Goal: Task Accomplishment & Management: Manage account settings

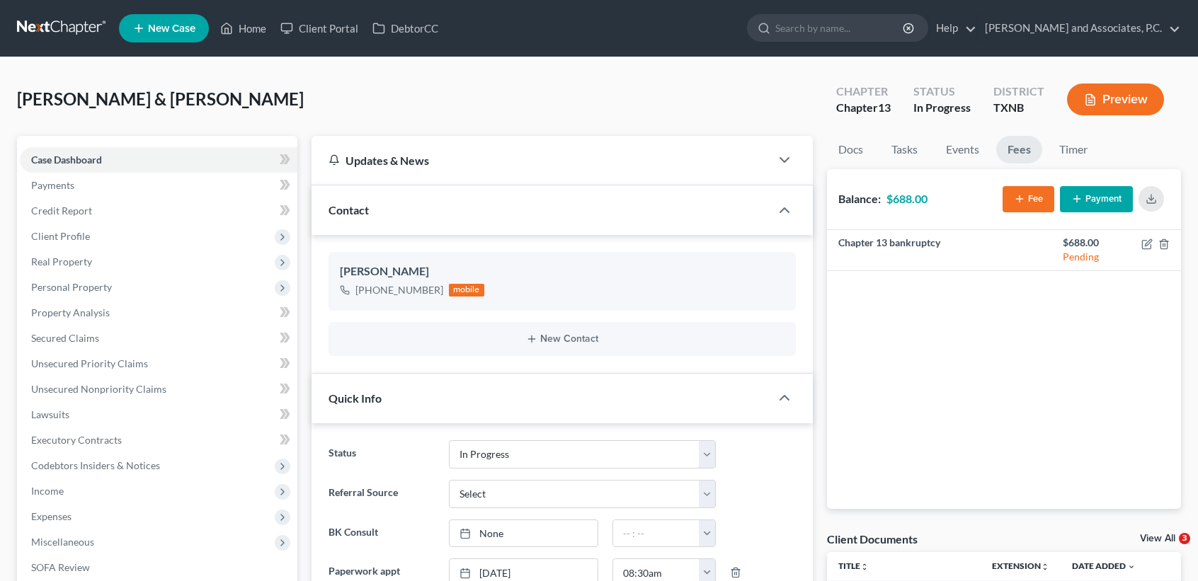
select select "7"
click at [249, 26] on link "Home" at bounding box center [243, 28] width 60 height 25
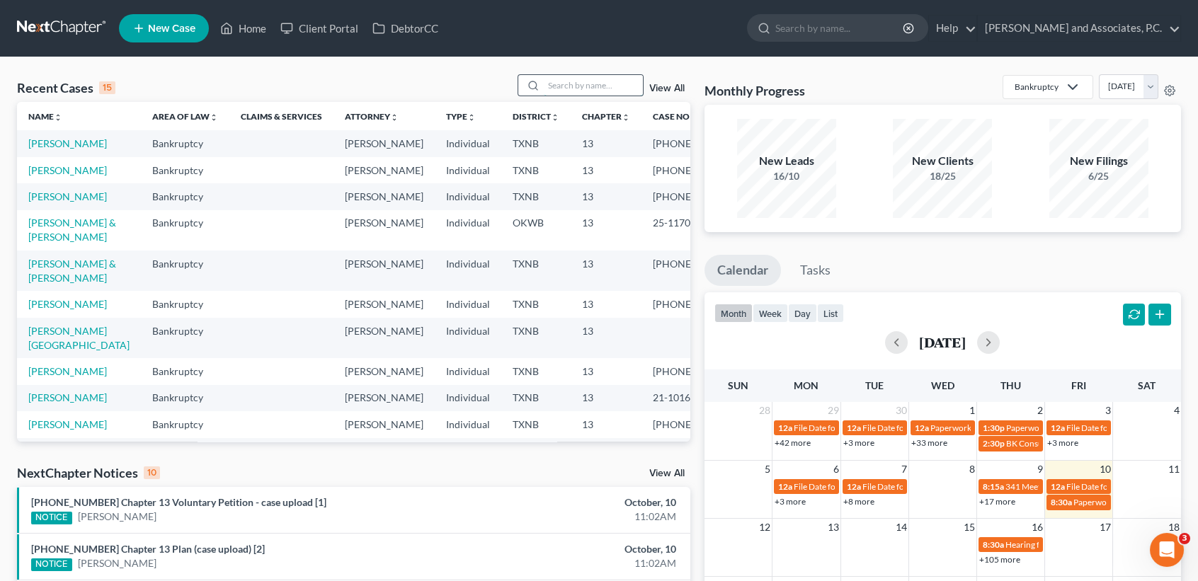
click at [568, 84] on input "search" at bounding box center [593, 85] width 99 height 21
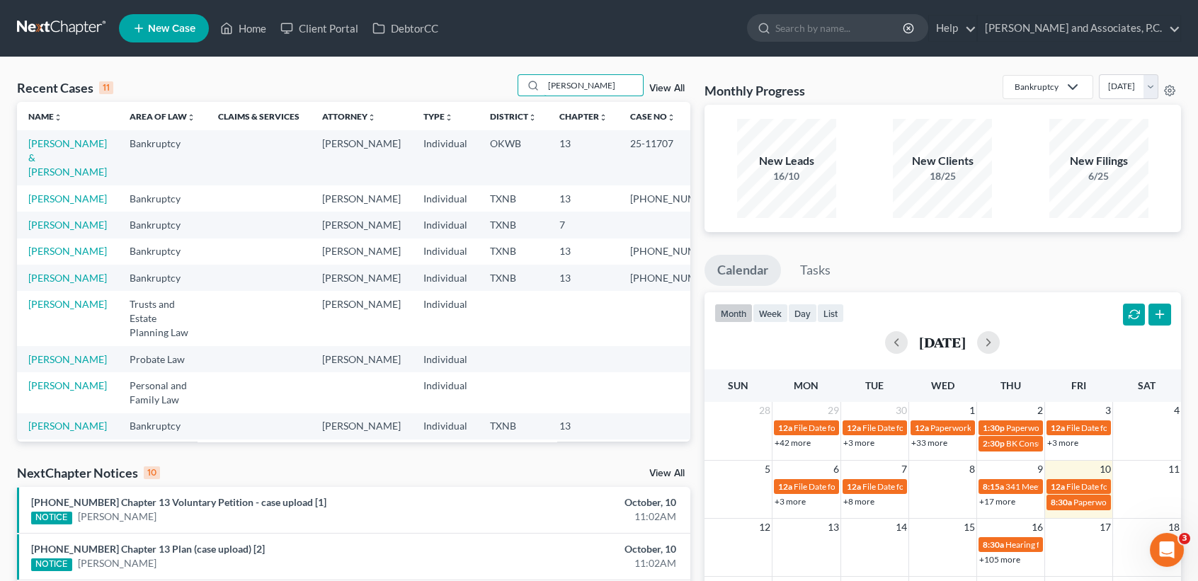
type input "ANDRE"
click at [38, 206] on td "[PERSON_NAME]" at bounding box center [67, 199] width 101 height 26
click at [38, 205] on link "[PERSON_NAME]" at bounding box center [67, 199] width 79 height 12
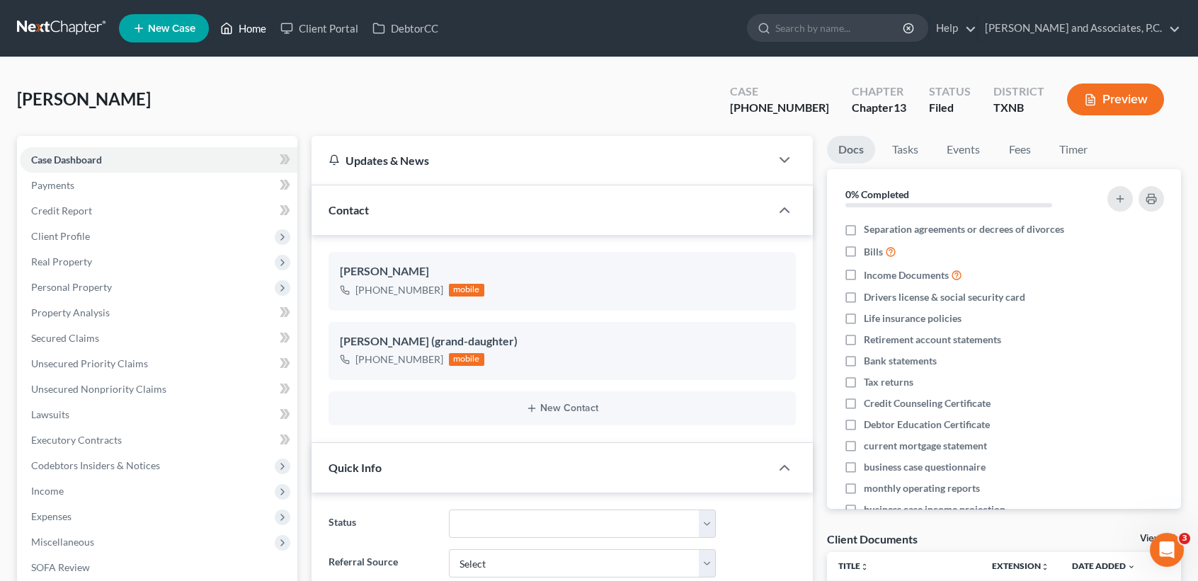
click at [227, 29] on icon at bounding box center [226, 28] width 13 height 17
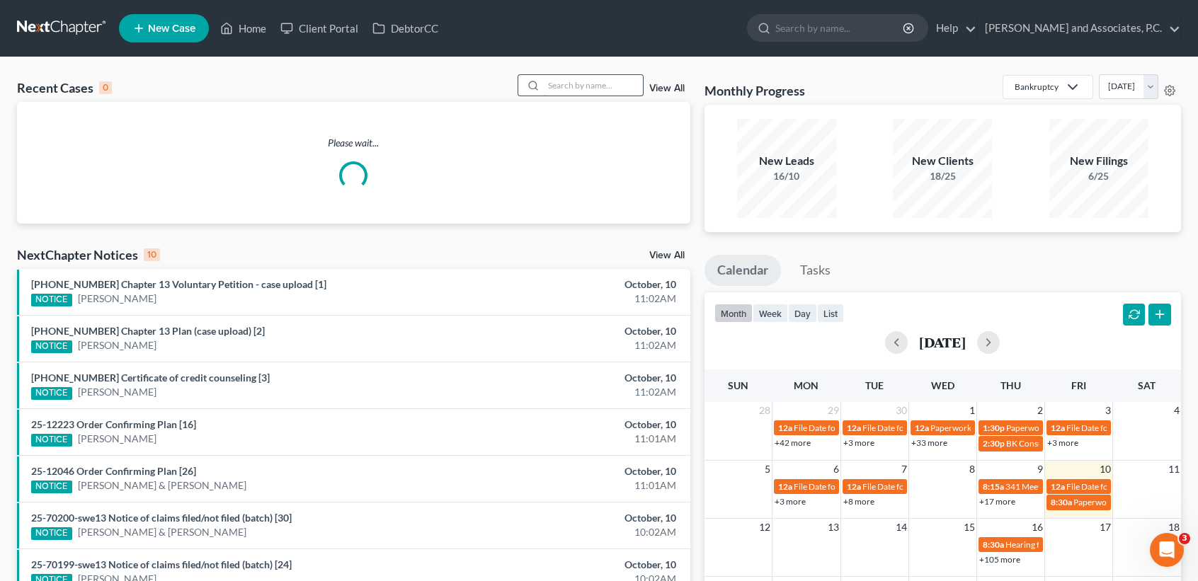
click at [548, 85] on input "search" at bounding box center [593, 85] width 99 height 21
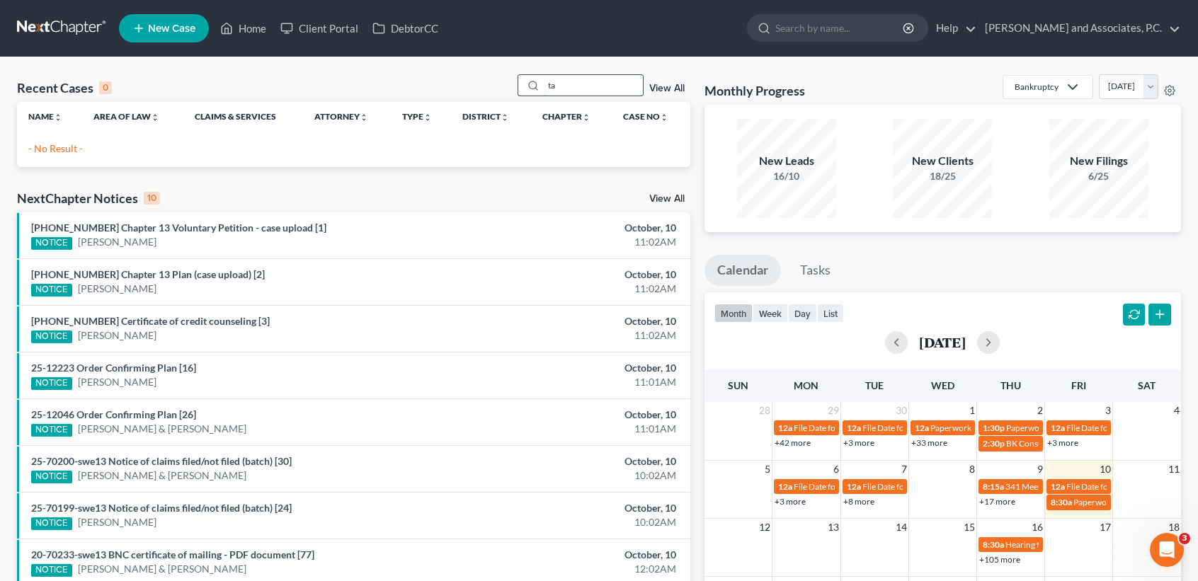
type input "t"
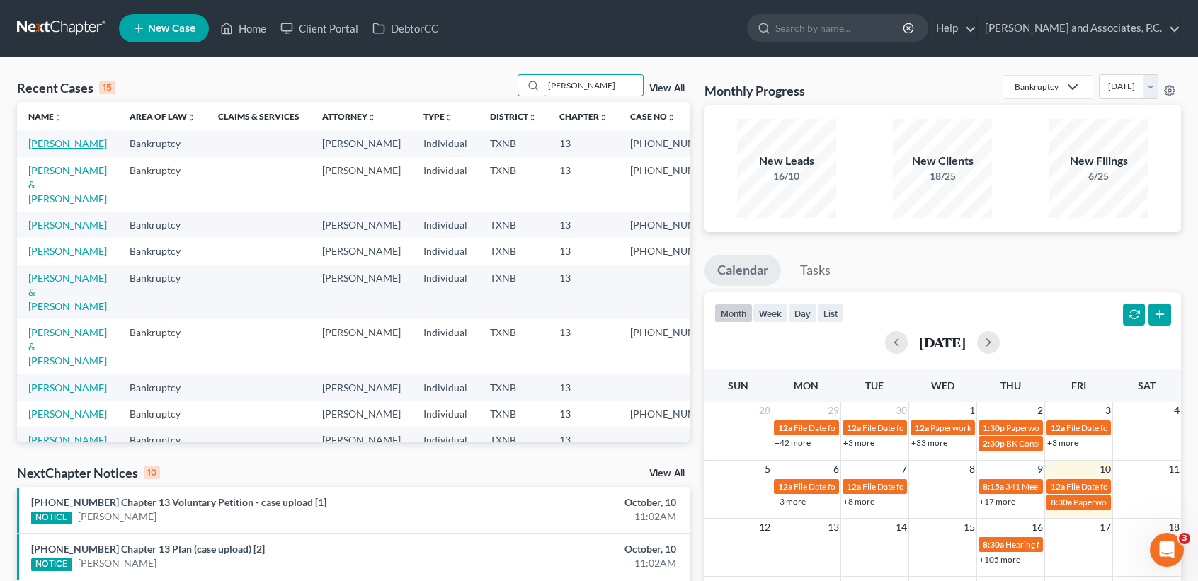
type input "ann"
click at [68, 144] on link "[PERSON_NAME]" at bounding box center [67, 143] width 79 height 12
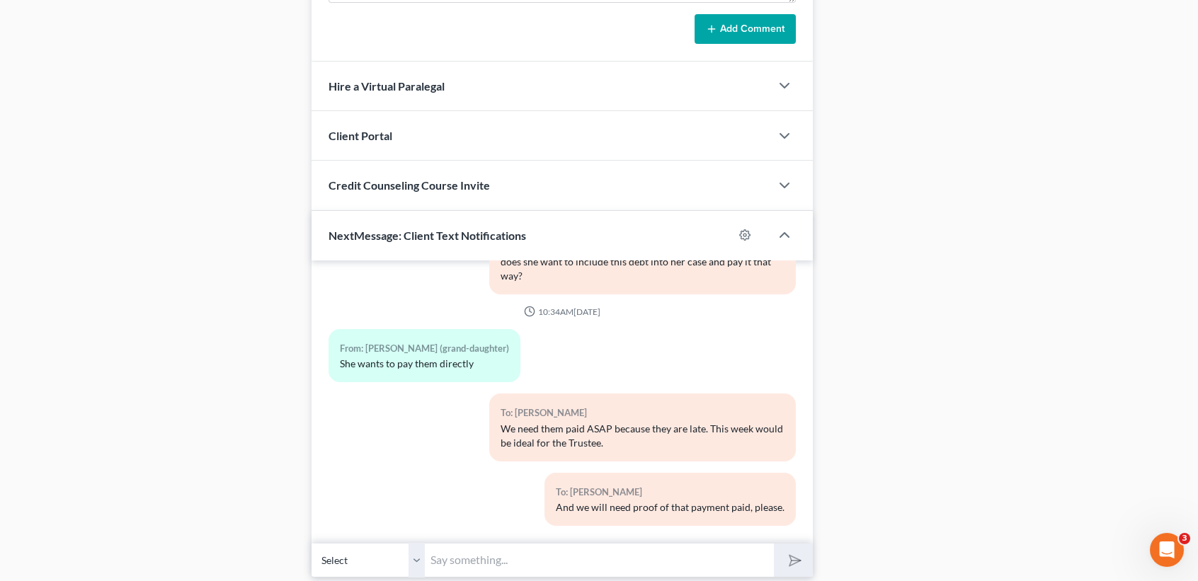
scroll to position [1275, 0]
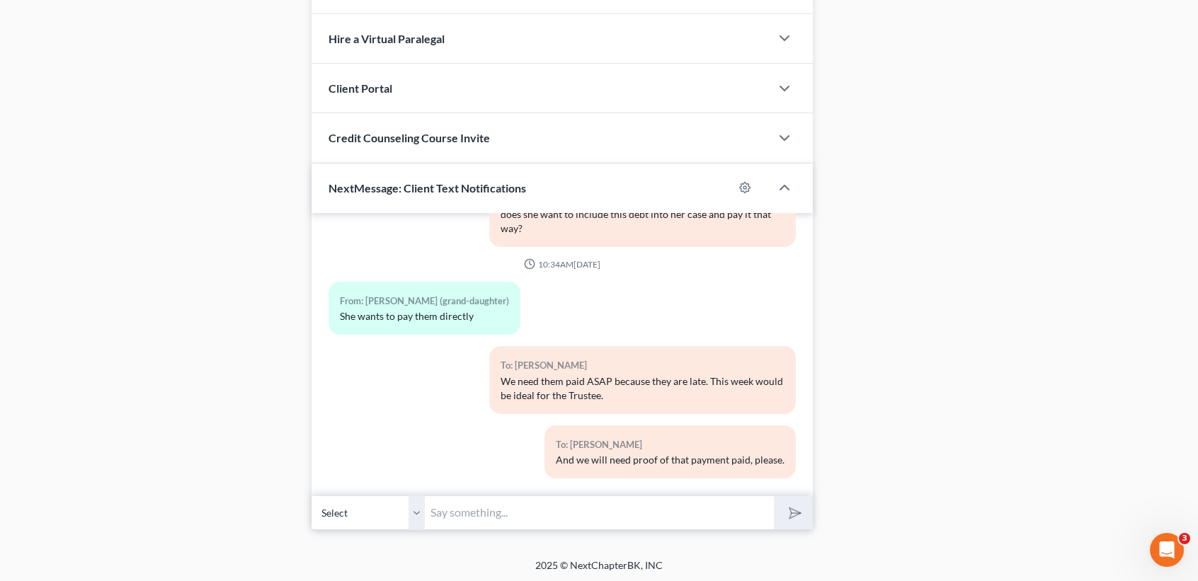
click at [579, 510] on input "text" at bounding box center [599, 513] width 349 height 35
drag, startPoint x: 659, startPoint y: 491, endPoint x: 442, endPoint y: 537, distance: 222.2
click at [654, 501] on div "02:57PM, 08/13/2025 To: Tara (grand-daughter) Tara, this is Desiree at MJW's. P…" at bounding box center [562, 371] width 501 height 317
click at [418, 510] on select "Select +1 (940) 444-1212 - Ann Andrews +1 (940) 444-1748 - Tara (grand-daughter)" at bounding box center [368, 513] width 113 height 35
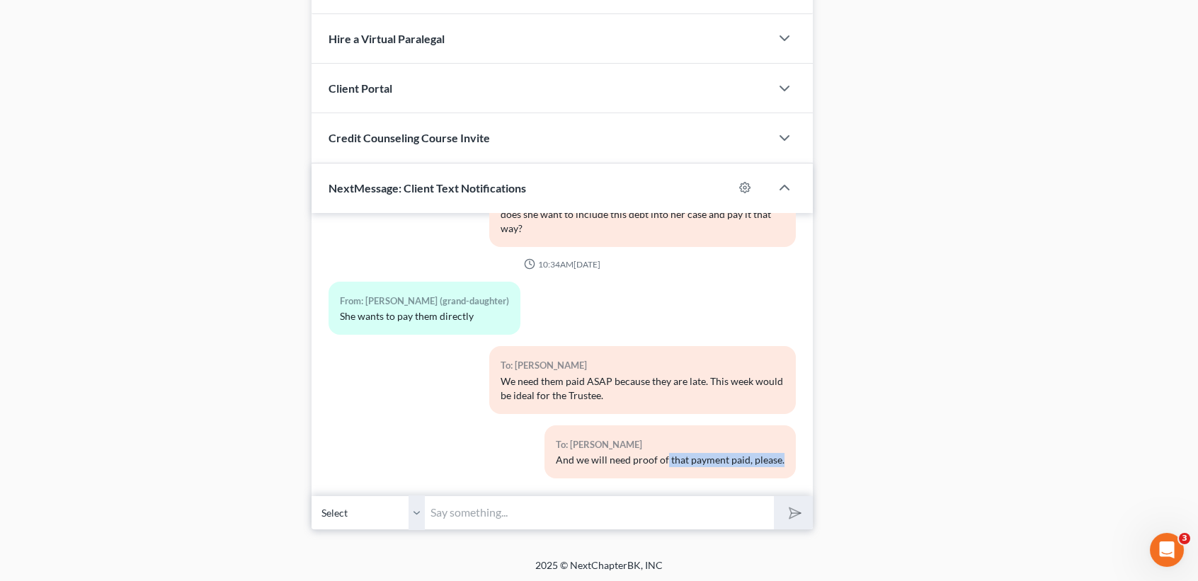
select select "1"
click at [312, 496] on select "Select +1 (940) 444-1212 - Ann Andrews +1 (940) 444-1748 - Tara (grand-daughter)" at bounding box center [368, 513] width 113 height 35
click at [539, 518] on input "text" at bounding box center [599, 513] width 349 height 35
type input "R"
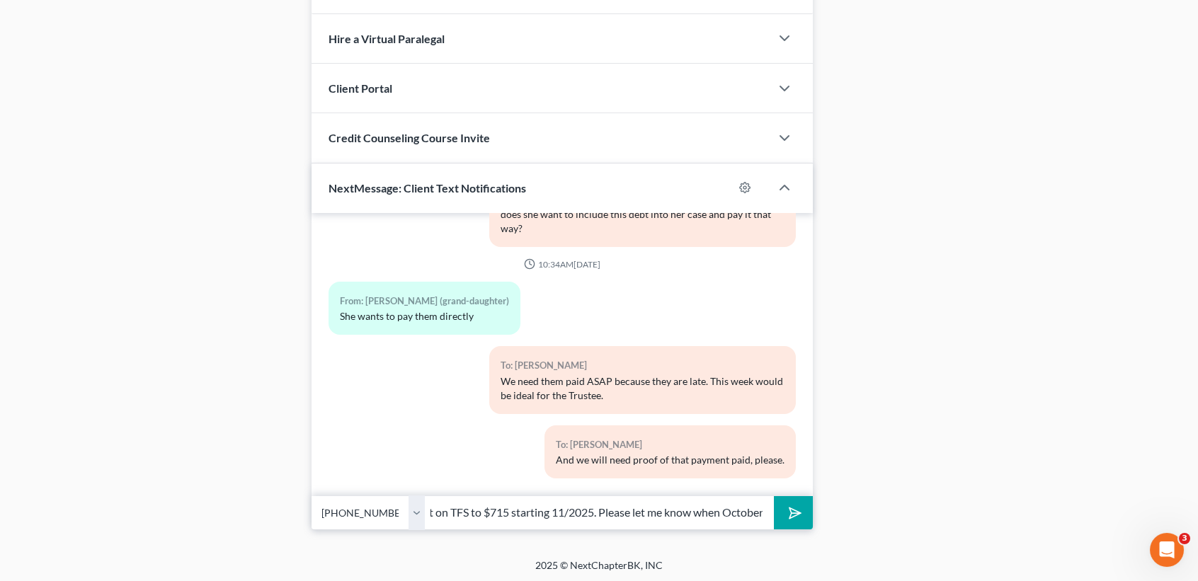
scroll to position [0, 477]
type input "Tara, after todays payment of $664.00. You will need to adjust the monthly paym…"
click at [774, 496] on button "submit" at bounding box center [793, 512] width 39 height 33
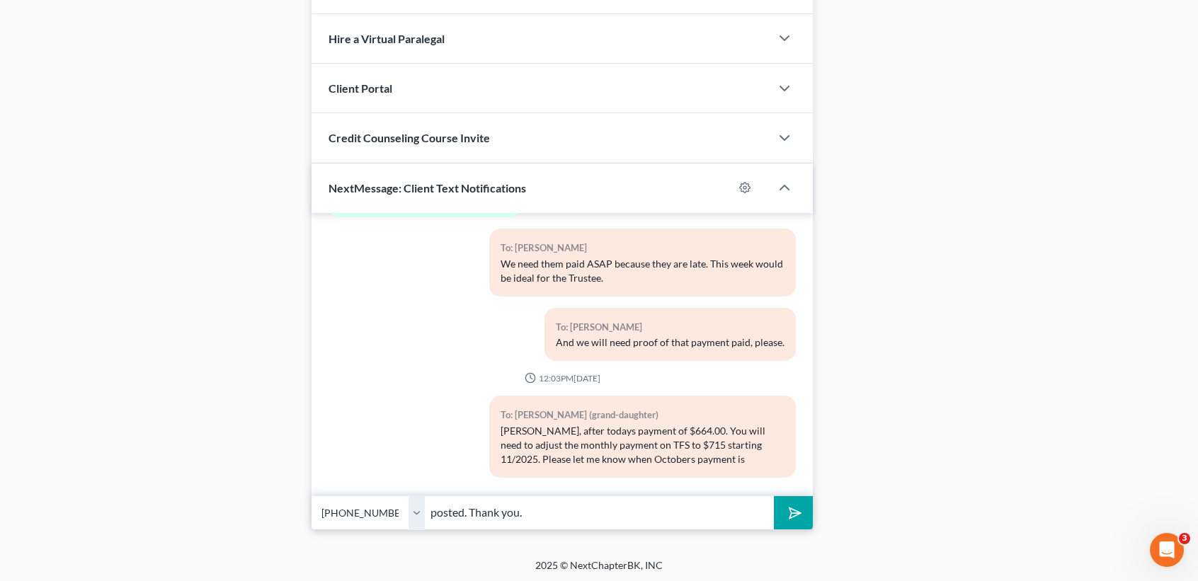
type input "posted. Thank you."
click at [774, 496] on button "submit" at bounding box center [793, 512] width 39 height 33
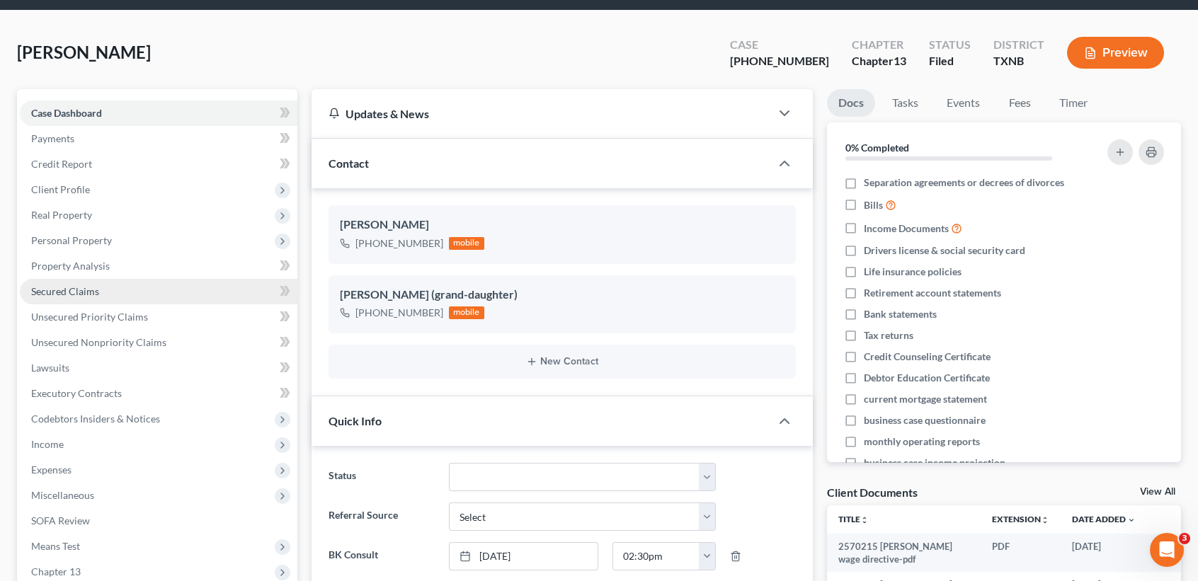
scroll to position [0, 0]
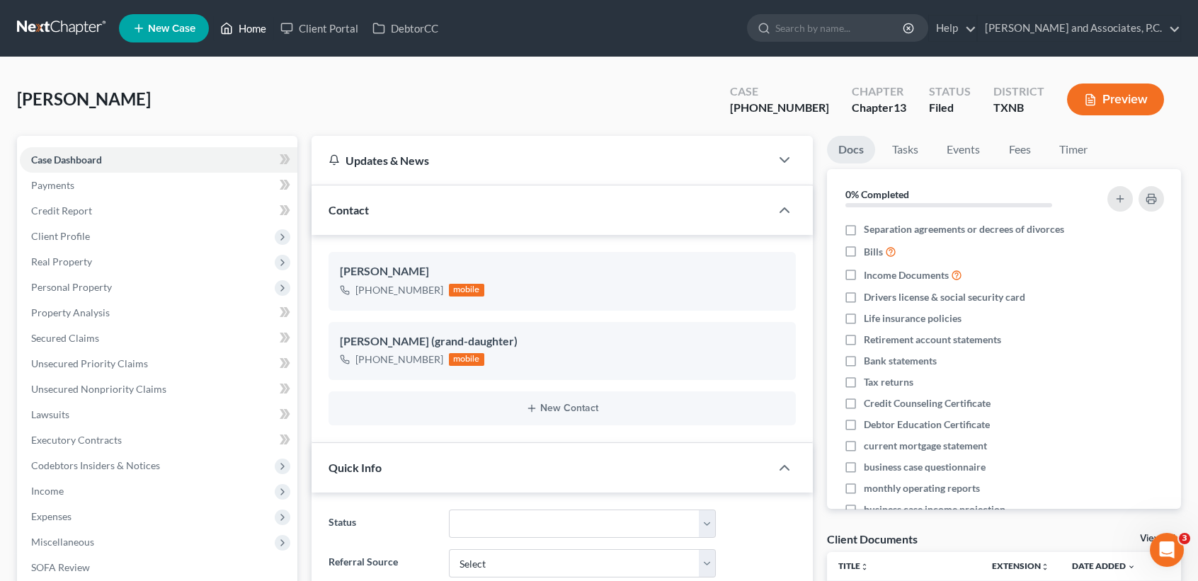
click at [229, 23] on icon at bounding box center [226, 28] width 13 height 17
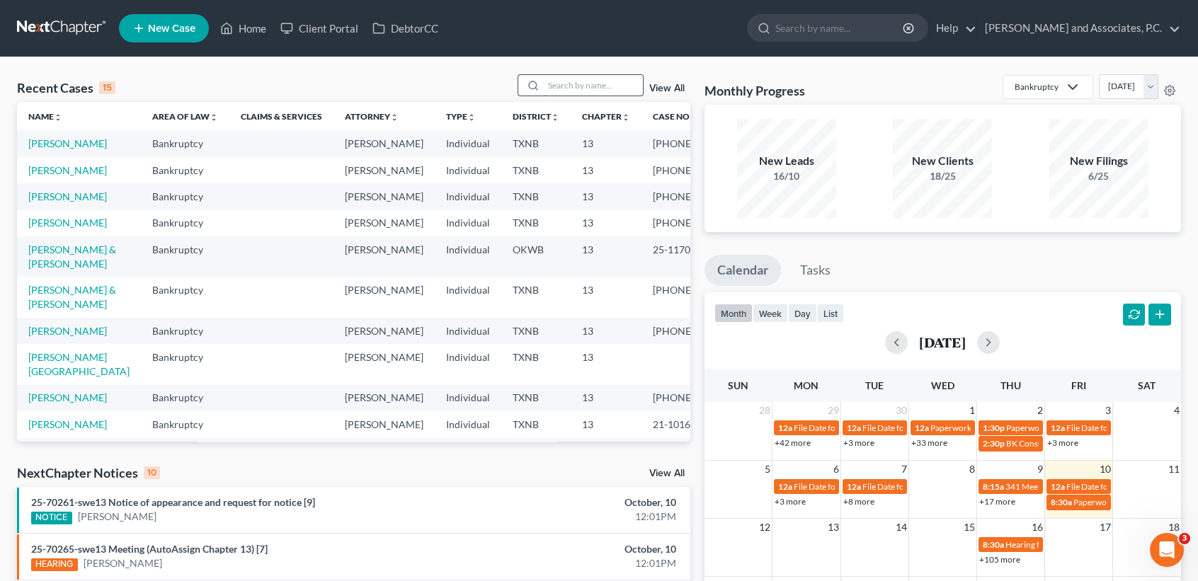
click at [603, 86] on input "search" at bounding box center [593, 85] width 99 height 21
drag, startPoint x: 596, startPoint y: 83, endPoint x: 406, endPoint y: 104, distance: 191.0
click at [420, 110] on div "Recent Cases 15 carson View All Name unfold_more expand_more expand_less Area o…" at bounding box center [353, 257] width 673 height 367
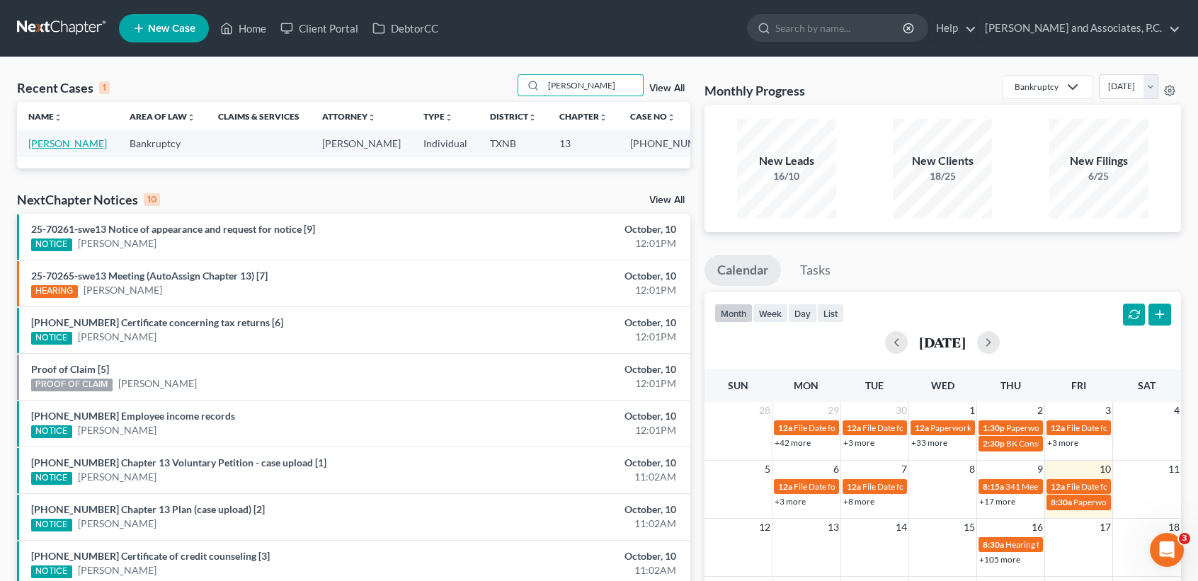
type input "carson"
click at [55, 146] on link "[PERSON_NAME]" at bounding box center [67, 143] width 79 height 12
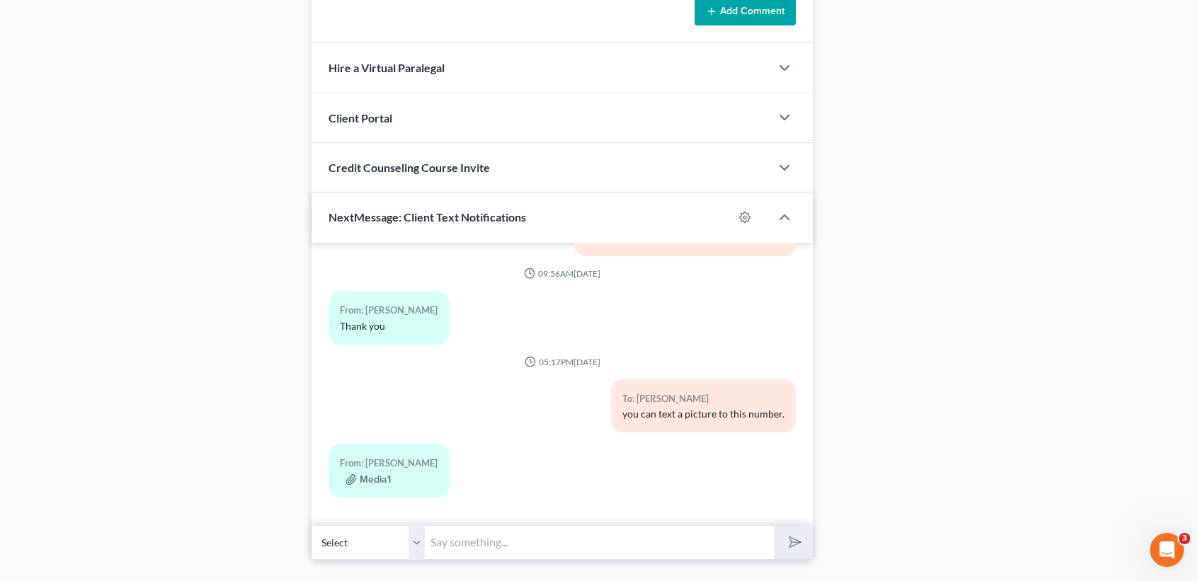
scroll to position [1223, 0]
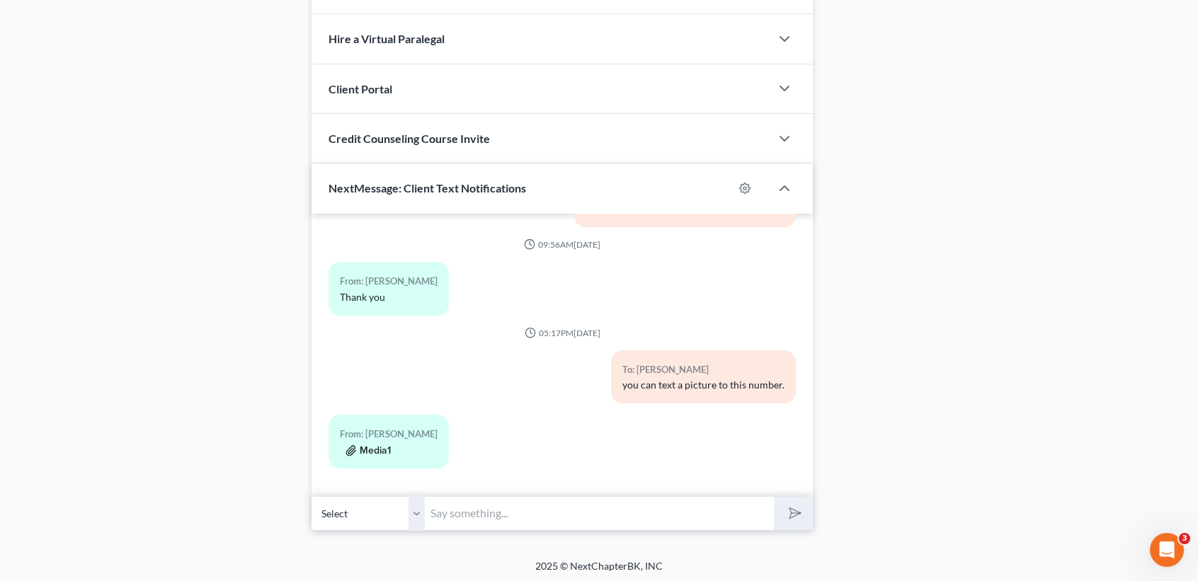
click at [387, 450] on button "Media1" at bounding box center [368, 450] width 45 height 11
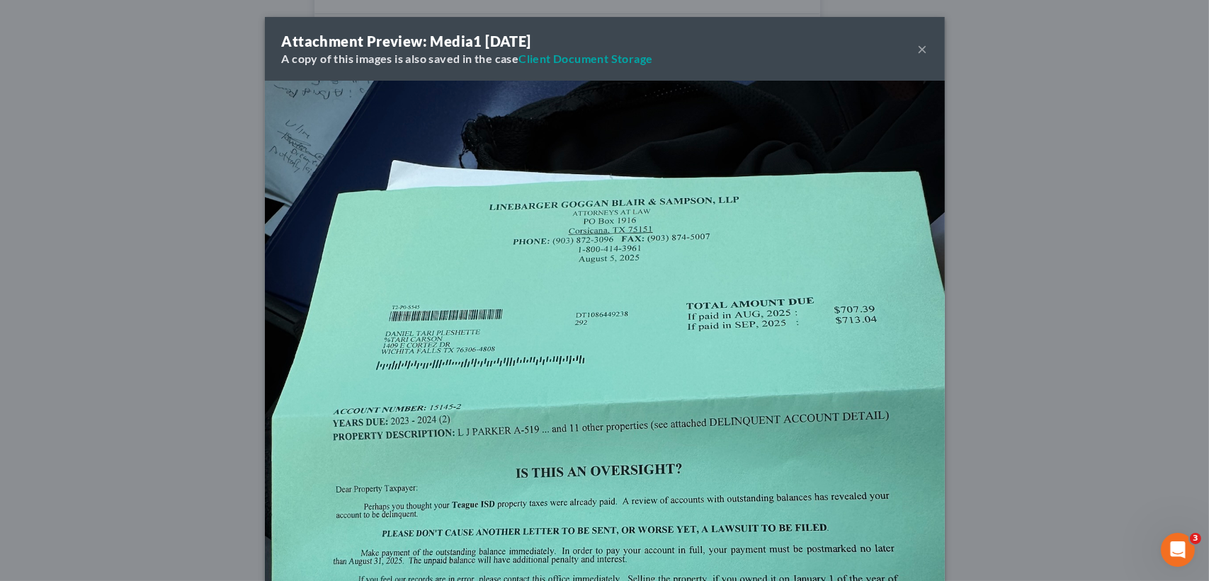
click at [918, 45] on button "×" at bounding box center [923, 48] width 10 height 17
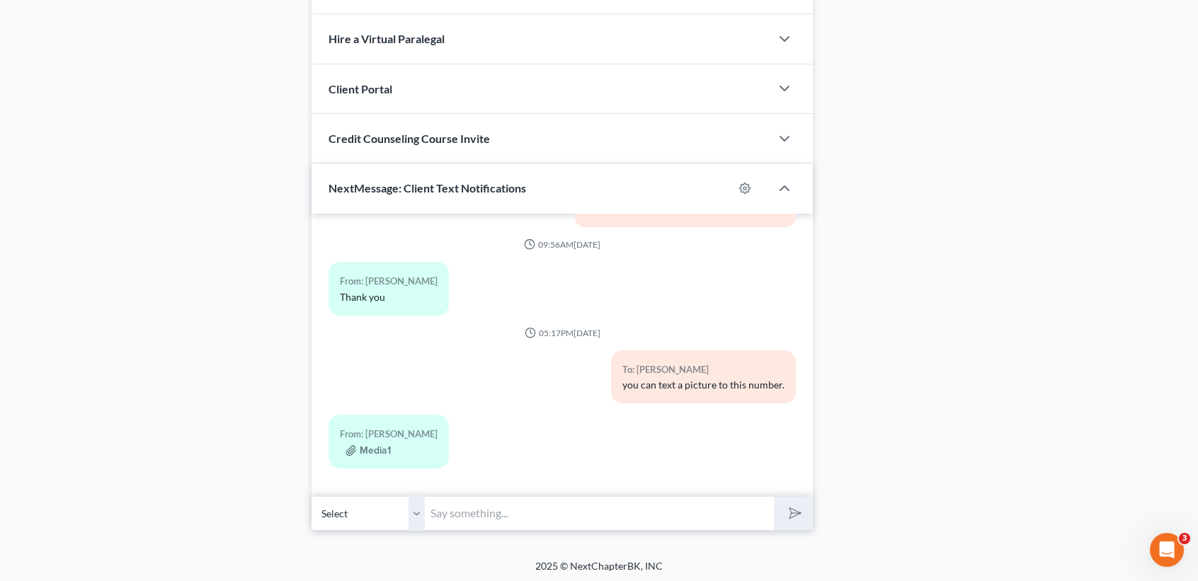
click at [683, 512] on input "text" at bounding box center [599, 513] width 349 height 35
type input "R"
type input "Y"
click at [714, 513] on input "Tari, this is Desiree at Monte Whites office. We need proof of the $8,645 that …" at bounding box center [599, 513] width 349 height 35
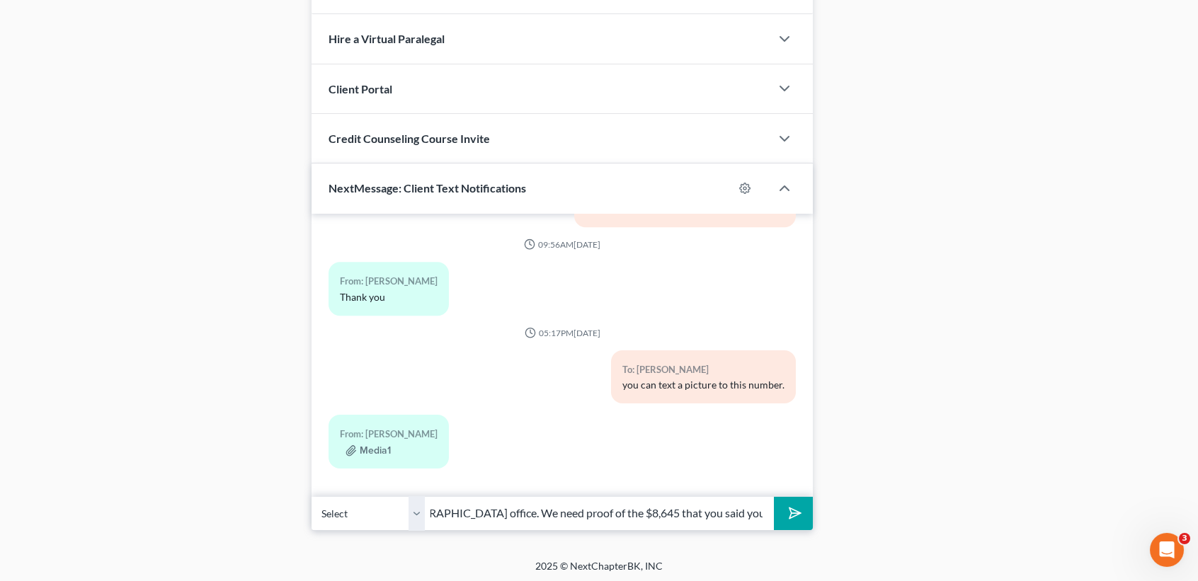
scroll to position [0, 283]
type input "Tari, this is Desiree at Monte Whites office. We need proof of the $8,645 that …"
click at [774, 497] on button "submit" at bounding box center [793, 513] width 39 height 33
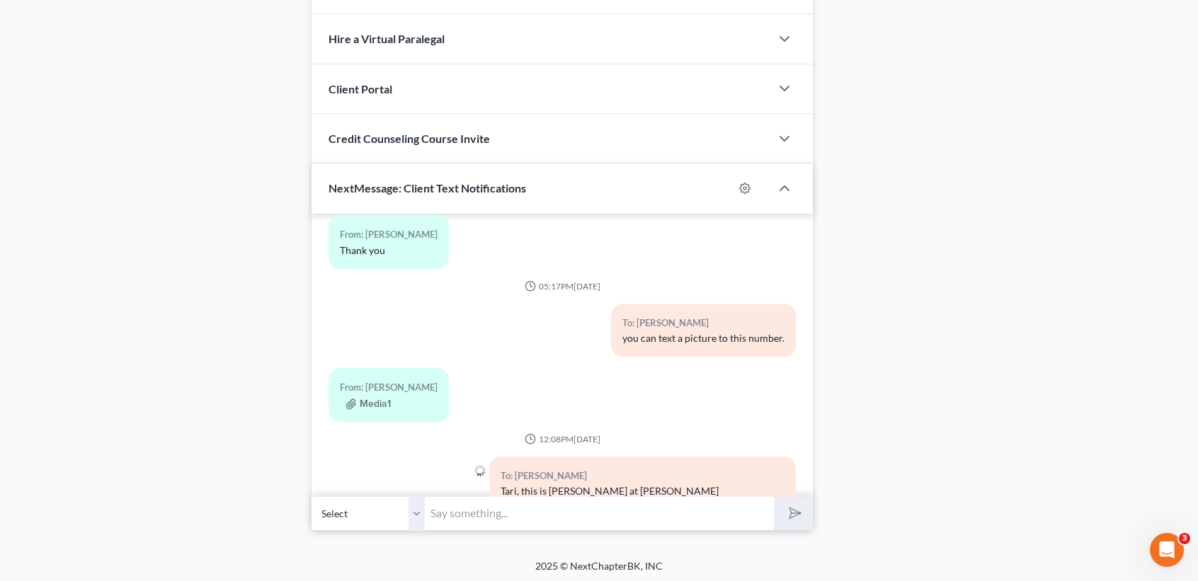
scroll to position [7063, 0]
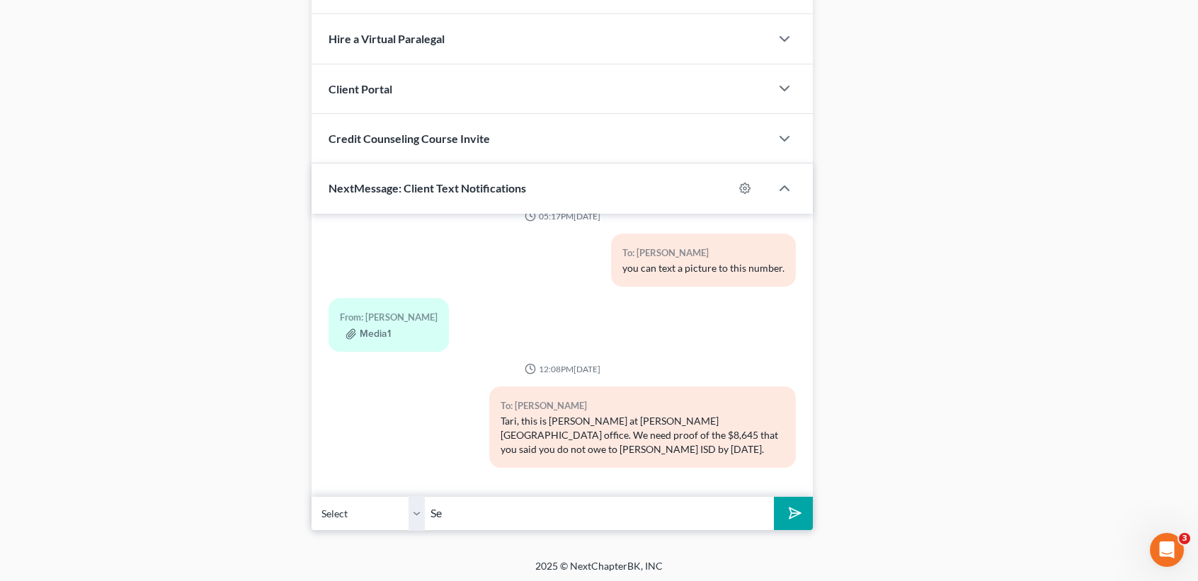
type input "S"
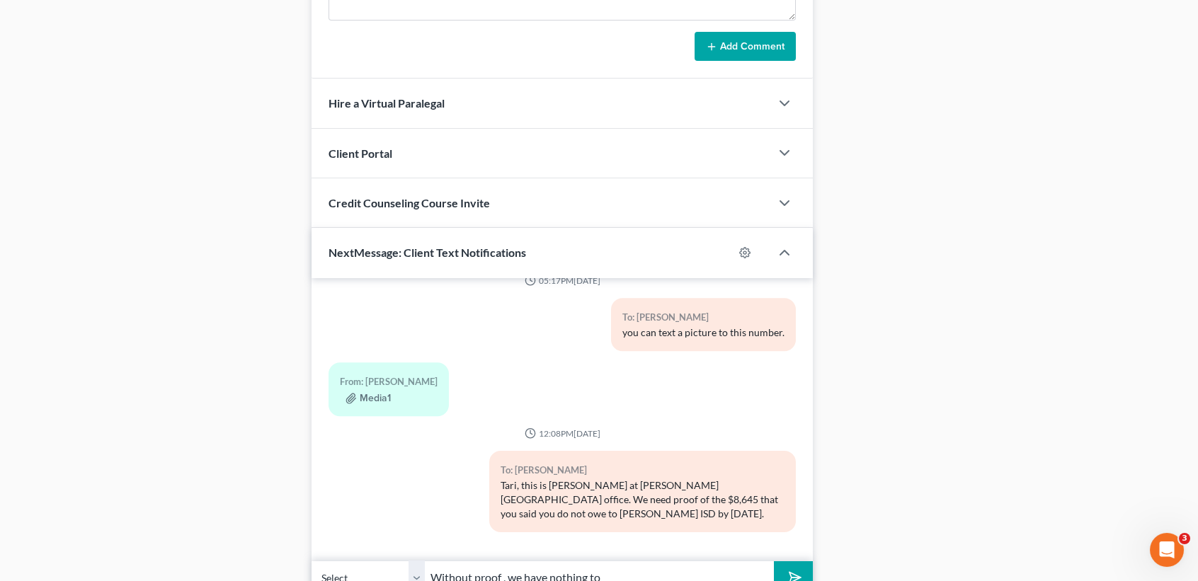
scroll to position [1223, 0]
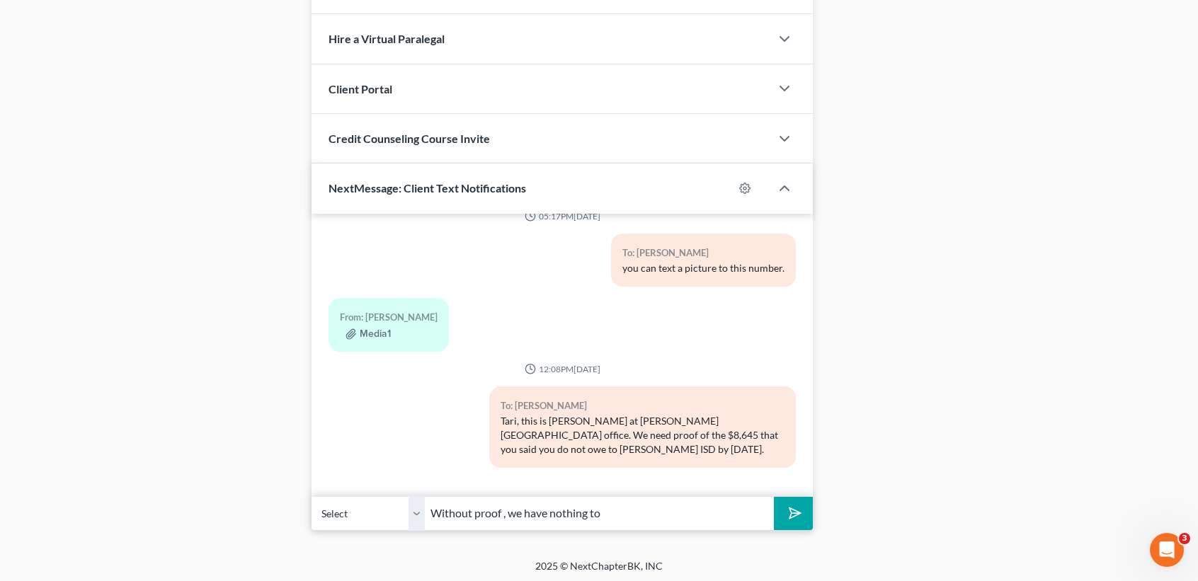
click at [670, 525] on input "Without proof , we have nothing to" at bounding box center [599, 513] width 349 height 35
click at [508, 500] on input "Without proof , we have no leg to stand on and will have to pay it." at bounding box center [599, 513] width 349 height 35
type input "Without proof, we have no leg to stand on and will have to pay it."
click at [794, 518] on icon "submit" at bounding box center [792, 513] width 20 height 20
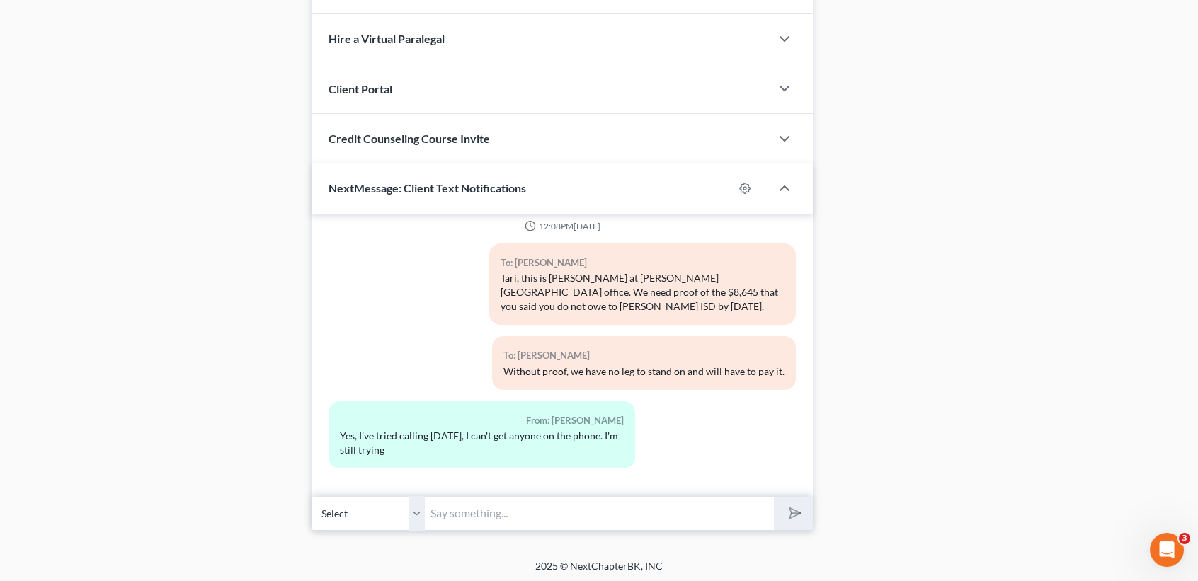
drag, startPoint x: 559, startPoint y: 515, endPoint x: 598, endPoint y: 503, distance: 40.1
click at [559, 515] on input "text" at bounding box center [599, 513] width 349 height 35
type input "Please stay on them. We need something today. Thank you."
click at [774, 497] on button "submit" at bounding box center [793, 513] width 39 height 33
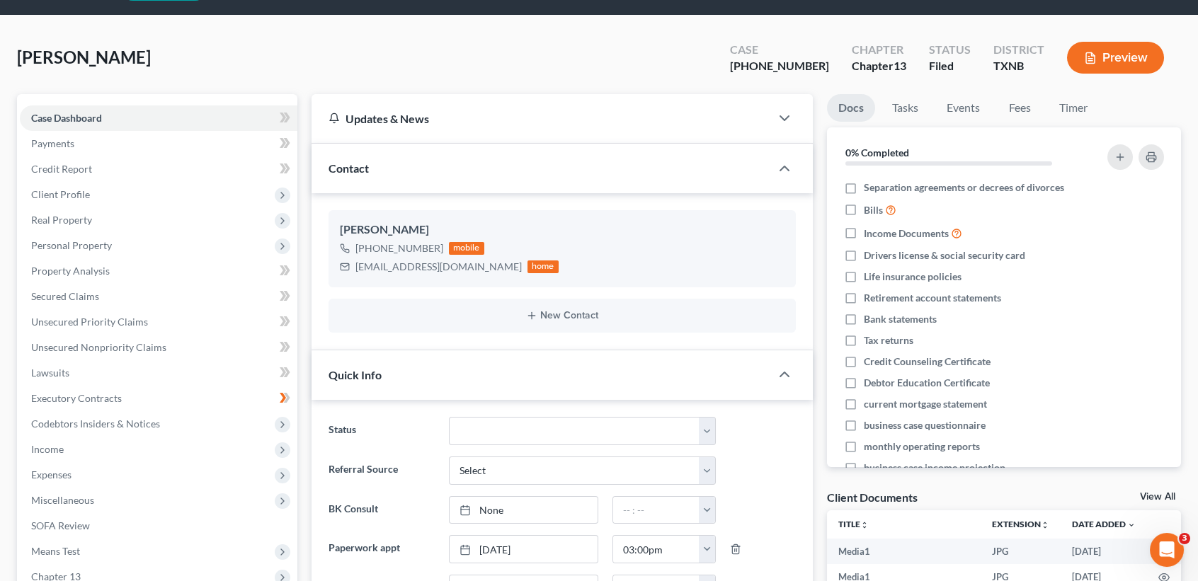
scroll to position [0, 0]
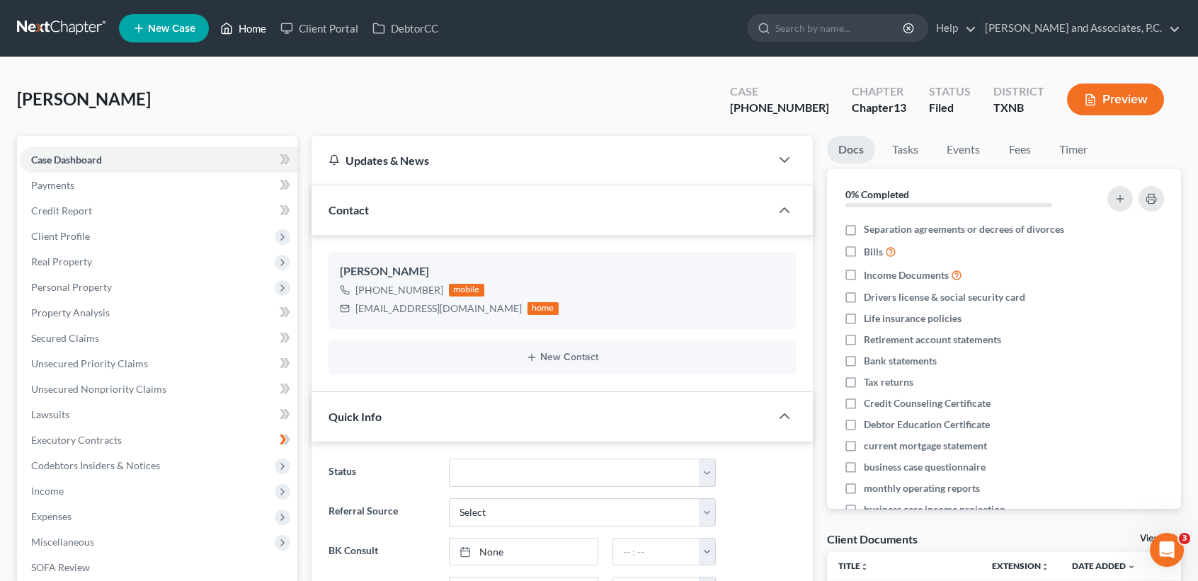
drag, startPoint x: 227, startPoint y: 34, endPoint x: 234, endPoint y: 41, distance: 9.5
click at [227, 33] on icon at bounding box center [226, 28] width 13 height 17
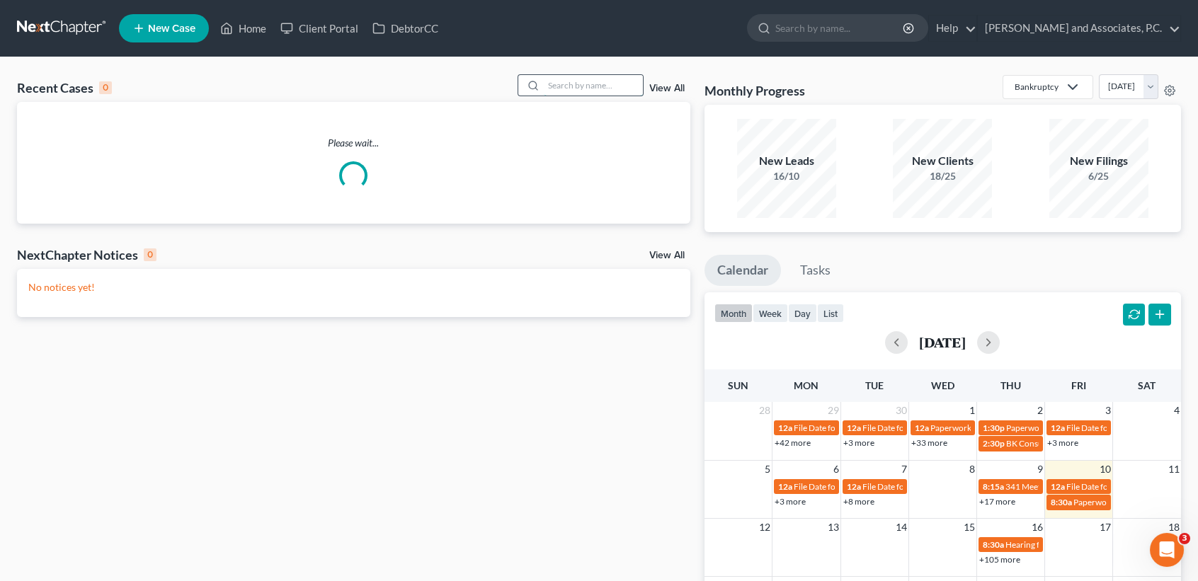
click at [544, 86] on input "search" at bounding box center [593, 85] width 99 height 21
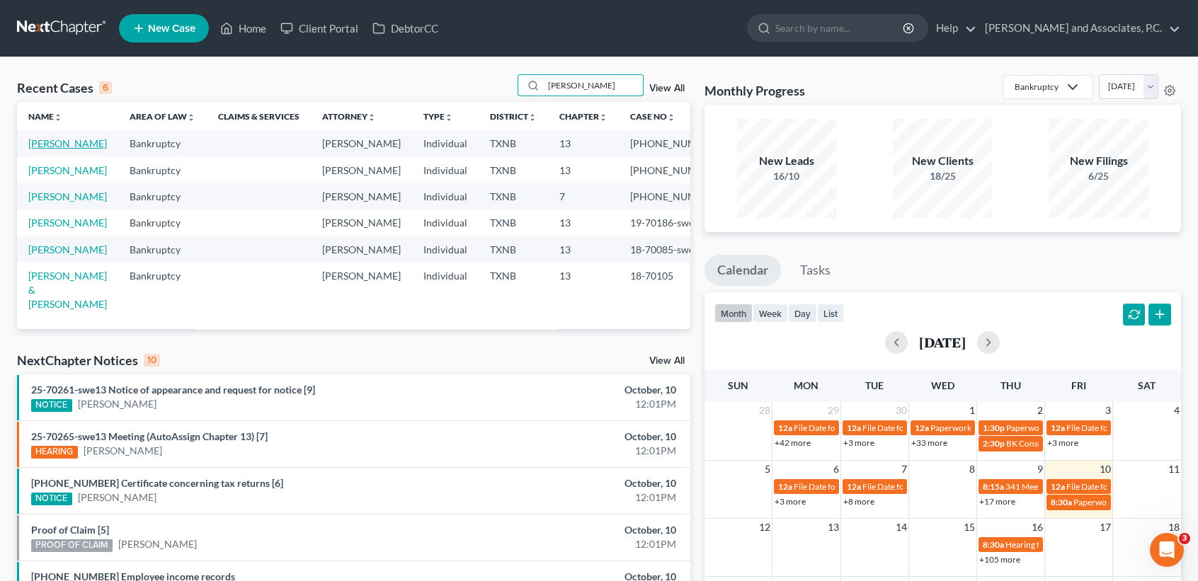
type input "[PERSON_NAME]"
click at [40, 149] on link "[PERSON_NAME]" at bounding box center [67, 143] width 79 height 12
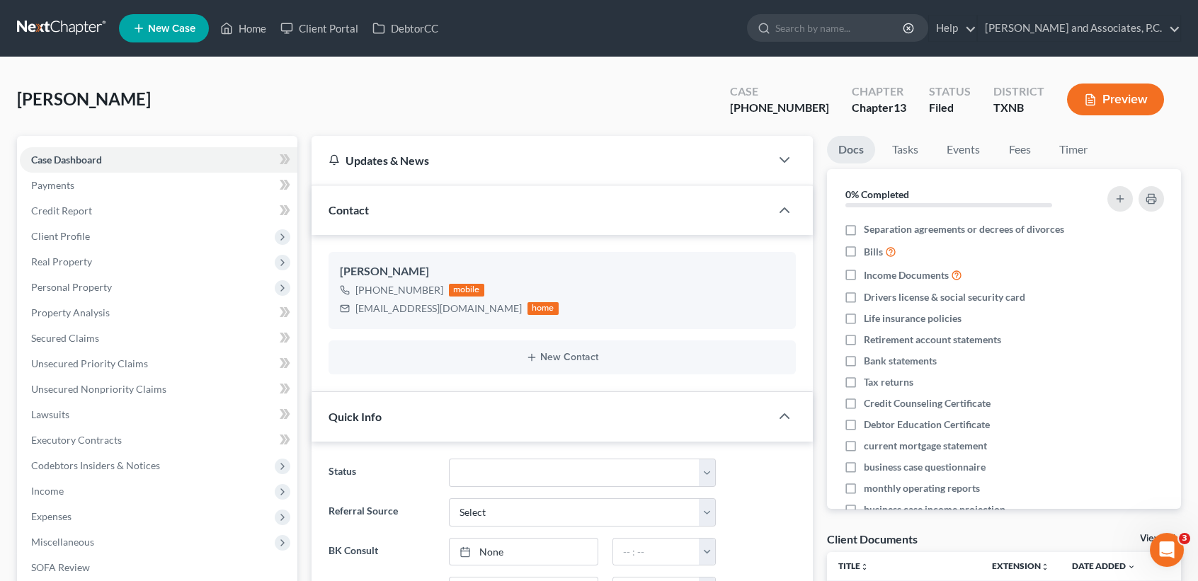
scroll to position [3422, 0]
click at [125, 398] on link "Unsecured Nonpriority Claims" at bounding box center [159, 389] width 278 height 25
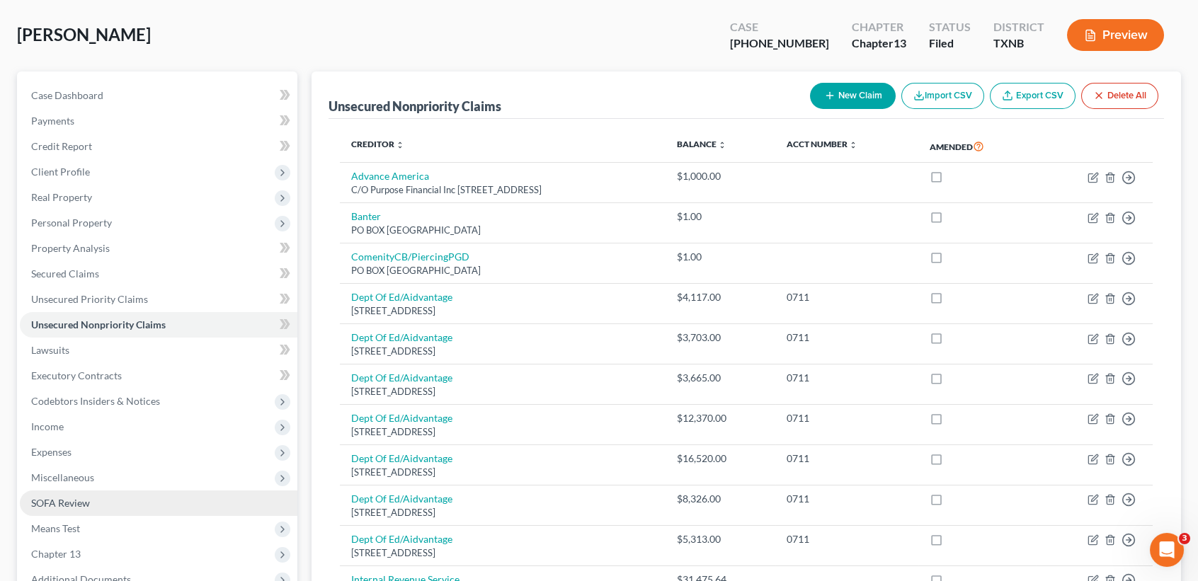
scroll to position [94, 0]
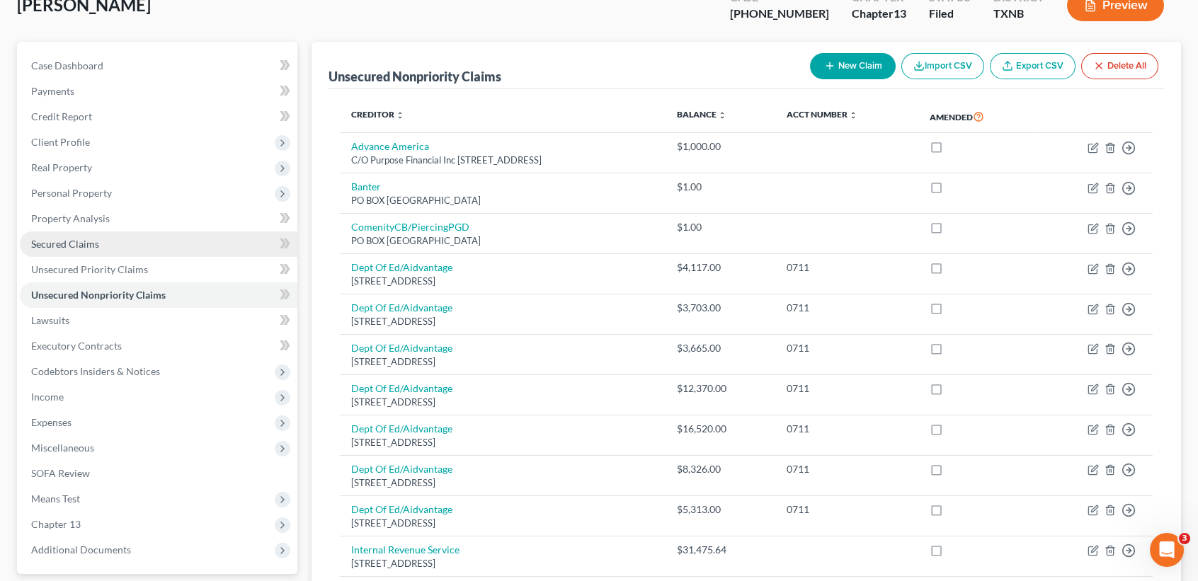
click at [89, 232] on link "Secured Claims" at bounding box center [159, 244] width 278 height 25
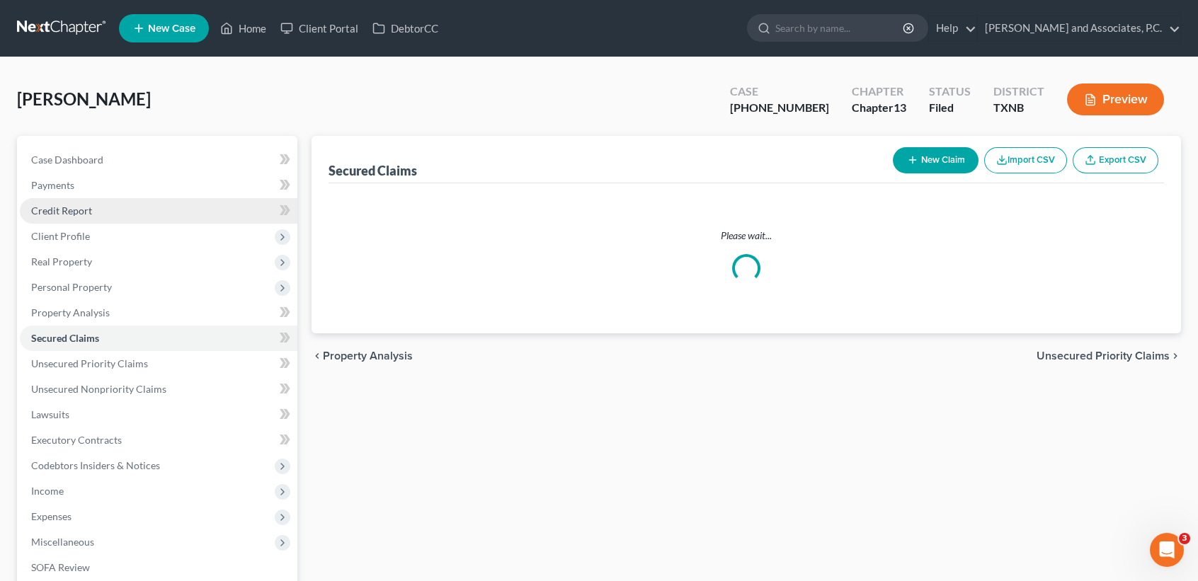
click at [96, 219] on link "Credit Report" at bounding box center [159, 210] width 278 height 25
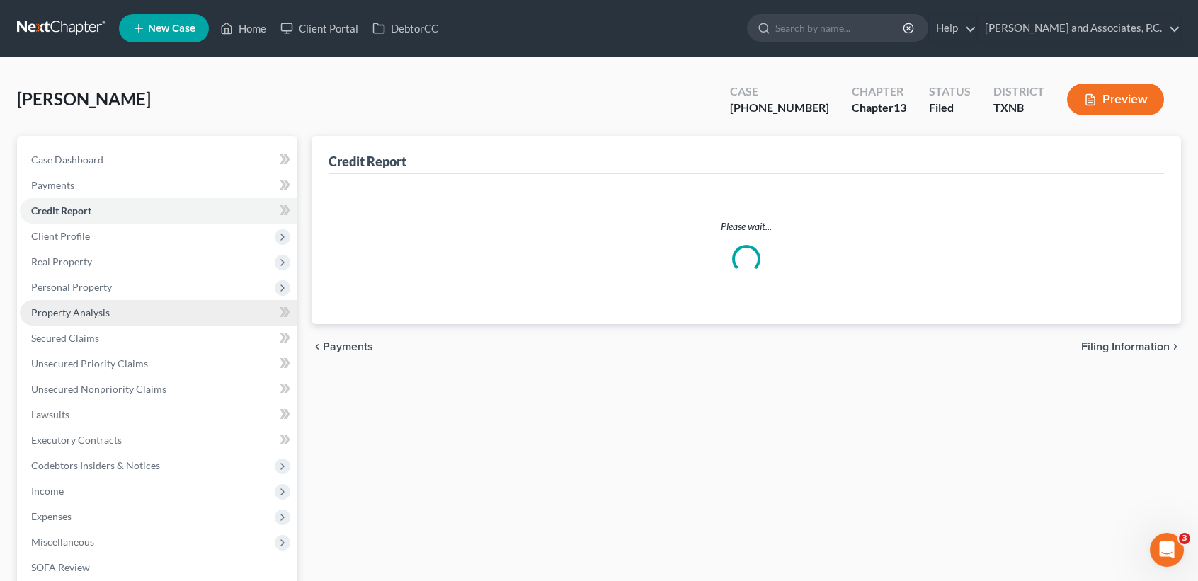
click at [98, 313] on span "Property Analysis" at bounding box center [70, 313] width 79 height 12
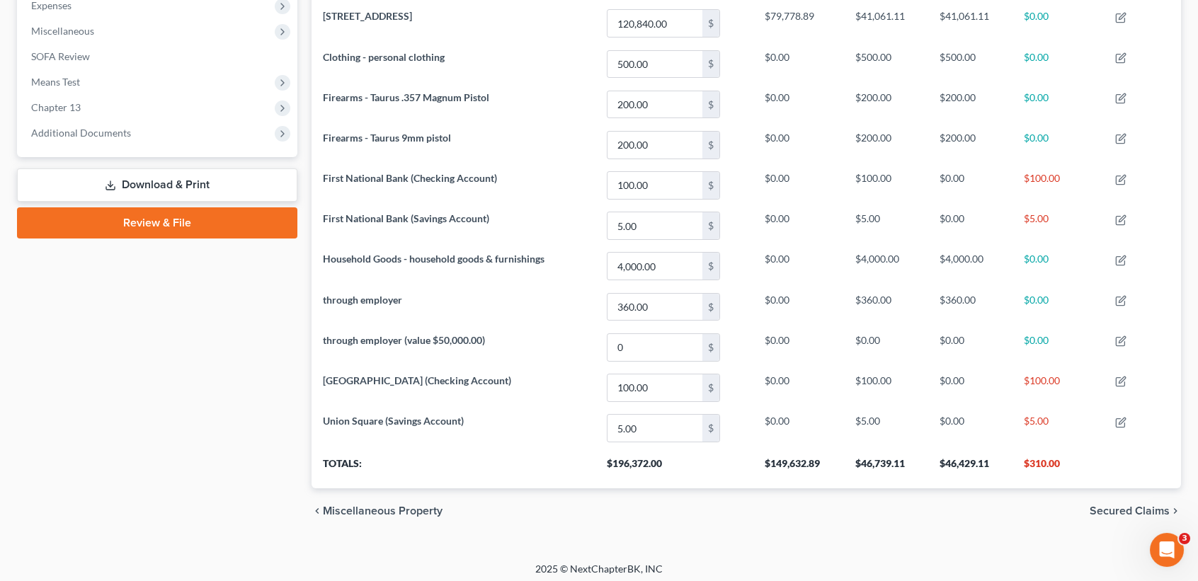
scroll to position [515, 0]
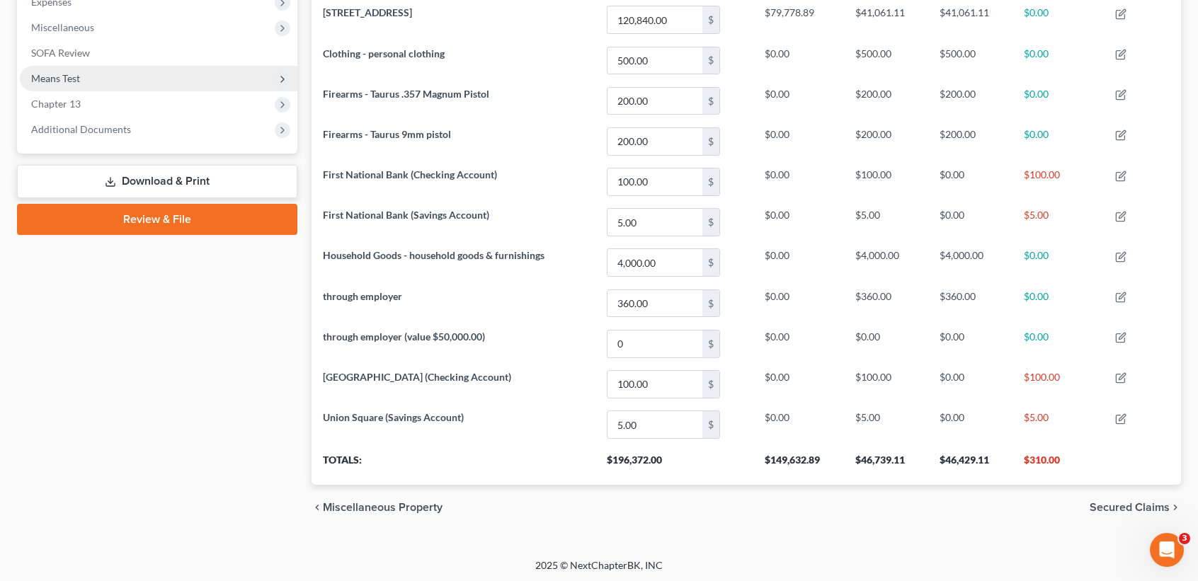
click at [97, 81] on span "Means Test" at bounding box center [159, 78] width 278 height 25
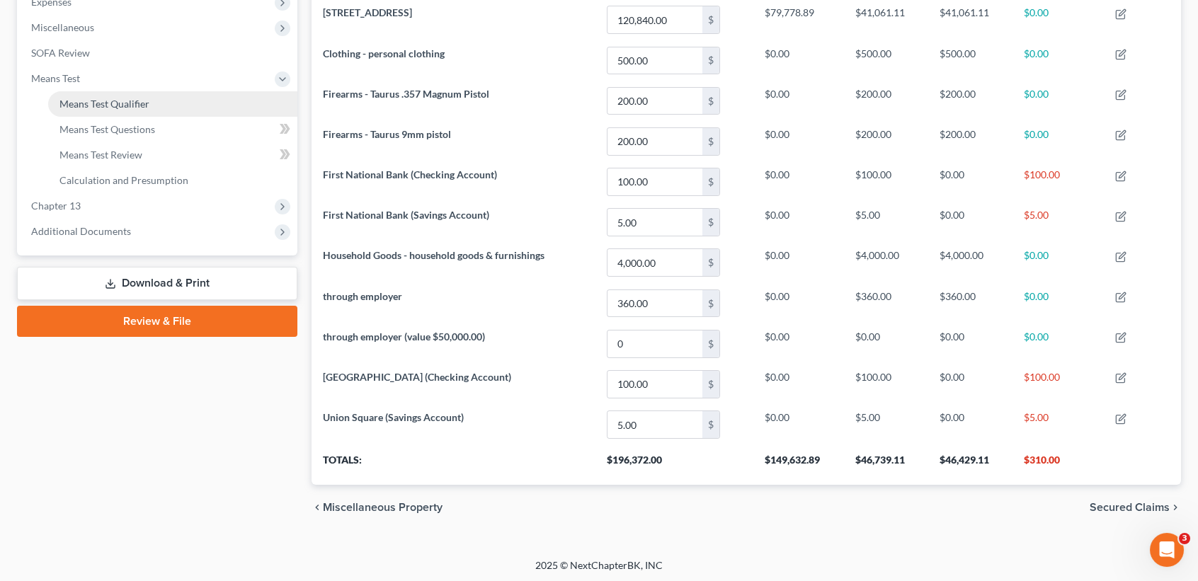
click at [103, 98] on span "Means Test Qualifier" at bounding box center [104, 104] width 90 height 12
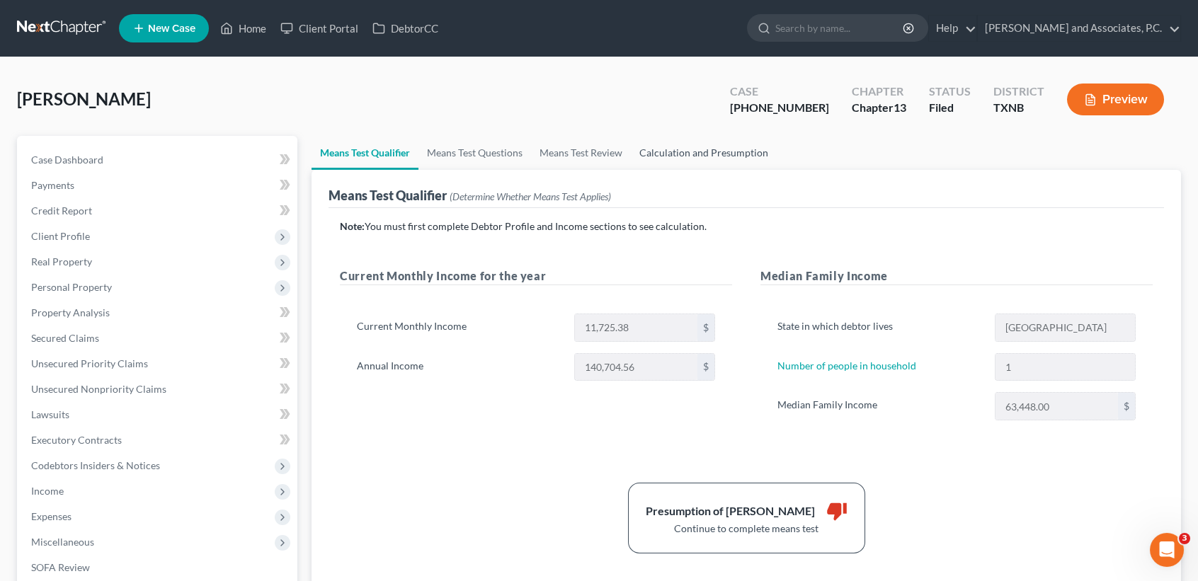
drag, startPoint x: 741, startPoint y: 150, endPoint x: 734, endPoint y: 147, distance: 7.3
click at [741, 150] on link "Calculation and Presumption" at bounding box center [704, 153] width 146 height 34
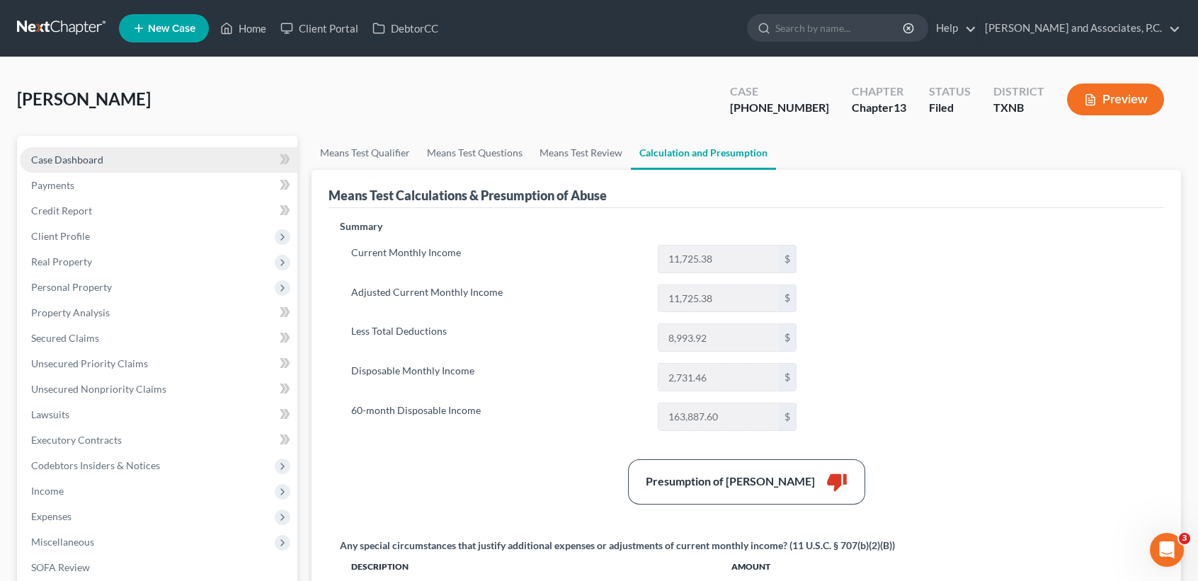
click at [51, 162] on span "Case Dashboard" at bounding box center [67, 160] width 72 height 12
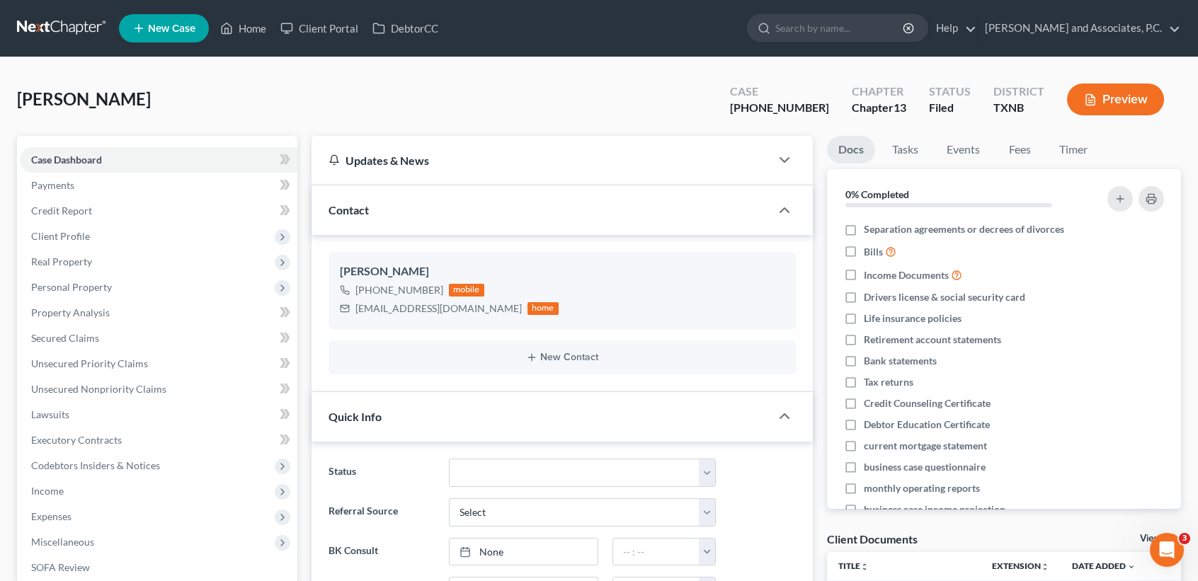
scroll to position [3422, 0]
drag, startPoint x: 348, startPoint y: 306, endPoint x: 500, endPoint y: 319, distance: 152.1
click at [500, 319] on div "Frances Turner +1 (940) 500-6193 mobile francesturner528@gmail.com home" at bounding box center [562, 290] width 467 height 76
drag, startPoint x: 457, startPoint y: 324, endPoint x: 365, endPoint y: 309, distance: 93.8
click at [457, 324] on div "Frances Turner +1 (940) 500-6193 mobile francesturner528@gmail.com home" at bounding box center [562, 290] width 467 height 76
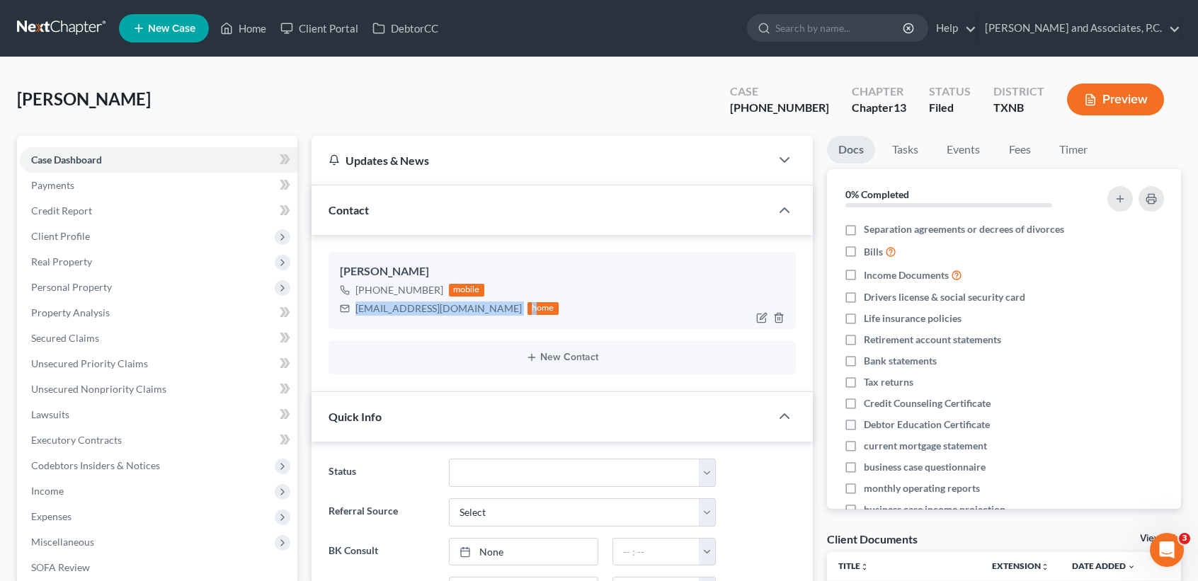
click at [365, 309] on div "[EMAIL_ADDRESS][DOMAIN_NAME]" at bounding box center [438, 309] width 166 height 14
click at [357, 312] on div "[EMAIL_ADDRESS][DOMAIN_NAME]" at bounding box center [438, 309] width 166 height 14
click at [358, 319] on div "Frances Turner +1 (940) 500-6193 mobile francesturner528@gmail.com home" at bounding box center [562, 290] width 467 height 76
drag, startPoint x: 351, startPoint y: 305, endPoint x: 467, endPoint y: 304, distance: 116.8
click at [488, 317] on div "Frances Turner +1 (940) 500-6193 mobile francesturner528@gmail.com home" at bounding box center [562, 290] width 467 height 76
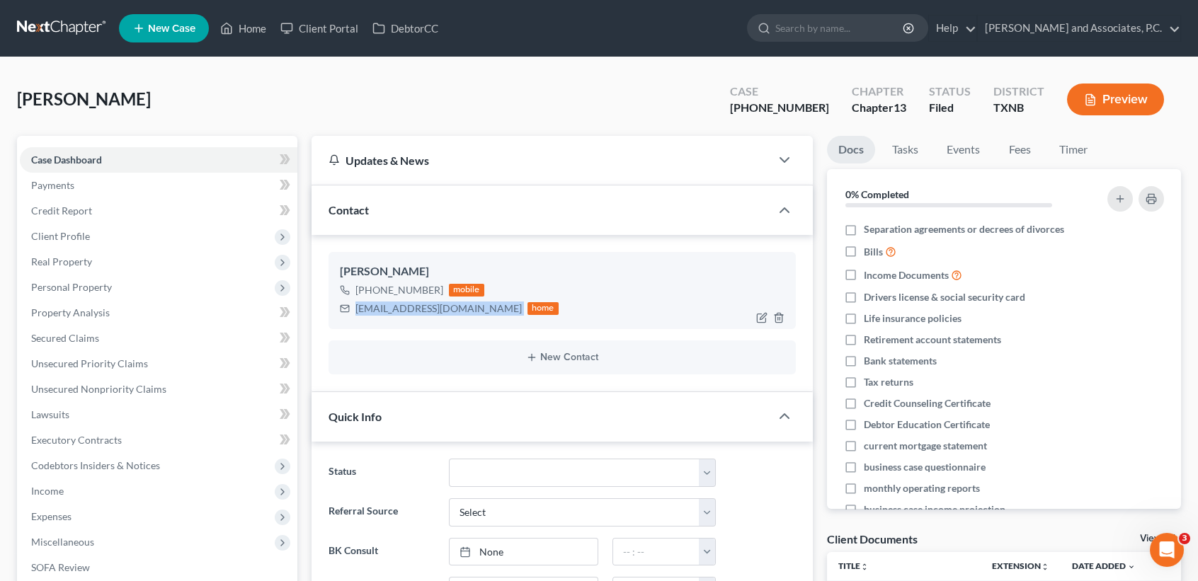
copy div "francesturner528@gmail.com"
click at [230, 38] on link "Home" at bounding box center [243, 28] width 60 height 25
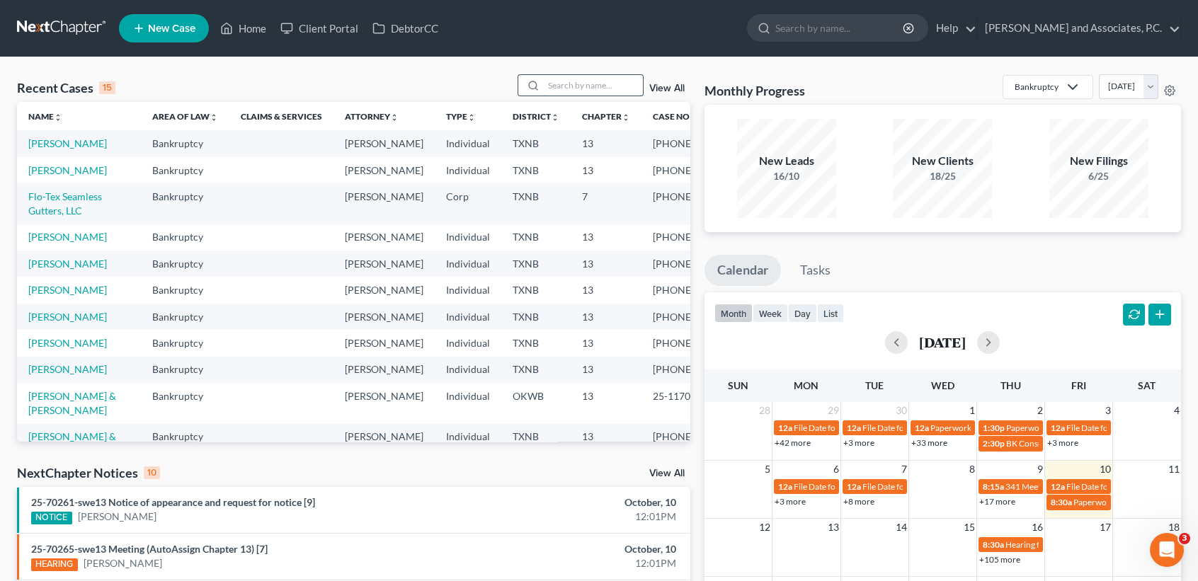
click at [574, 76] on input "search" at bounding box center [593, 85] width 99 height 21
click at [614, 85] on input "search" at bounding box center [593, 85] width 99 height 21
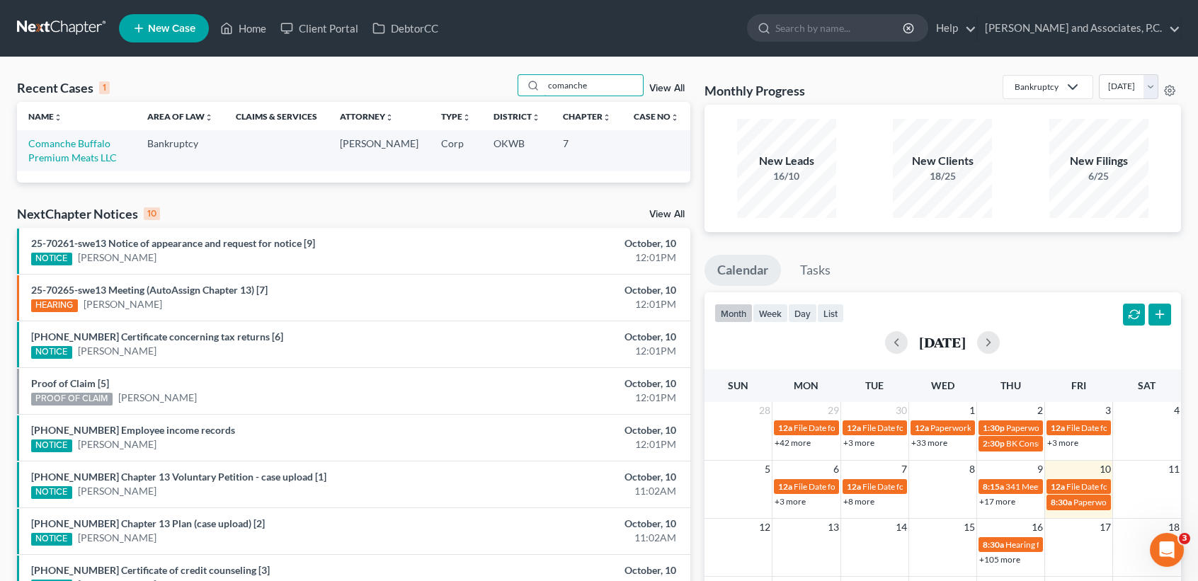
type input "comanche"
drag, startPoint x: 25, startPoint y: 144, endPoint x: 52, endPoint y: 145, distance: 26.2
click at [30, 144] on td "Comanche Buffalo Premium Meats LLC" at bounding box center [76, 150] width 119 height 40
click at [103, 143] on link "Comanche Buffalo Premium Meats LLC" at bounding box center [72, 150] width 89 height 26
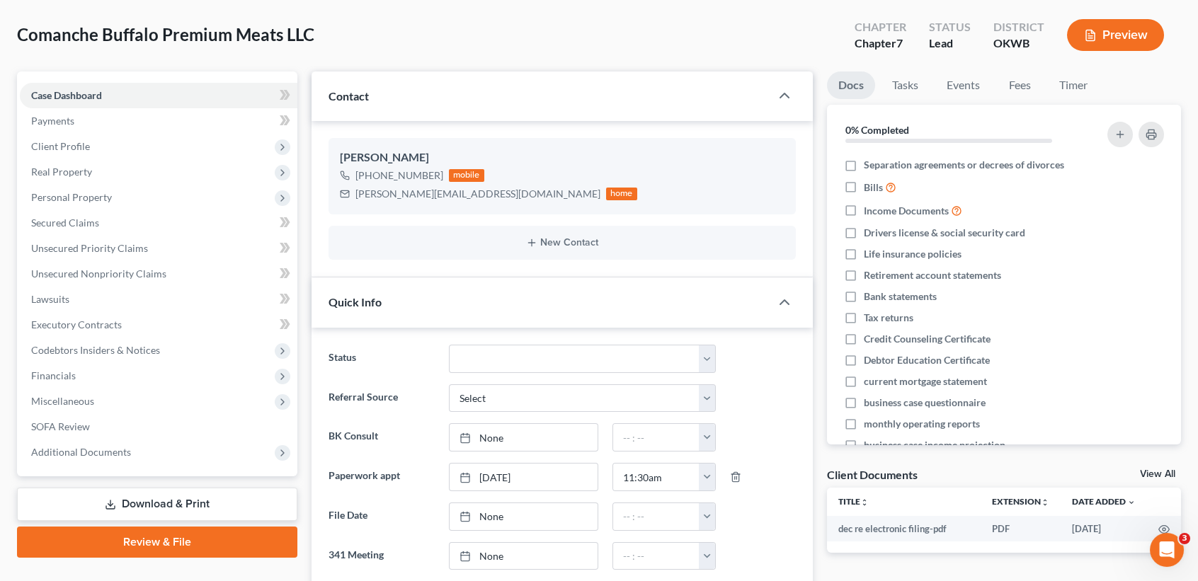
scroll to position [94, 0]
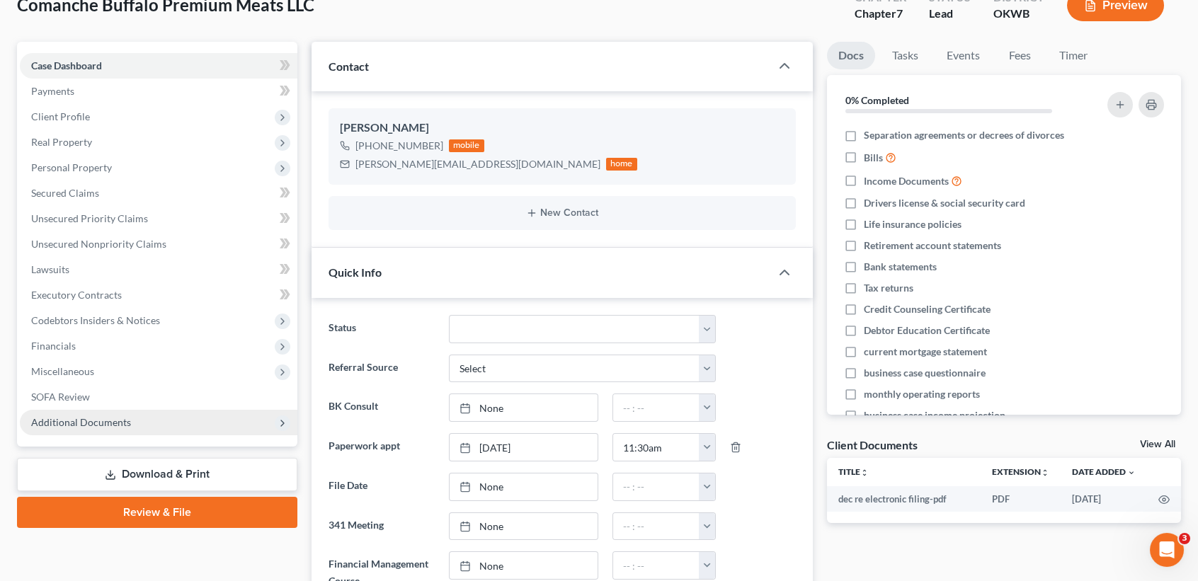
click at [91, 428] on span "Additional Documents" at bounding box center [159, 422] width 278 height 25
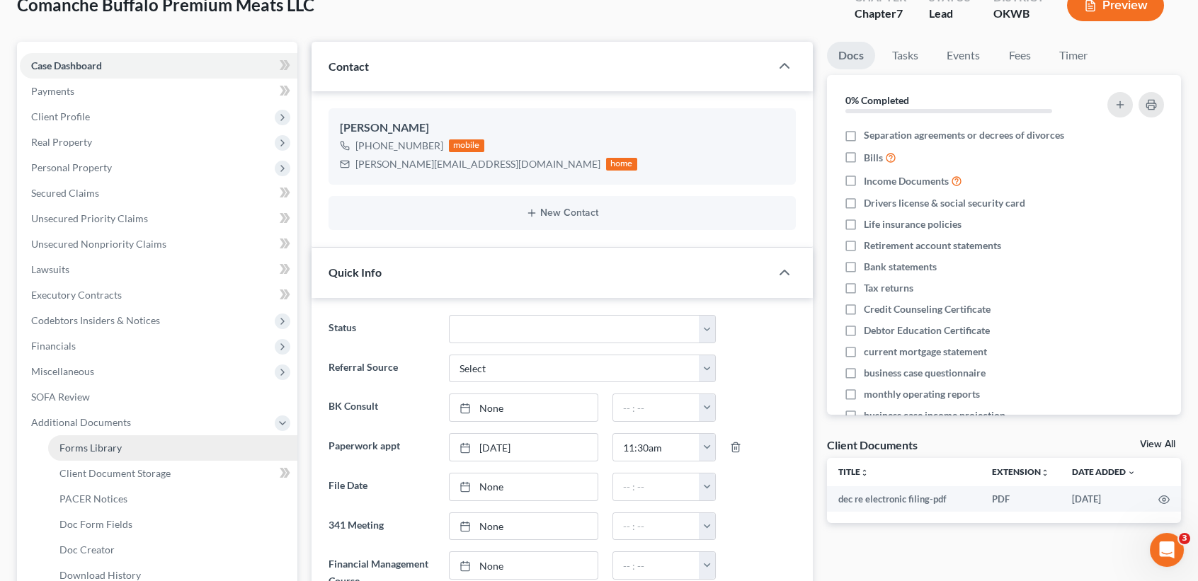
click at [115, 443] on span "Forms Library" at bounding box center [90, 448] width 62 height 12
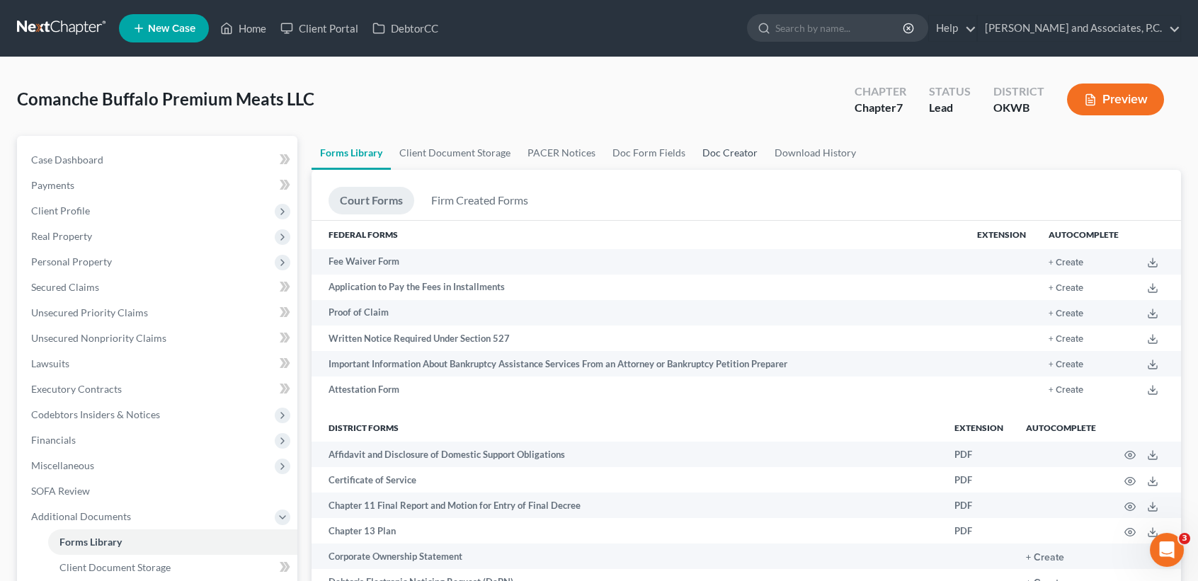
click at [717, 151] on link "Doc Creator" at bounding box center [730, 153] width 72 height 34
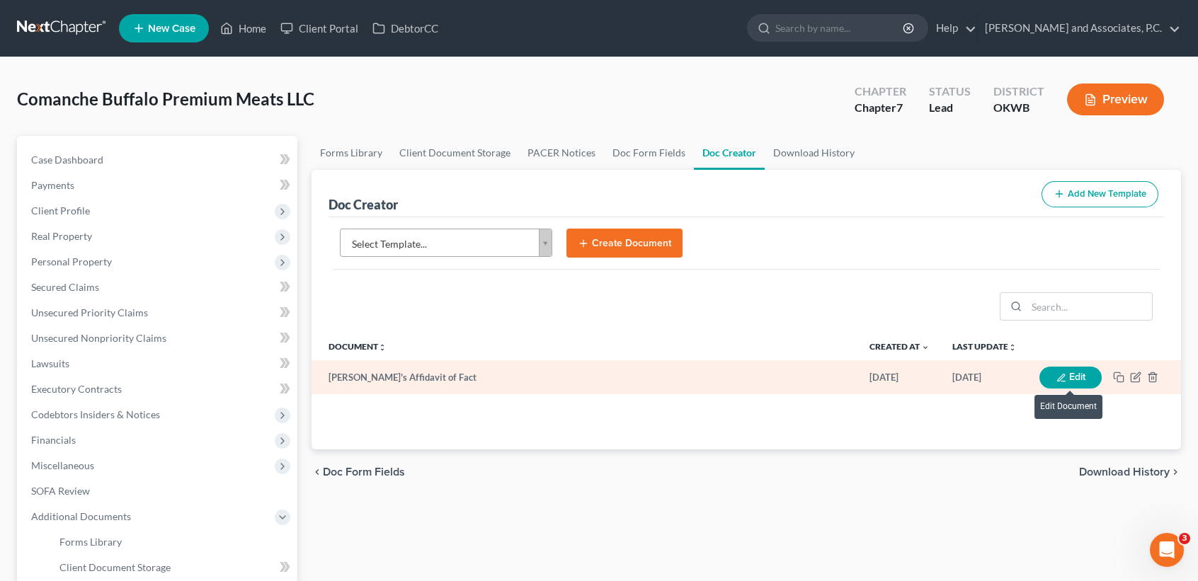
click at [1078, 384] on button "Edit" at bounding box center [1070, 378] width 62 height 22
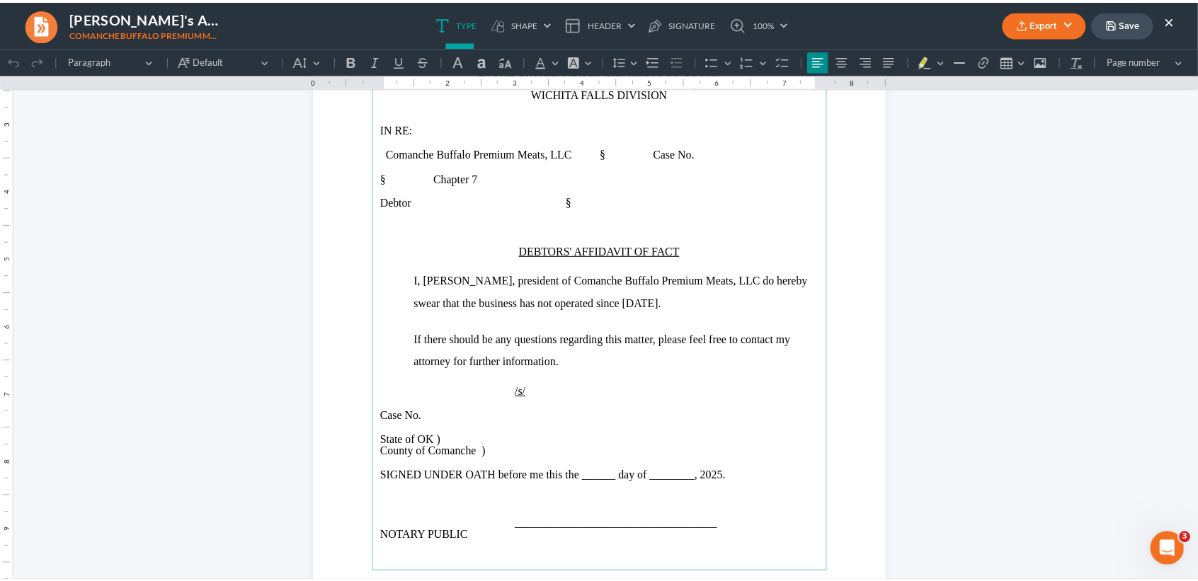
scroll to position [188, 0]
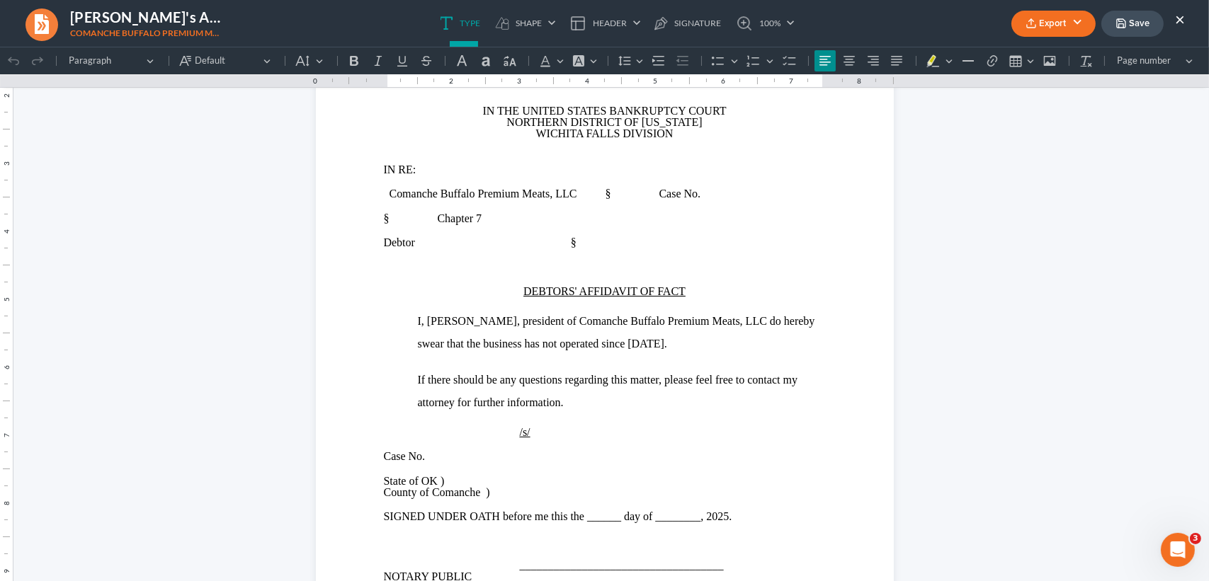
drag, startPoint x: 1140, startPoint y: 24, endPoint x: 1129, endPoint y: 38, distance: 17.6
click at [1140, 23] on button "Save" at bounding box center [1132, 24] width 62 height 26
click at [1177, 16] on button "×" at bounding box center [1180, 19] width 10 height 17
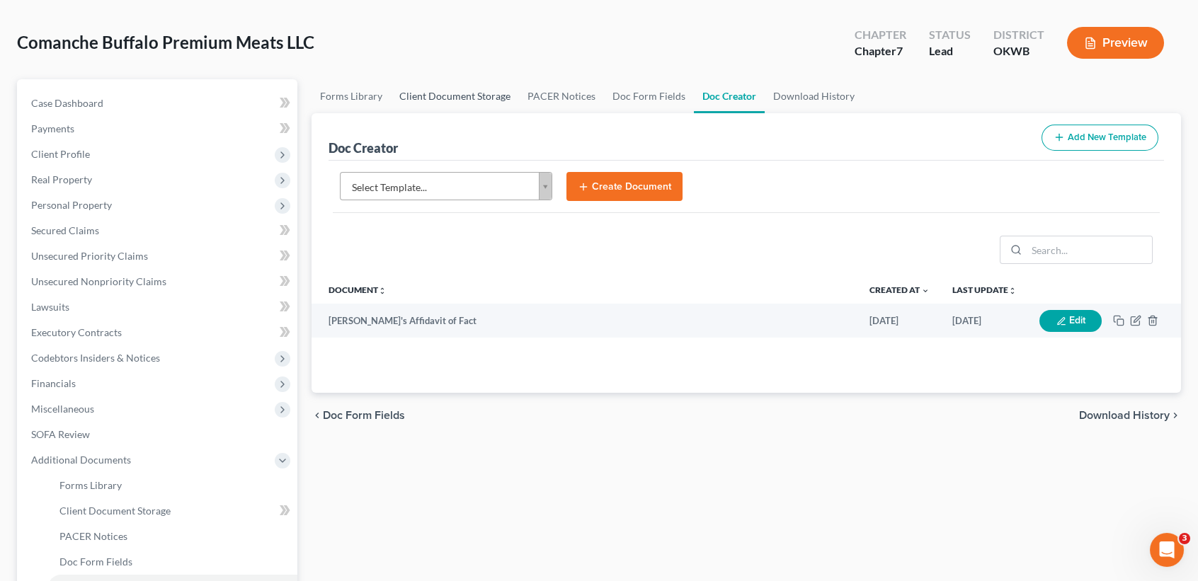
scroll to position [0, 0]
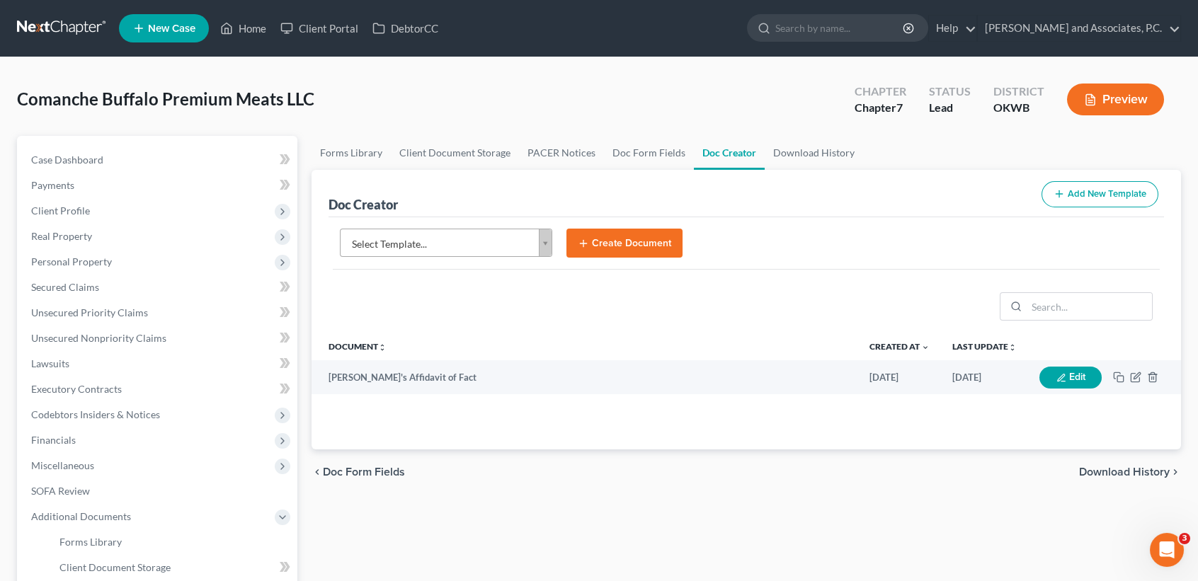
click at [472, 126] on div "Comanche Buffalo Premium Meats LLC Upgraded Chapter Chapter 7 Status Lead Distr…" at bounding box center [599, 105] width 1164 height 62
click at [472, 142] on link "Client Document Storage" at bounding box center [455, 153] width 128 height 34
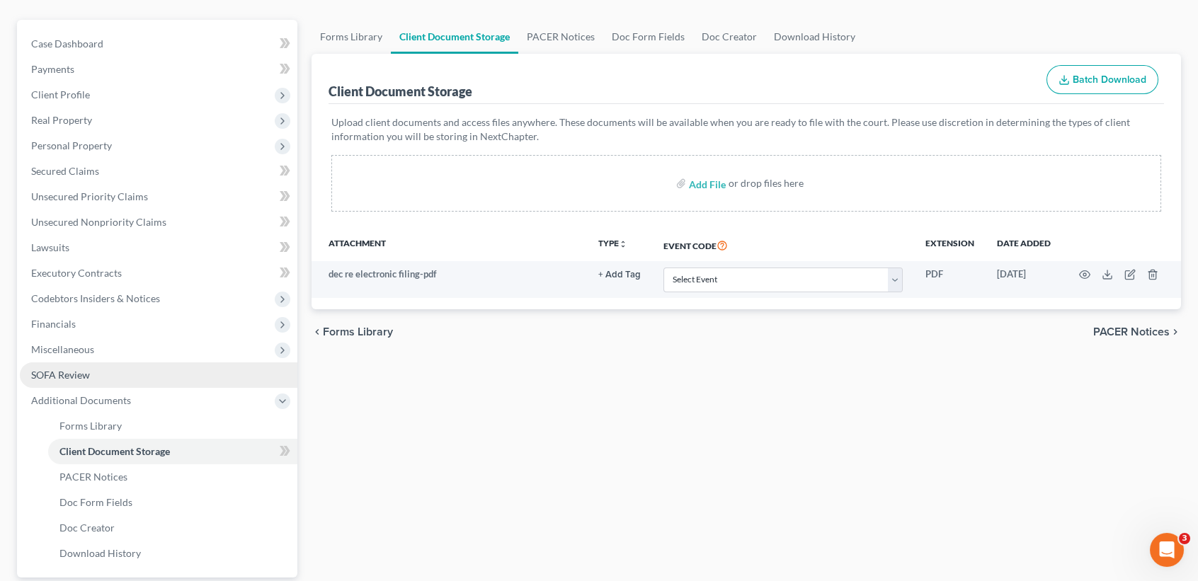
scroll to position [246, 0]
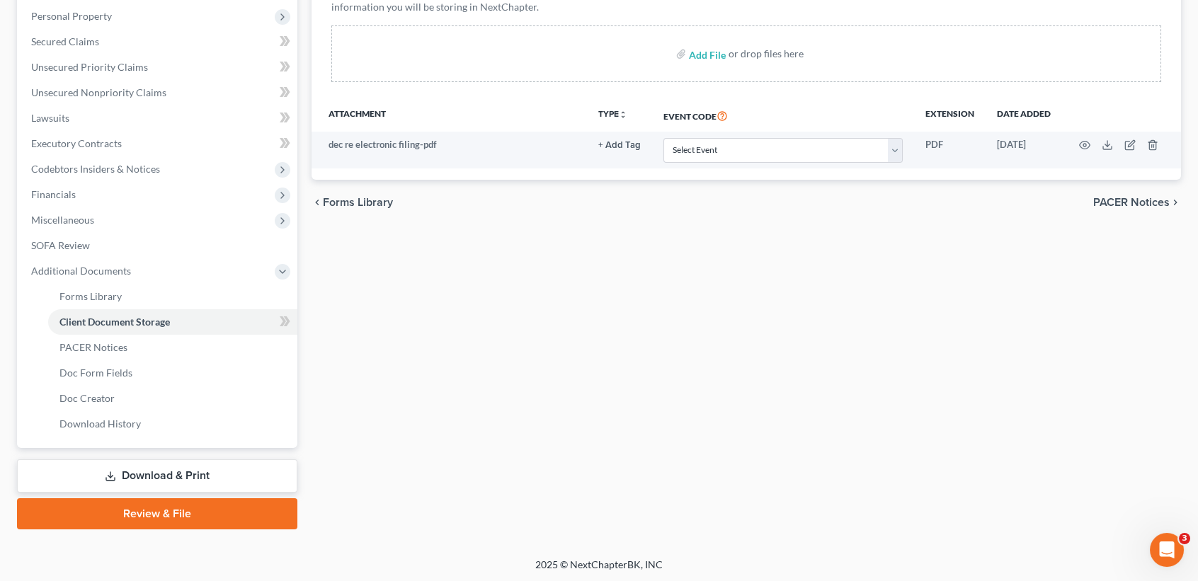
click at [150, 475] on link "Download & Print" at bounding box center [157, 476] width 280 height 33
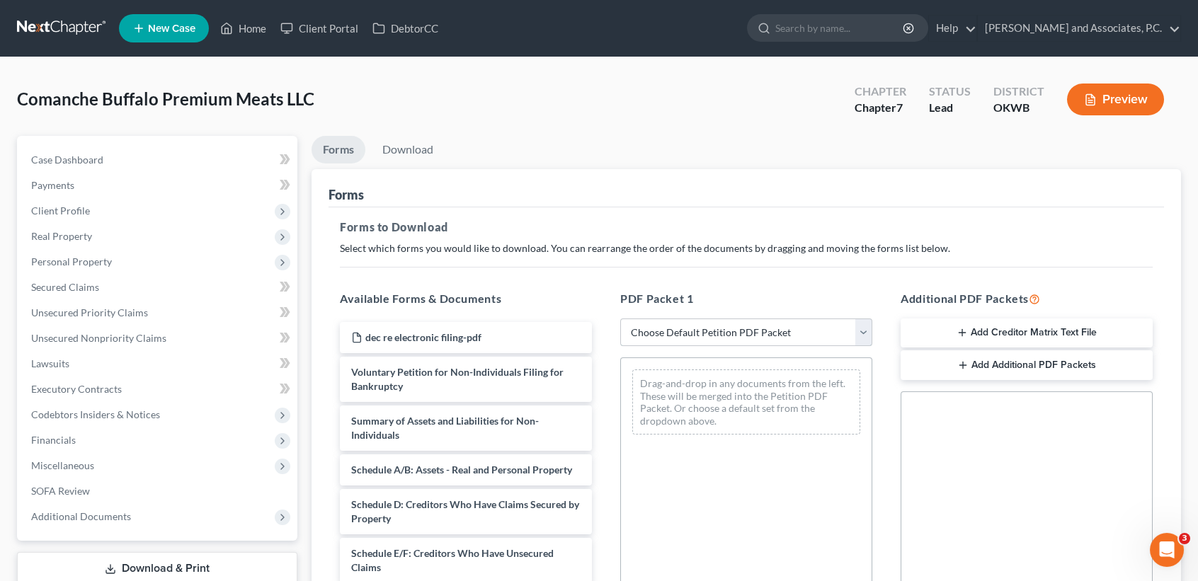
click at [740, 326] on select "Choose Default Petition PDF Packet Complete Bankruptcy Petition (all forms and …" at bounding box center [746, 333] width 252 height 28
select select "3"
click at [620, 319] on select "Choose Default Petition PDF Packet Complete Bankruptcy Petition (all forms and …" at bounding box center [746, 333] width 252 height 28
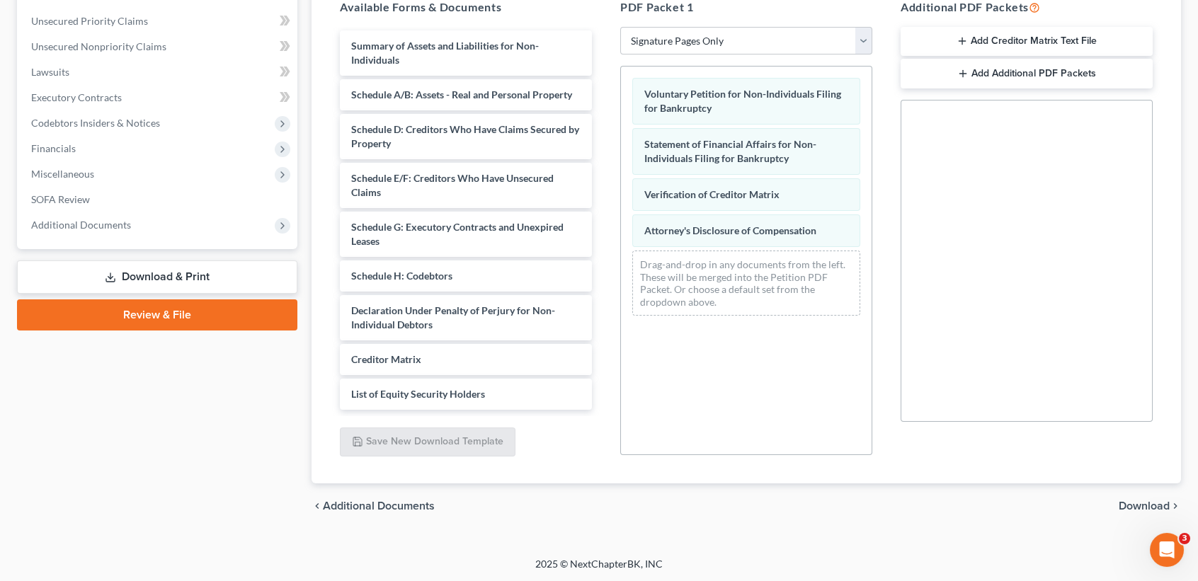
click at [1137, 501] on span "Download" at bounding box center [1144, 506] width 51 height 11
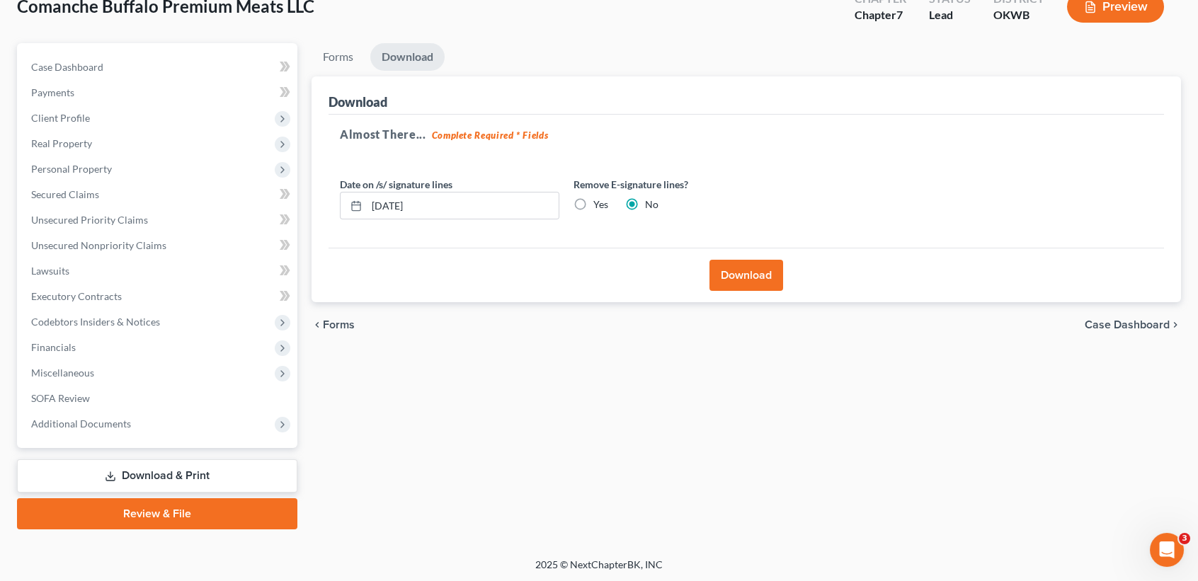
click at [596, 198] on label "Yes" at bounding box center [600, 205] width 15 height 14
click at [599, 198] on input "Yes" at bounding box center [603, 202] width 9 height 9
radio input "true"
radio input "false"
click at [761, 273] on button "Download" at bounding box center [747, 275] width 74 height 31
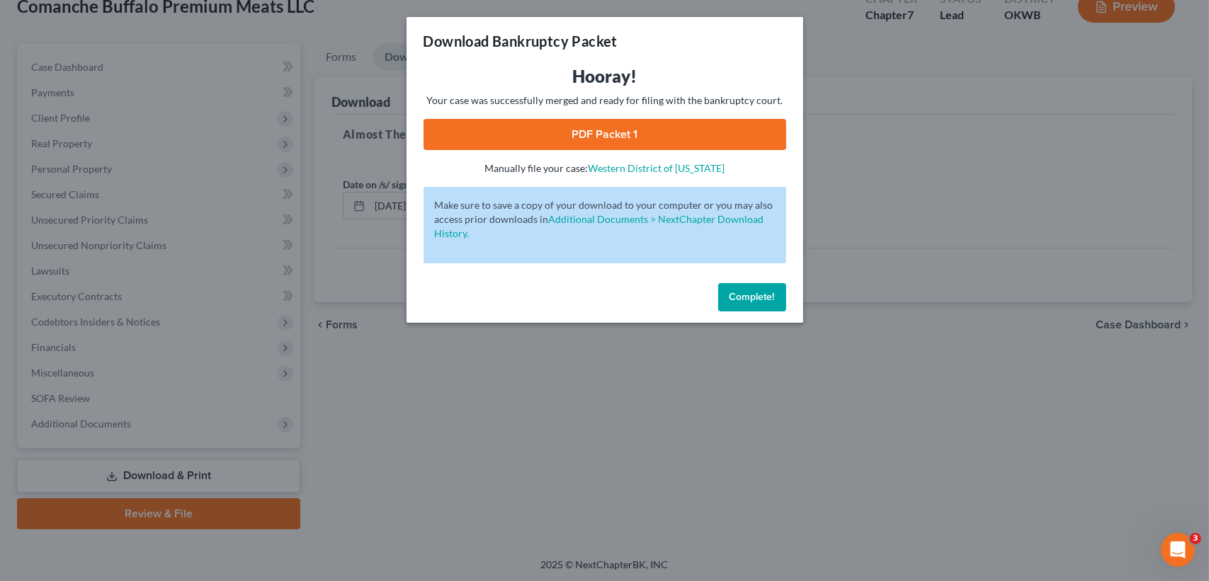
click at [616, 131] on link "PDF Packet 1" at bounding box center [604, 134] width 363 height 31
drag, startPoint x: 734, startPoint y: 297, endPoint x: 996, endPoint y: 351, distance: 266.6
click at [734, 297] on span "Complete!" at bounding box center [751, 297] width 45 height 12
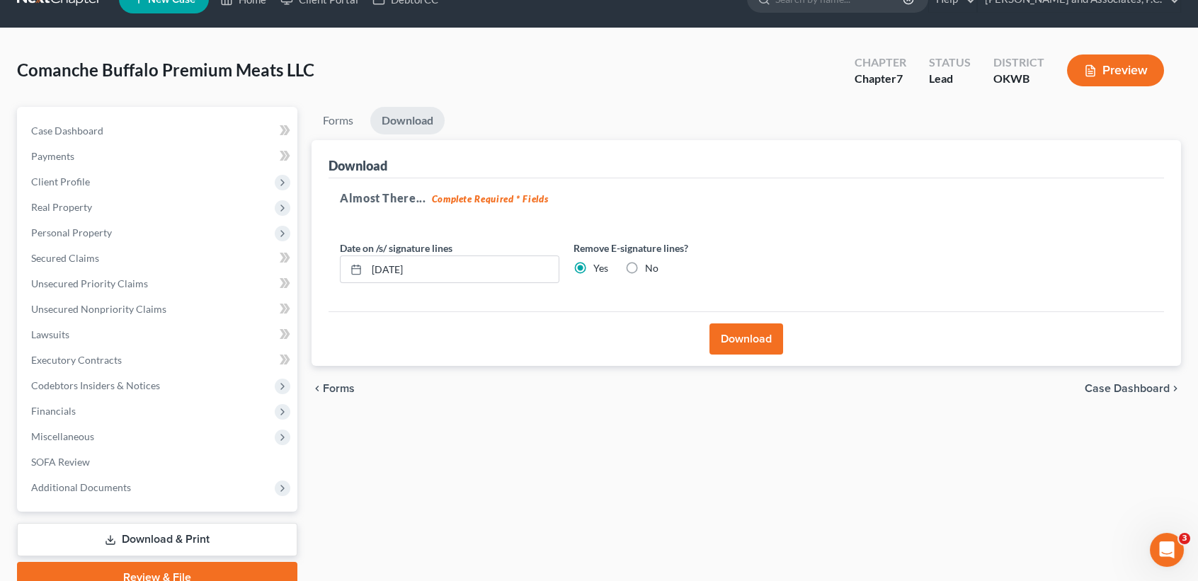
scroll to position [0, 0]
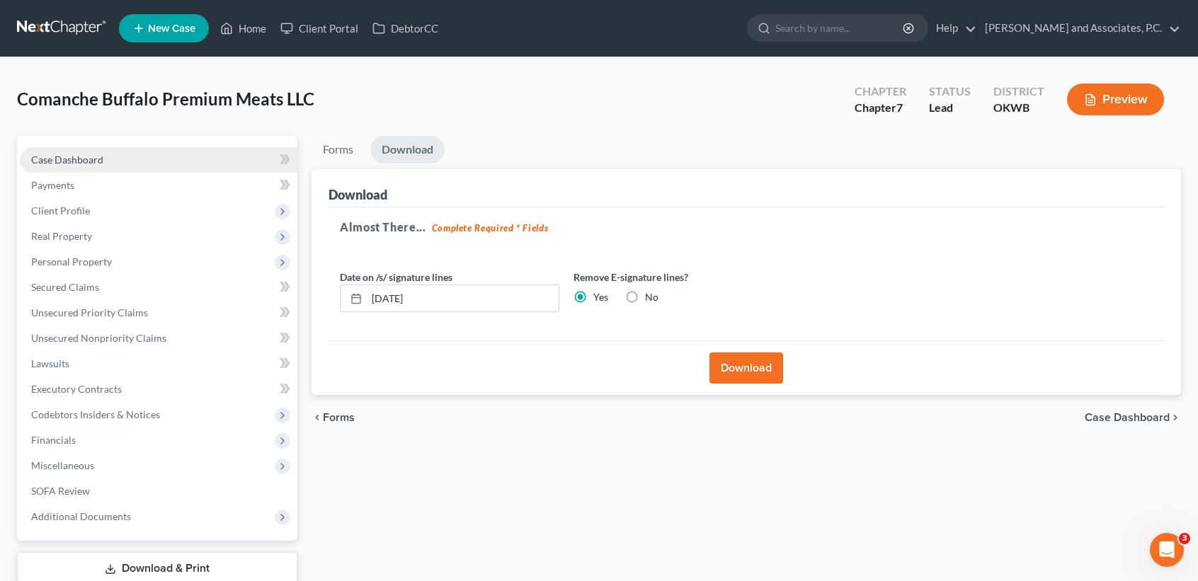
click at [40, 156] on span "Case Dashboard" at bounding box center [67, 160] width 72 height 12
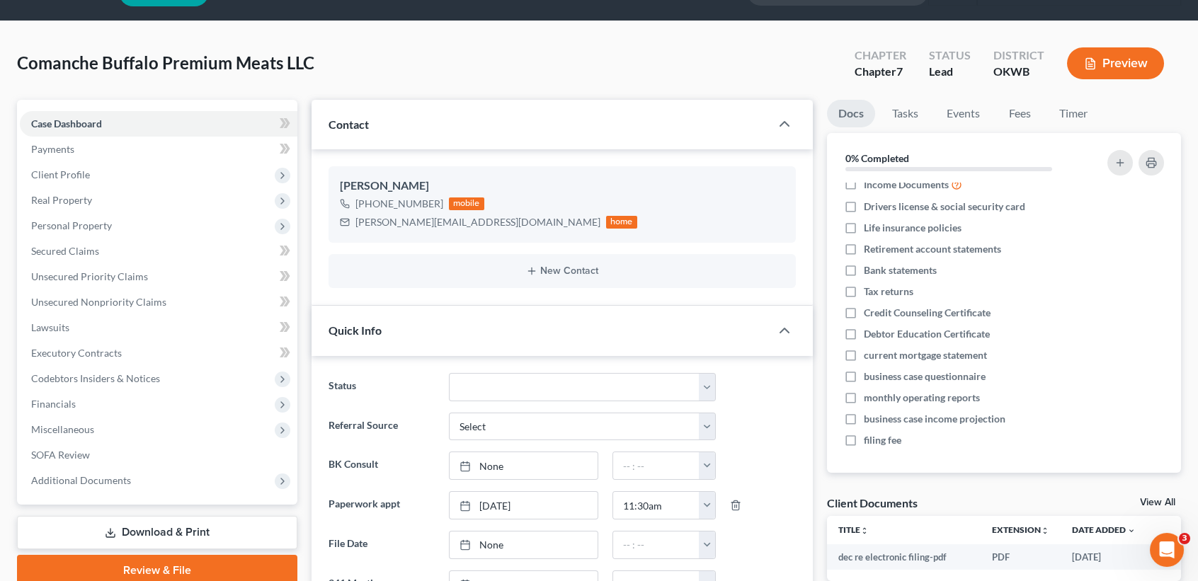
scroll to position [94, 0]
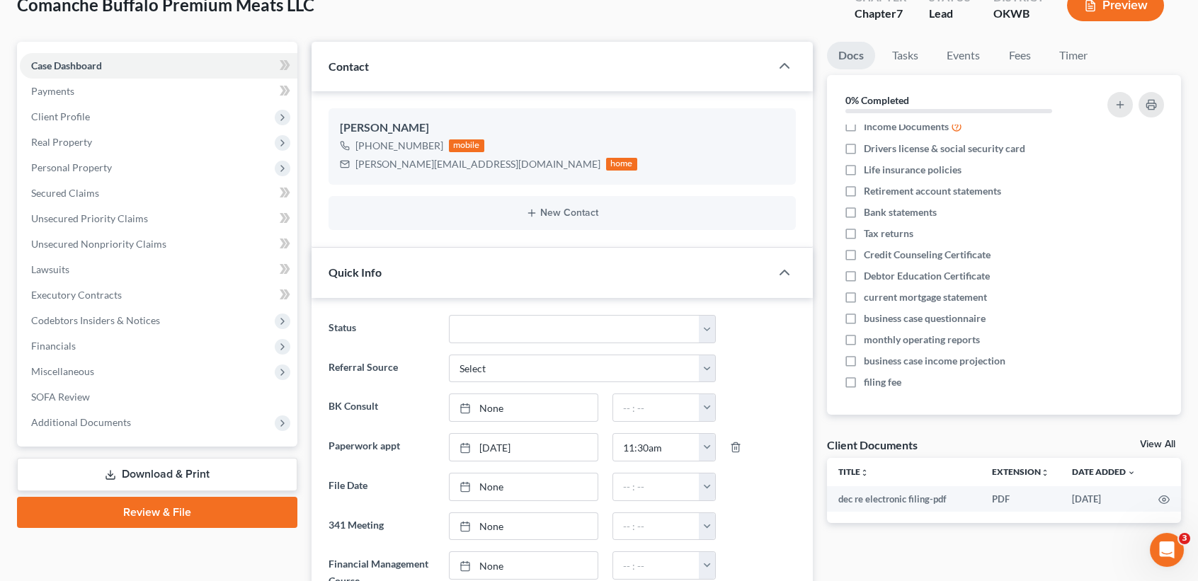
click at [1161, 444] on link "View All" at bounding box center [1157, 445] width 35 height 10
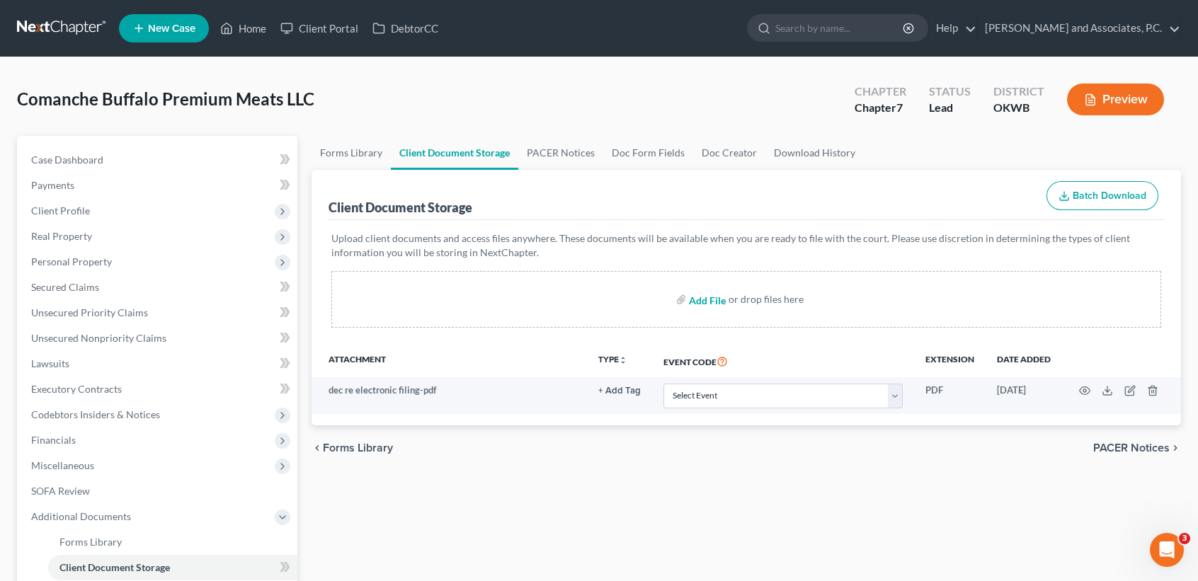
click at [704, 303] on input "file" at bounding box center [706, 299] width 34 height 25
type input "C:\fakepath\signature pages.pdf"
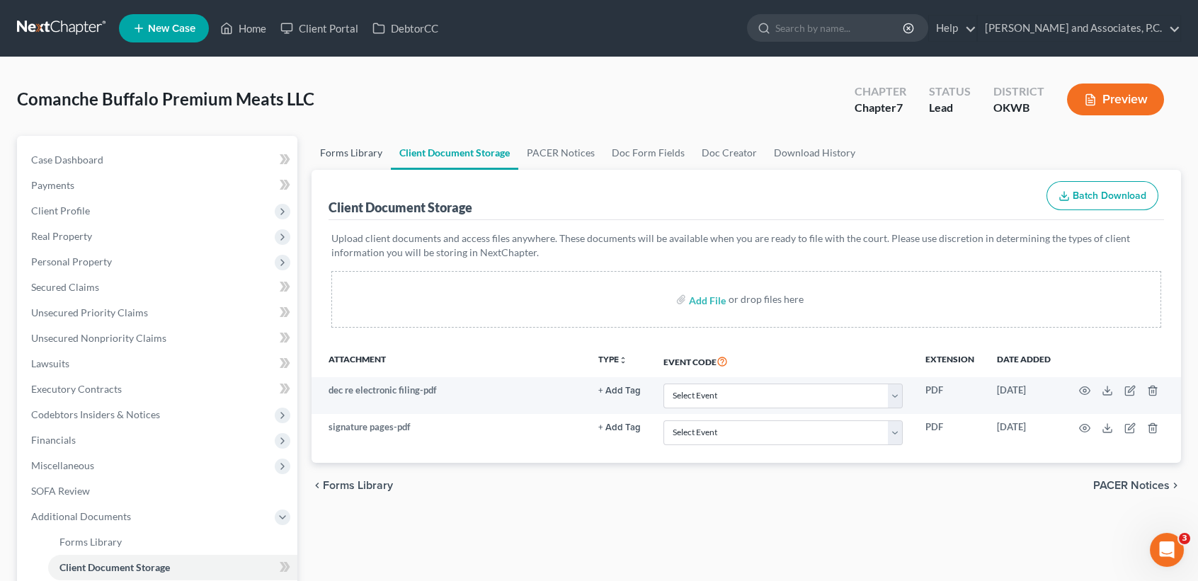
click at [387, 149] on link "Forms Library" at bounding box center [351, 153] width 79 height 34
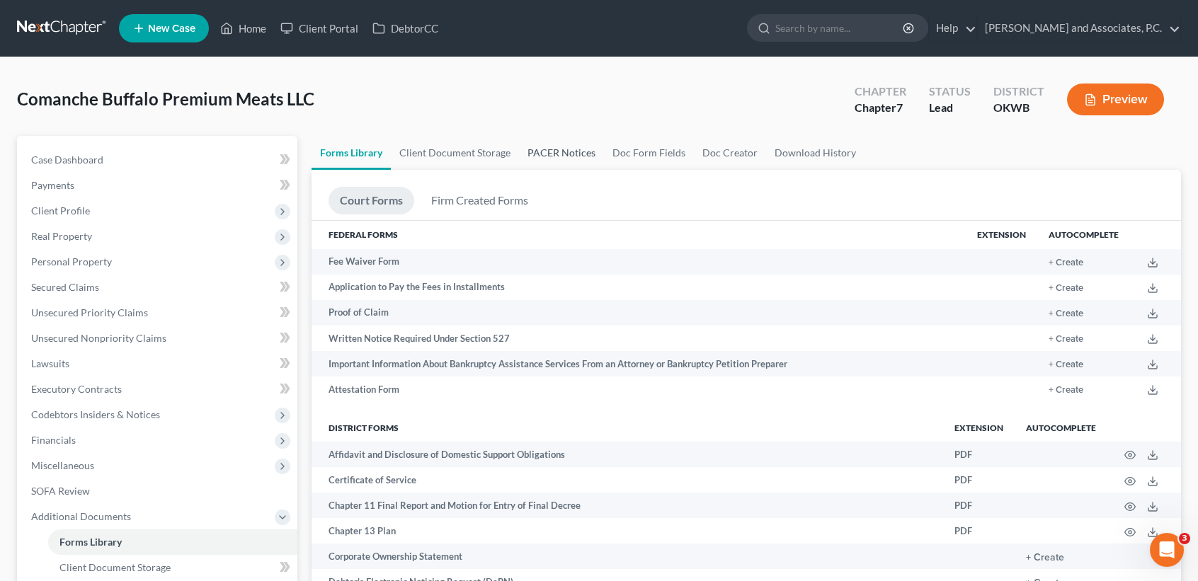
click at [565, 148] on link "PACER Notices" at bounding box center [561, 153] width 85 height 34
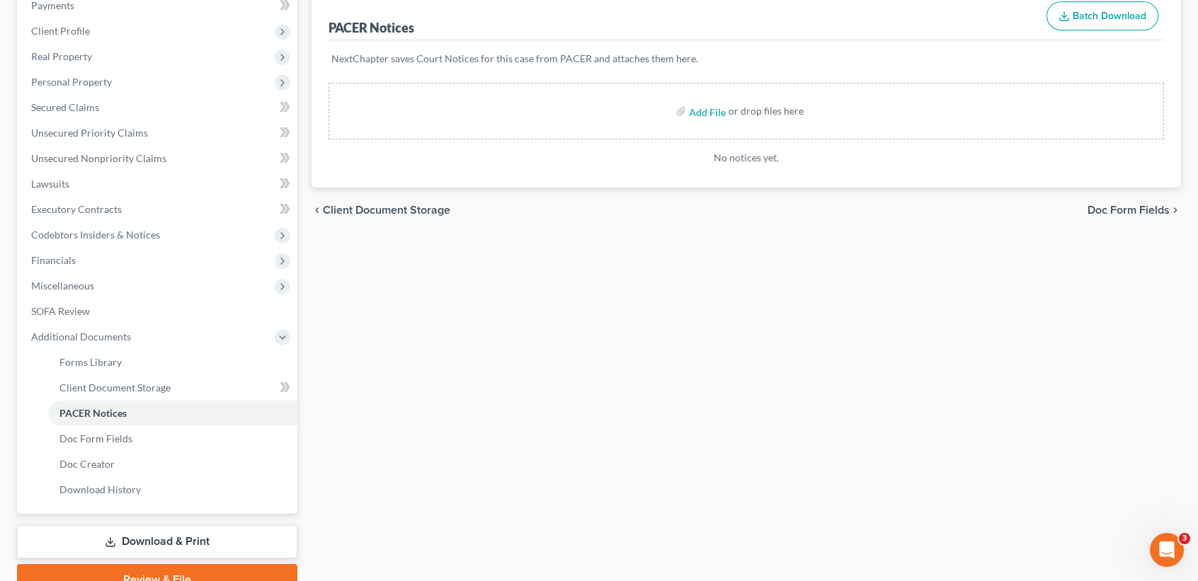
scroll to position [188, 0]
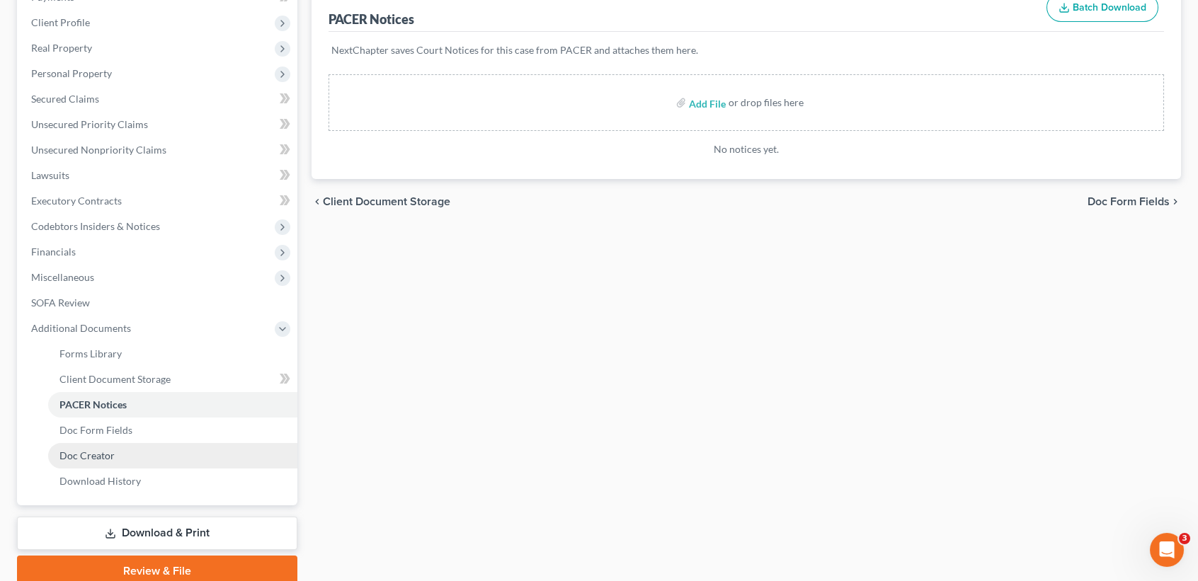
click at [72, 457] on span "Doc Creator" at bounding box center [86, 456] width 55 height 12
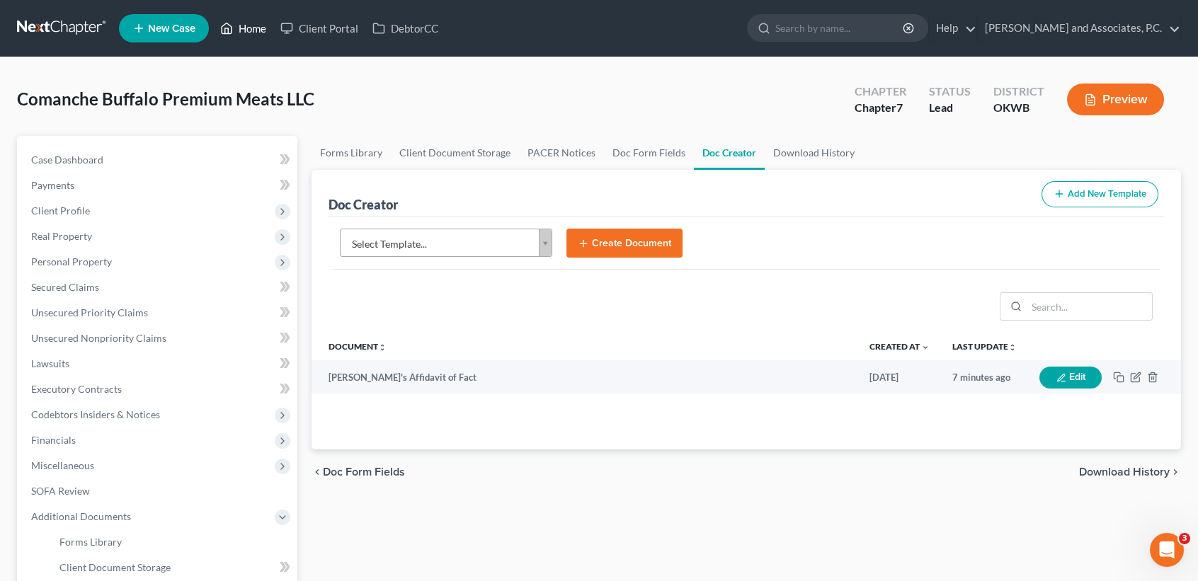
click at [251, 29] on link "Home" at bounding box center [243, 28] width 60 height 25
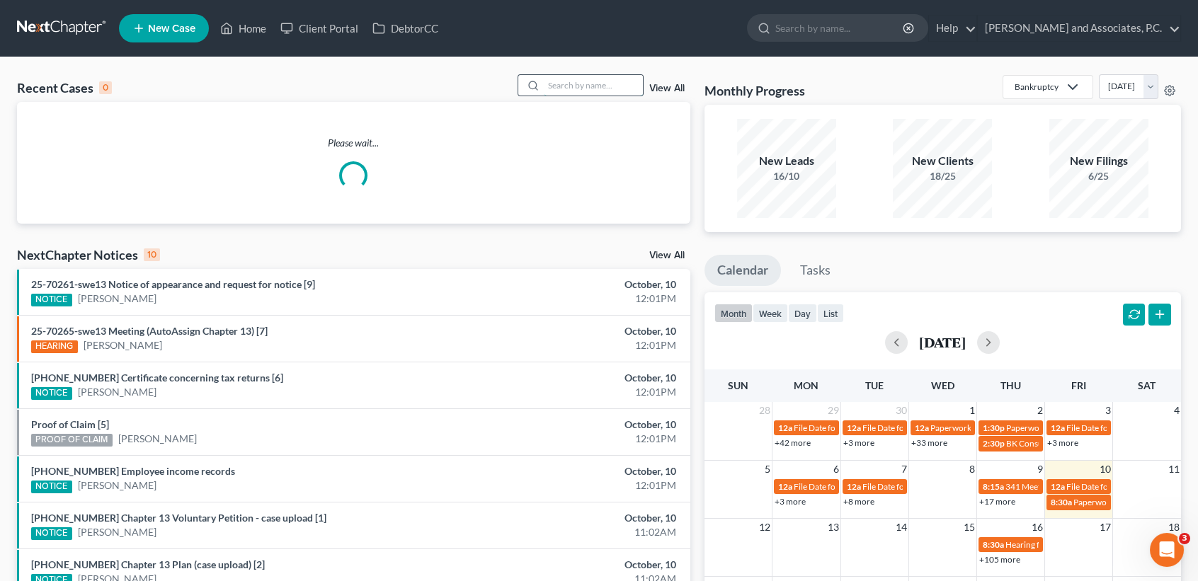
click at [577, 87] on input "search" at bounding box center [593, 85] width 99 height 21
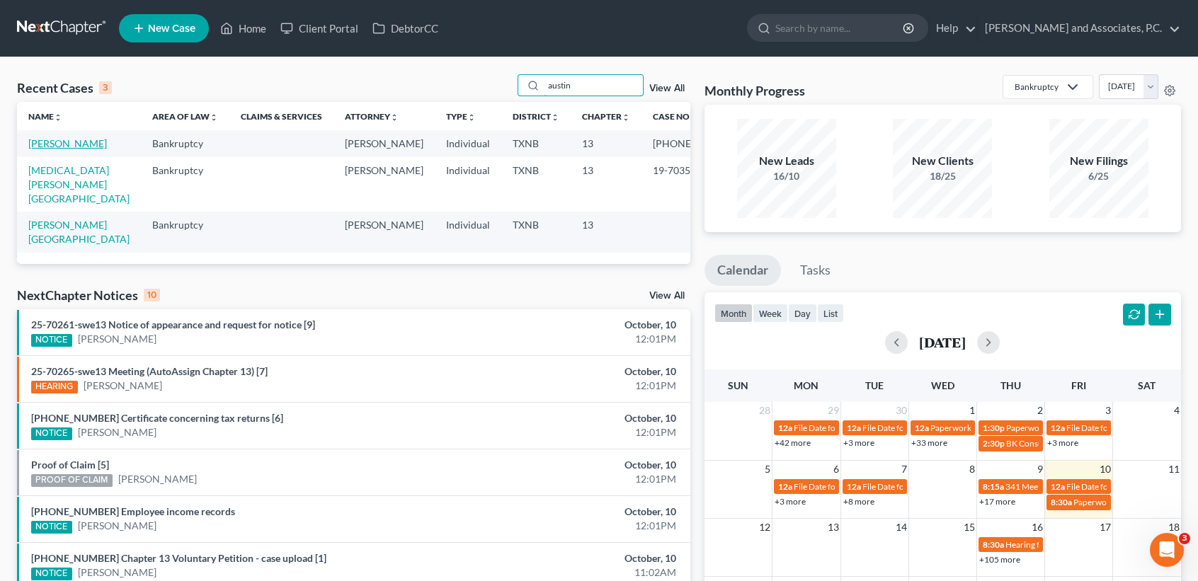
type input "austin"
click at [74, 142] on link "Austin, Bobbye" at bounding box center [67, 143] width 79 height 12
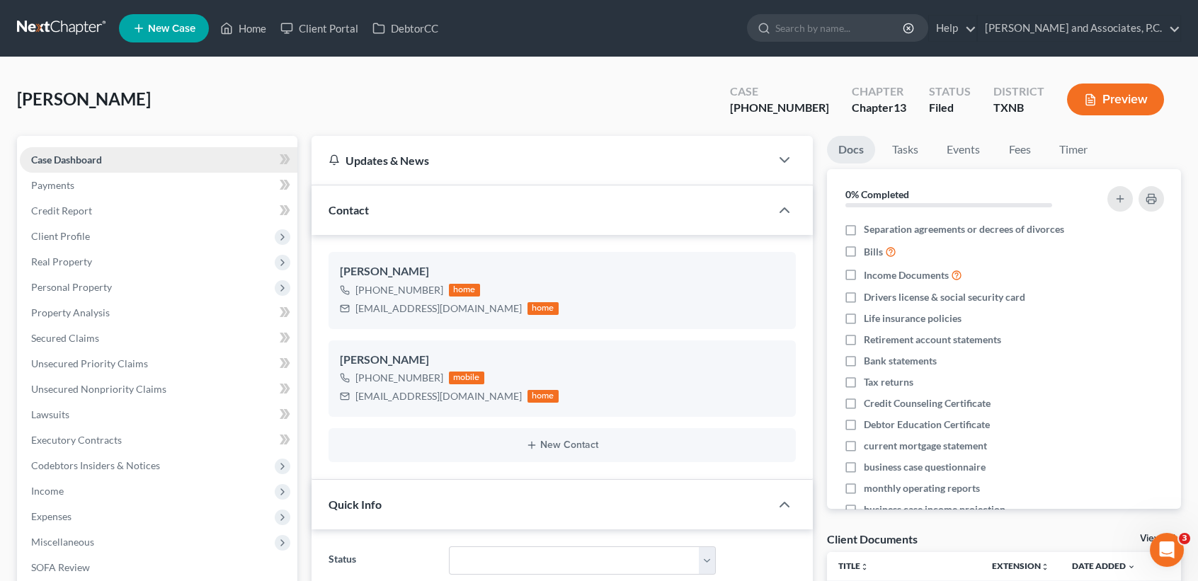
scroll to position [5000, 0]
click at [130, 256] on span "Real Property" at bounding box center [159, 261] width 278 height 25
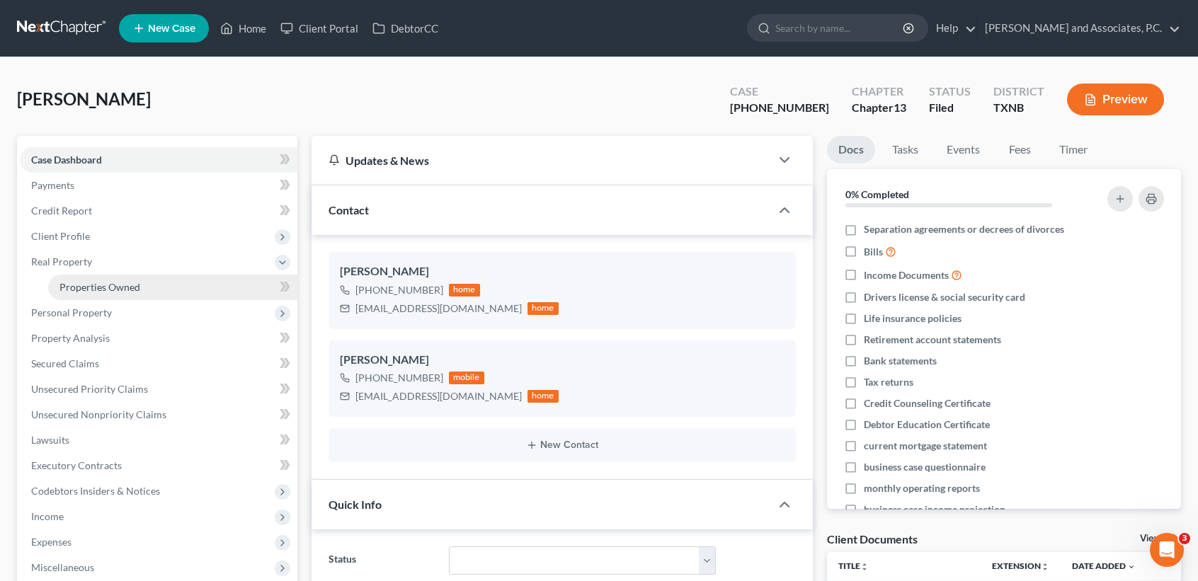
click at [132, 283] on span "Properties Owned" at bounding box center [99, 287] width 81 height 12
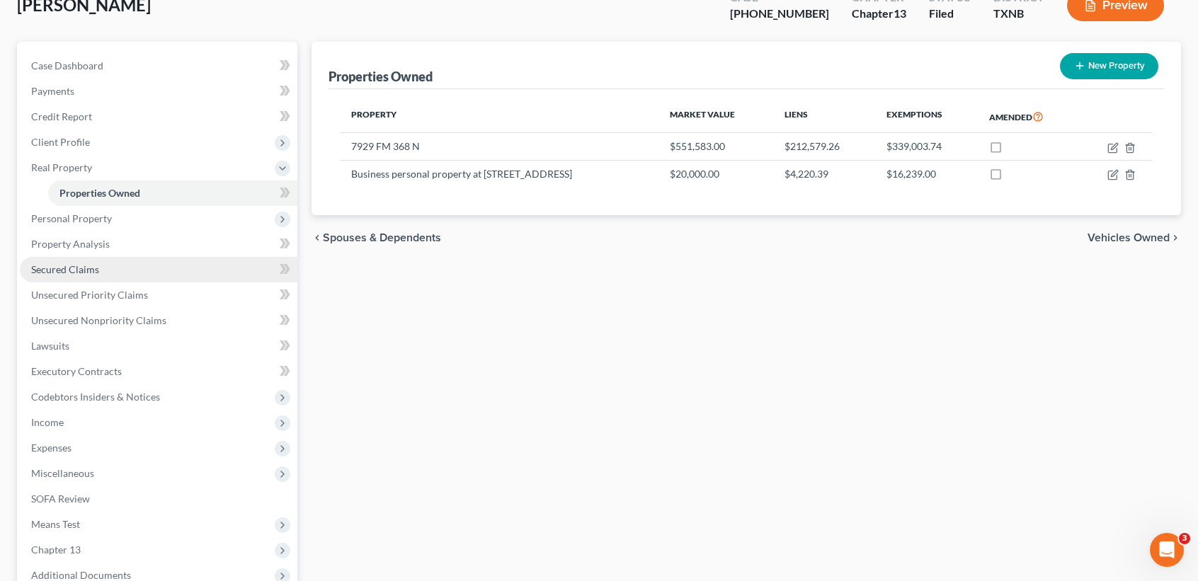
click at [117, 270] on link "Secured Claims" at bounding box center [159, 269] width 278 height 25
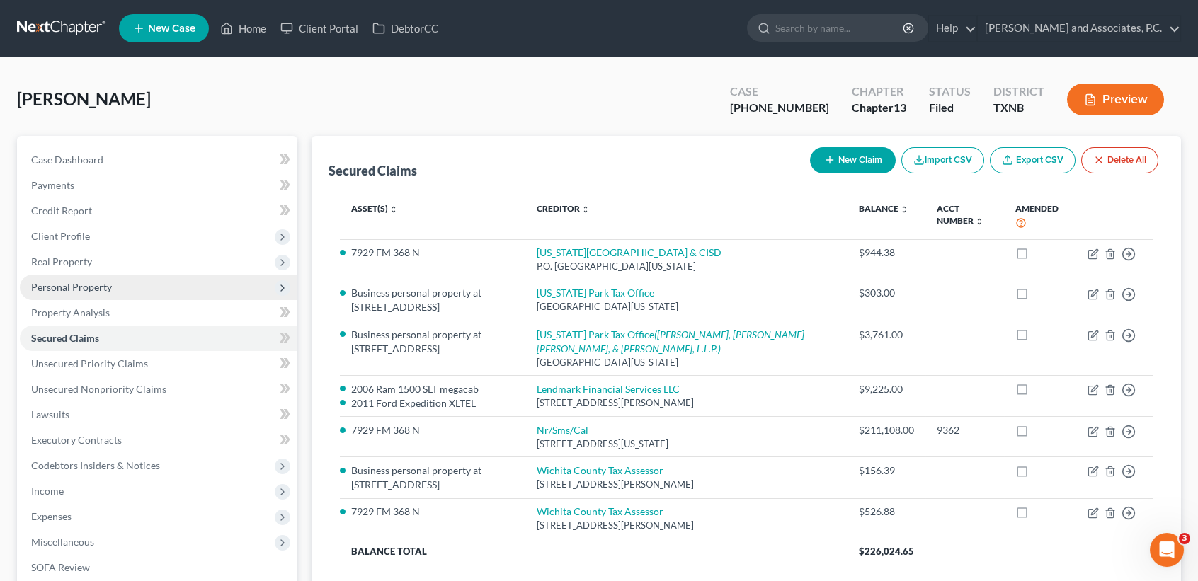
drag, startPoint x: 44, startPoint y: 268, endPoint x: 87, endPoint y: 275, distance: 43.8
click at [44, 268] on span "Real Property" at bounding box center [159, 261] width 278 height 25
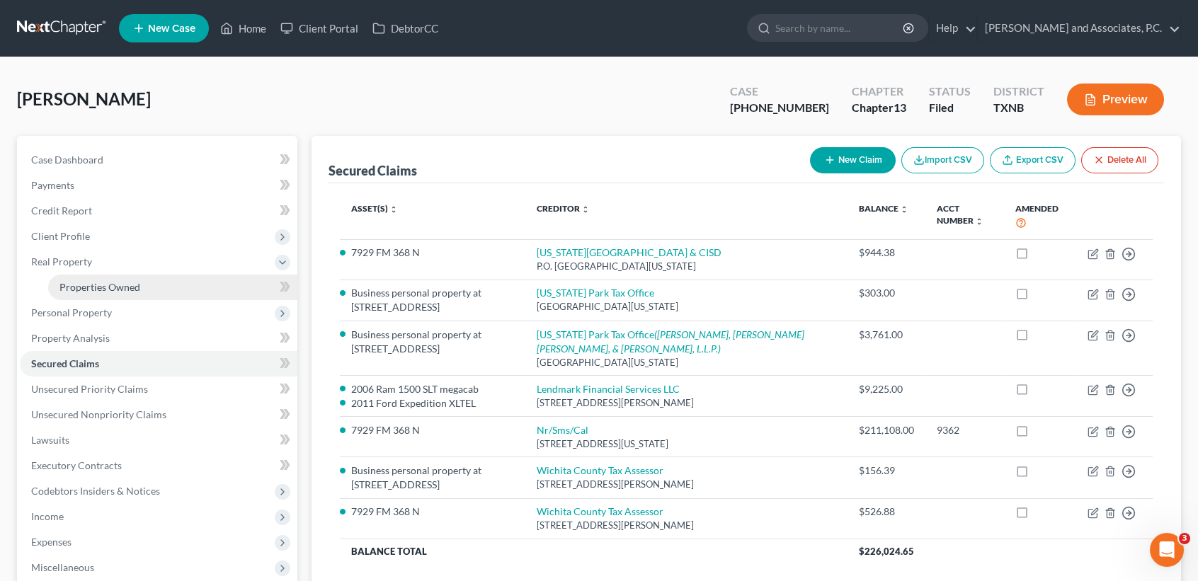
click at [105, 282] on span "Properties Owned" at bounding box center [99, 287] width 81 height 12
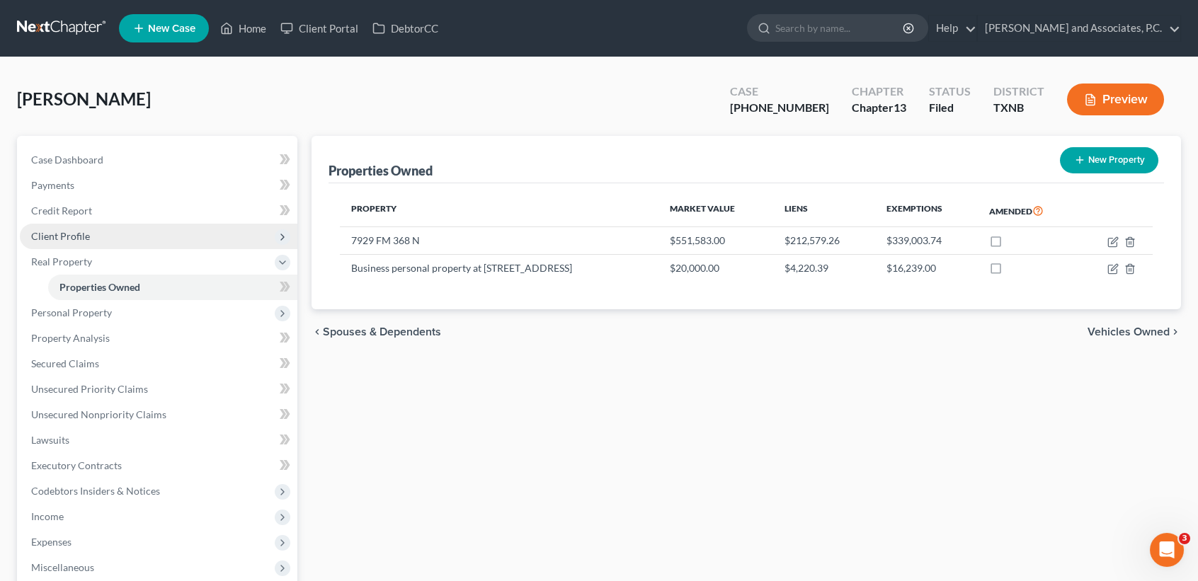
click at [91, 239] on span "Client Profile" at bounding box center [159, 236] width 278 height 25
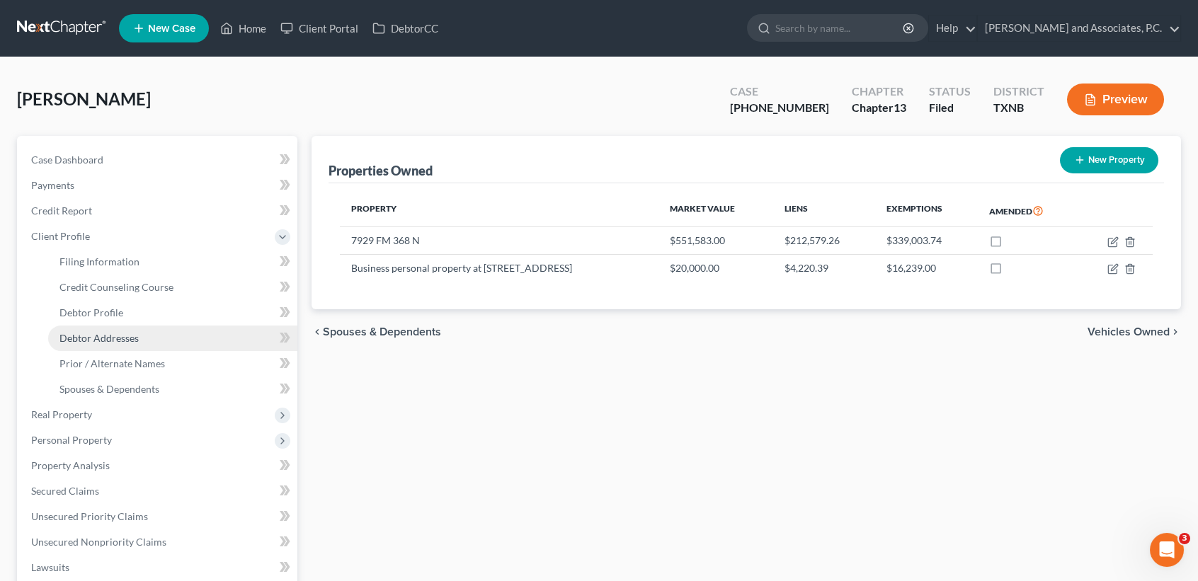
click at [119, 336] on span "Debtor Addresses" at bounding box center [98, 338] width 79 height 12
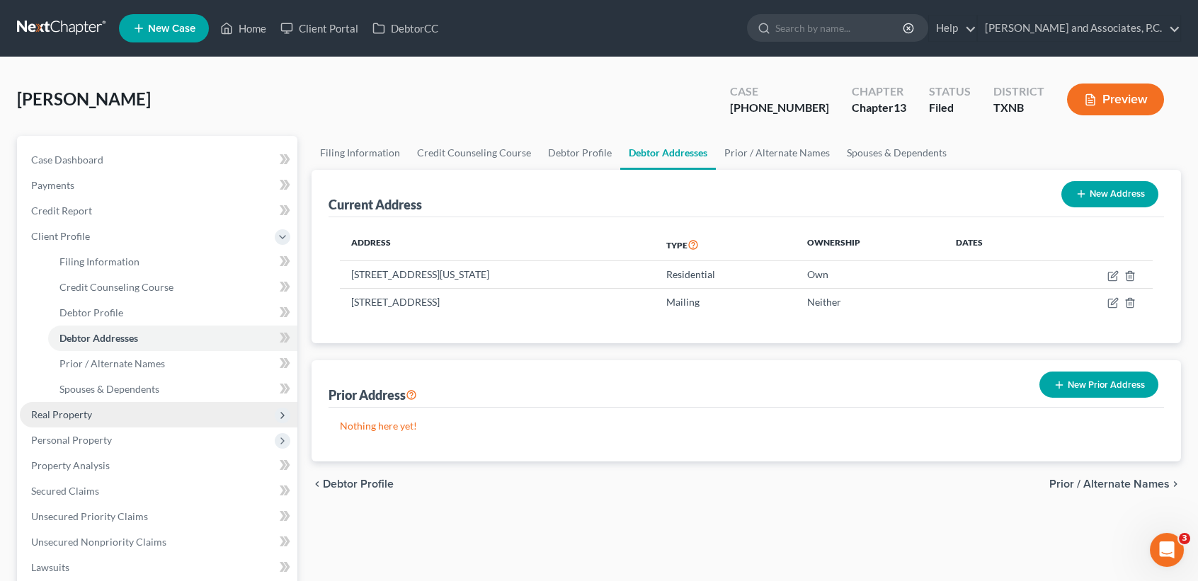
click at [111, 419] on span "Real Property" at bounding box center [159, 414] width 278 height 25
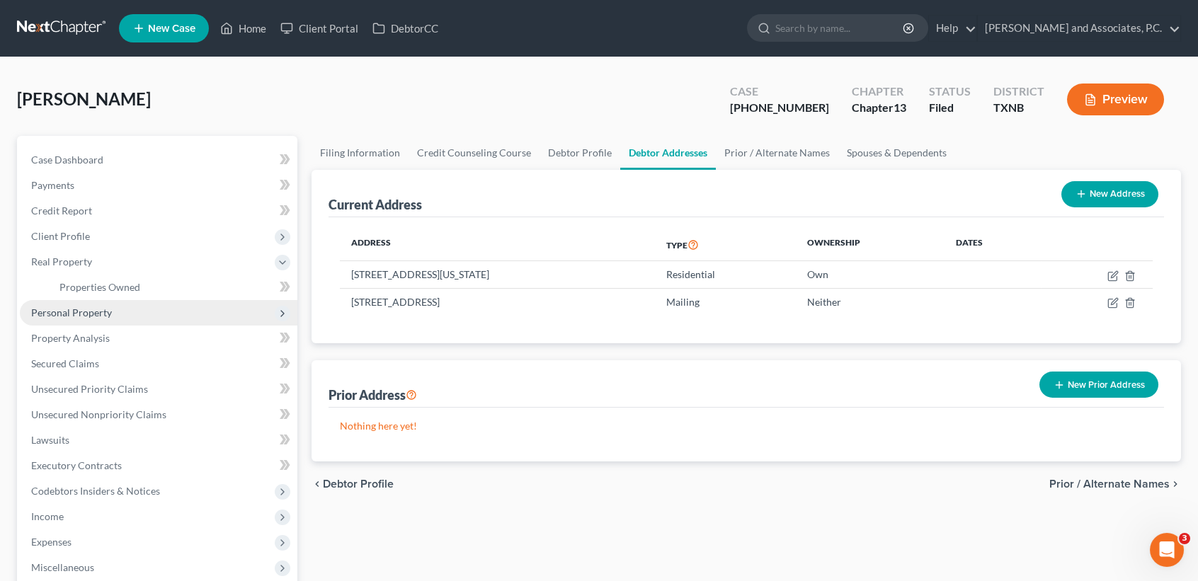
click at [101, 319] on span "Personal Property" at bounding box center [159, 312] width 278 height 25
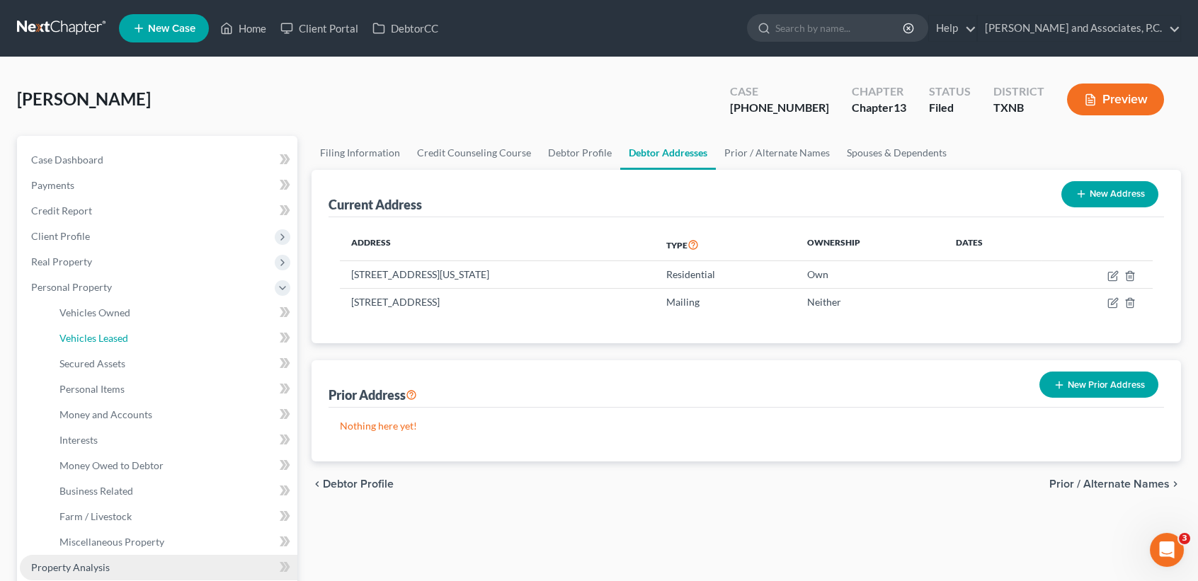
click at [101, 330] on link "Vehicles Leased" at bounding box center [172, 338] width 249 height 25
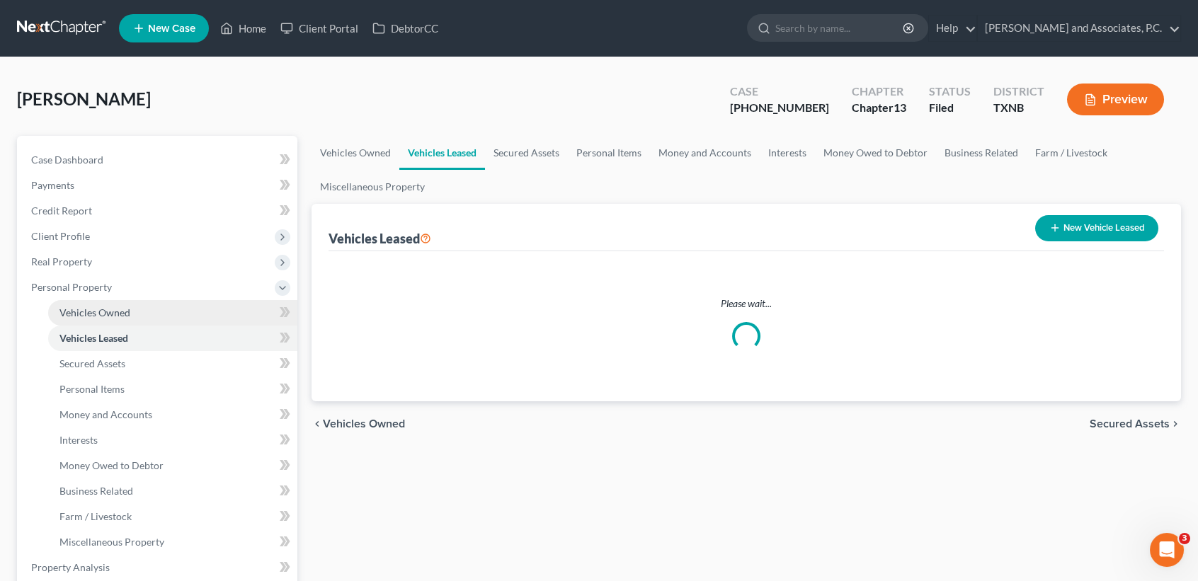
click at [106, 314] on span "Vehicles Owned" at bounding box center [94, 313] width 71 height 12
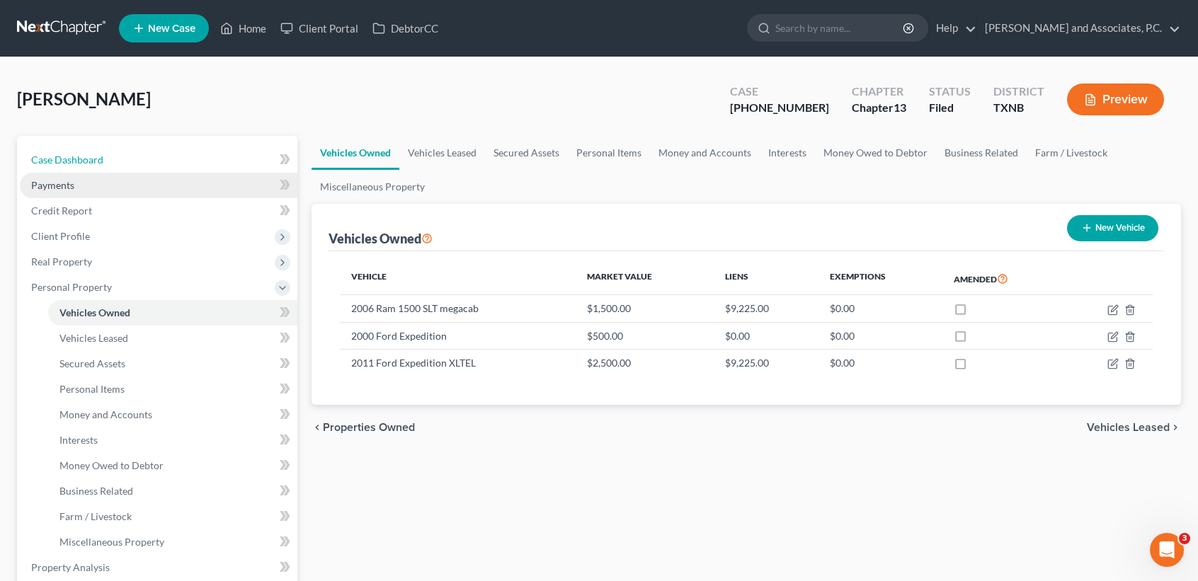
drag, startPoint x: 76, startPoint y: 169, endPoint x: 55, endPoint y: 178, distance: 23.2
click at [76, 169] on link "Case Dashboard" at bounding box center [159, 159] width 278 height 25
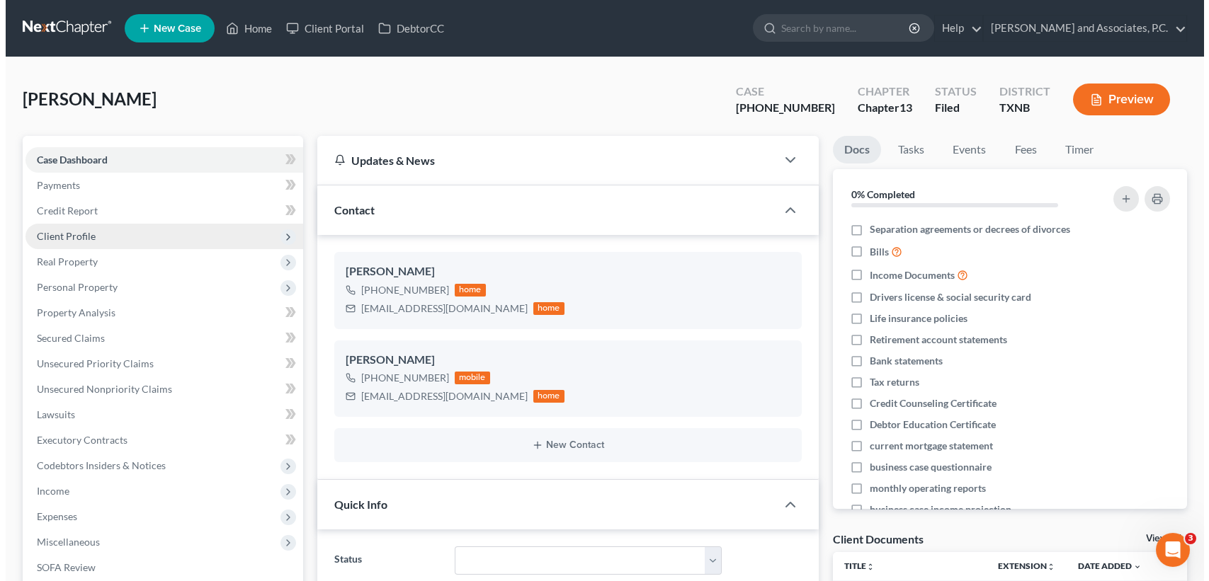
scroll to position [5000, 0]
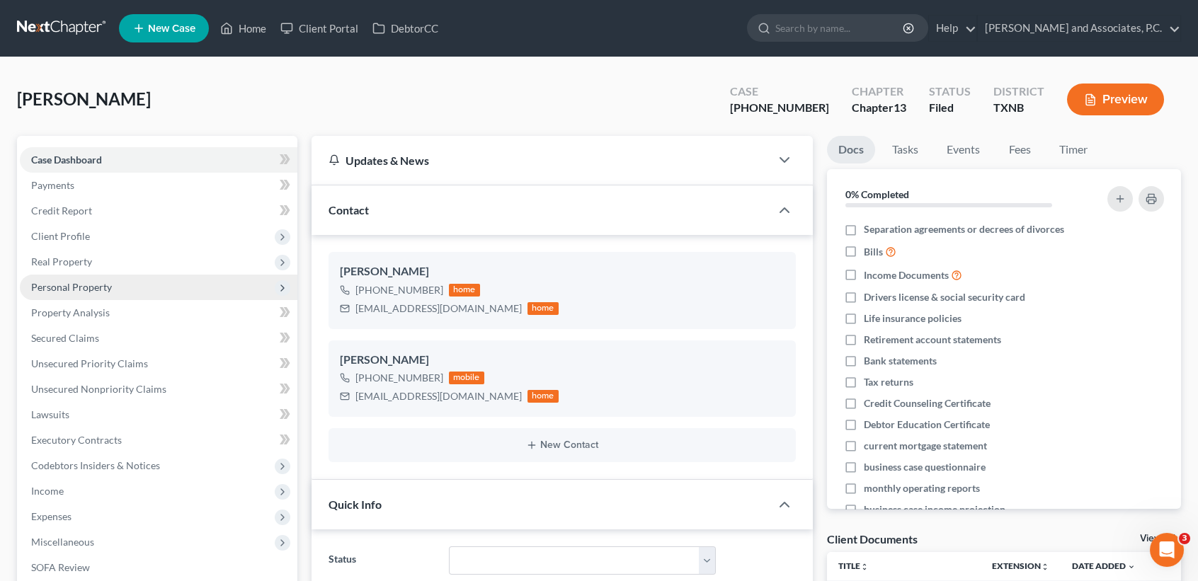
drag, startPoint x: 140, startPoint y: 268, endPoint x: 125, endPoint y: 285, distance: 22.5
click at [140, 268] on span "Real Property" at bounding box center [159, 261] width 278 height 25
click at [128, 276] on link "Properties Owned" at bounding box center [172, 287] width 249 height 25
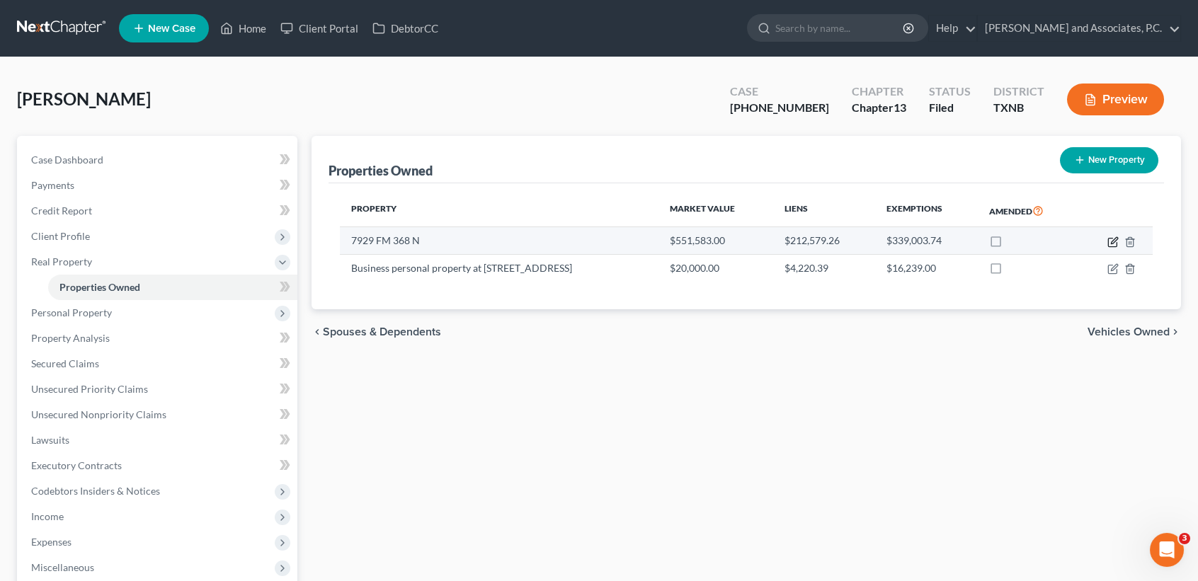
click at [1117, 243] on icon "button" at bounding box center [1112, 242] width 8 height 8
select select "45"
select select "4"
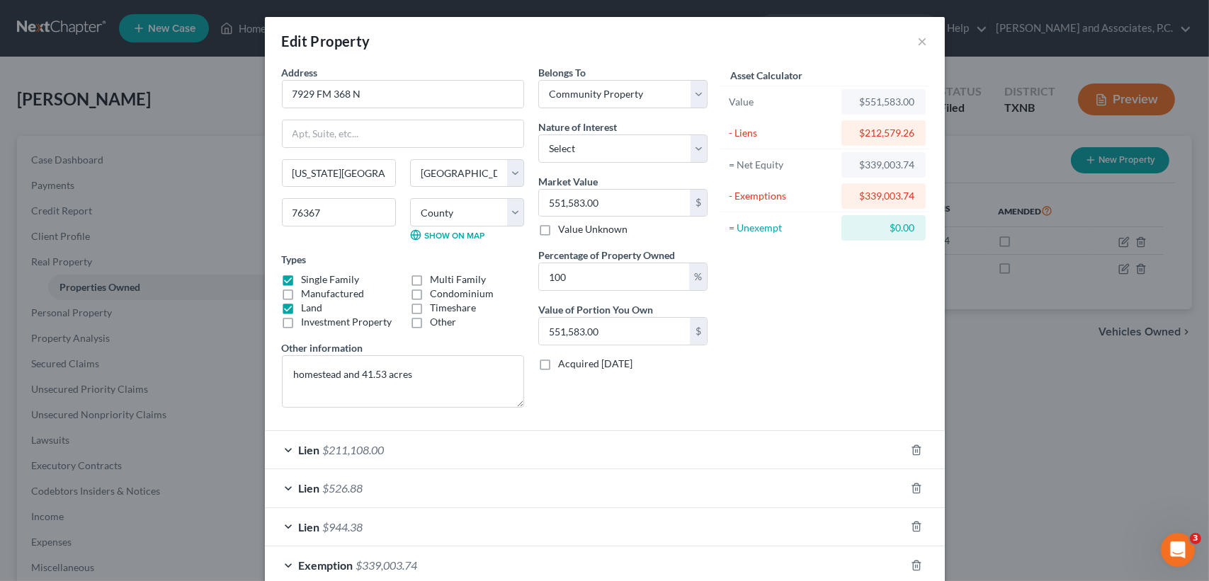
scroll to position [79, 0]
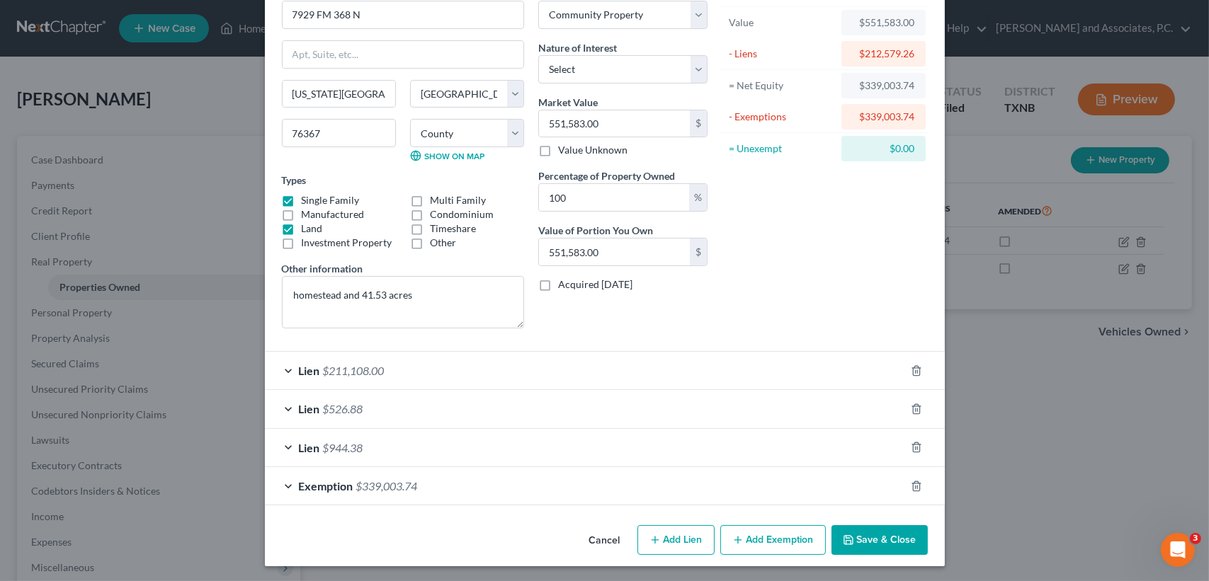
click at [428, 413] on div "Lien $526.88" at bounding box center [585, 409] width 640 height 38
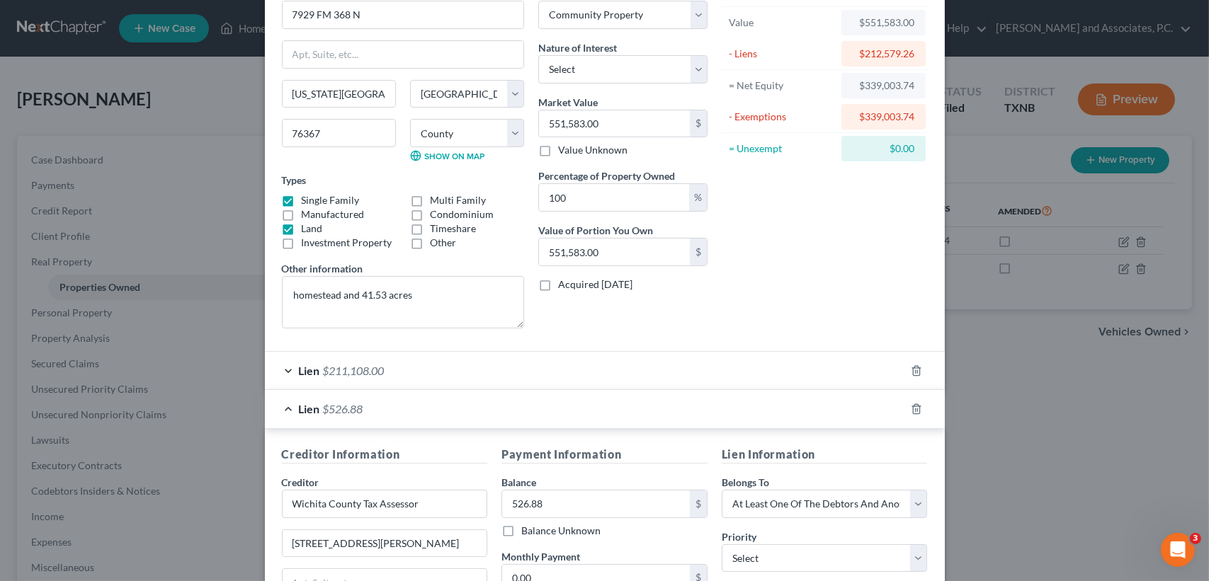
click at [447, 409] on div "Lien $526.88" at bounding box center [585, 409] width 640 height 38
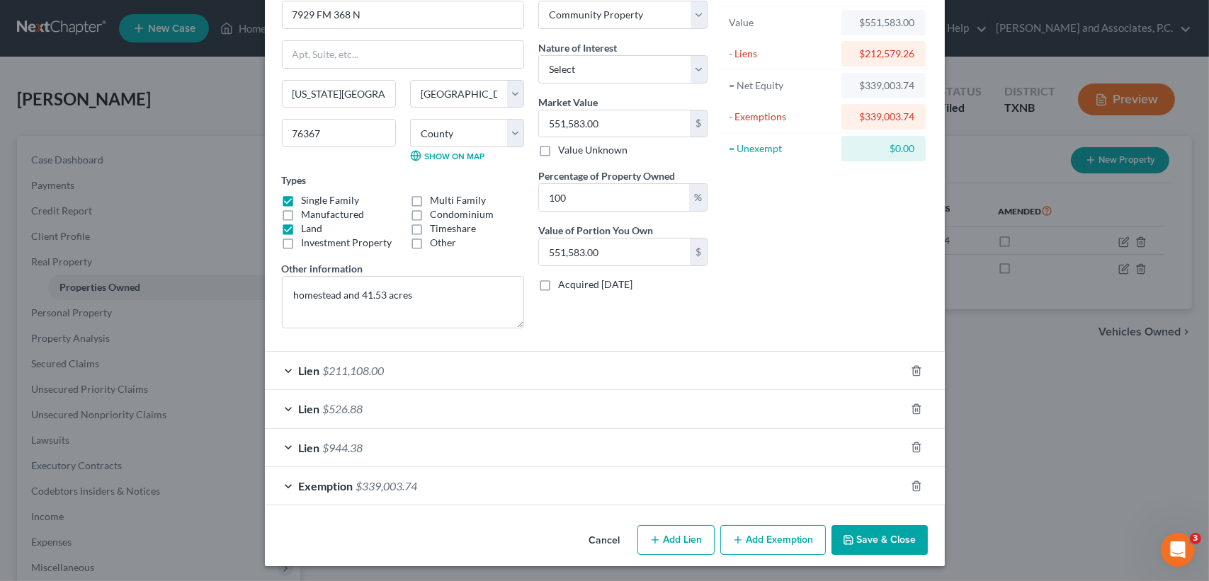
click at [520, 416] on div "Lien $526.88" at bounding box center [585, 409] width 640 height 38
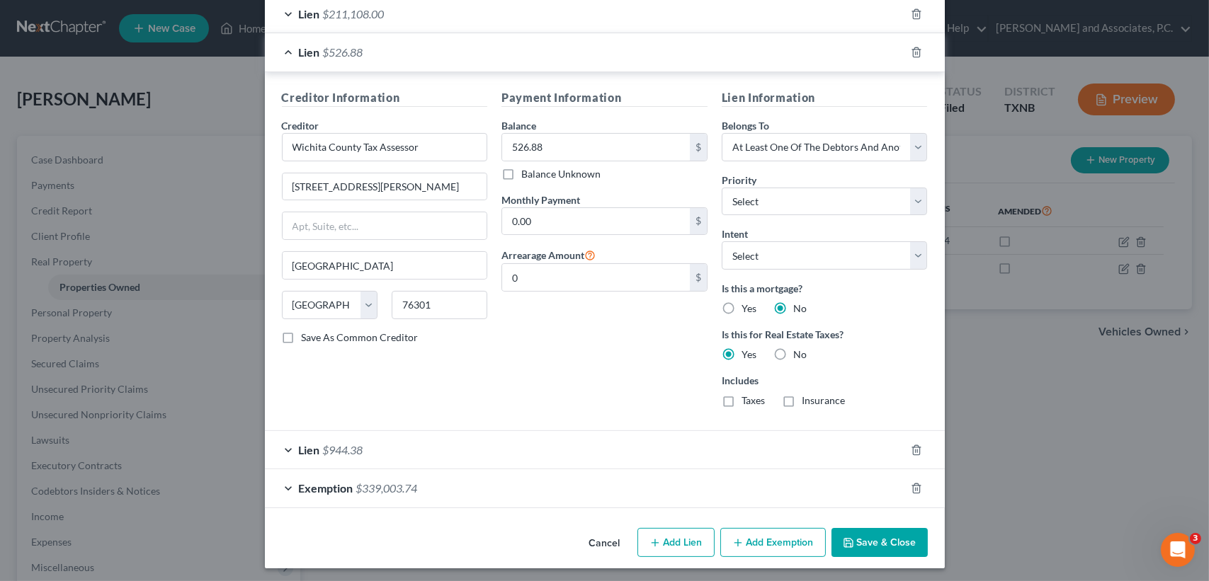
scroll to position [438, 0]
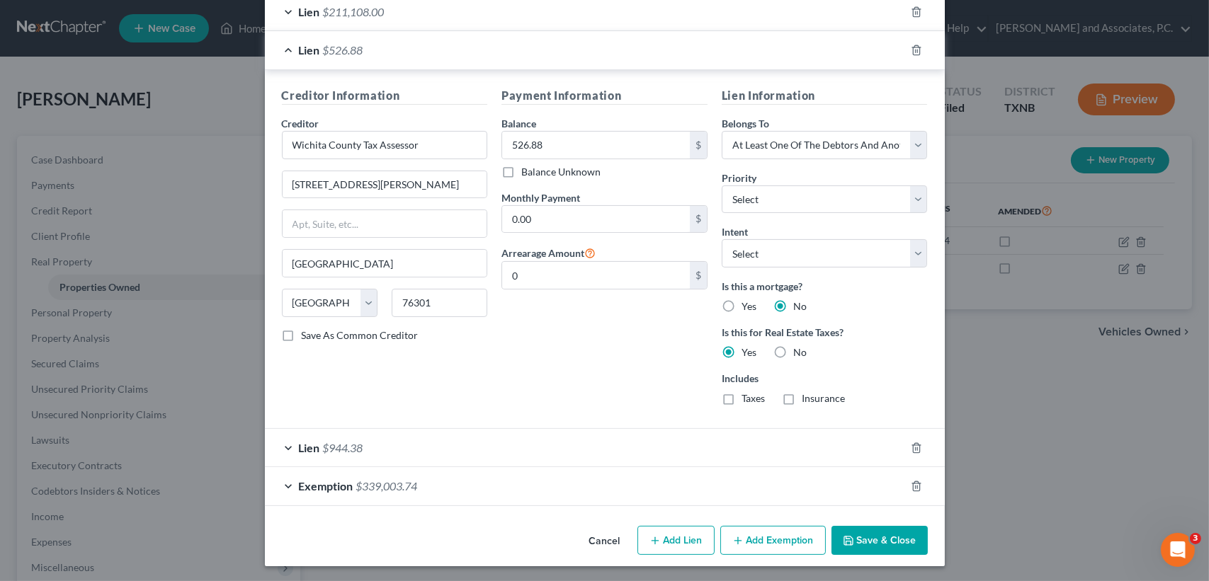
click at [457, 443] on div "Lien $944.38" at bounding box center [585, 448] width 640 height 38
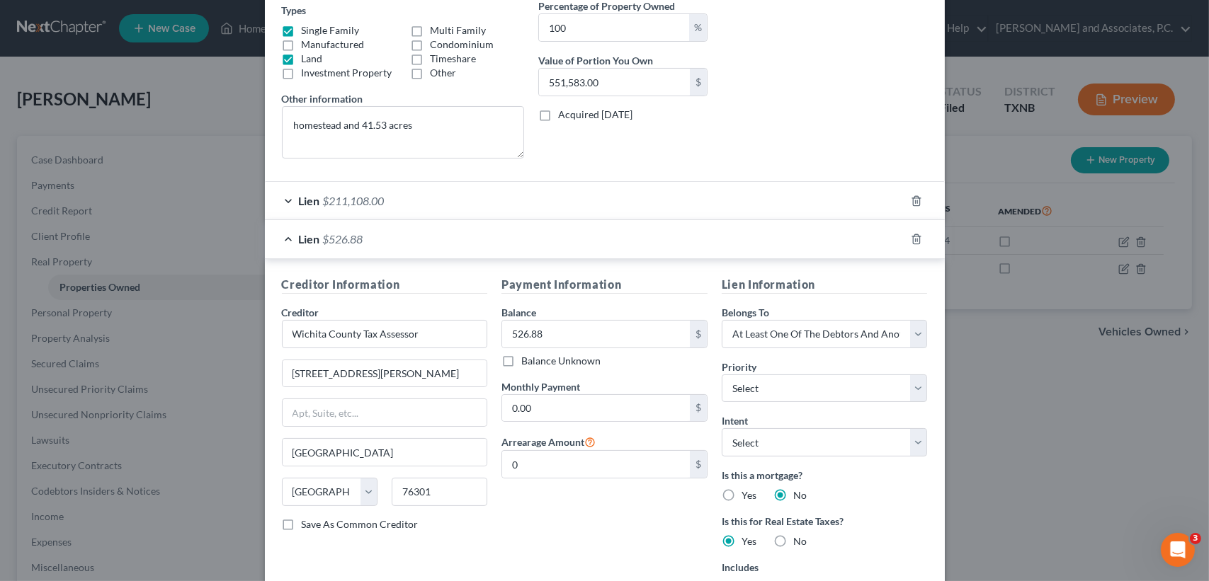
scroll to position [0, 0]
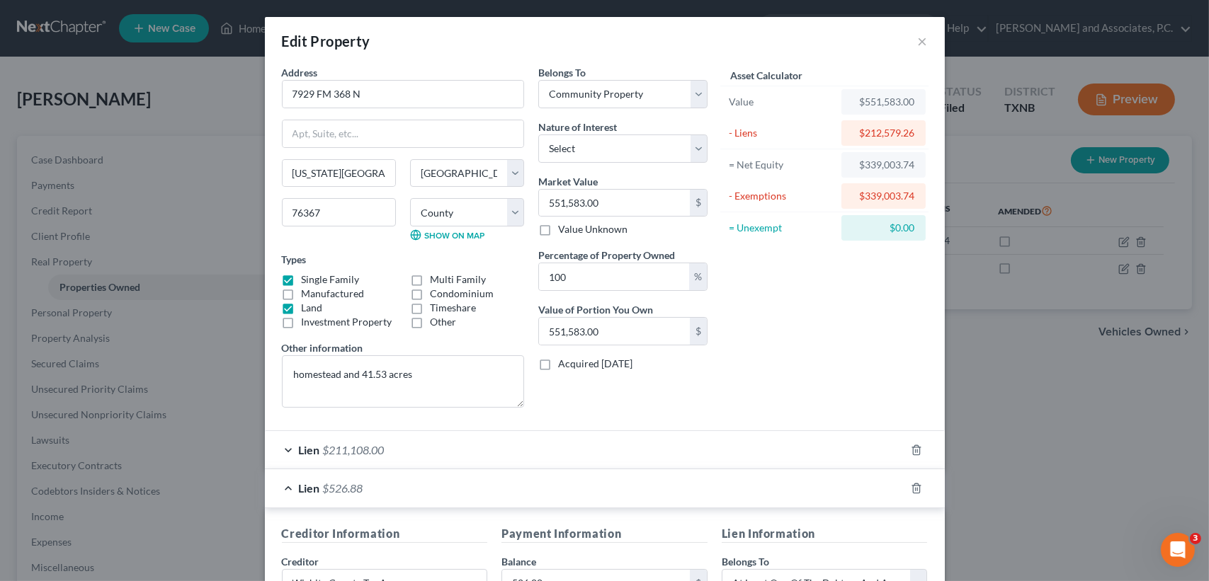
click at [839, 343] on div "Asset Calculator Value $551,583.00 - Liens $212,579.26 = Net Equity $339,003.74…" at bounding box center [824, 242] width 220 height 354
click at [914, 36] on div "Edit Property ×" at bounding box center [605, 41] width 680 height 48
click at [918, 38] on button "×" at bounding box center [923, 41] width 10 height 17
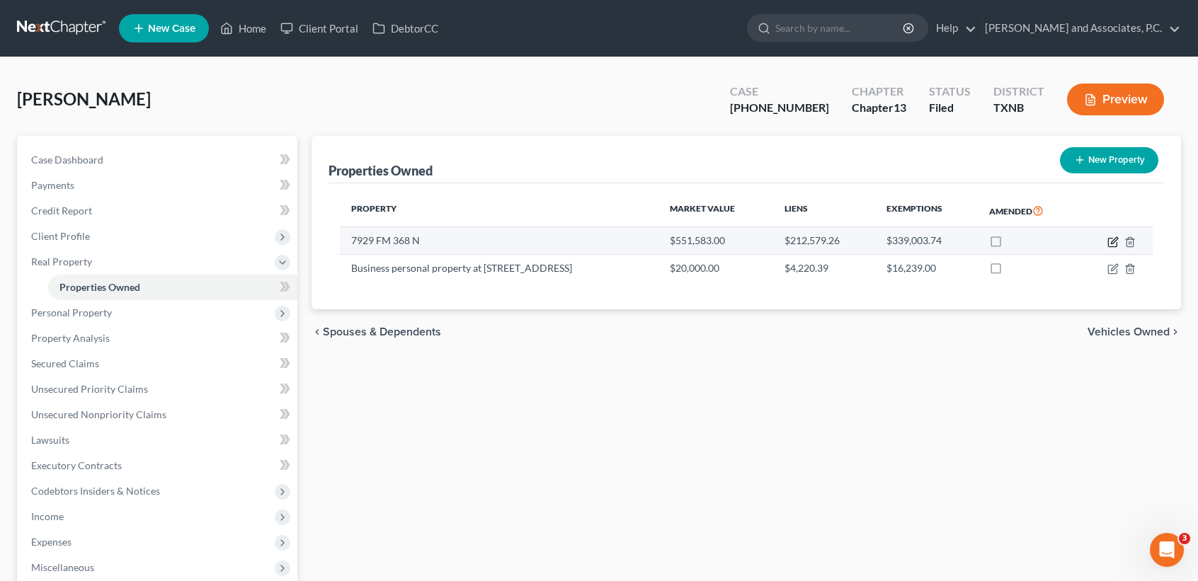
click at [1117, 238] on icon "button" at bounding box center [1112, 242] width 11 height 11
select select "45"
select select "242"
select select "4"
select select "45"
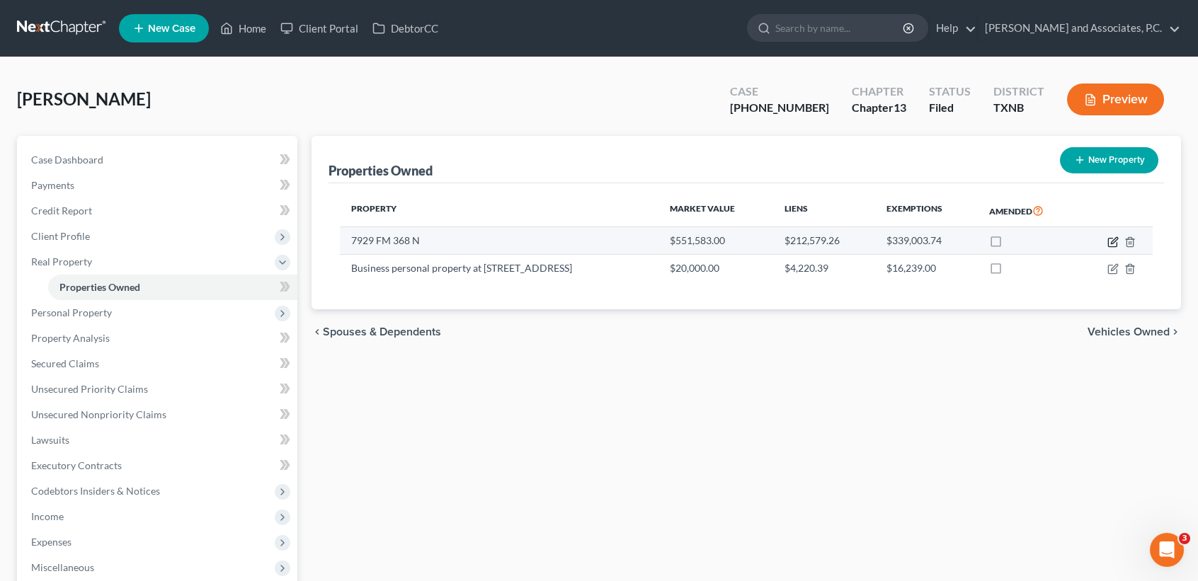
select select "3"
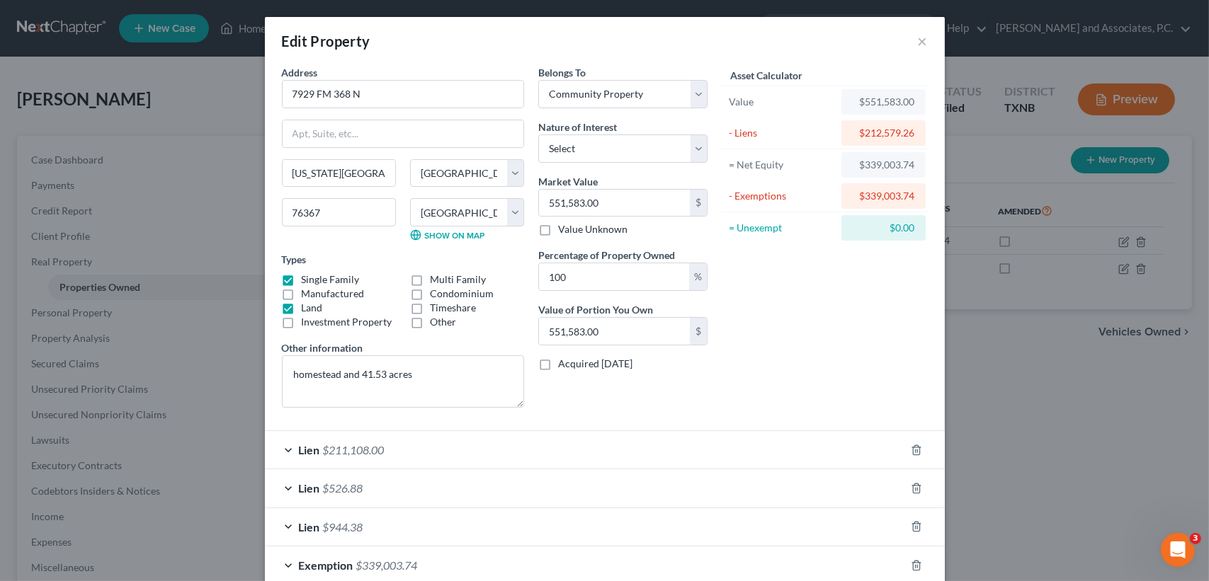
scroll to position [79, 0]
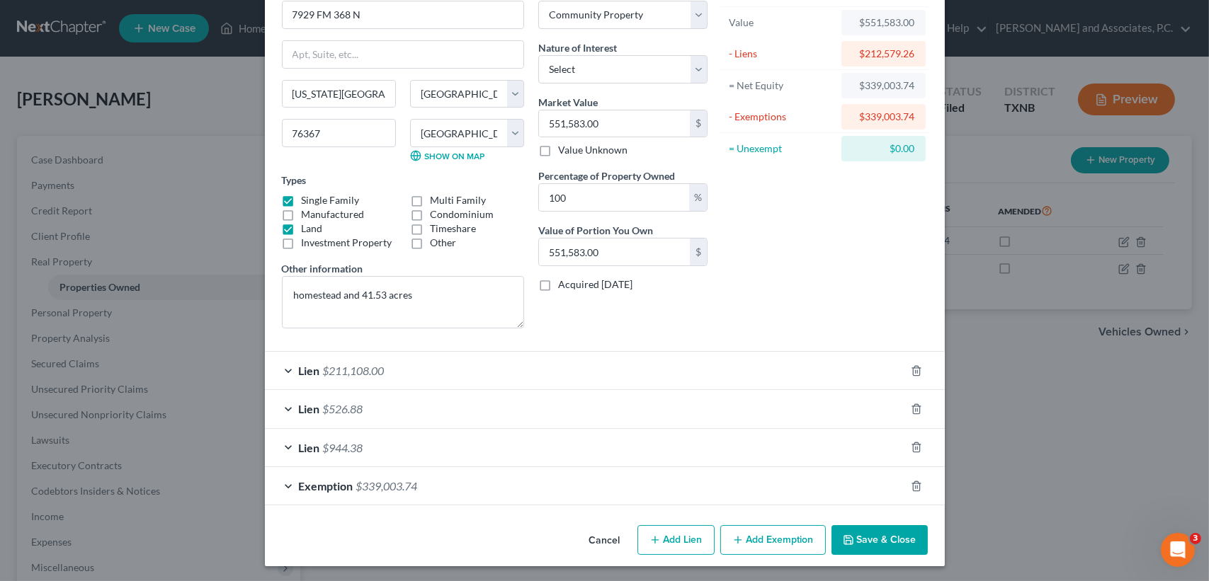
click at [346, 404] on span "$526.88" at bounding box center [343, 408] width 40 height 13
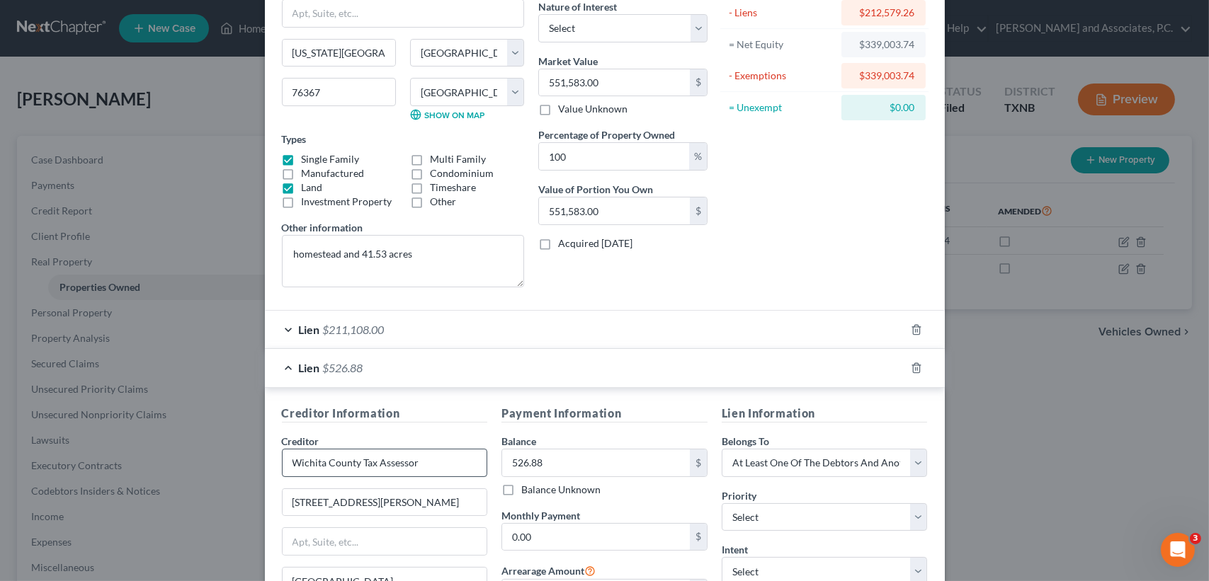
scroll to position [173, 0]
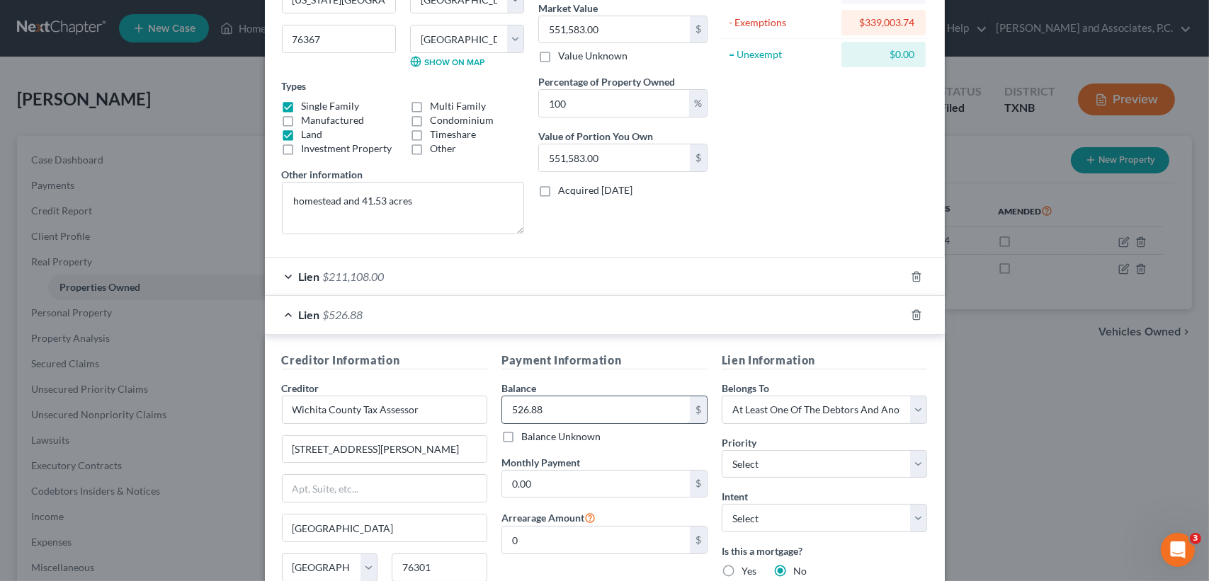
click at [646, 412] on input "526.88" at bounding box center [596, 410] width 188 height 27
type input "1,838.46"
click at [833, 308] on div "Lien $1,838.46" at bounding box center [585, 315] width 640 height 38
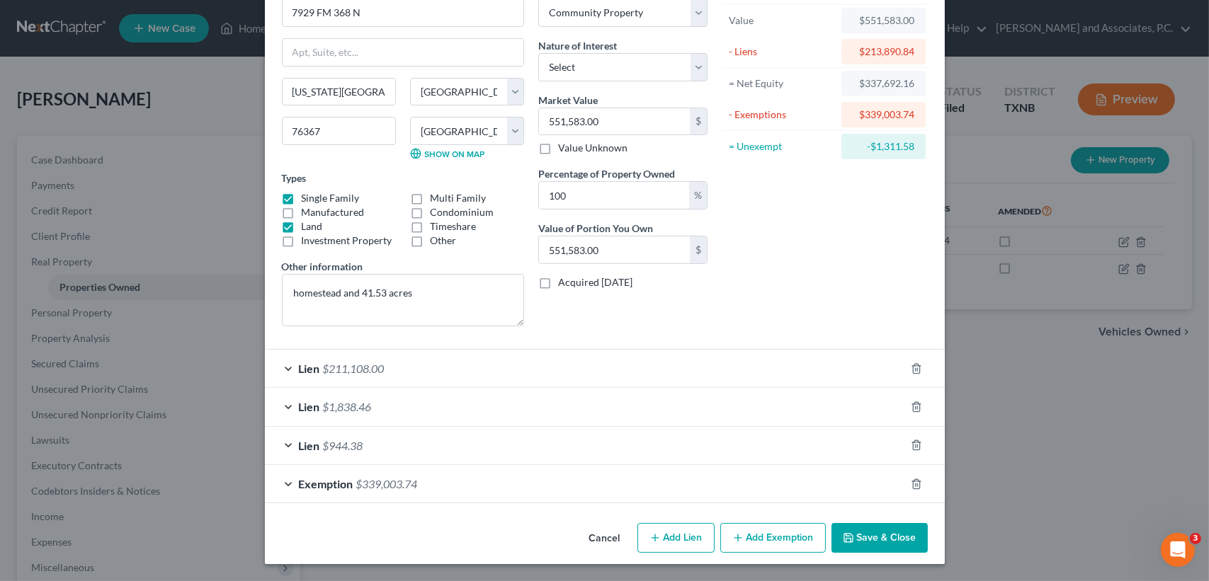
scroll to position [79, 0]
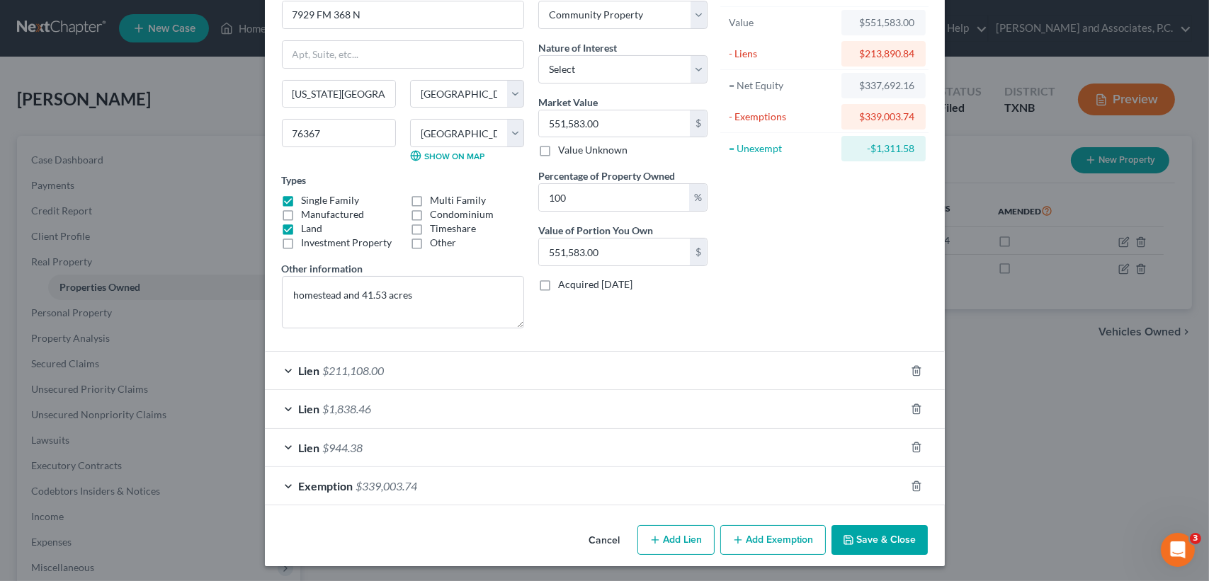
click at [388, 448] on div "Lien $944.38" at bounding box center [585, 448] width 640 height 38
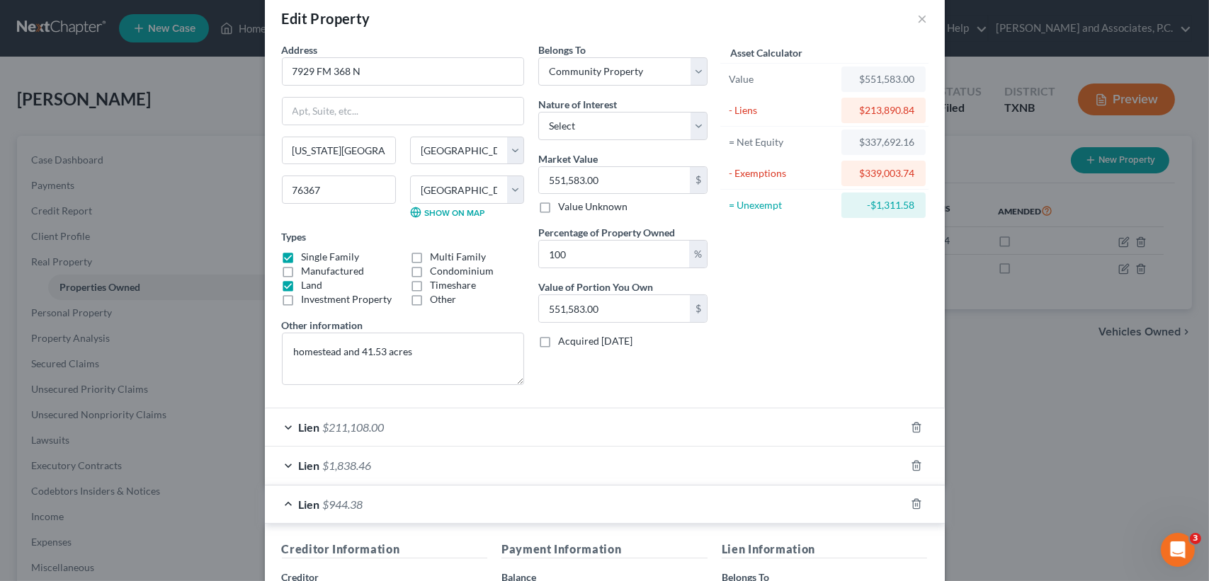
scroll to position [0, 0]
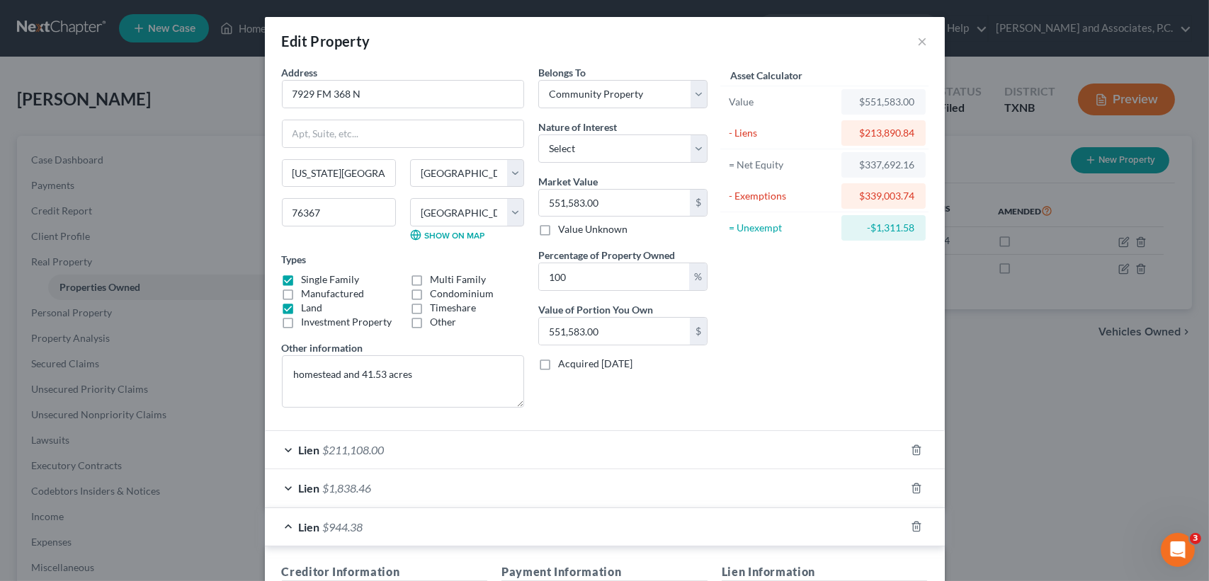
click at [923, 41] on div "Edit Property ×" at bounding box center [605, 41] width 680 height 48
click at [918, 41] on button "×" at bounding box center [923, 41] width 10 height 17
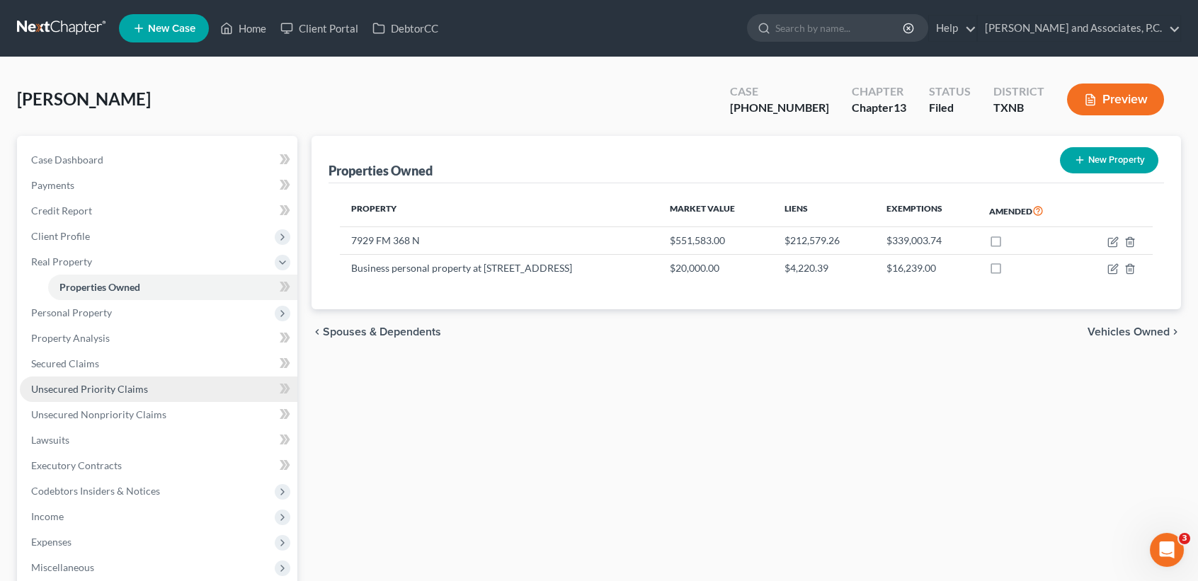
click at [103, 377] on link "Unsecured Priority Claims" at bounding box center [159, 389] width 278 height 25
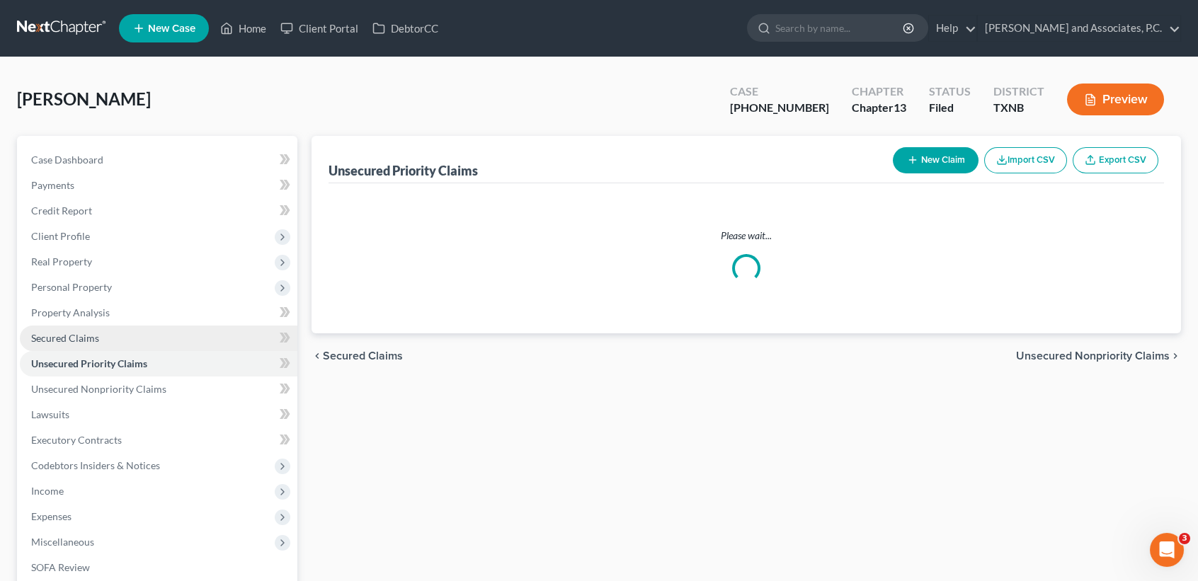
click at [108, 351] on link "Secured Claims" at bounding box center [159, 338] width 278 height 25
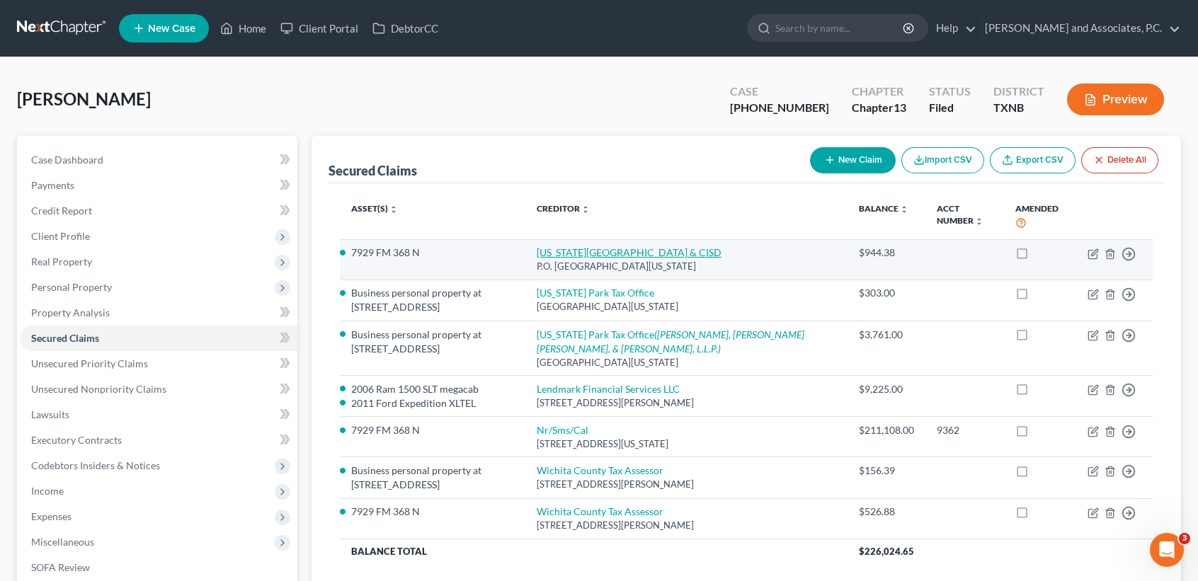
click at [604, 251] on link "Iowa Park City & CISD" at bounding box center [629, 252] width 185 height 12
select select "45"
select select "0"
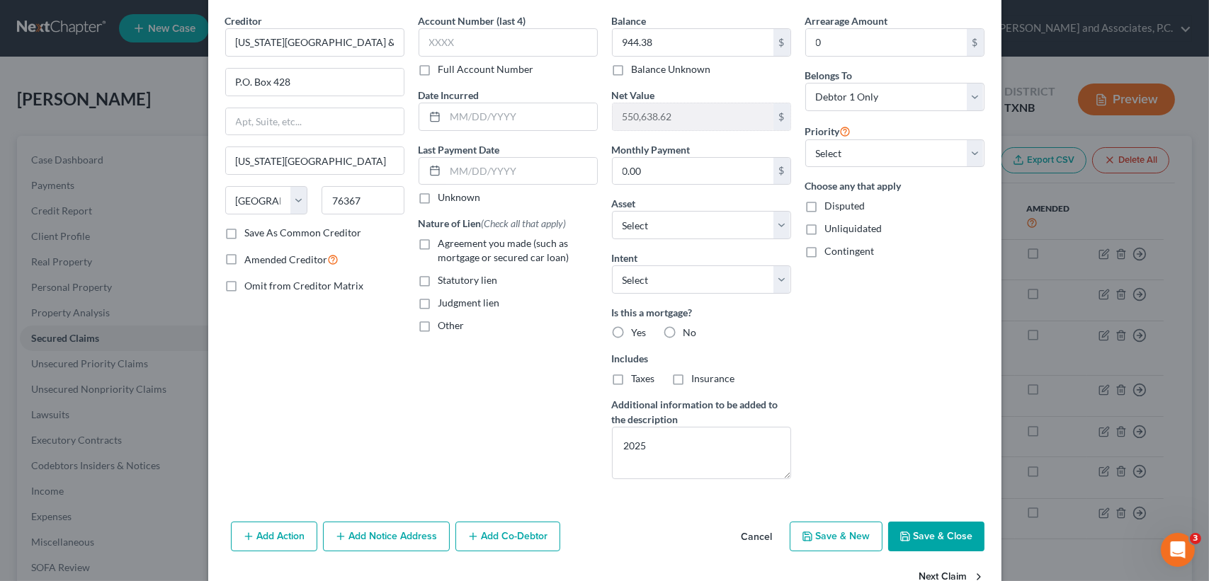
scroll to position [89, 0]
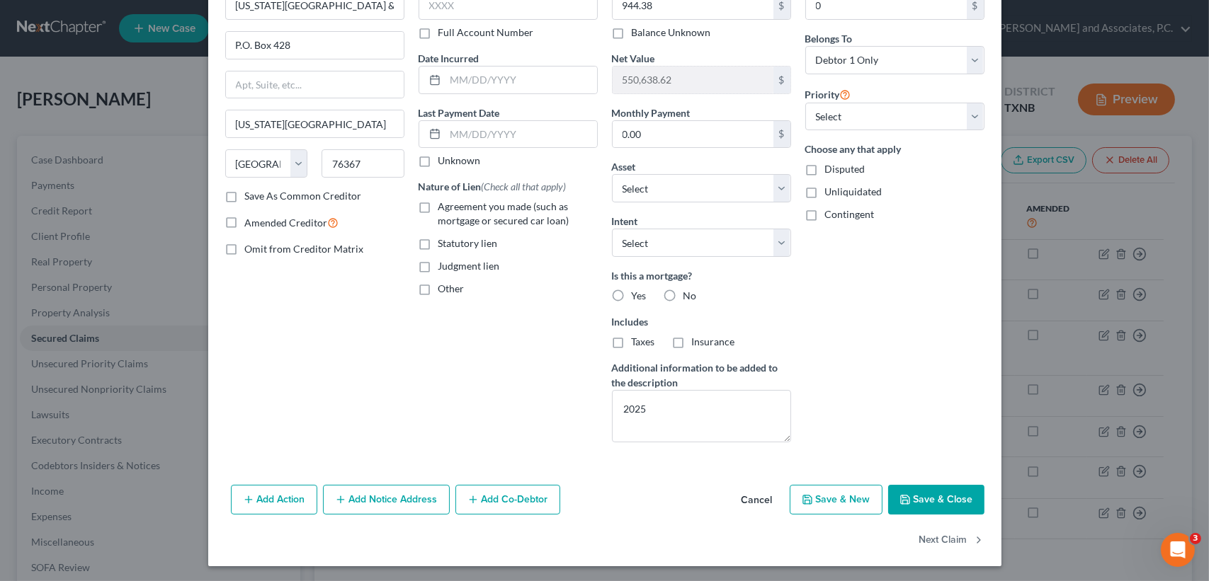
click at [940, 498] on button "Save & Close" at bounding box center [936, 500] width 96 height 30
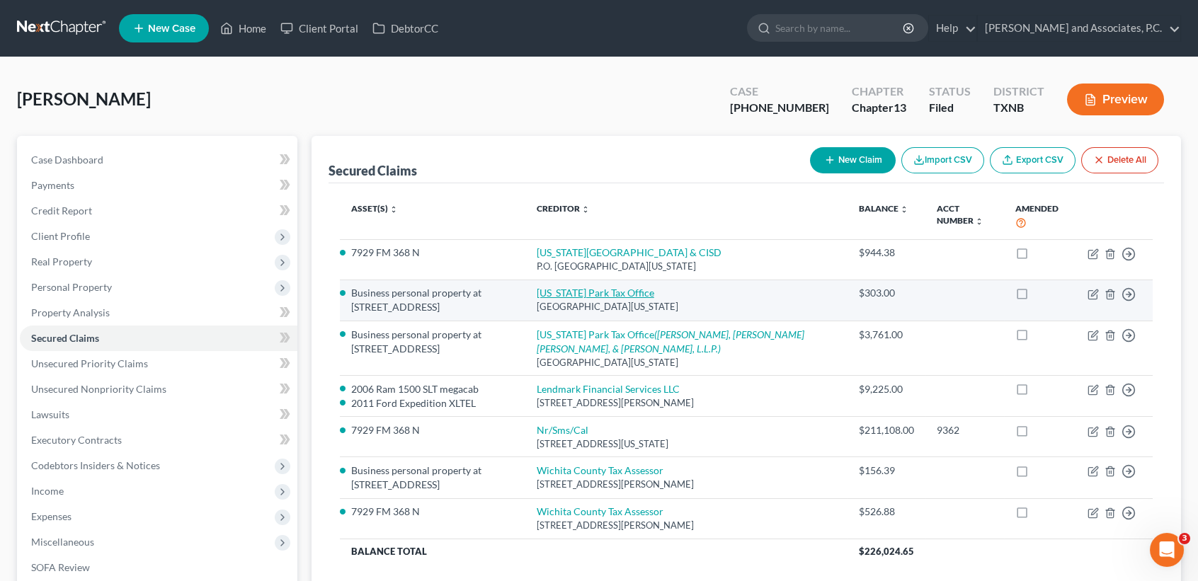
click at [617, 287] on link "Iowa Park Tax Office" at bounding box center [596, 293] width 118 height 12
select select "45"
select select "0"
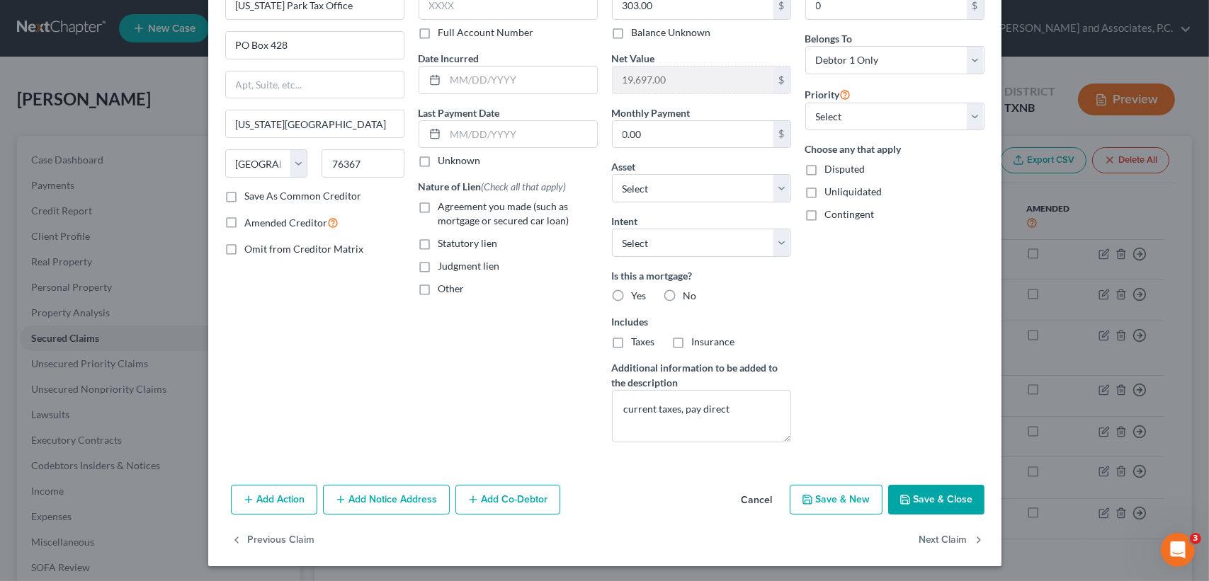
click at [899, 494] on icon "button" at bounding box center [904, 499] width 11 height 11
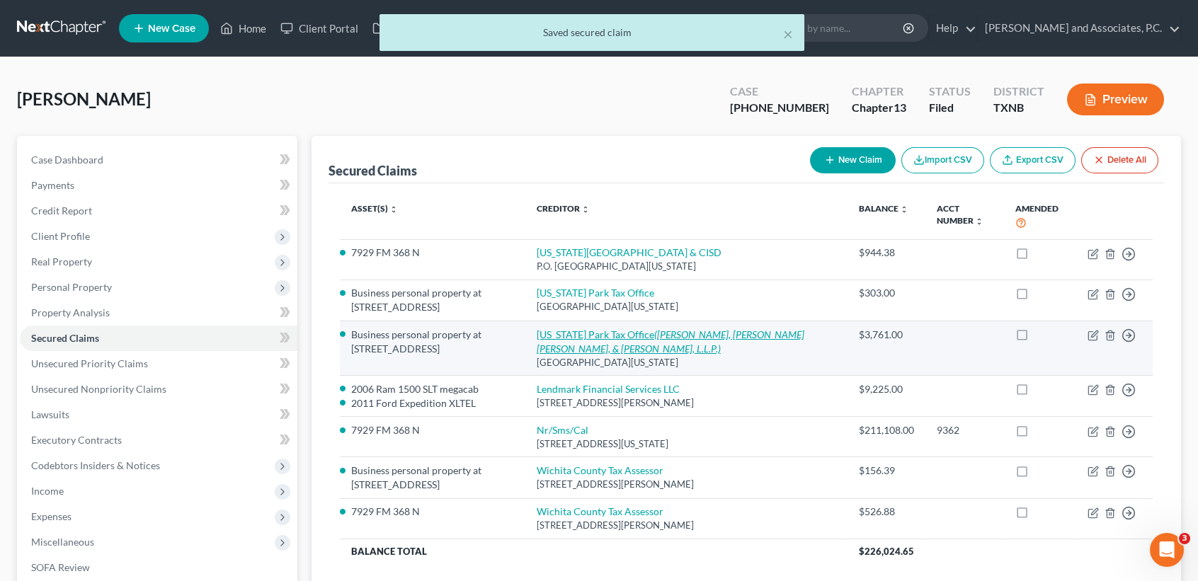
click at [581, 334] on link "Iowa Park Tax Office (PERDUE, BRANDON, FIELDER COLLINS, & MOTT, L.L.P.)" at bounding box center [671, 342] width 268 height 26
select select "45"
select select "3"
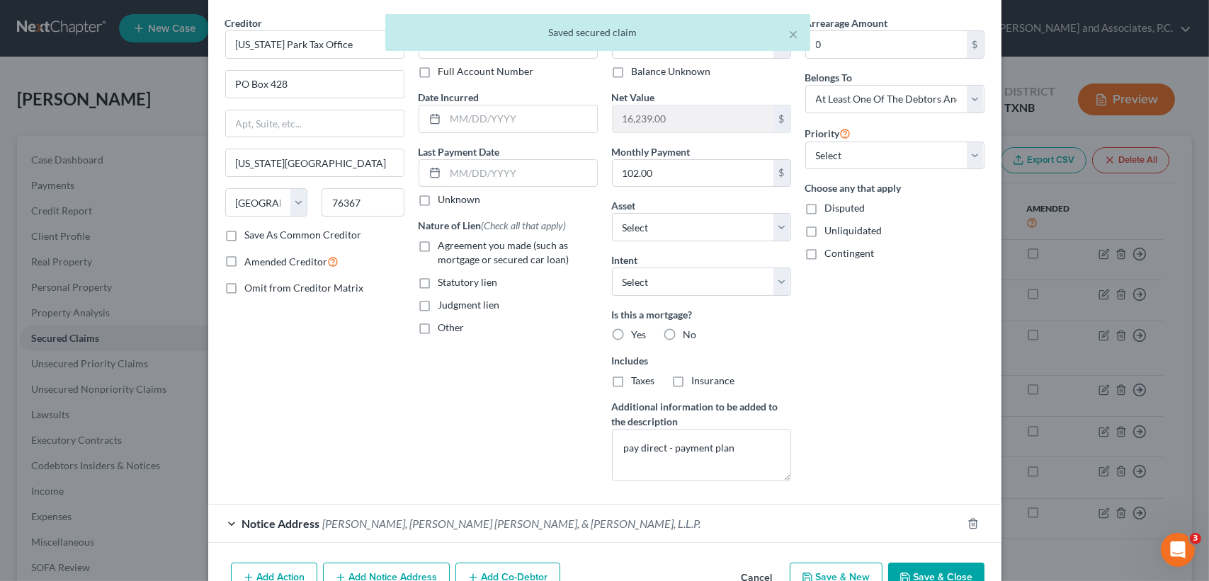
scroll to position [128, 0]
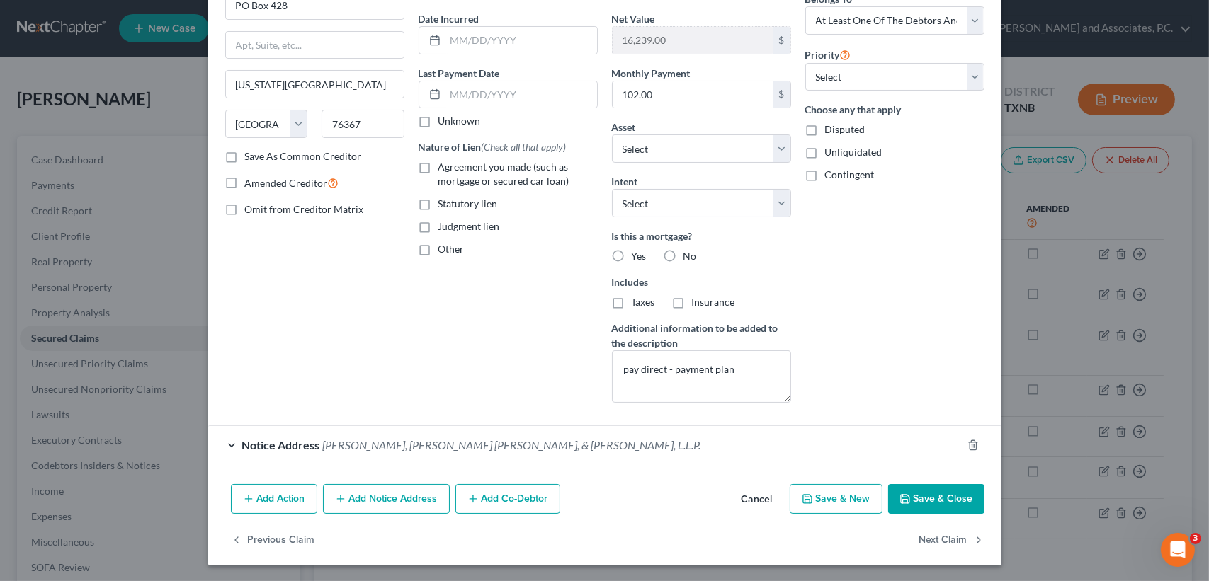
click at [948, 506] on button "Save & Close" at bounding box center [936, 499] width 96 height 30
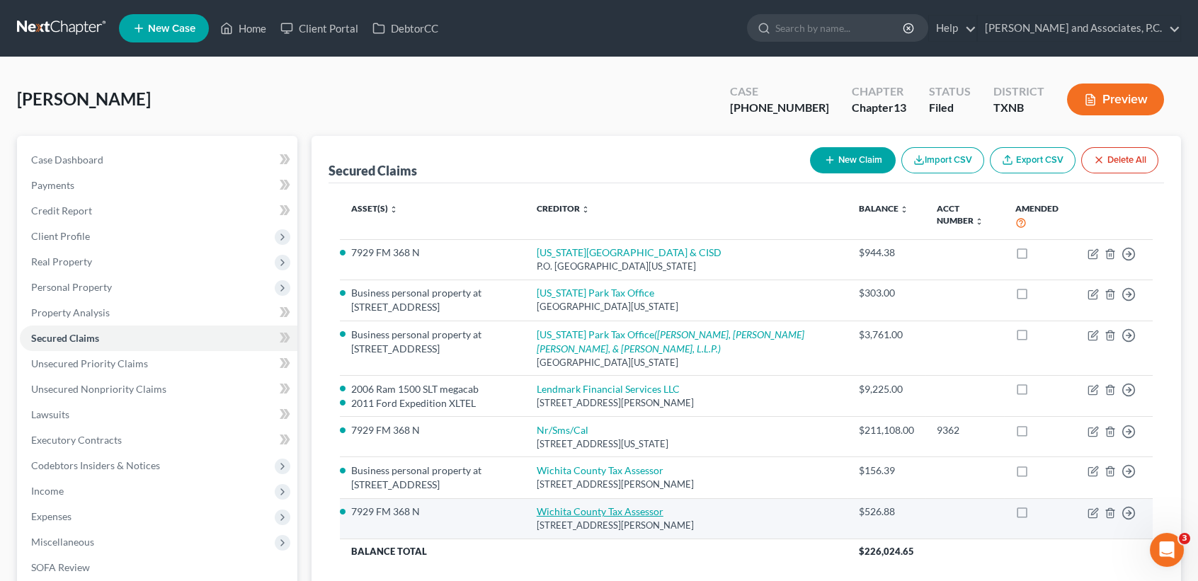
click at [588, 509] on link "Wichita County Tax Assessor" at bounding box center [600, 512] width 127 height 12
select select "45"
select select "3"
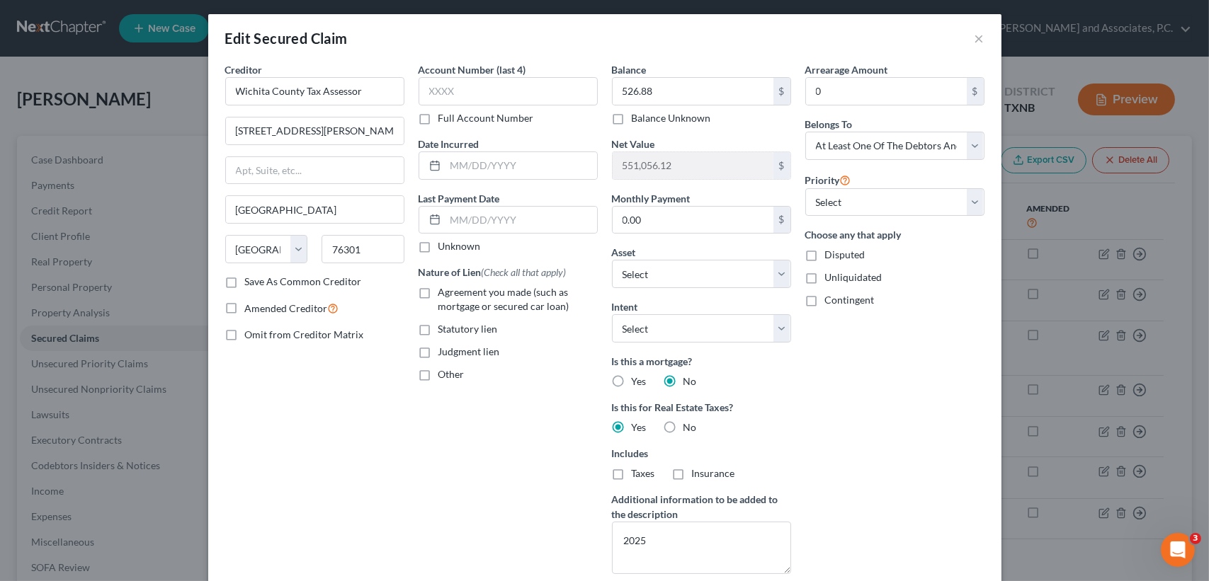
scroll to position [0, 0]
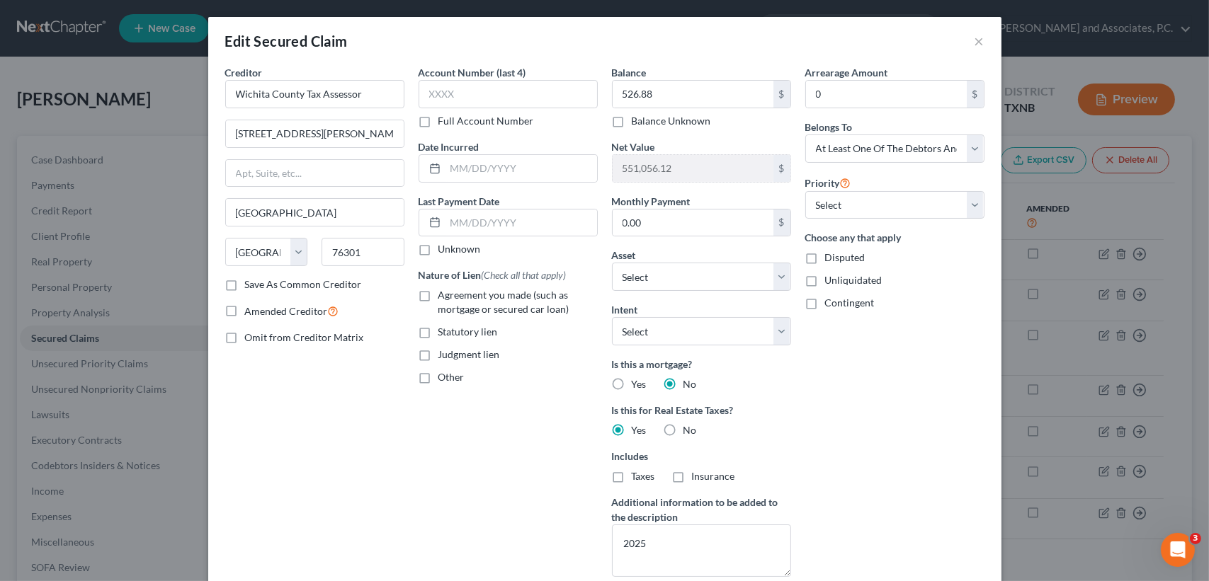
drag, startPoint x: 119, startPoint y: 246, endPoint x: 71, endPoint y: 267, distance: 52.3
click at [120, 249] on div "Edit Secured Claim × Creditor * Wichita County Tax Assessor 600 Scott Street, S…" at bounding box center [604, 290] width 1209 height 581
click at [103, 263] on div "Edit Secured Claim × Creditor * Wichita County Tax Assessor 600 Scott Street, S…" at bounding box center [604, 290] width 1209 height 581
click at [974, 40] on button "×" at bounding box center [979, 41] width 10 height 17
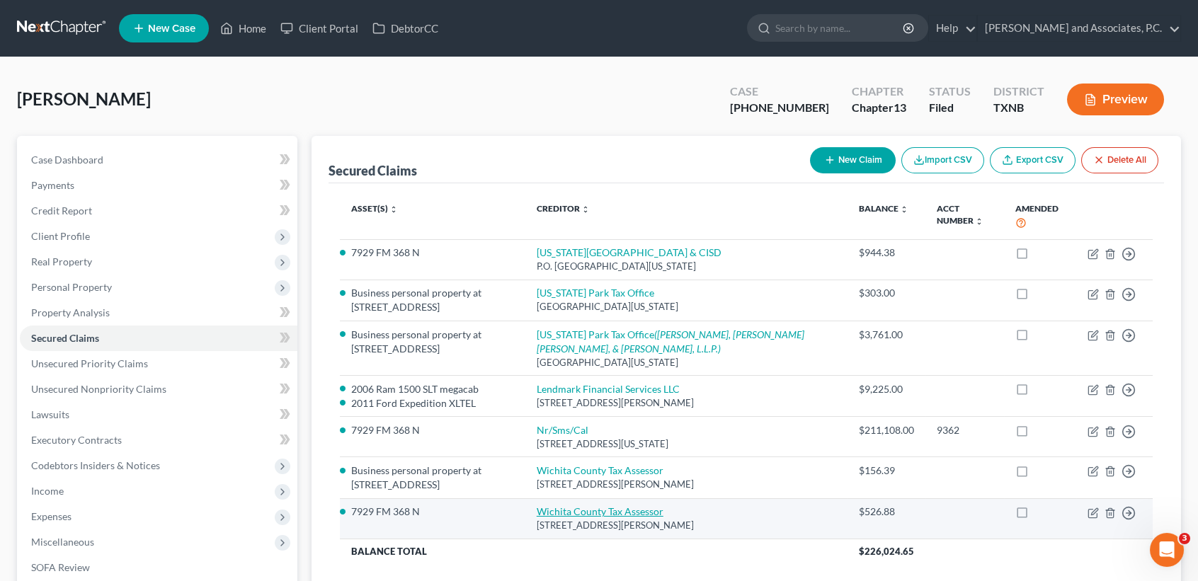
click at [605, 510] on link "Wichita County Tax Assessor" at bounding box center [600, 512] width 127 height 12
select select "45"
select select "6"
select select "3"
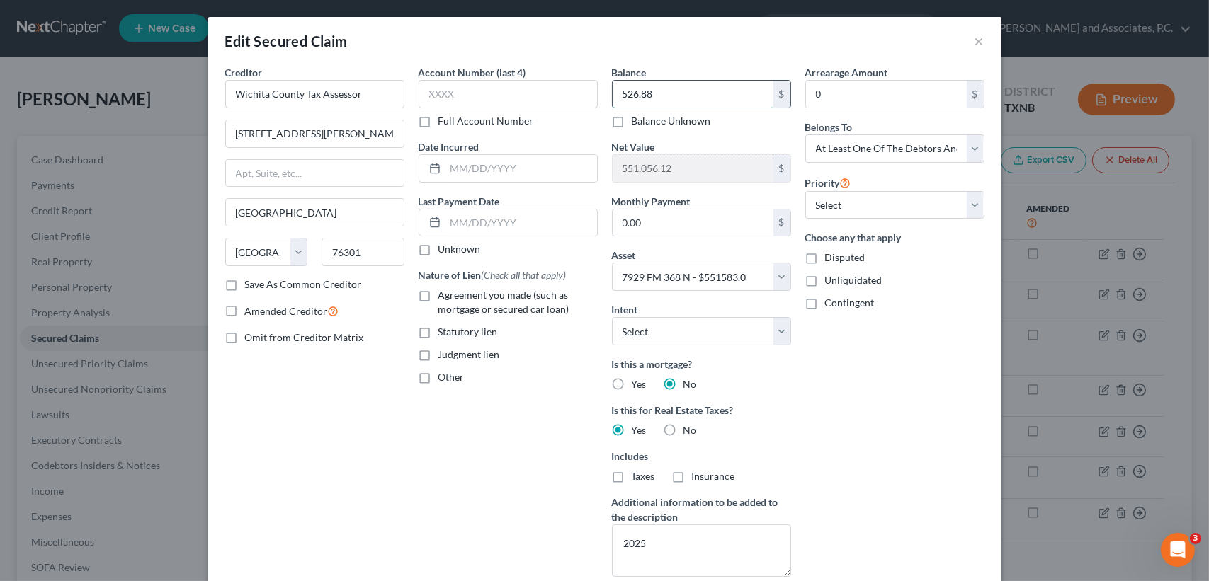
click at [726, 91] on input "526.88" at bounding box center [692, 94] width 161 height 27
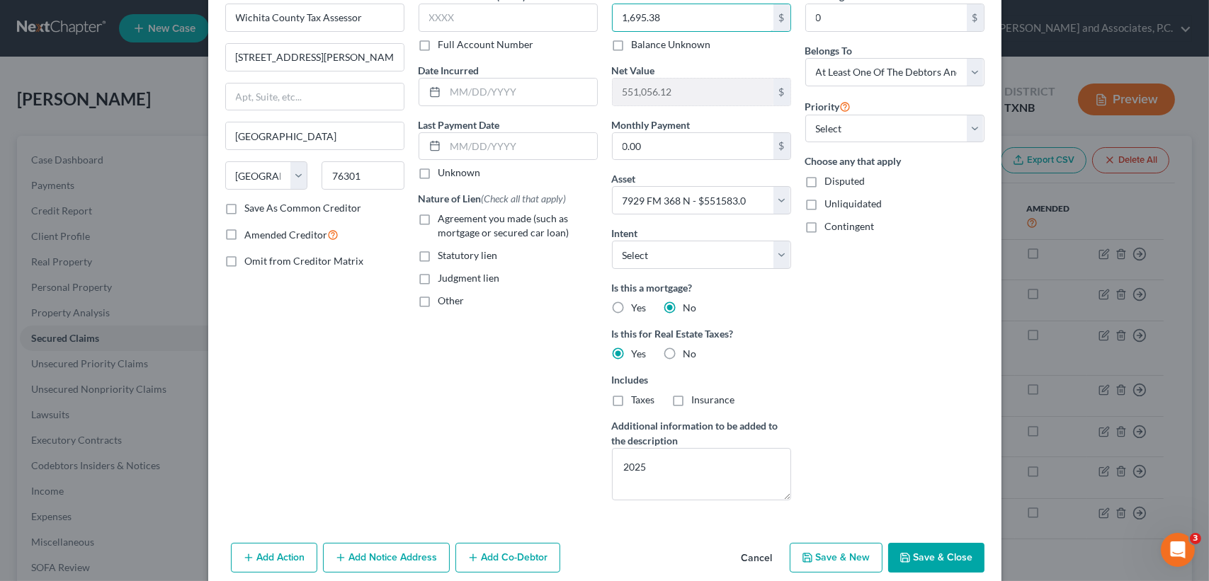
scroll to position [135, 0]
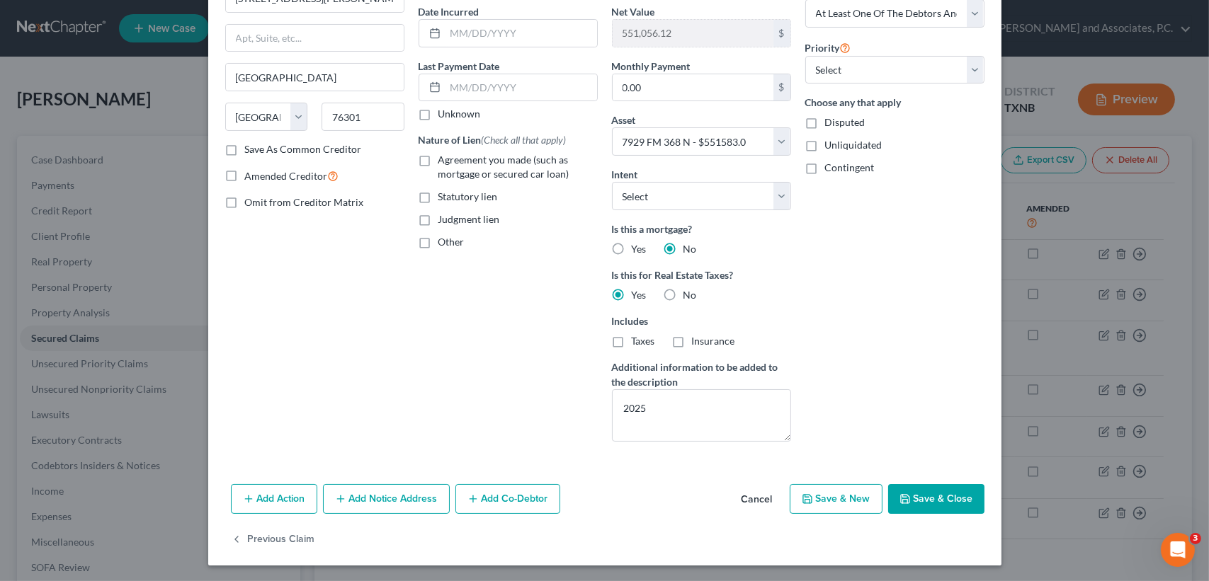
type input "1,695.38"
click at [956, 481] on div "Add Action Add Notice Address Add Co-Debtor Cancel Save & New Save & Close" at bounding box center [604, 502] width 793 height 47
click at [956, 489] on button "Save & Close" at bounding box center [936, 499] width 96 height 30
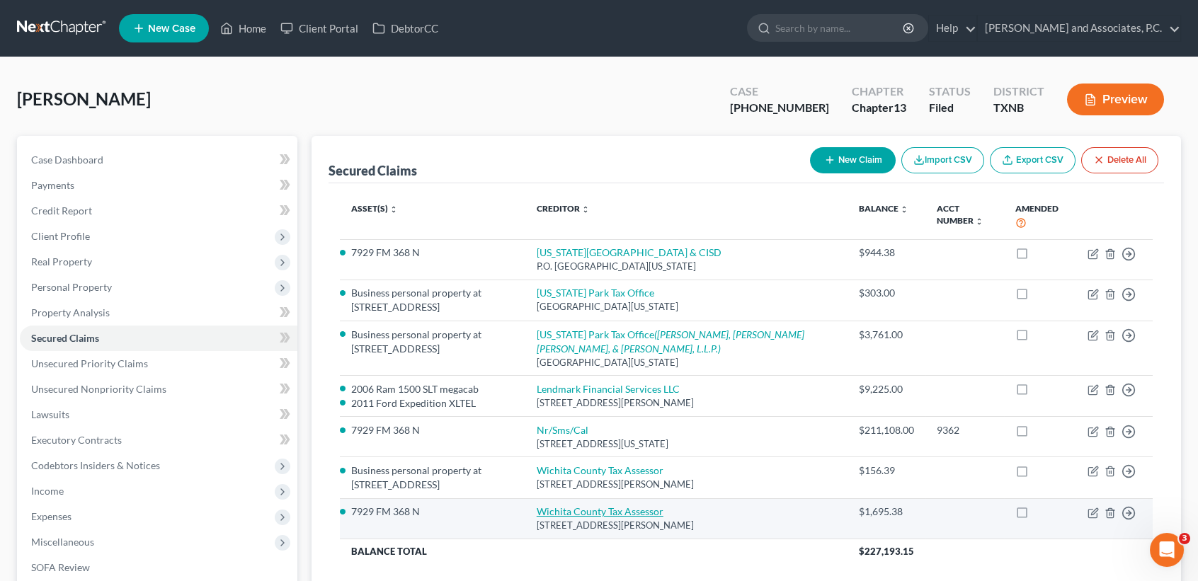
click at [610, 511] on link "Wichita County Tax Assessor" at bounding box center [600, 512] width 127 height 12
select select "45"
select select "3"
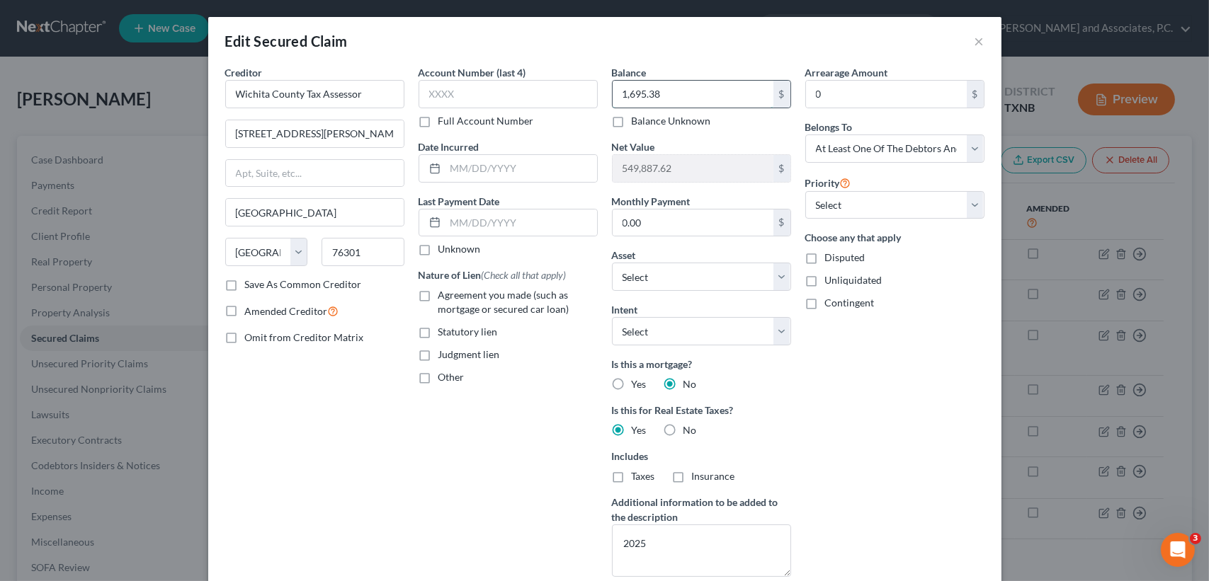
click at [701, 97] on input "1,695.38" at bounding box center [692, 94] width 161 height 27
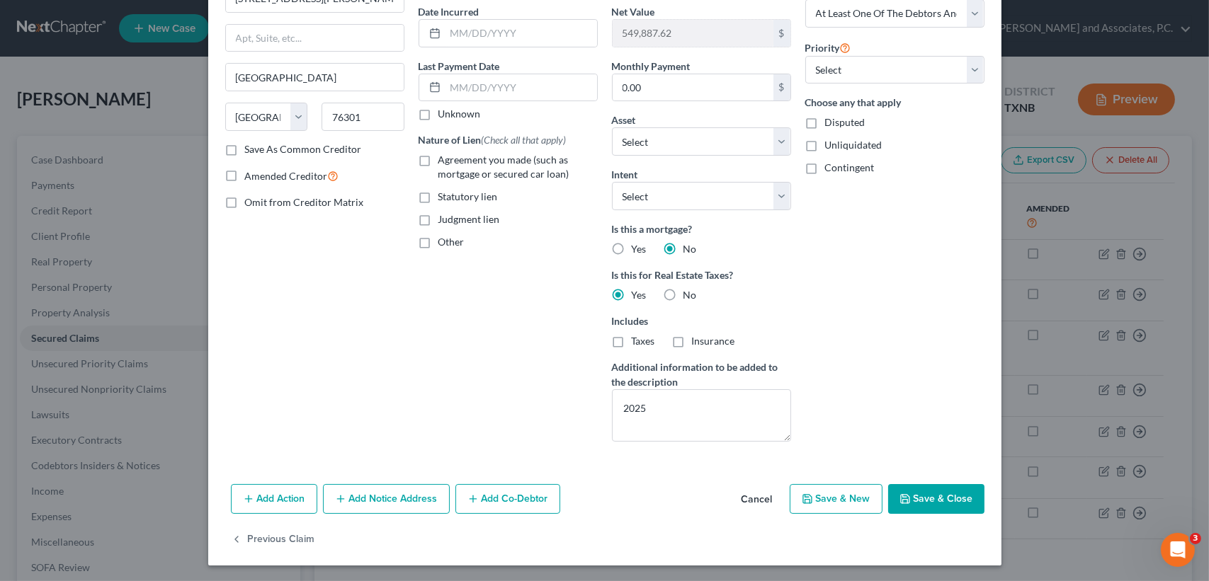
type input "1,838.46"
click at [930, 507] on button "Save & Close" at bounding box center [936, 499] width 96 height 30
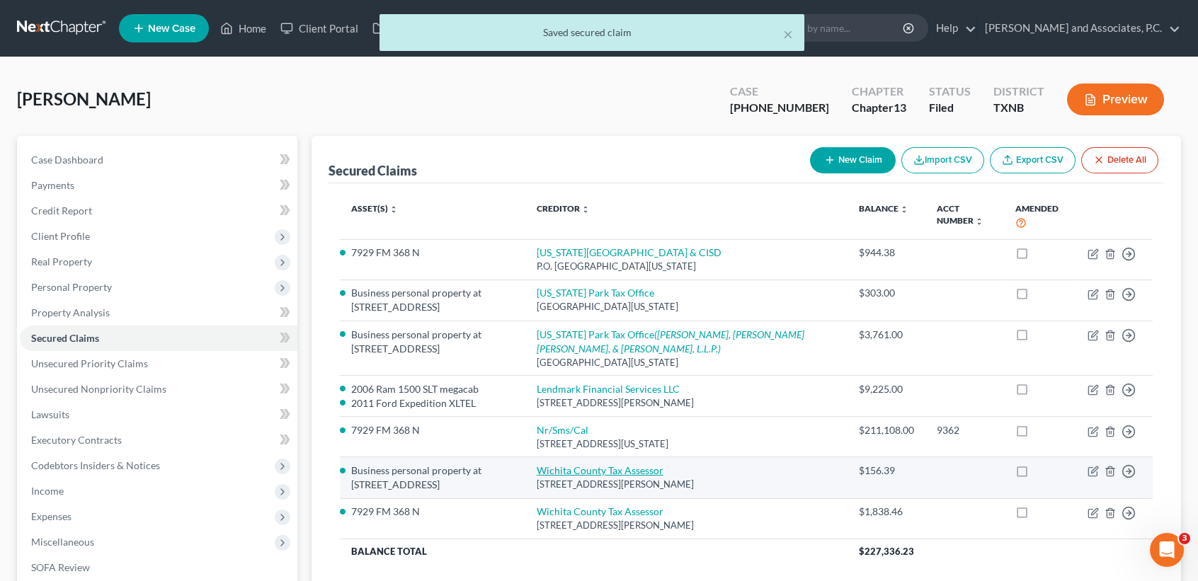
click at [626, 472] on link "Wichita County Tax Assessor" at bounding box center [600, 471] width 127 height 12
select select "45"
select select "0"
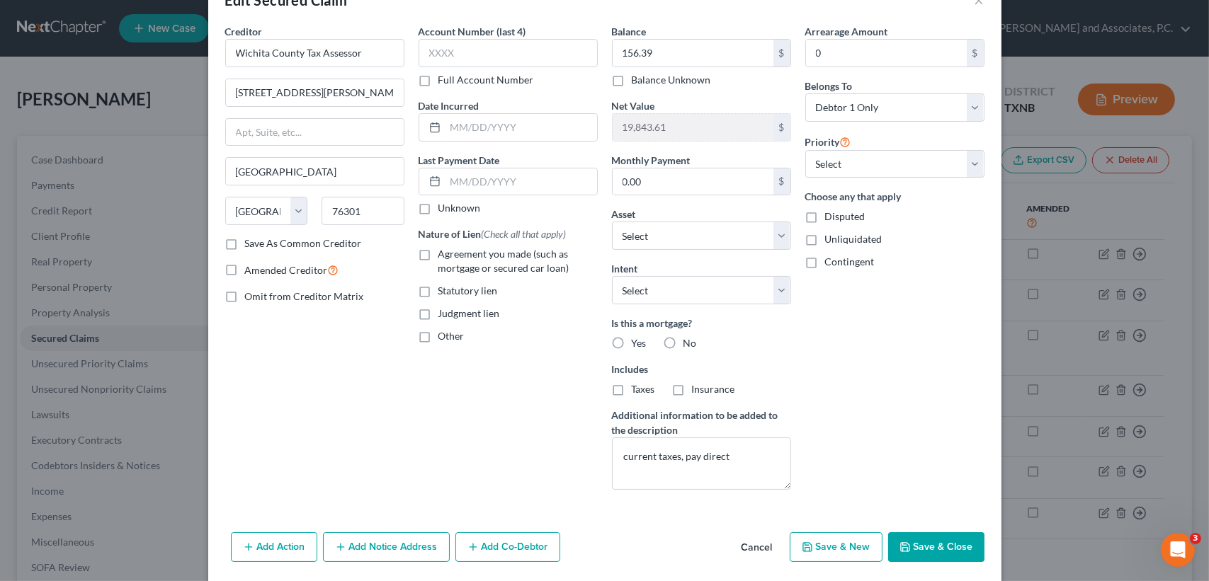
scroll to position [0, 0]
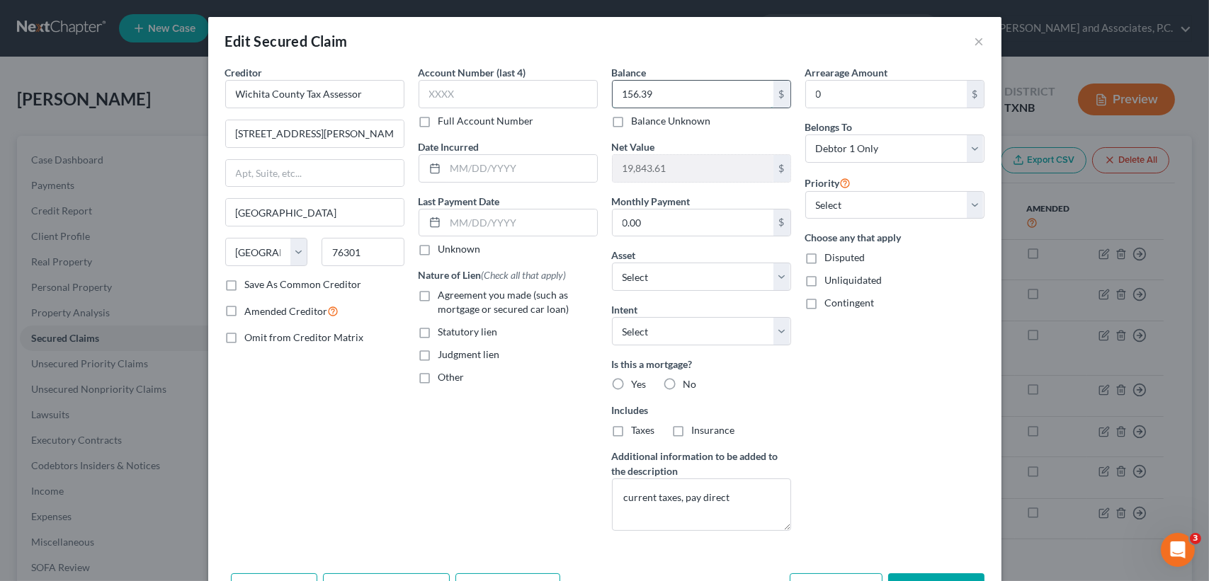
click at [706, 94] on input "156.39" at bounding box center [692, 94] width 161 height 27
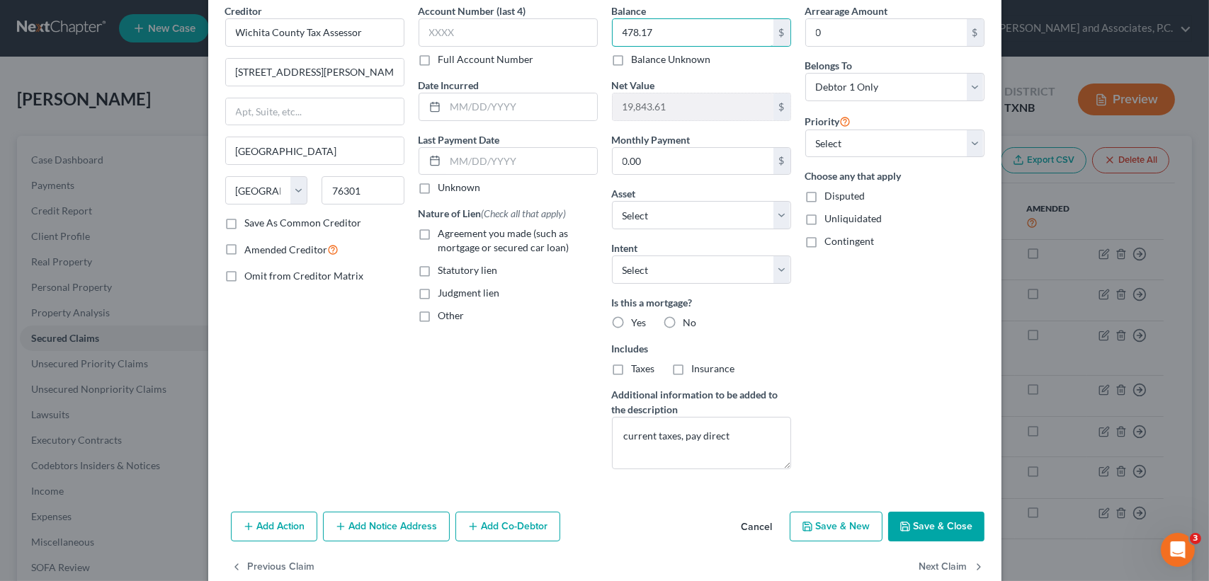
scroll to position [89, 0]
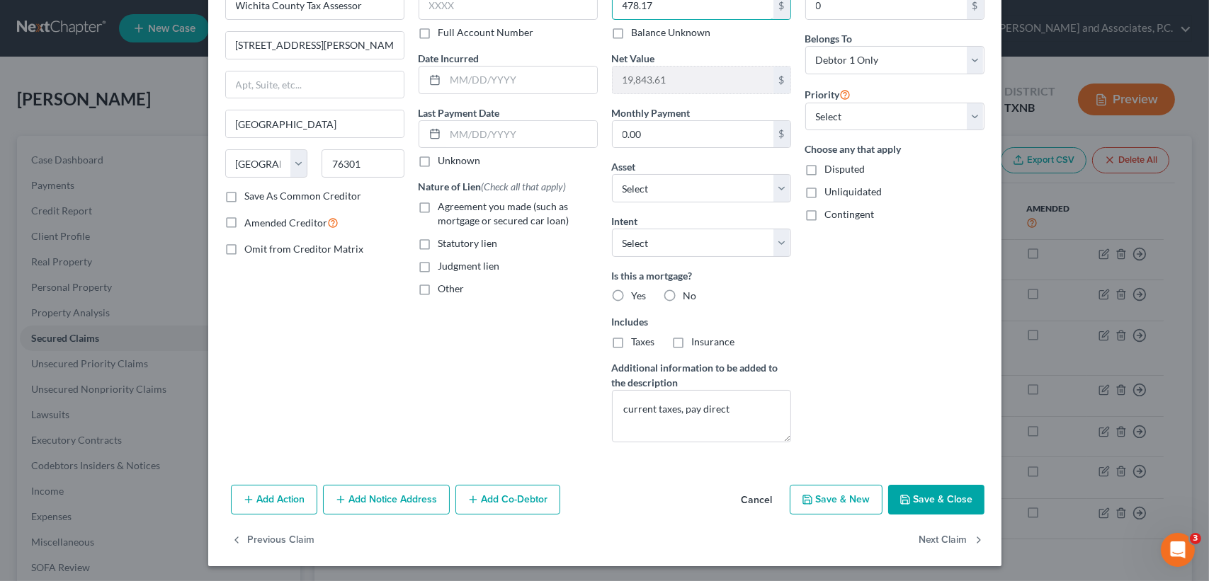
type input "478.17"
click at [953, 496] on button "Save & Close" at bounding box center [936, 500] width 96 height 30
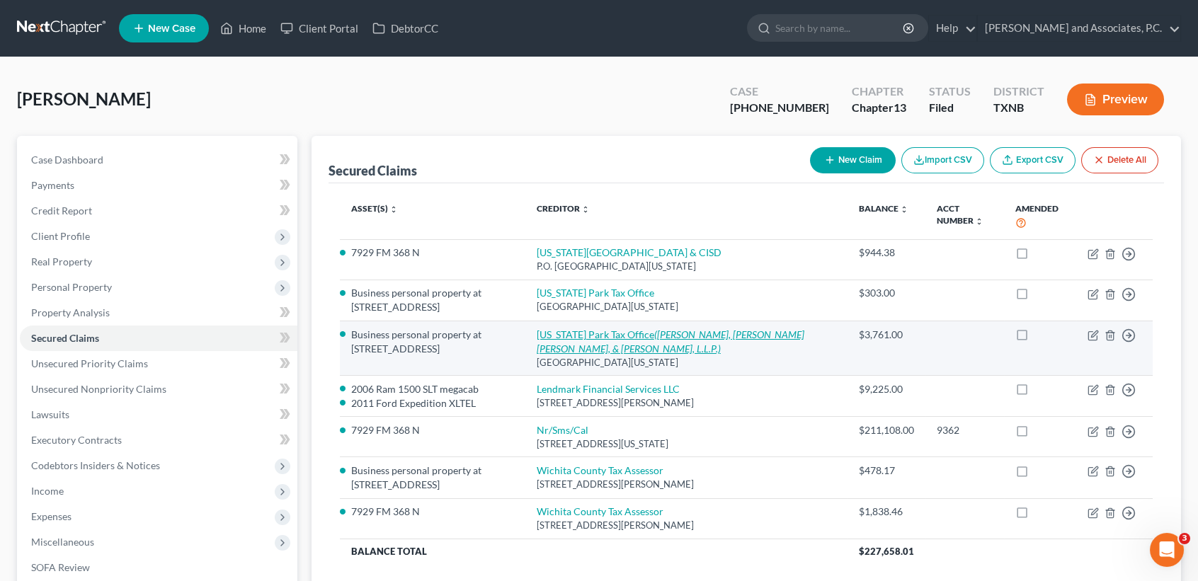
click at [614, 331] on link "Iowa Park Tax Office (PERDUE, BRANDON, FIELDER COLLINS, & MOTT, L.L.P.)" at bounding box center [671, 342] width 268 height 26
select select "45"
select select "3"
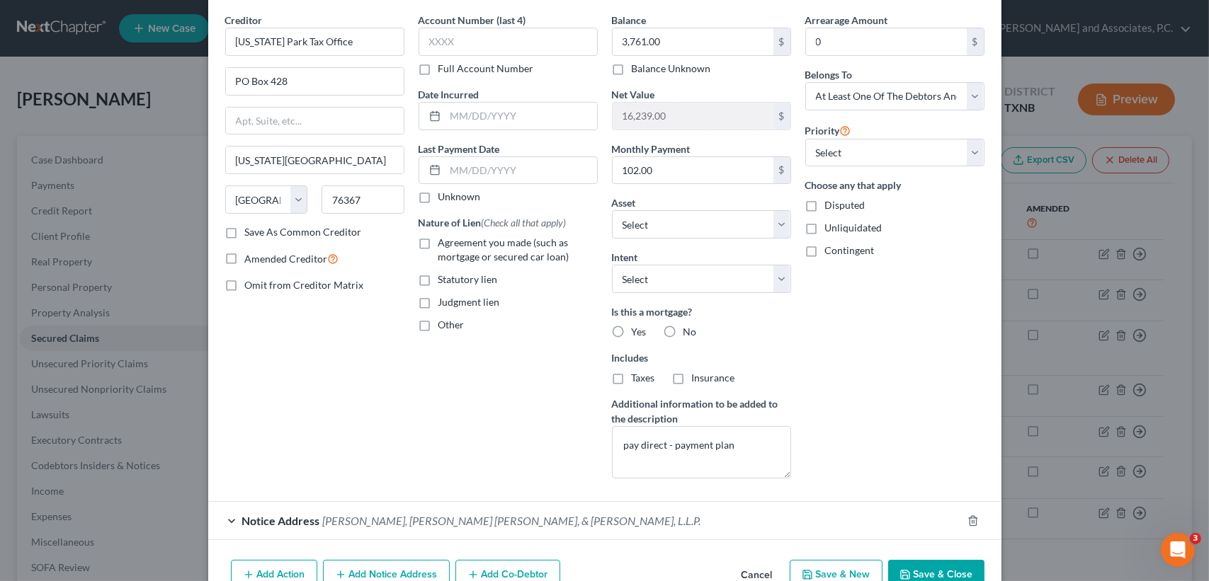
scroll to position [128, 0]
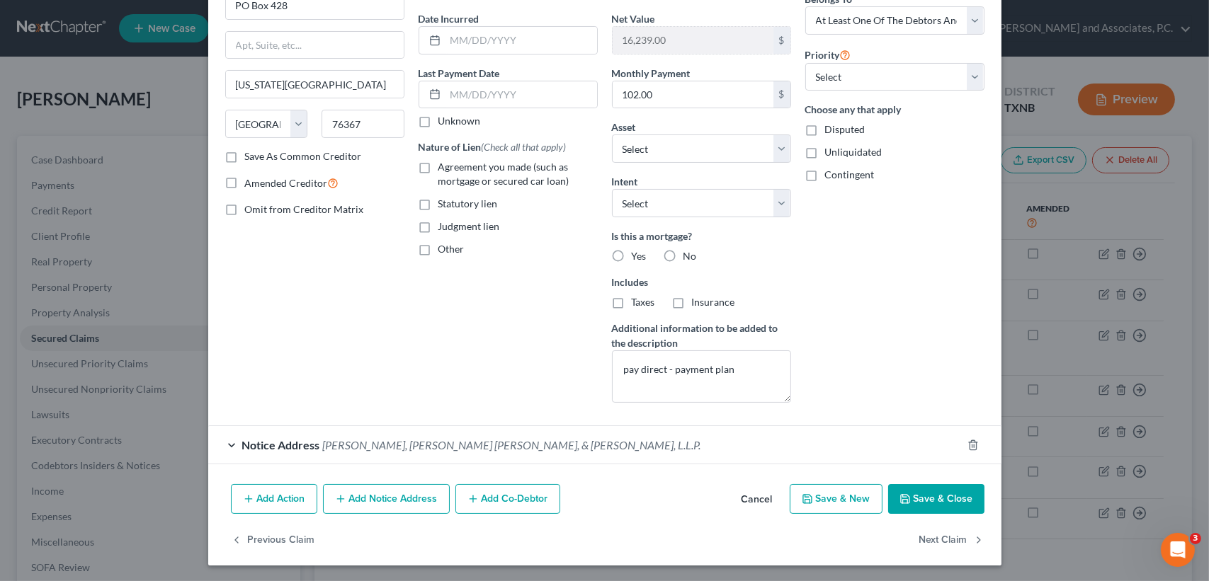
click at [939, 503] on button "Save & Close" at bounding box center [936, 499] width 96 height 30
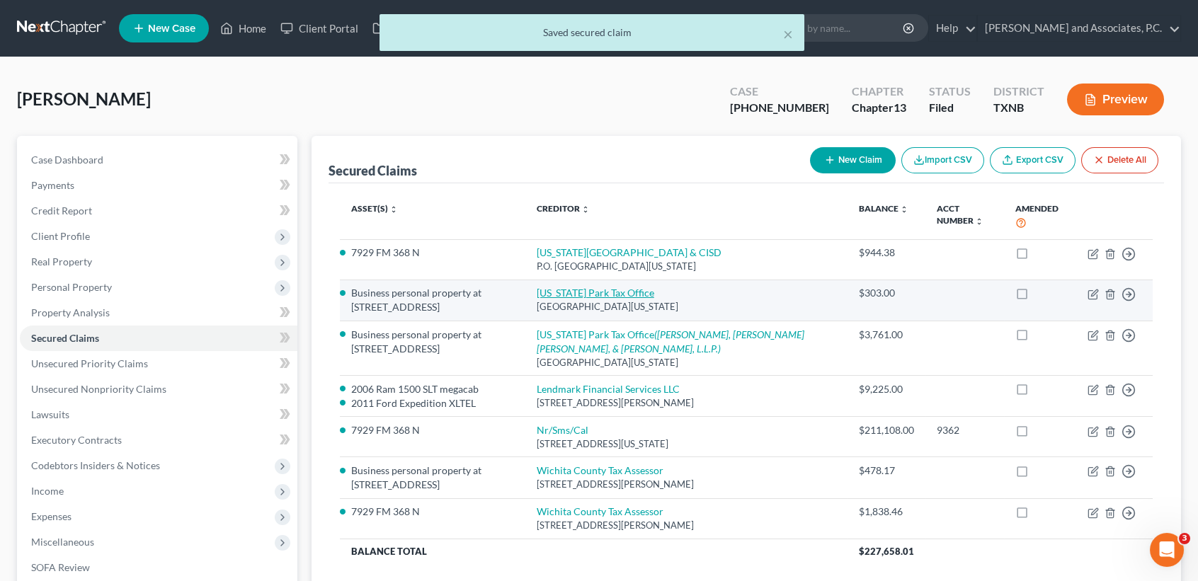
click at [574, 295] on link "Iowa Park Tax Office" at bounding box center [596, 293] width 118 height 12
select select "45"
select select "0"
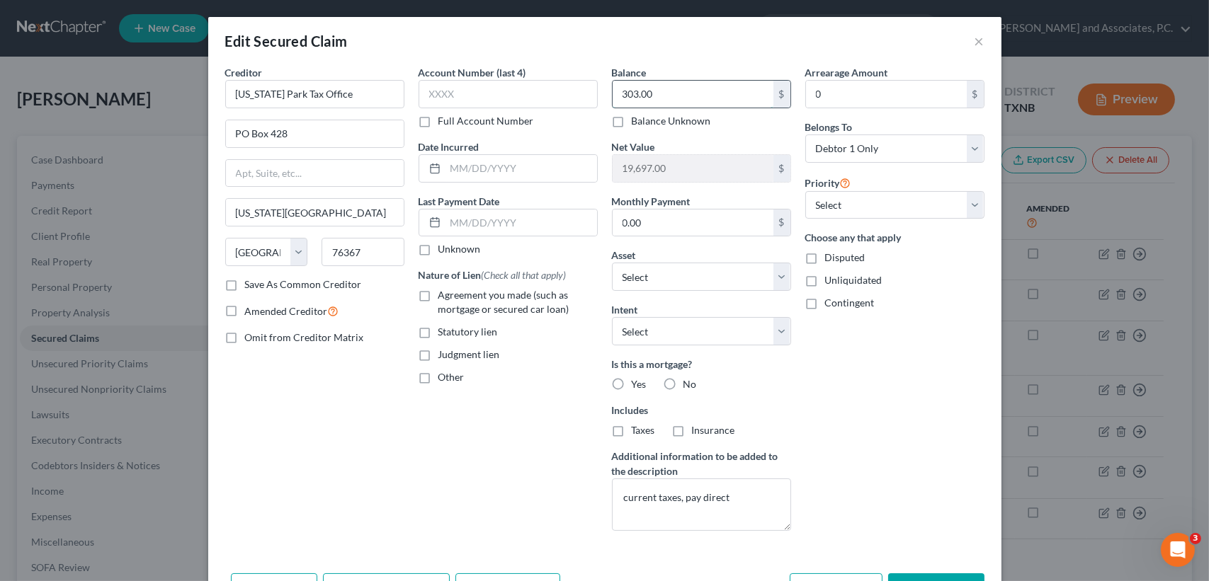
click at [720, 97] on input "303.00" at bounding box center [692, 94] width 161 height 27
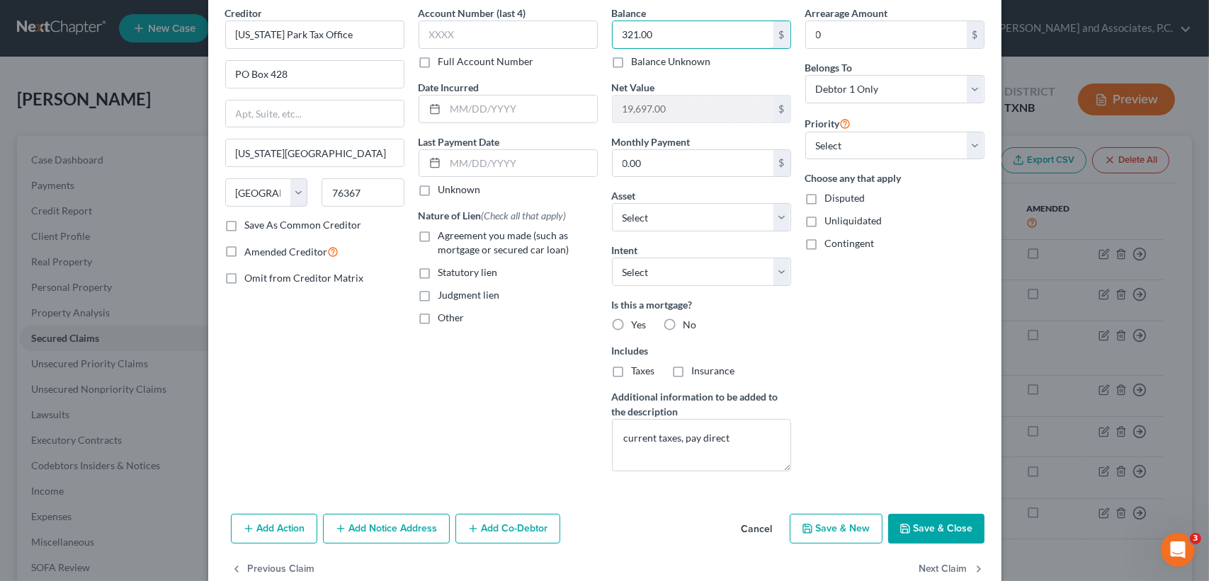
scroll to position [89, 0]
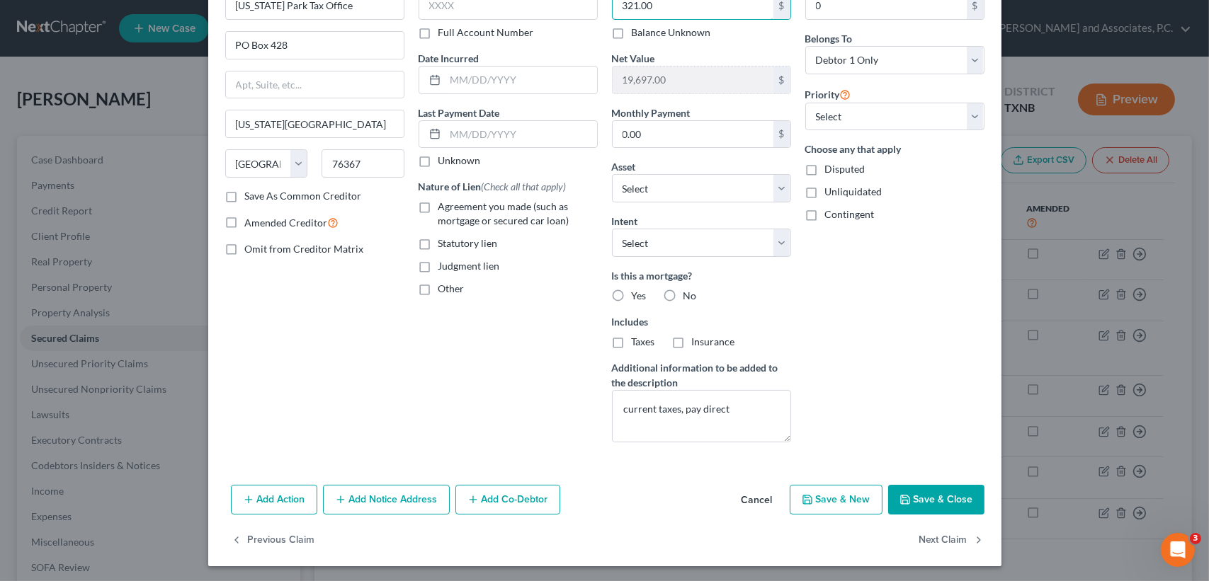
type input "321.00"
click at [923, 501] on button "Save & Close" at bounding box center [936, 500] width 96 height 30
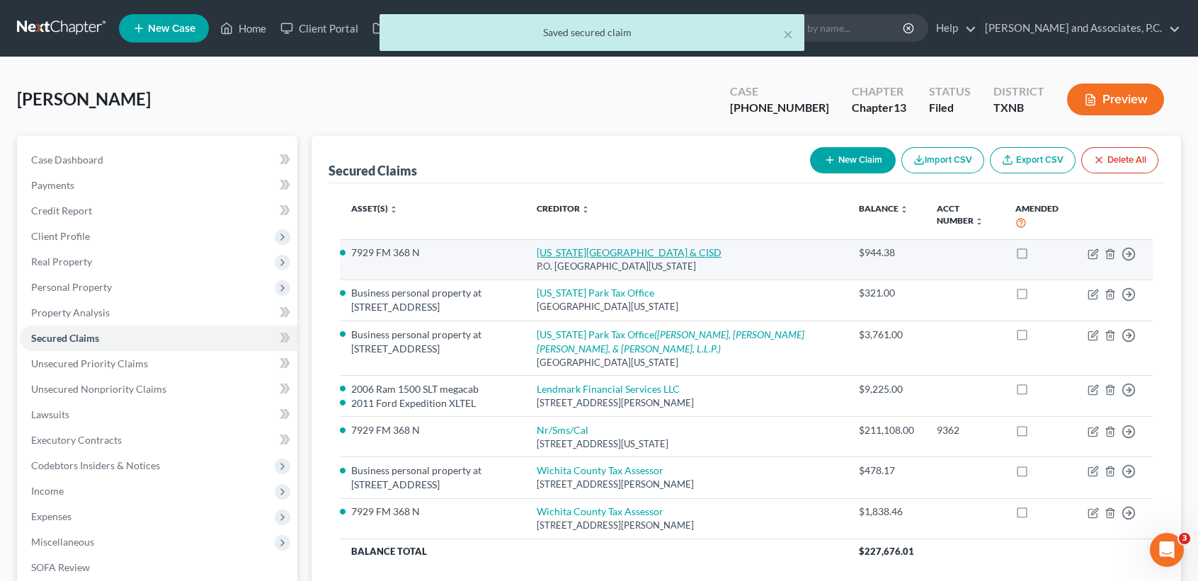
click at [605, 254] on link "Iowa Park City & CISD" at bounding box center [629, 252] width 185 height 12
select select "45"
select select "0"
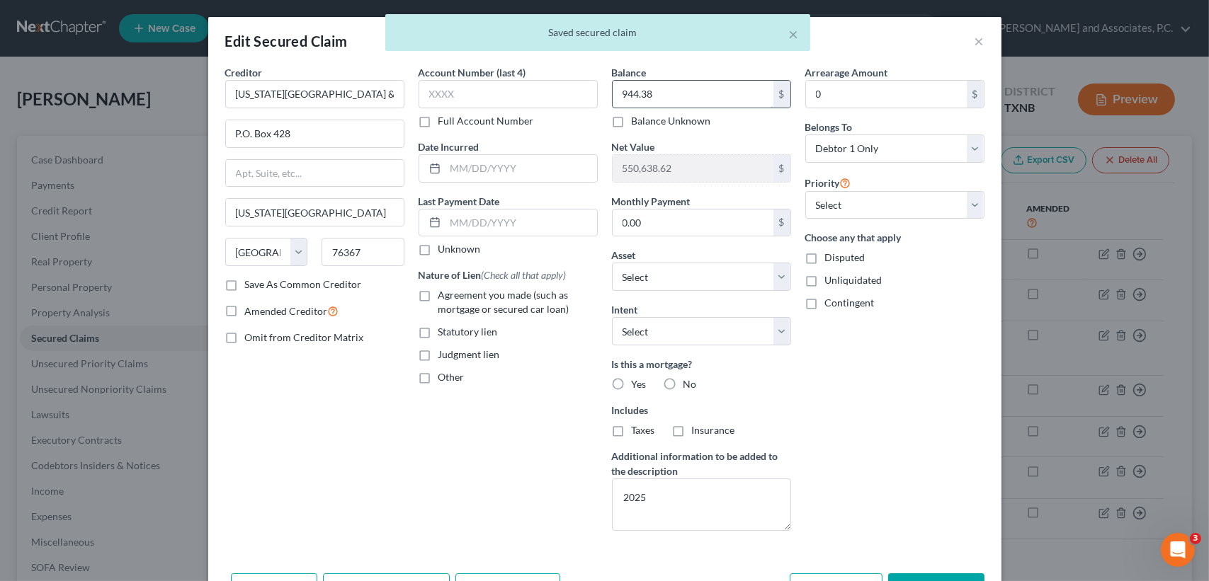
click at [729, 87] on input "944.38" at bounding box center [692, 94] width 161 height 27
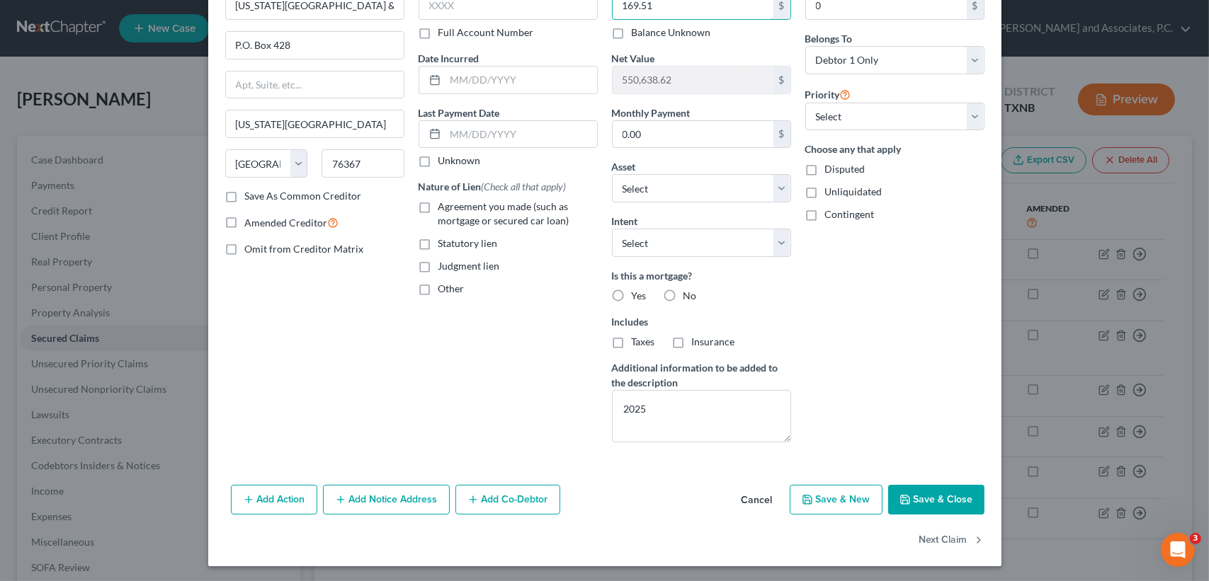
type input "169.51"
click at [967, 496] on button "Save & Close" at bounding box center [936, 500] width 96 height 30
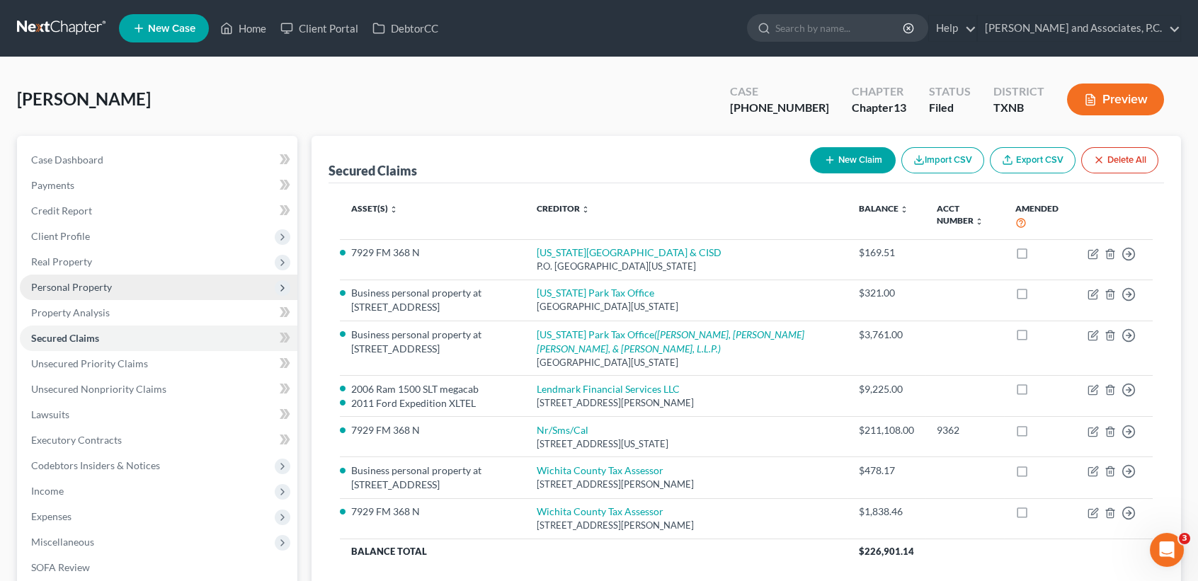
drag, startPoint x: 119, startPoint y: 261, endPoint x: 127, endPoint y: 293, distance: 33.5
click at [119, 261] on span "Real Property" at bounding box center [159, 261] width 278 height 25
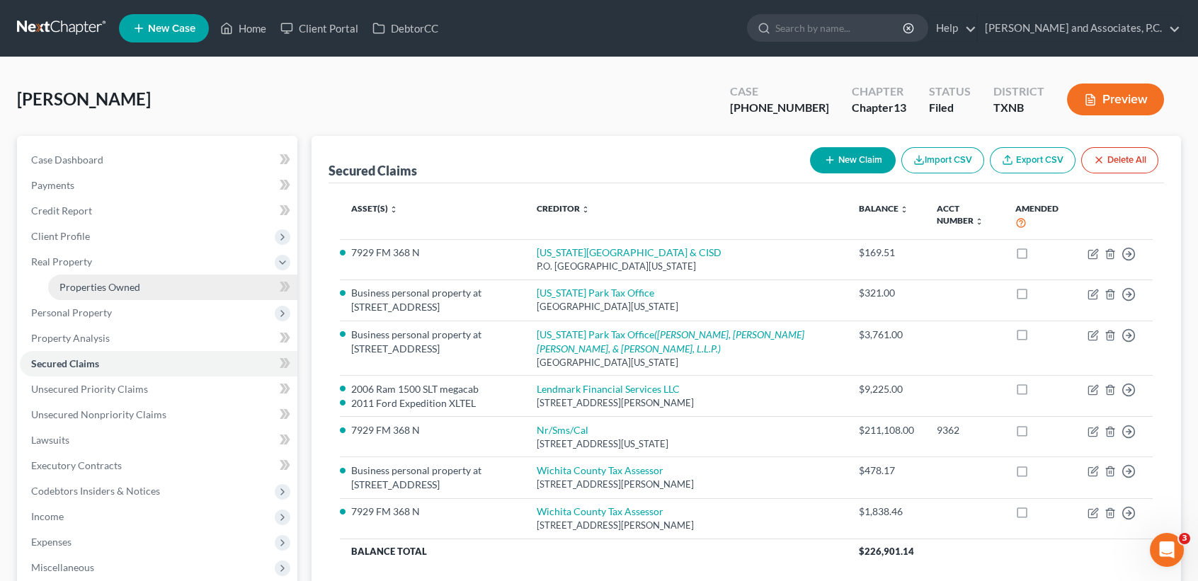
click at [130, 281] on span "Properties Owned" at bounding box center [99, 287] width 81 height 12
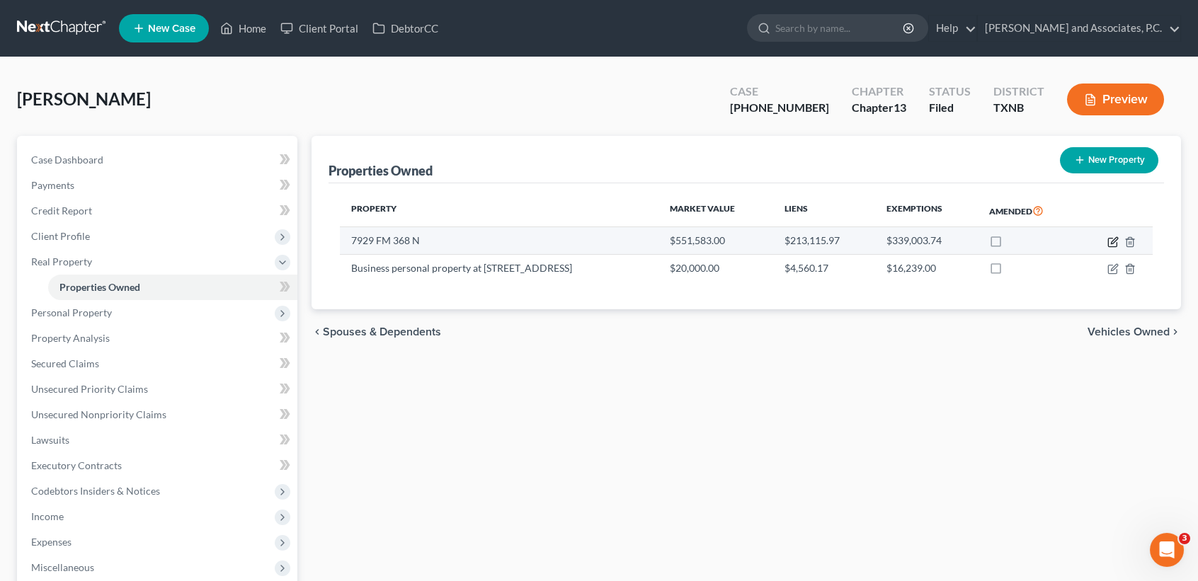
click at [1116, 244] on icon "button" at bounding box center [1112, 242] width 11 height 11
select select "45"
select select "242"
select select "4"
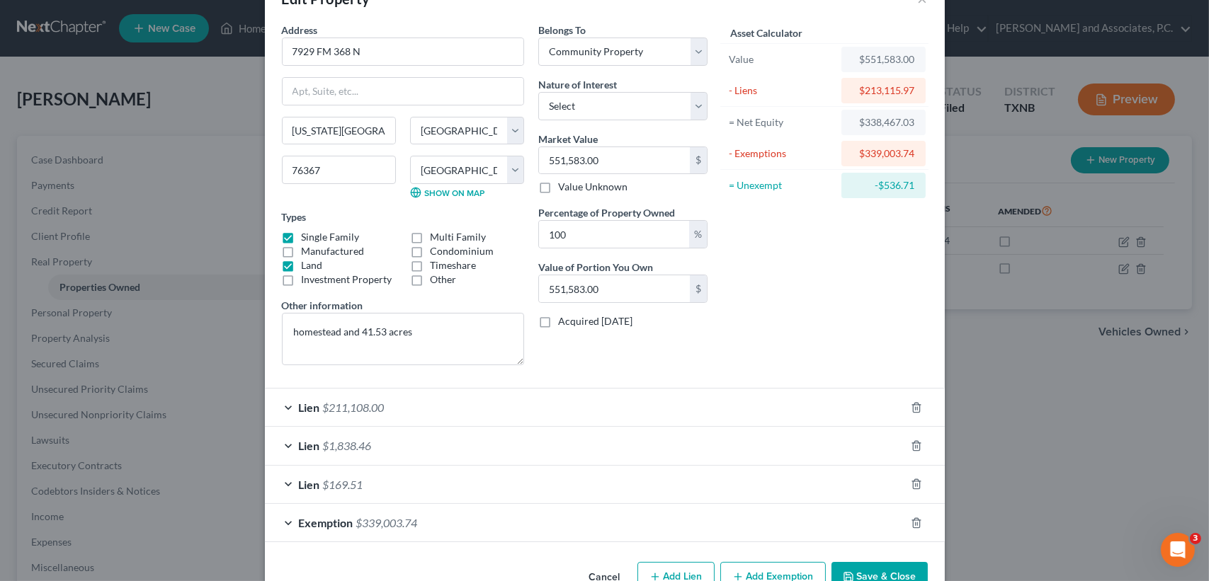
scroll to position [79, 0]
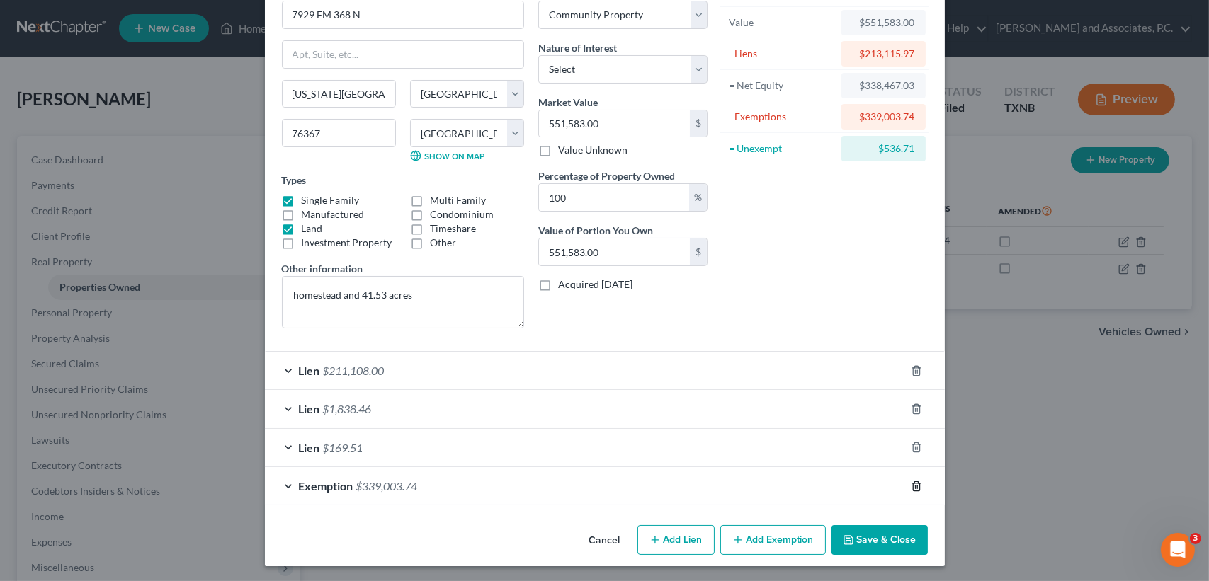
click at [913, 483] on icon "button" at bounding box center [916, 486] width 6 height 9
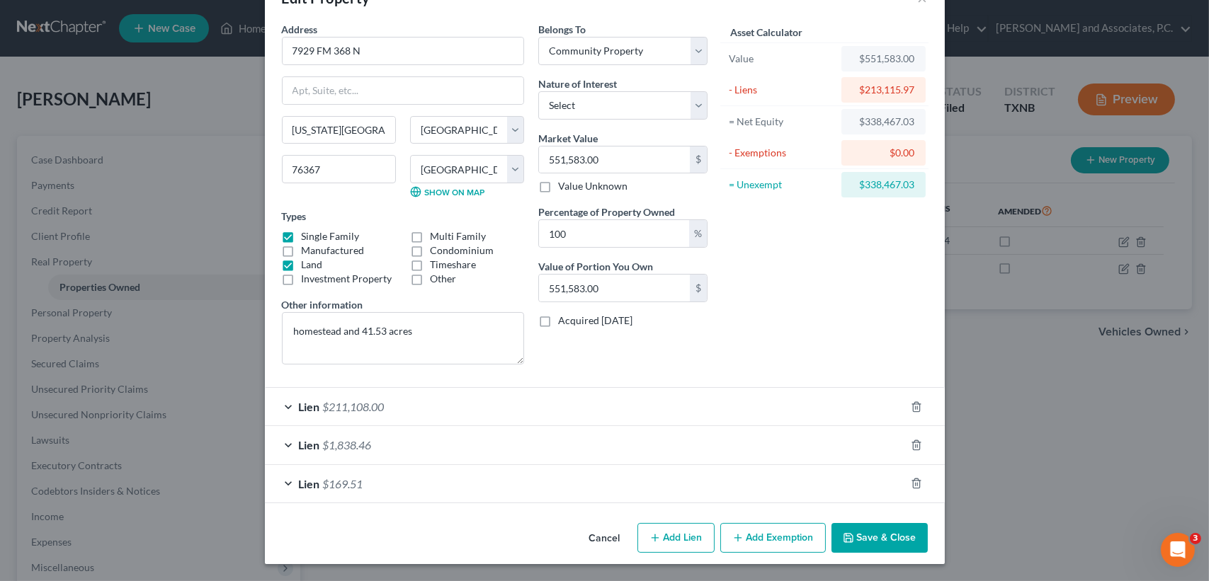
scroll to position [41, 0]
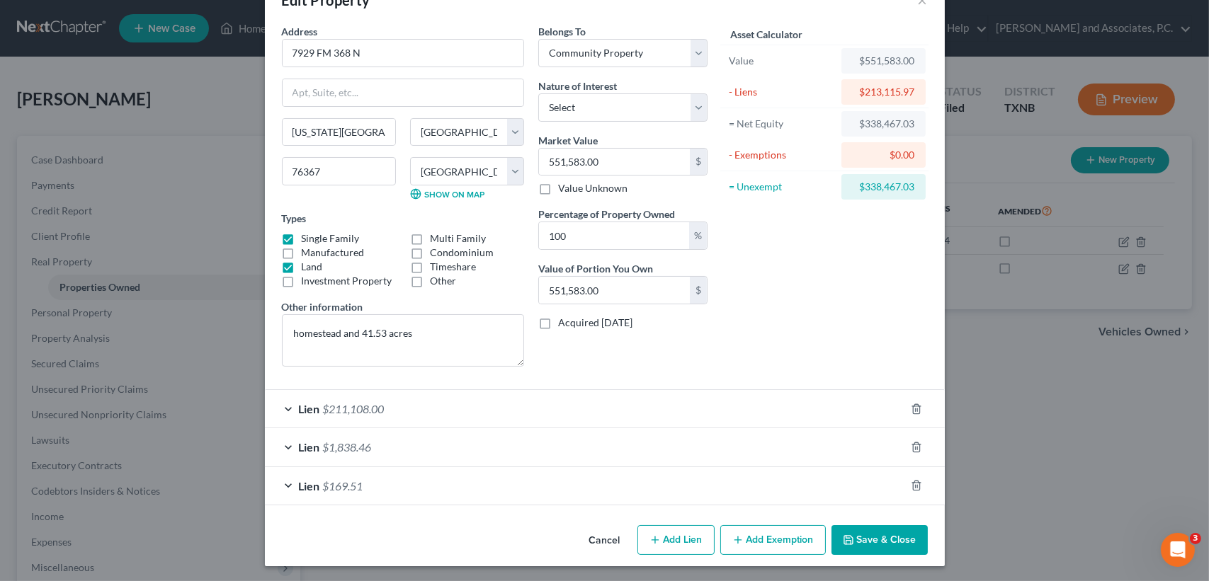
click at [874, 326] on div "Asset Calculator Value $551,583.00 - Liens $213,115.97 = Net Equity $338,467.03…" at bounding box center [824, 201] width 220 height 354
click at [772, 537] on button "Add Exemption" at bounding box center [773, 540] width 106 height 30
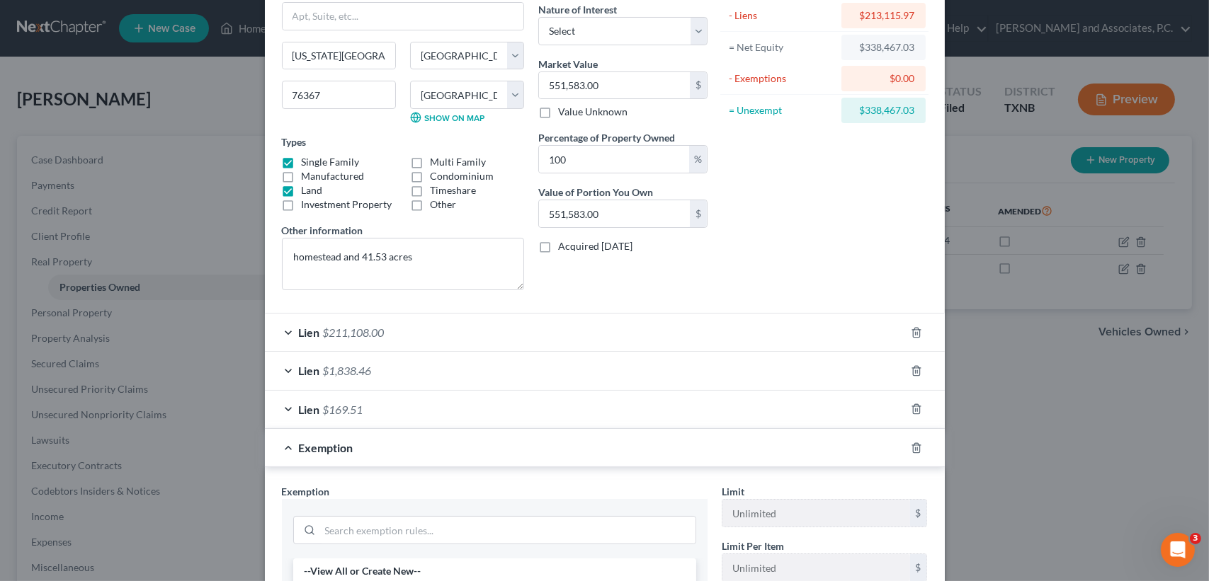
scroll to position [230, 0]
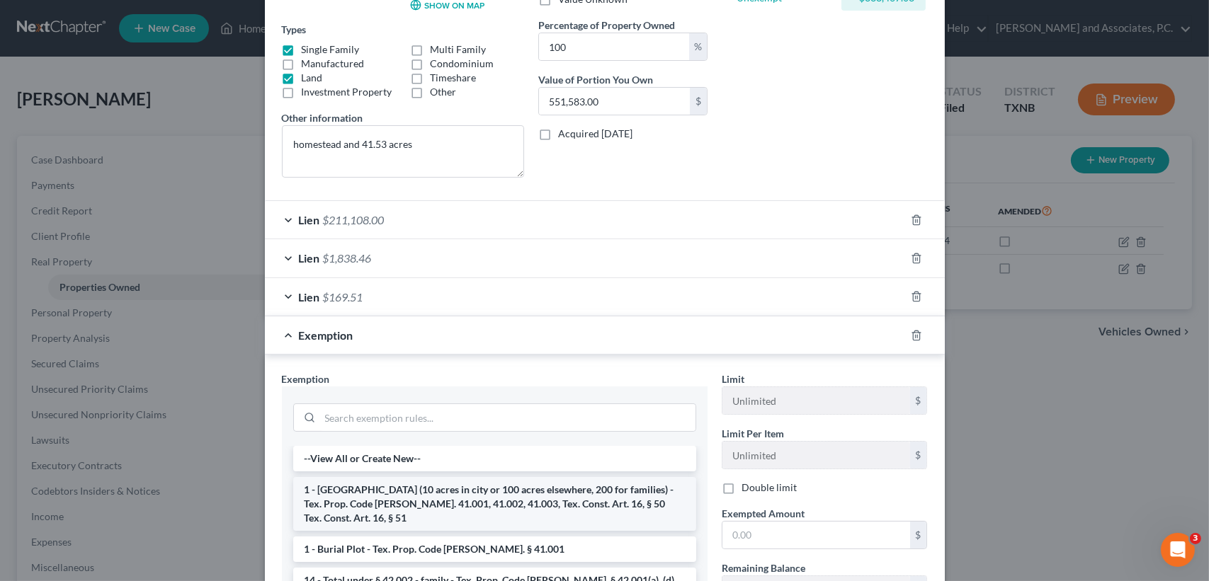
click at [438, 507] on li "1 - Homestead (10 acres in city or 100 acres elsewhere, 200 for families) - Tex…" at bounding box center [494, 504] width 403 height 54
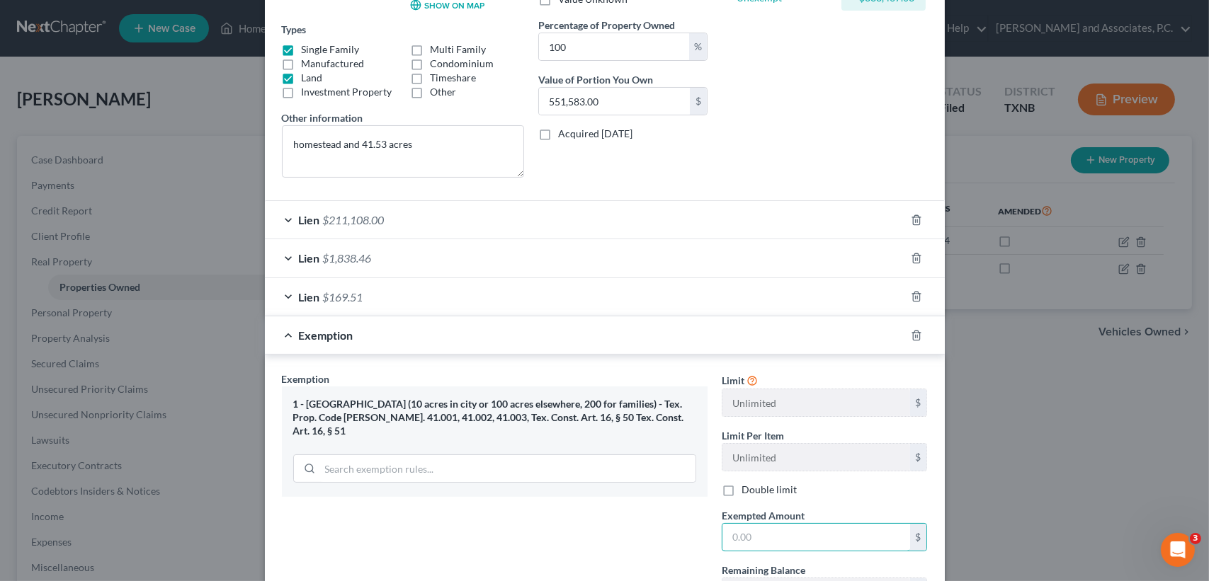
drag, startPoint x: 813, startPoint y: 541, endPoint x: 420, endPoint y: 534, distance: 393.1
click at [813, 541] on input "text" at bounding box center [816, 537] width 188 height 27
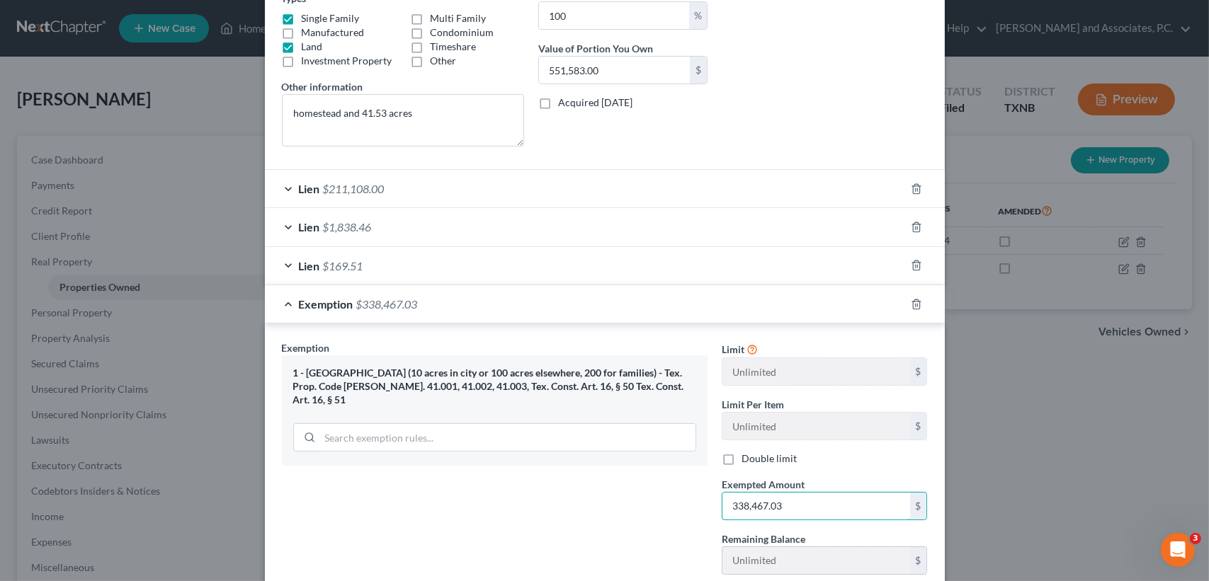
scroll to position [353, 0]
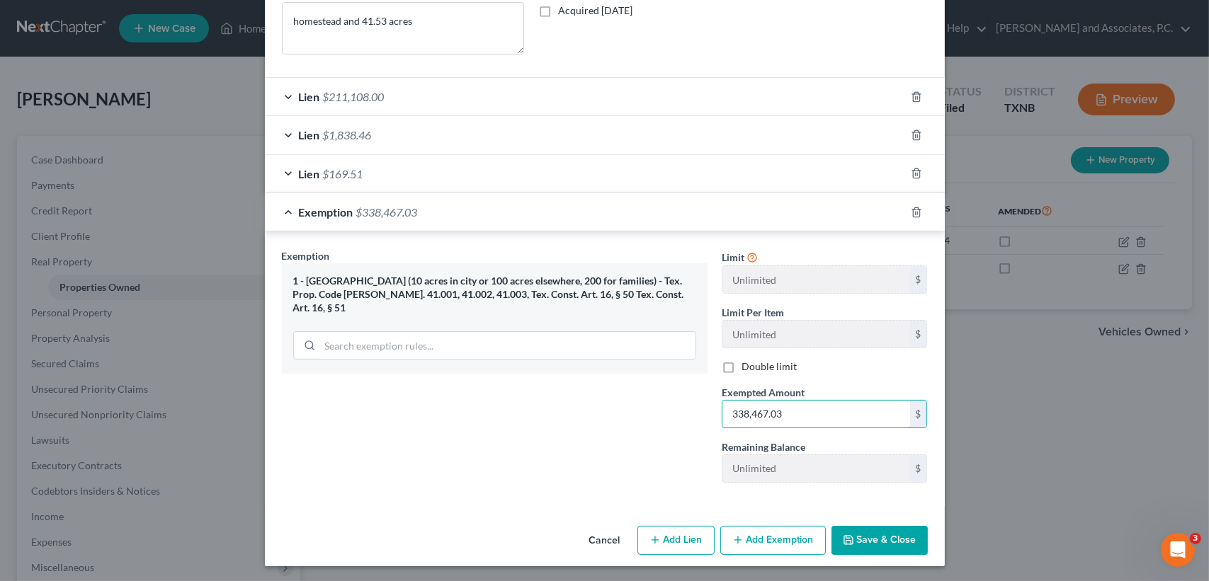
type input "338,467.03"
click at [882, 528] on button "Save & Close" at bounding box center [879, 541] width 96 height 30
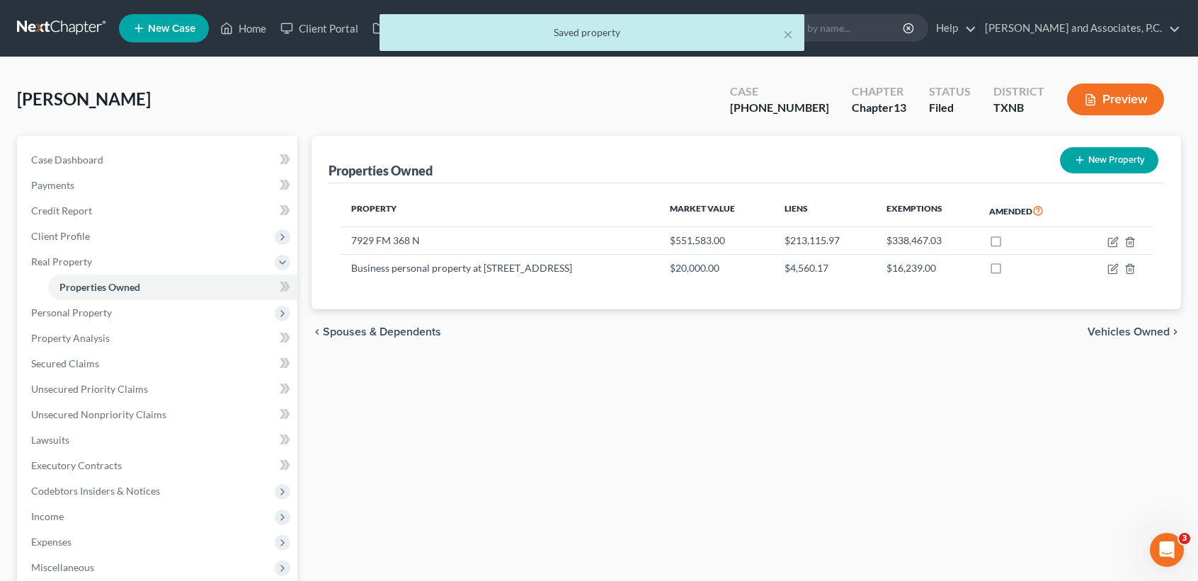
click at [890, 525] on div "Properties Owned New Property Property Market Value Liens Exemptions Amended 79…" at bounding box center [746, 455] width 884 height 639
click at [1112, 267] on icon "button" at bounding box center [1112, 268] width 11 height 11
select select "45"
select select "242"
select select "3"
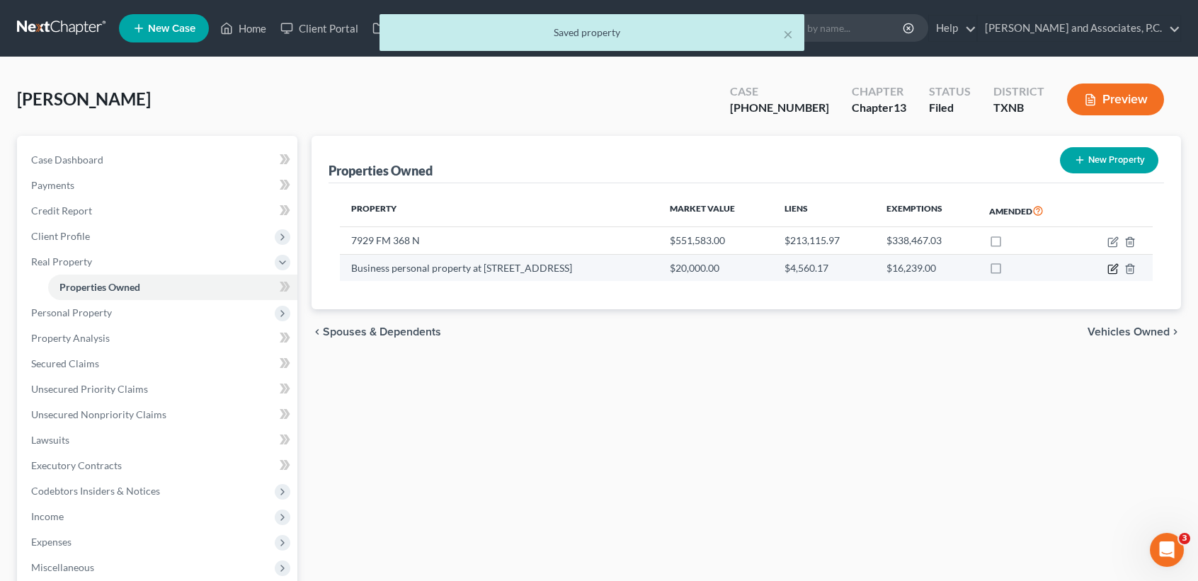
select select "0"
select select "45"
select select "3"
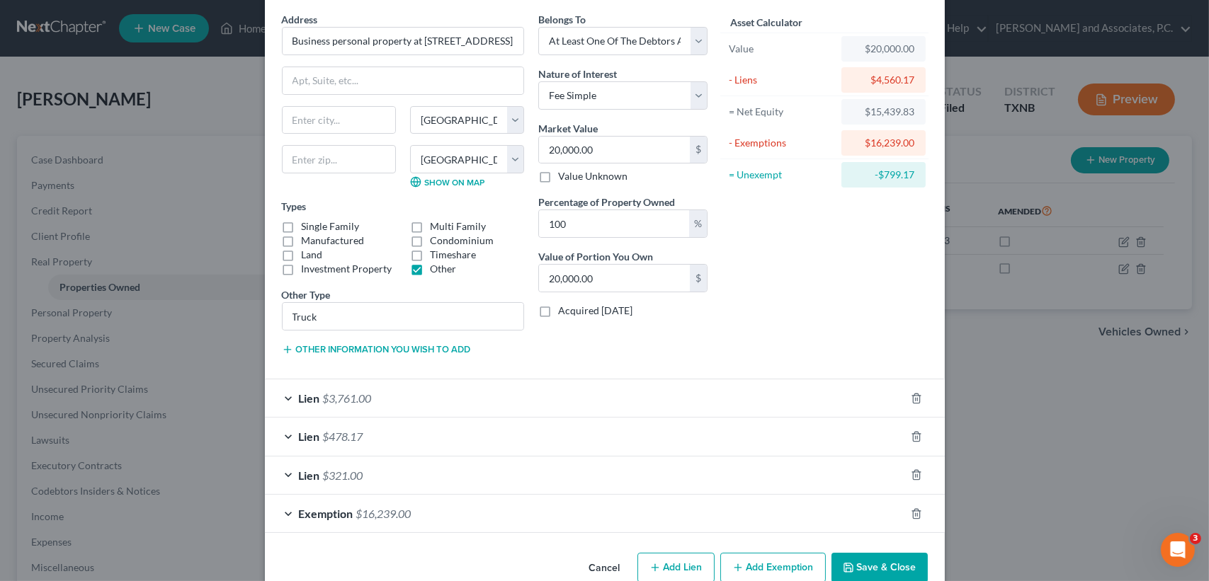
scroll to position [81, 0]
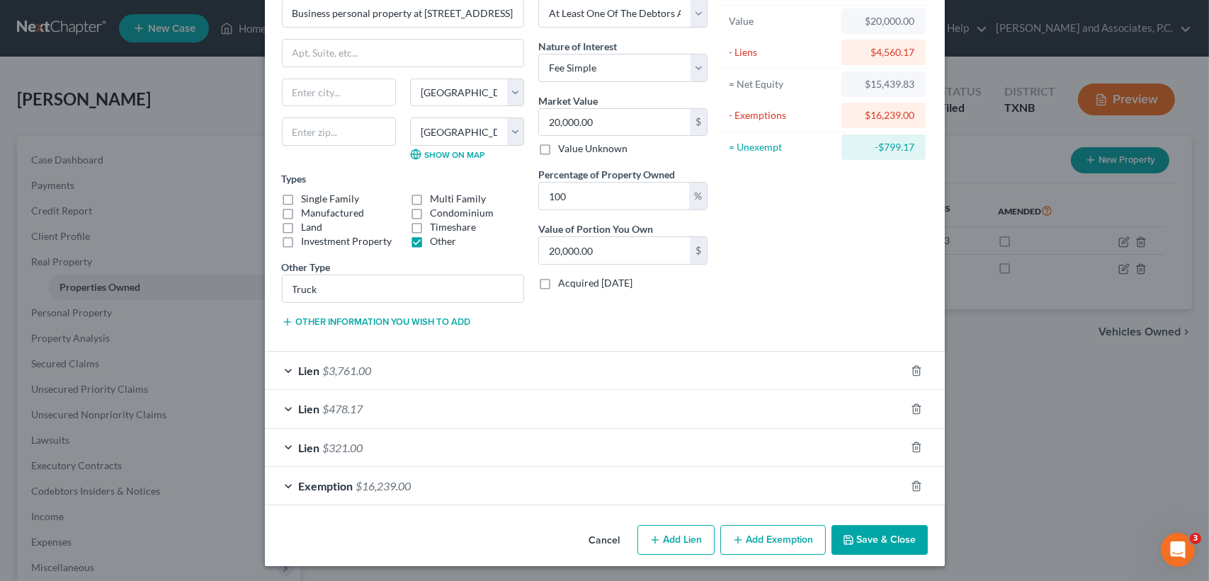
click at [358, 379] on div "Lien $3,761.00" at bounding box center [585, 371] width 640 height 38
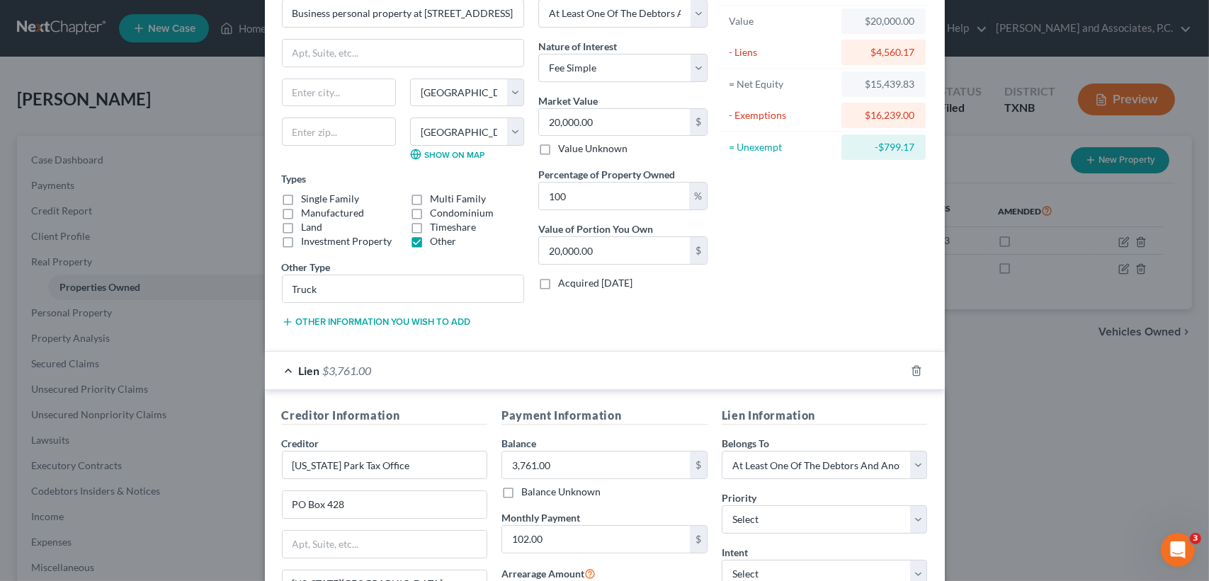
click at [378, 371] on div "Lien $3,761.00" at bounding box center [585, 371] width 640 height 38
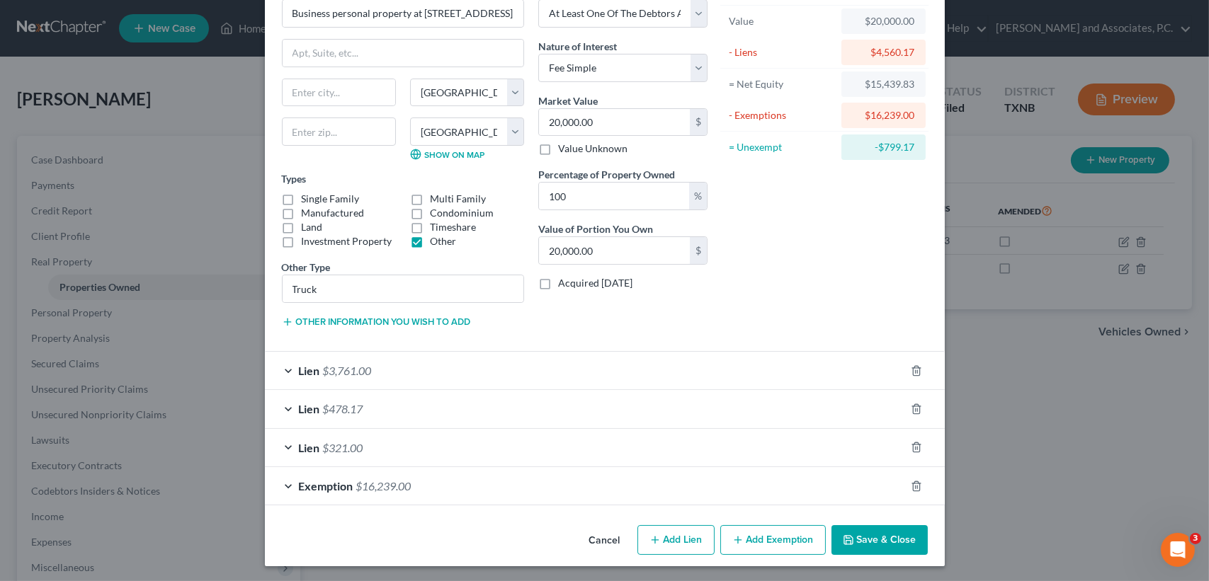
click at [368, 405] on div "Lien $478.17" at bounding box center [585, 409] width 640 height 38
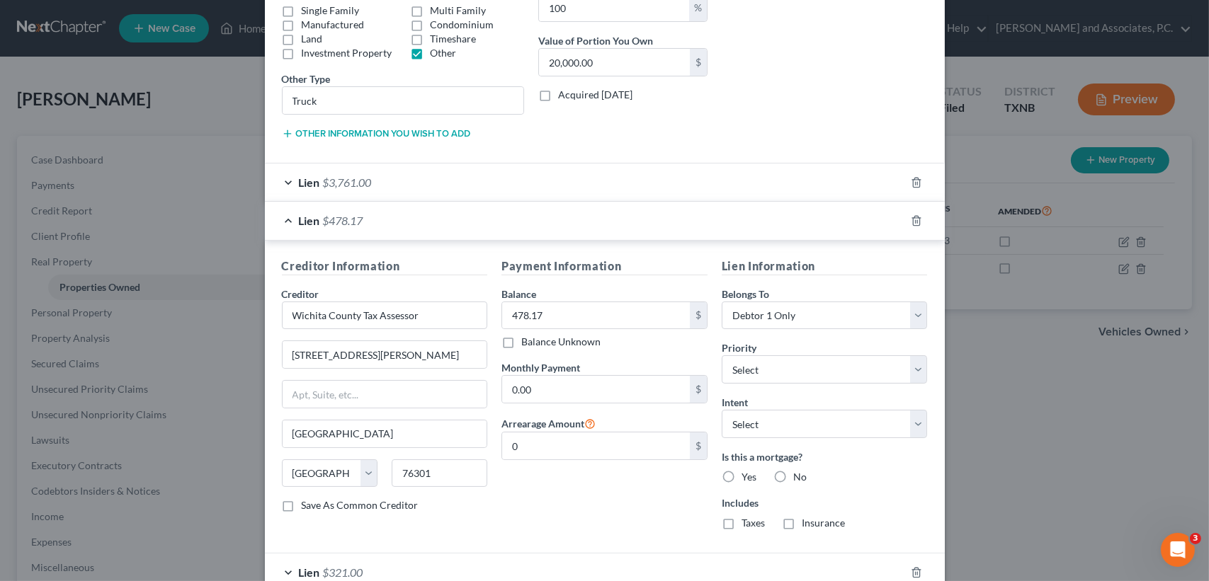
scroll to position [270, 0]
click at [404, 227] on div "Lien $478.17" at bounding box center [585, 220] width 640 height 38
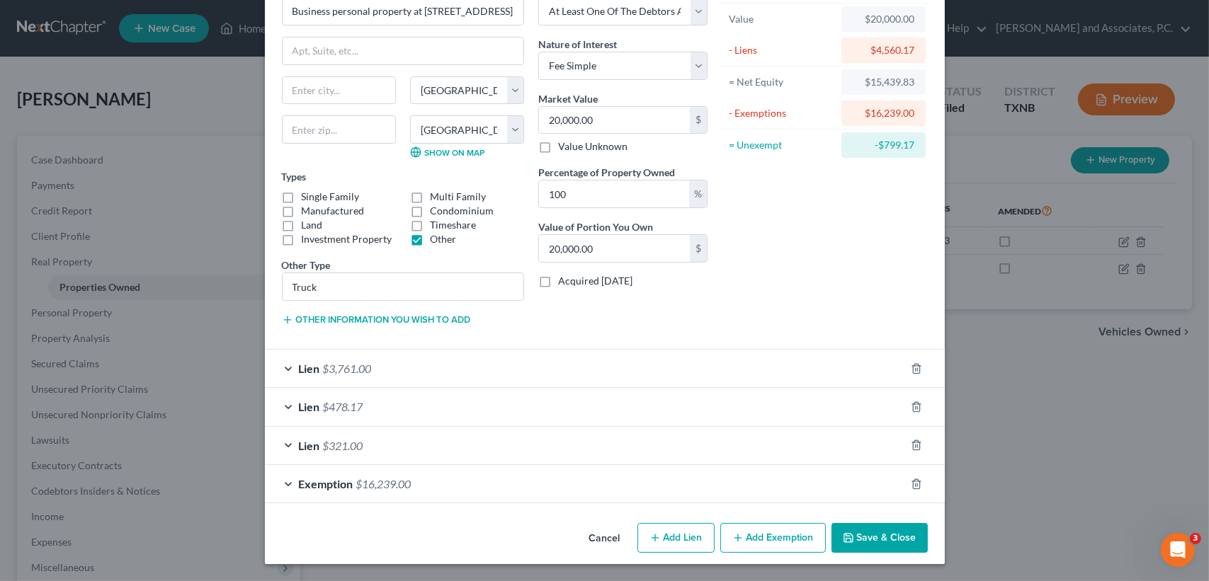
scroll to position [81, 0]
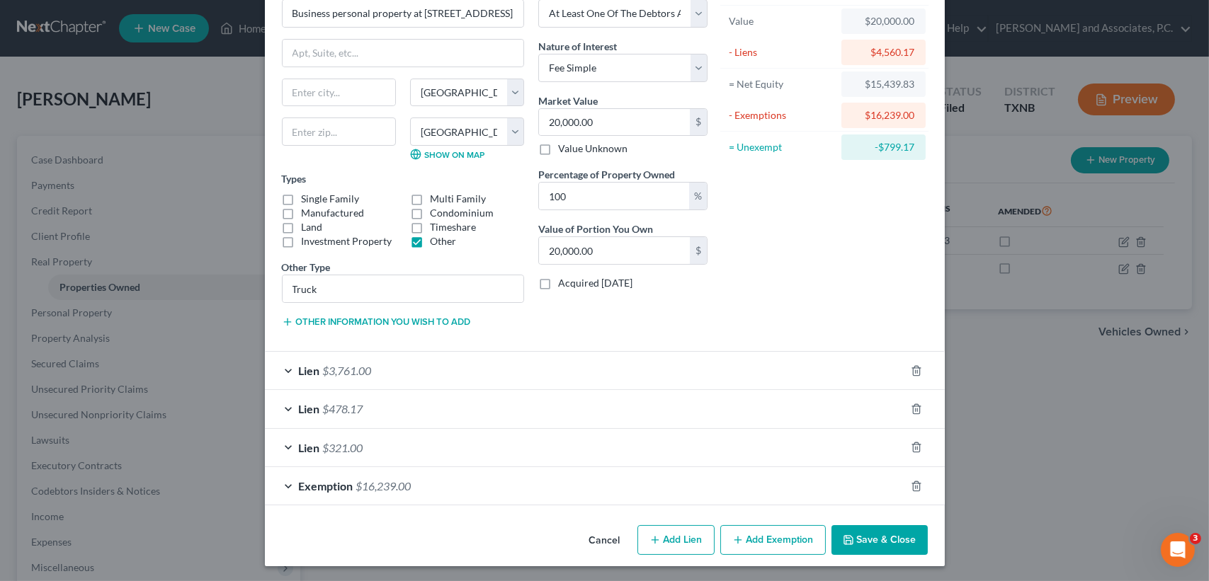
click at [426, 445] on div "Lien $321.00" at bounding box center [585, 448] width 640 height 38
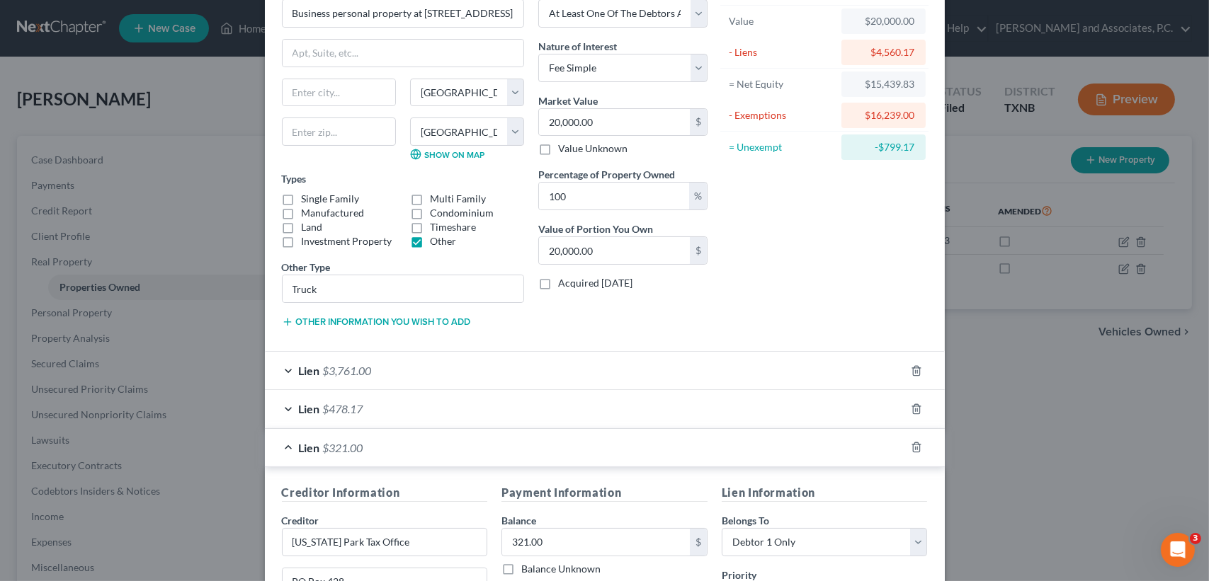
scroll to position [270, 0]
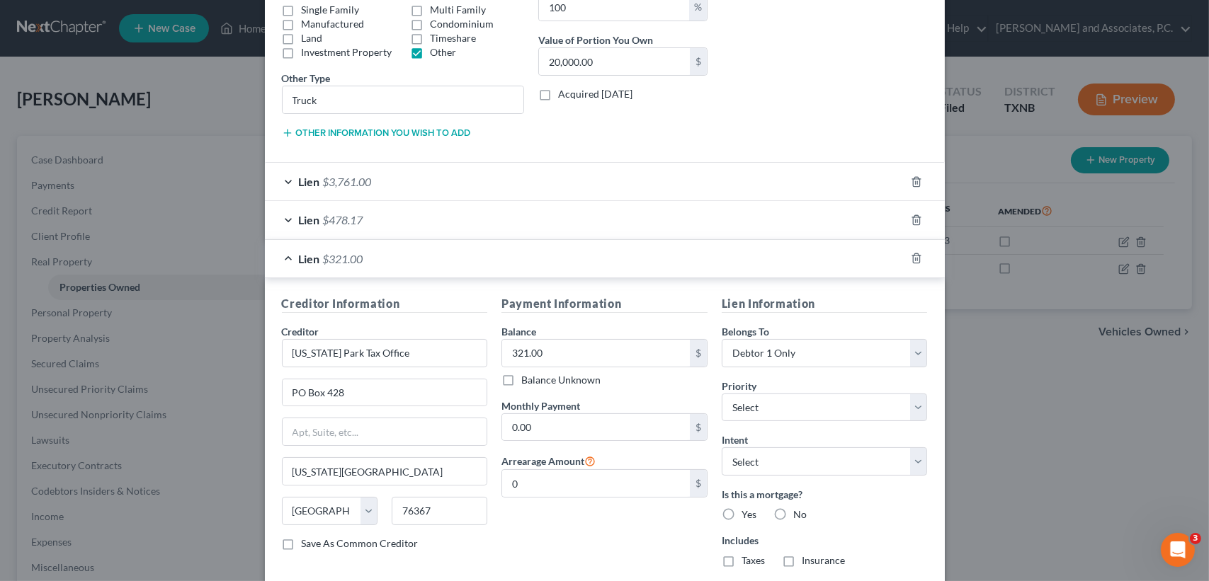
click at [511, 251] on div "Lien $321.00" at bounding box center [585, 259] width 640 height 38
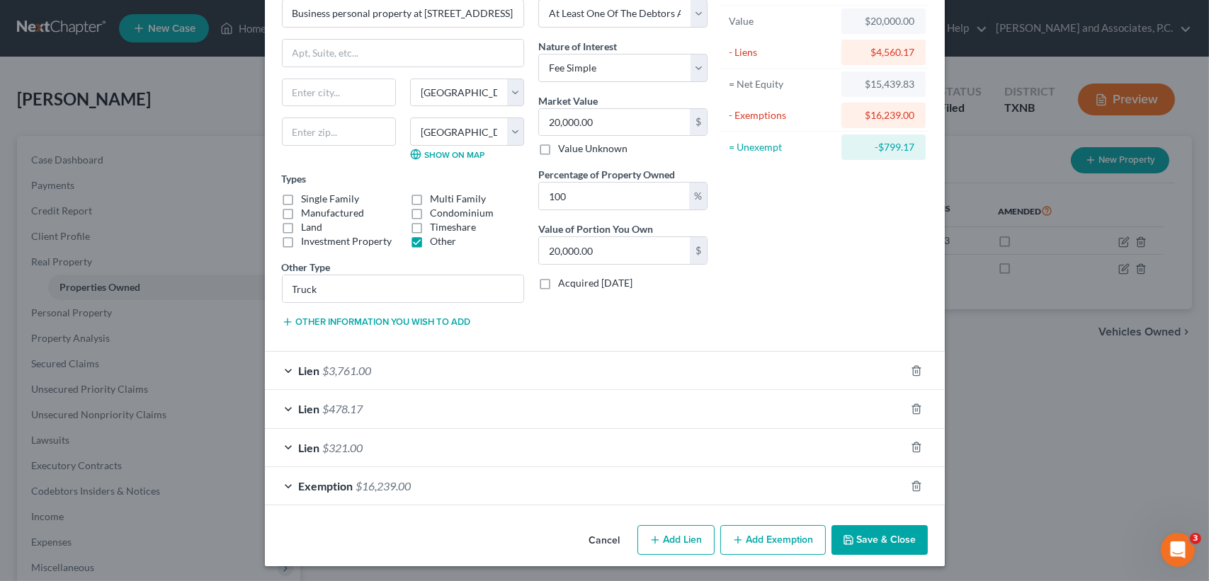
scroll to position [0, 0]
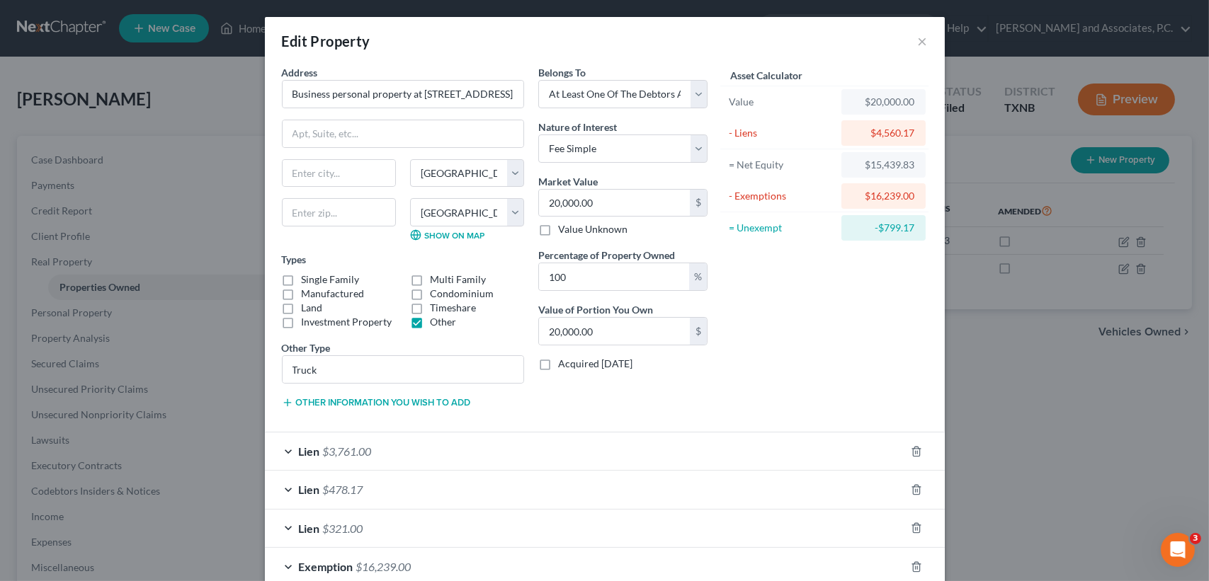
click at [356, 484] on span "$478.17" at bounding box center [343, 489] width 40 height 13
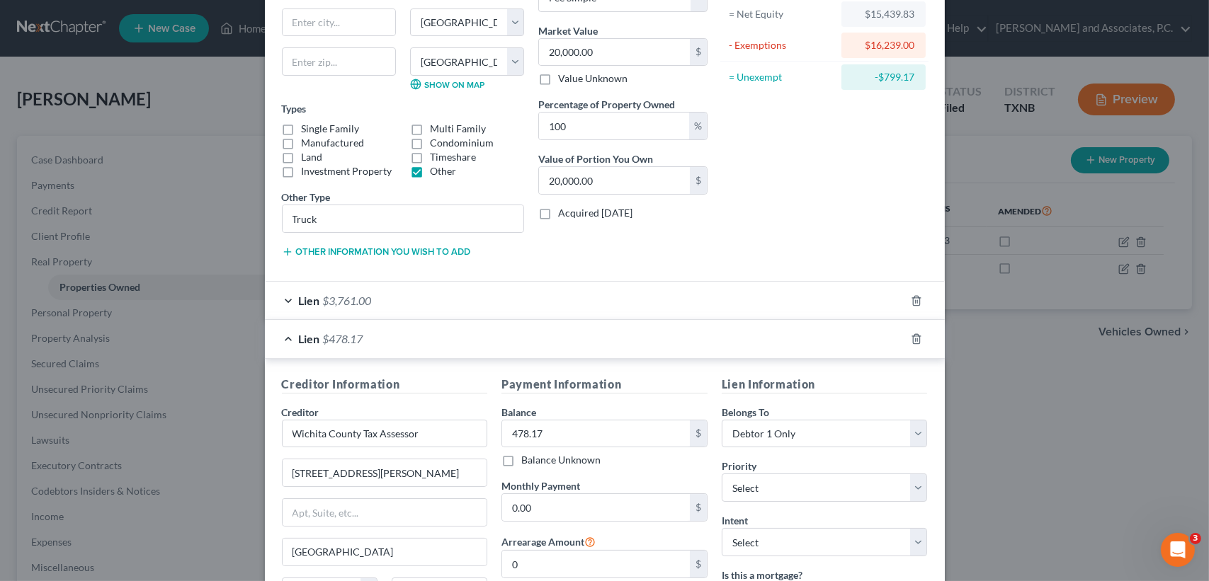
scroll to position [188, 0]
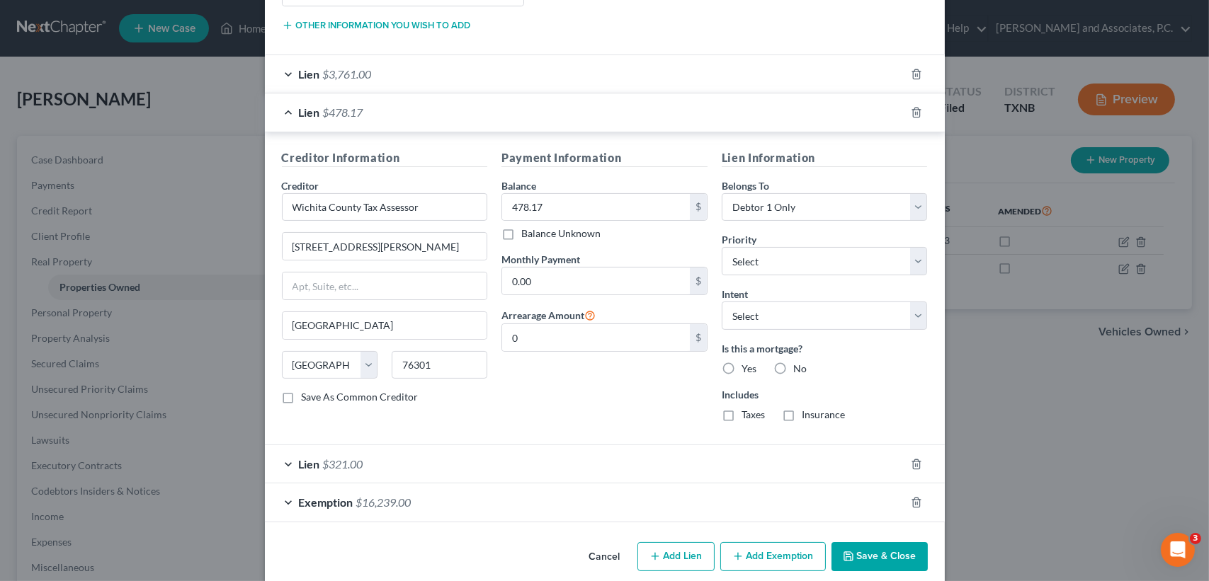
click at [427, 112] on div "Lien $478.17" at bounding box center [585, 112] width 640 height 38
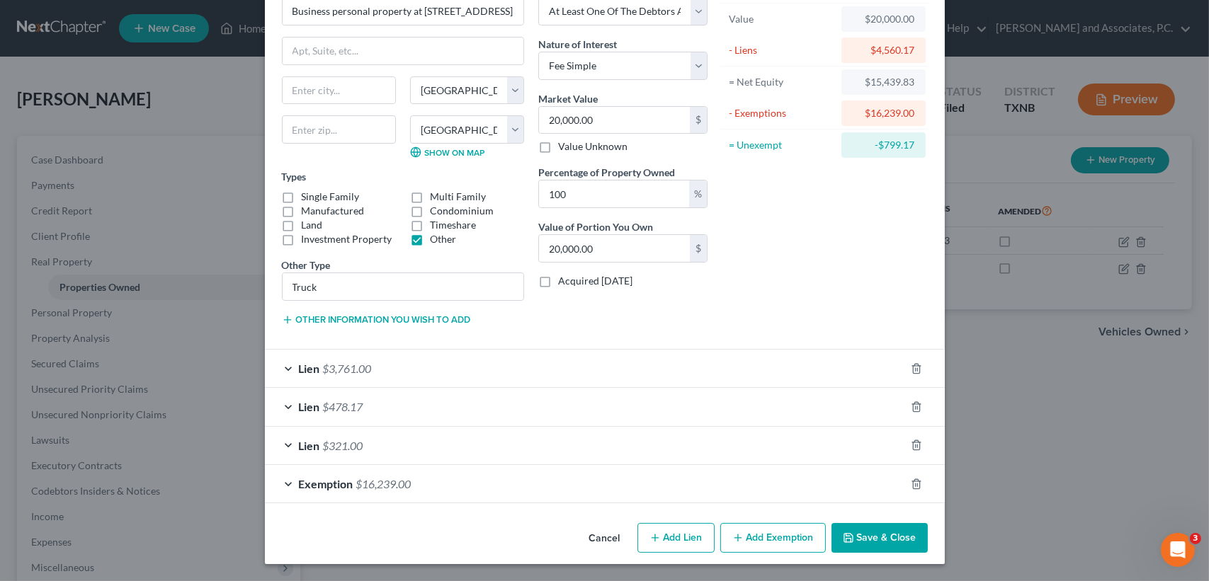
scroll to position [81, 0]
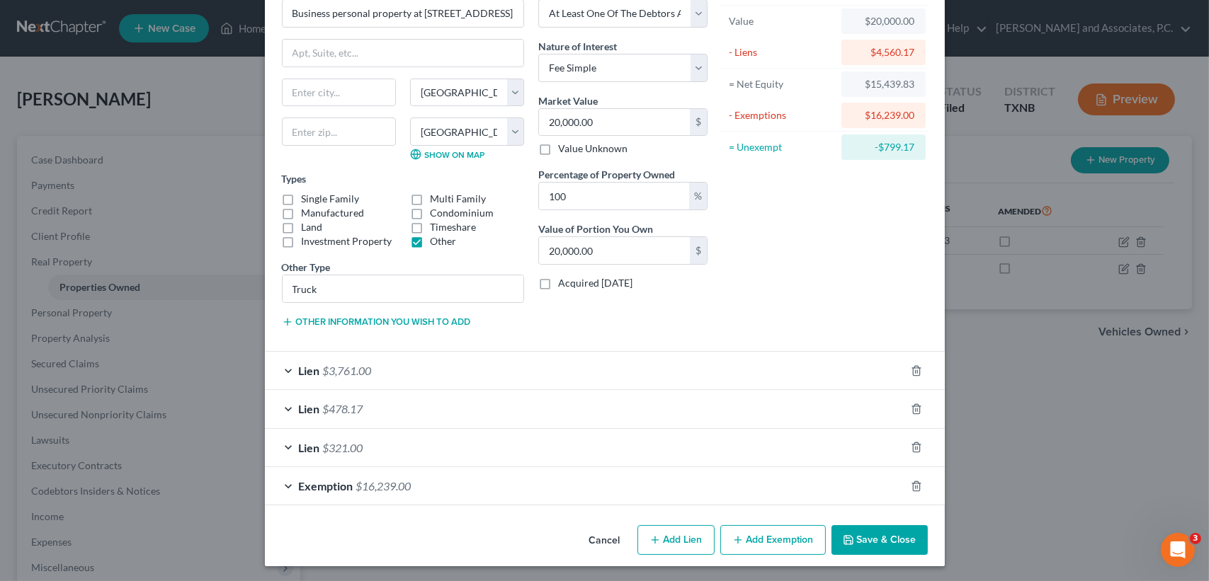
click at [377, 365] on div "Lien $3,761.00" at bounding box center [585, 371] width 640 height 38
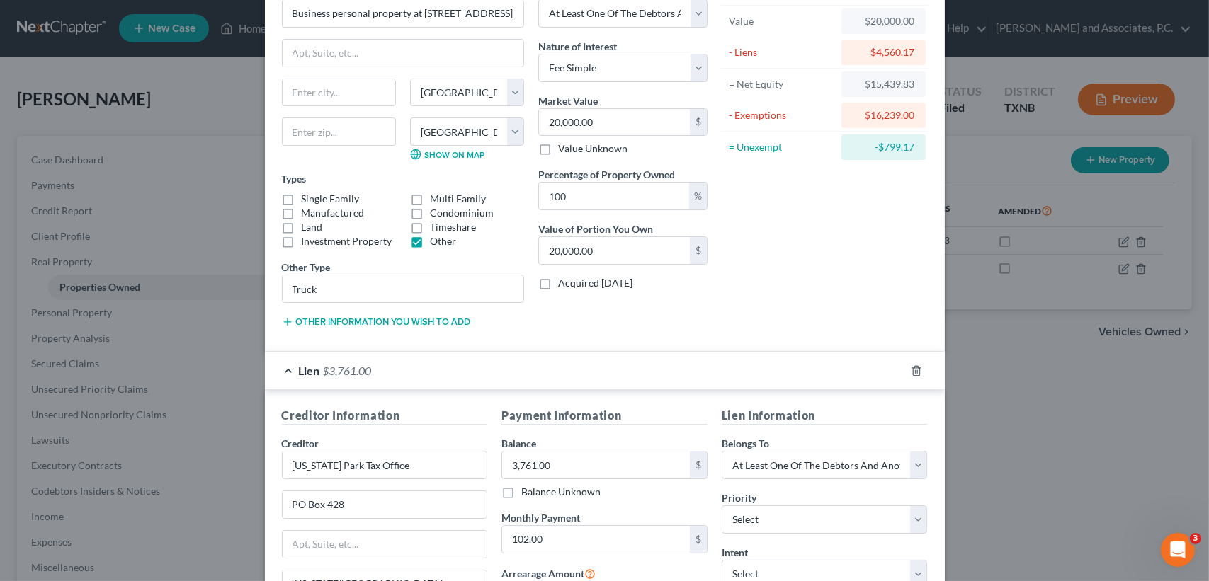
scroll to position [377, 0]
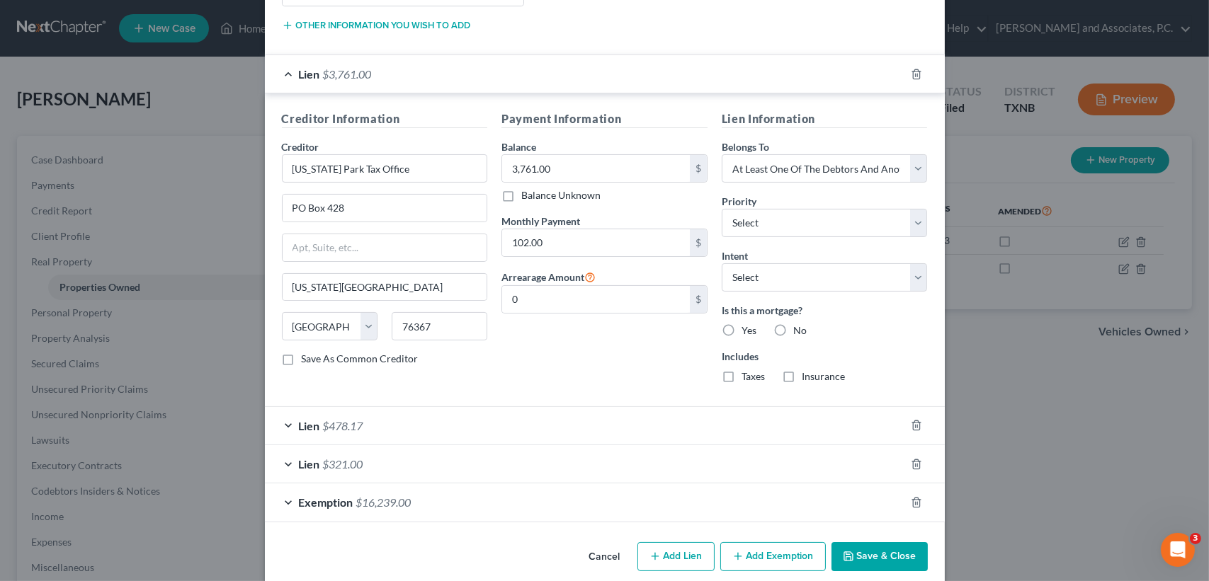
click at [387, 85] on div "Lien $3,761.00" at bounding box center [585, 74] width 640 height 38
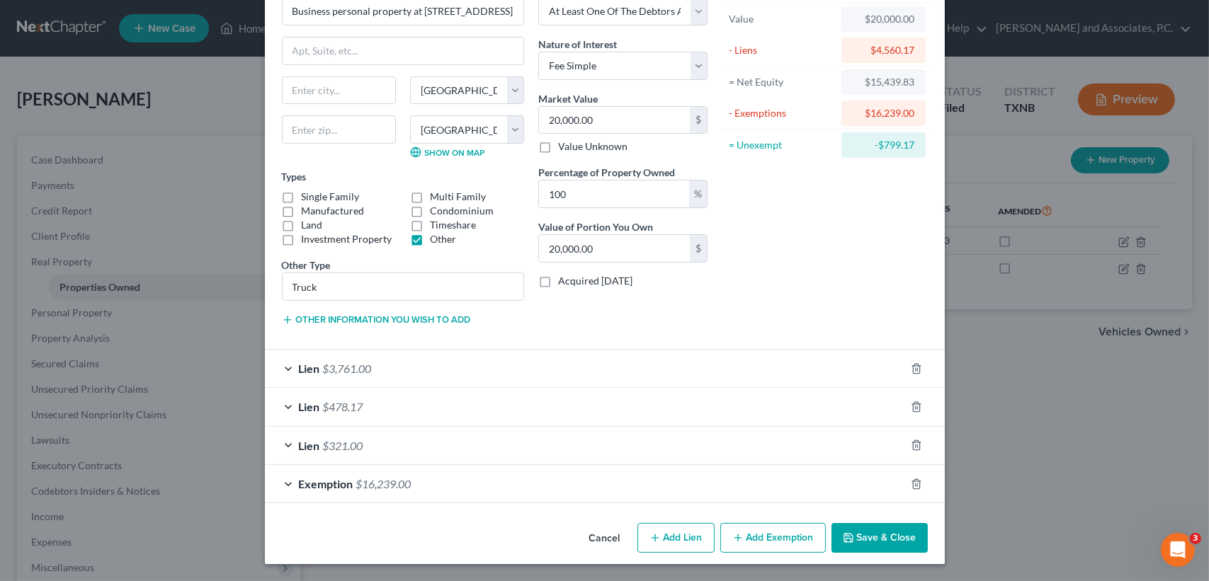
scroll to position [81, 0]
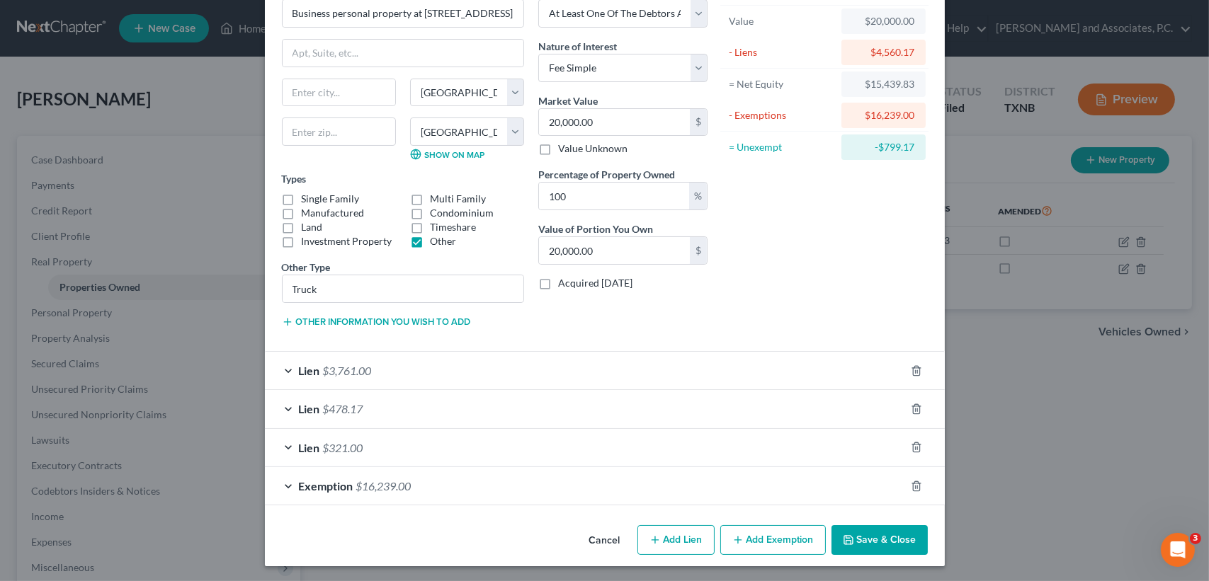
click at [364, 457] on div "Lien $321.00" at bounding box center [585, 448] width 640 height 38
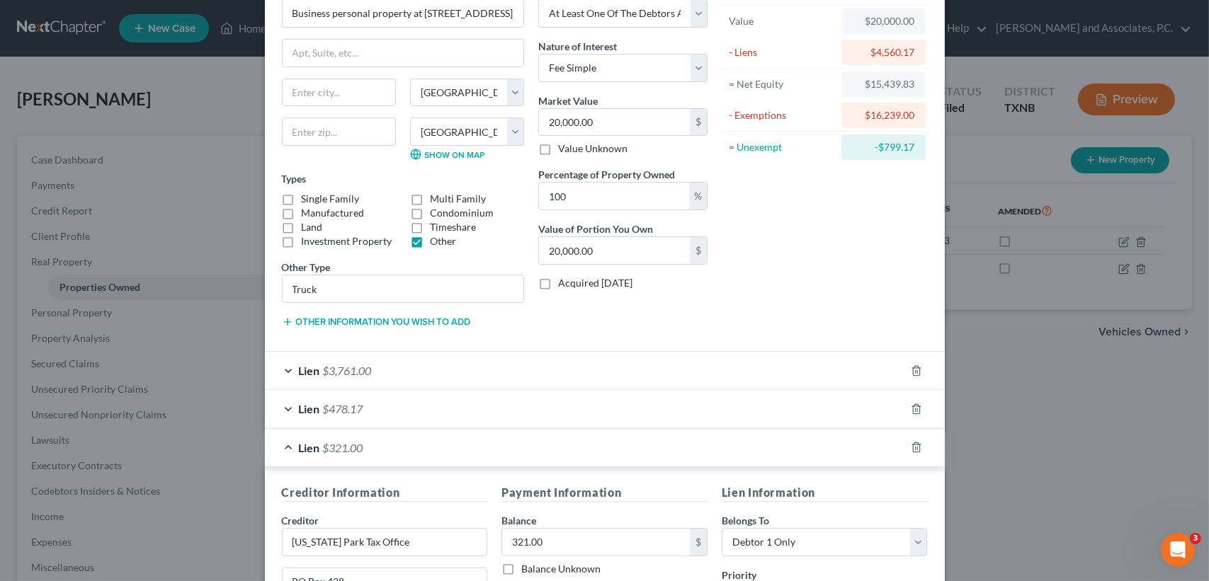
scroll to position [377, 0]
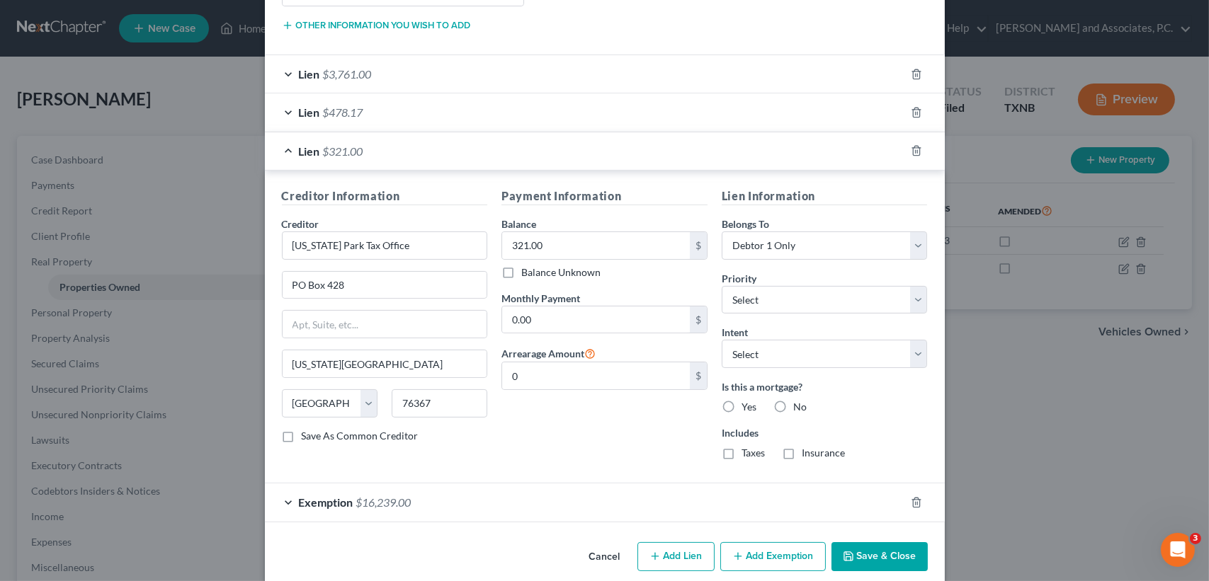
click at [576, 115] on div "Lien $478.17" at bounding box center [585, 112] width 640 height 38
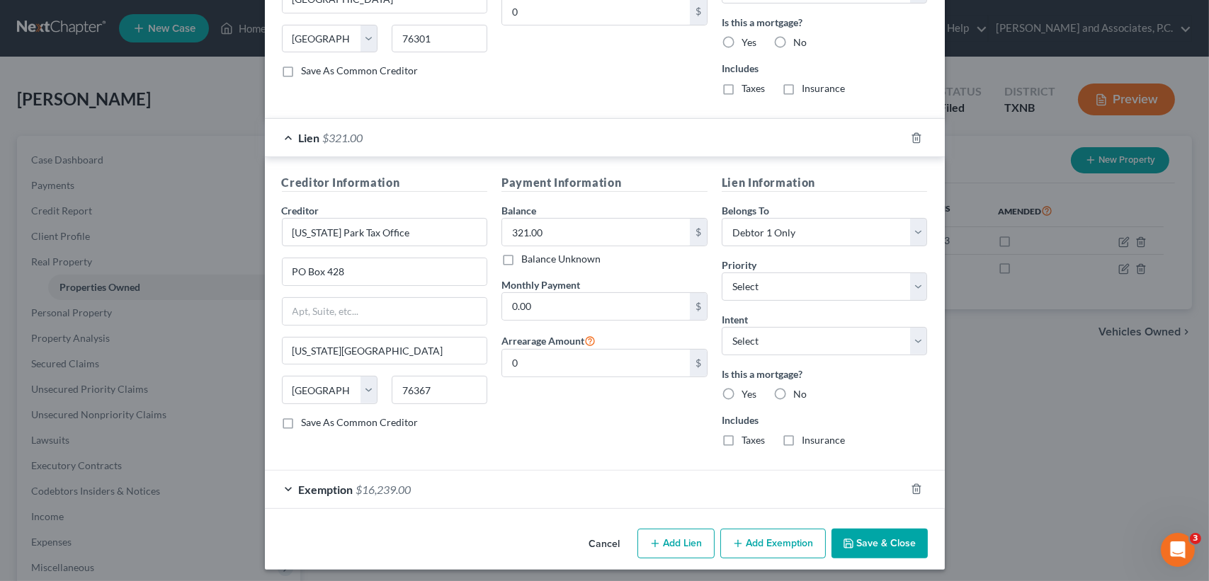
scroll to position [706, 0]
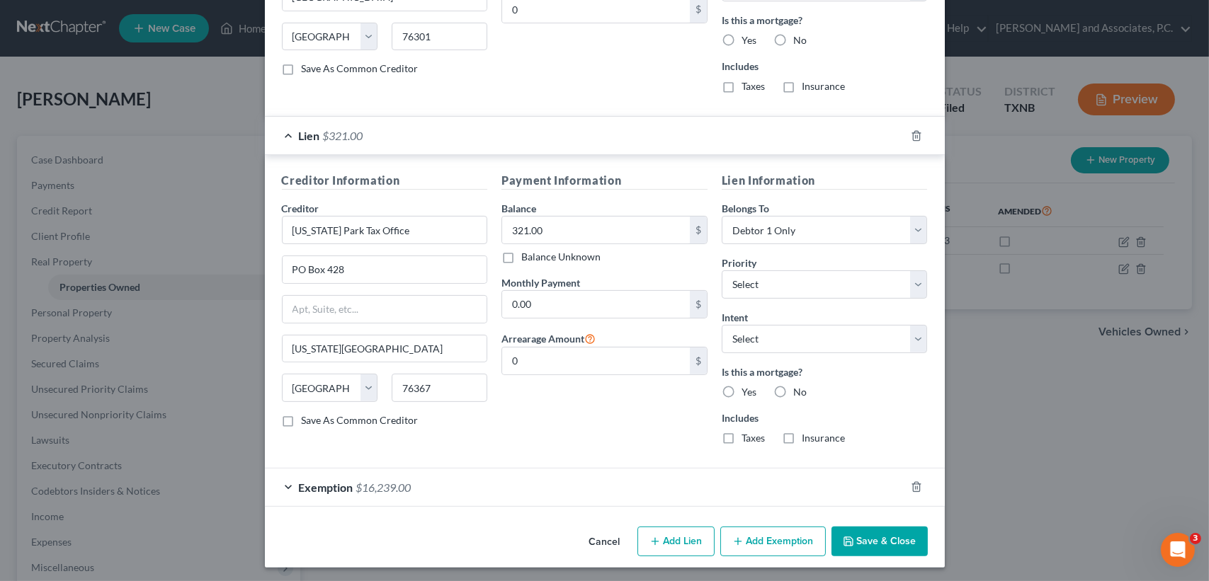
click at [899, 535] on button "Save & Close" at bounding box center [879, 542] width 96 height 30
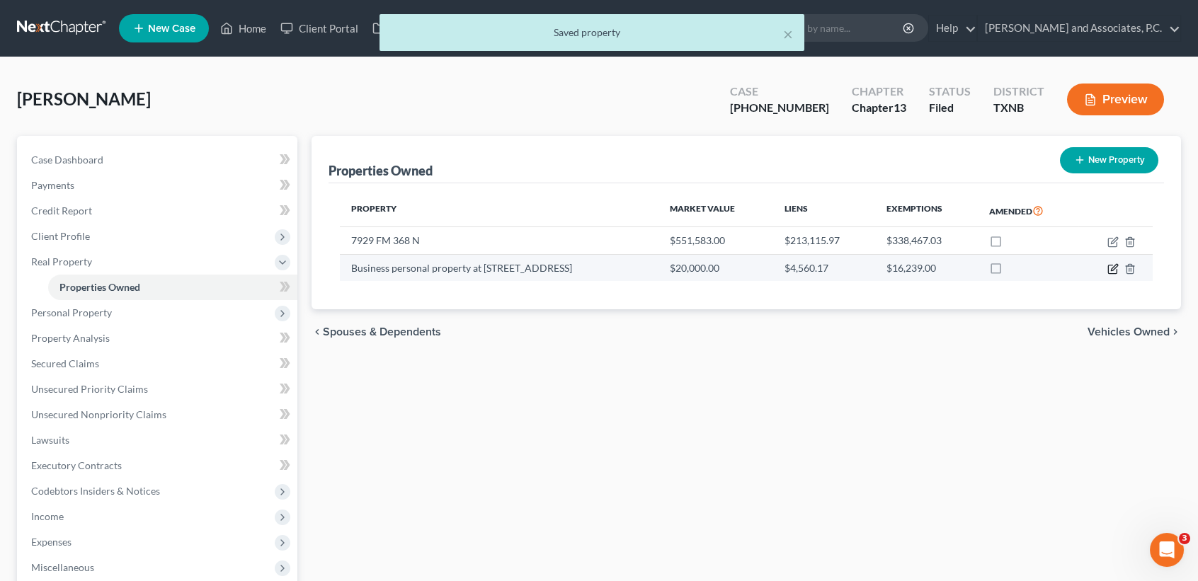
click at [1114, 267] on icon "button" at bounding box center [1112, 268] width 11 height 11
select select "45"
select select "242"
select select "3"
select select "0"
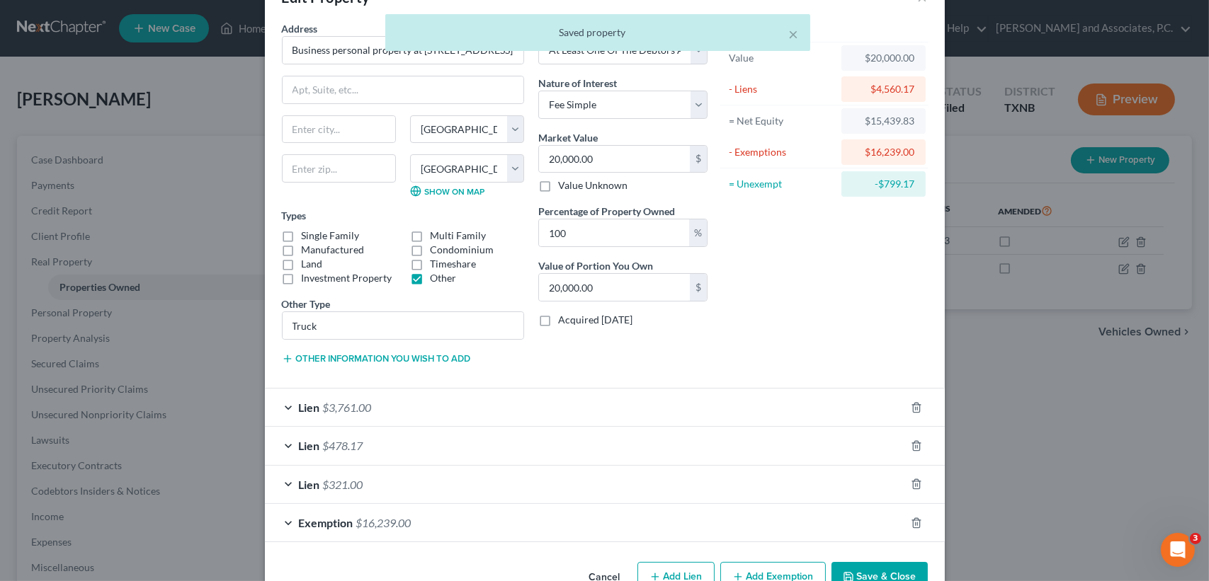
scroll to position [81, 0]
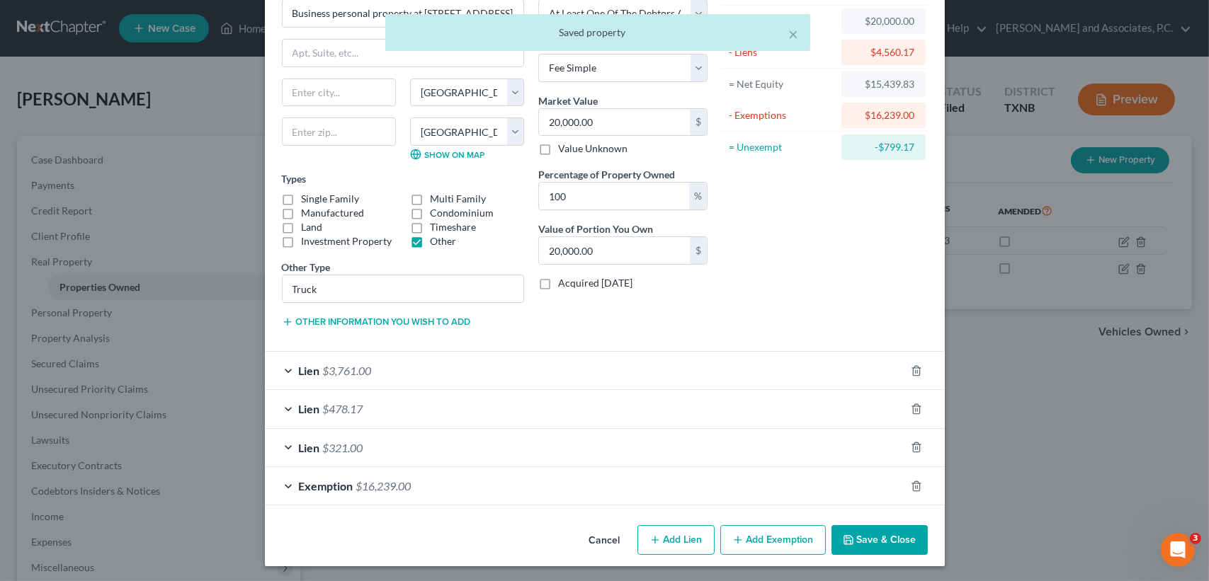
click at [426, 496] on div "Exemption $16,239.00" at bounding box center [585, 486] width 640 height 38
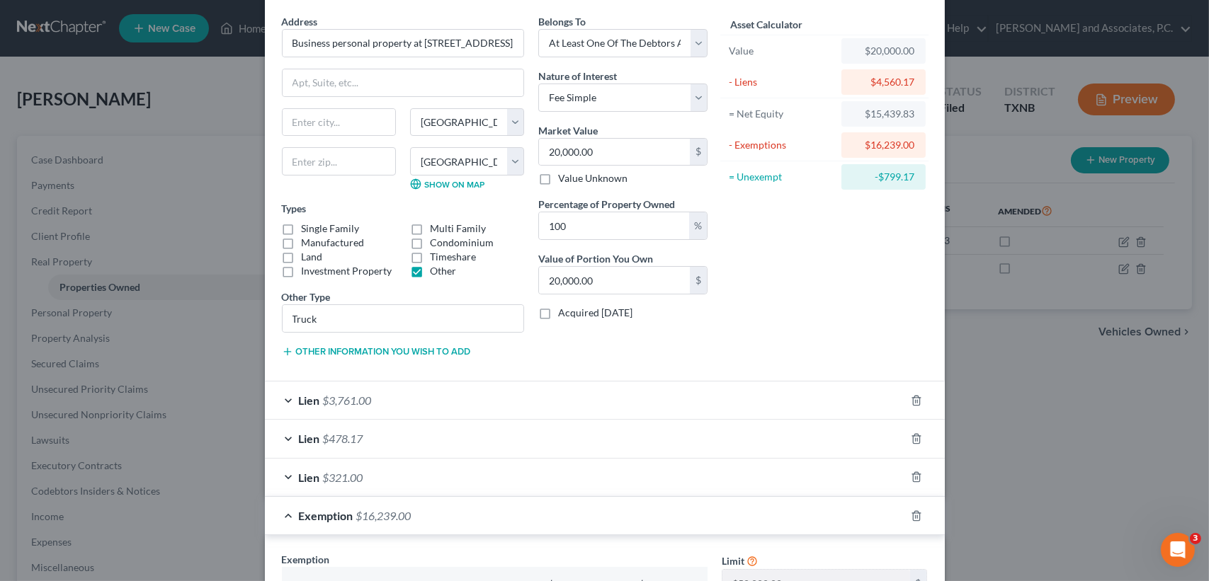
scroll to position [94, 0]
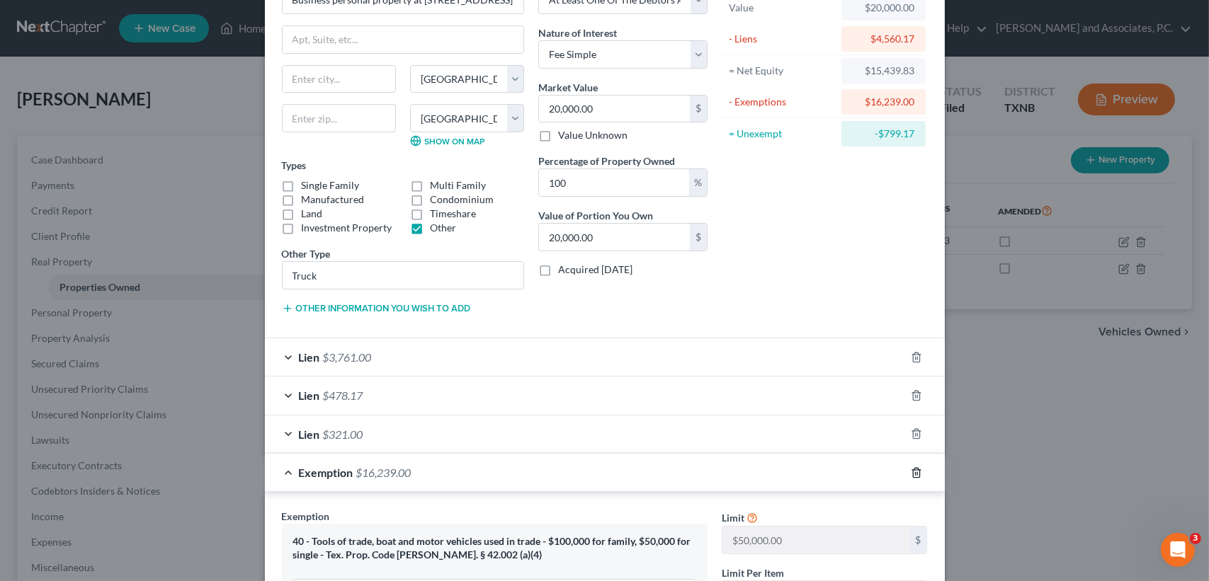
click at [917, 472] on line "button" at bounding box center [917, 473] width 0 height 3
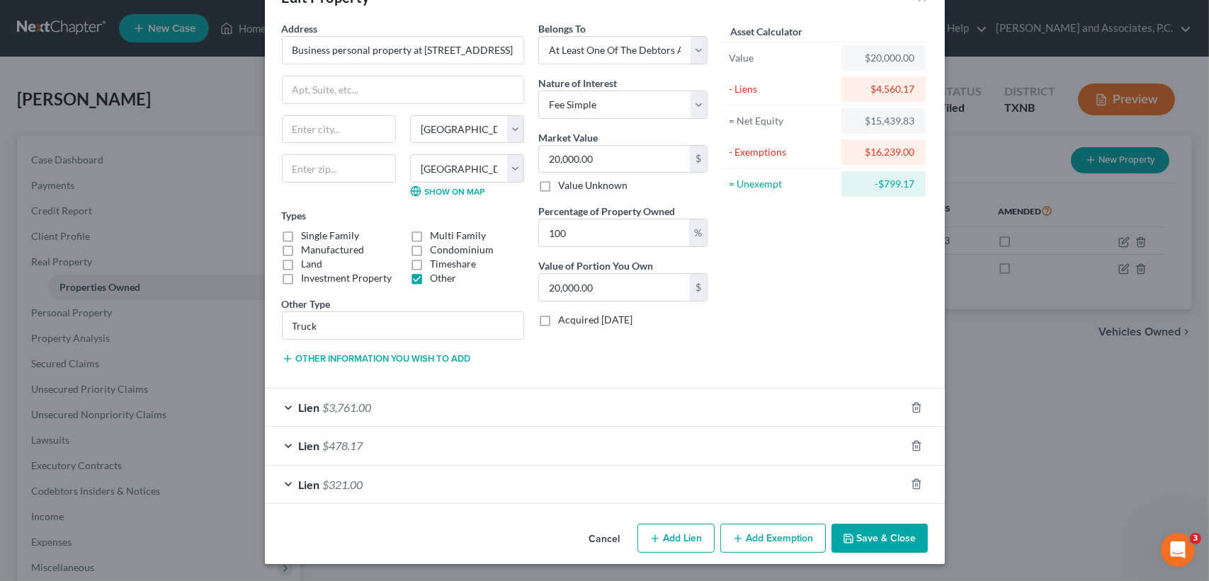
scroll to position [42, 0]
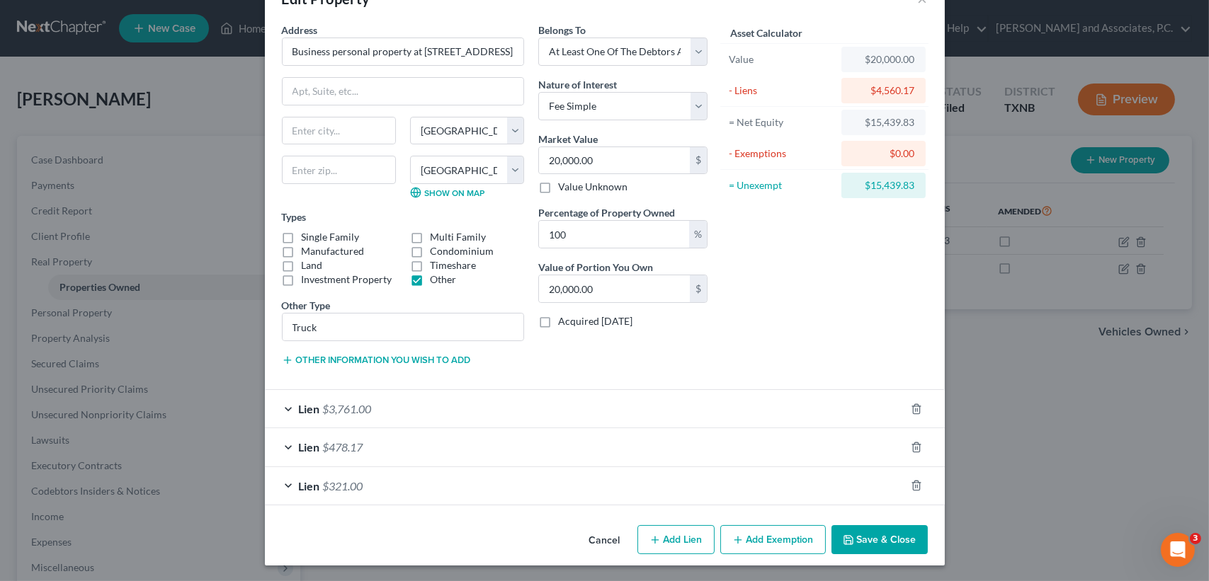
click at [760, 545] on button "Add Exemption" at bounding box center [773, 540] width 106 height 30
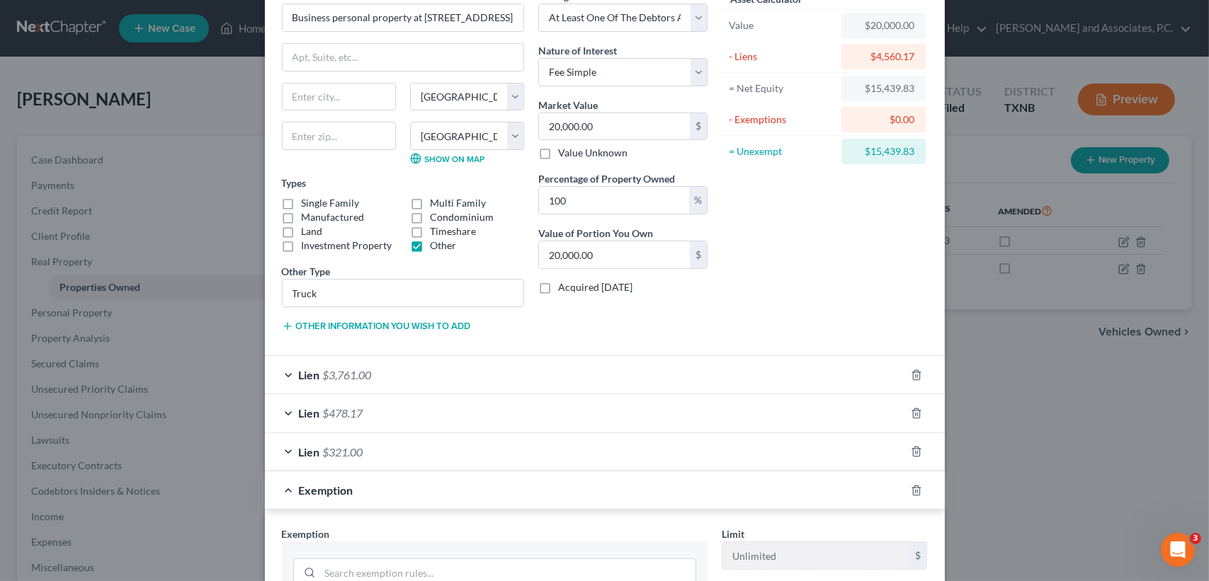
scroll to position [232, 0]
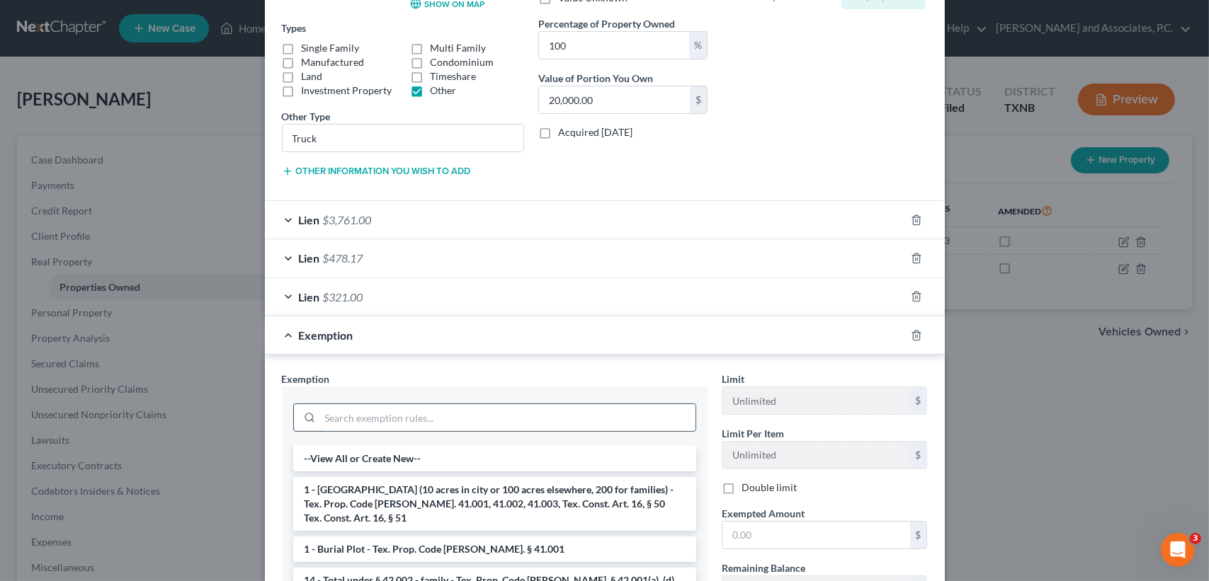
click at [452, 411] on input "search" at bounding box center [507, 417] width 375 height 27
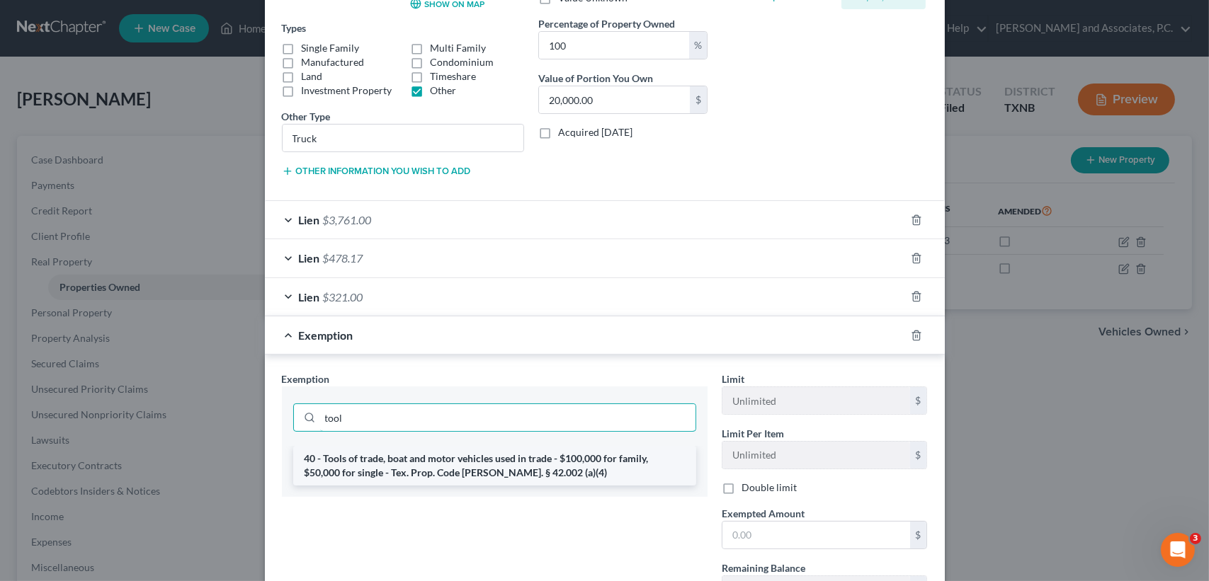
type input "tool"
drag, startPoint x: 547, startPoint y: 477, endPoint x: 577, endPoint y: 481, distance: 30.0
click at [547, 474] on li "40 - Tools of trade, boat and motor vehicles used in trade - $100,000 for famil…" at bounding box center [494, 466] width 403 height 40
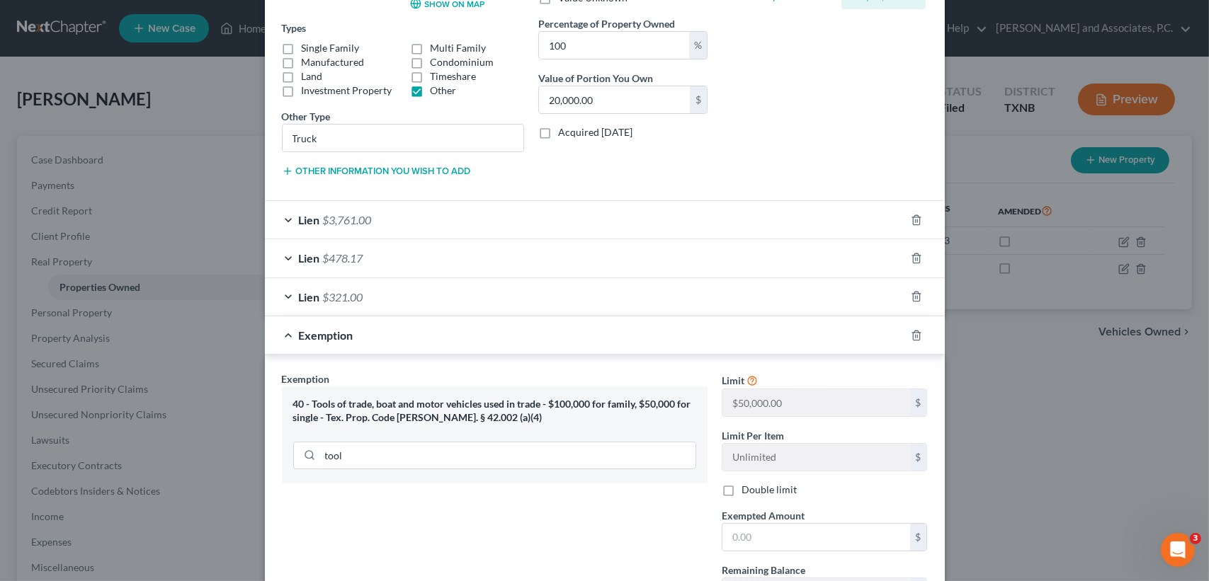
click at [591, 475] on div "40 - Tools of trade, boat and motor vehicles used in trade - $100,000 for famil…" at bounding box center [495, 435] width 426 height 97
drag, startPoint x: 814, startPoint y: 540, endPoint x: 548, endPoint y: 560, distance: 266.3
click at [814, 540] on input "text" at bounding box center [816, 537] width 188 height 27
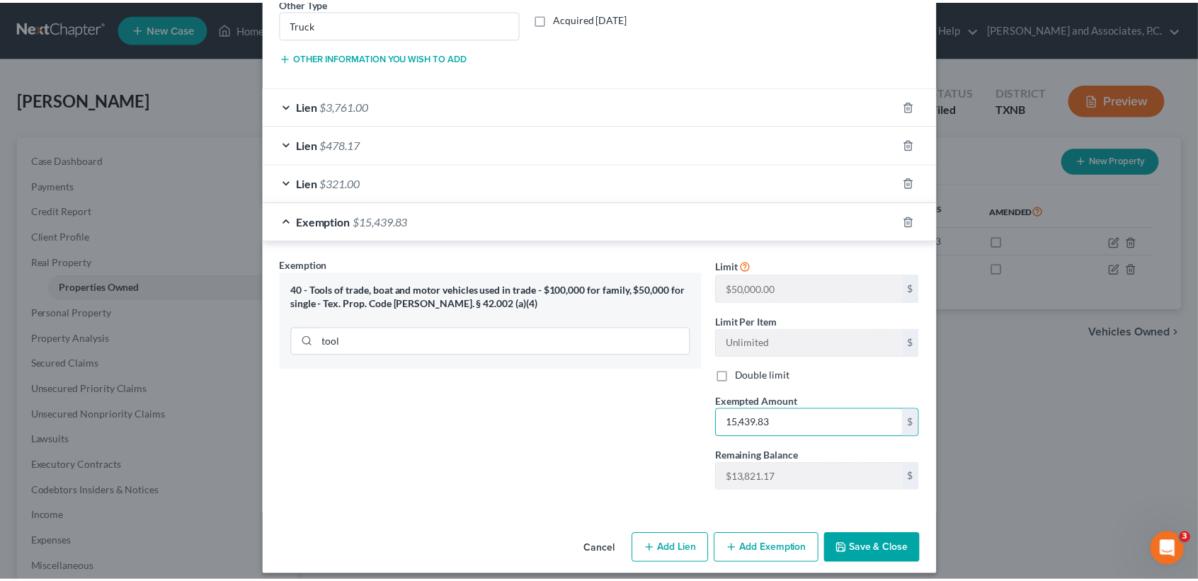
scroll to position [354, 0]
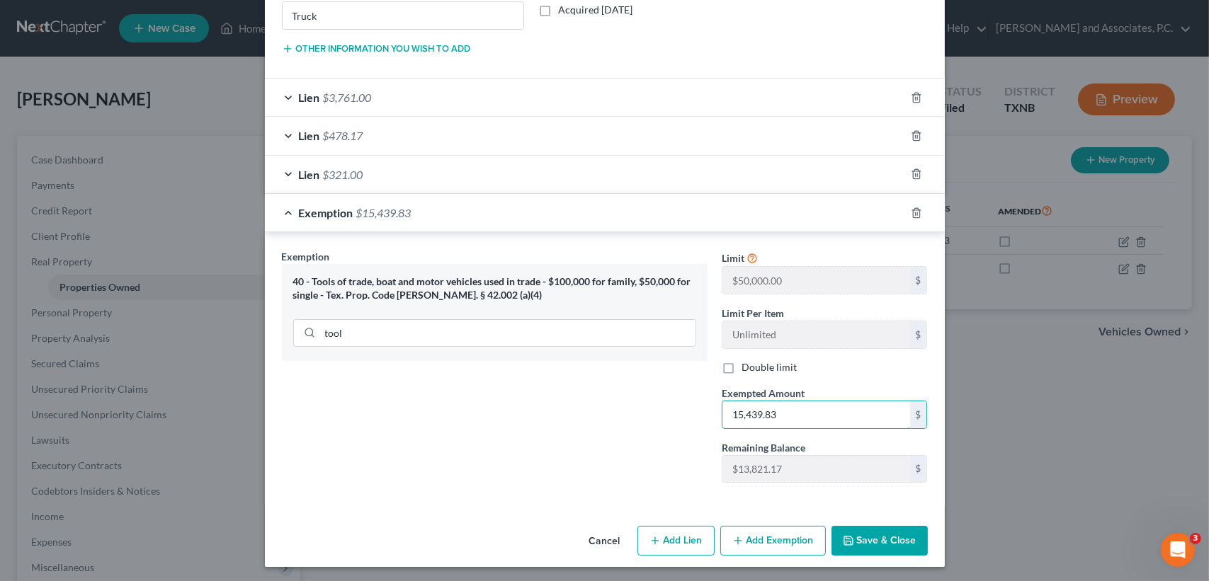
type input "15,439.83"
click at [886, 534] on button "Save & Close" at bounding box center [879, 541] width 96 height 30
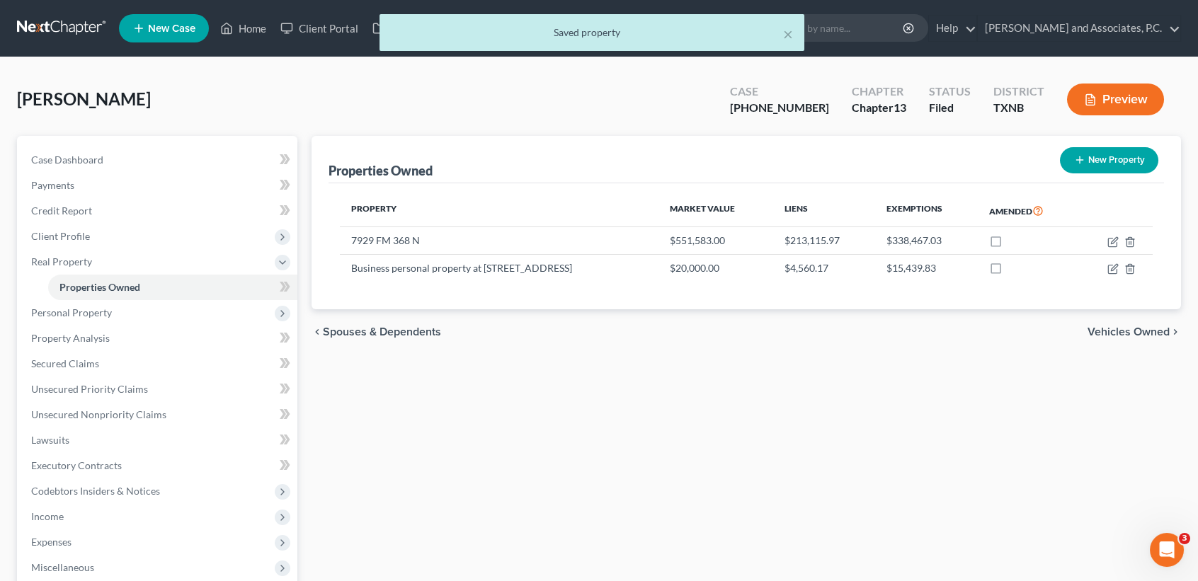
click at [882, 541] on div "Properties Owned New Property Property Market Value Liens Exemptions Amended 79…" at bounding box center [746, 455] width 884 height 639
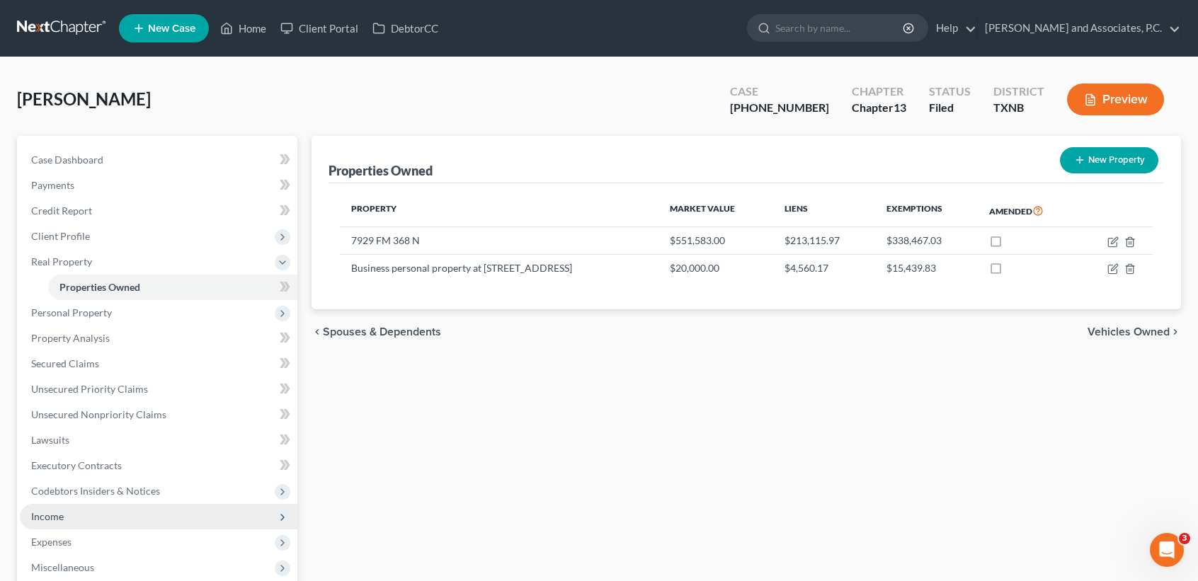
scroll to position [94, 0]
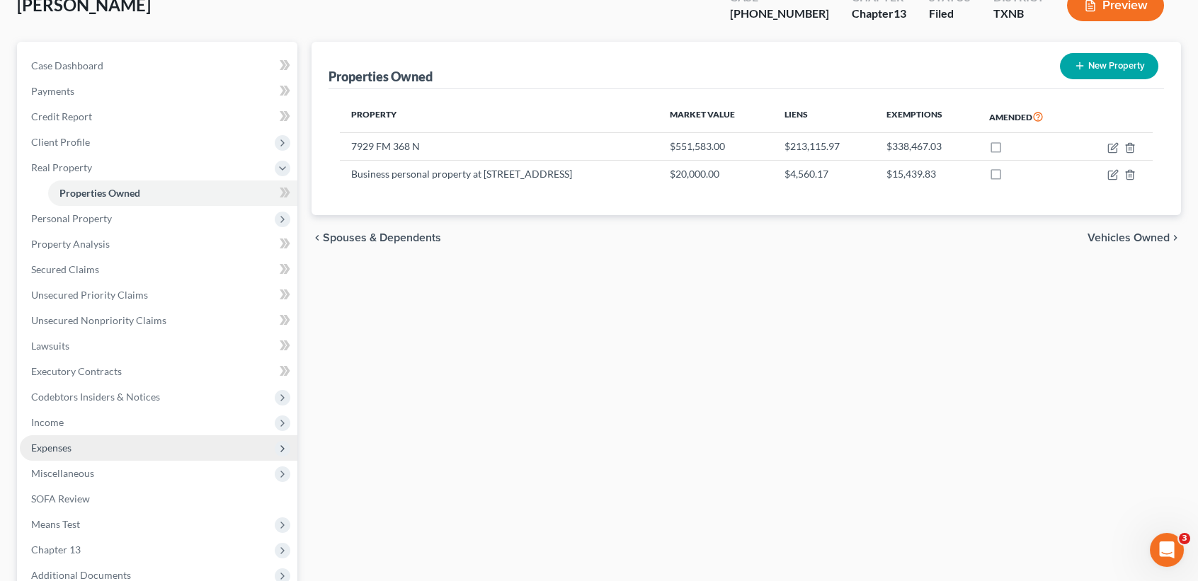
click at [88, 445] on span "Expenses" at bounding box center [159, 447] width 278 height 25
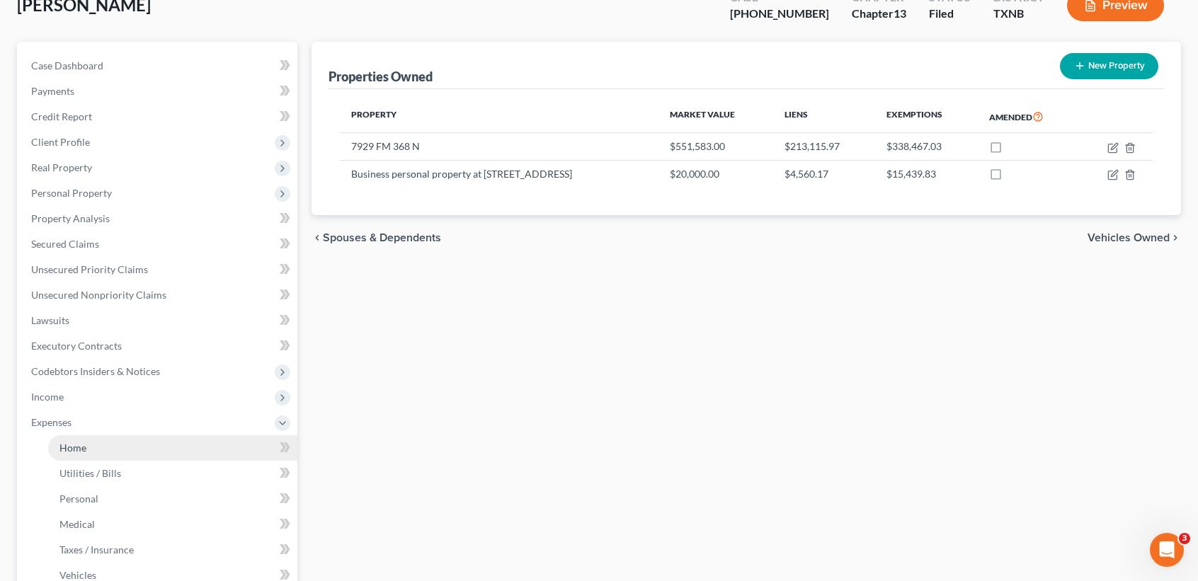
click at [96, 436] on link "Home" at bounding box center [172, 447] width 249 height 25
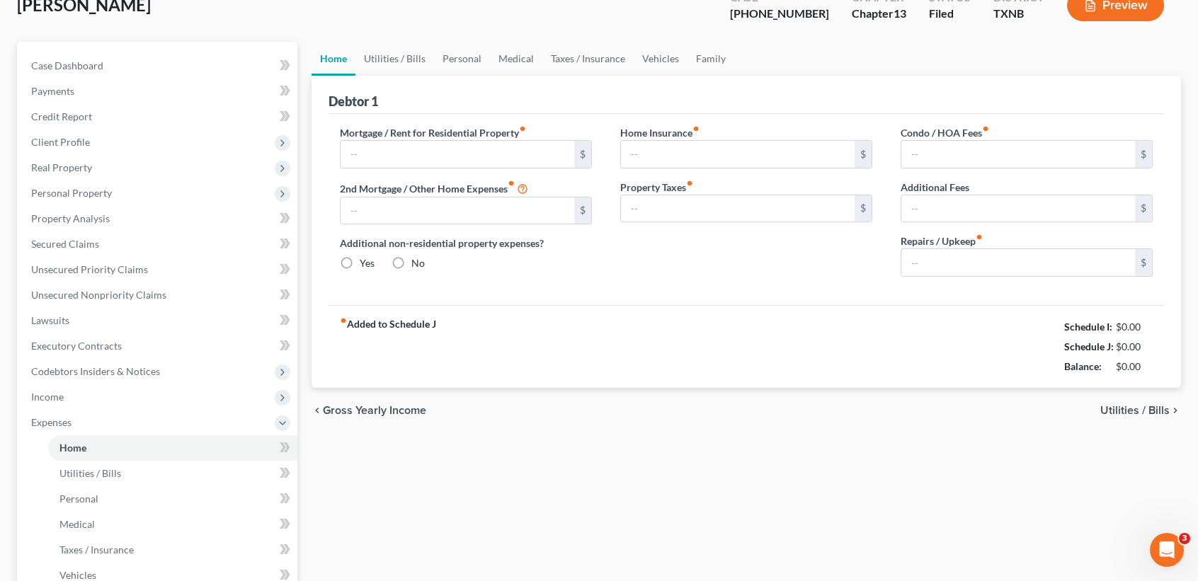
type input "0.00"
radio input "true"
type input "0.00"
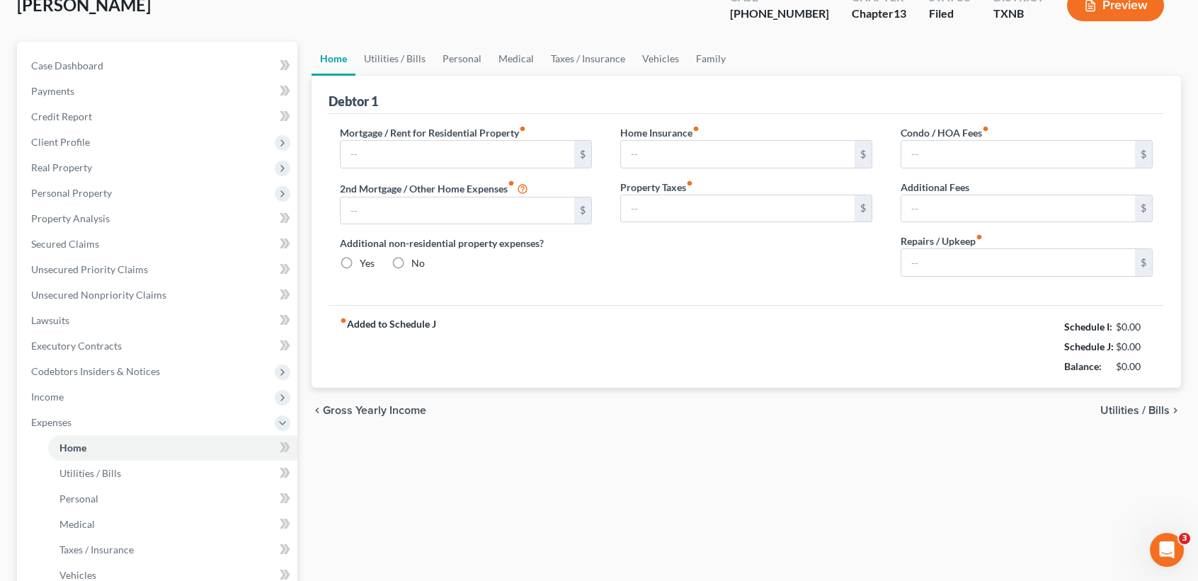
type input "0.00"
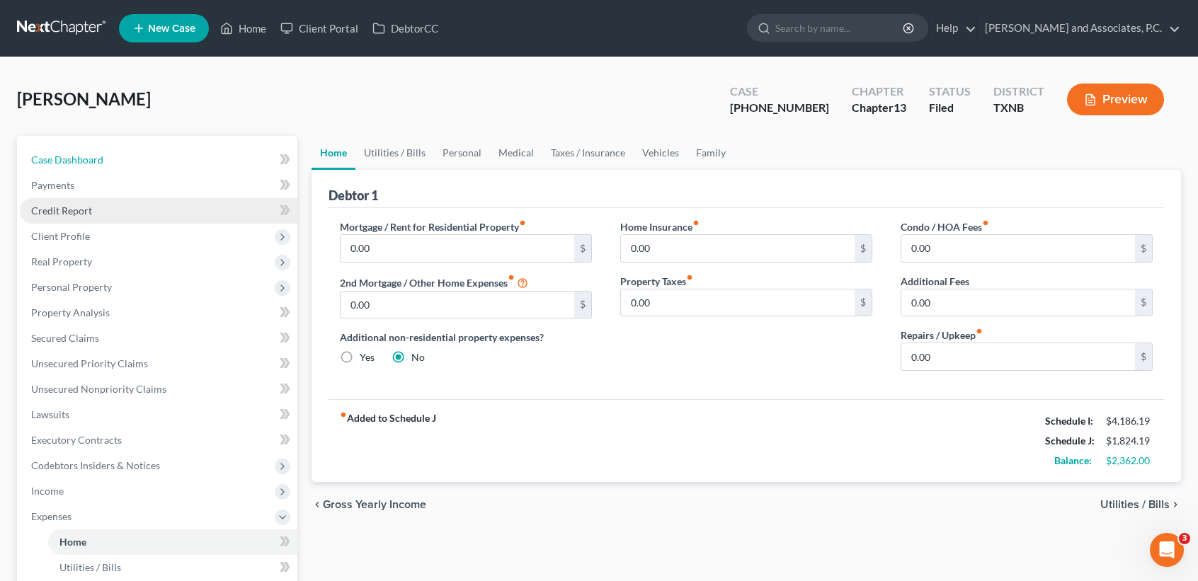
drag, startPoint x: 50, startPoint y: 163, endPoint x: 139, endPoint y: 209, distance: 100.4
click at [50, 163] on span "Case Dashboard" at bounding box center [67, 160] width 72 height 12
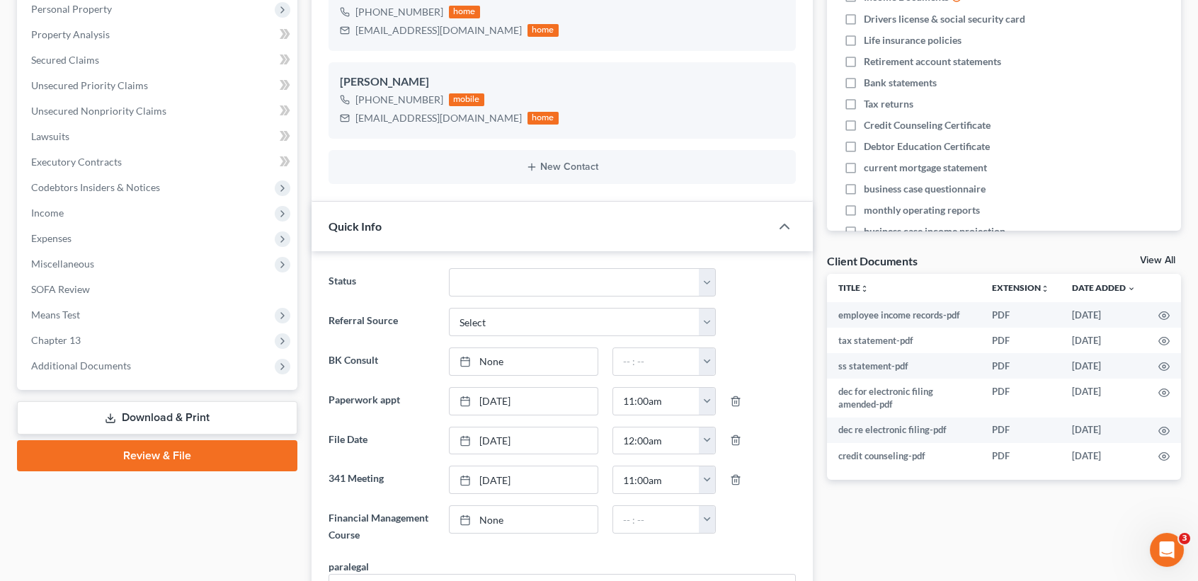
scroll to position [377, 0]
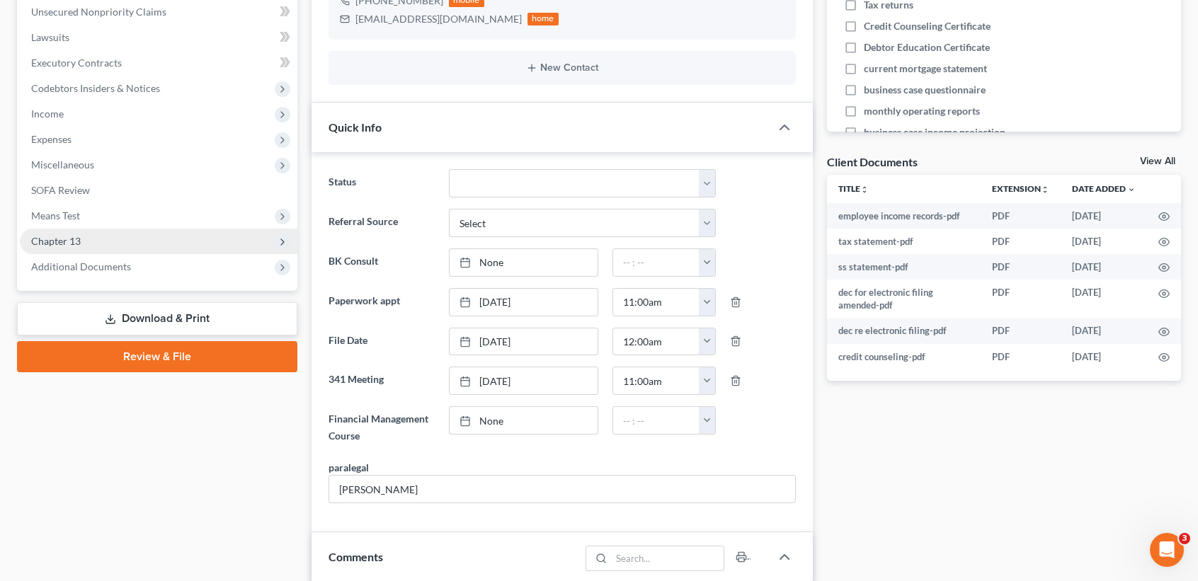
click at [89, 237] on span "Chapter 13" at bounding box center [159, 241] width 278 height 25
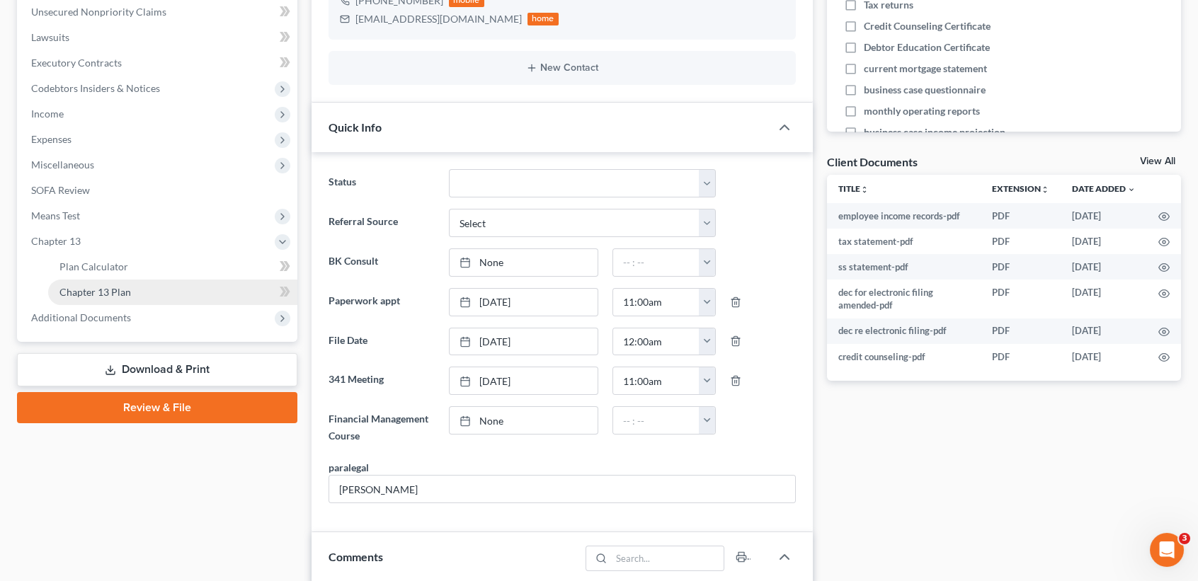
click at [101, 301] on link "Chapter 13 Plan" at bounding box center [172, 292] width 249 height 25
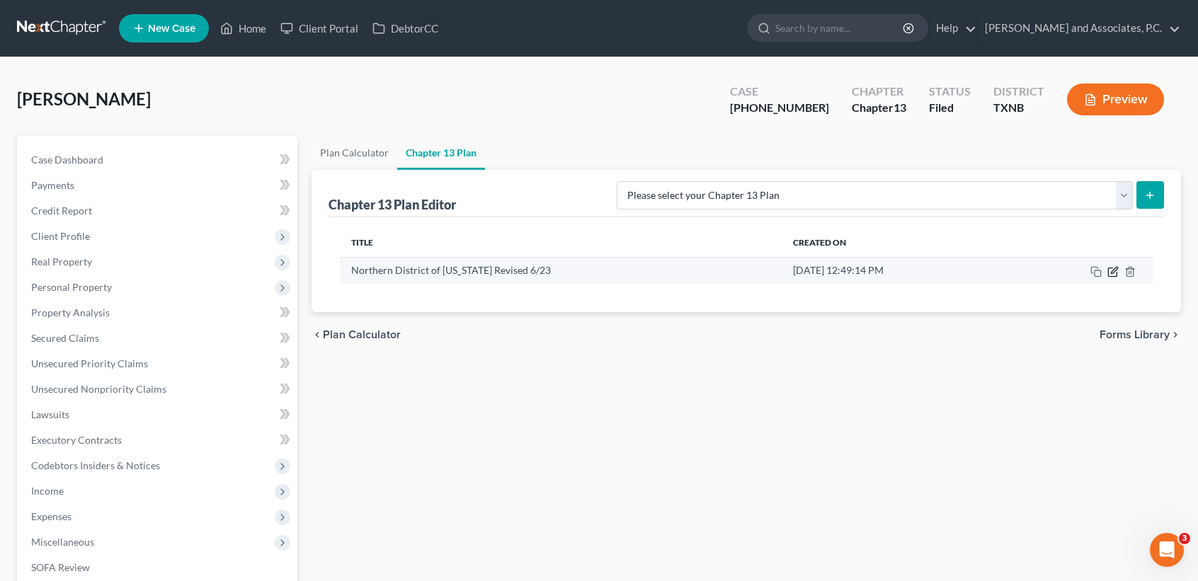
click at [1113, 270] on icon "button" at bounding box center [1112, 271] width 11 height 11
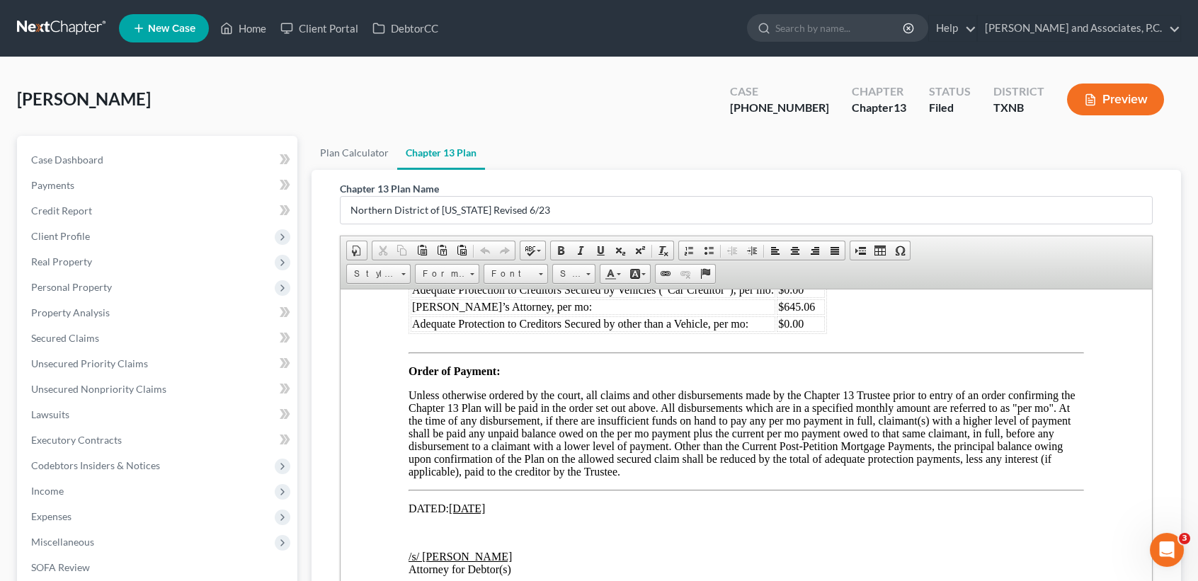
scroll to position [8874, 0]
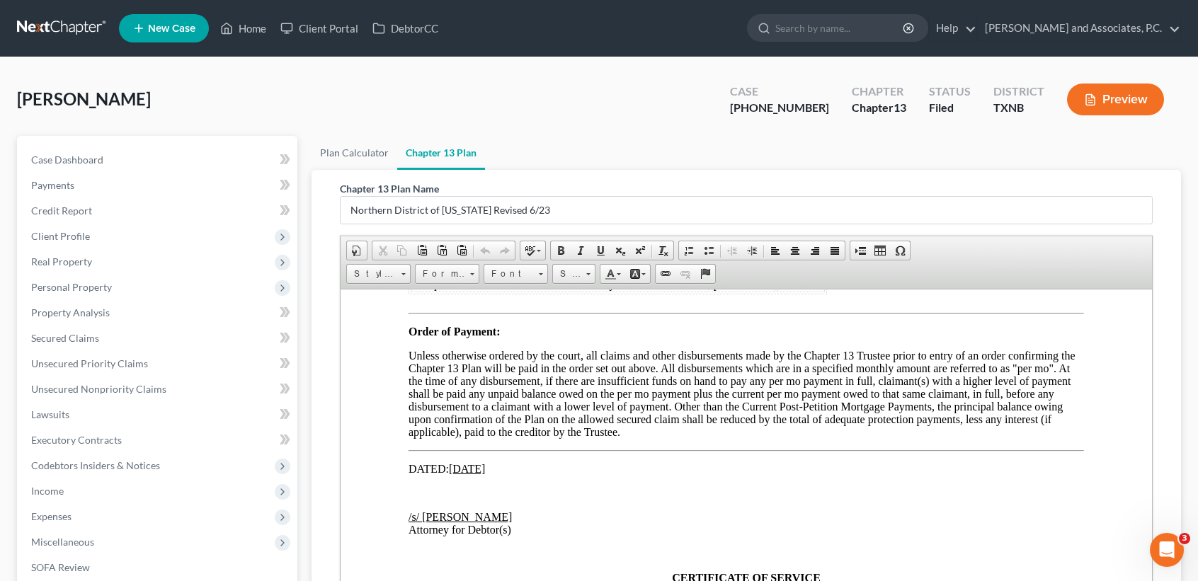
click at [803, 137] on span "$0.00" at bounding box center [790, 131] width 25 height 12
click at [815, 275] on td "$645.06" at bounding box center [801, 267] width 48 height 16
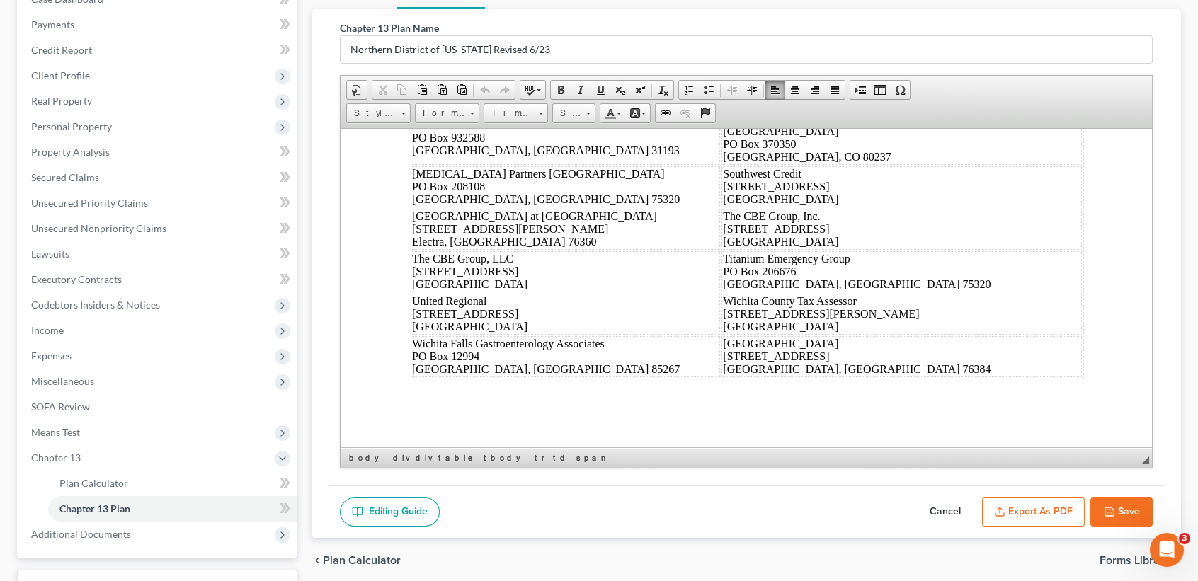
scroll to position [271, 0]
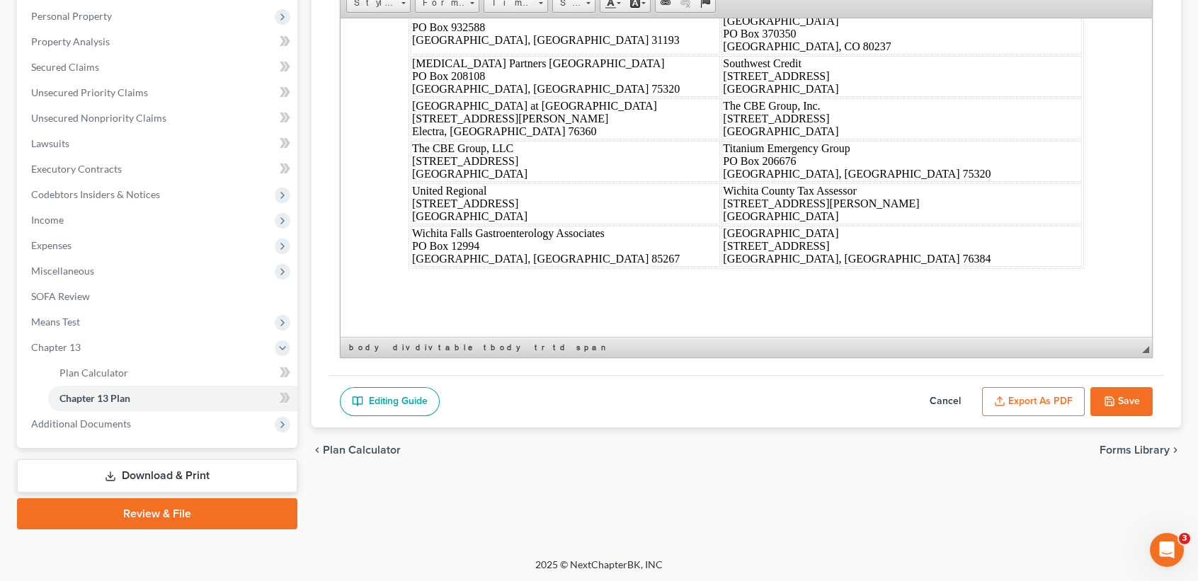
click at [1125, 395] on button "Save" at bounding box center [1121, 402] width 62 height 30
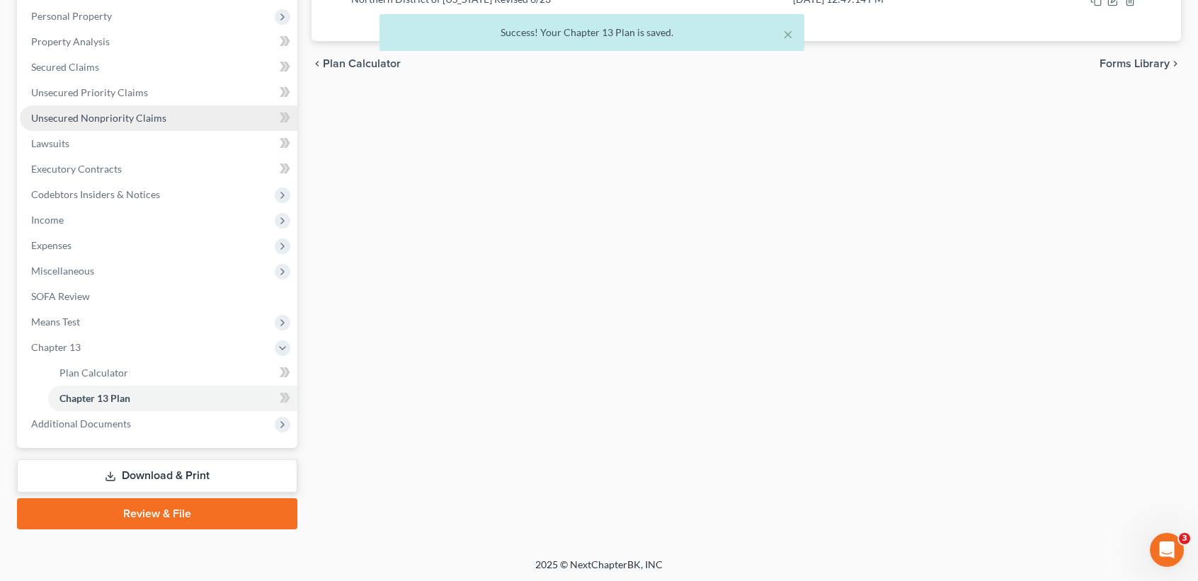
scroll to position [0, 0]
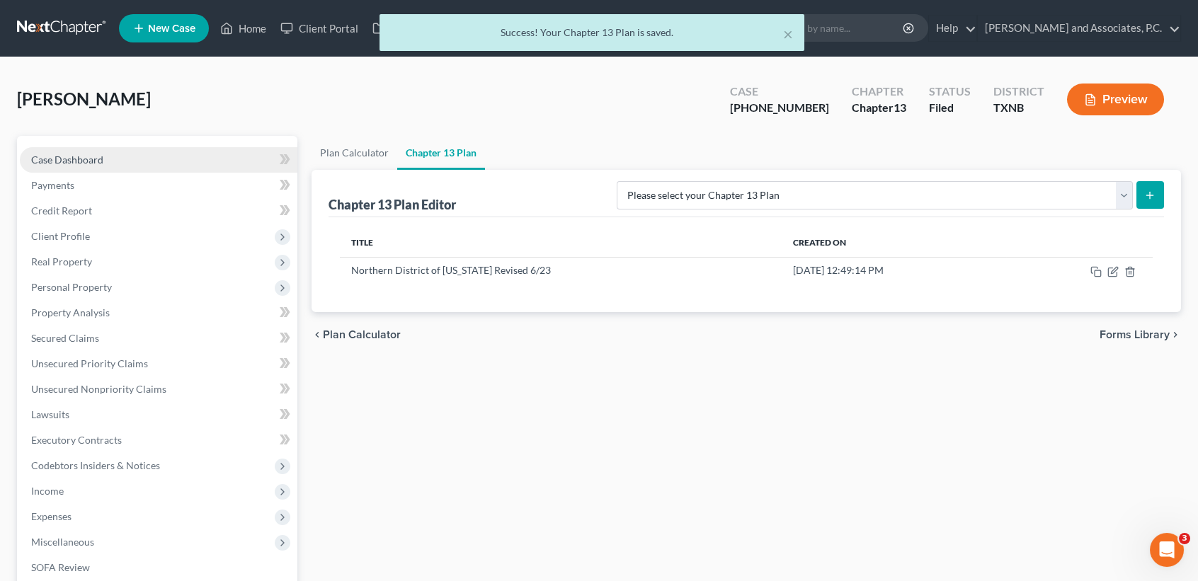
click at [124, 159] on link "Case Dashboard" at bounding box center [159, 159] width 278 height 25
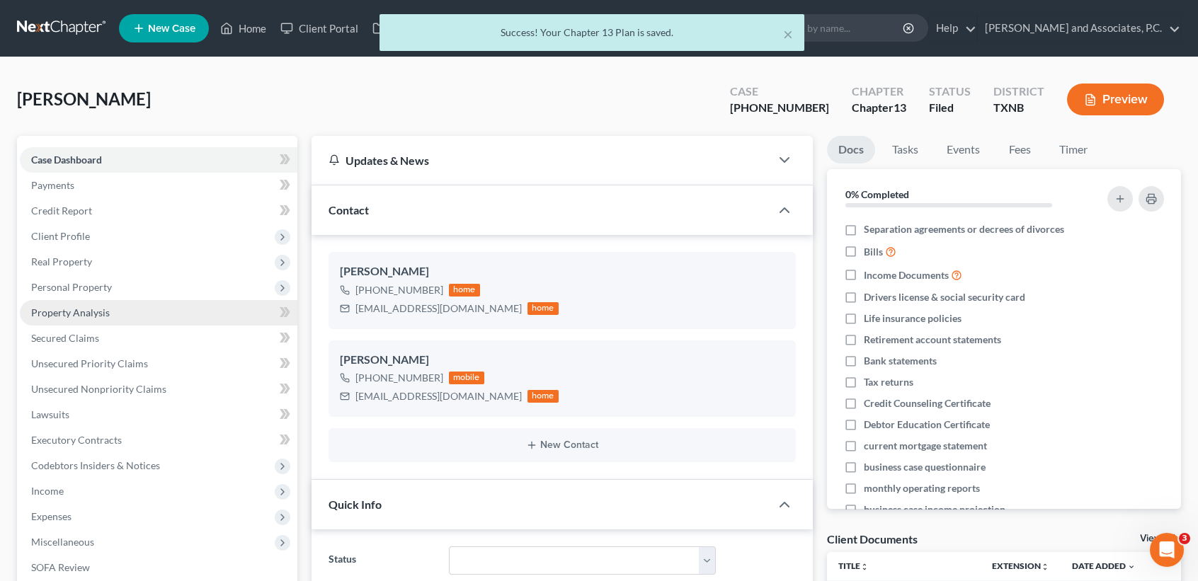
scroll to position [5000, 0]
click at [106, 312] on span "Property Analysis" at bounding box center [70, 313] width 79 height 12
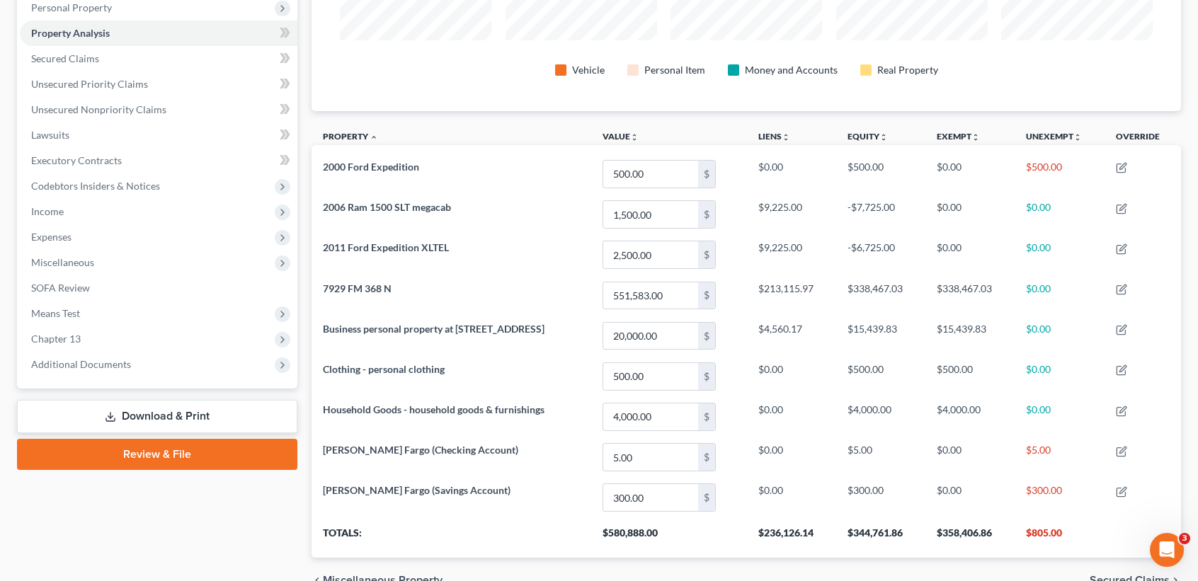
scroll to position [283, 0]
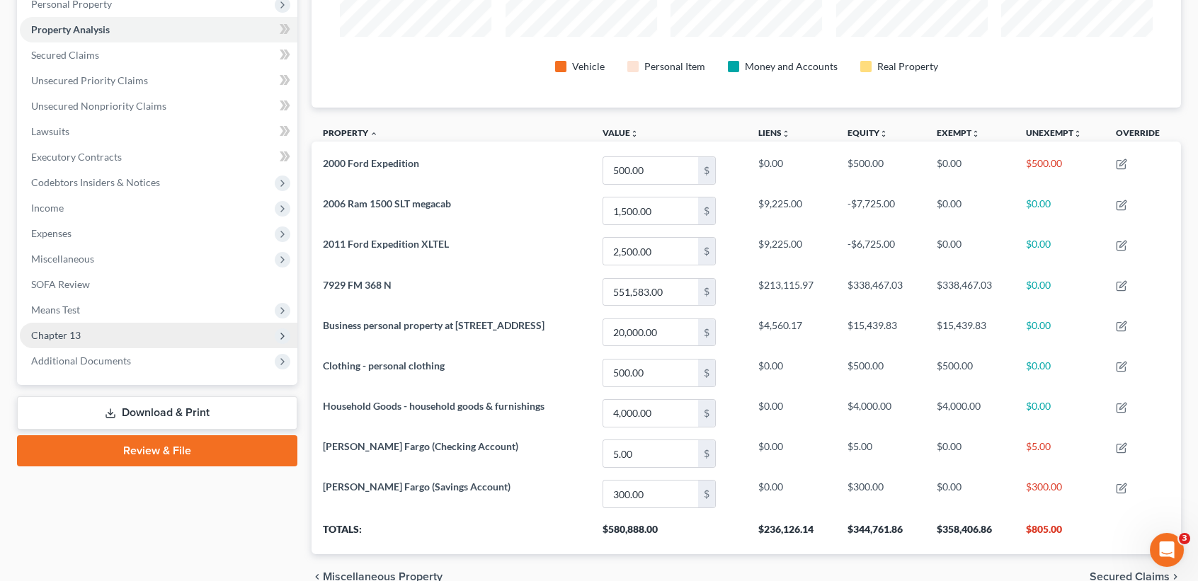
click at [119, 339] on span "Chapter 13" at bounding box center [159, 335] width 278 height 25
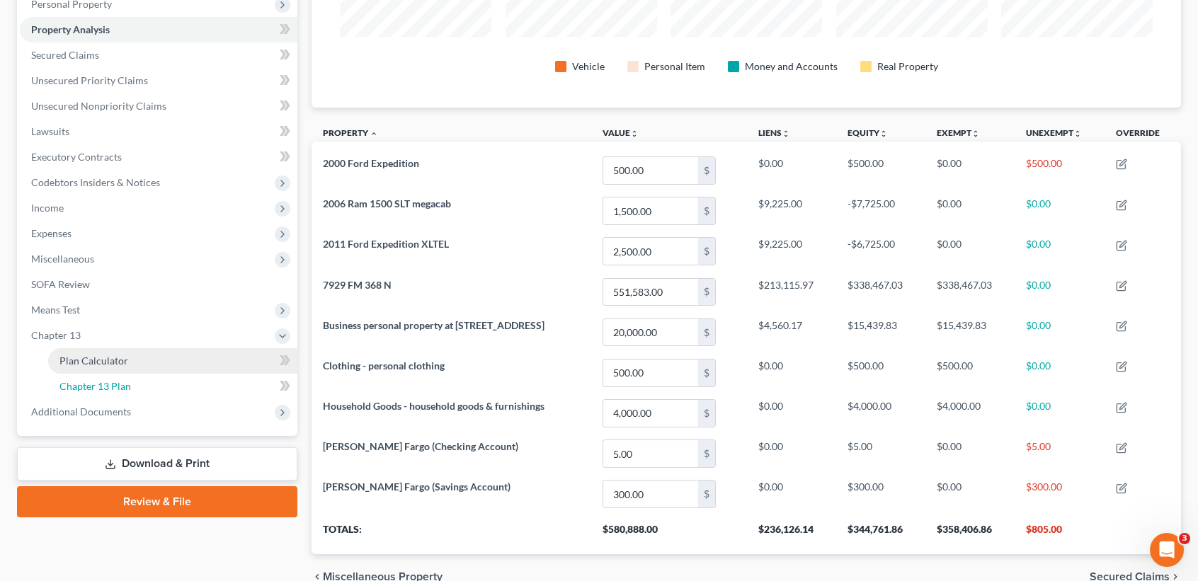
click at [105, 382] on span "Chapter 13 Plan" at bounding box center [95, 386] width 72 height 12
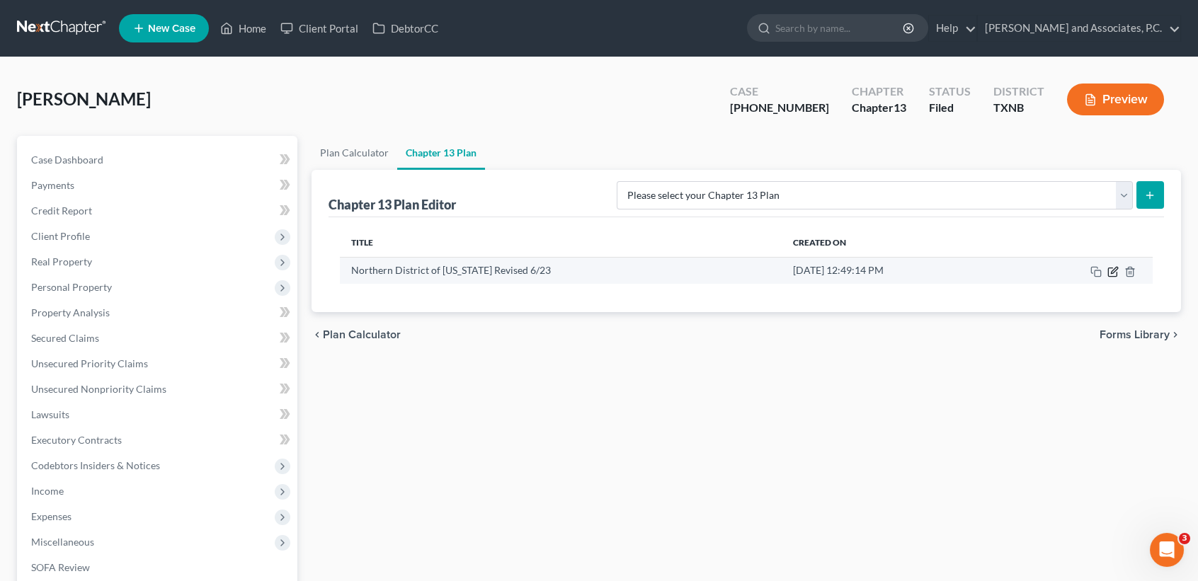
click at [1108, 274] on icon "button" at bounding box center [1112, 272] width 8 height 8
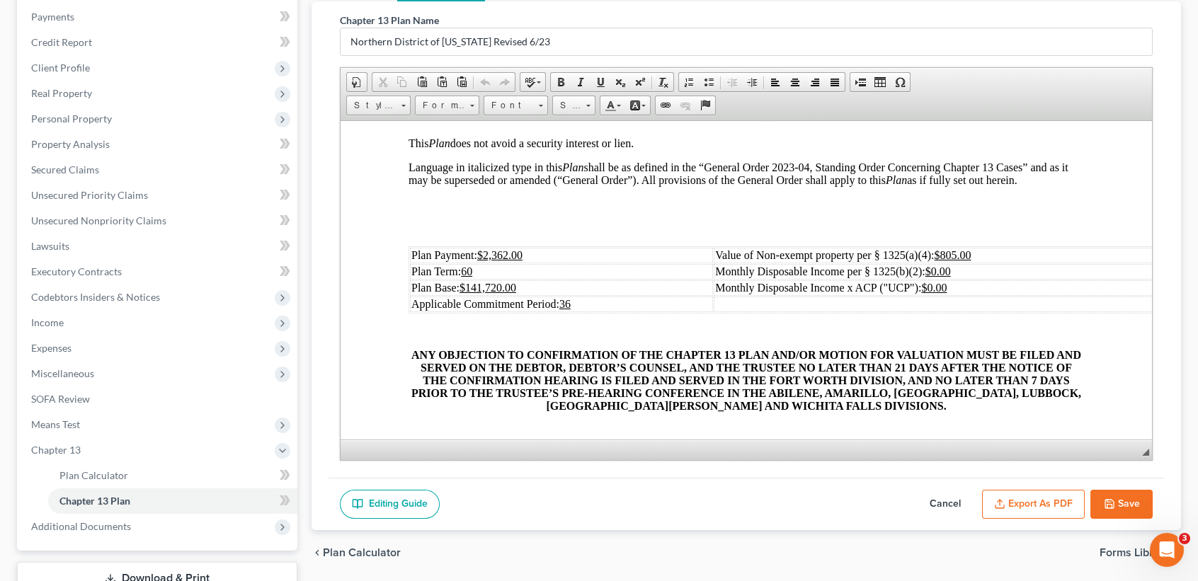
scroll to position [271, 0]
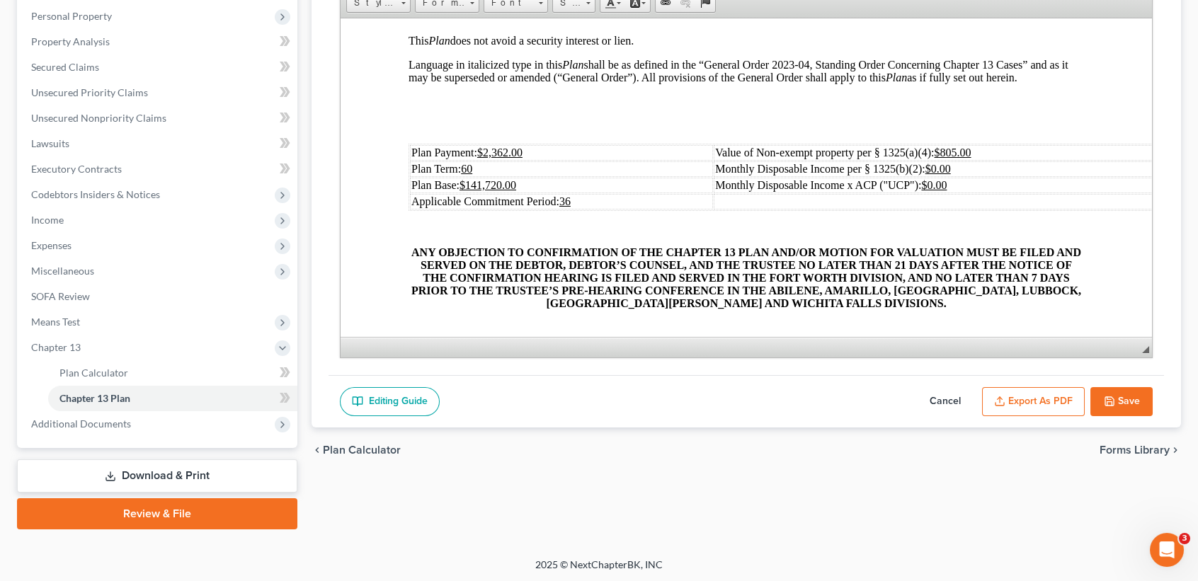
drag, startPoint x: 1130, startPoint y: 400, endPoint x: 498, endPoint y: 356, distance: 633.1
click at [1130, 399] on button "Save" at bounding box center [1121, 402] width 62 height 30
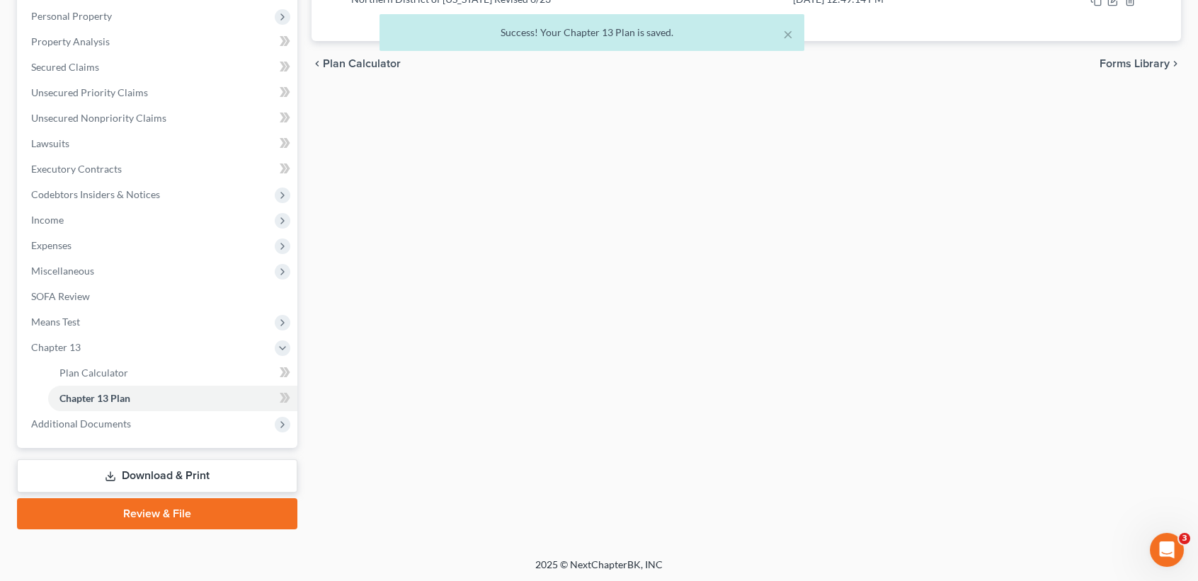
click at [108, 26] on div "× Success! Your Chapter 13 Plan is saved." at bounding box center [592, 36] width 1198 height 44
click at [96, 49] on div "× Success! Your Chapter 13 Plan is saved." at bounding box center [592, 36] width 1198 height 44
click at [97, 46] on div "× Success! Your Chapter 13 Plan is saved." at bounding box center [592, 36] width 1198 height 44
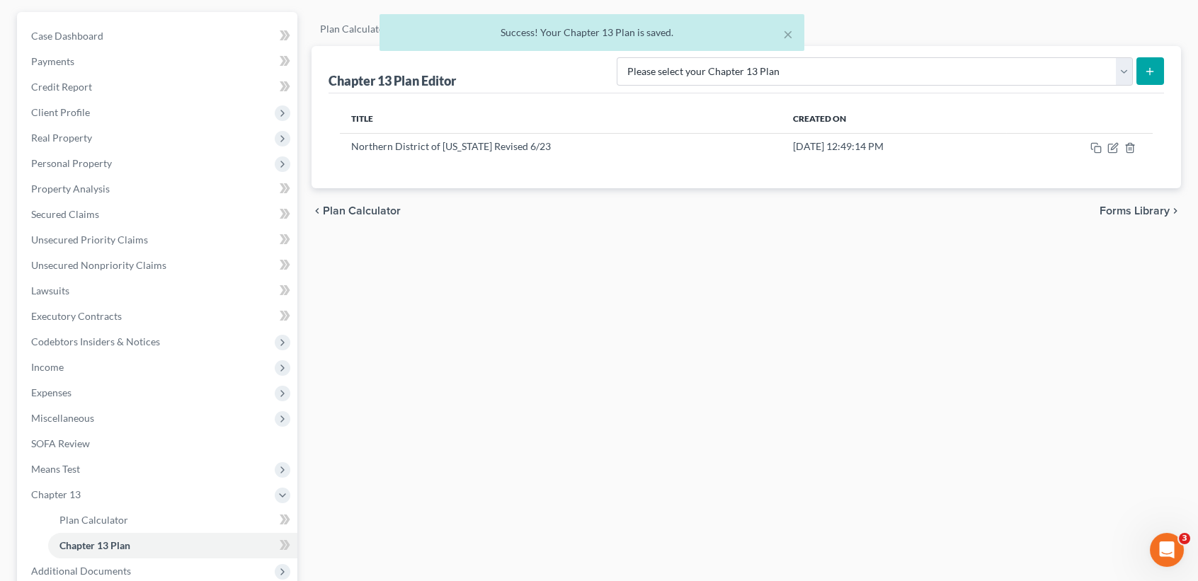
scroll to position [82, 0]
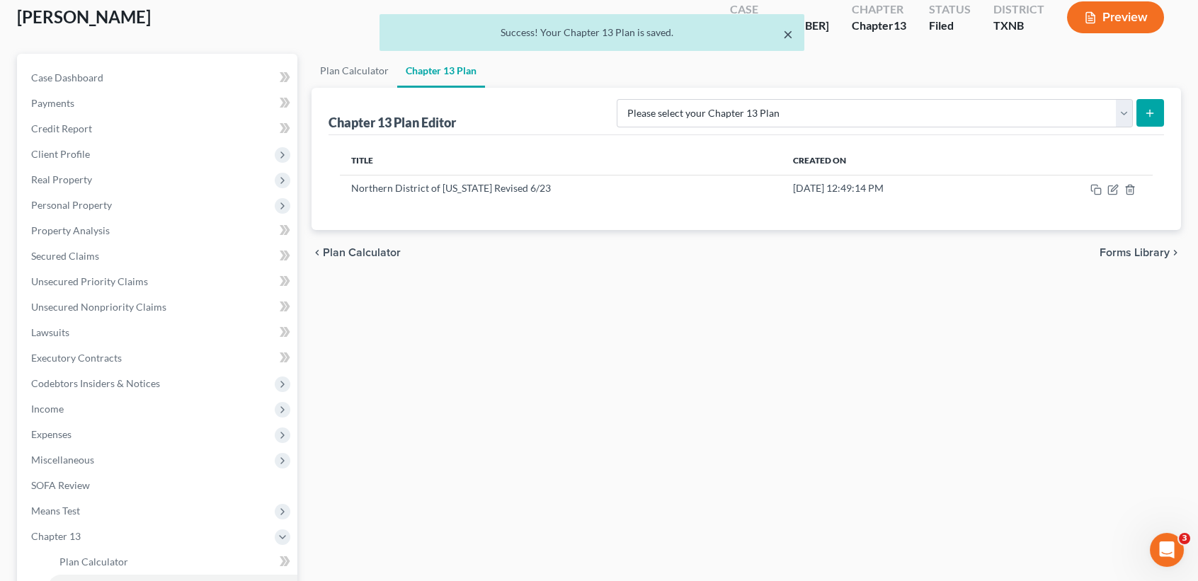
click at [790, 33] on button "×" at bounding box center [788, 33] width 10 height 17
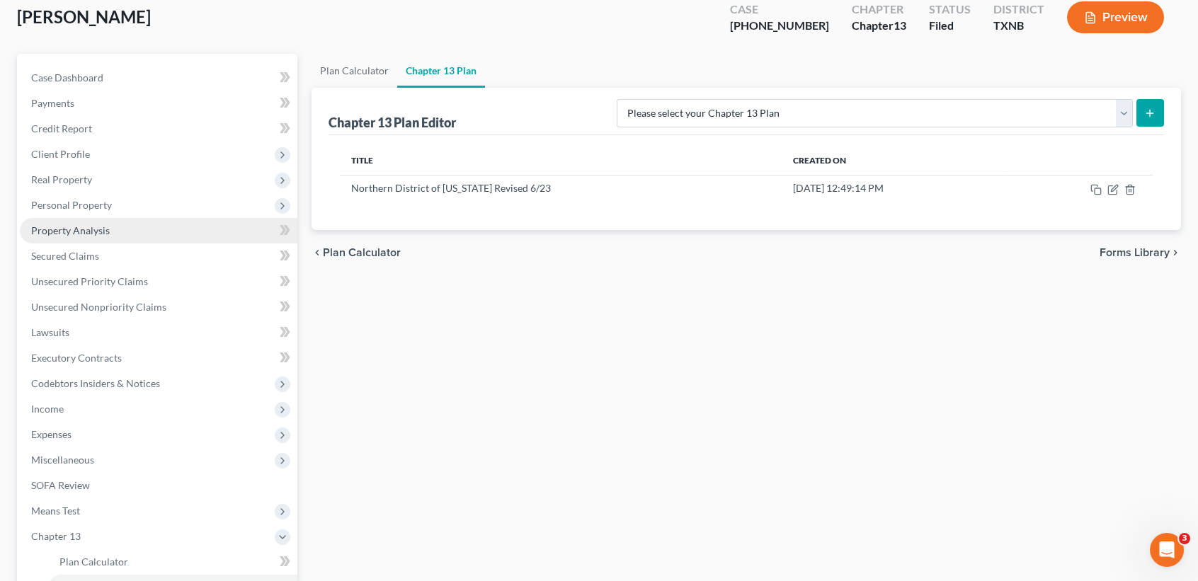
click at [111, 232] on link "Property Analysis" at bounding box center [159, 230] width 278 height 25
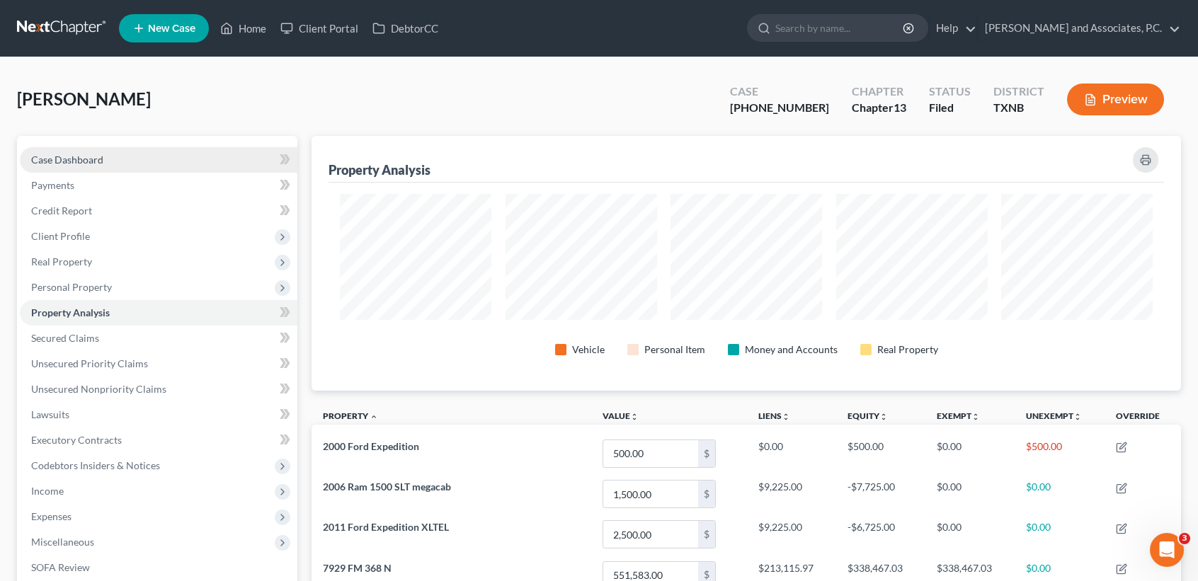
click at [80, 159] on span "Case Dashboard" at bounding box center [67, 160] width 72 height 12
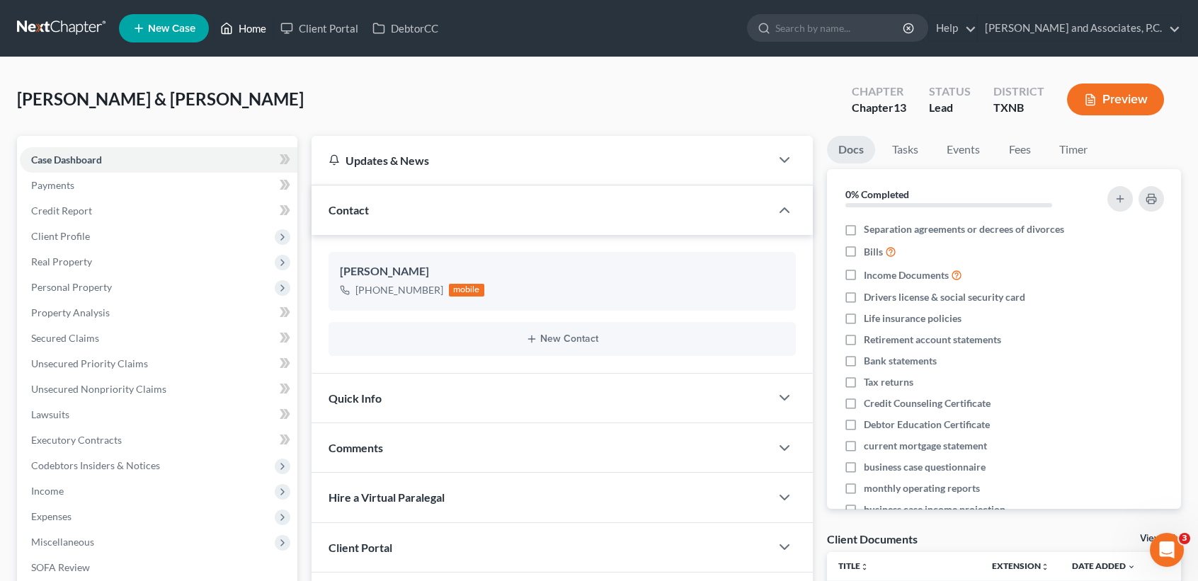
click at [249, 33] on link "Home" at bounding box center [243, 28] width 60 height 25
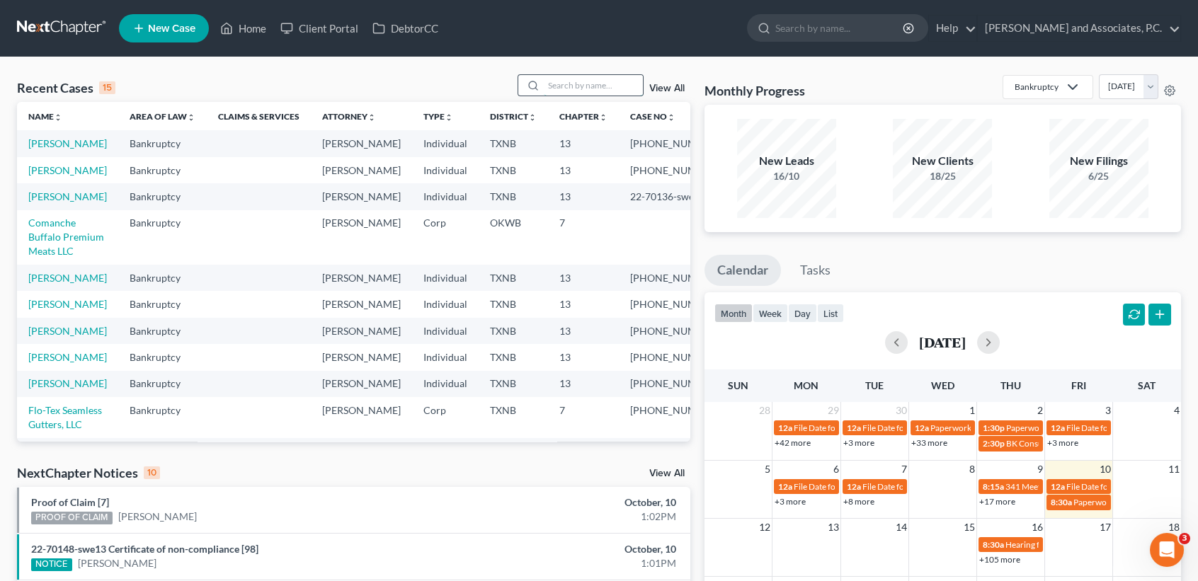
click at [596, 89] on input "search" at bounding box center [593, 85] width 99 height 21
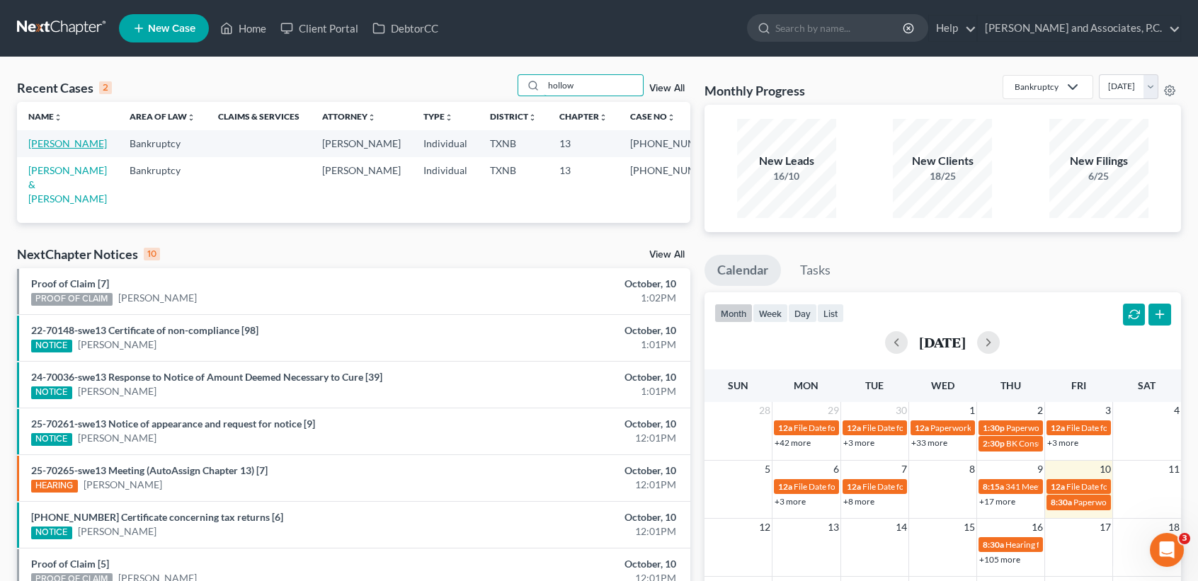
type input "hollow"
click at [40, 149] on link "Holloway, Duane" at bounding box center [67, 143] width 79 height 12
select select "1"
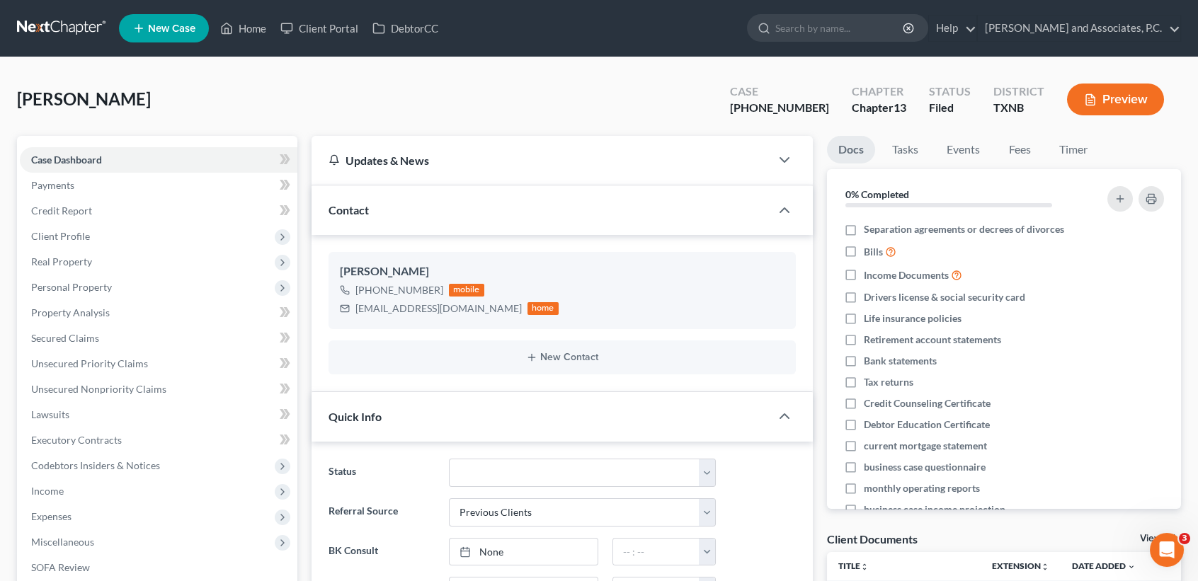
scroll to position [6892, 0]
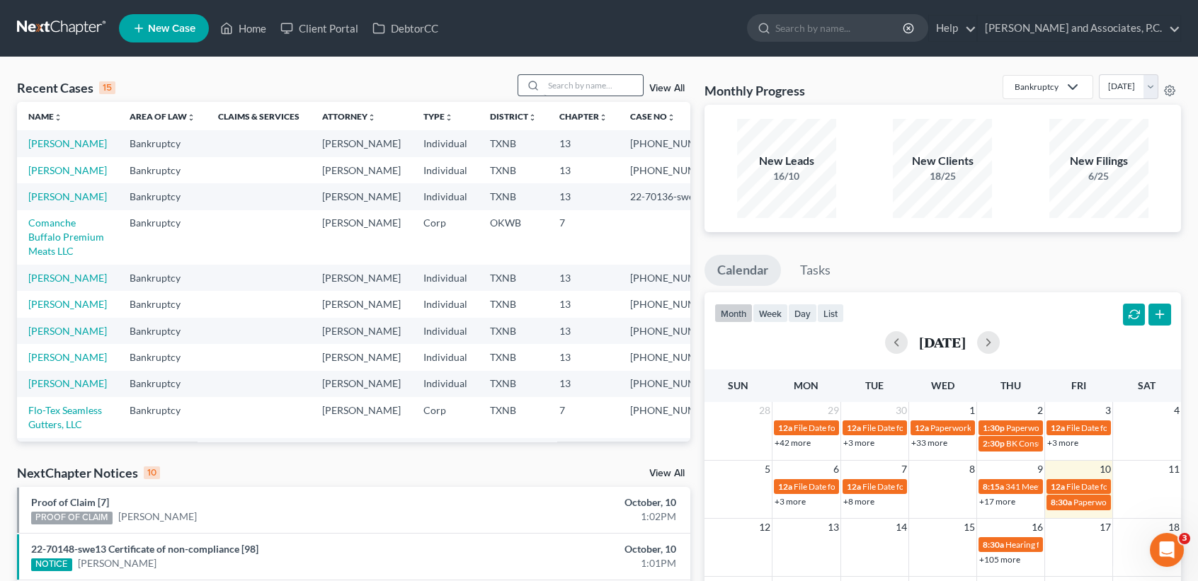
click at [608, 97] on div "Recent Cases 15 View All" at bounding box center [353, 88] width 673 height 28
click at [608, 91] on input "search" at bounding box center [593, 85] width 99 height 21
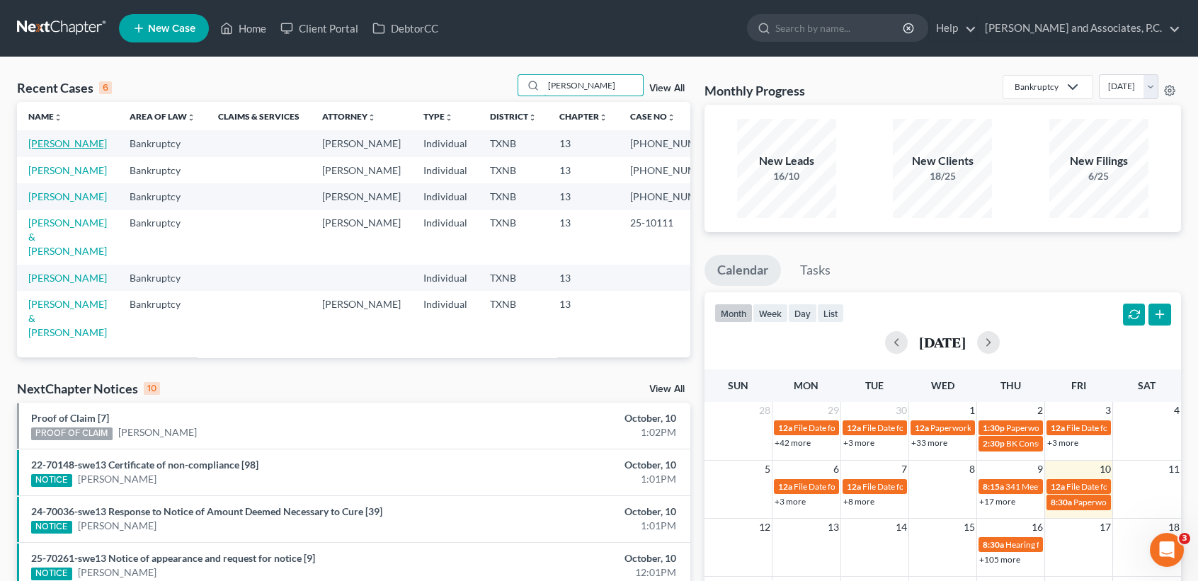
type input "[PERSON_NAME]"
click at [86, 144] on link "[PERSON_NAME]" at bounding box center [67, 143] width 79 height 12
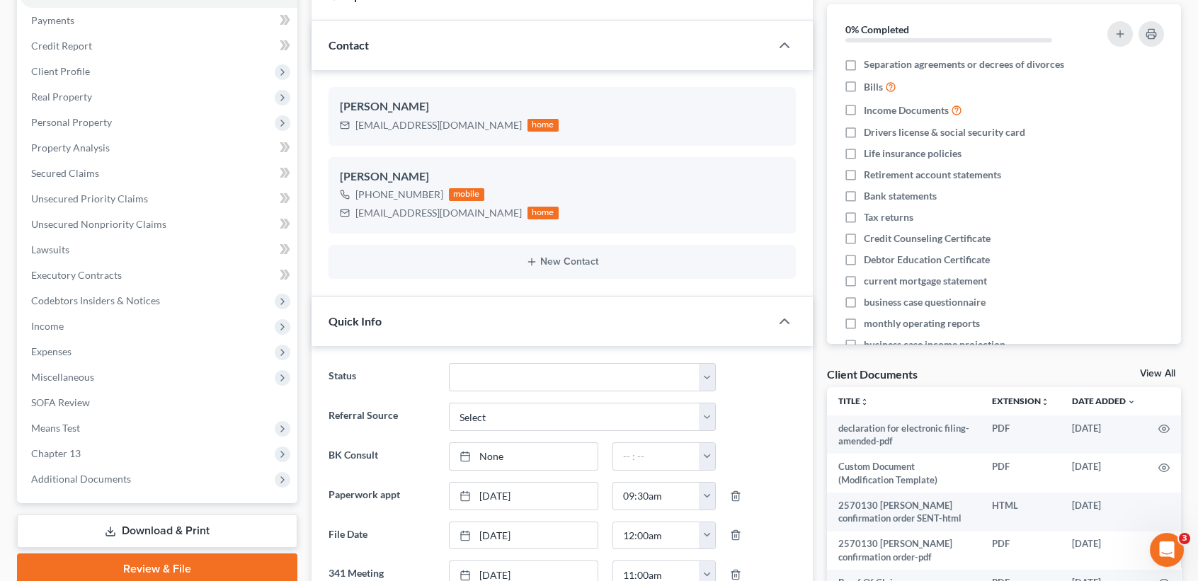
scroll to position [377, 0]
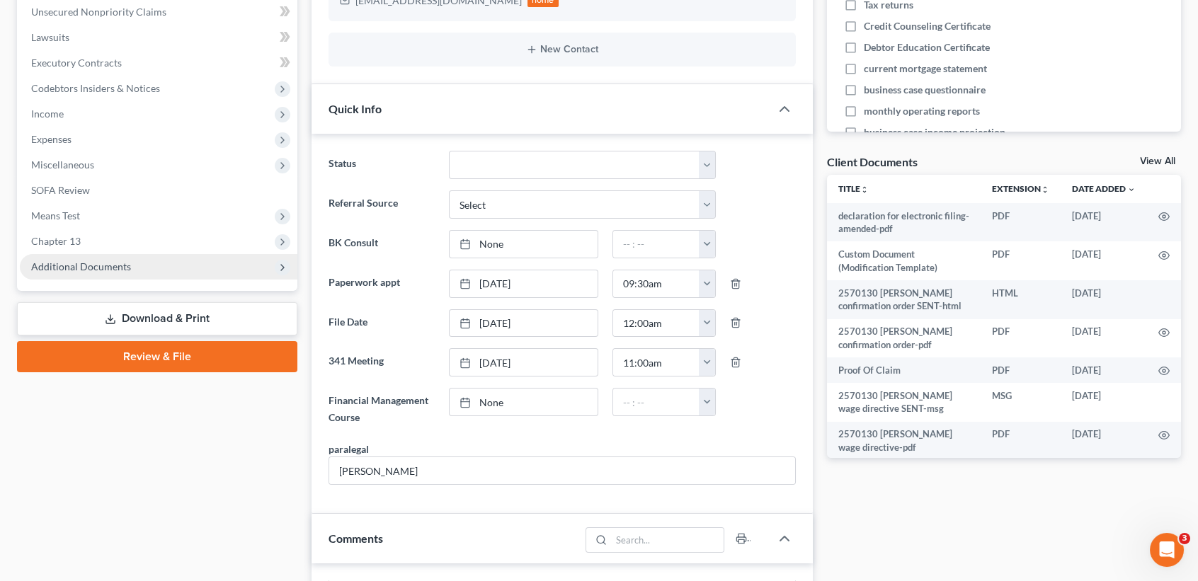
click at [63, 263] on span "Additional Documents" at bounding box center [81, 267] width 100 height 12
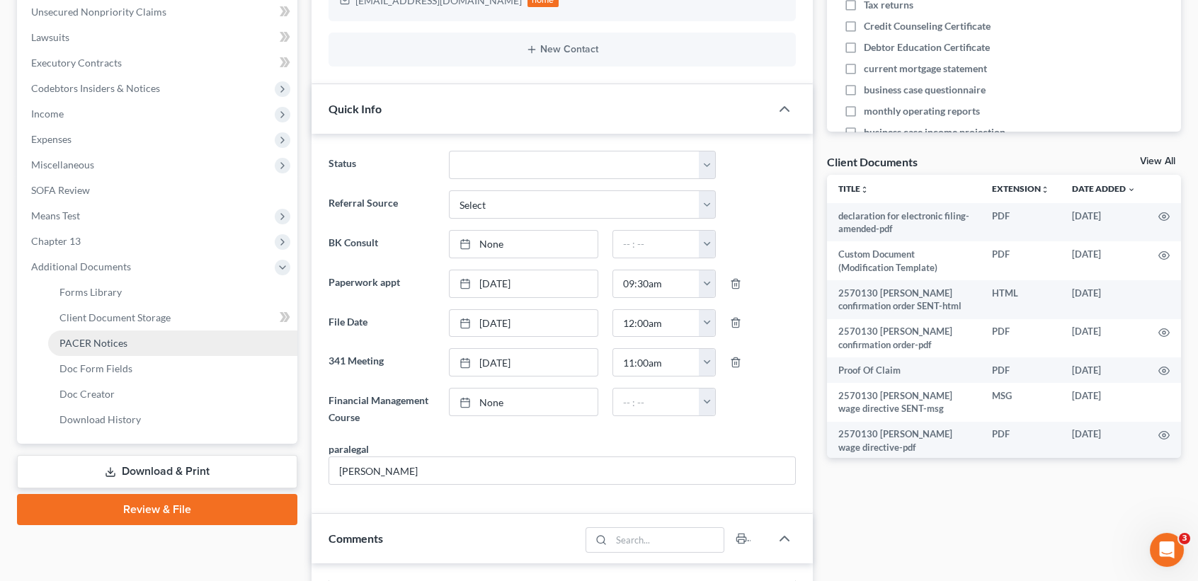
click at [106, 344] on span "PACER Notices" at bounding box center [93, 343] width 68 height 12
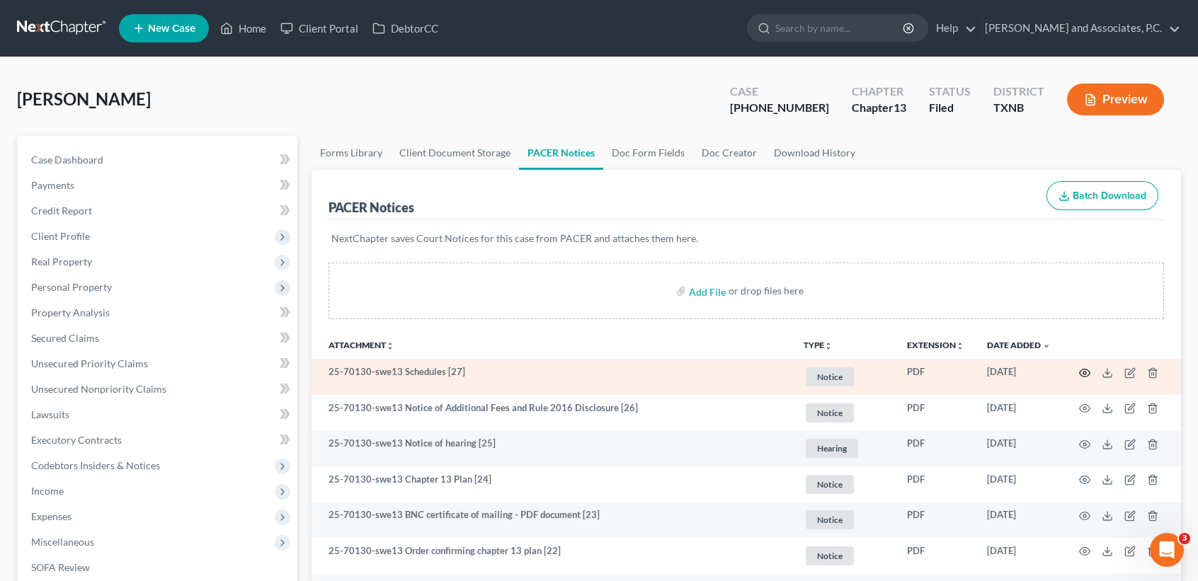
click at [1088, 370] on icon "button" at bounding box center [1084, 372] width 11 height 11
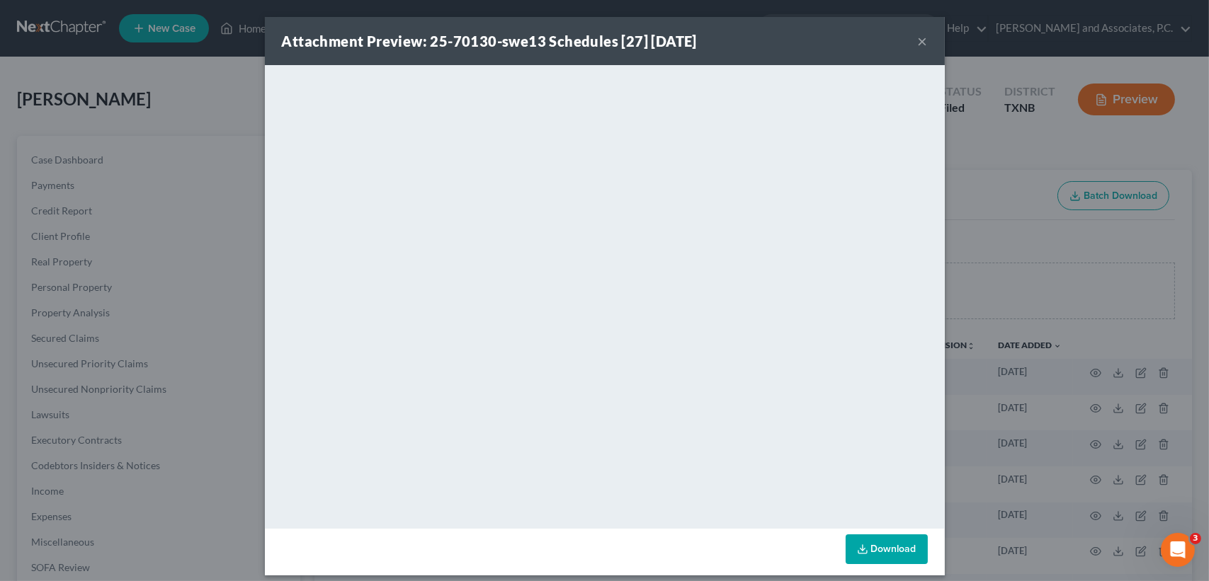
click at [918, 38] on button "×" at bounding box center [923, 41] width 10 height 17
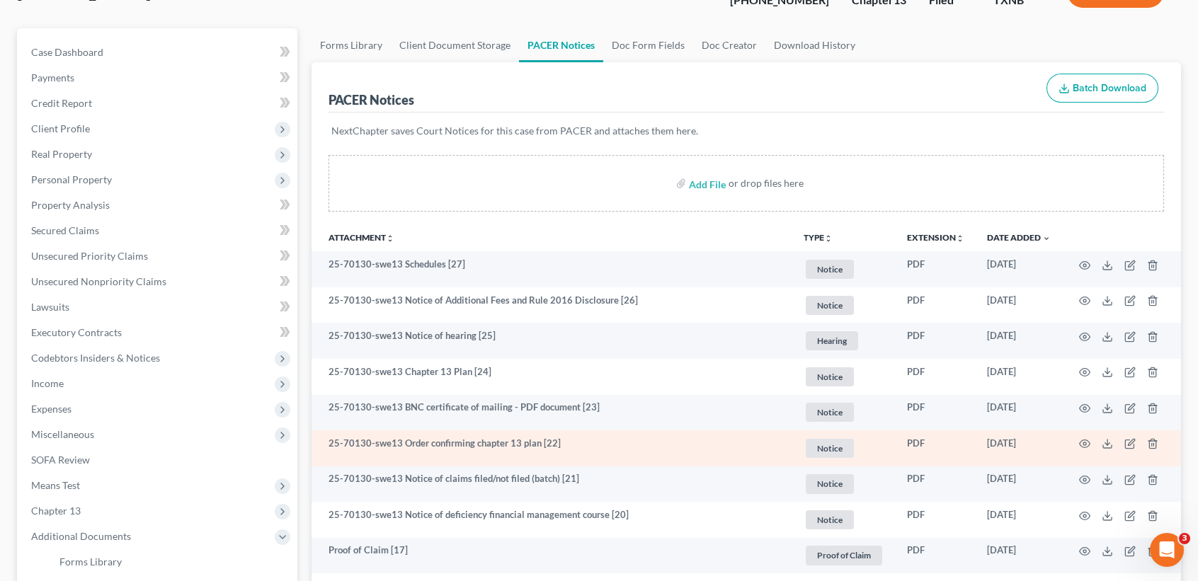
scroll to position [188, 0]
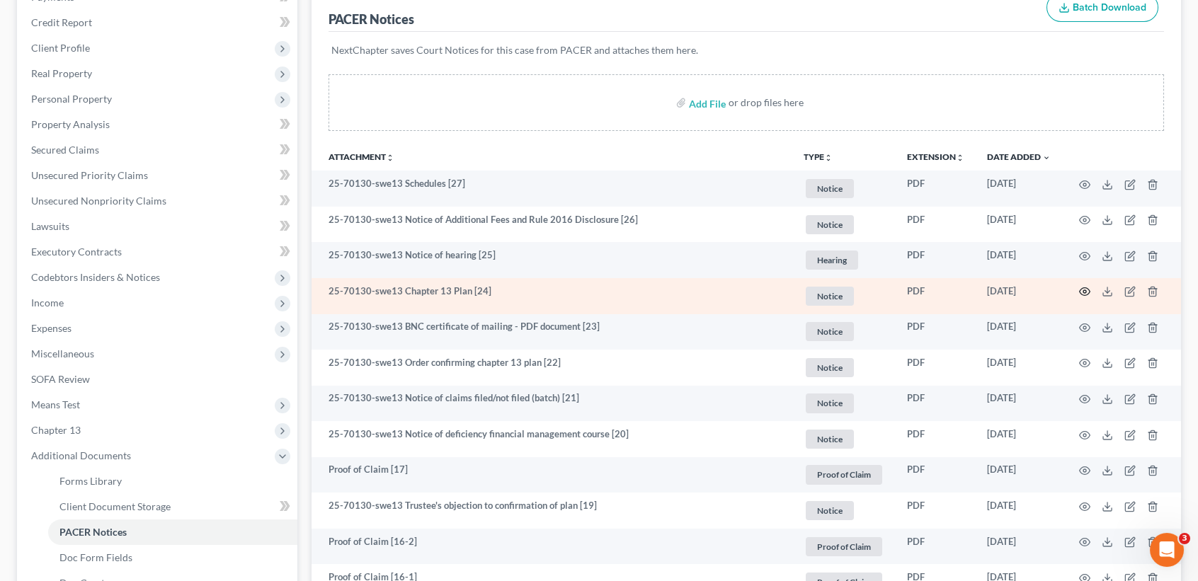
click at [1081, 290] on icon "button" at bounding box center [1084, 291] width 11 height 11
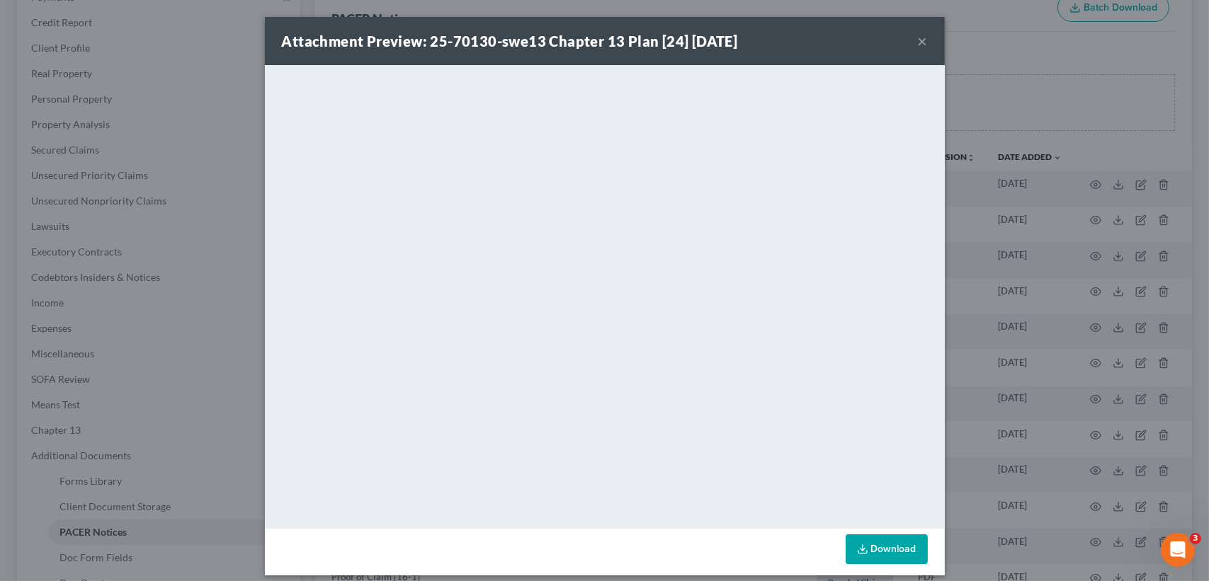
click at [920, 39] on button "×" at bounding box center [923, 41] width 10 height 17
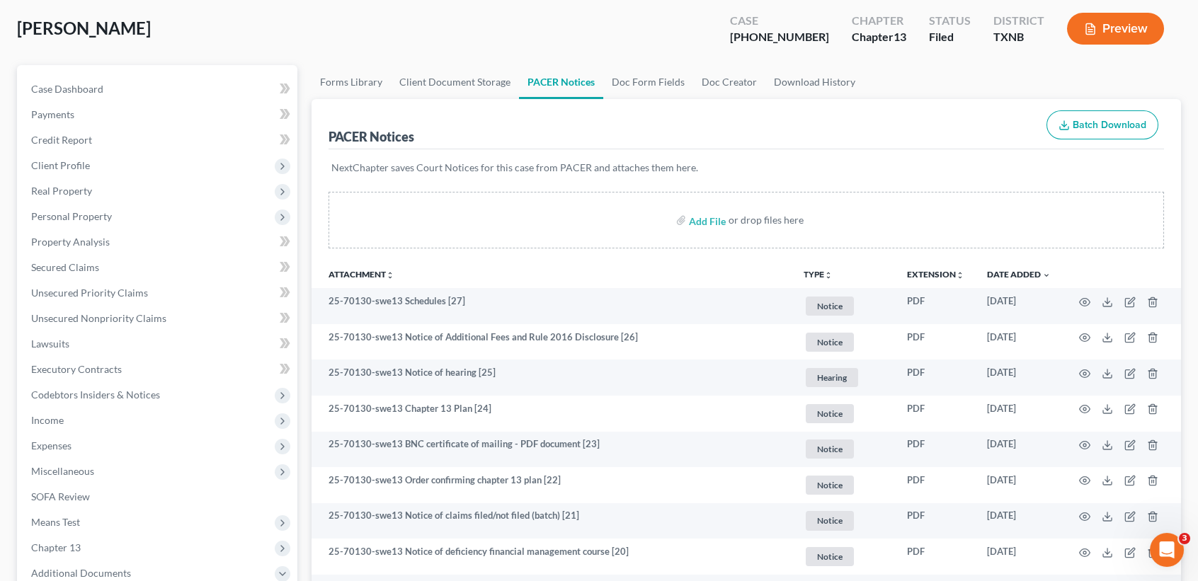
scroll to position [0, 0]
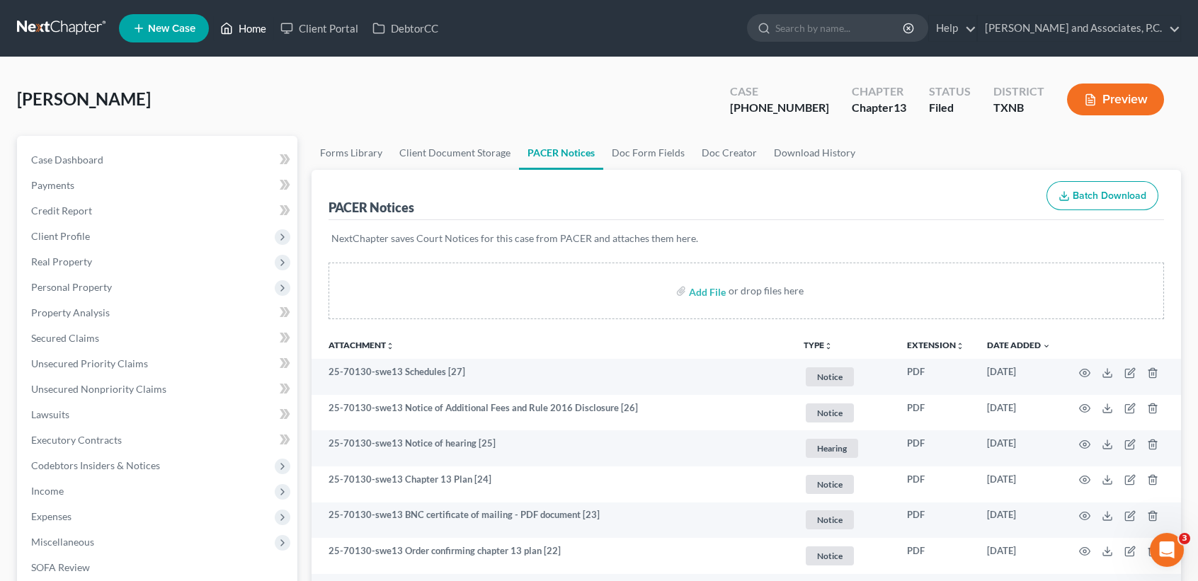
click at [227, 16] on link "Home" at bounding box center [243, 28] width 60 height 25
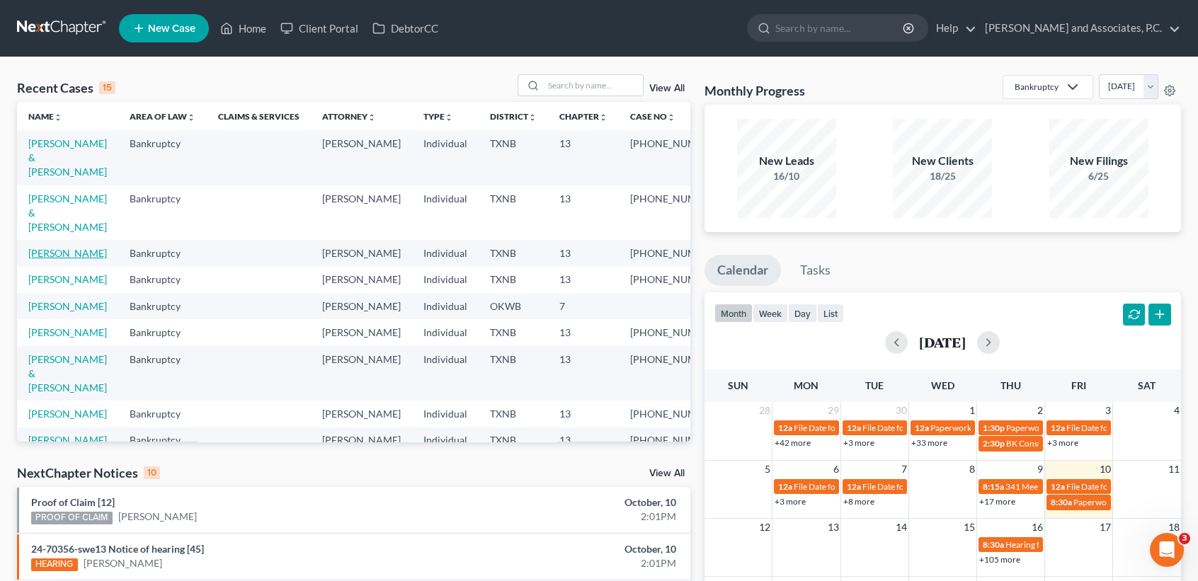
click at [43, 256] on link "[PERSON_NAME]" at bounding box center [67, 253] width 79 height 12
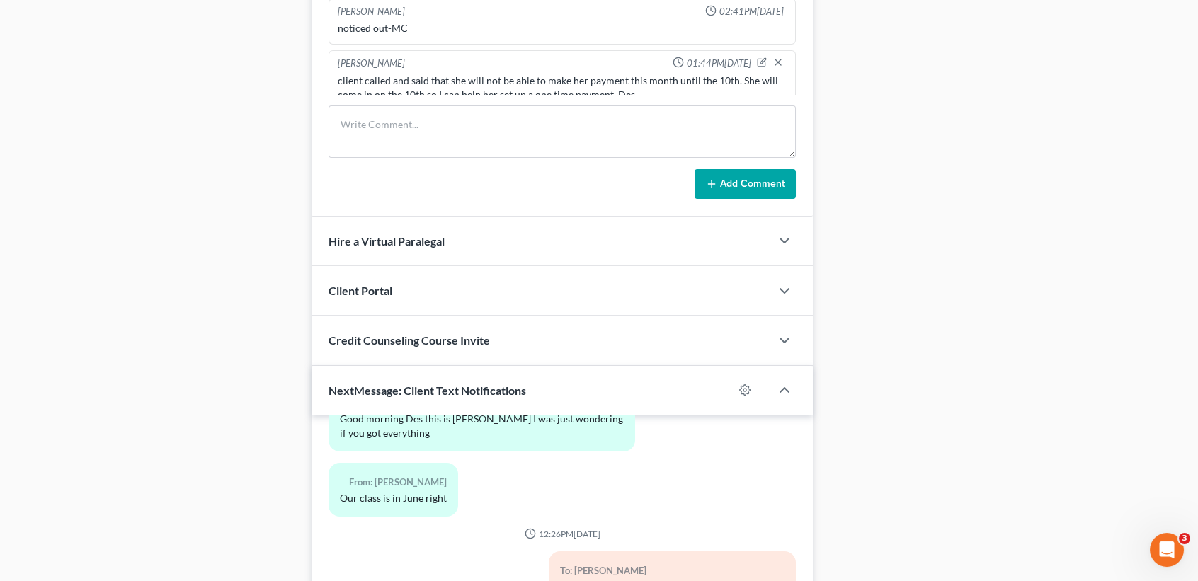
scroll to position [1009, 0]
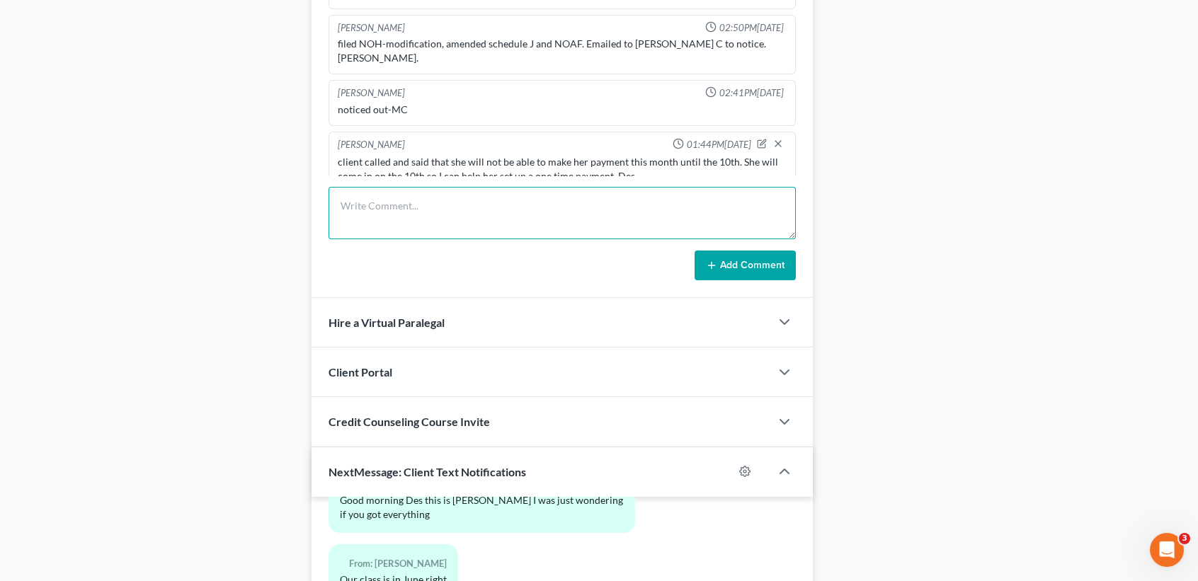
click at [384, 222] on textarea at bounding box center [562, 213] width 467 height 52
type textarea "Client came by the office and called TFS to have her acct unlocked. She in"
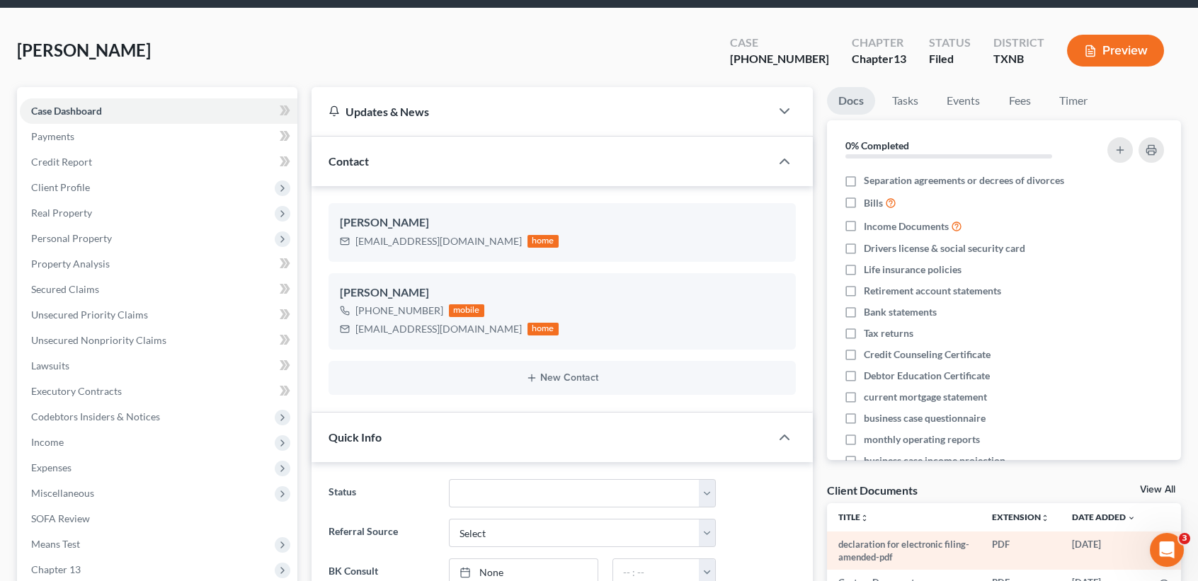
scroll to position [0, 0]
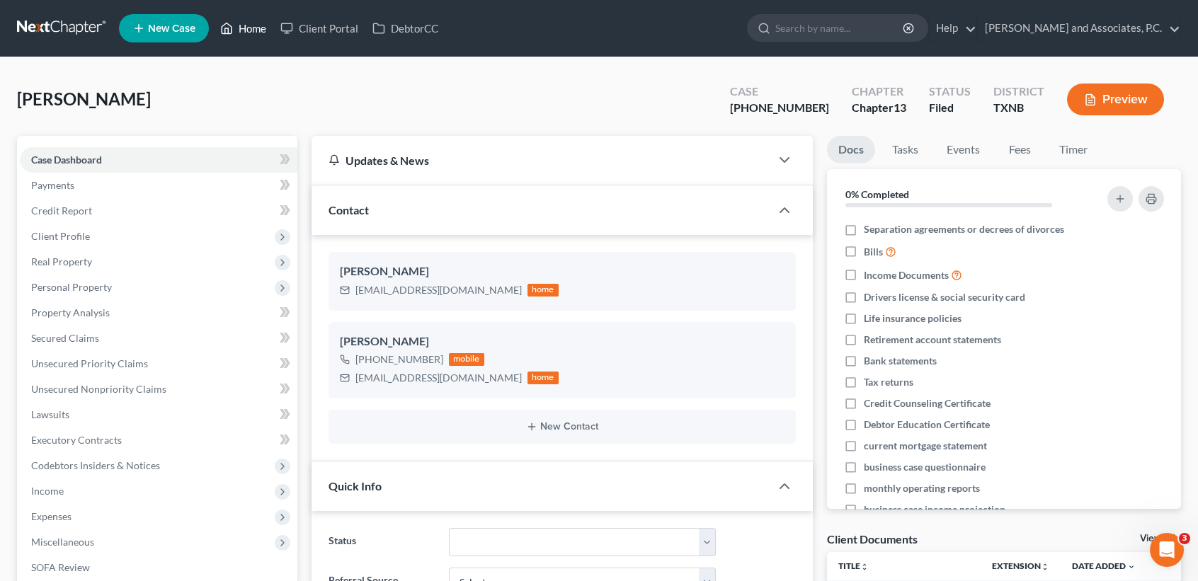
click at [243, 37] on link "Home" at bounding box center [243, 28] width 60 height 25
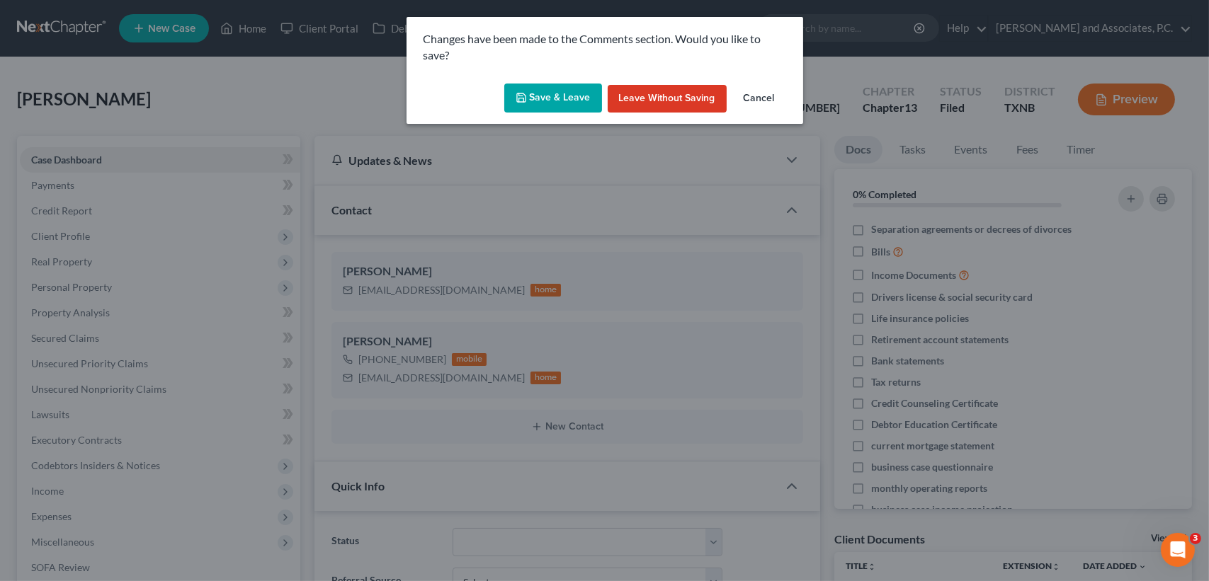
click at [537, 96] on button "Save & Leave" at bounding box center [553, 99] width 98 height 30
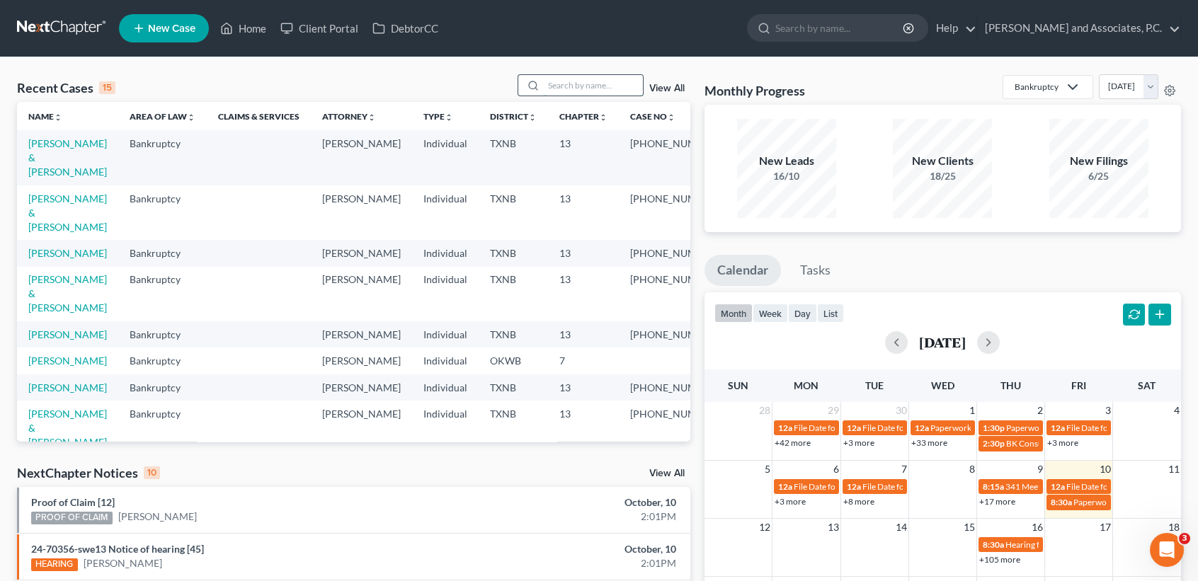
click at [597, 76] on input "search" at bounding box center [593, 85] width 99 height 21
type input "a"
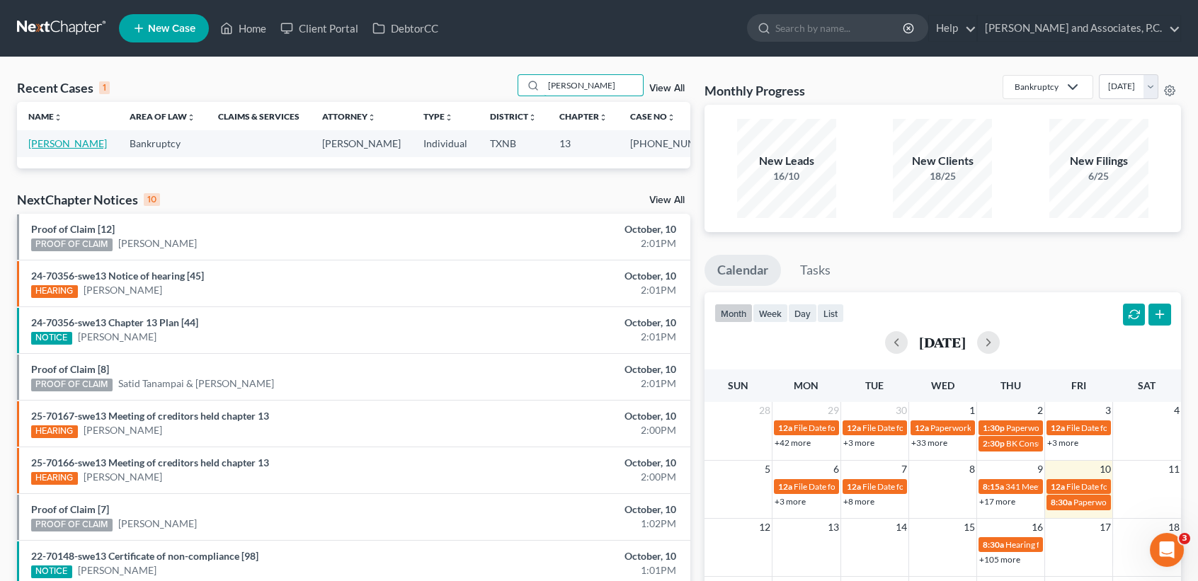
type input "carson"
click at [63, 140] on link "Carson, Tari" at bounding box center [67, 143] width 79 height 12
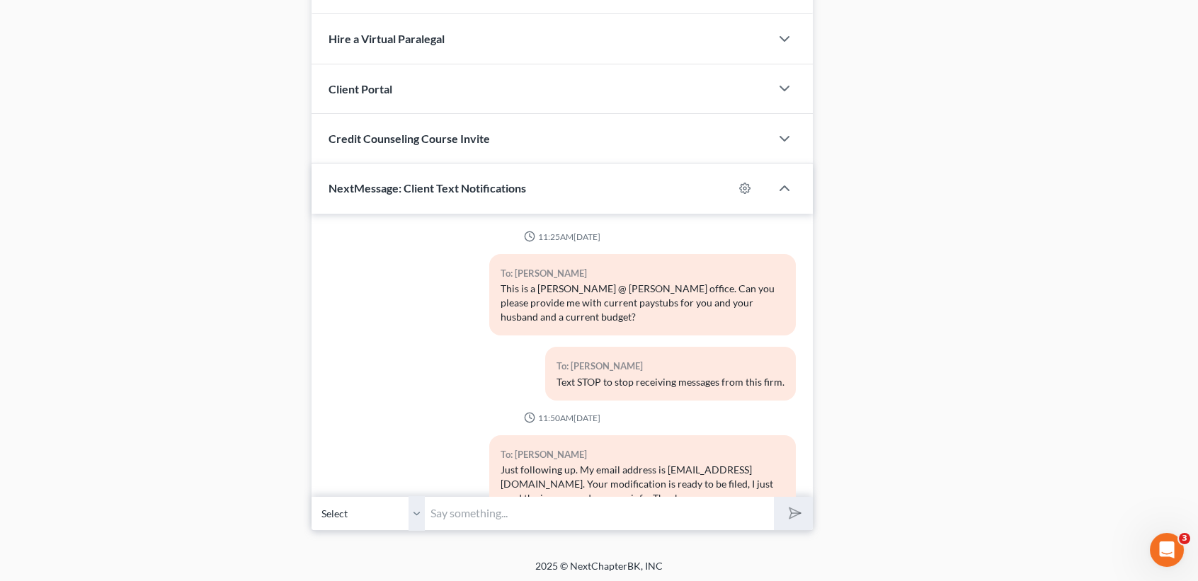
scroll to position [7336, 0]
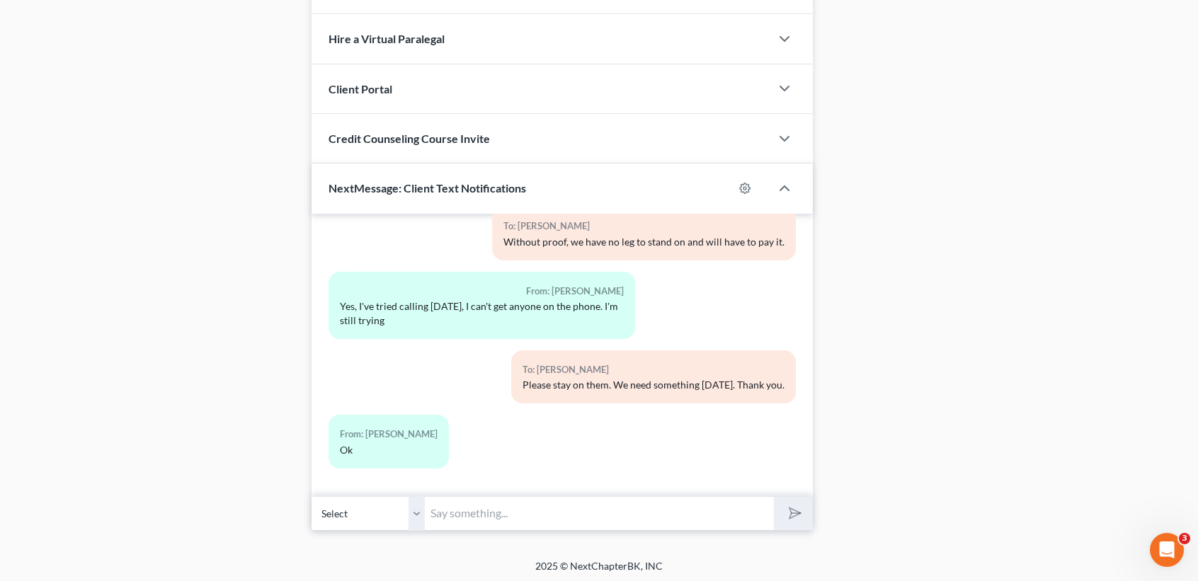
click at [529, 511] on input "text" at bounding box center [599, 513] width 349 height 35
type input "W"
type input "do we have an update?"
click at [774, 497] on button "submit" at bounding box center [793, 513] width 39 height 33
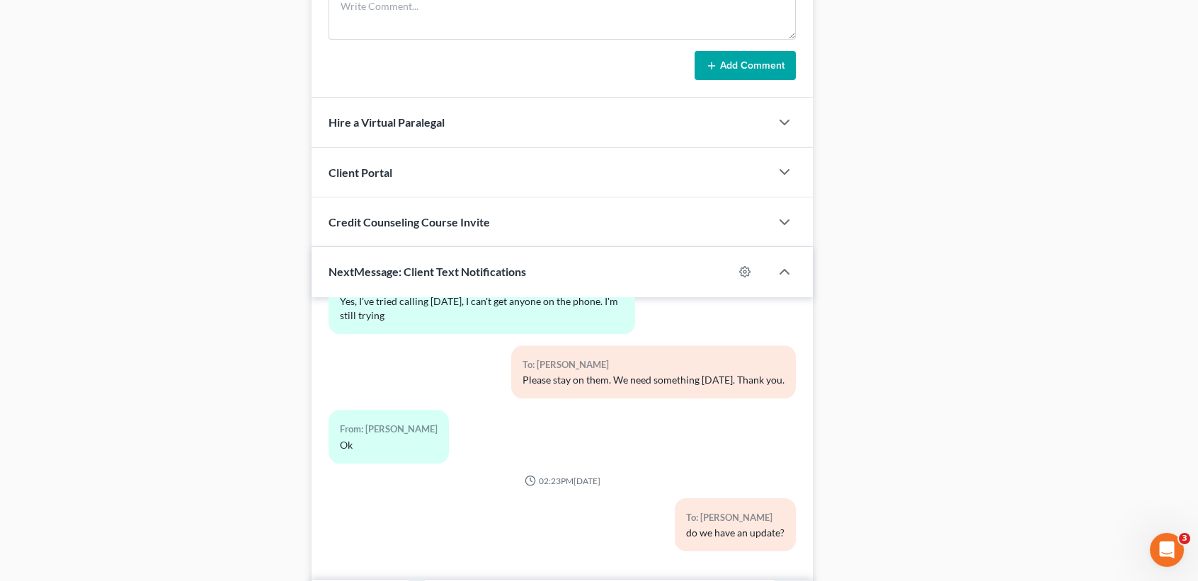
scroll to position [1223, 0]
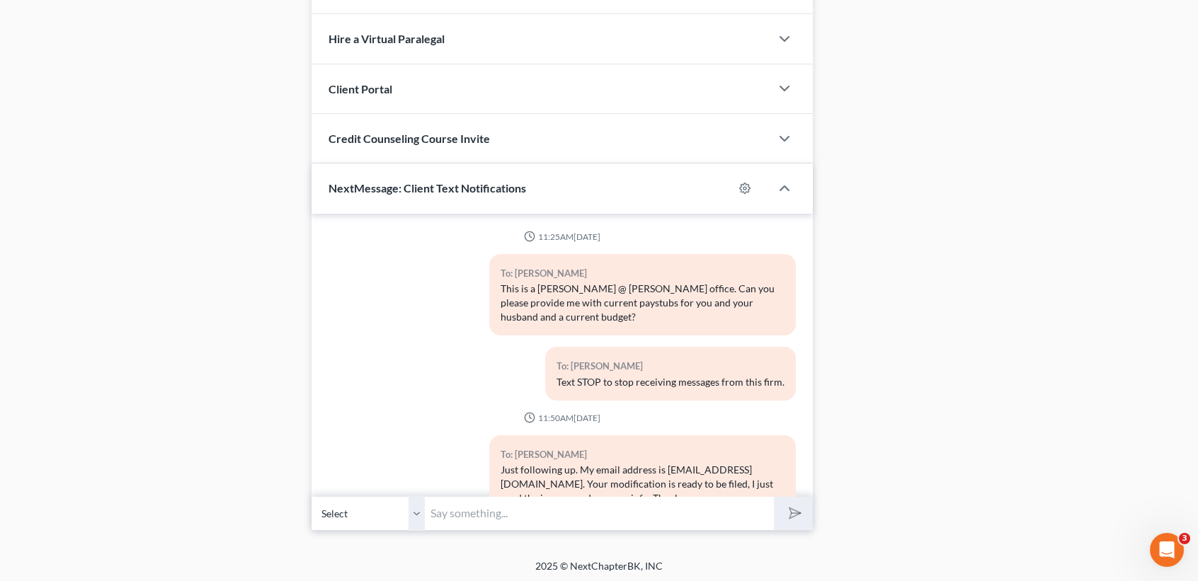
scroll to position [7504, 0]
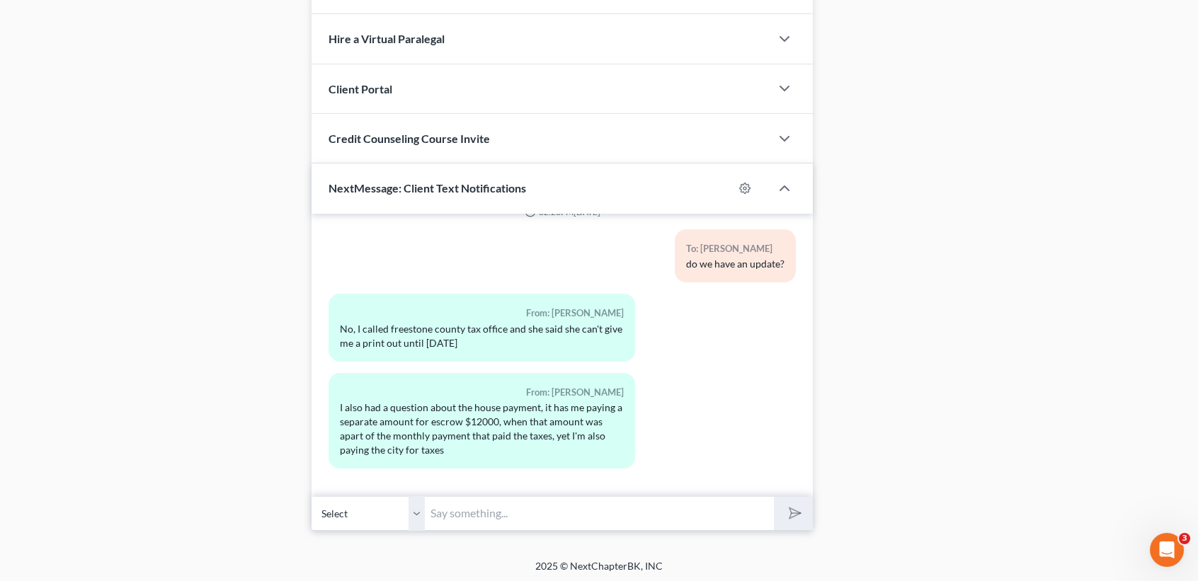
click at [521, 511] on input "text" at bounding box center [599, 513] width 349 height 35
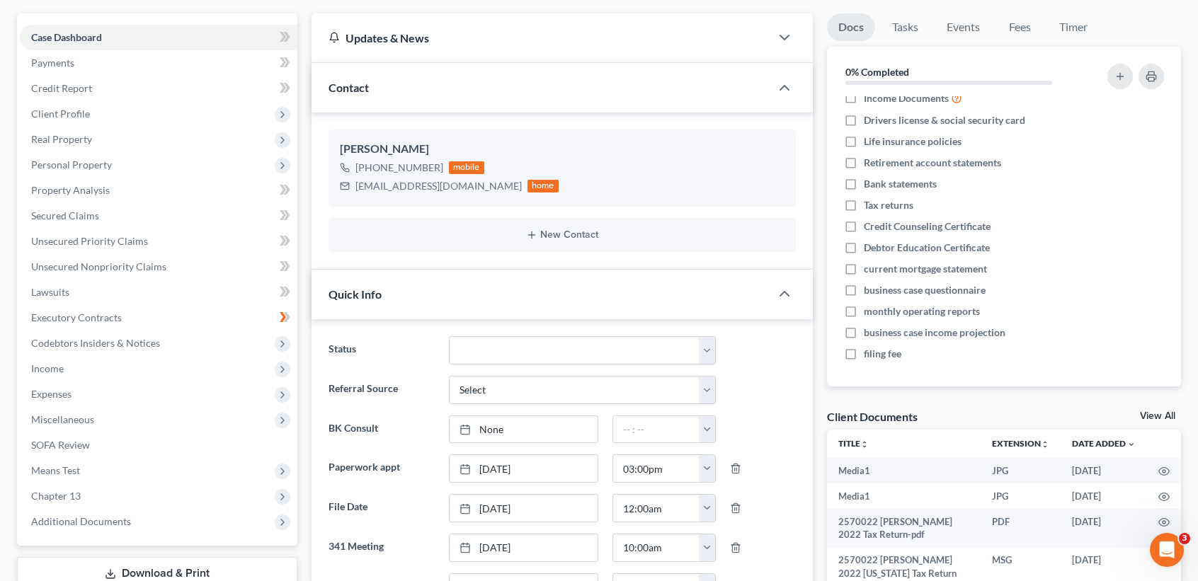
scroll to position [188, 0]
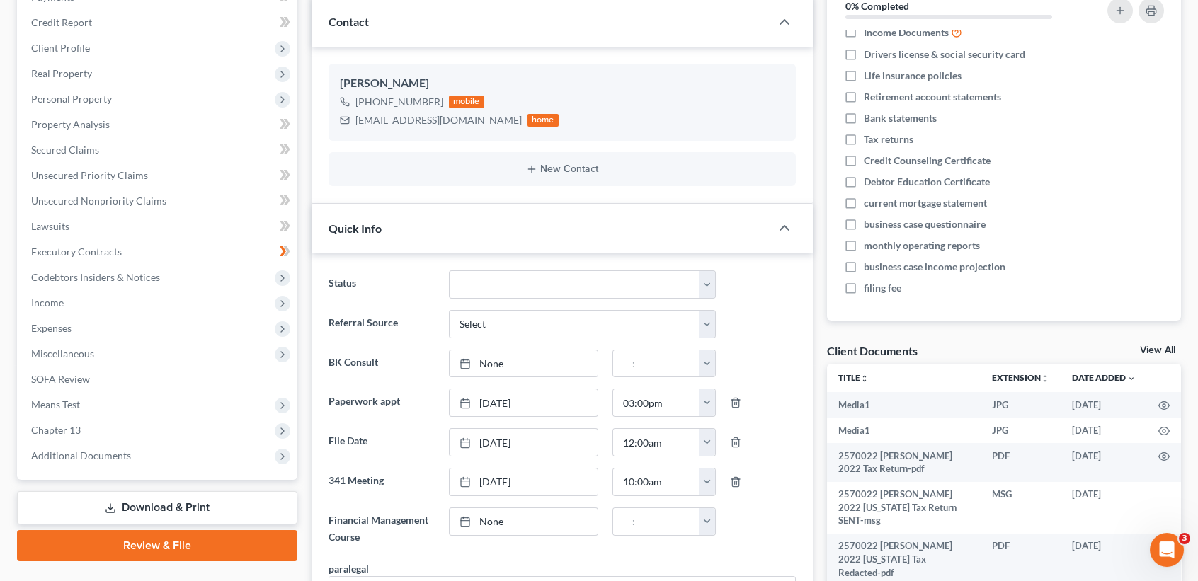
click at [1140, 347] on link "View All" at bounding box center [1157, 351] width 35 height 10
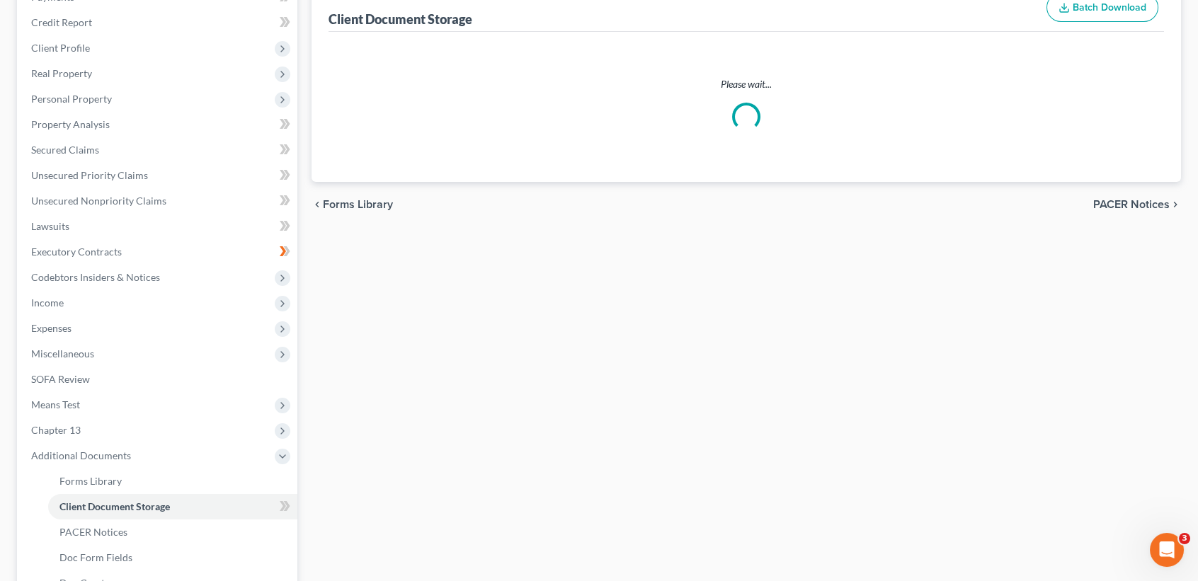
scroll to position [168, 0]
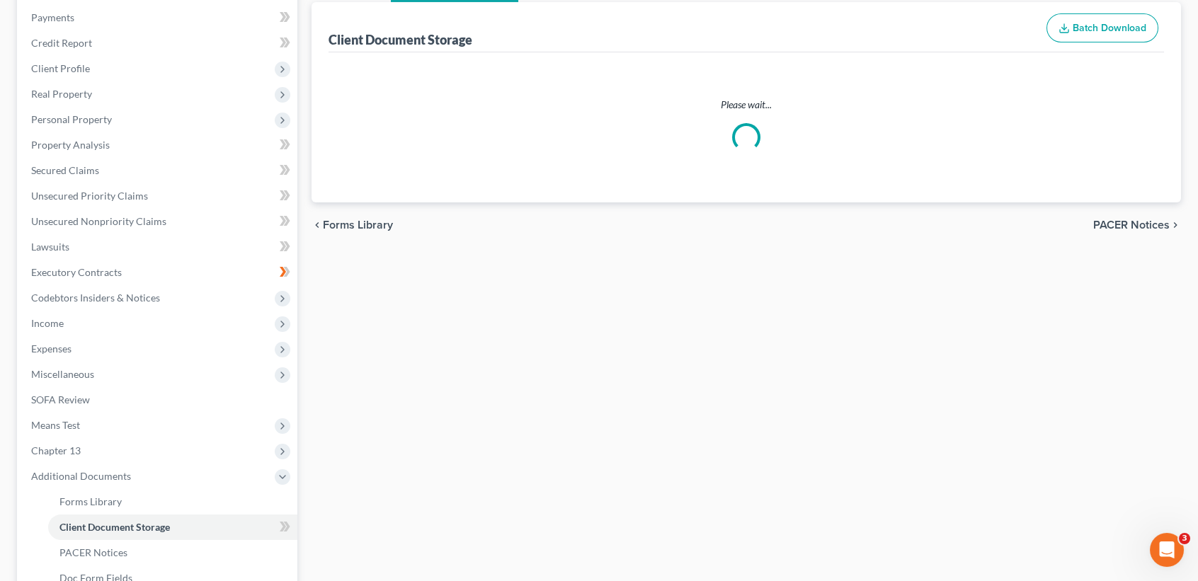
select select "6"
select select "18"
select select "21"
select select "10"
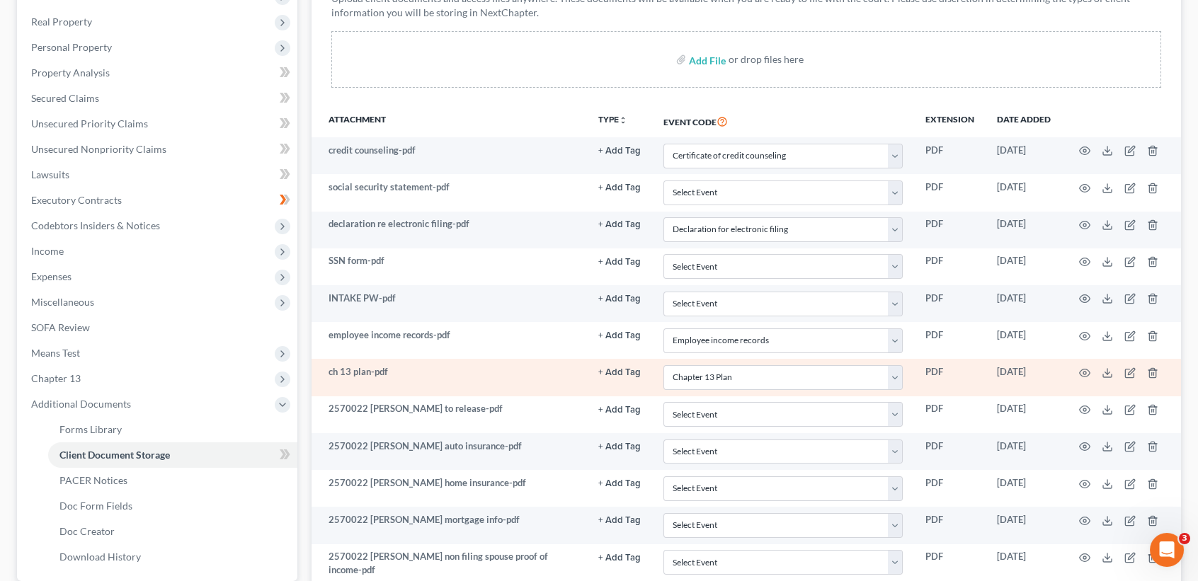
scroll to position [283, 0]
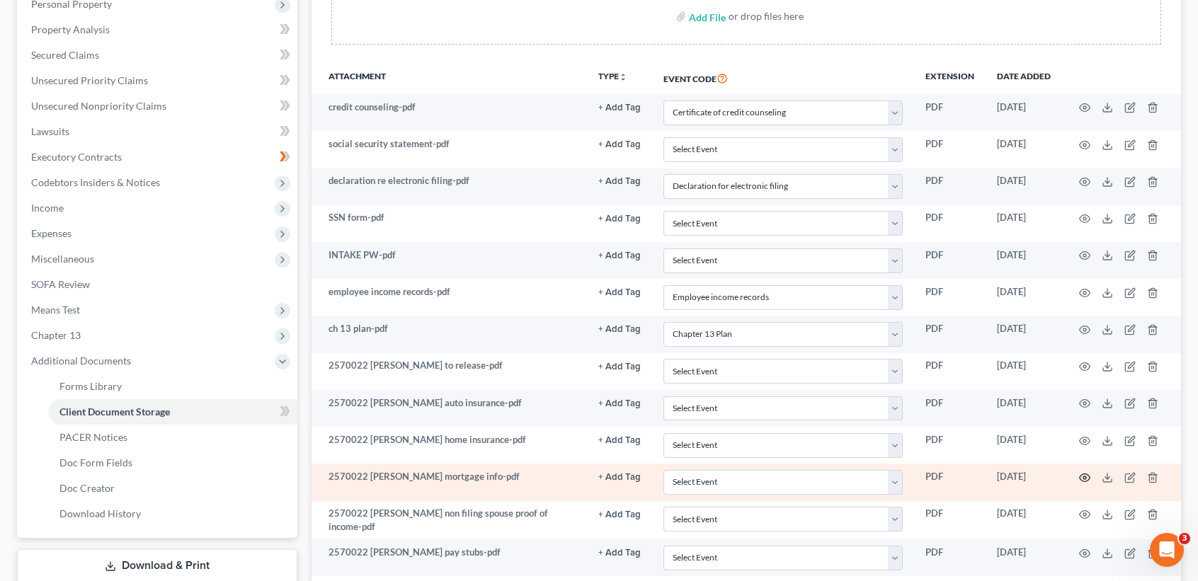
click at [1084, 484] on icon "button" at bounding box center [1084, 477] width 11 height 11
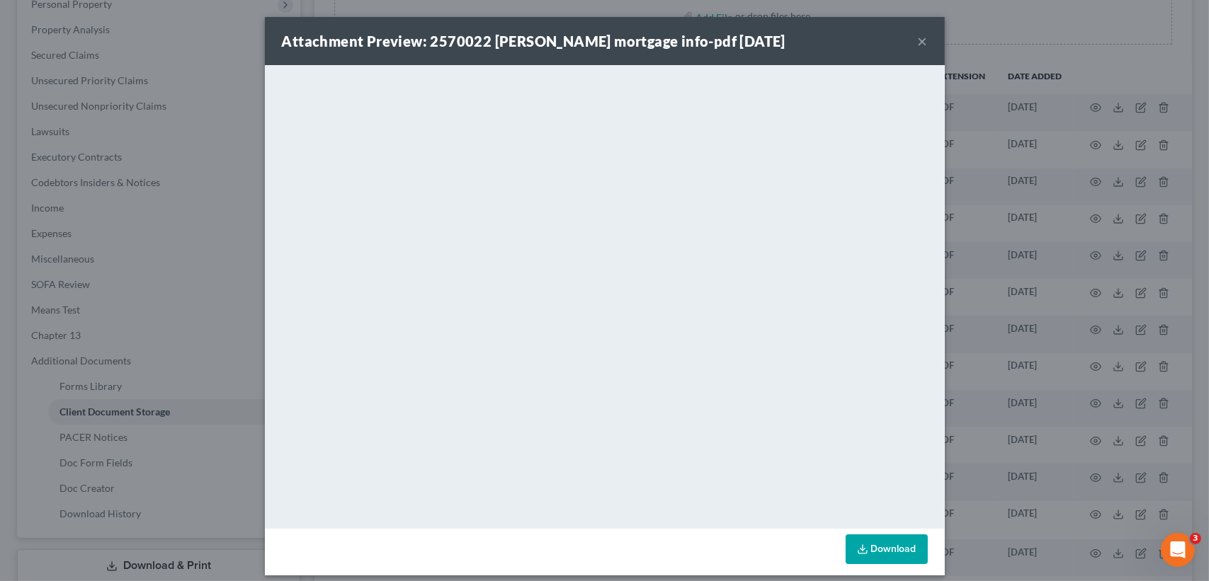
click at [909, 40] on div "Attachment Preview: 2570022 CARSON mortgage info-pdf 02/27/2025 ×" at bounding box center [605, 41] width 680 height 48
click at [918, 35] on button "×" at bounding box center [923, 41] width 10 height 17
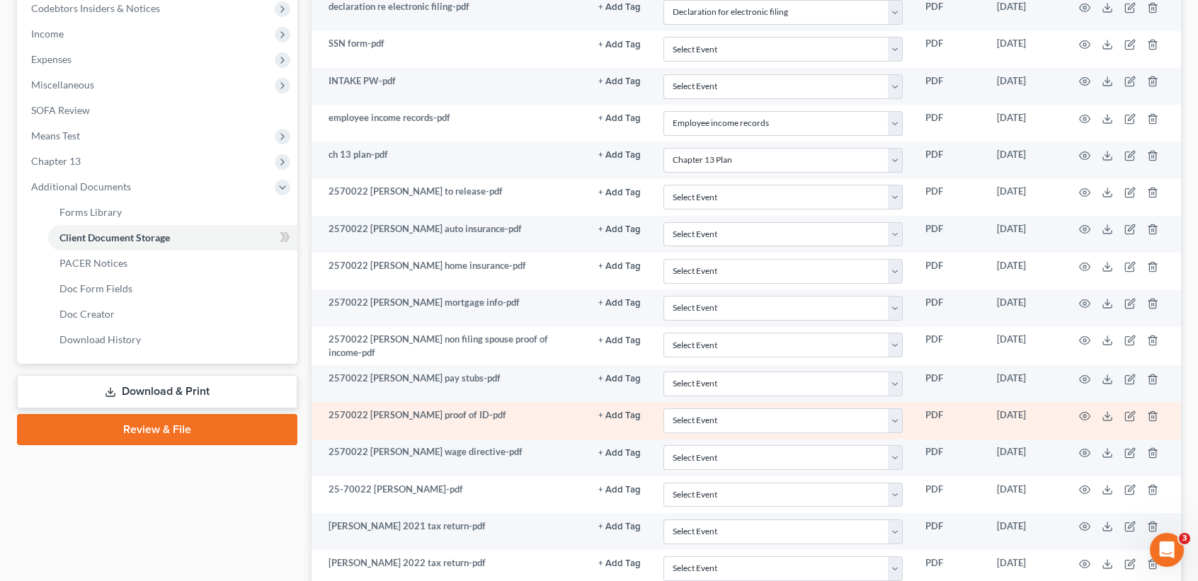
scroll to position [472, 0]
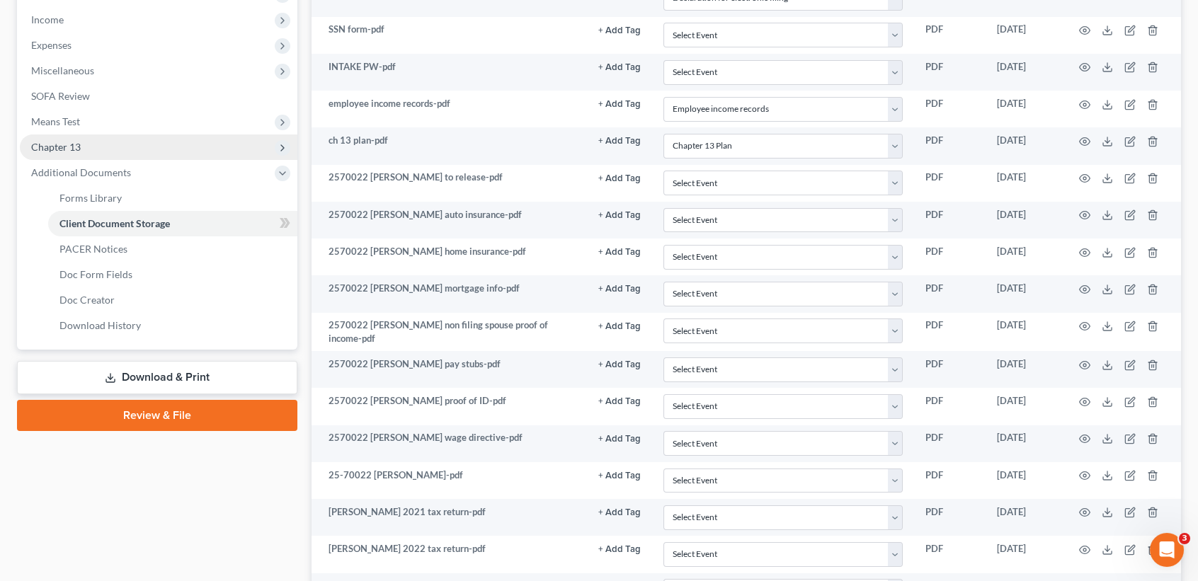
click at [64, 147] on span "Chapter 13" at bounding box center [56, 147] width 50 height 12
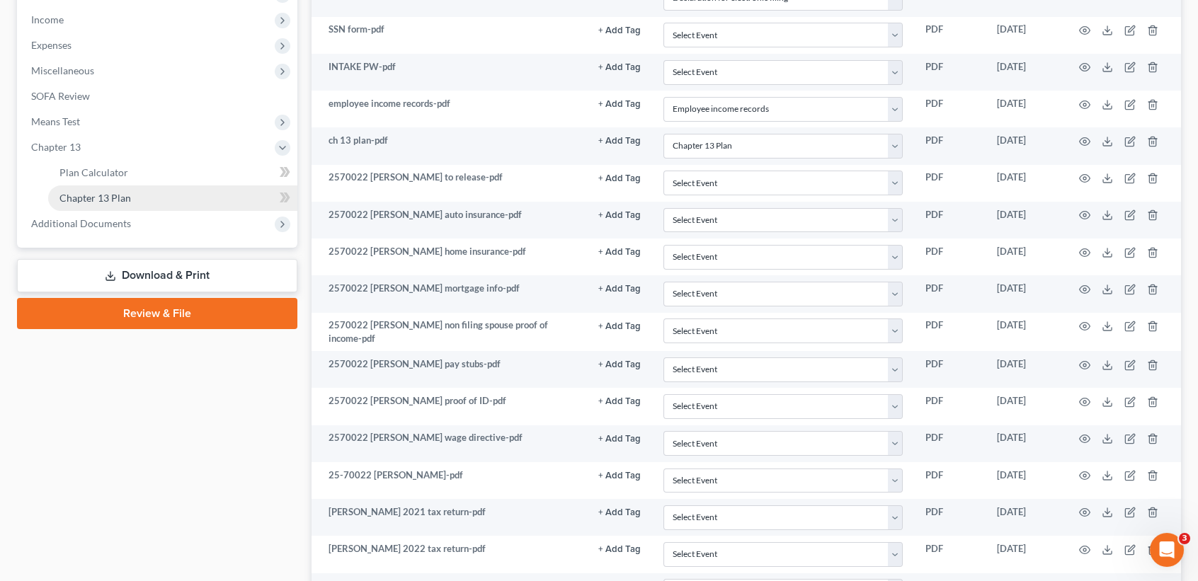
click at [79, 200] on span "Chapter 13 Plan" at bounding box center [95, 198] width 72 height 12
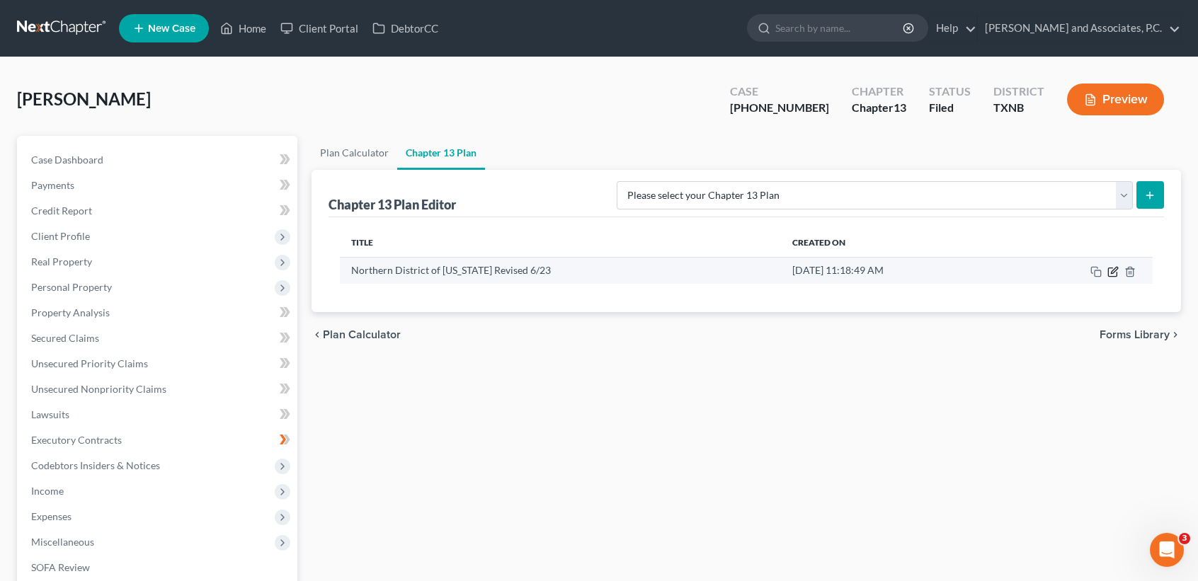
click at [1115, 270] on icon "button" at bounding box center [1114, 270] width 6 height 6
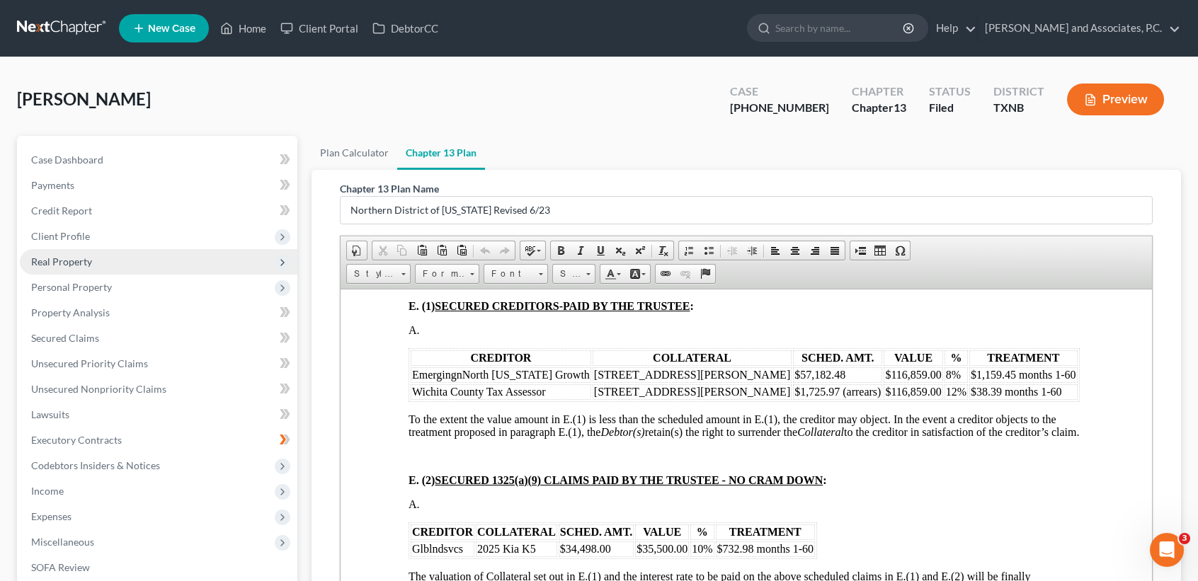
click at [89, 256] on span "Real Property" at bounding box center [61, 262] width 61 height 12
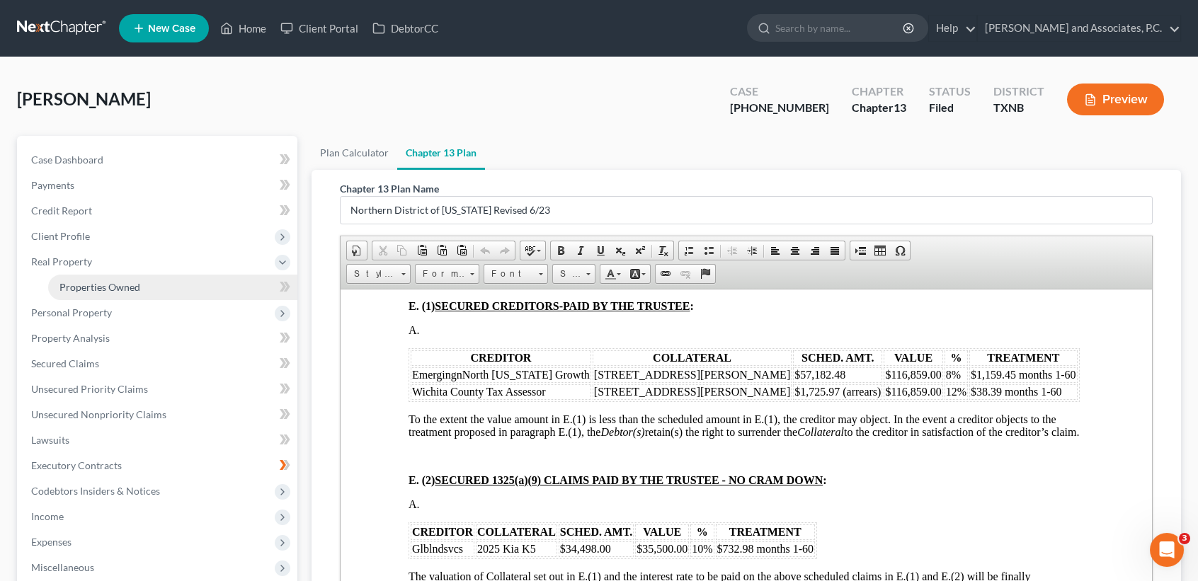
click at [89, 289] on span "Properties Owned" at bounding box center [99, 287] width 81 height 12
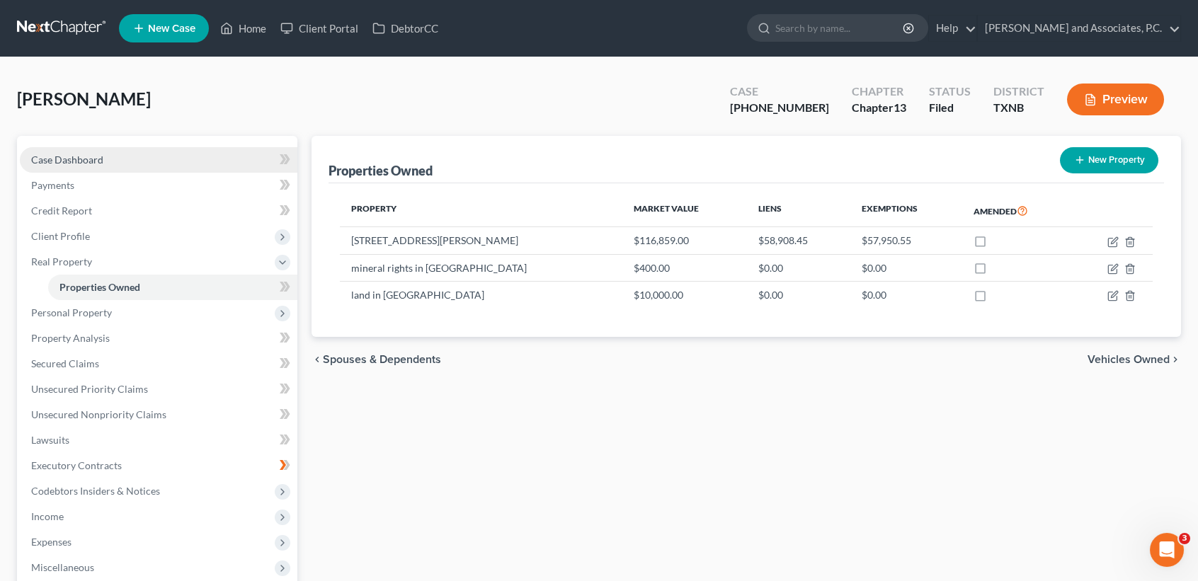
click at [150, 161] on link "Case Dashboard" at bounding box center [159, 159] width 278 height 25
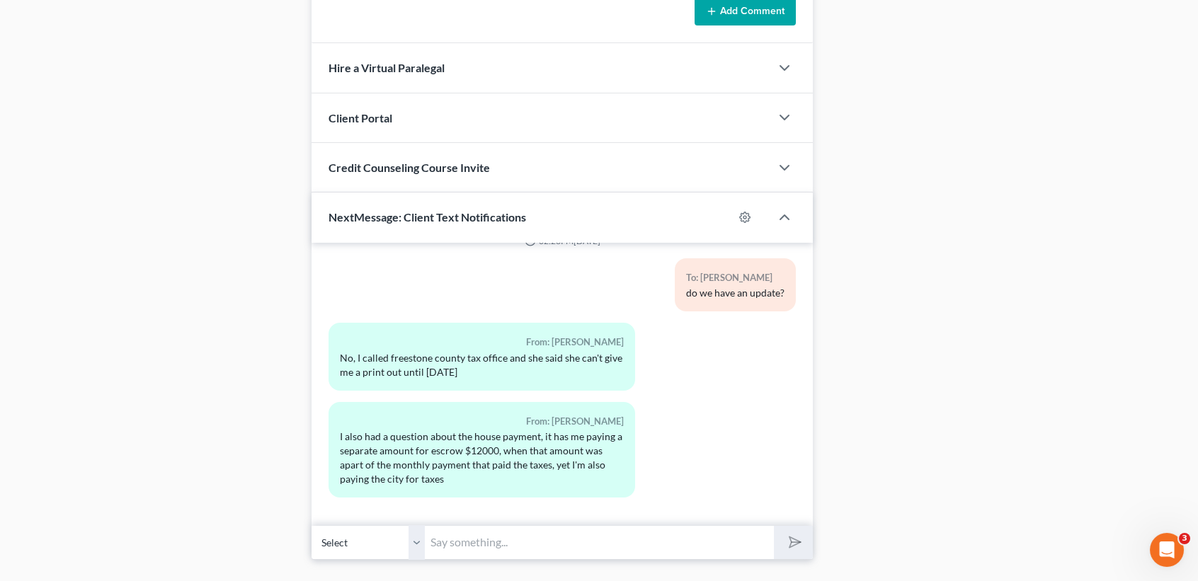
scroll to position [1223, 0]
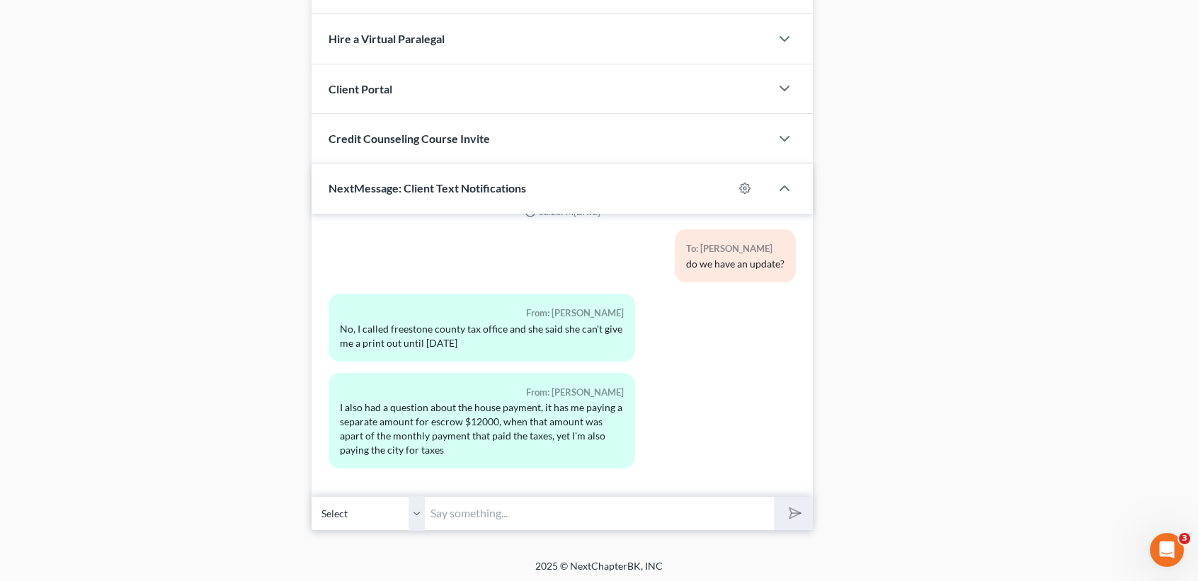
click at [545, 520] on input "text" at bounding box center [599, 513] width 349 height 35
type input "T"
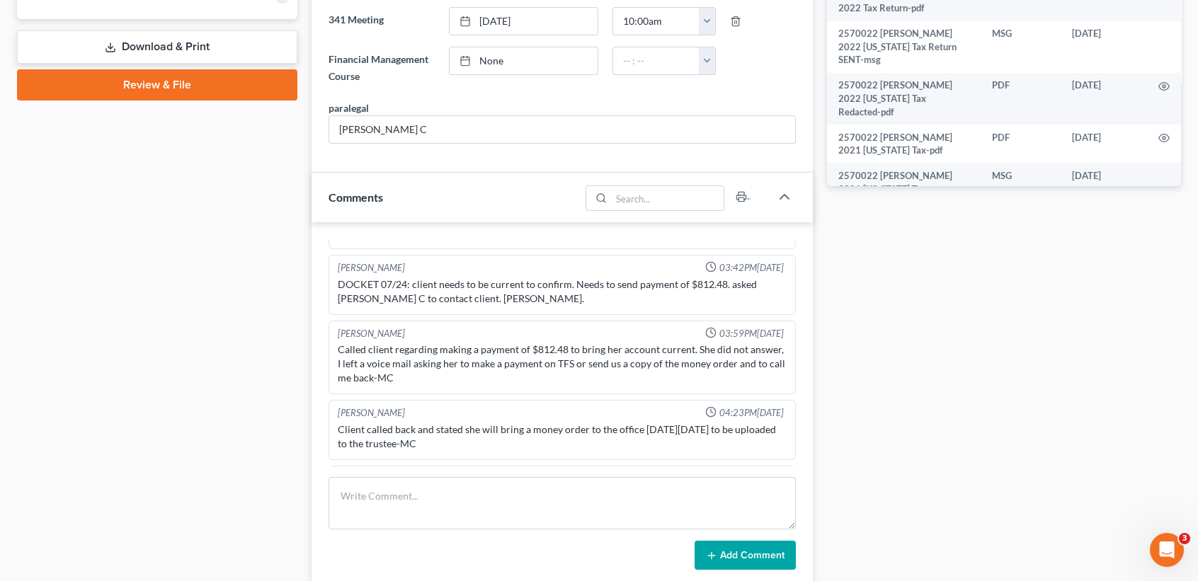
scroll to position [373, 0]
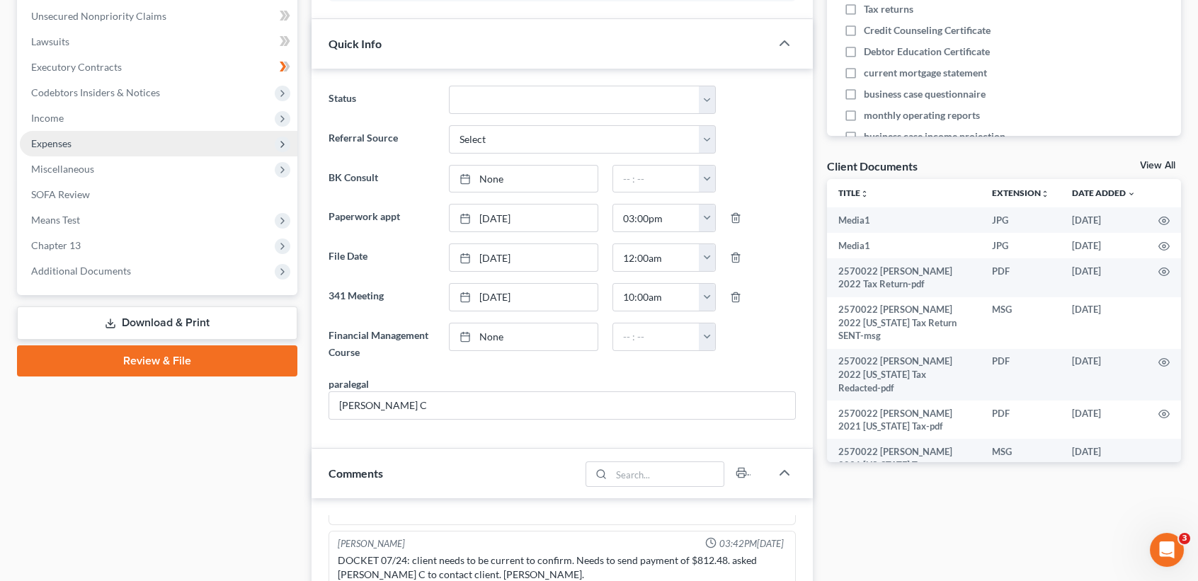
click at [72, 151] on span "Expenses" at bounding box center [159, 143] width 278 height 25
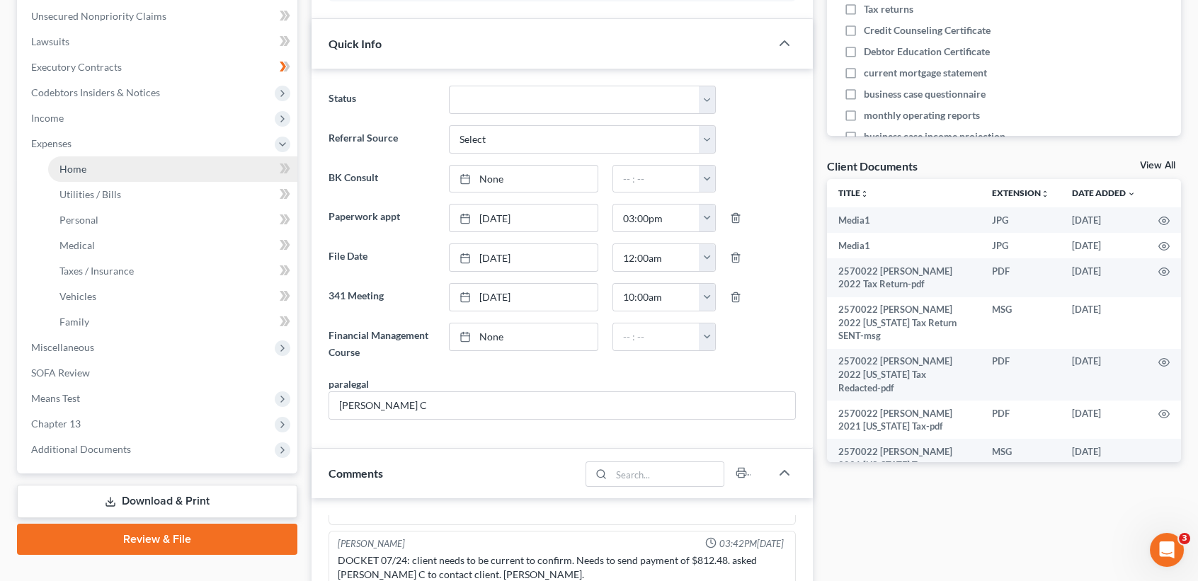
click at [72, 160] on link "Home" at bounding box center [172, 168] width 249 height 25
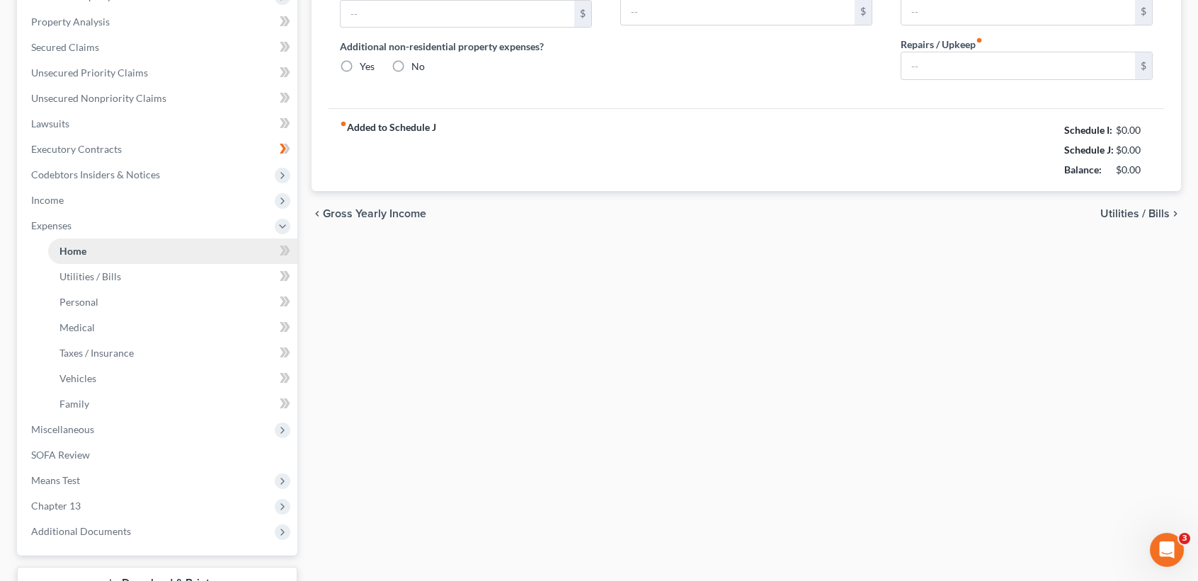
type input "0.00"
radio input "true"
type input "306.00"
type input "0.00"
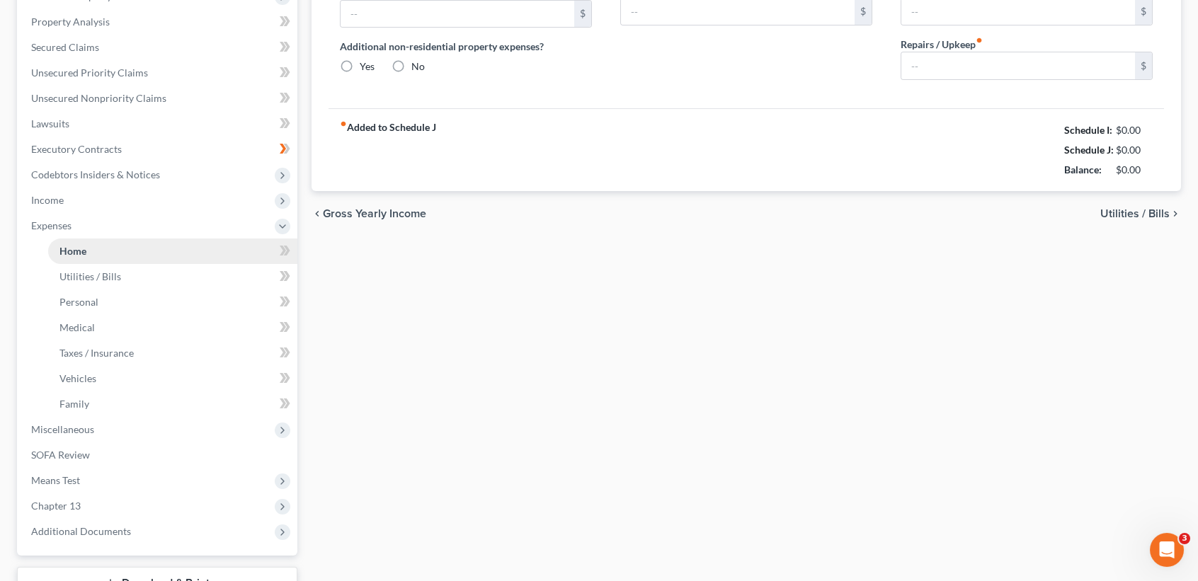
type input "0.00"
type input "100.00"
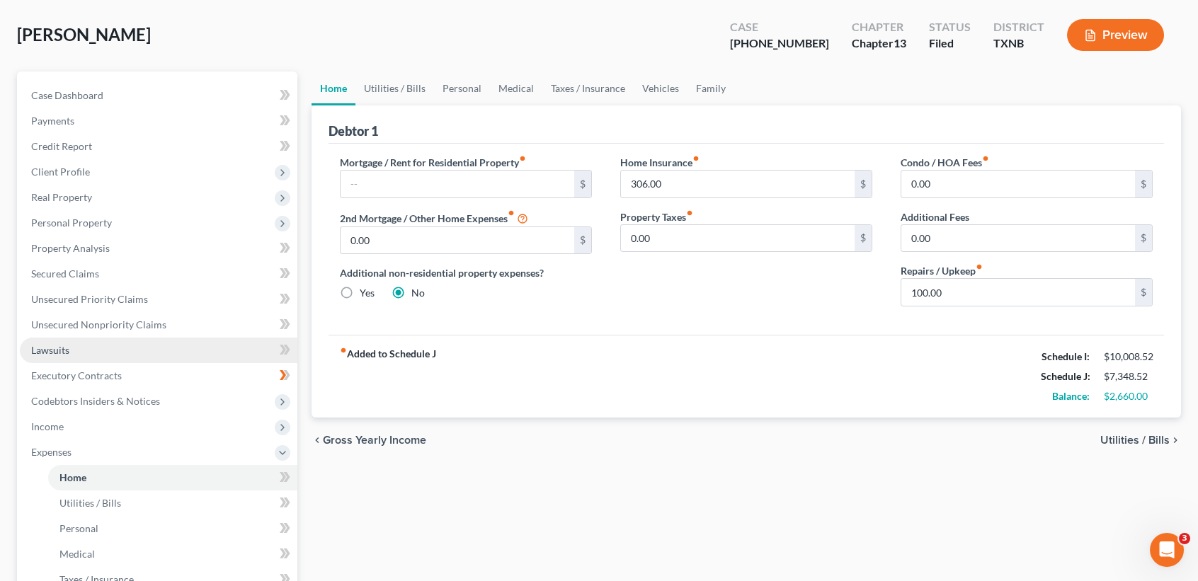
scroll to position [94, 0]
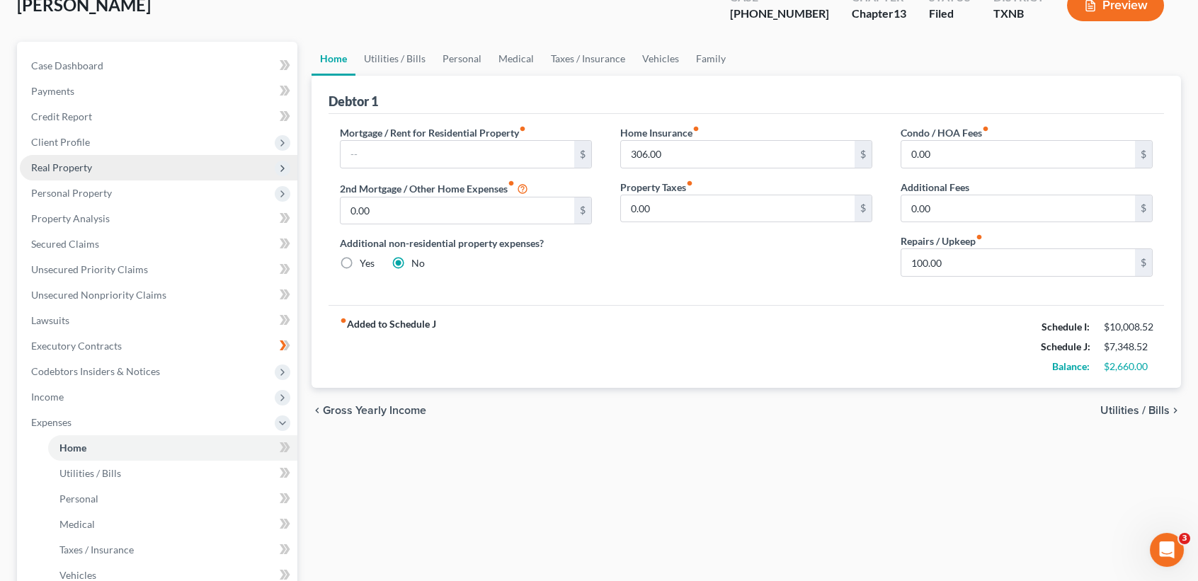
click at [95, 156] on span "Real Property" at bounding box center [159, 167] width 278 height 25
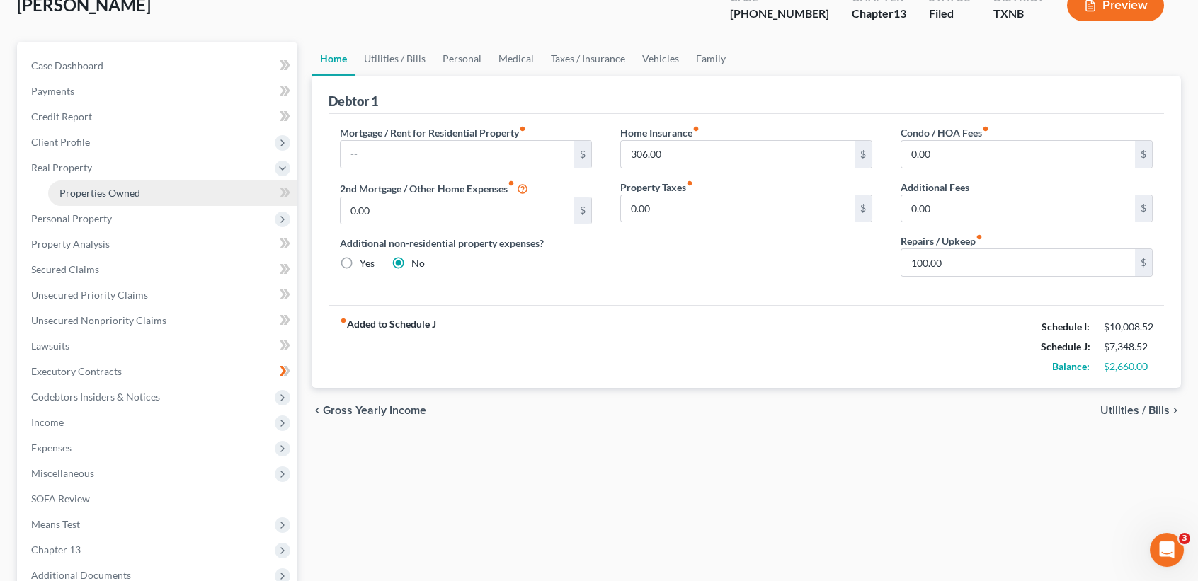
click at [87, 195] on span "Properties Owned" at bounding box center [99, 193] width 81 height 12
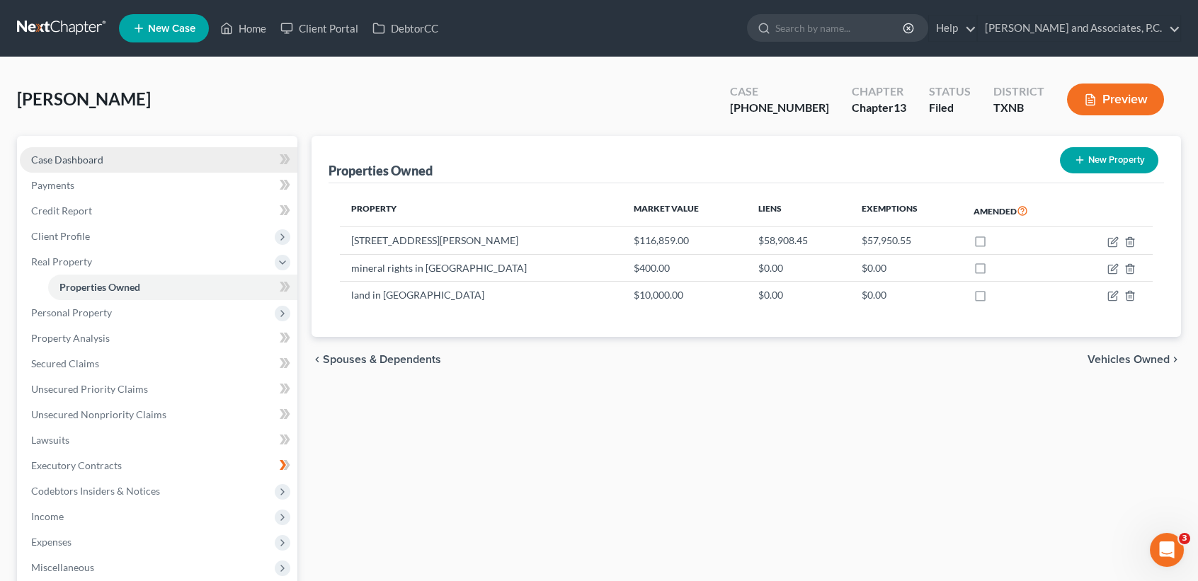
click at [63, 164] on span "Case Dashboard" at bounding box center [67, 160] width 72 height 12
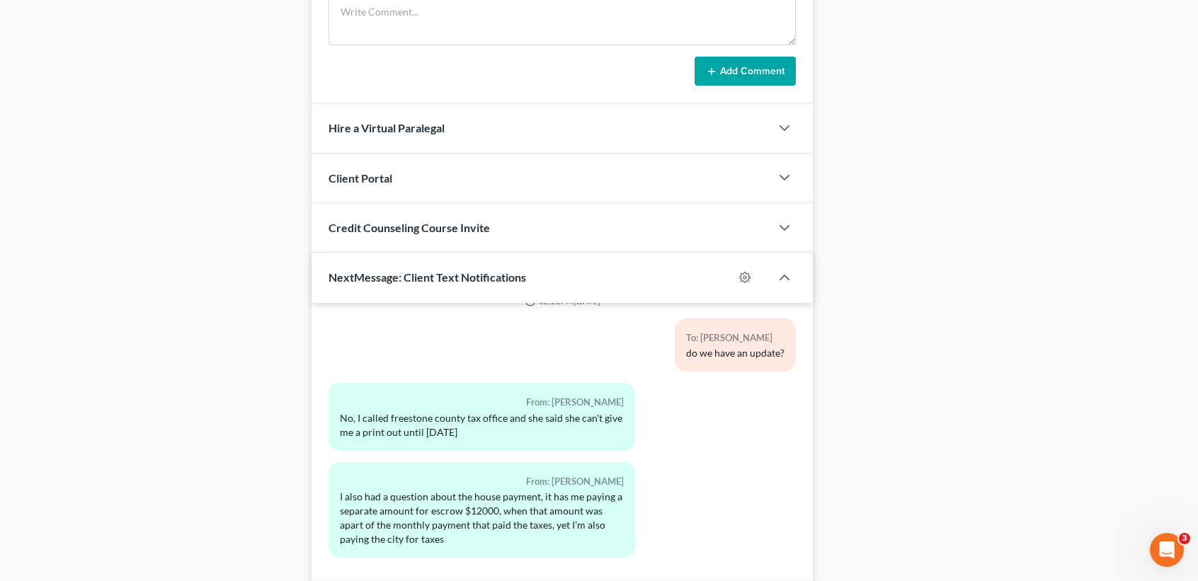
scroll to position [1223, 0]
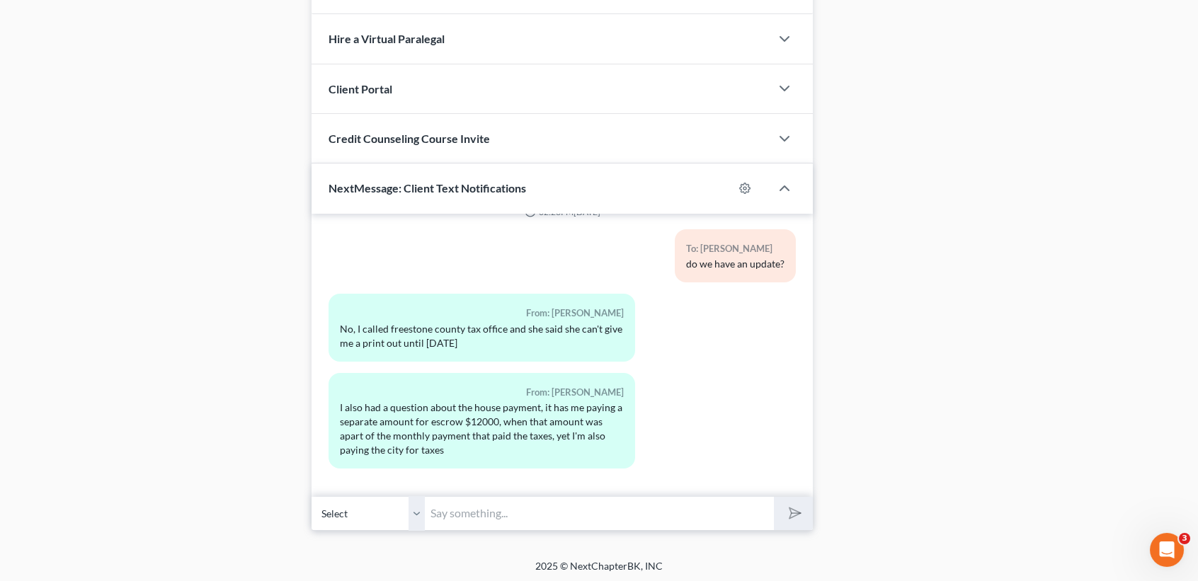
drag, startPoint x: 714, startPoint y: 528, endPoint x: 713, endPoint y: 512, distance: 16.3
click at [713, 512] on input "text" at bounding box center [599, 513] width 349 height 35
click at [560, 516] on input "text" at bounding box center [599, 513] width 349 height 35
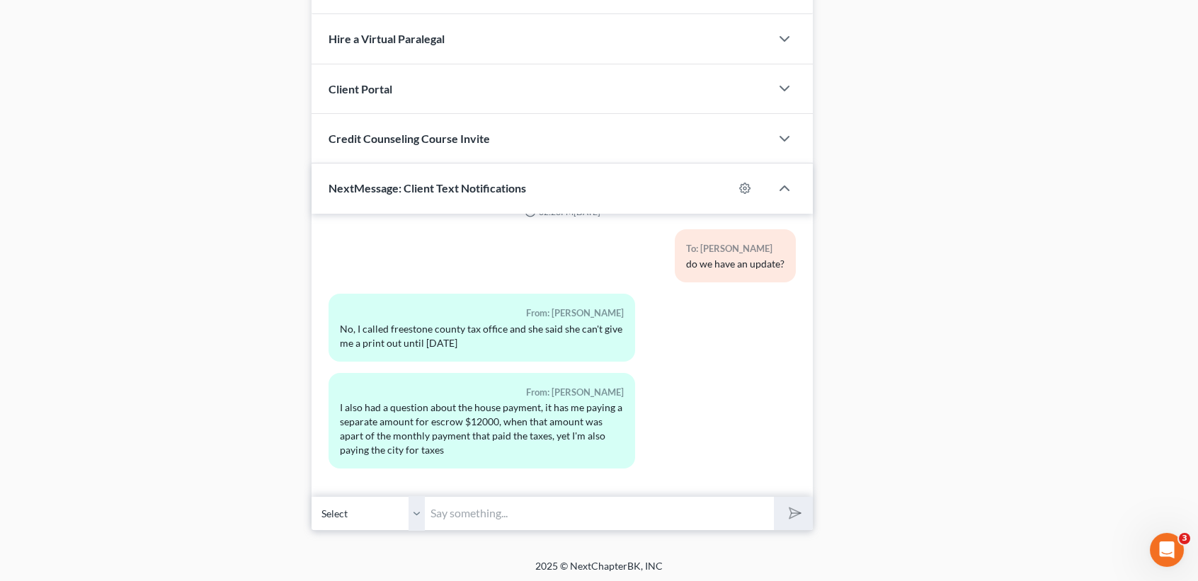
click at [554, 482] on div "11:25AM, 10/06/2022 To: Tari Carson This is a Sara @ Monte White's office. Can …" at bounding box center [562, 355] width 501 height 283
click at [556, 498] on input "text" at bounding box center [599, 513] width 349 height 35
click at [572, 513] on input "text" at bounding box center [599, 513] width 349 height 35
click at [402, 466] on div "From: Tari Carson I also had a question about the house payment, it has me payi…" at bounding box center [481, 426] width 321 height 107
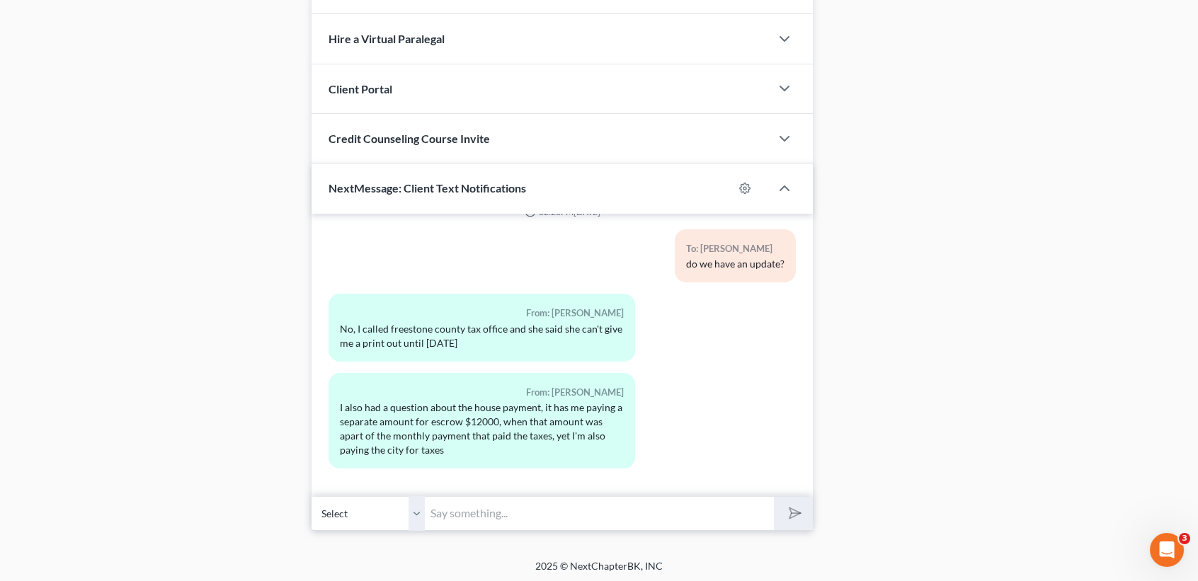
click at [533, 518] on input "text" at bounding box center [599, 513] width 349 height 35
type input "All of the taxes that we have in question are not for your home. They are for m…"
click at [774, 497] on button "submit" at bounding box center [793, 513] width 39 height 33
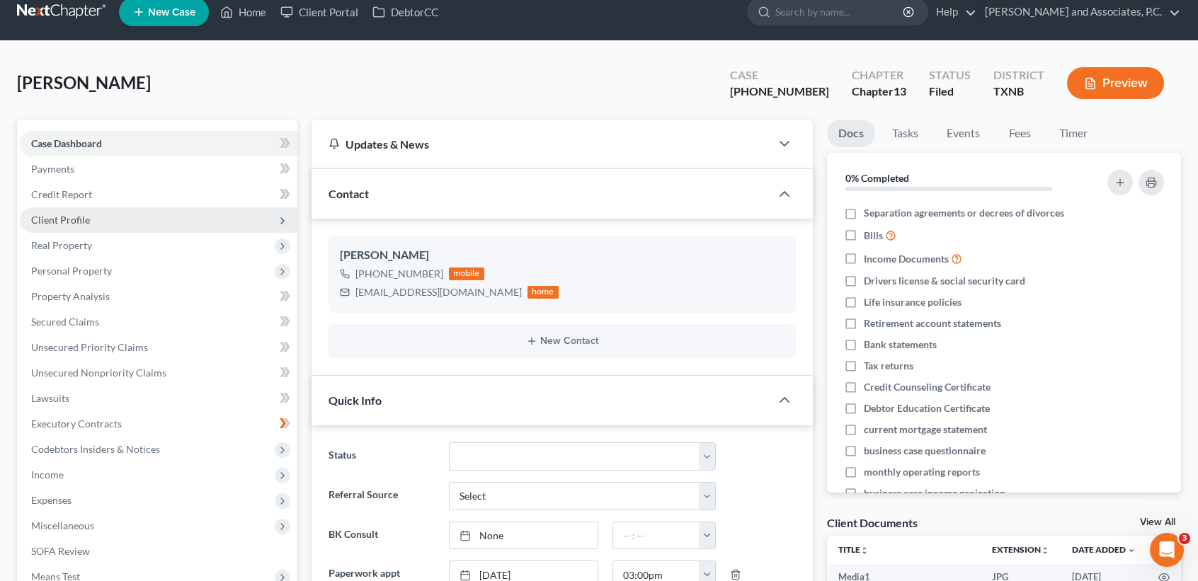
scroll to position [0, 0]
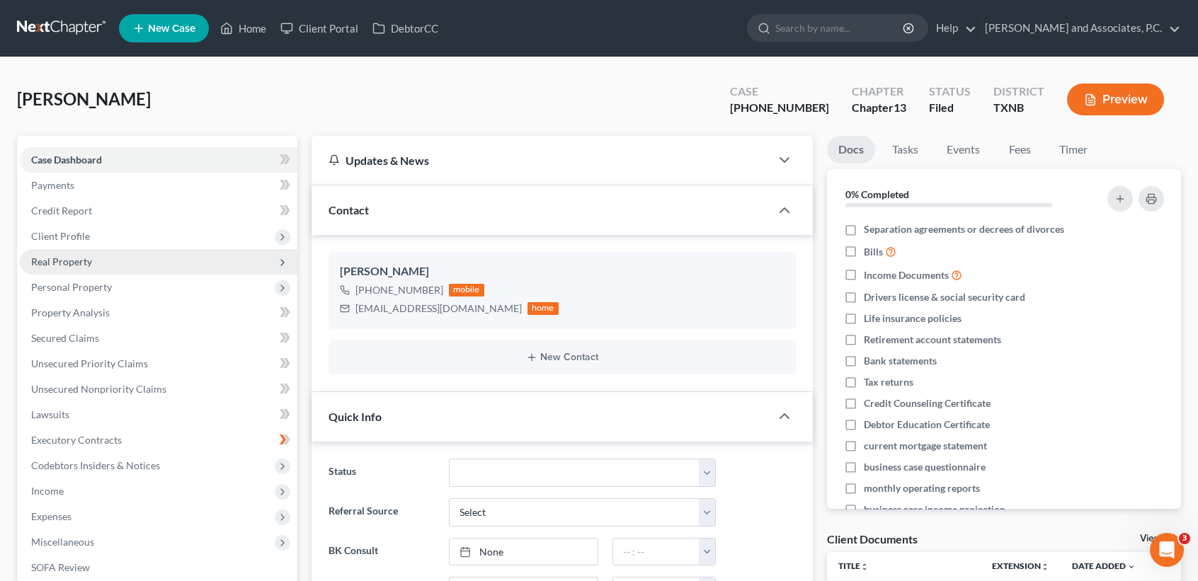
click at [74, 266] on span "Real Property" at bounding box center [61, 262] width 61 height 12
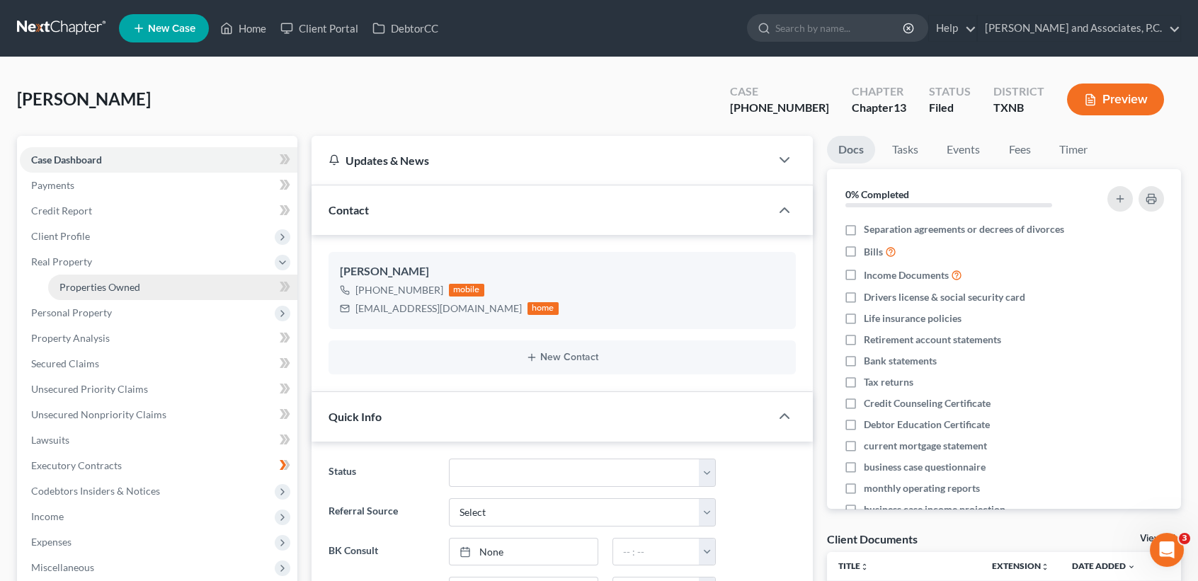
click at [118, 289] on span "Properties Owned" at bounding box center [99, 287] width 81 height 12
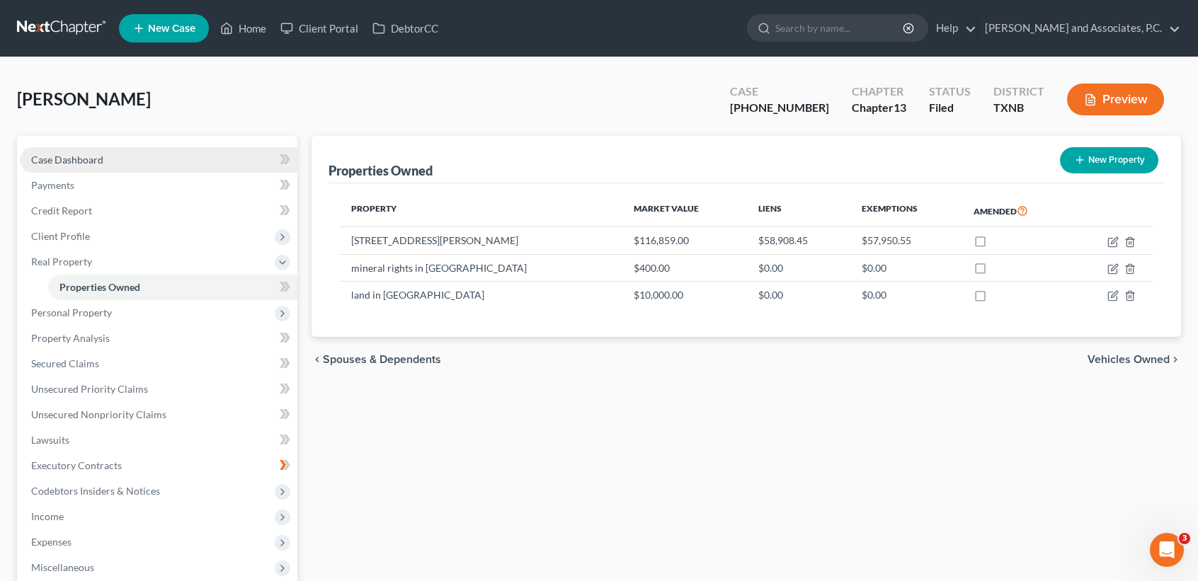
click at [76, 147] on div "Case Dashboard Payments Invoices Payments Payments Credit Report Client Profile…" at bounding box center [157, 415] width 280 height 558
click at [68, 157] on span "Case Dashboard" at bounding box center [67, 160] width 72 height 12
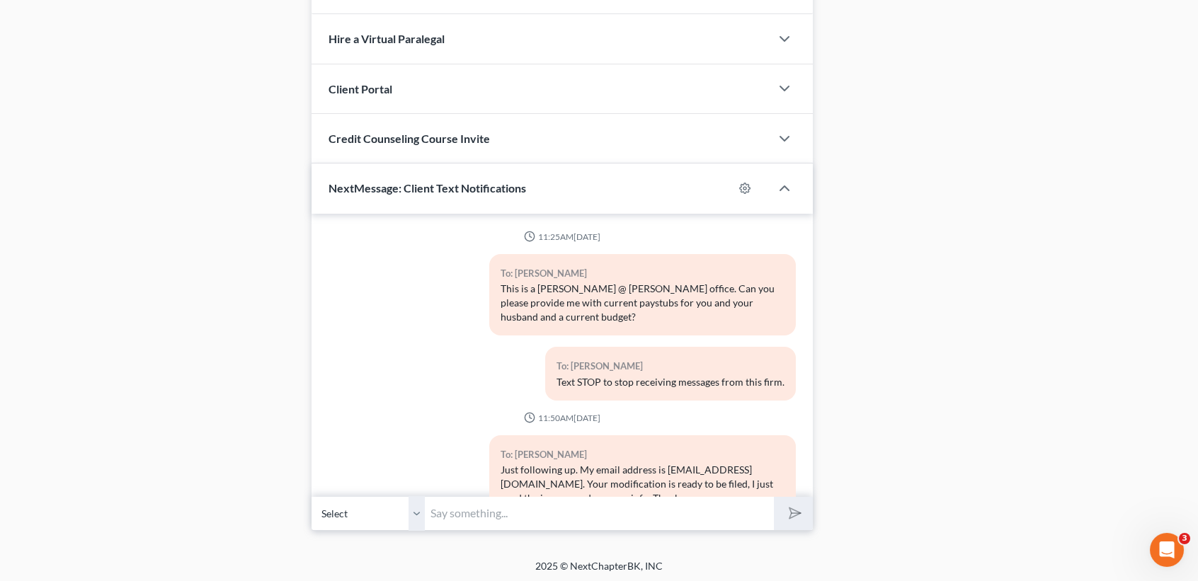
scroll to position [7690, 0]
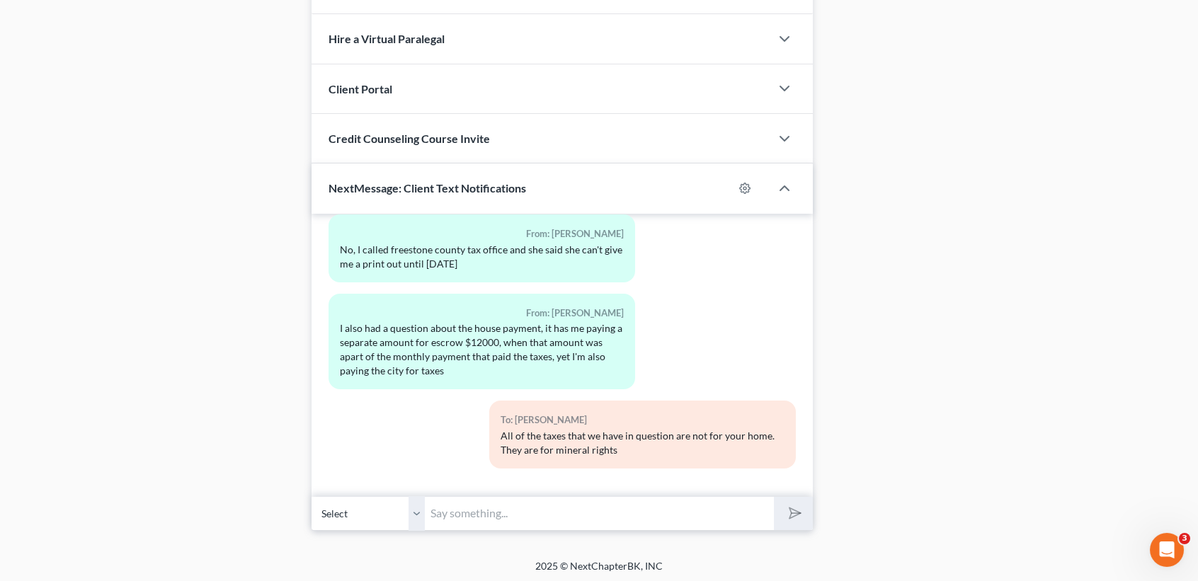
click at [632, 504] on input "text" at bounding box center [599, 513] width 349 height 35
type input "The tax office is also requesting that you pay the $536 directly. They are givi…"
click at [807, 513] on button "submit" at bounding box center [793, 513] width 39 height 33
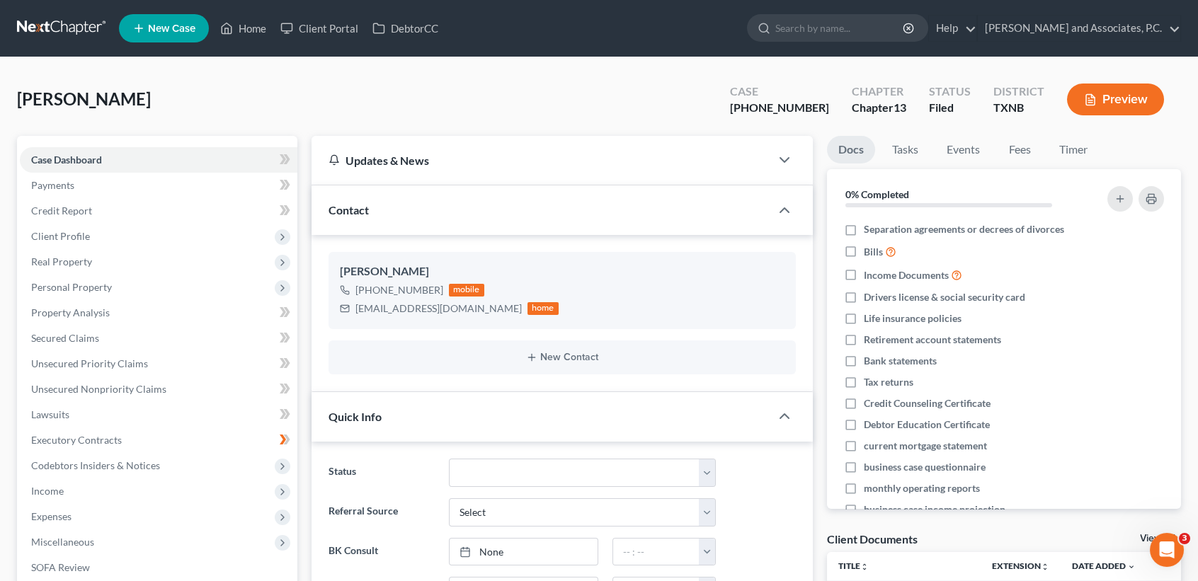
scroll to position [7848, 0]
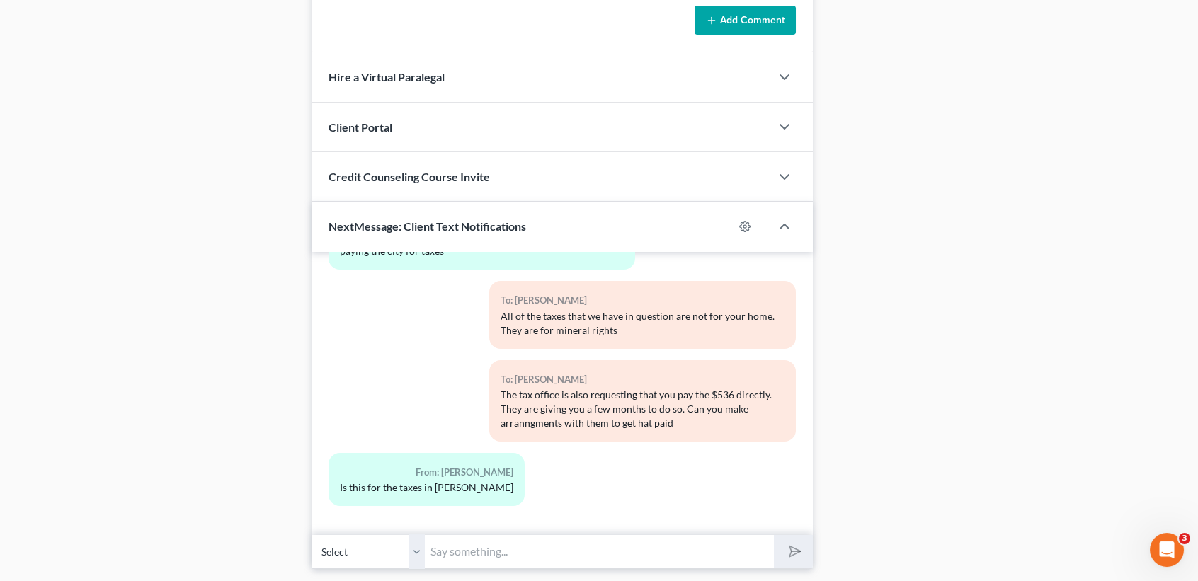
scroll to position [1223, 0]
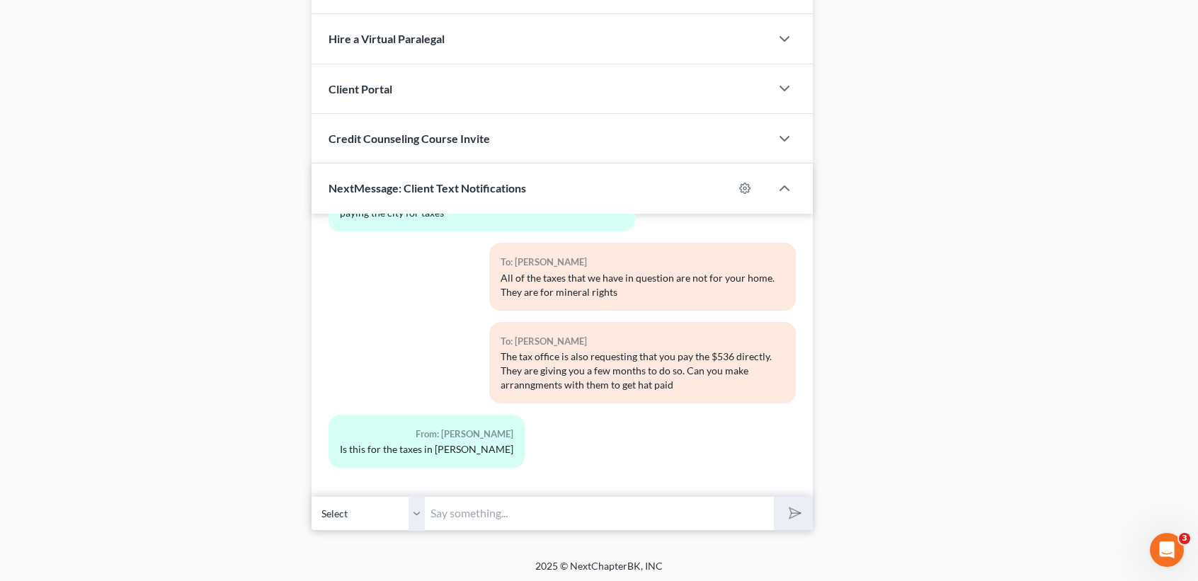
click at [489, 526] on input "text" at bounding box center [599, 513] width 349 height 35
type input "y"
type input "3"
type input "2"
type input "5"
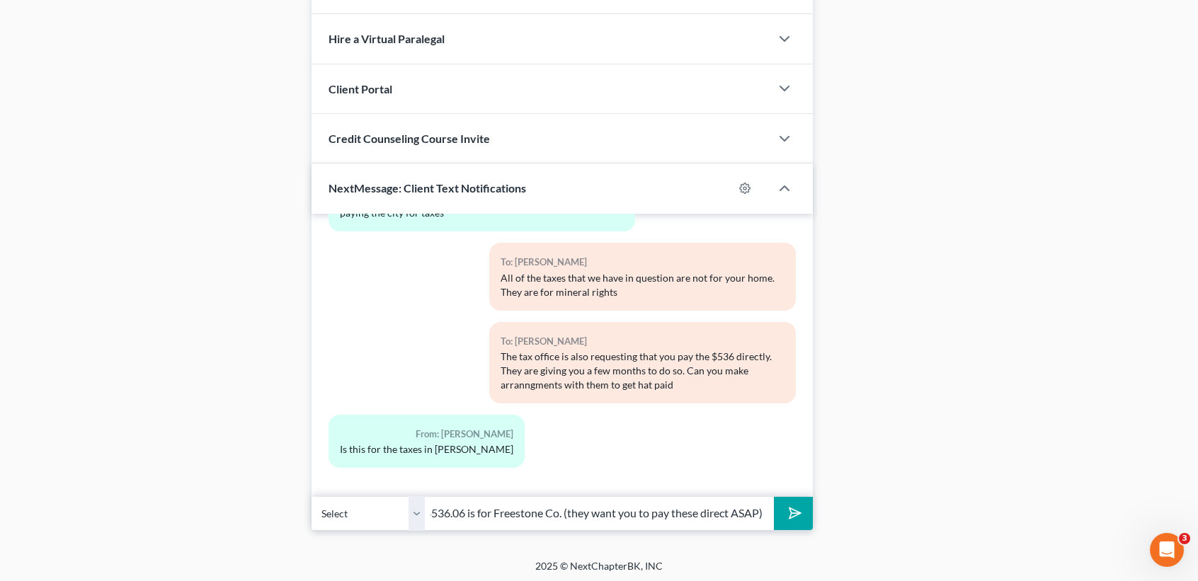
scroll to position [0, 12]
type input "$536.06 is for Freestone Co. (they want you to pay these direct ASAP)"
click at [774, 497] on button "submit" at bounding box center [793, 513] width 39 height 33
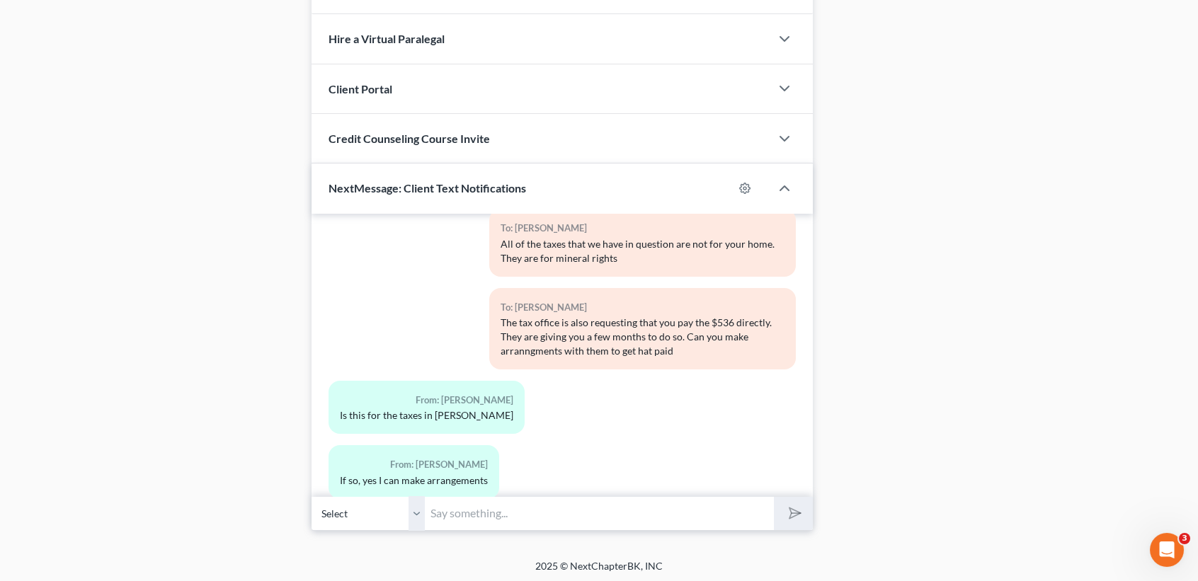
scroll to position [7991, 0]
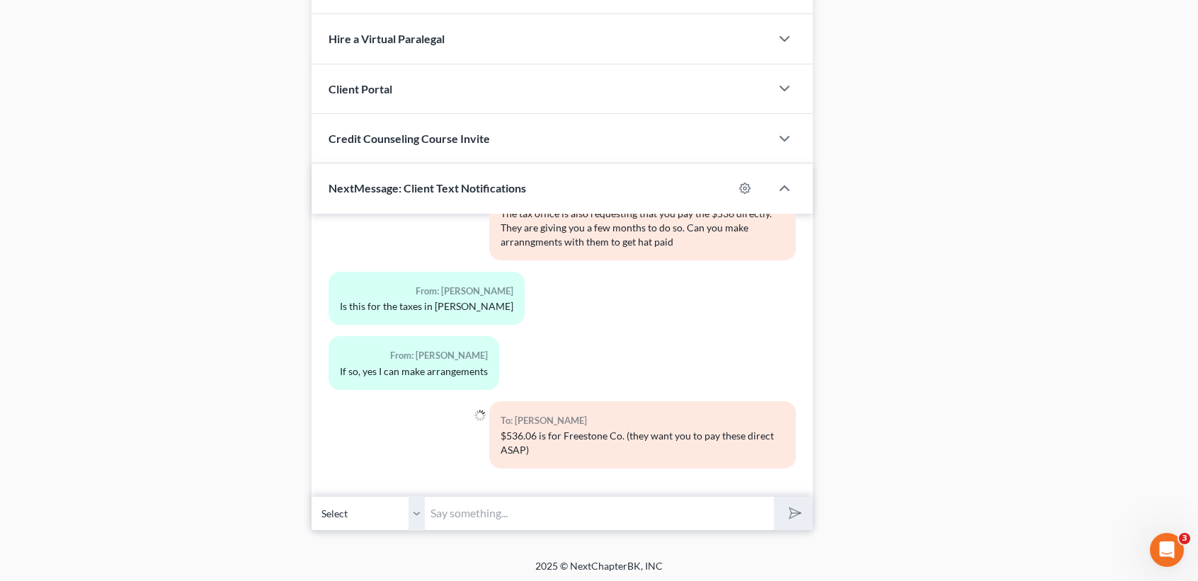
type input "!"
type input "$"
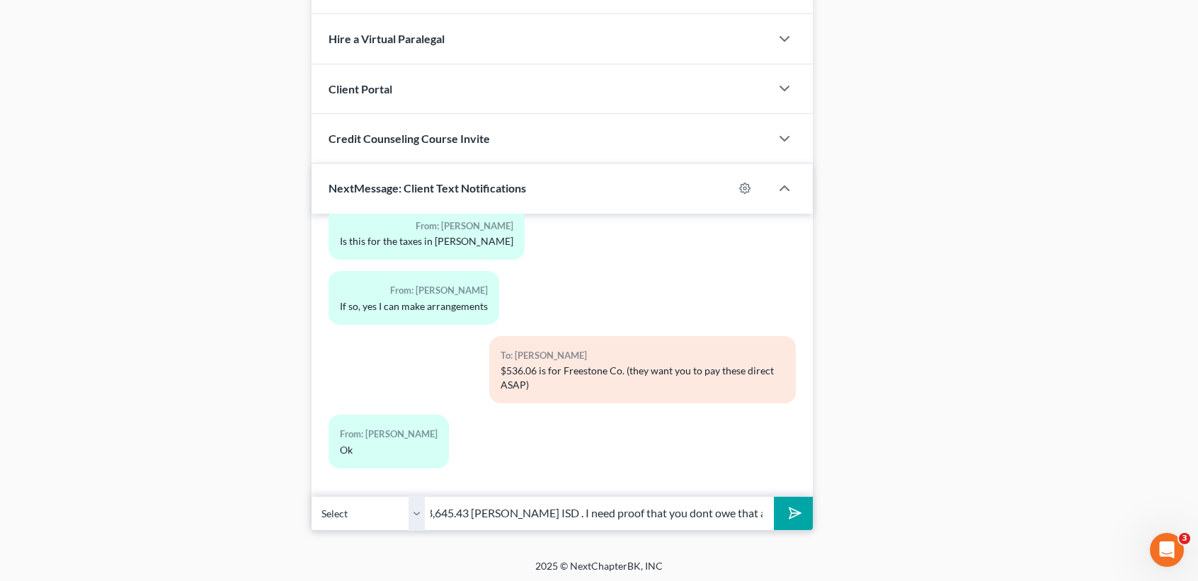
scroll to position [0, 12]
type input "$8,645.43 Teague ISD . I need proof that you dont owe that as you say."
click at [774, 497] on button "submit" at bounding box center [793, 513] width 39 height 33
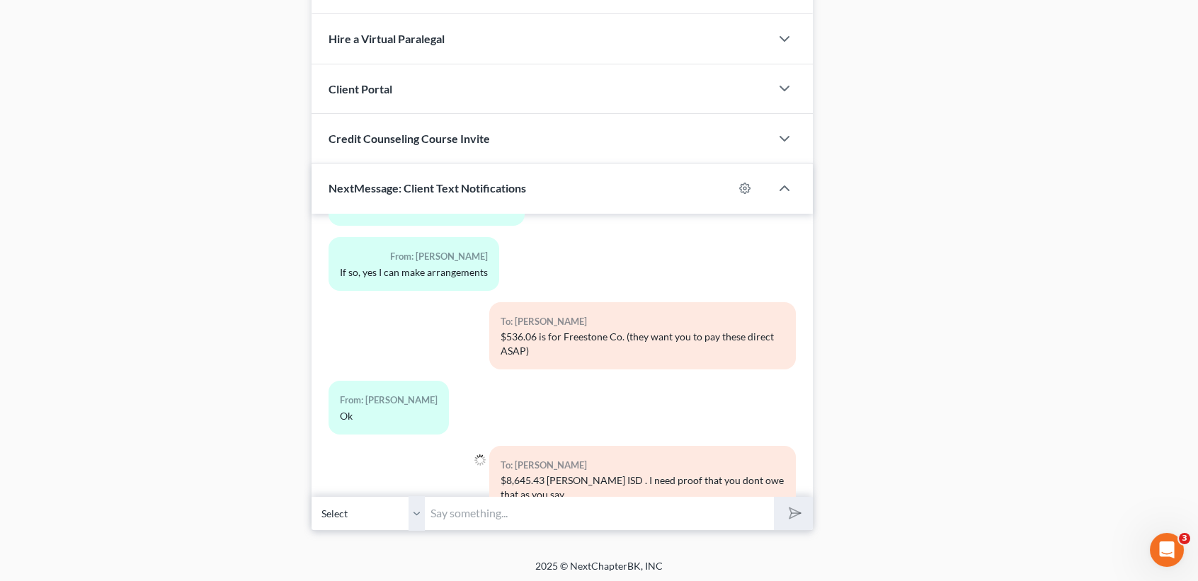
scroll to position [8135, 0]
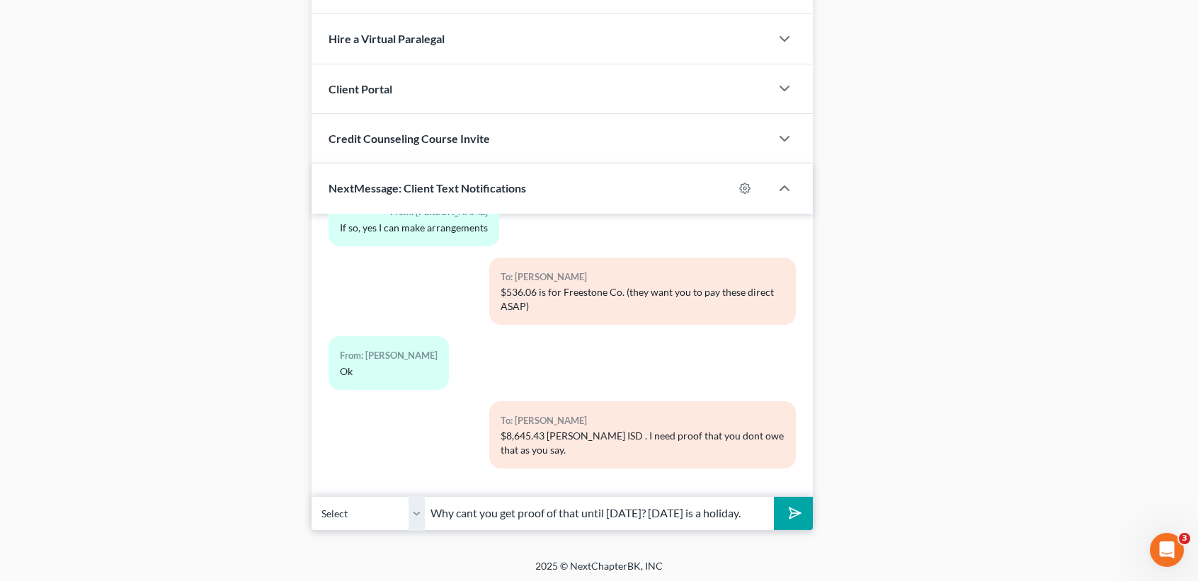
type input "Why cant you get proof of that until Monday? Monday is a holiday."
click at [774, 497] on button "submit" at bounding box center [793, 513] width 39 height 33
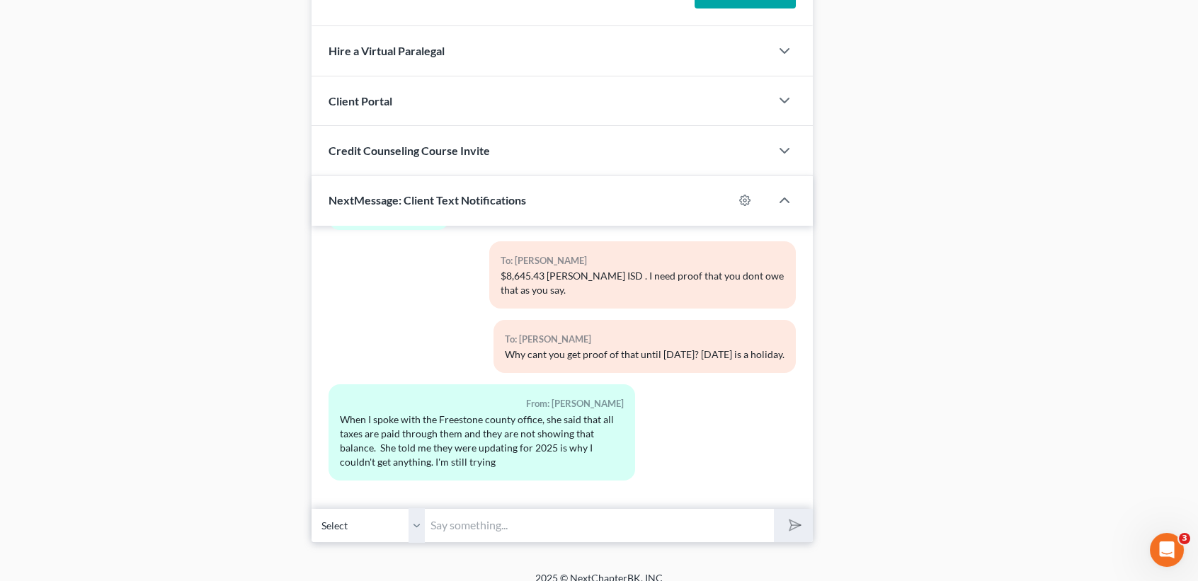
scroll to position [1223, 0]
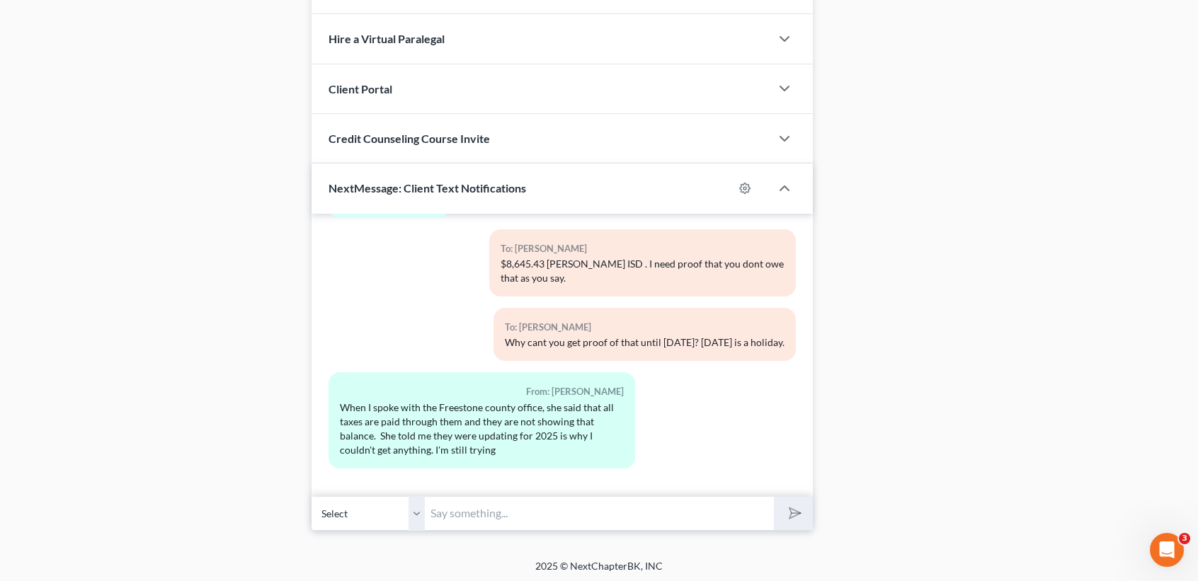
click at [528, 513] on input "text" at bounding box center [599, 513] width 349 height 35
type input "Tari, we may be out of the office on Monday the 13th. If you get documents on M…"
click at [774, 497] on button "submit" at bounding box center [793, 513] width 39 height 33
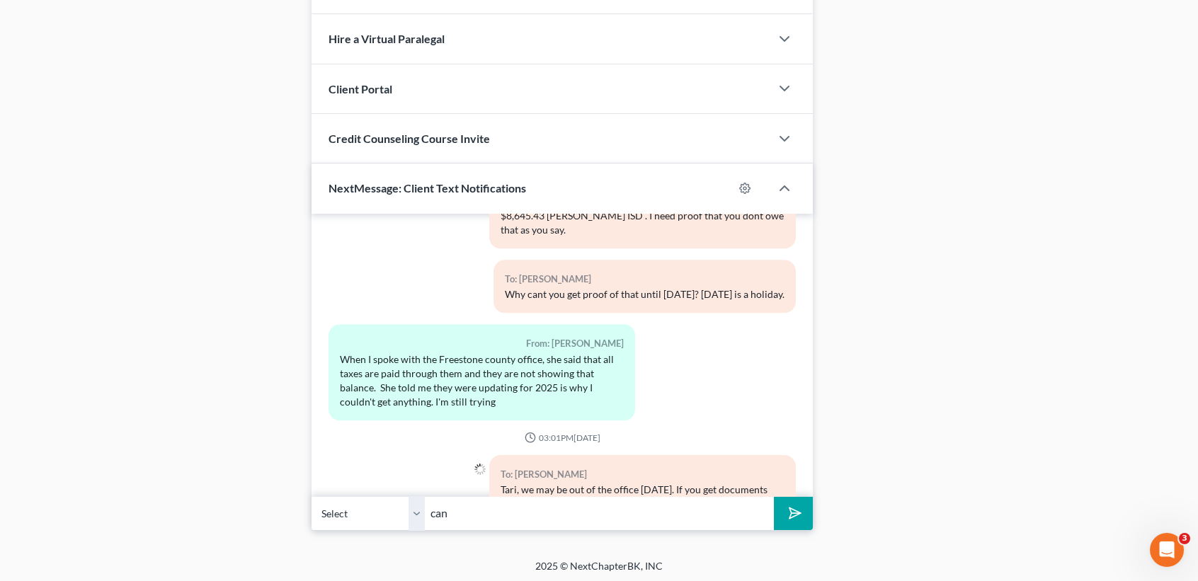
scroll to position [8438, 0]
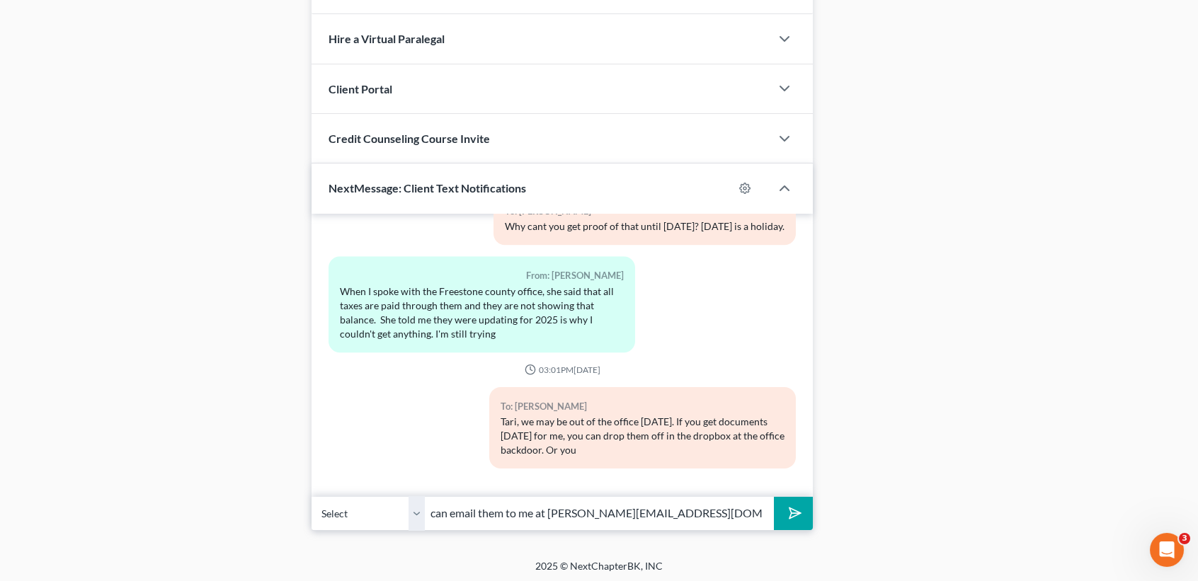
click at [774, 497] on button "submit" at bounding box center [793, 513] width 39 height 33
type input "can email them to me at desiree@montejwhite.comT"
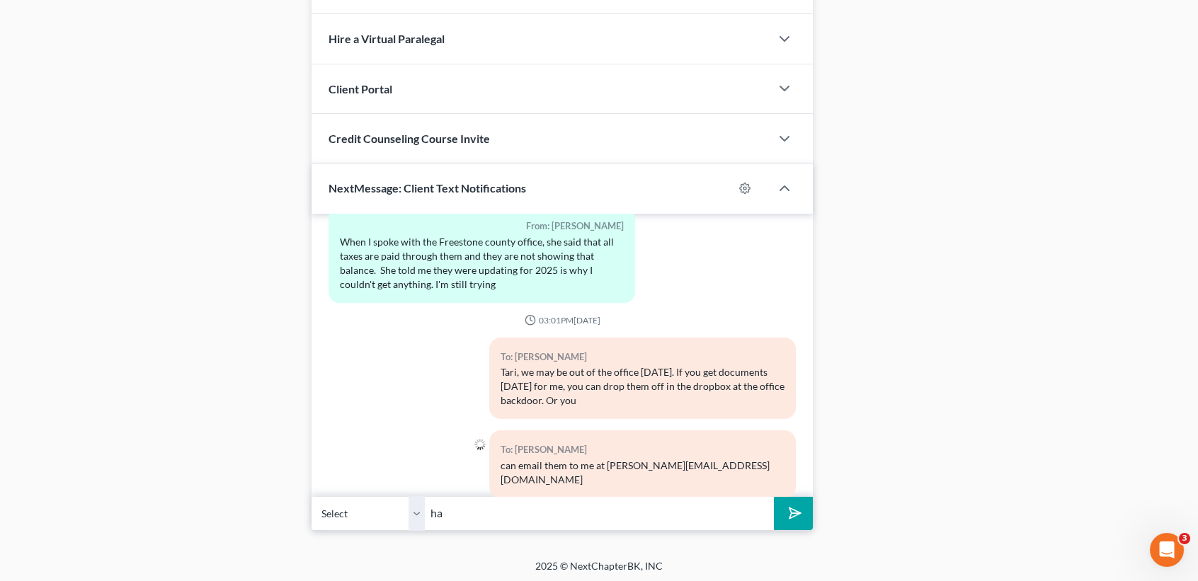
type input "h"
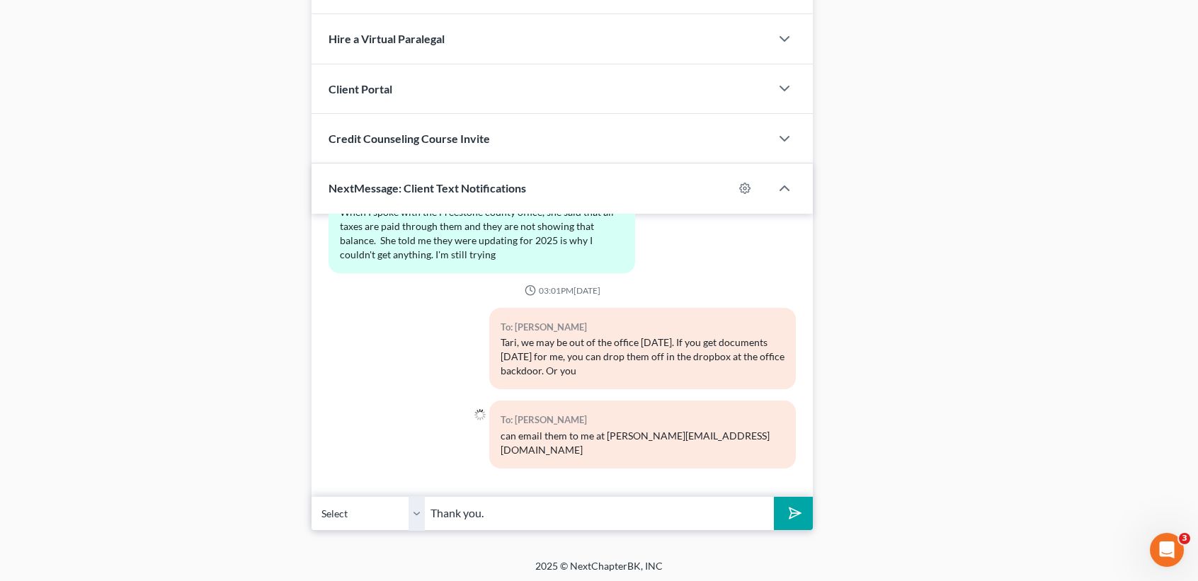
type input "Thank you."
click at [774, 497] on button "submit" at bounding box center [793, 513] width 39 height 33
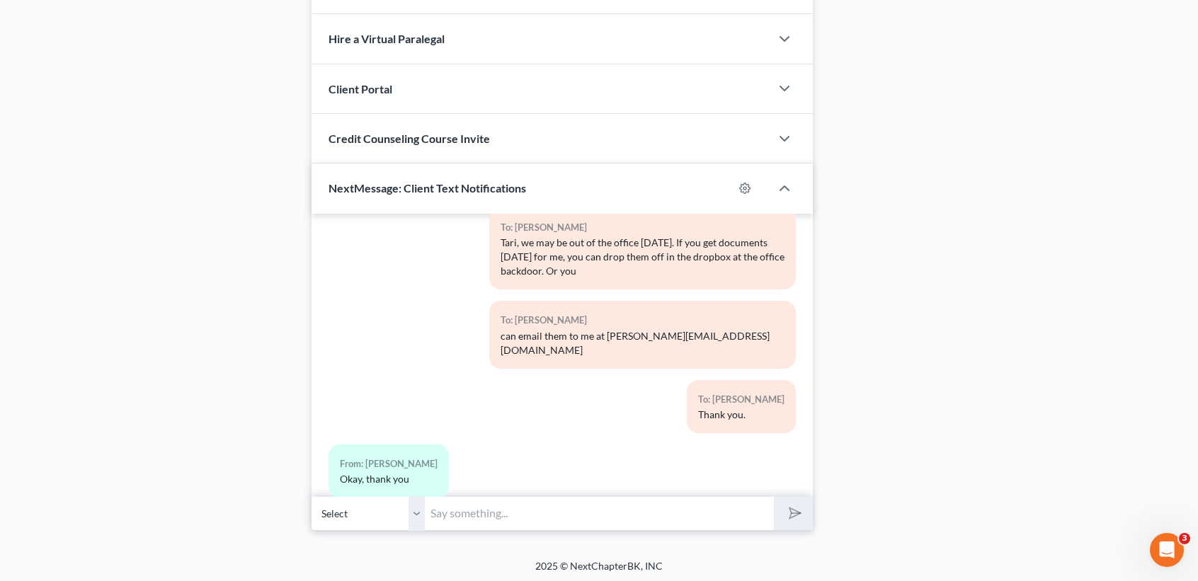
scroll to position [8632, 0]
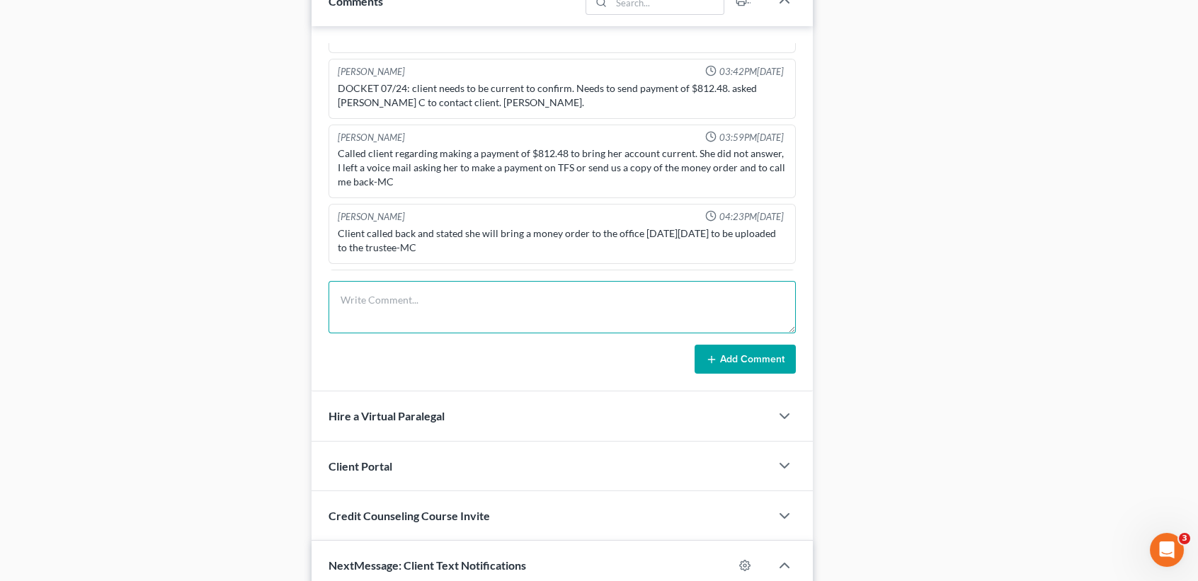
click at [466, 308] on textarea at bounding box center [562, 307] width 467 height 52
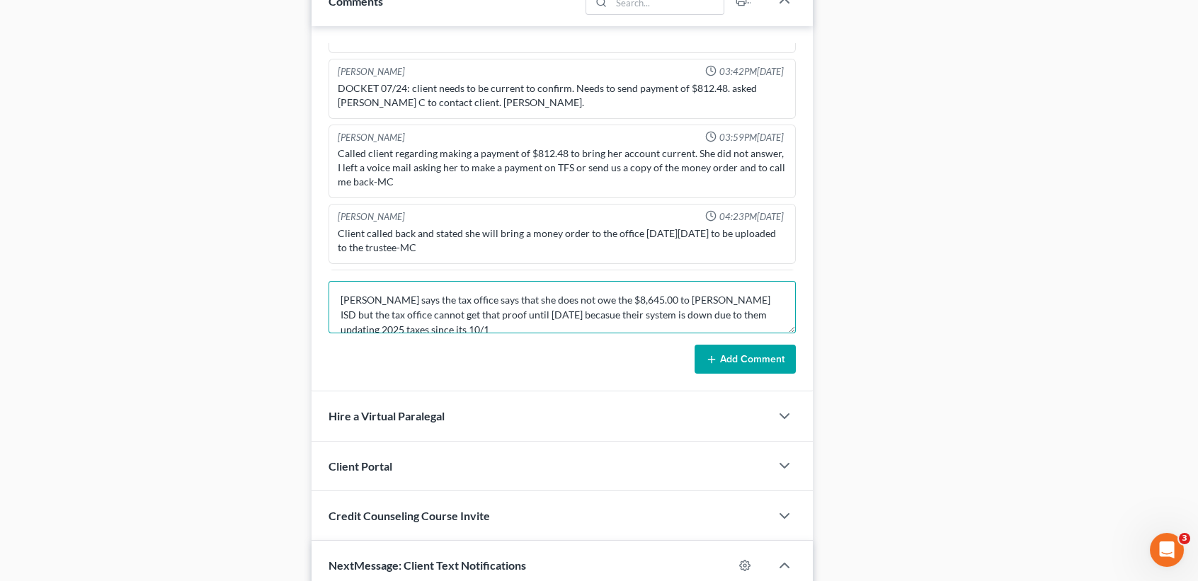
scroll to position [2, 0]
drag, startPoint x: 452, startPoint y: 318, endPoint x: 431, endPoint y: 330, distance: 24.4
click at [451, 319] on textarea "Tari says the tax office says that she does not owe the $8,645.00 to Teague ISD…" at bounding box center [562, 307] width 467 height 52
type textarea "Tari says the tax office says that she does not owe the $8,645.00 to Teague ISD…"
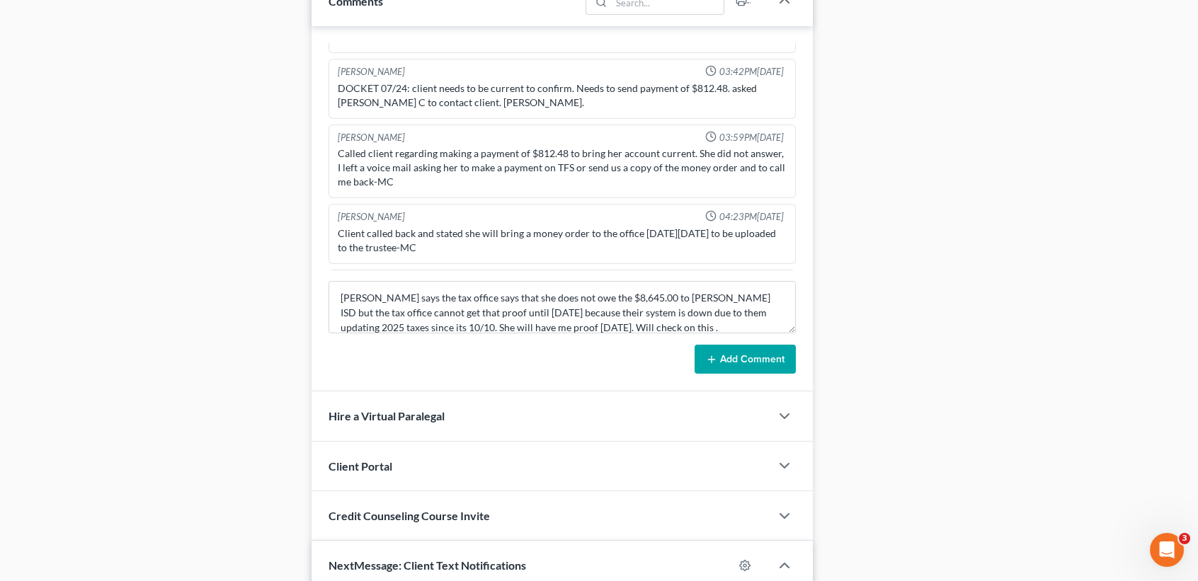
click at [763, 359] on button "Add Comment" at bounding box center [745, 360] width 101 height 30
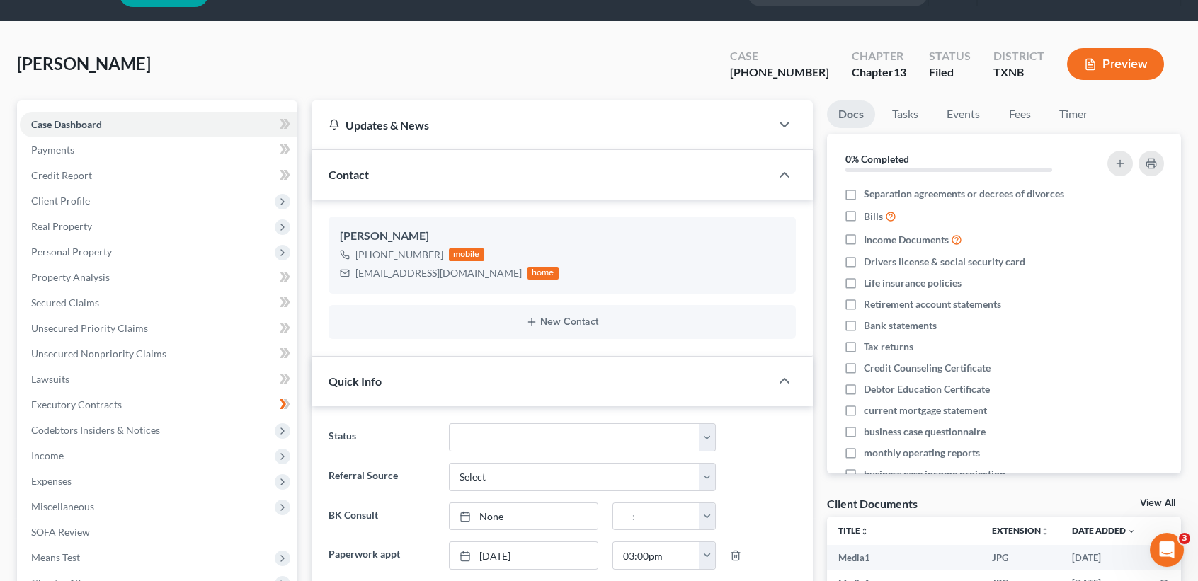
scroll to position [0, 0]
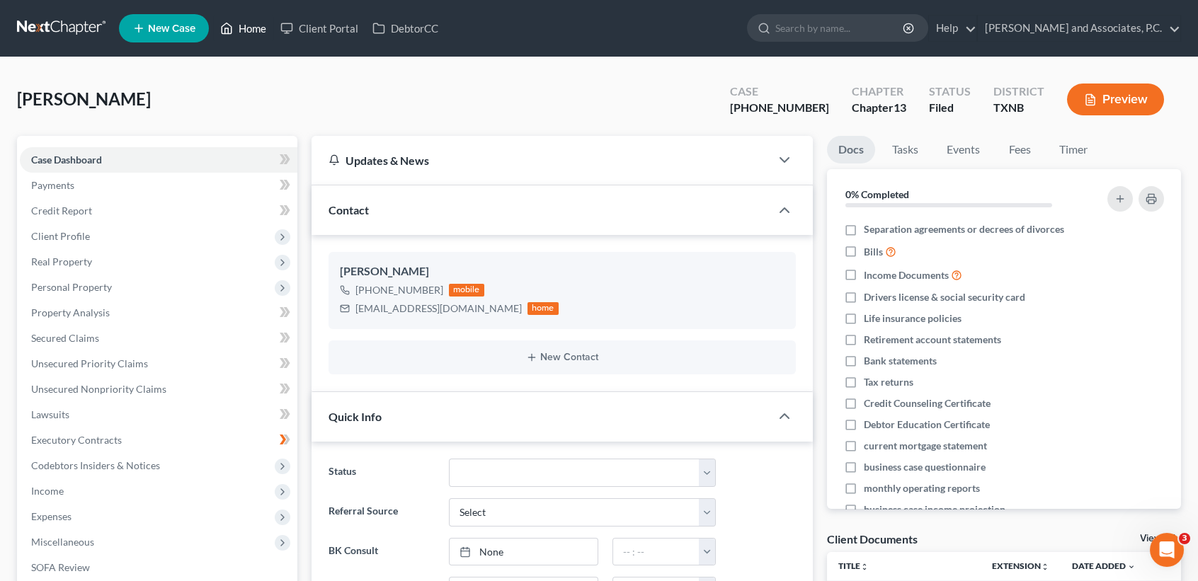
click at [259, 29] on link "Home" at bounding box center [243, 28] width 60 height 25
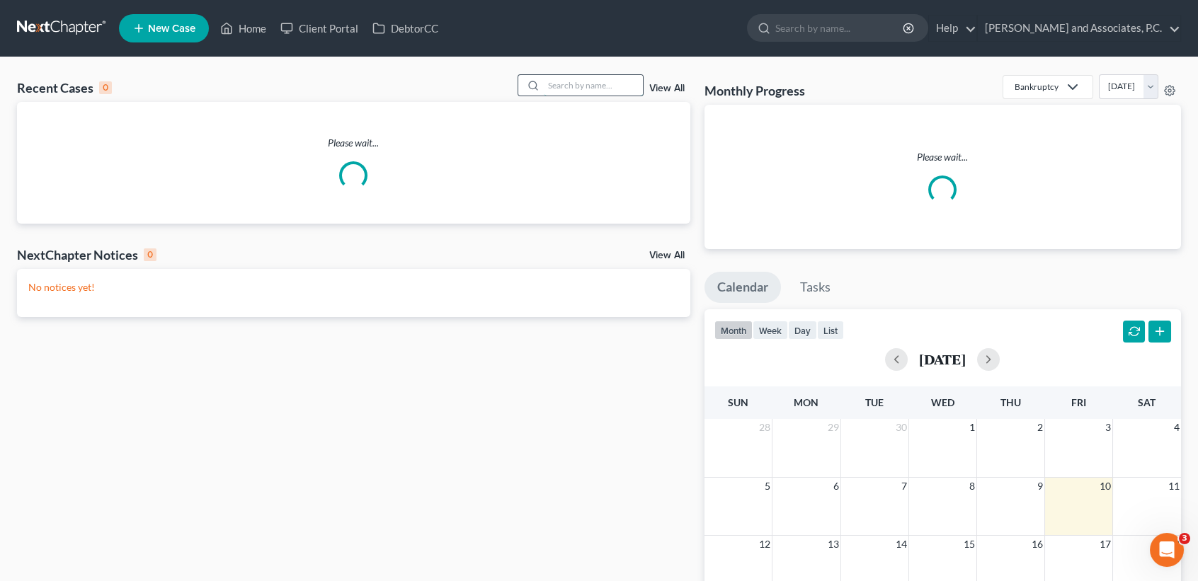
click at [598, 79] on input "search" at bounding box center [593, 85] width 99 height 21
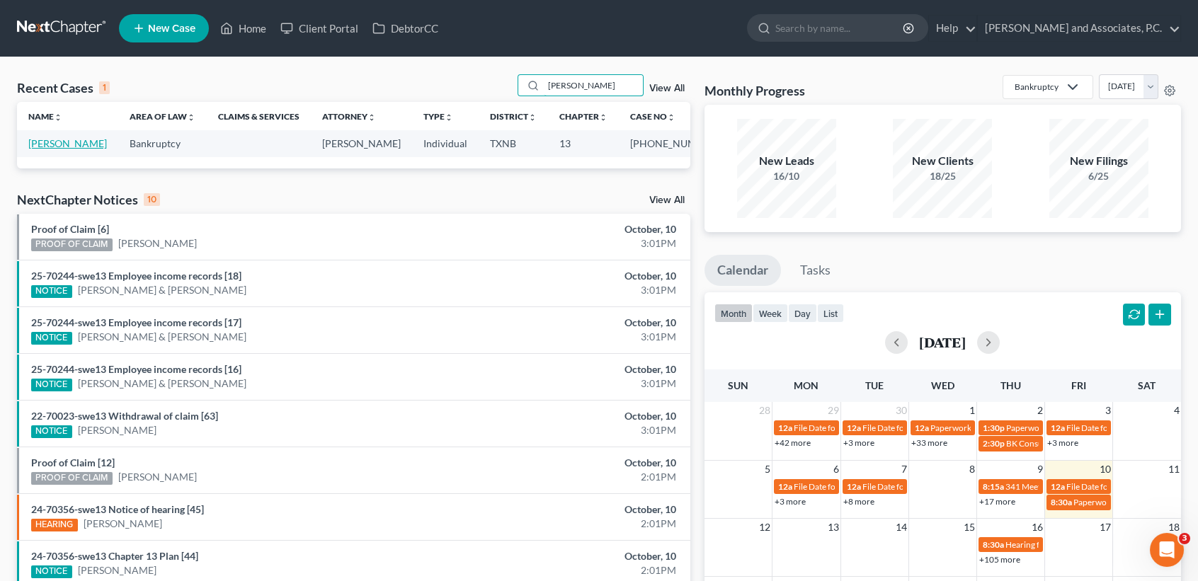
type input "mcnew"
click at [63, 149] on link "McNew, Wendlyn" at bounding box center [67, 143] width 79 height 12
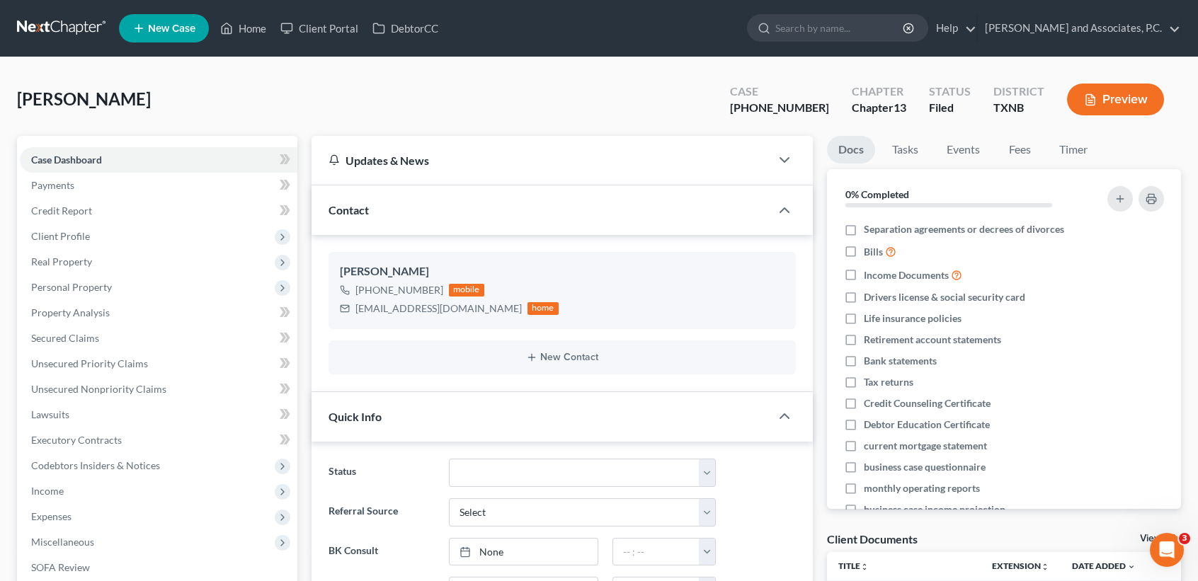
scroll to position [416, 0]
click at [261, 33] on link "Home" at bounding box center [243, 28] width 60 height 25
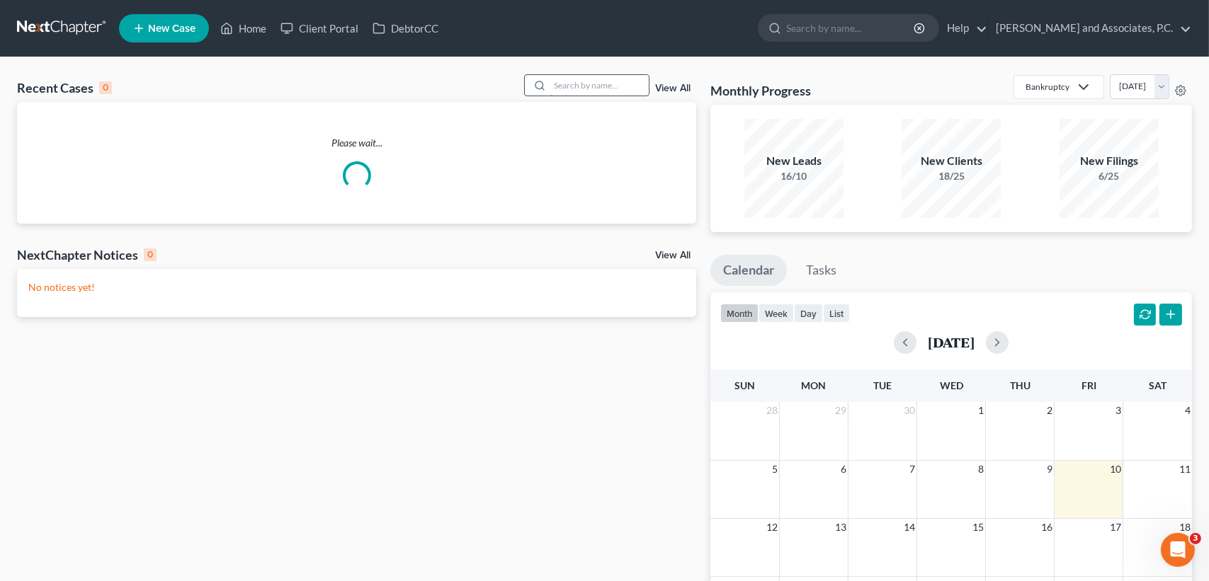
click at [586, 89] on input "search" at bounding box center [598, 85] width 99 height 21
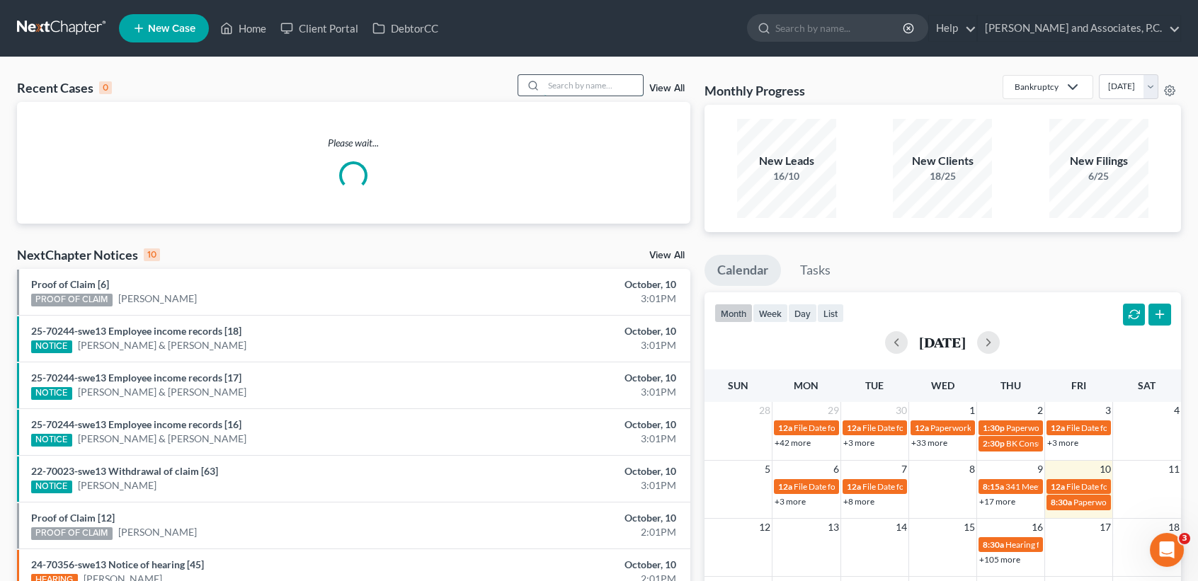
click at [580, 88] on input "search" at bounding box center [593, 85] width 99 height 21
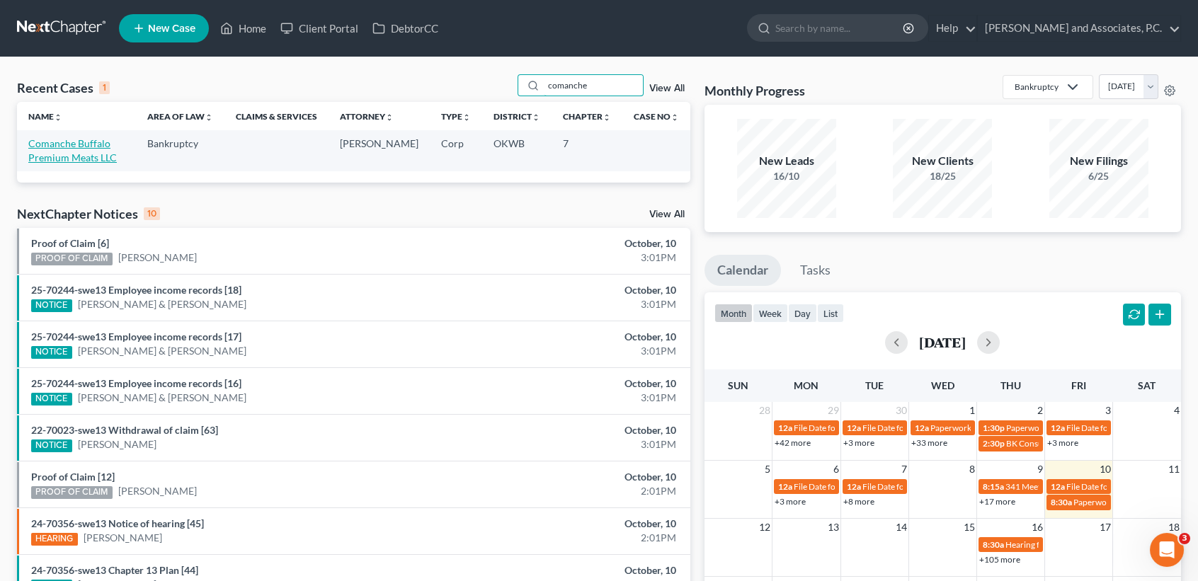
type input "comanche"
click at [71, 155] on link "Comanche Buffalo Premium Meats LLC" at bounding box center [72, 150] width 89 height 26
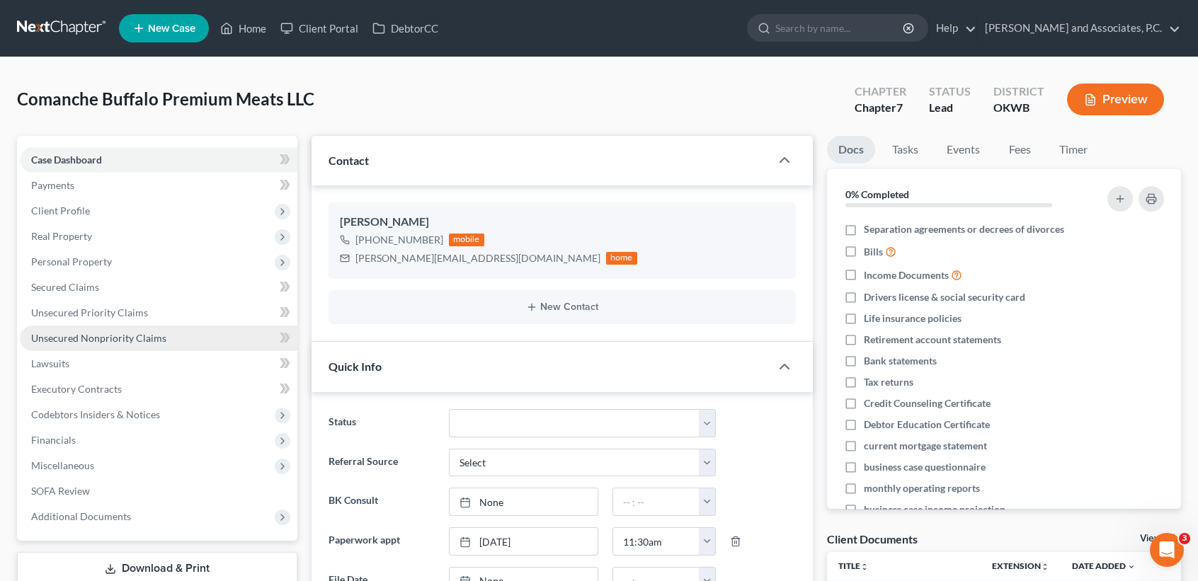
scroll to position [8428, 0]
click at [120, 339] on span "Unsecured Nonpriority Claims" at bounding box center [98, 338] width 135 height 12
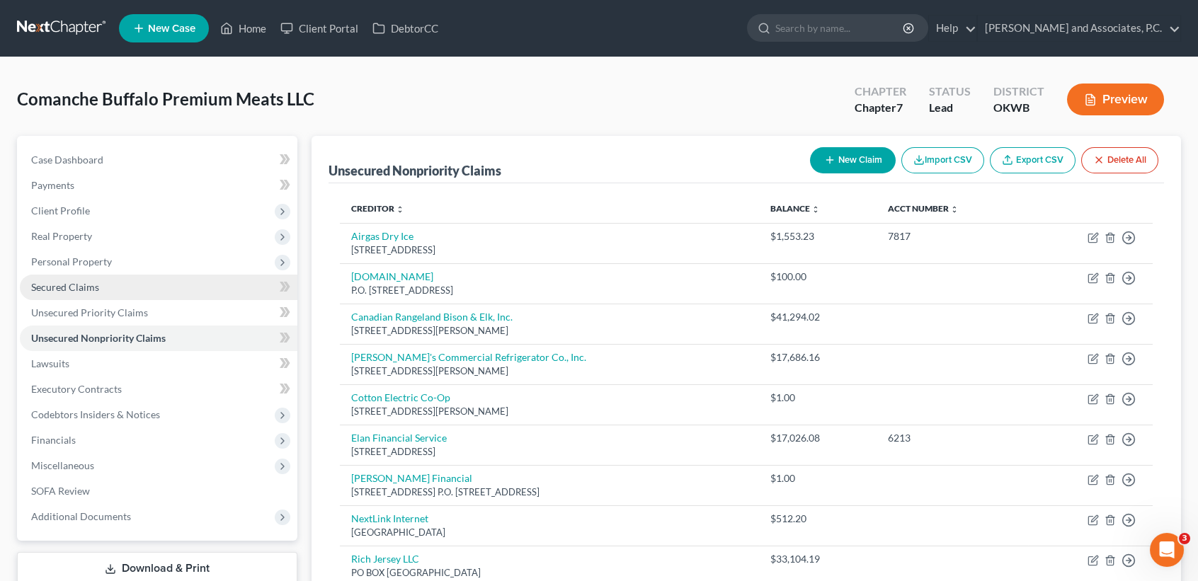
click at [98, 284] on link "Secured Claims" at bounding box center [159, 287] width 278 height 25
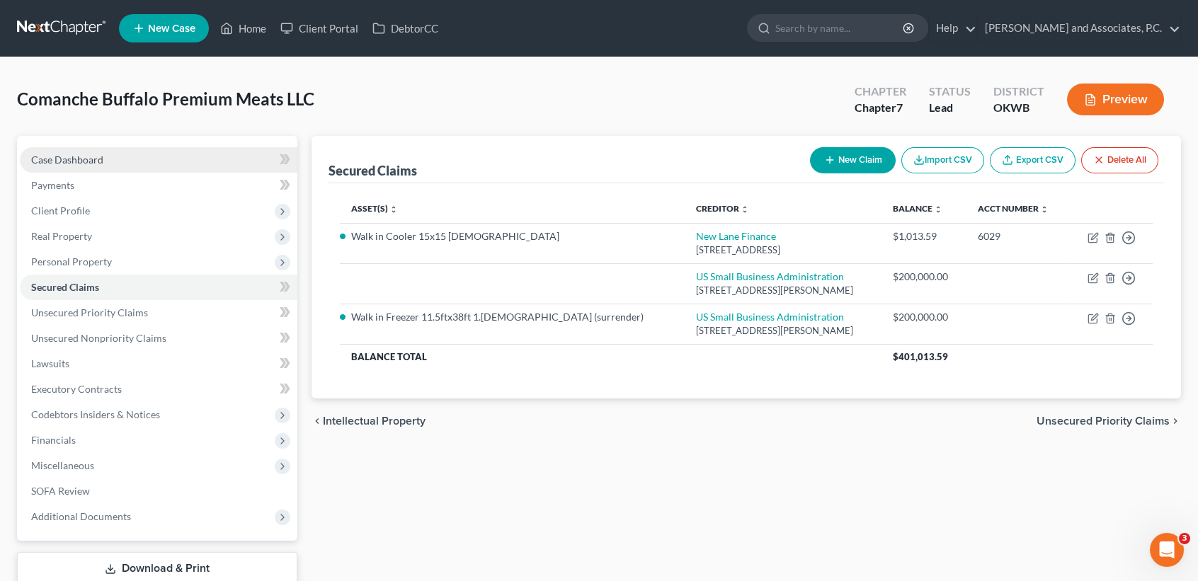
click at [74, 162] on span "Case Dashboard" at bounding box center [67, 160] width 72 height 12
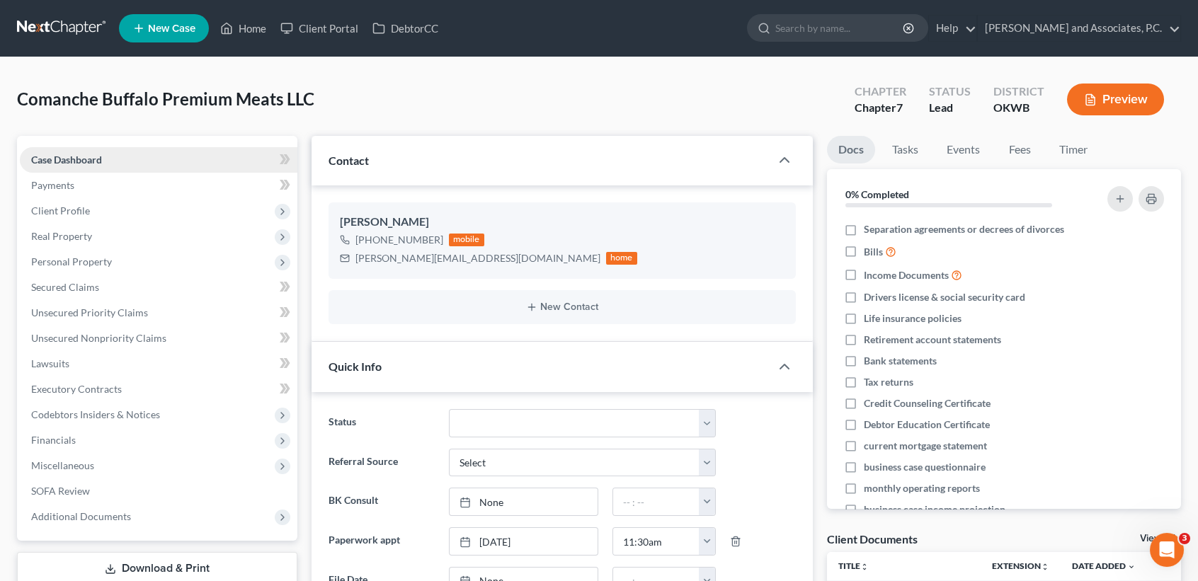
click at [76, 152] on link "Case Dashboard" at bounding box center [159, 159] width 278 height 25
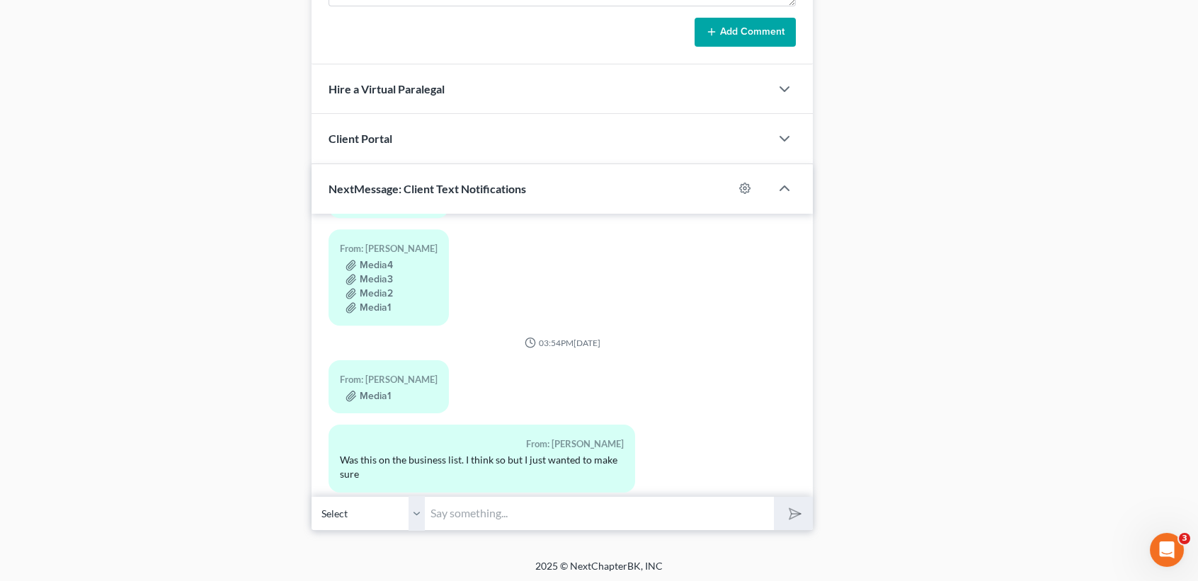
scroll to position [8428, 0]
click at [523, 517] on input "text" at bounding box center [599, 513] width 349 height 35
type input "Yes we have them listed but what is your collateral there?"
click at [774, 497] on button "submit" at bounding box center [793, 513] width 39 height 33
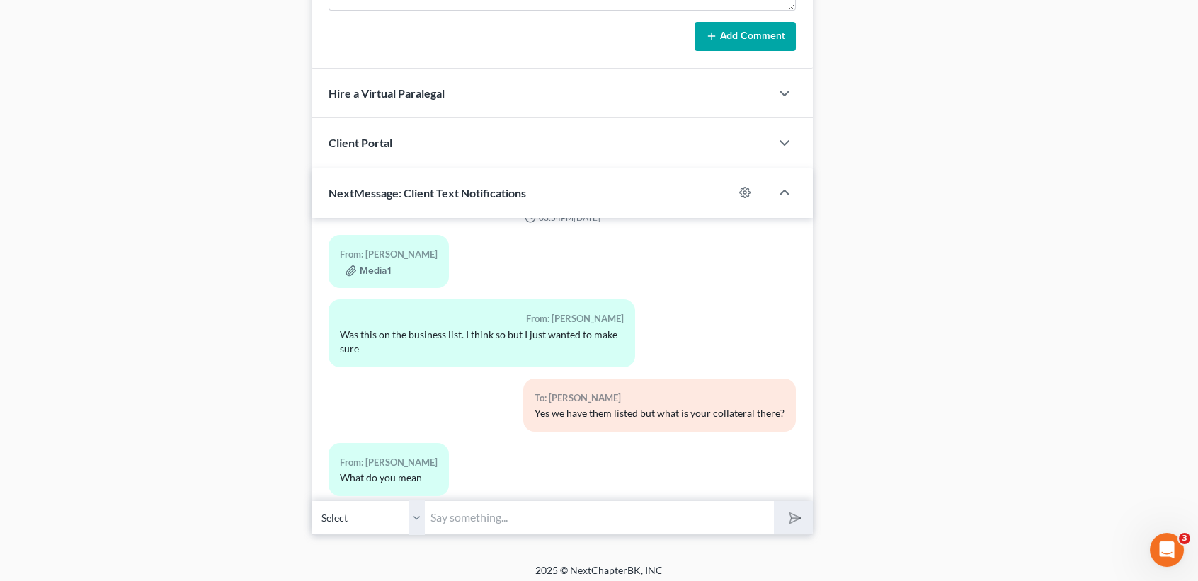
scroll to position [1123, 0]
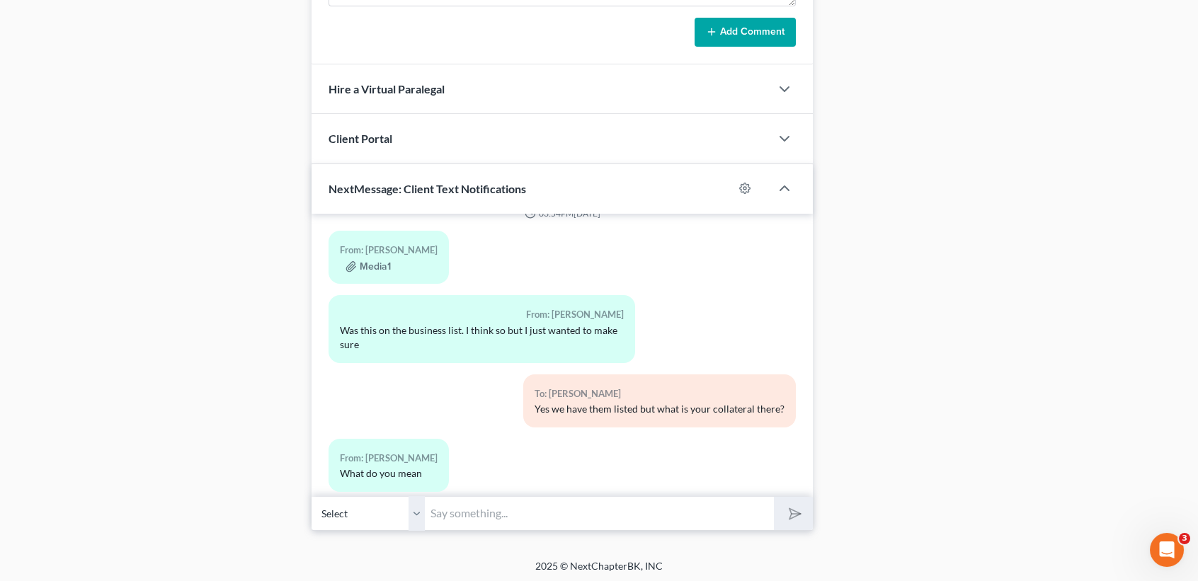
click at [702, 507] on input "text" at bounding box center [599, 513] width 349 height 35
type input "was is the debt for?"
click at [774, 497] on button "submit" at bounding box center [793, 513] width 39 height 33
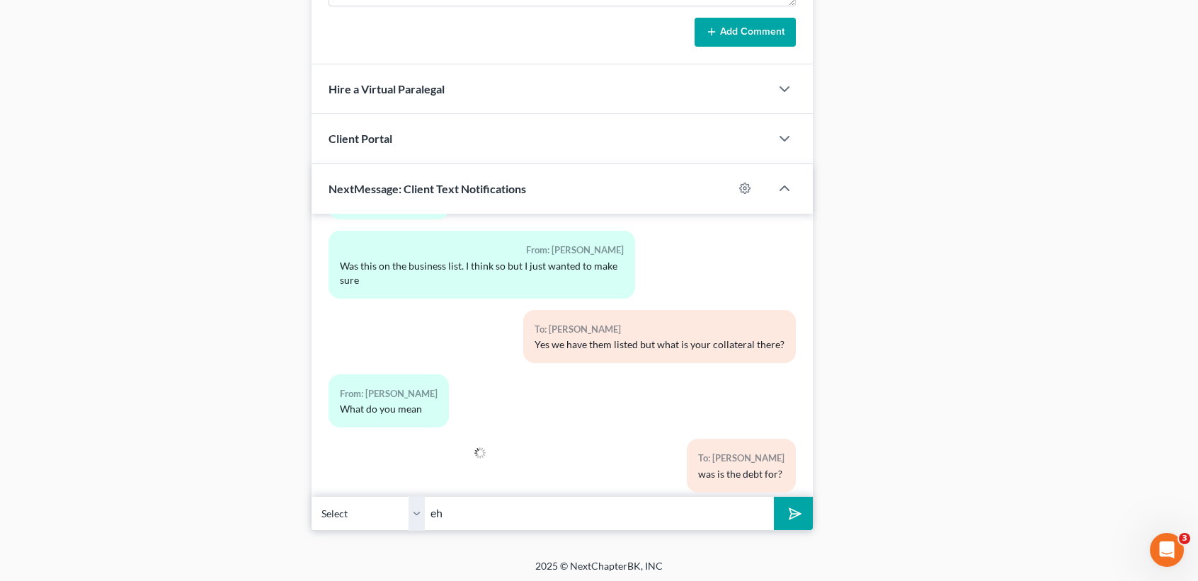
type input "e"
type input "what is the debt for?*"
click at [774, 497] on button "submit" at bounding box center [793, 513] width 39 height 33
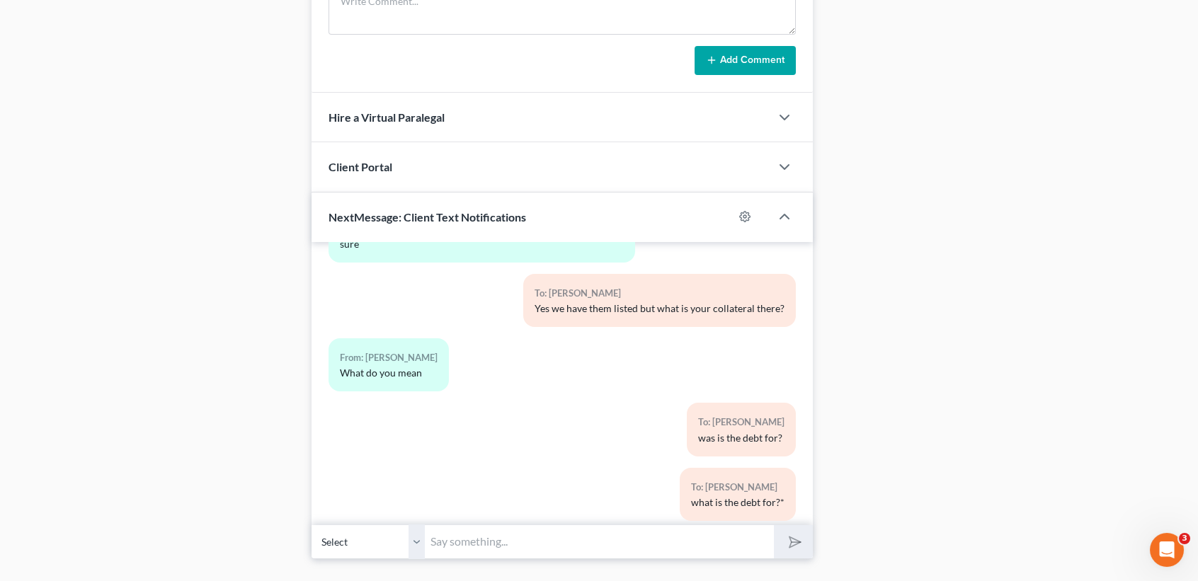
scroll to position [1123, 0]
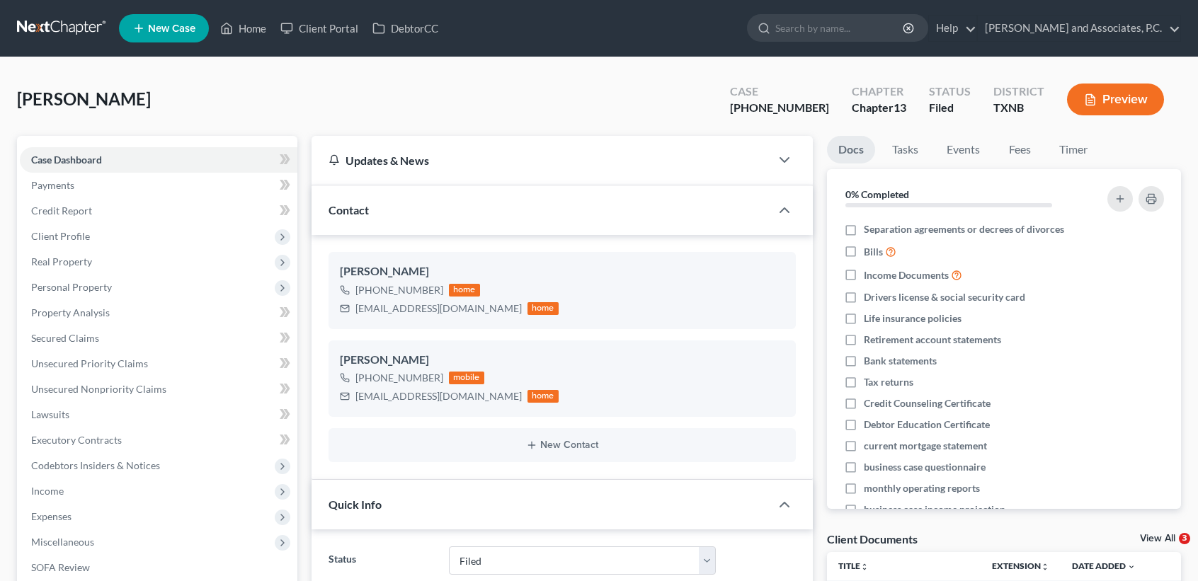
select select "5"
select select "0"
click at [256, 31] on link "Home" at bounding box center [243, 28] width 60 height 25
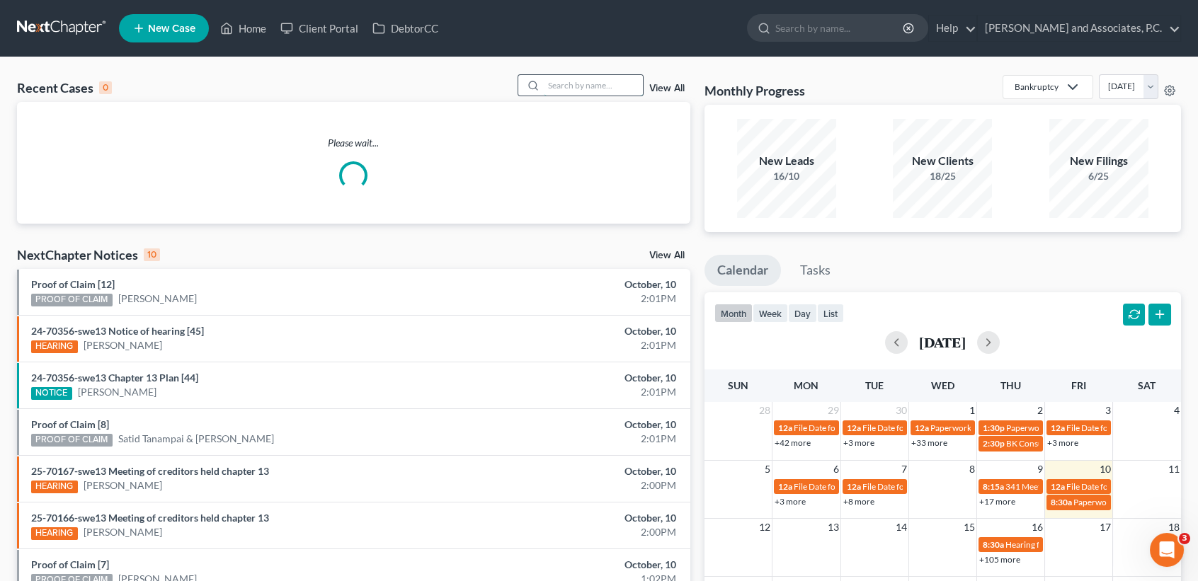
click at [593, 80] on input "search" at bounding box center [593, 85] width 99 height 21
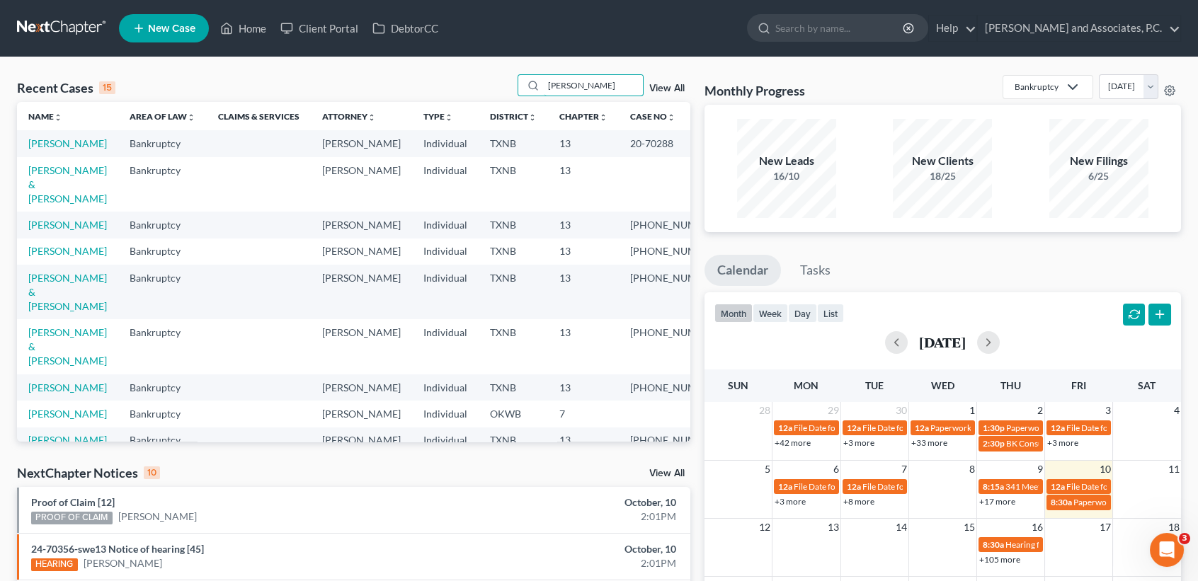
type input "[PERSON_NAME]"
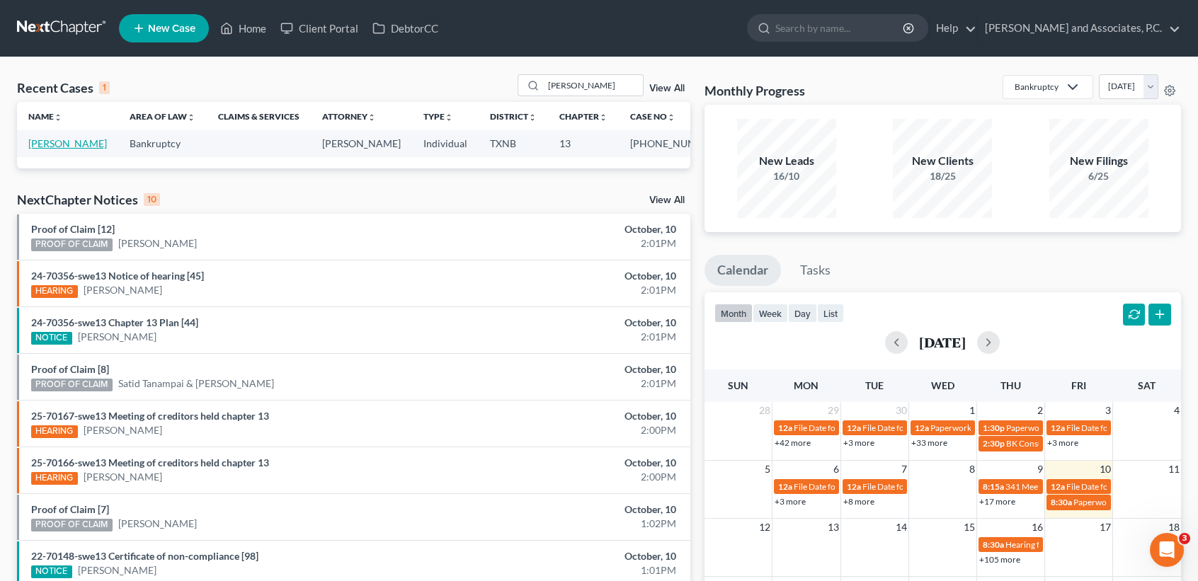
click at [38, 149] on link "[PERSON_NAME]" at bounding box center [67, 143] width 79 height 12
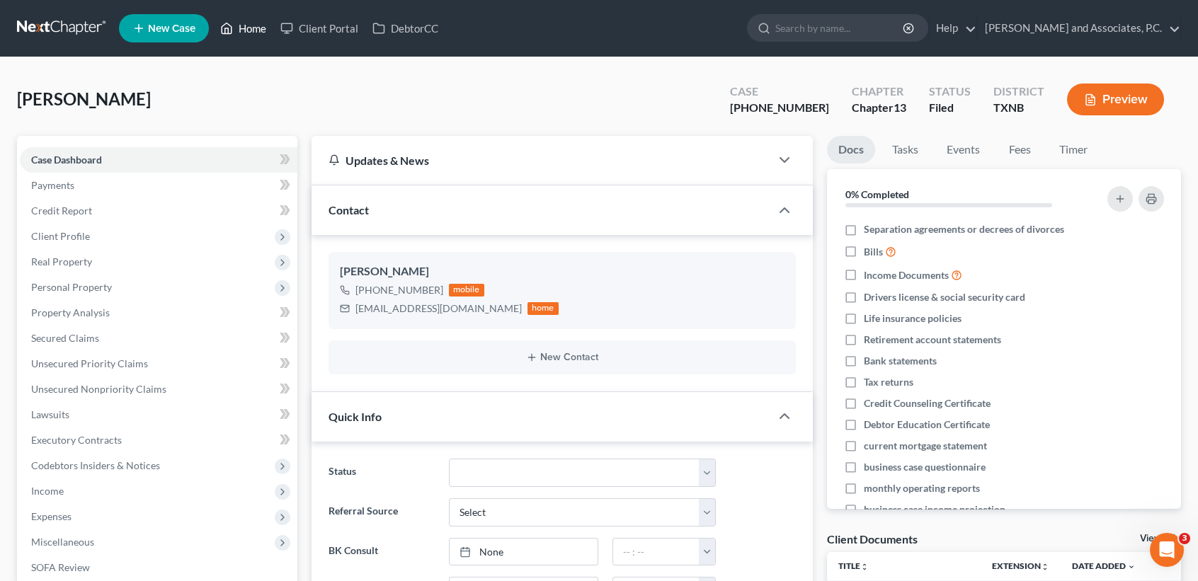
click at [249, 30] on link "Home" at bounding box center [243, 28] width 60 height 25
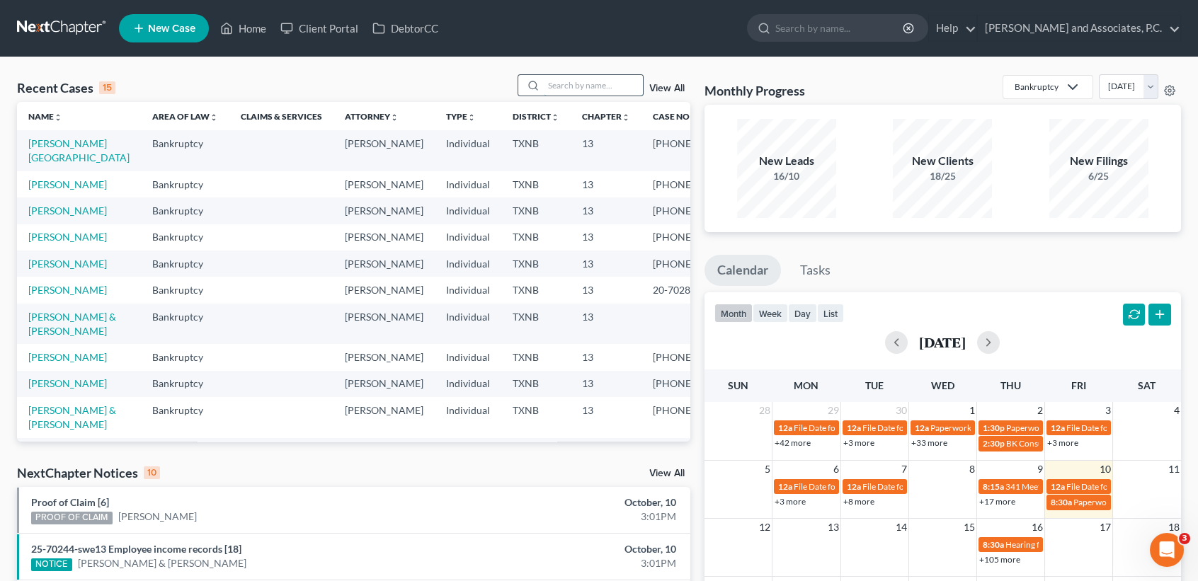
click at [625, 96] on input "search" at bounding box center [593, 85] width 99 height 21
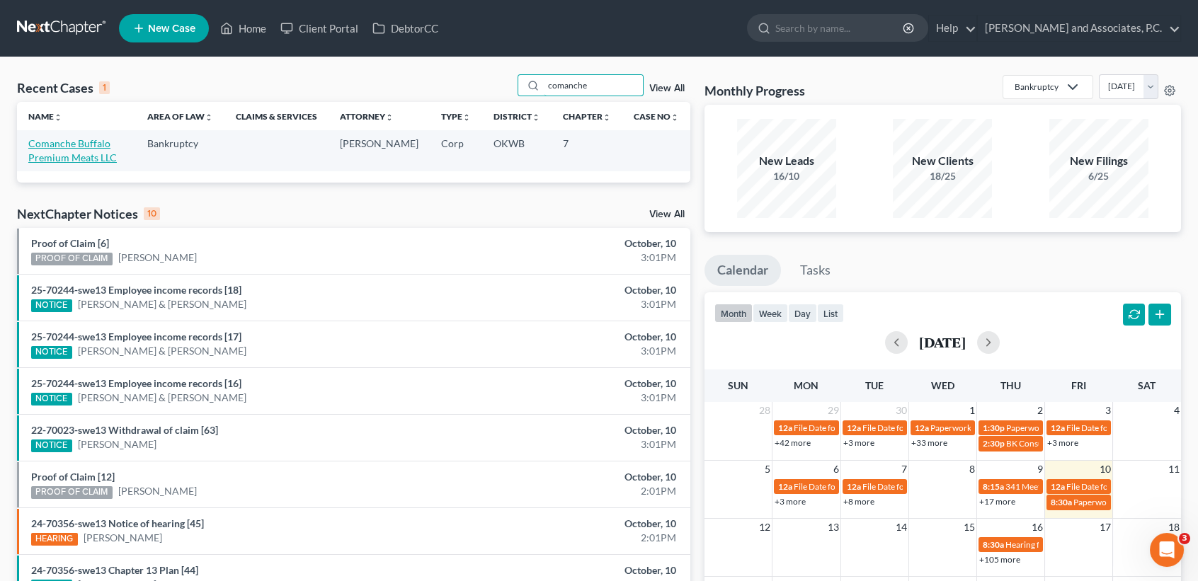
type input "comanche"
click at [66, 148] on link "Comanche Buffalo Premium Meats LLC" at bounding box center [72, 150] width 89 height 26
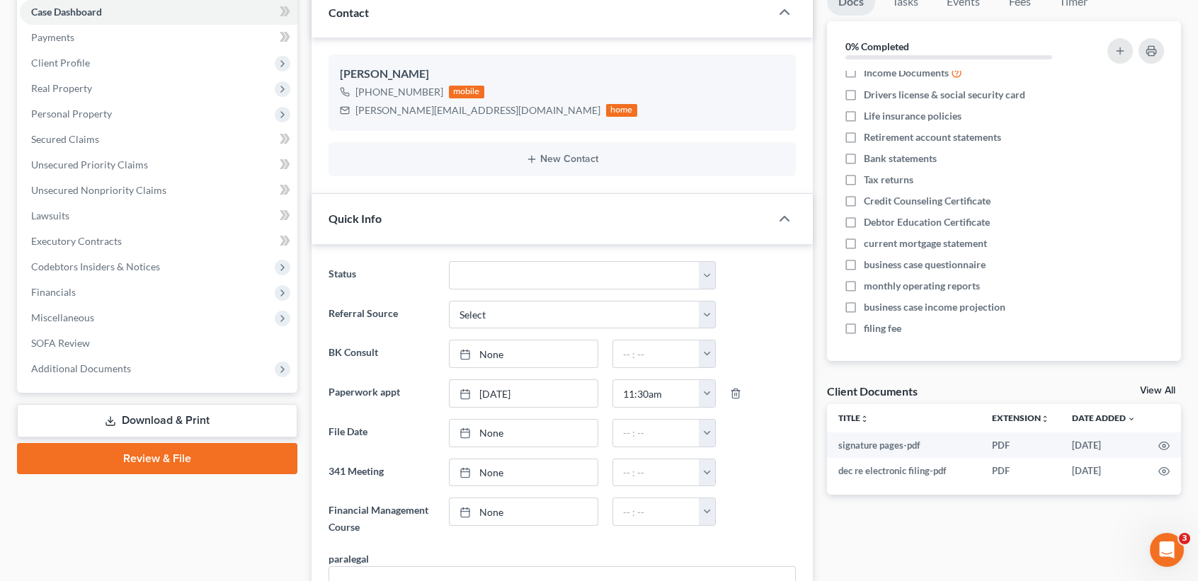
scroll to position [283, 0]
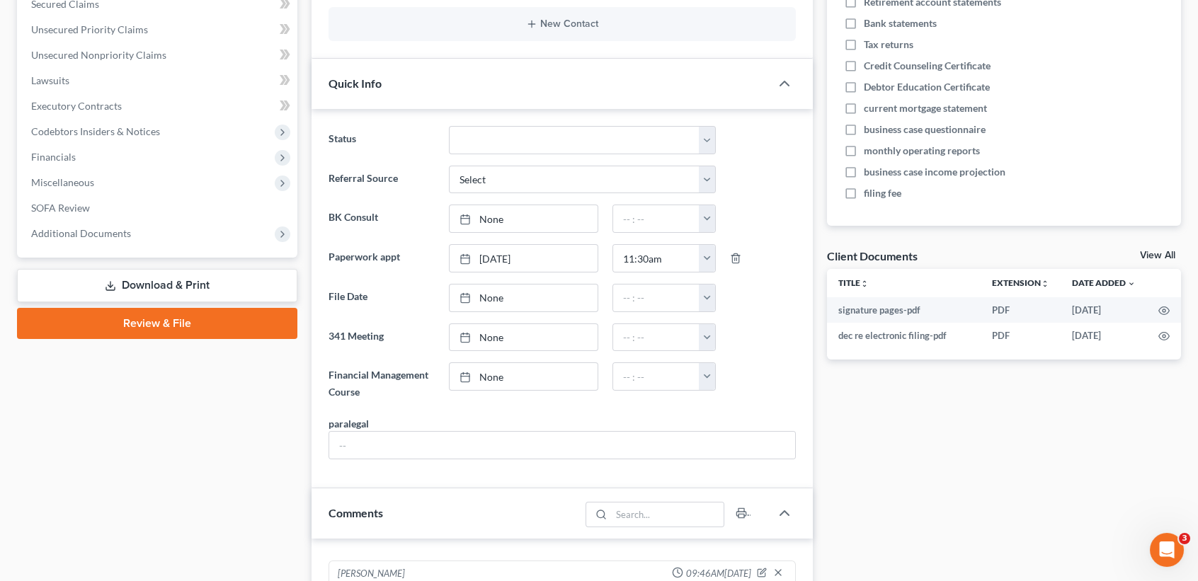
click at [1151, 249] on div "Client Documents View All" at bounding box center [1004, 259] width 354 height 21
click at [1153, 253] on link "View All" at bounding box center [1157, 256] width 35 height 10
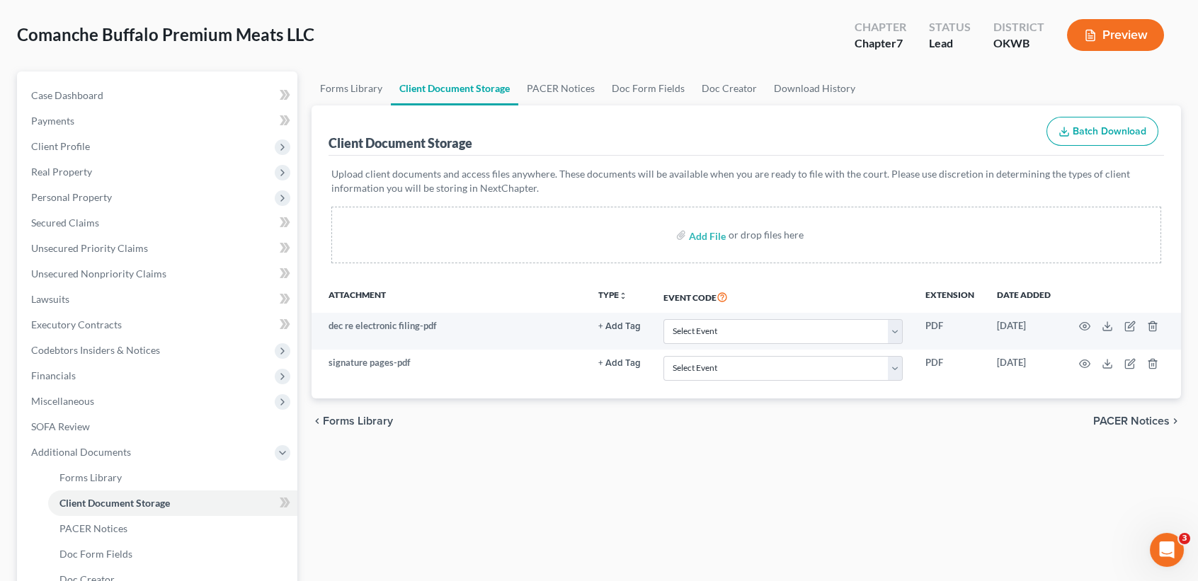
scroll to position [94, 0]
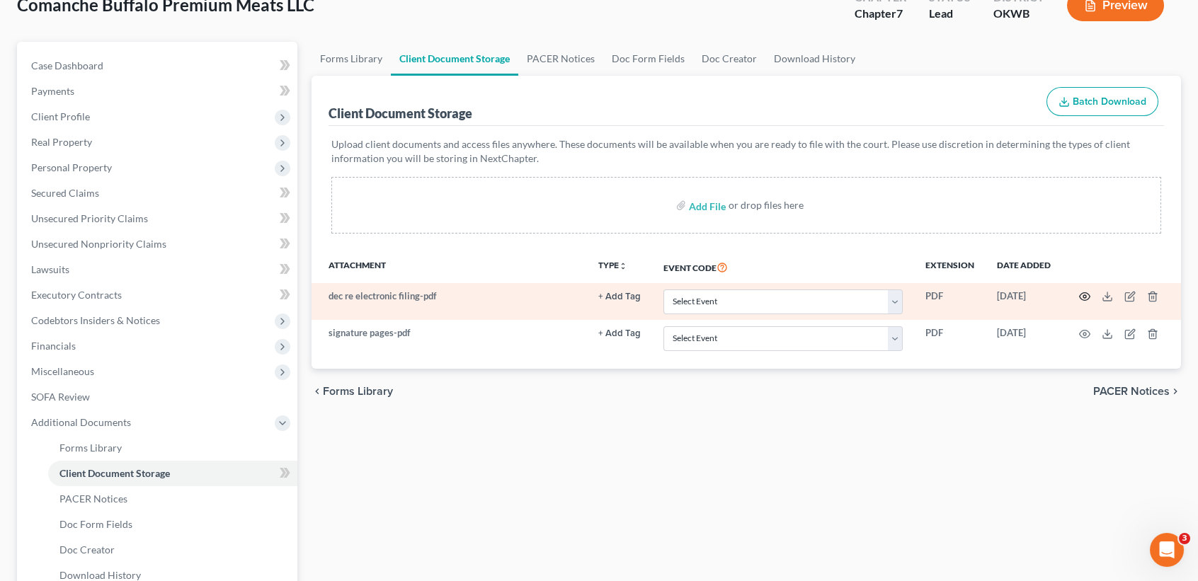
click at [1083, 292] on icon "button" at bounding box center [1084, 296] width 11 height 11
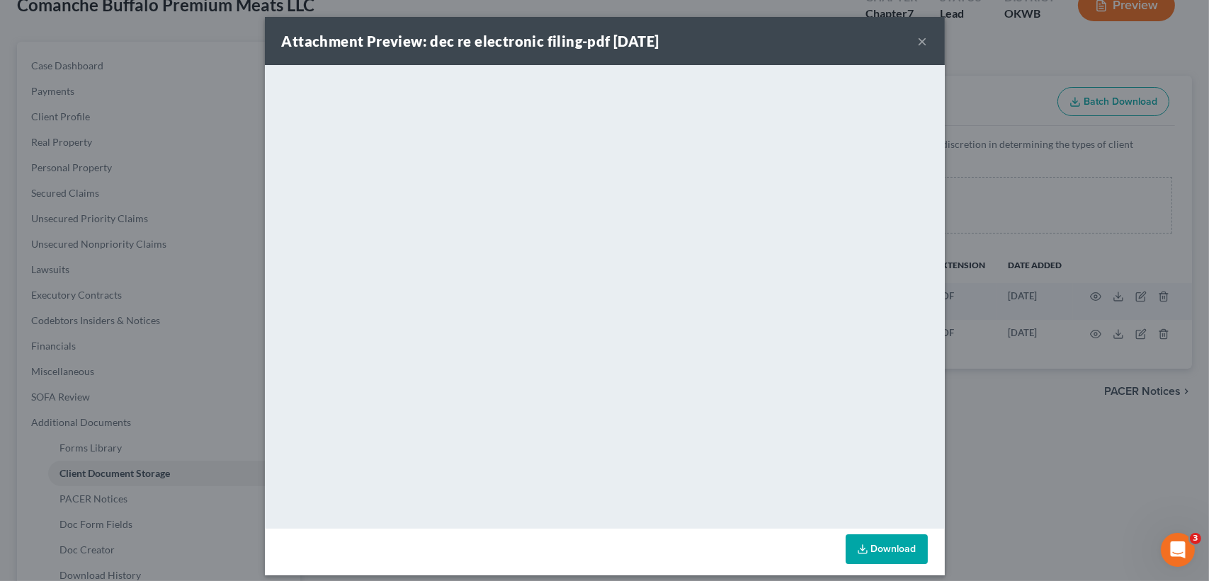
click at [918, 37] on button "×" at bounding box center [923, 41] width 10 height 17
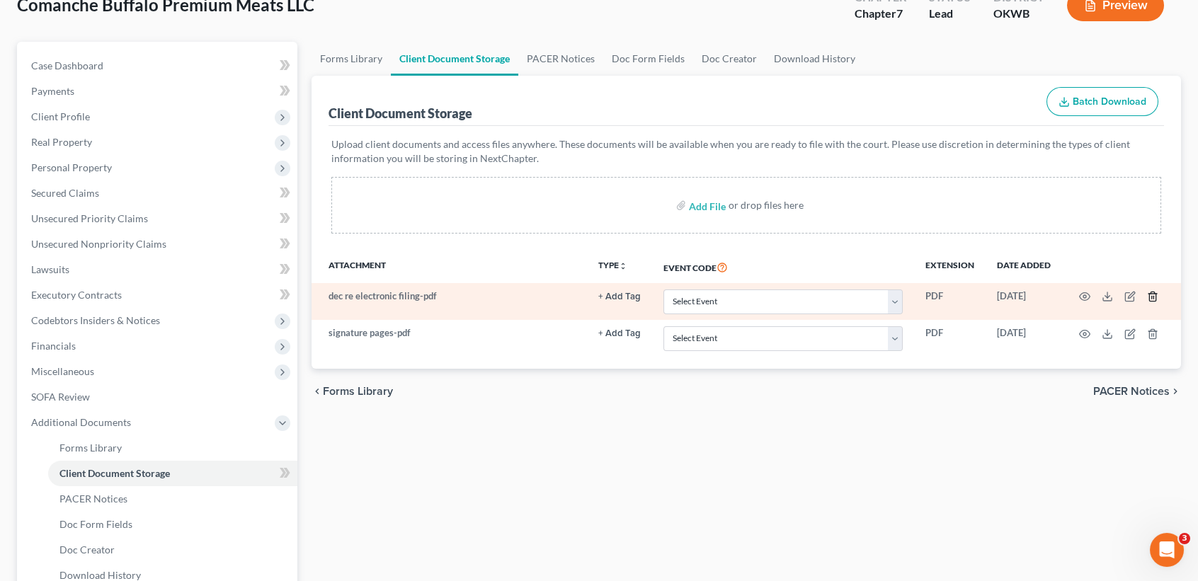
click at [1153, 297] on line "button" at bounding box center [1153, 298] width 0 height 3
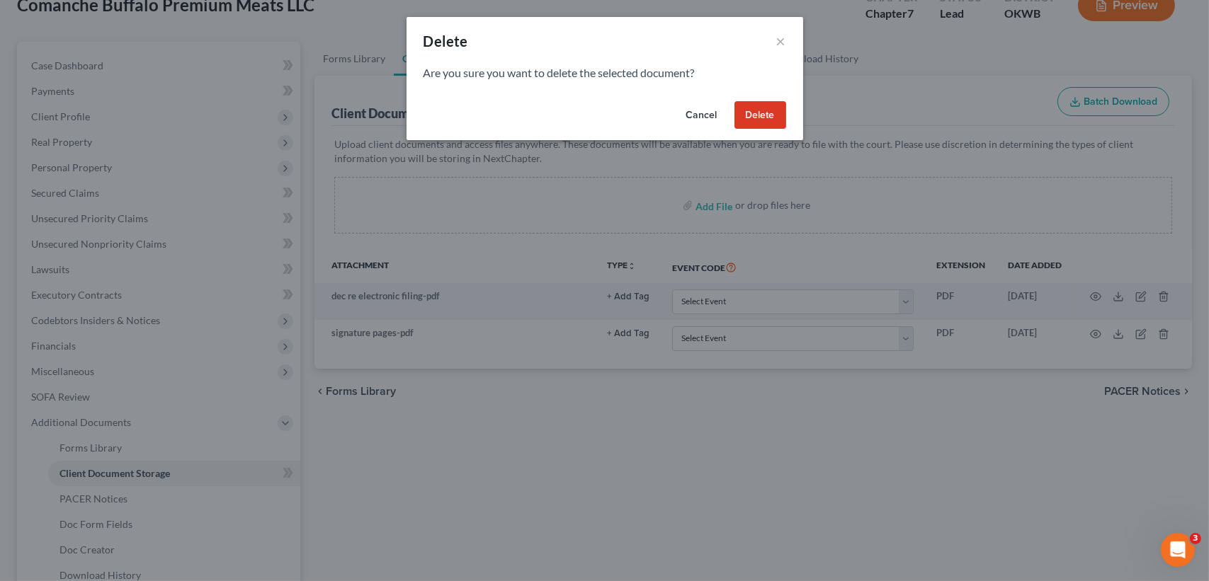
click at [767, 106] on button "Delete" at bounding box center [760, 115] width 52 height 28
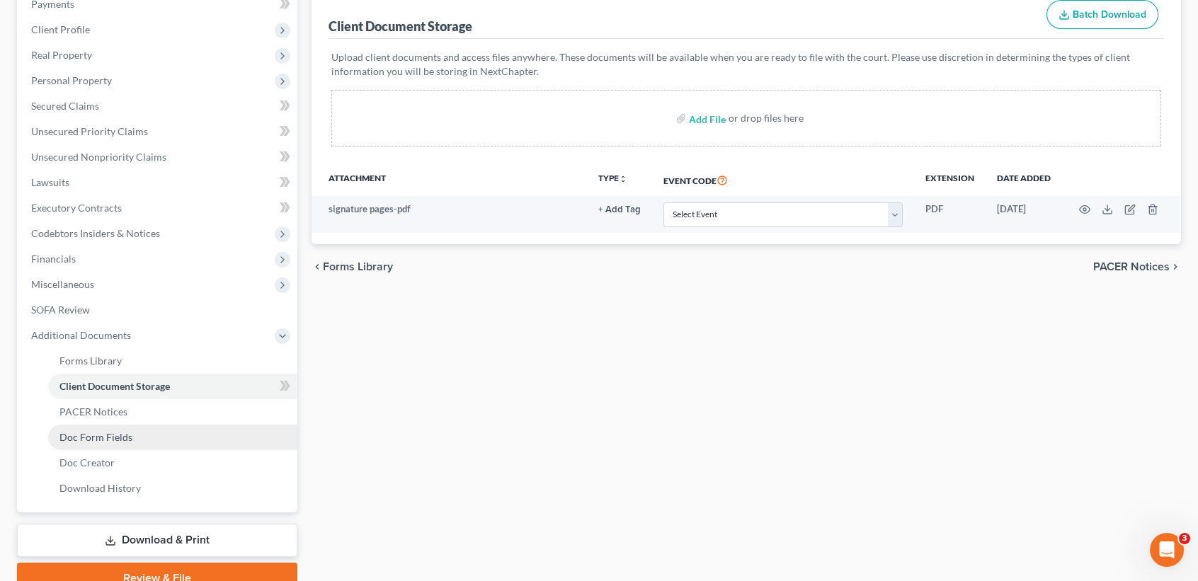
scroll to position [246, 0]
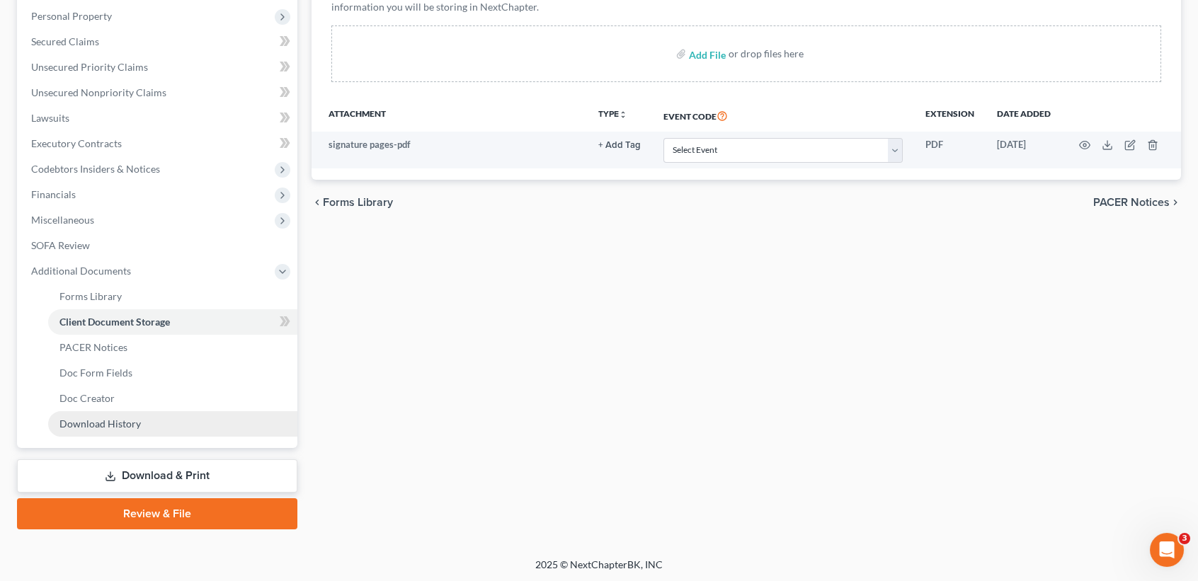
click at [107, 418] on span "Download History" at bounding box center [99, 424] width 81 height 12
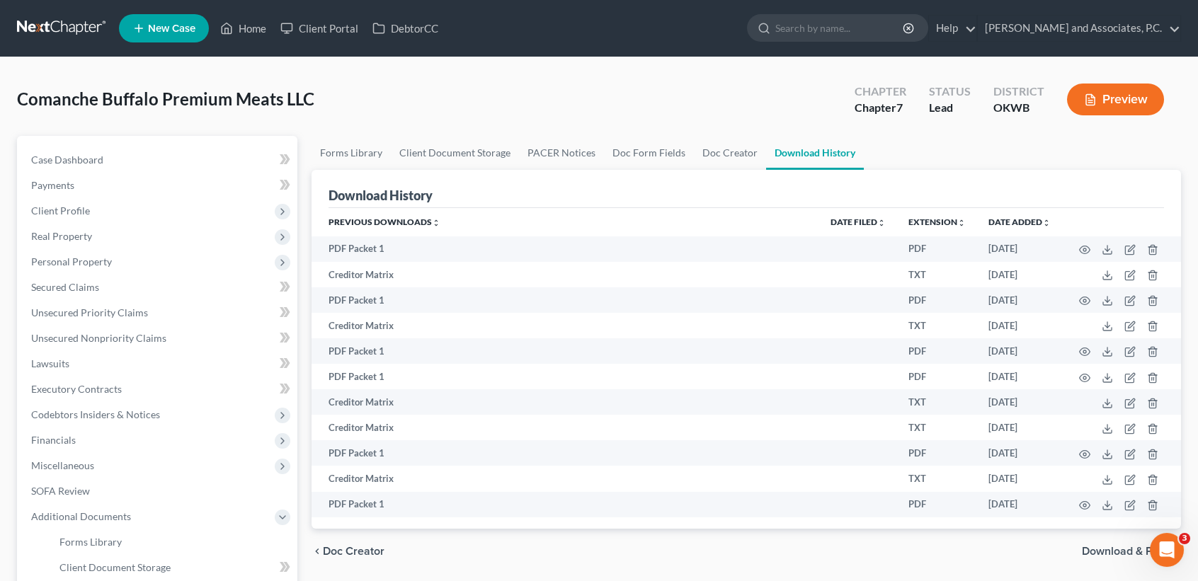
scroll to position [246, 0]
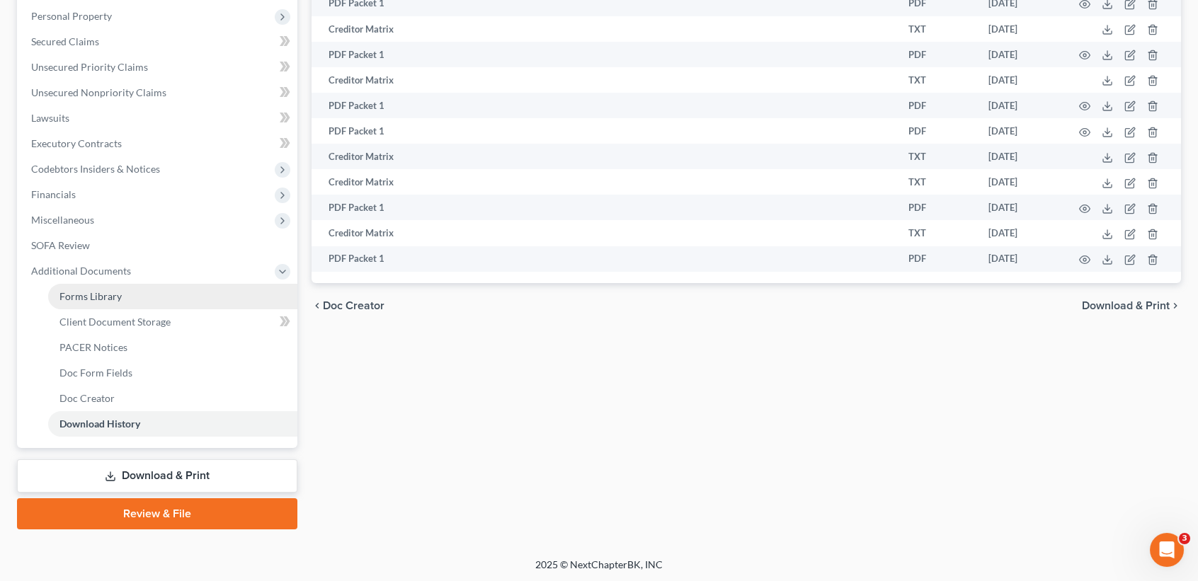
click at [137, 299] on link "Forms Library" at bounding box center [172, 296] width 249 height 25
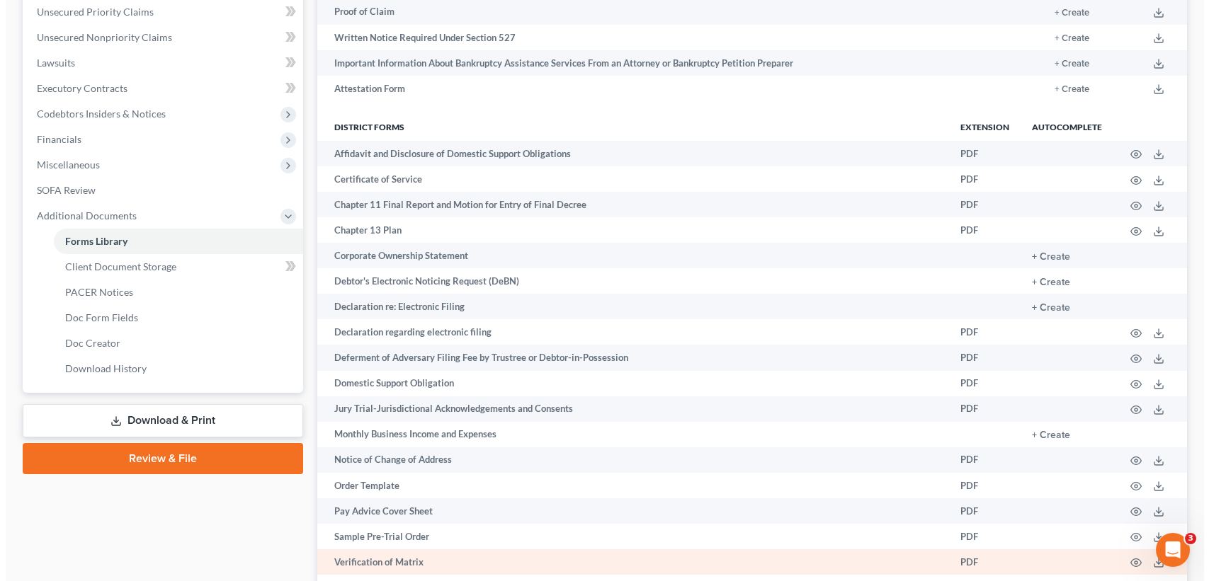
scroll to position [340, 0]
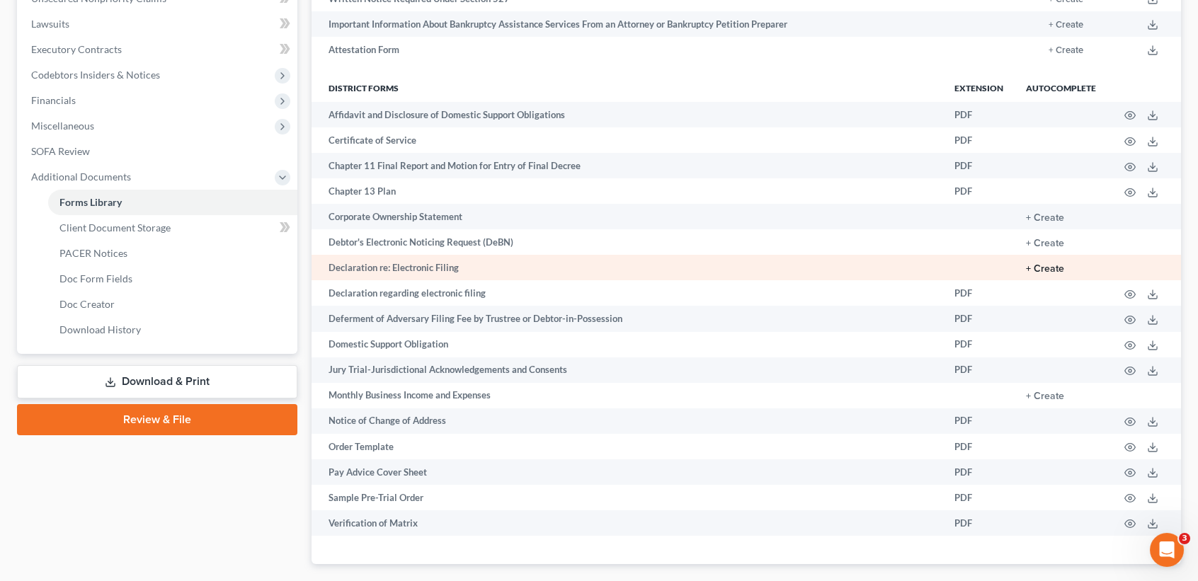
click at [1026, 264] on button "+ Create" at bounding box center [1045, 269] width 38 height 10
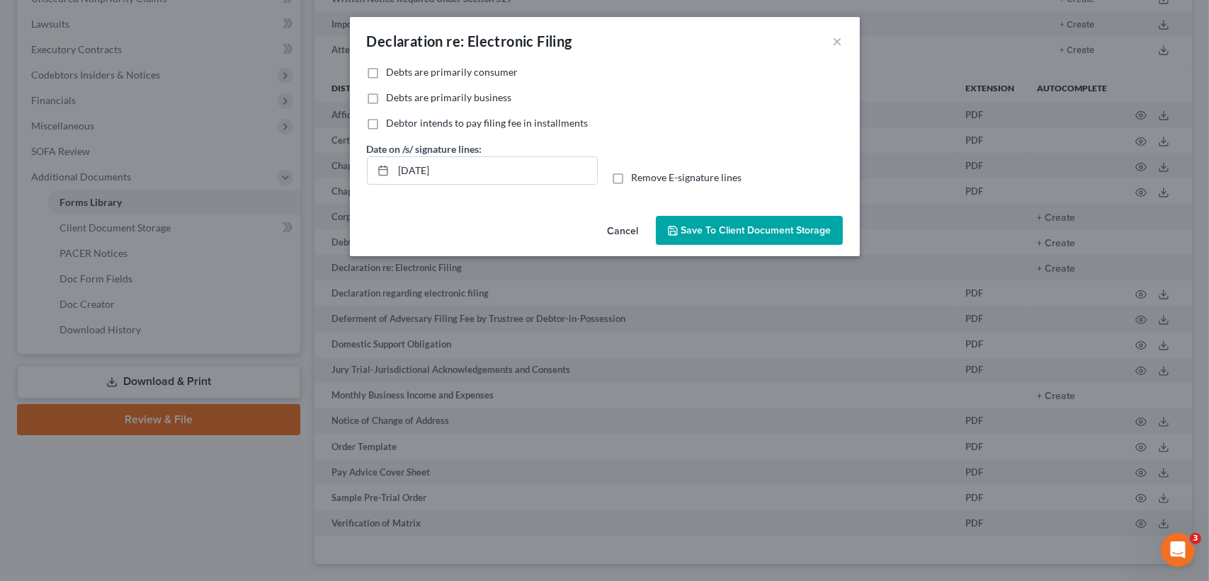
click at [629, 173] on div "Remove E-signature lines" at bounding box center [727, 178] width 231 height 14
click at [632, 176] on label "Remove E-signature lines" at bounding box center [687, 178] width 110 height 14
click at [637, 176] on input "Remove E-signature lines" at bounding box center [641, 175] width 9 height 9
checkbox input "true"
click at [387, 74] on span "Debts are primarily consumer" at bounding box center [453, 72] width 132 height 12
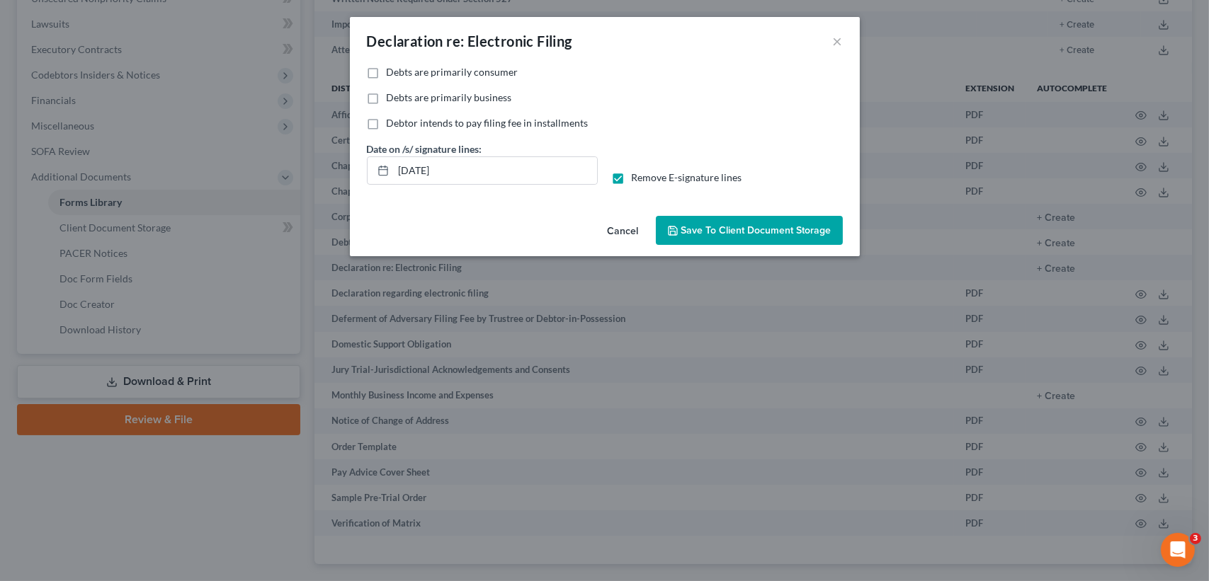
click at [392, 74] on input "Debts are primarily consumer" at bounding box center [396, 69] width 9 height 9
checkbox input "true"
click at [716, 221] on button "Save to Client Document Storage" at bounding box center [749, 231] width 187 height 30
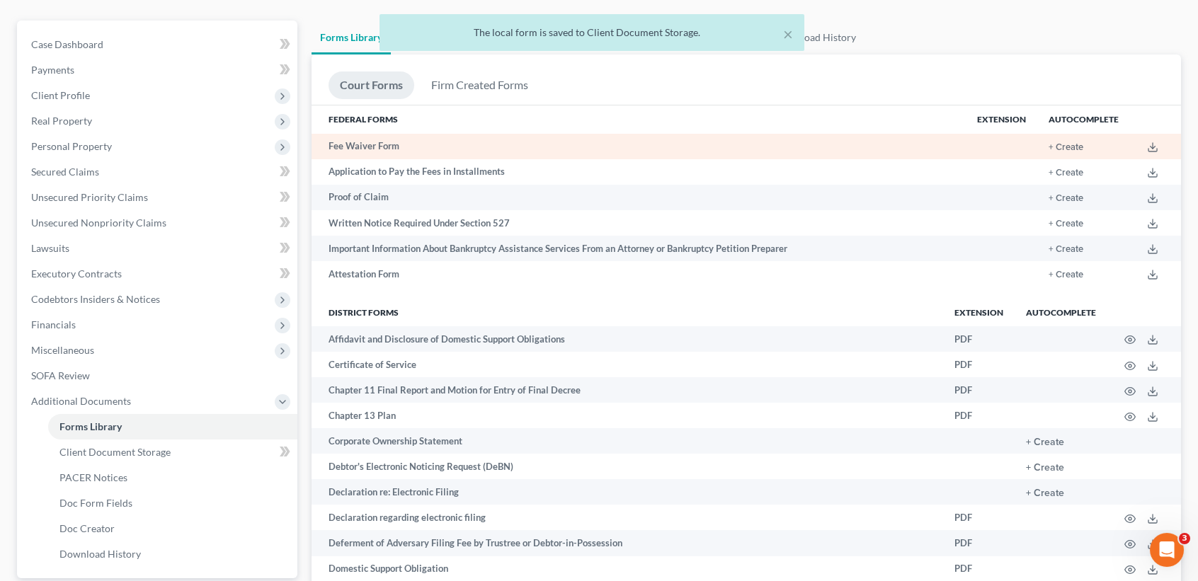
scroll to position [0, 0]
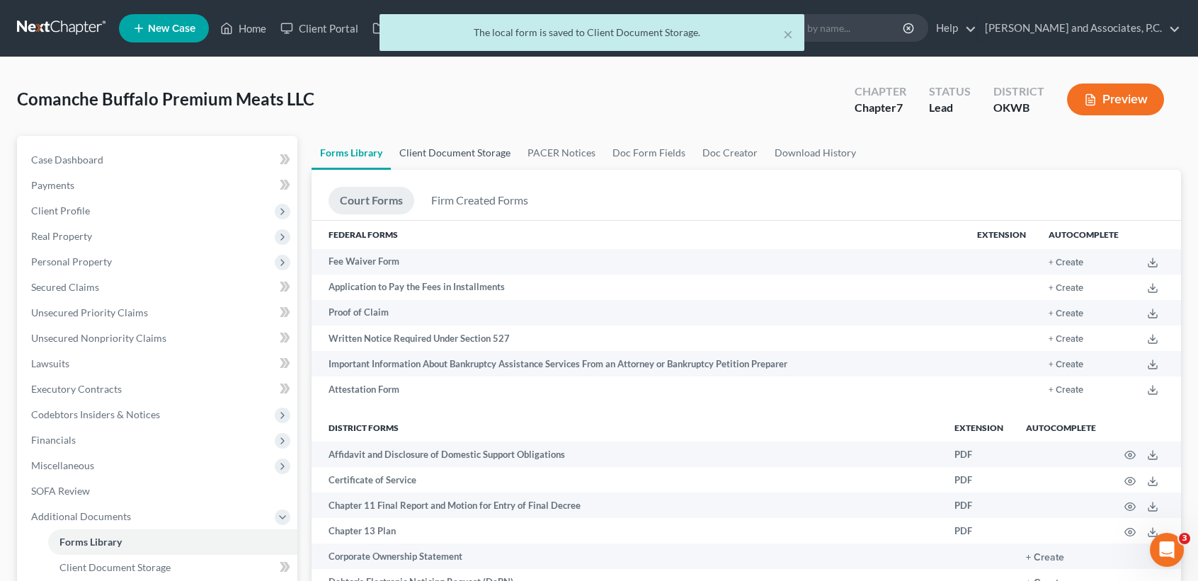
click at [457, 156] on link "Client Document Storage" at bounding box center [455, 153] width 128 height 34
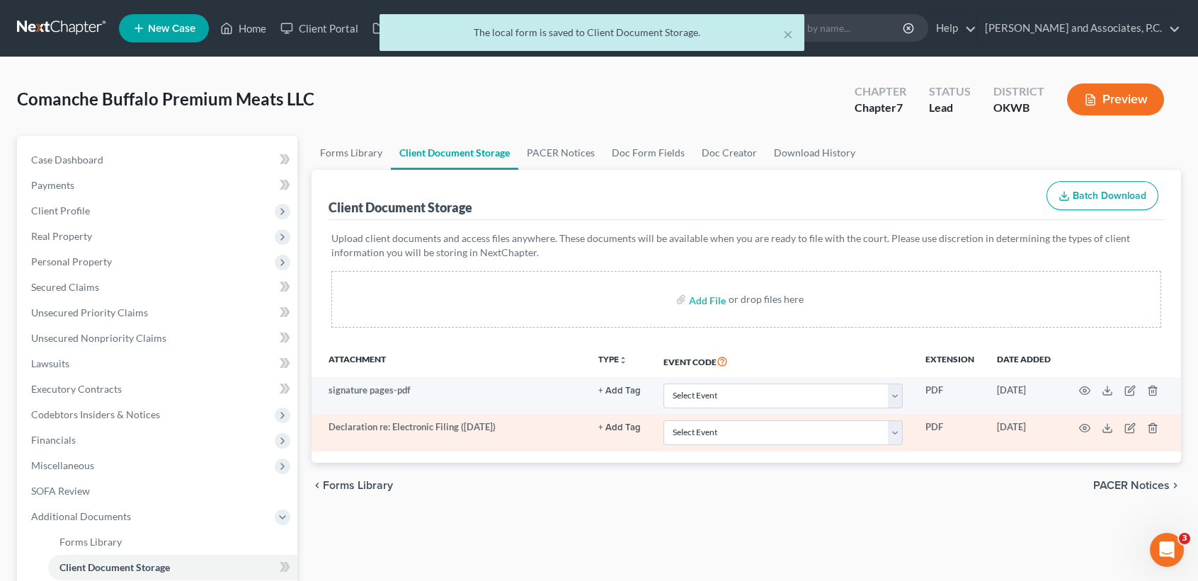
click at [1083, 421] on td at bounding box center [1121, 432] width 119 height 37
click at [1083, 428] on icon "button" at bounding box center [1084, 428] width 11 height 11
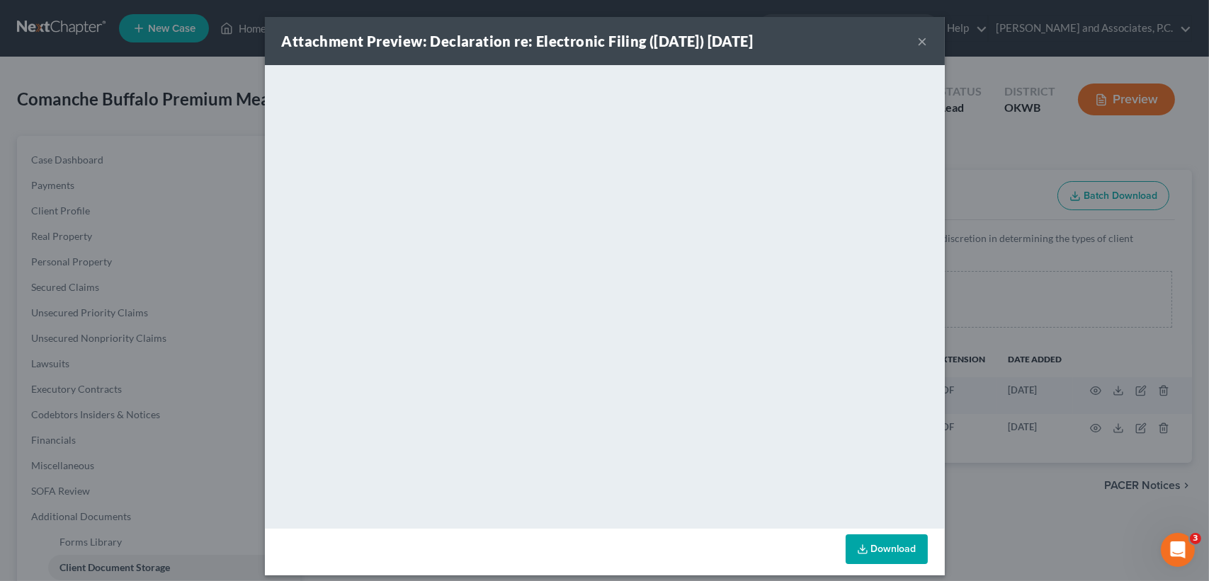
click at [918, 39] on button "×" at bounding box center [923, 41] width 10 height 17
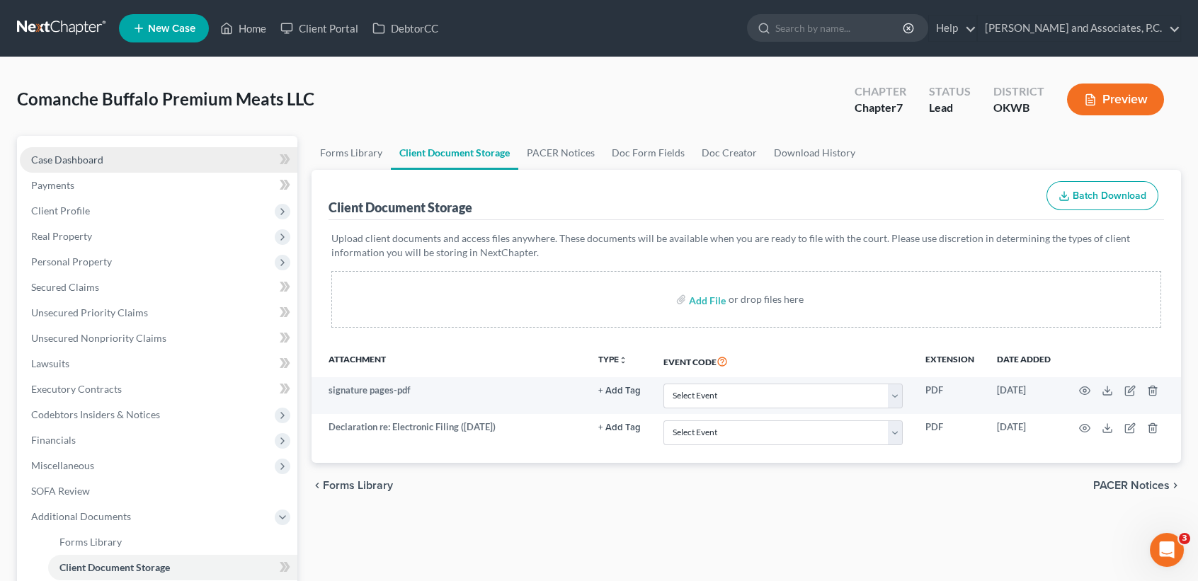
click at [44, 155] on span "Case Dashboard" at bounding box center [67, 160] width 72 height 12
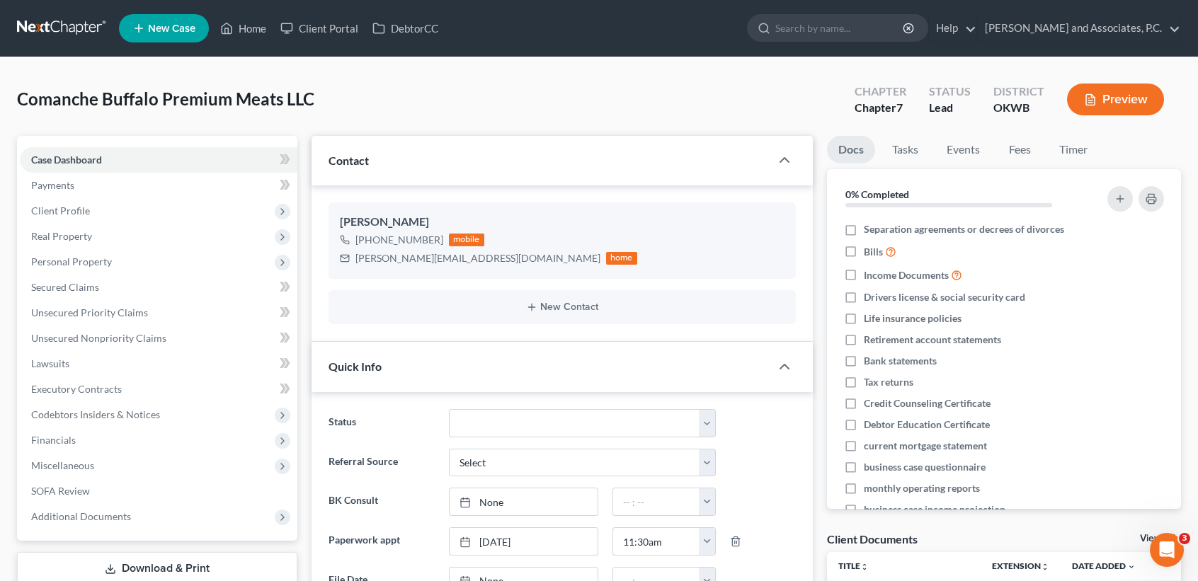
scroll to position [8261, 0]
click at [244, 38] on link "Home" at bounding box center [243, 28] width 60 height 25
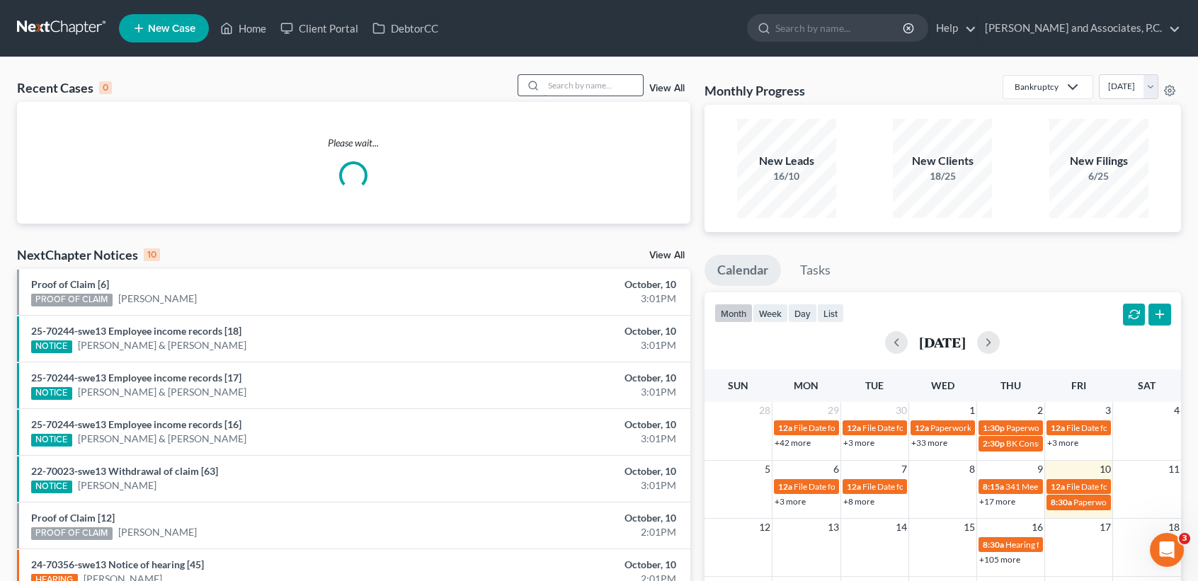
click at [564, 91] on input "search" at bounding box center [593, 85] width 99 height 21
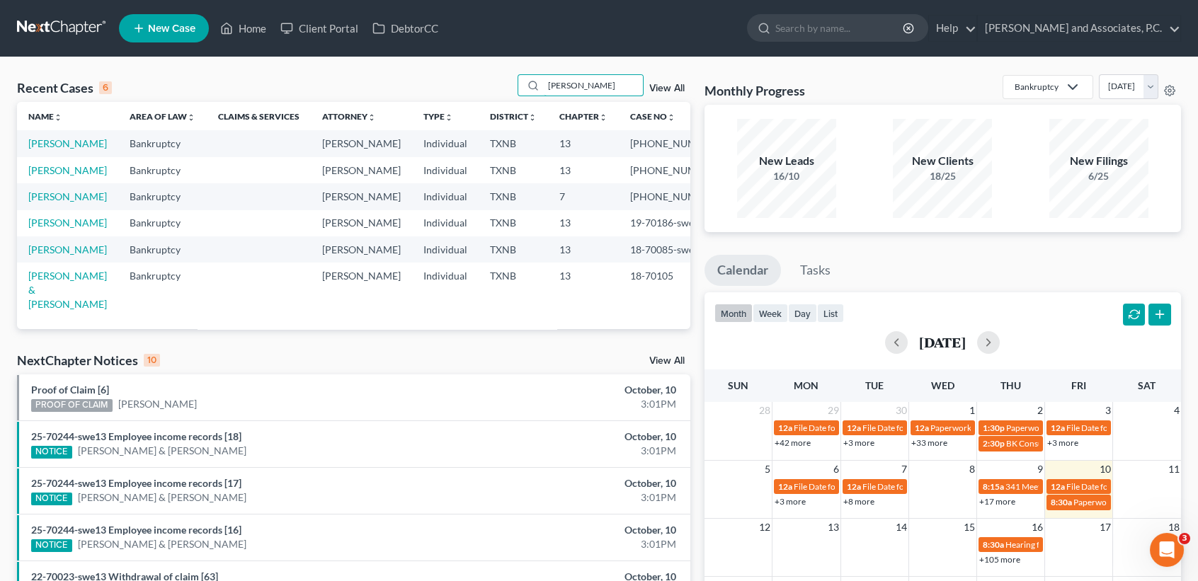
drag, startPoint x: 386, startPoint y: 87, endPoint x: 362, endPoint y: 86, distance: 24.1
click at [365, 87] on div "Recent Cases 6 turner View All" at bounding box center [353, 88] width 673 height 28
type input "shults"
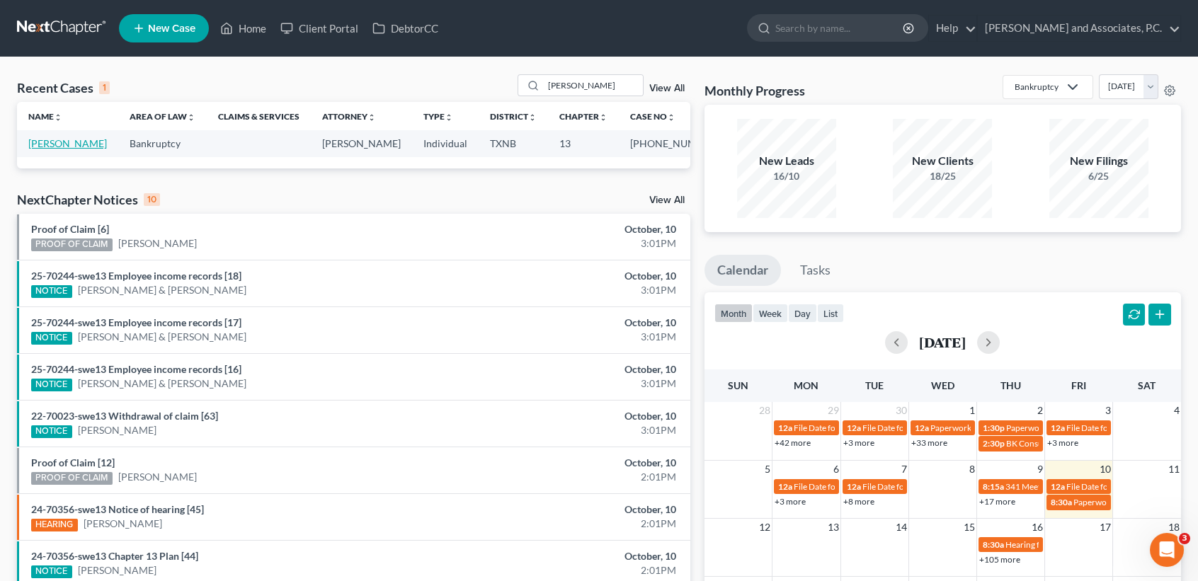
click at [45, 149] on link "Shults, Kimberly" at bounding box center [67, 143] width 79 height 12
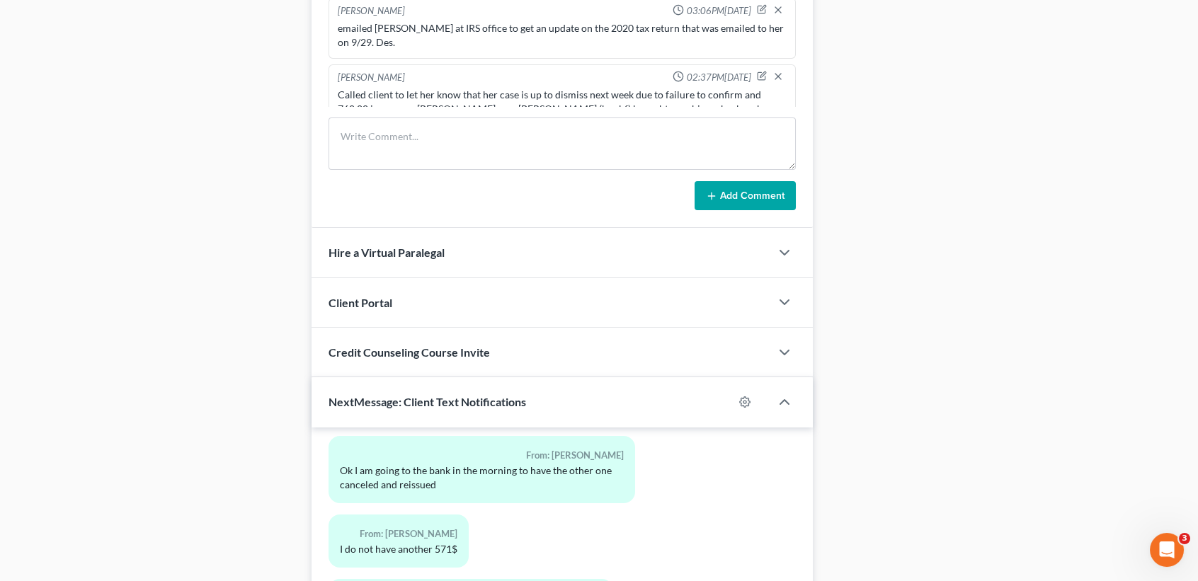
scroll to position [1223, 0]
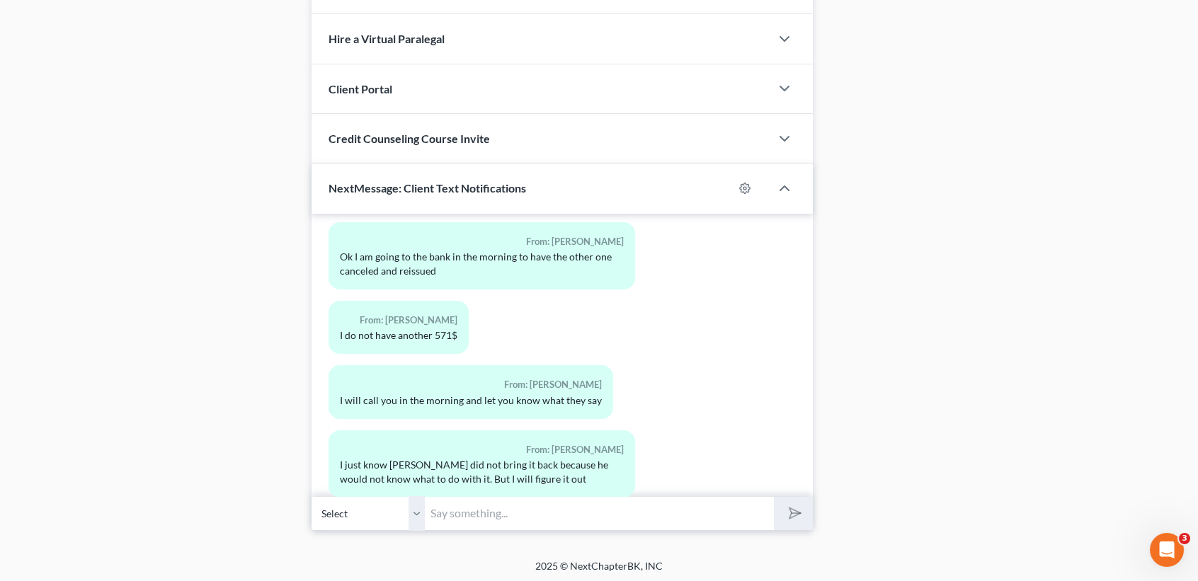
drag, startPoint x: 644, startPoint y: 502, endPoint x: 525, endPoint y: 532, distance: 123.3
click at [644, 502] on input "text" at bounding box center [599, 513] width 349 height 35
type input "Kimberly , do we have an updated payment for the Trustee?"
click at [809, 515] on button "submit" at bounding box center [793, 513] width 39 height 33
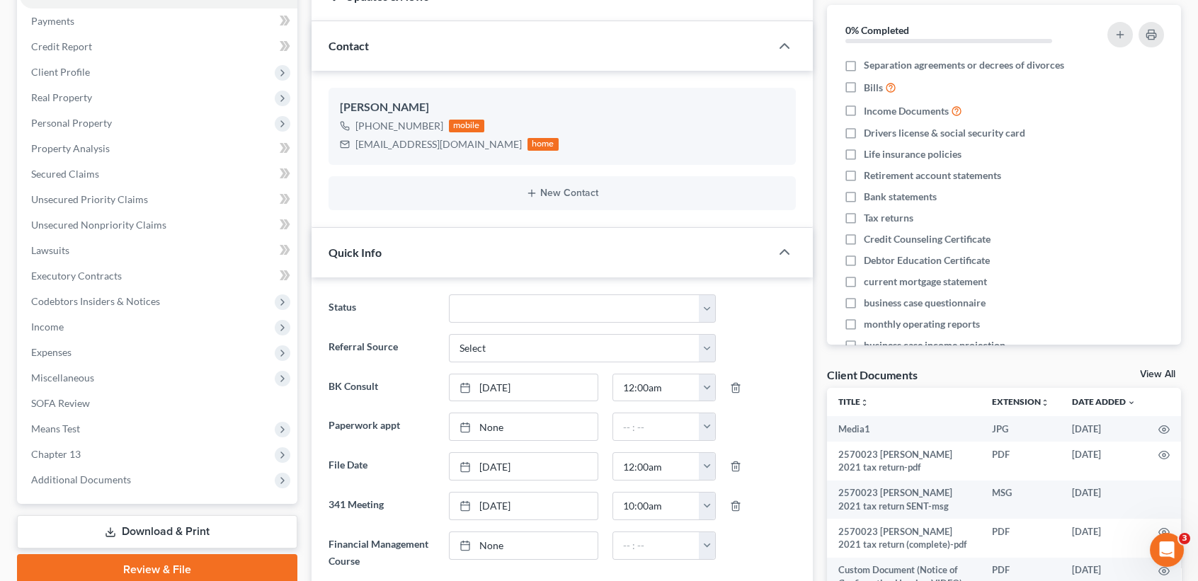
scroll to position [0, 0]
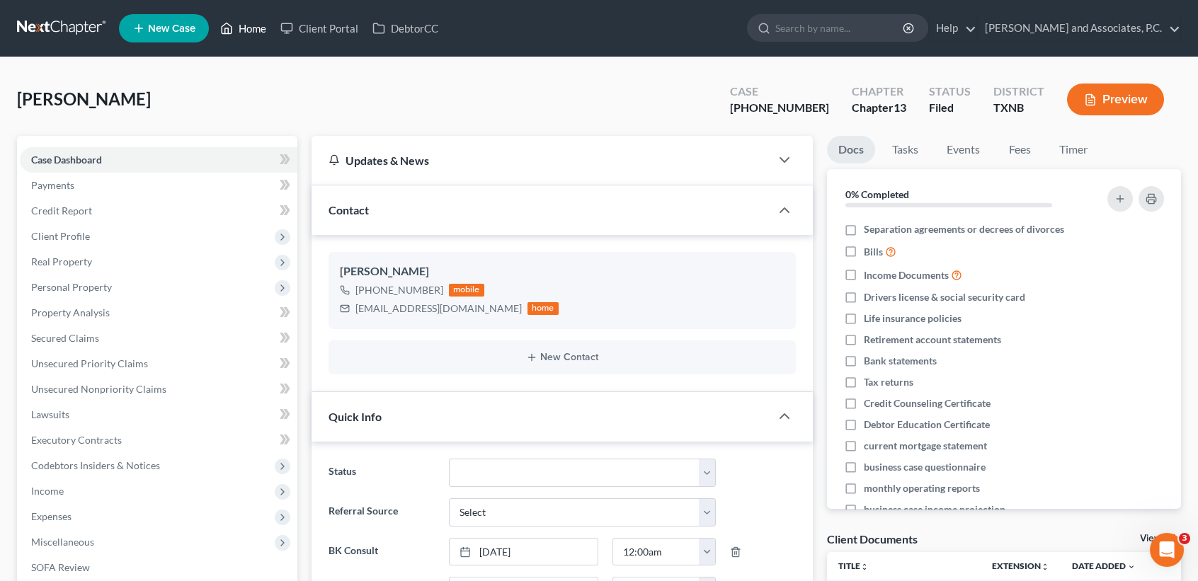
click at [229, 34] on icon at bounding box center [226, 28] width 13 height 17
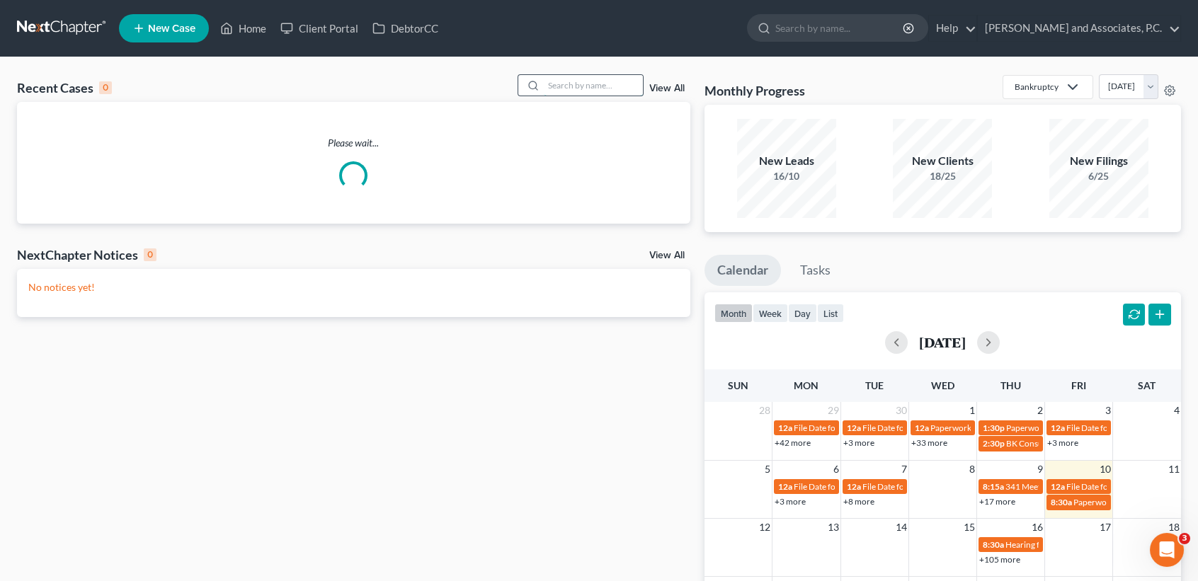
click at [617, 94] on input "search" at bounding box center [593, 85] width 99 height 21
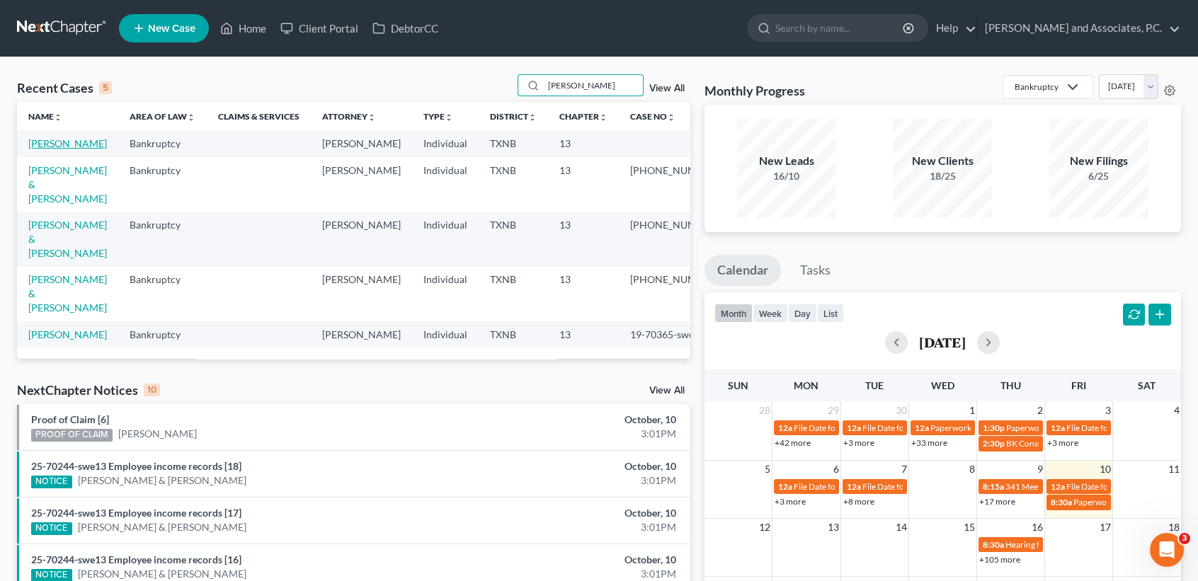
type input "brent"
click at [76, 148] on link "Seddon, Brent" at bounding box center [67, 143] width 79 height 12
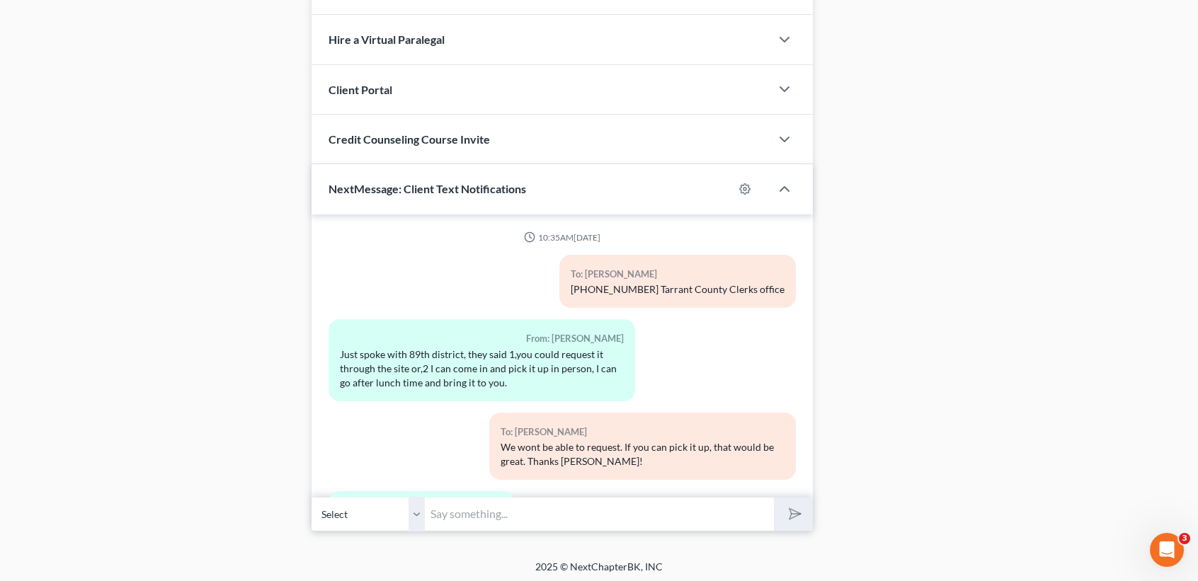
scroll to position [4882, 0]
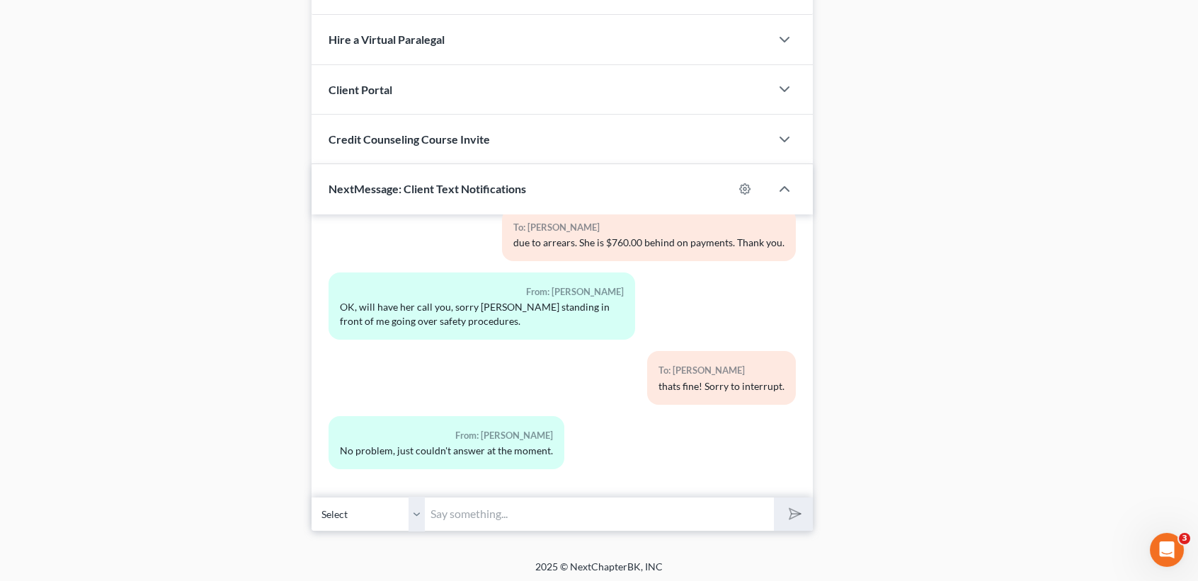
drag, startPoint x: 556, startPoint y: 525, endPoint x: 1001, endPoint y: 481, distance: 446.8
click at [556, 525] on input "text" at bounding box center [599, 514] width 349 height 35
click at [724, 507] on input "text" at bounding box center [599, 514] width 349 height 35
click at [730, 513] on input "text" at bounding box center [599, 514] width 349 height 35
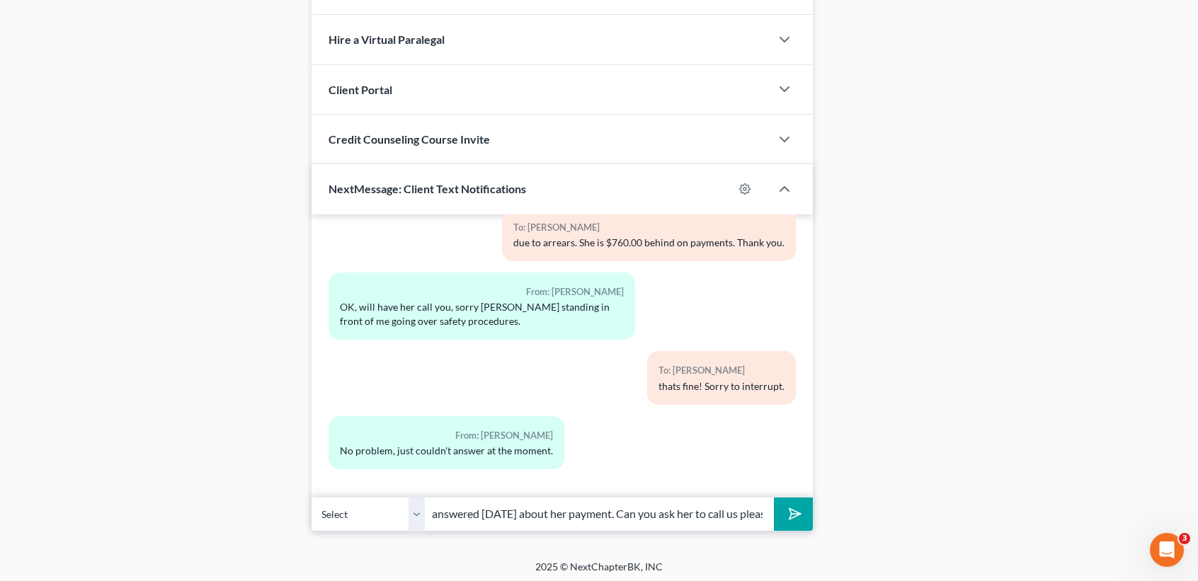
scroll to position [0, 266]
type input "Brent, Kimberly has not called the office nor has she answered today about her …"
click at [774, 498] on button "submit" at bounding box center [793, 514] width 39 height 33
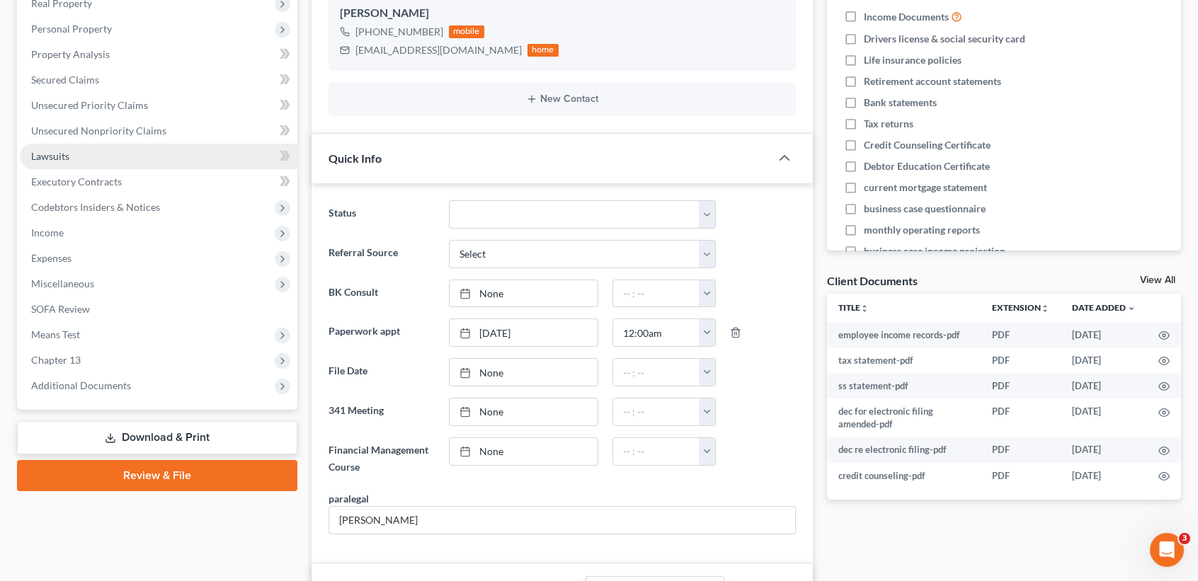
scroll to position [0, 0]
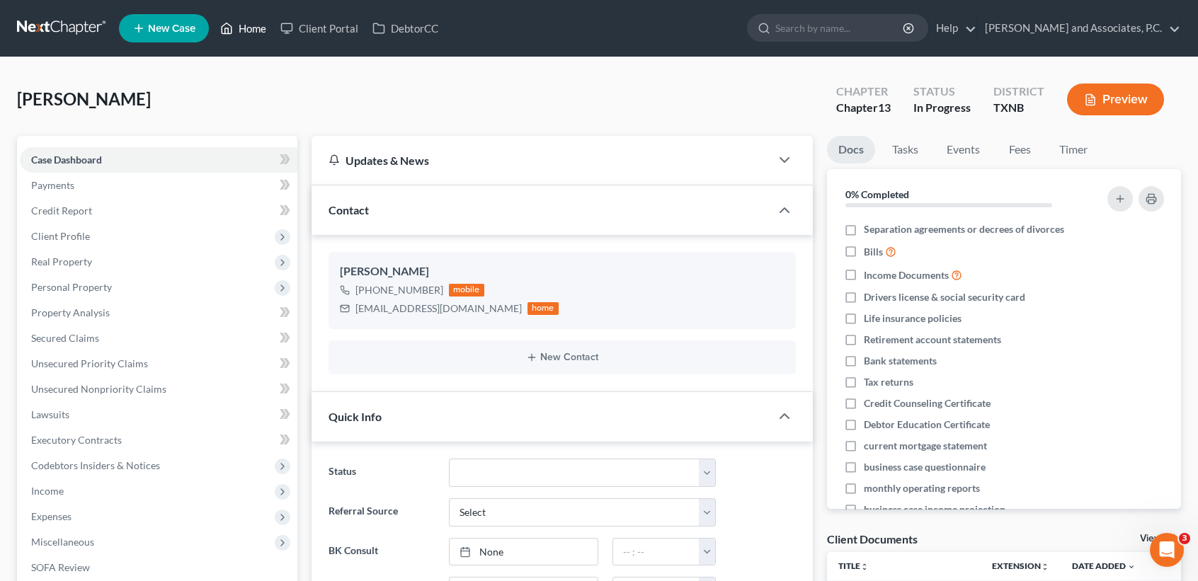
click at [251, 39] on link "Home" at bounding box center [243, 28] width 60 height 25
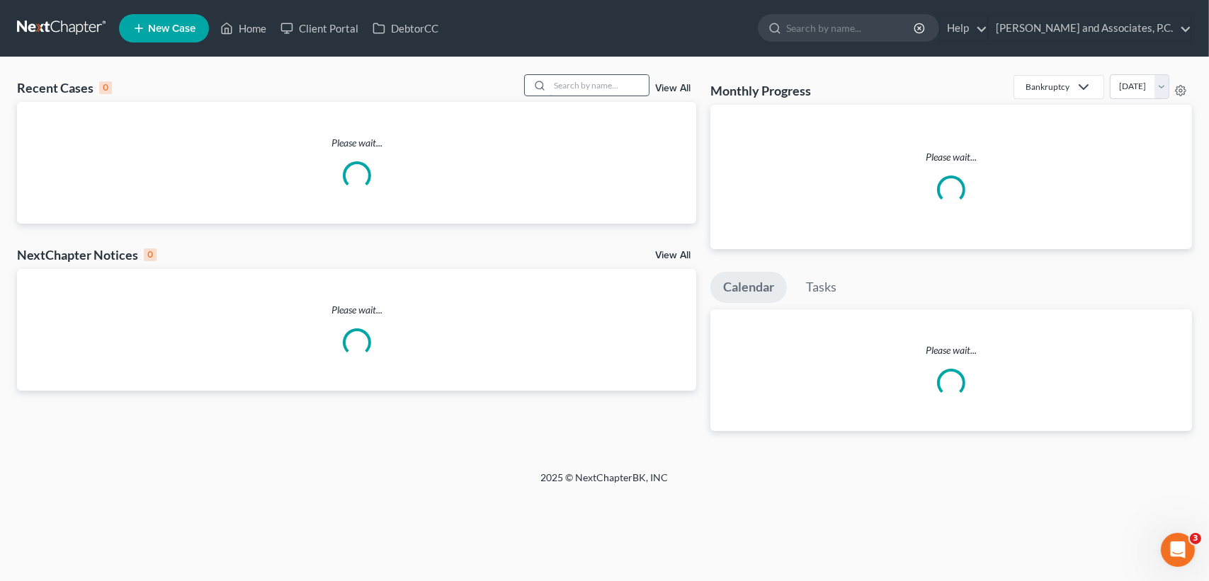
click at [620, 82] on input "search" at bounding box center [598, 85] width 99 height 21
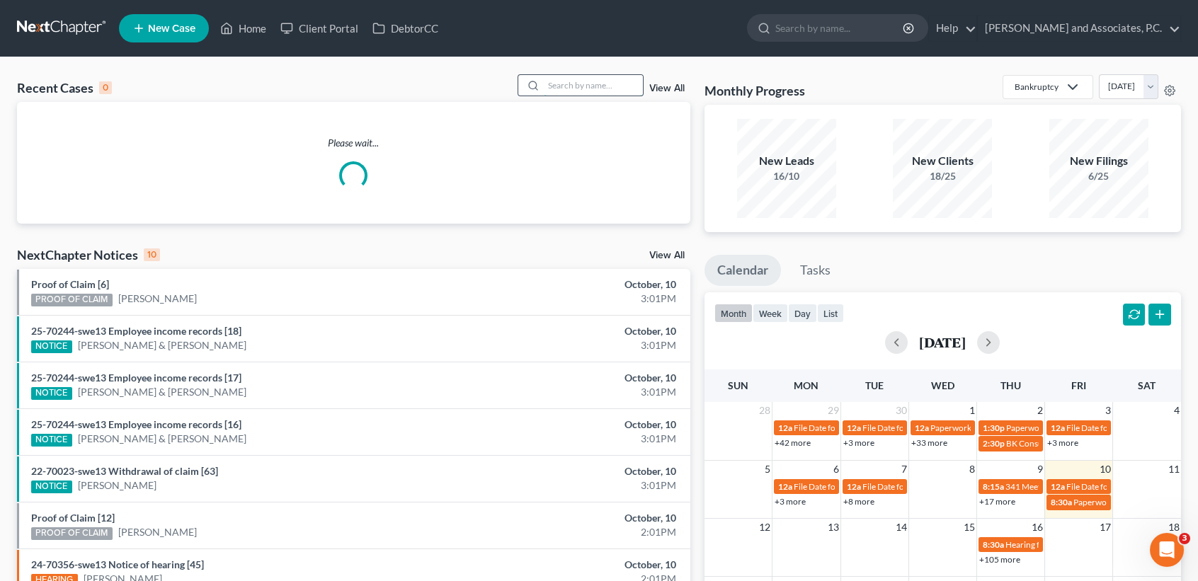
click at [610, 82] on input "search" at bounding box center [593, 85] width 99 height 21
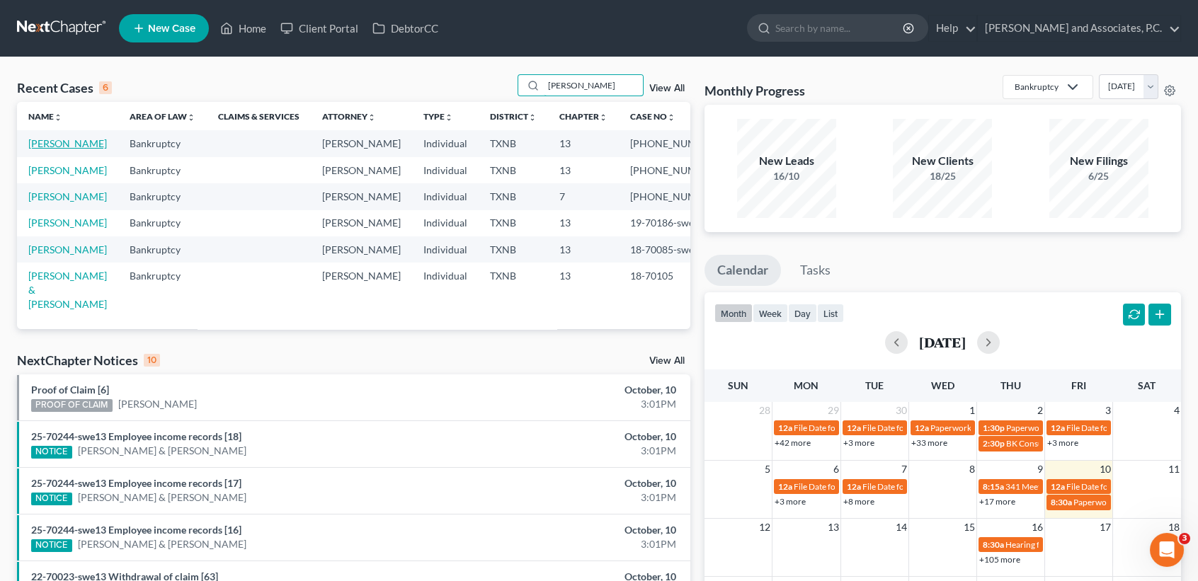
type input "[PERSON_NAME]"
click at [44, 149] on link "[PERSON_NAME]" at bounding box center [67, 143] width 79 height 12
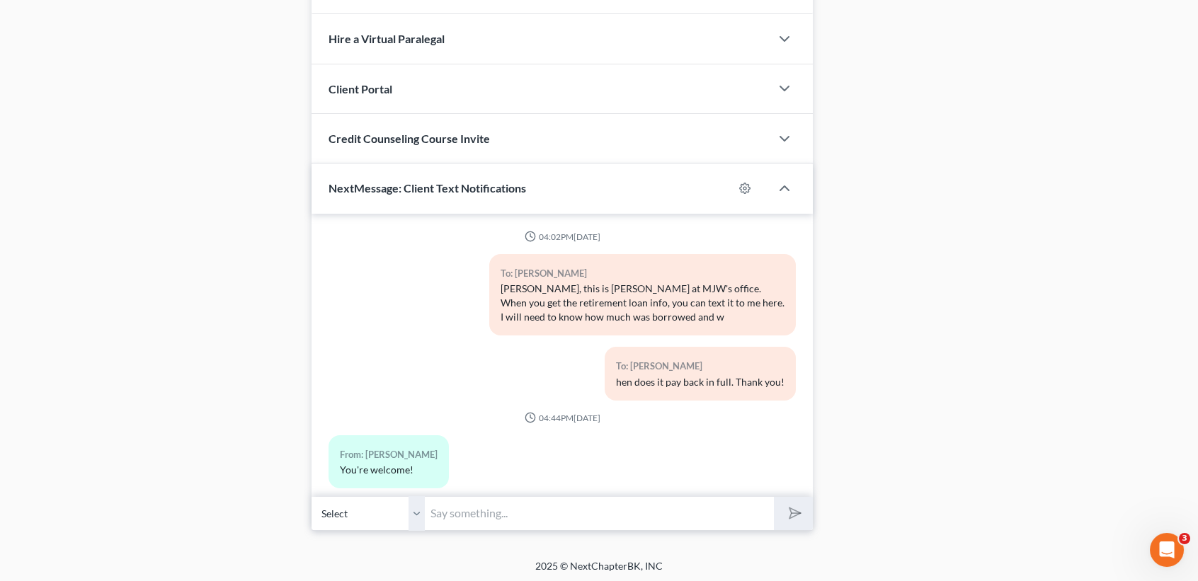
scroll to position [3815, 0]
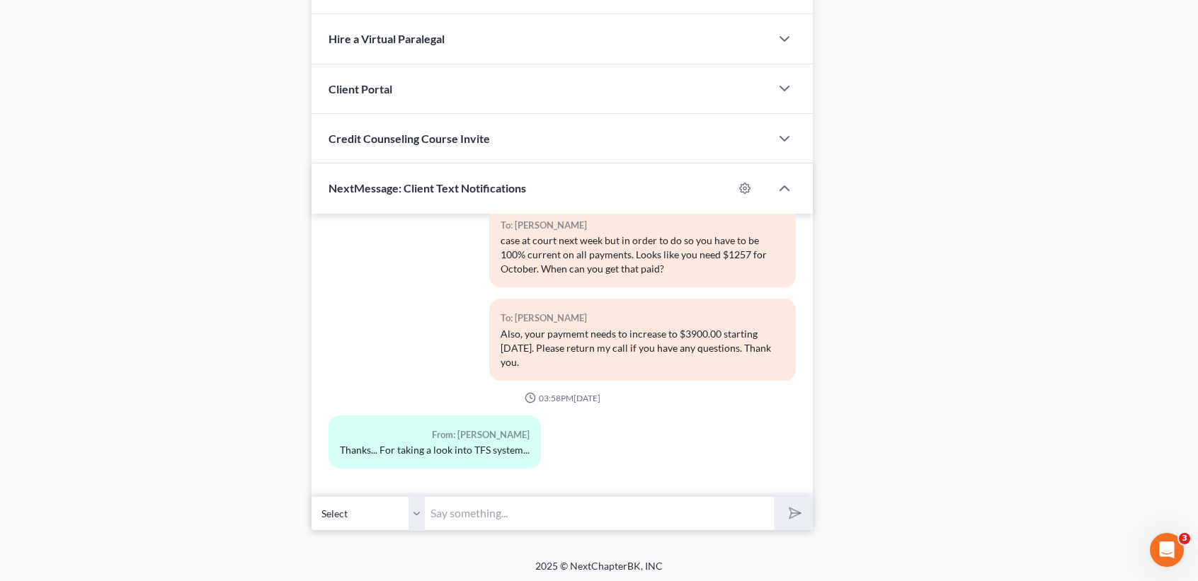
click at [513, 504] on input "text" at bounding box center [599, 513] width 349 height 35
type input "no problem! Have a great weekend."
click at [774, 497] on button "submit" at bounding box center [793, 513] width 39 height 33
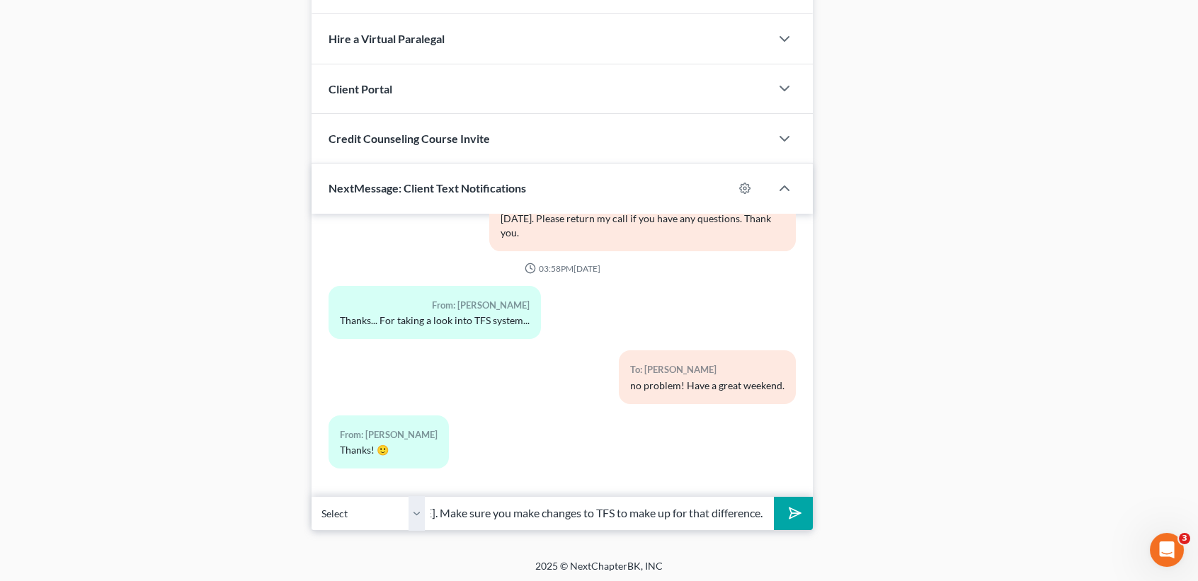
scroll to position [0, 323]
type input "Your payment will increase to $3900.00 starting November 2025. Make sure you ma…"
click at [774, 497] on button "submit" at bounding box center [793, 513] width 39 height 33
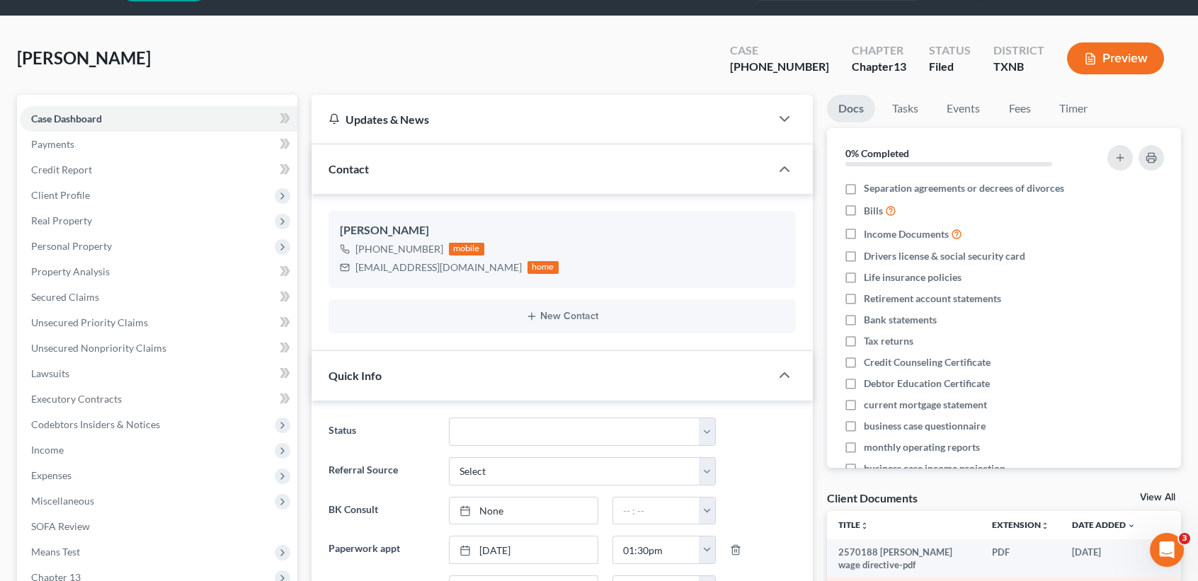
scroll to position [0, 0]
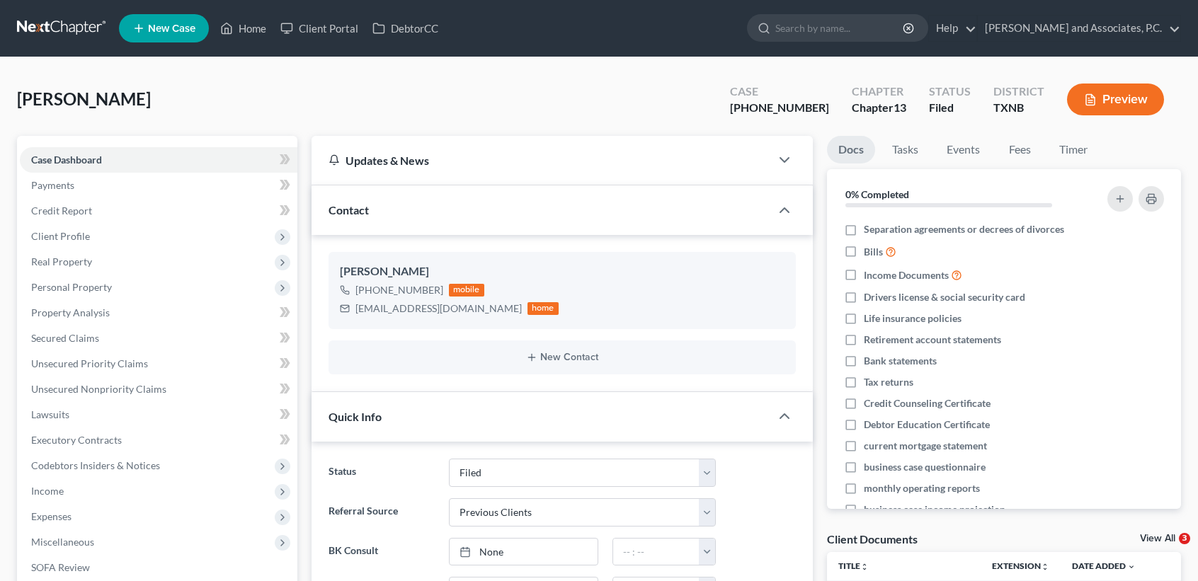
select select "5"
select select "1"
select select "0"
click at [273, 29] on link "Home" at bounding box center [243, 28] width 60 height 25
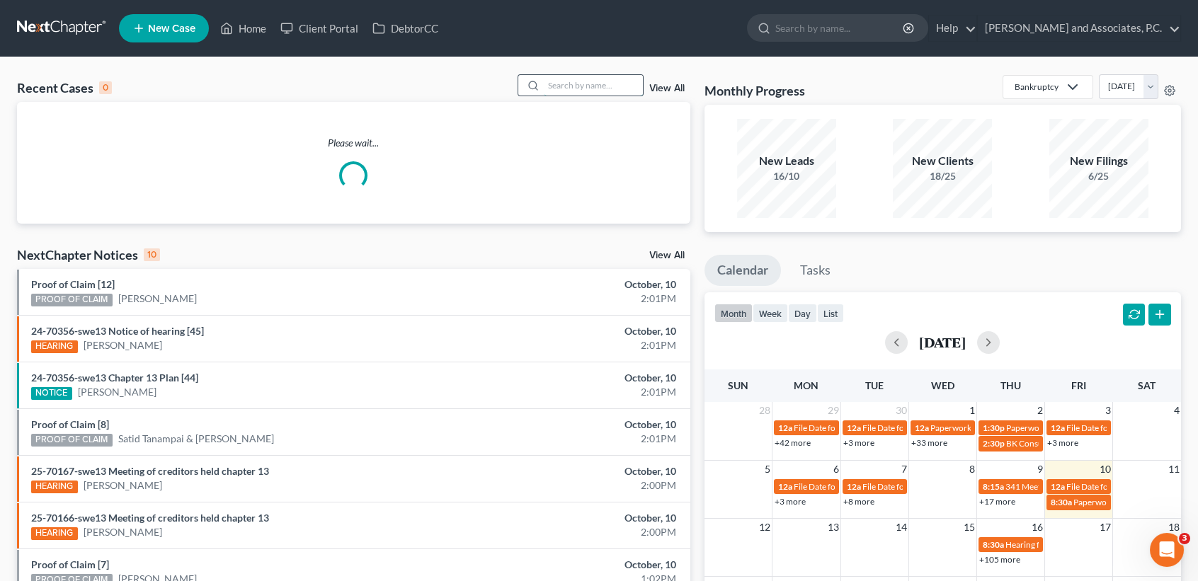
click at [548, 89] on input "search" at bounding box center [593, 85] width 99 height 21
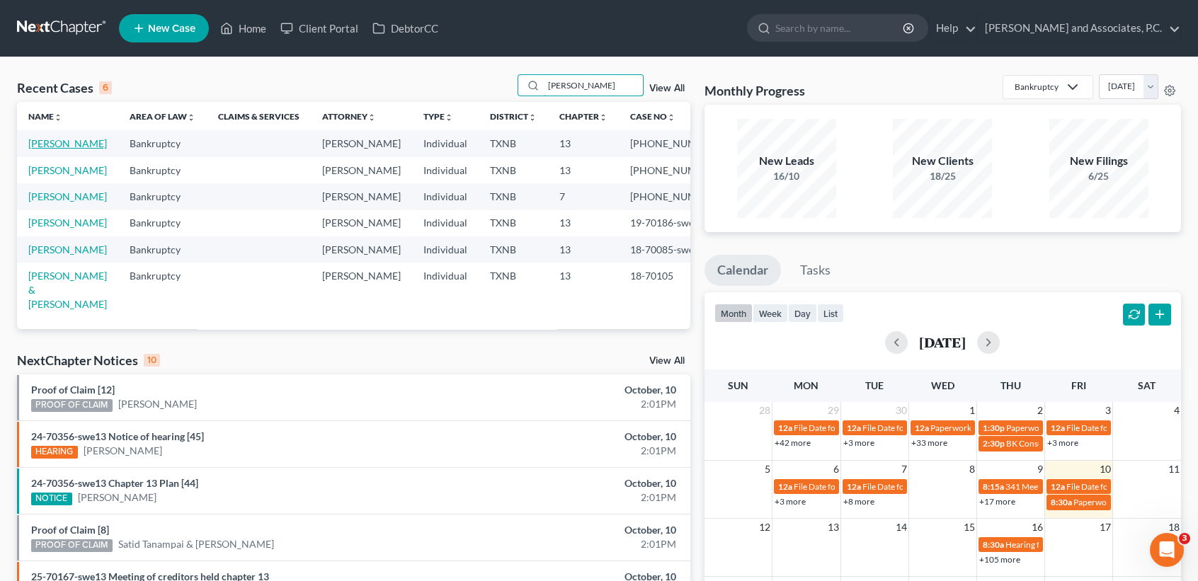
type input "[PERSON_NAME]"
click at [48, 149] on link "[PERSON_NAME]" at bounding box center [67, 143] width 79 height 12
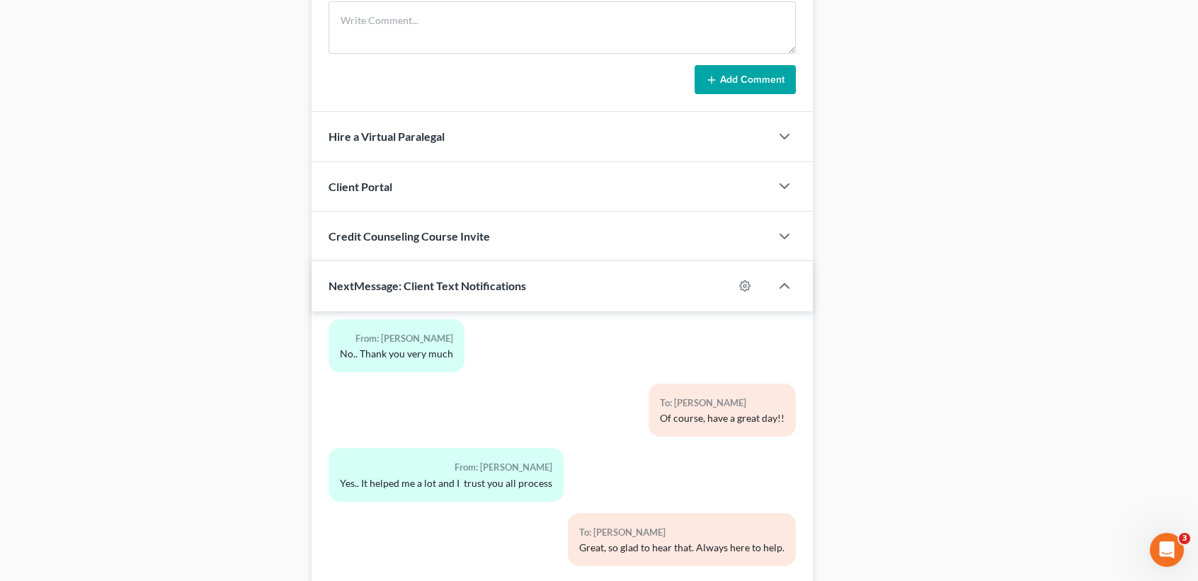
scroll to position [1223, 0]
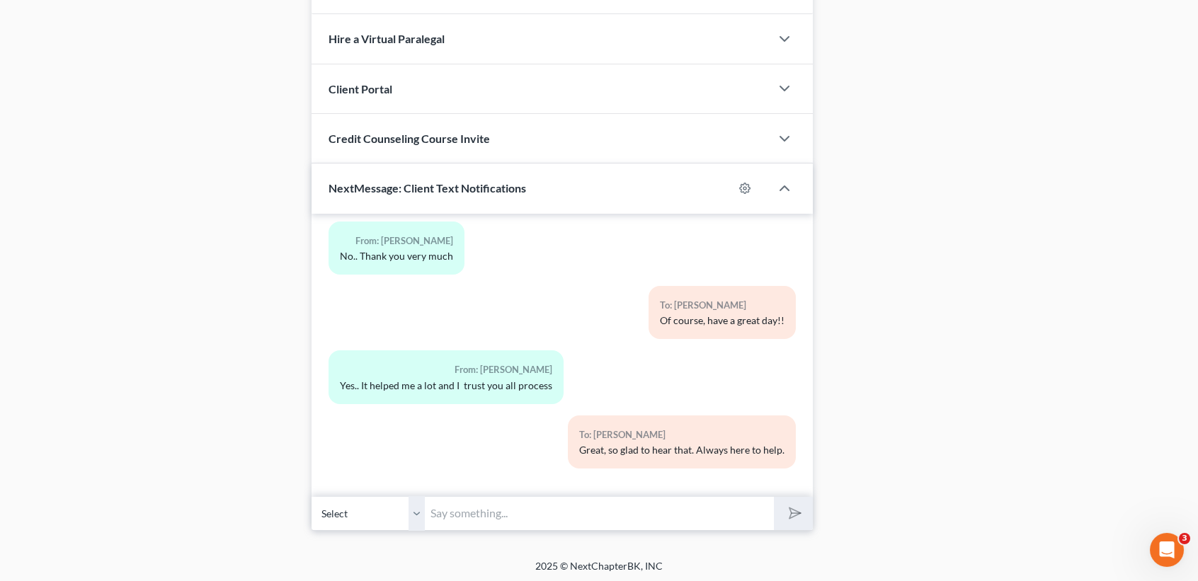
click at [597, 508] on input "text" at bounding box center [599, 513] width 349 height 35
type input "[PERSON_NAME] this is [PERSON_NAME] at [PERSON_NAME] office. I have tried to ca…"
click at [774, 497] on button "submit" at bounding box center [793, 513] width 39 height 33
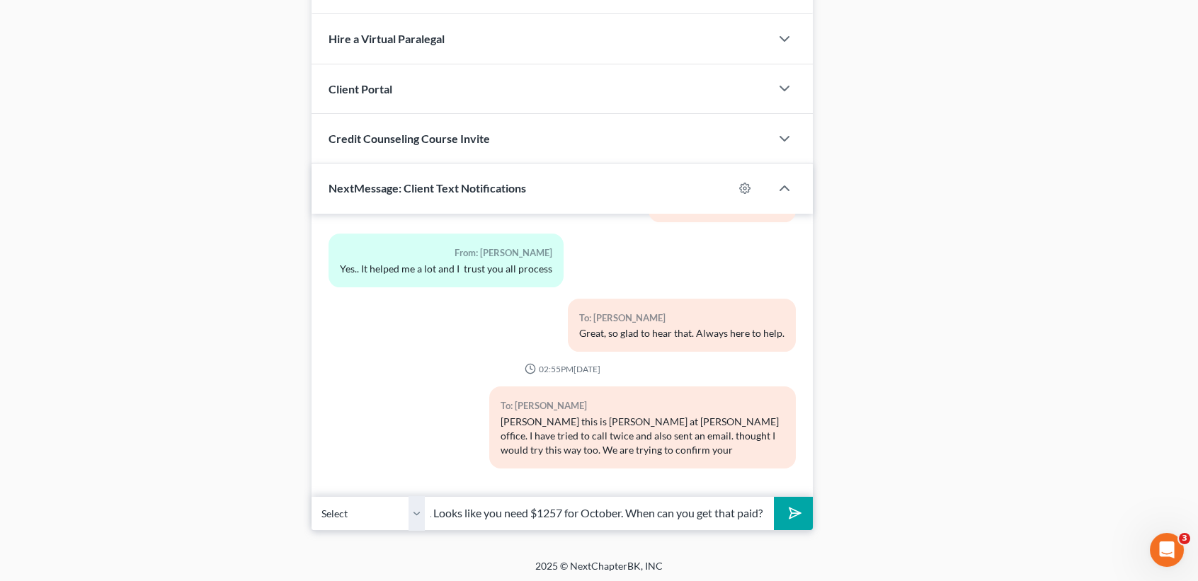
scroll to position [0, 446]
type input "case at court next week but in order to do so you have to be 100% current on al…"
click at [774, 497] on button "submit" at bounding box center [793, 513] width 39 height 33
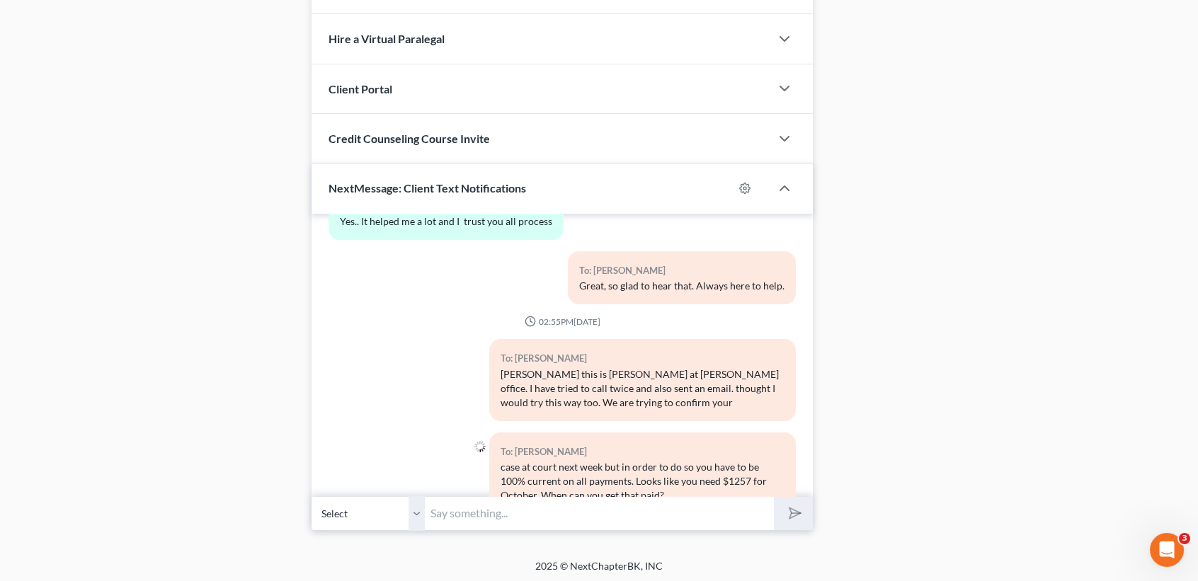
scroll to position [3632, 0]
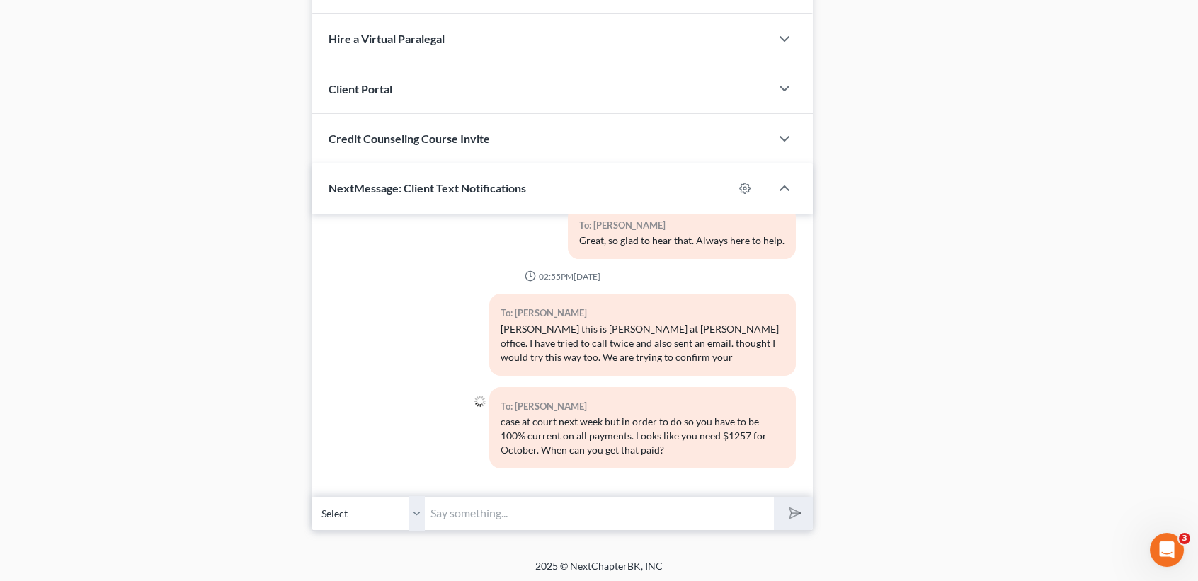
type input "S"
type input "Also, your paymemt needs to increase to $3900.00 starting [DATE]. Please return…"
click at [774, 497] on button "submit" at bounding box center [793, 513] width 39 height 33
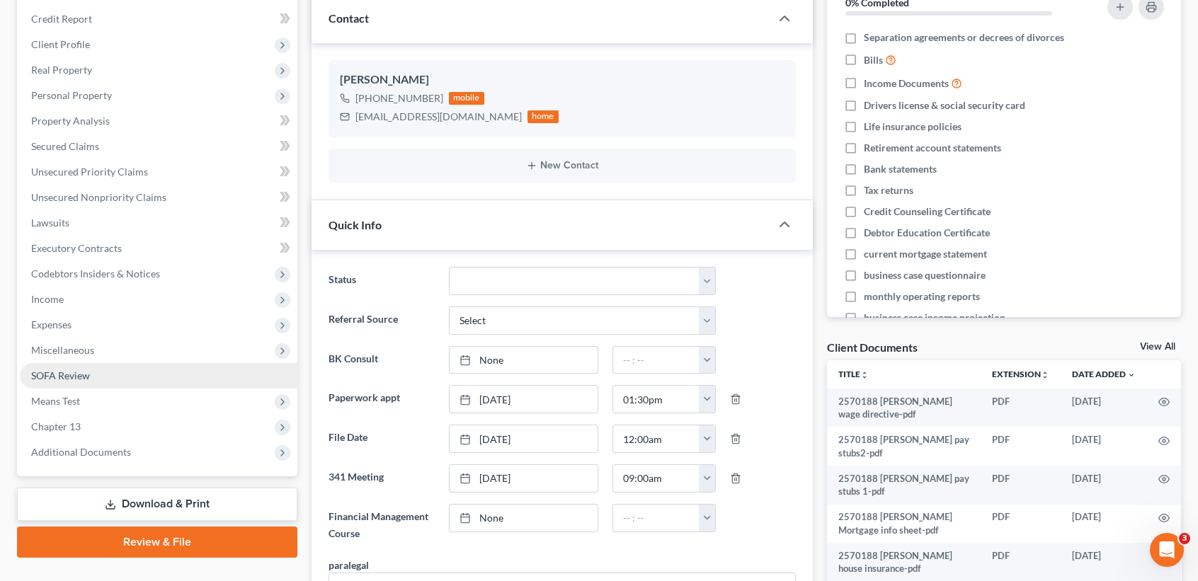
scroll to position [0, 0]
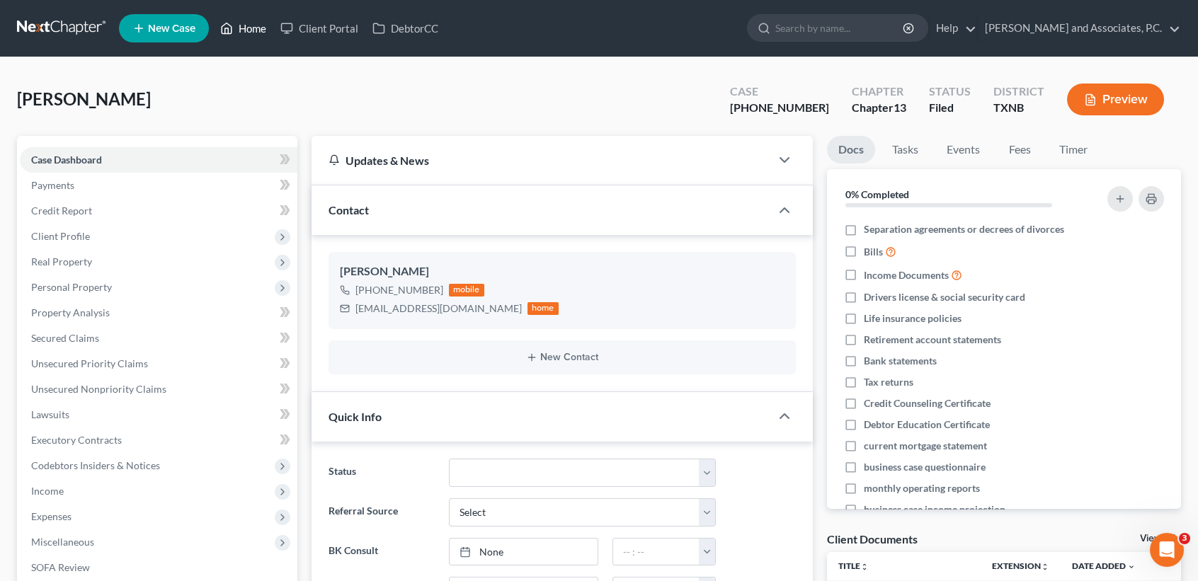
click at [257, 37] on link "Home" at bounding box center [243, 28] width 60 height 25
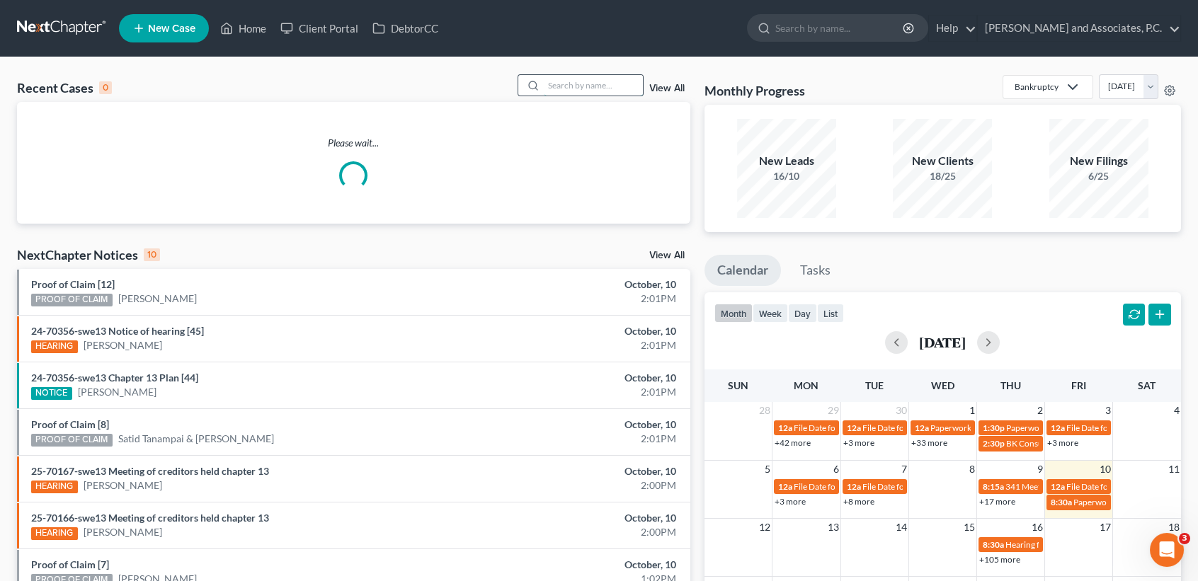
click at [610, 91] on input "search" at bounding box center [593, 85] width 99 height 21
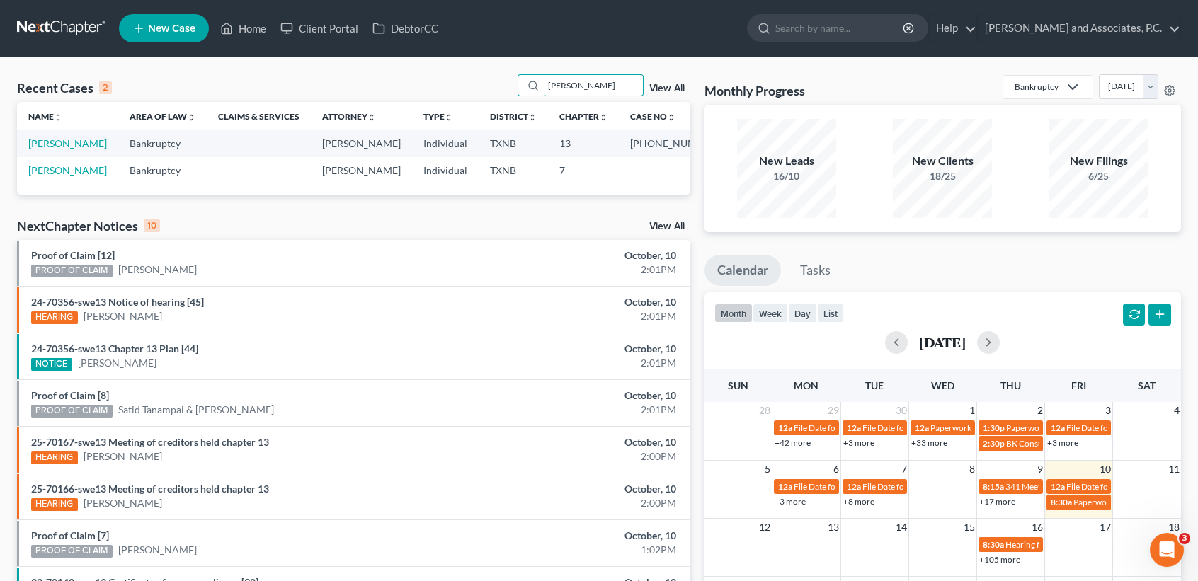
type input "[PERSON_NAME]"
click at [81, 151] on td "[PERSON_NAME]" at bounding box center [67, 143] width 101 height 26
click at [78, 146] on link "[PERSON_NAME]" at bounding box center [67, 143] width 79 height 12
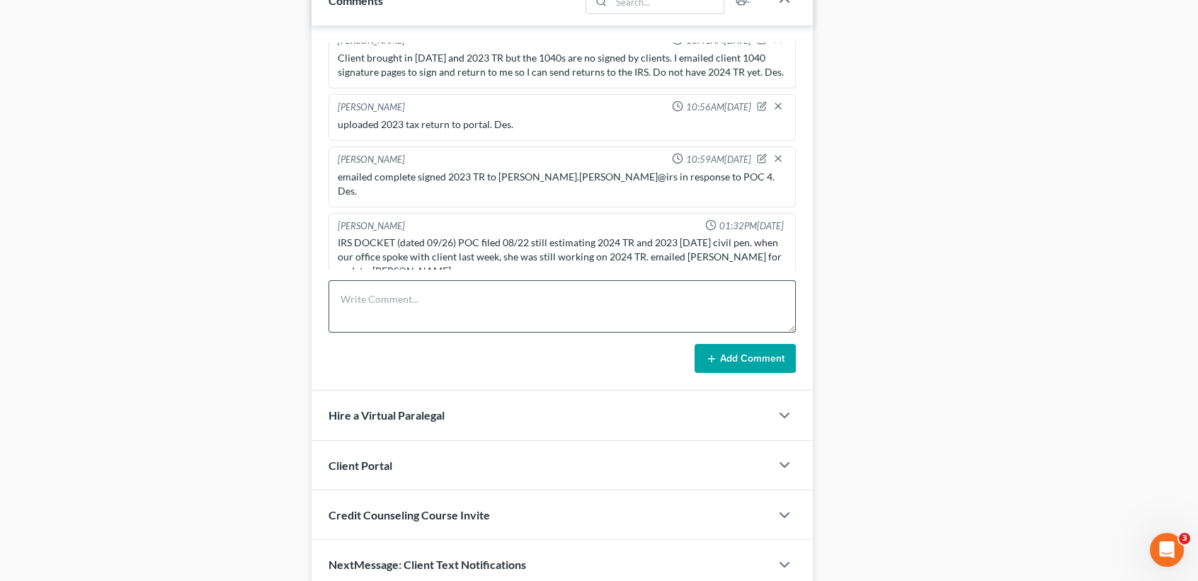
scroll to position [850, 0]
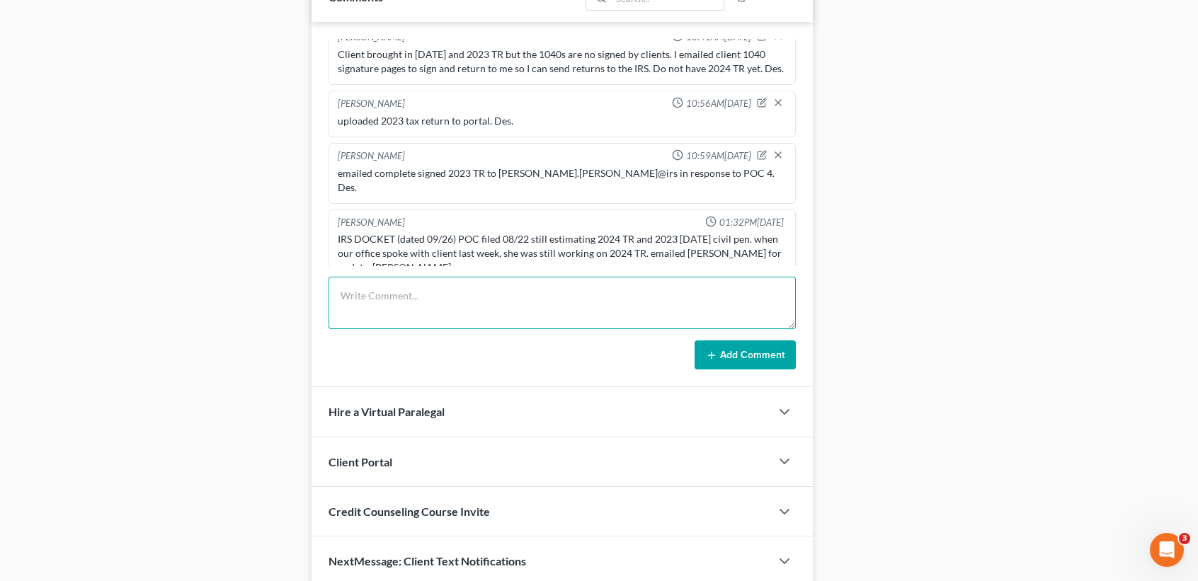
click at [391, 304] on textarea at bounding box center [562, 303] width 467 height 52
type textarea "A"
click at [699, 293] on textarea "Called client to let her know that the Trustee is only giving her until" at bounding box center [562, 303] width 467 height 52
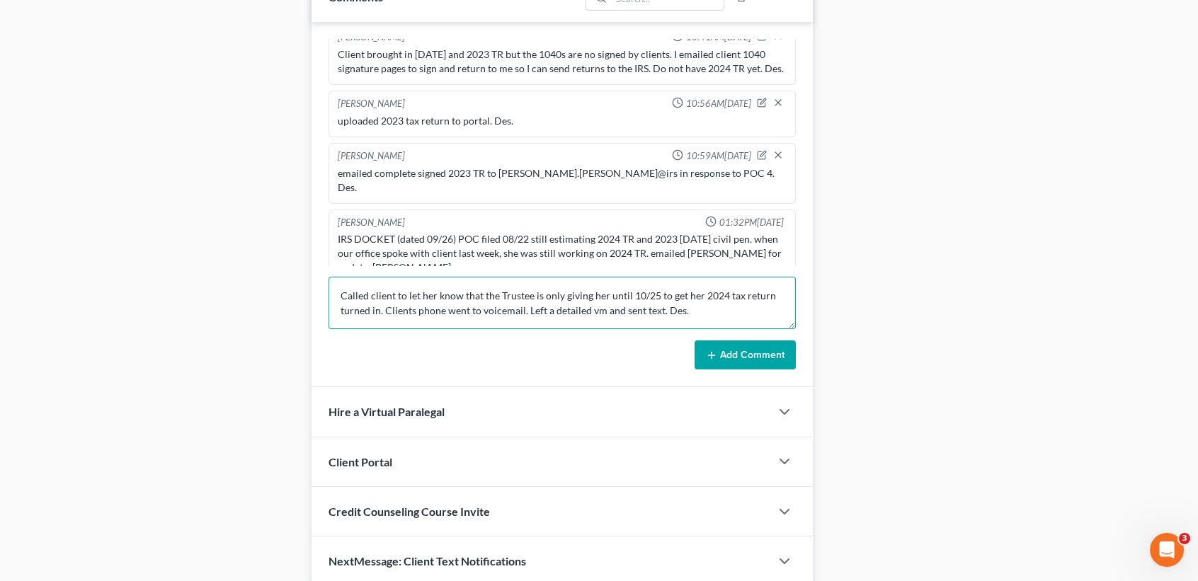
type textarea "Called client to let her know that the Trustee is only giving her until 10/25 t…"
click at [724, 345] on button "Add Comment" at bounding box center [745, 356] width 101 height 30
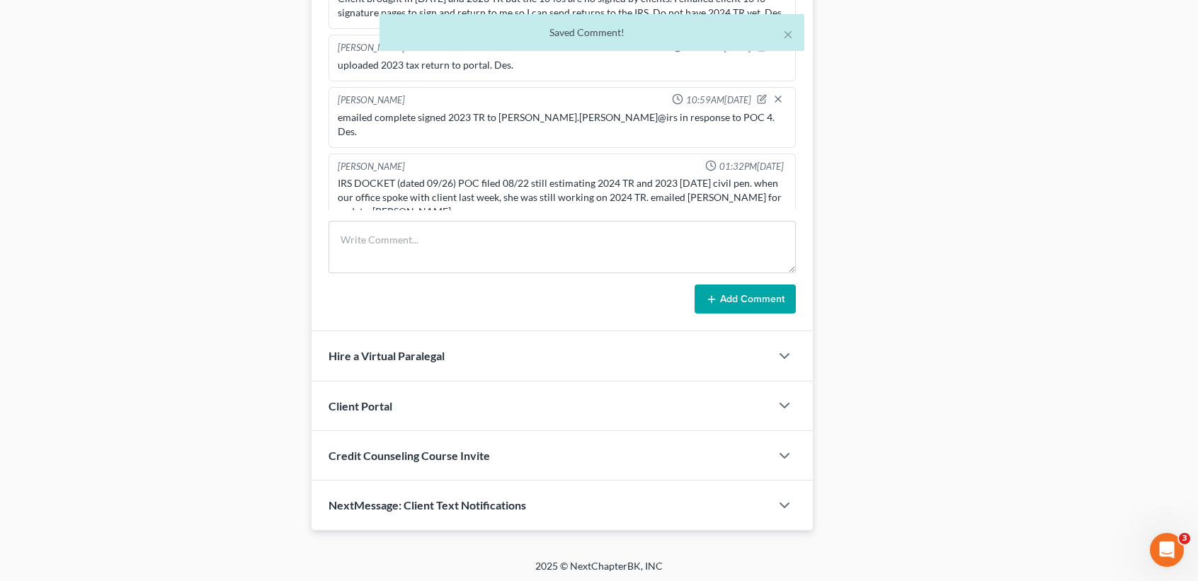
scroll to position [1439, 0]
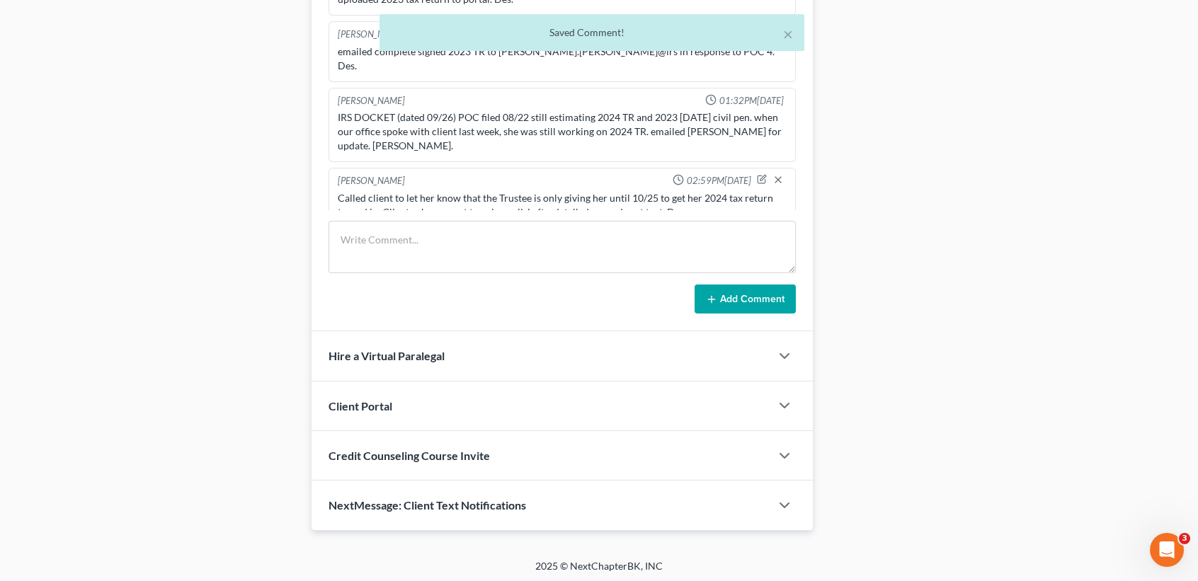
click at [444, 499] on span "NextMessage: Client Text Notifications" at bounding box center [428, 504] width 198 height 13
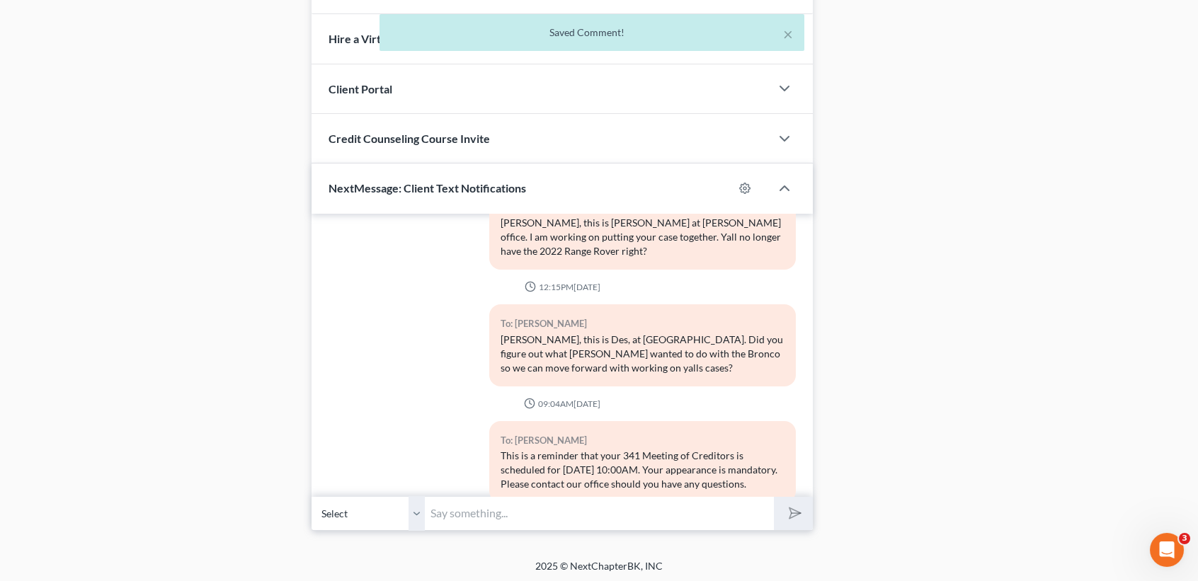
scroll to position [506, 0]
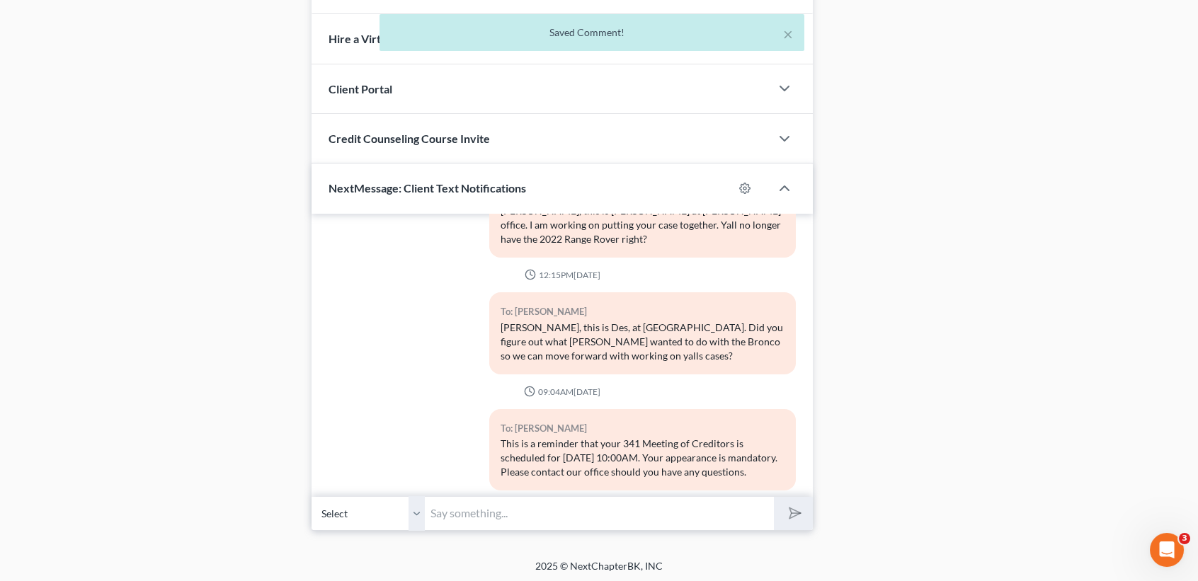
click at [567, 501] on input "text" at bounding box center [599, 513] width 349 height 35
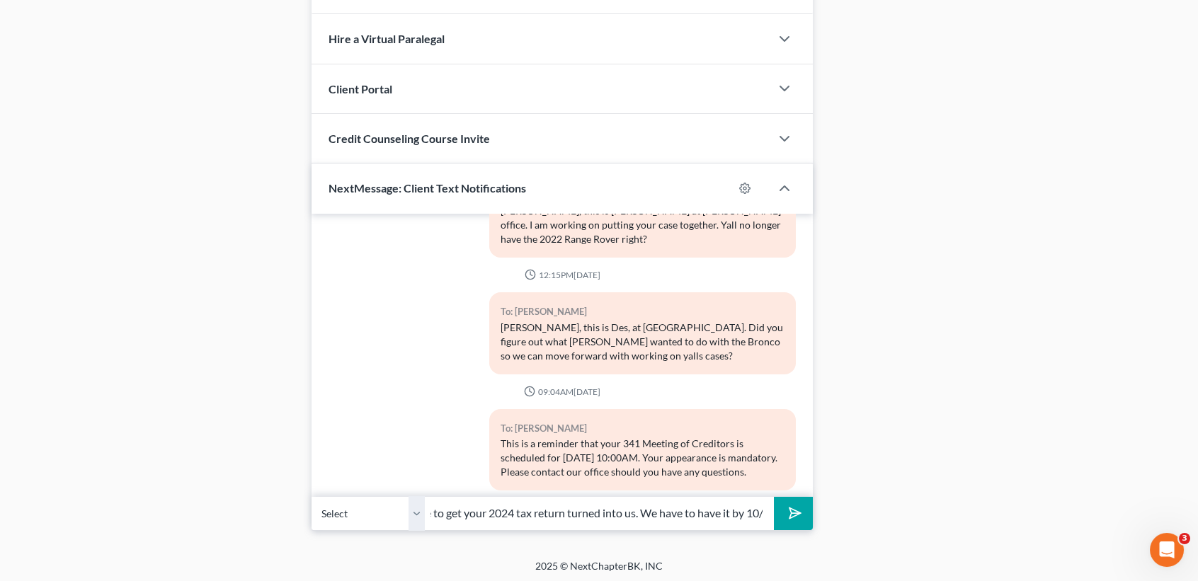
scroll to position [0, 436]
type input "[PERSON_NAME], this is [PERSON_NAME] at MJWs. The Trustee has given you a deadl…"
click at [774, 497] on button "submit" at bounding box center [793, 513] width 39 height 33
type input "be dismissed. Please return my call if you have any questions. We will be out o…"
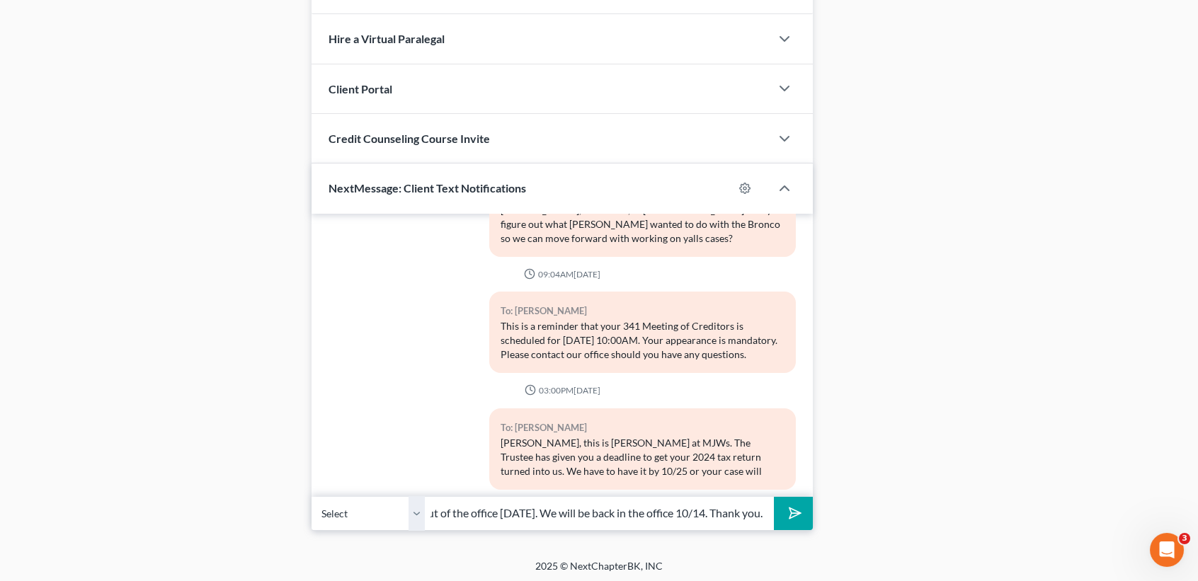
click at [774, 497] on button "submit" at bounding box center [793, 513] width 39 height 33
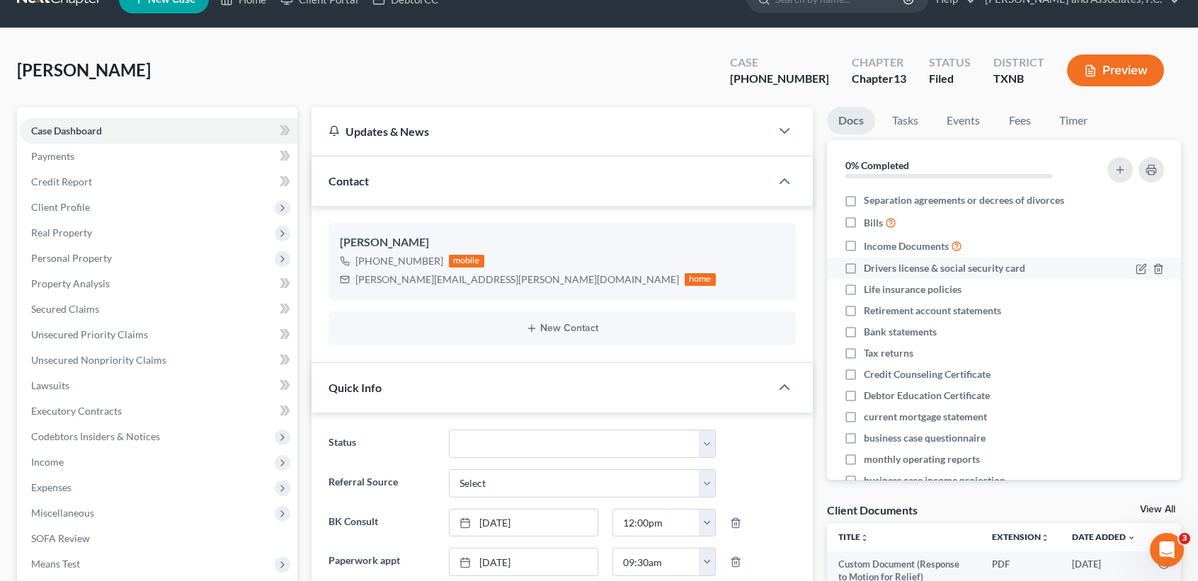
scroll to position [0, 0]
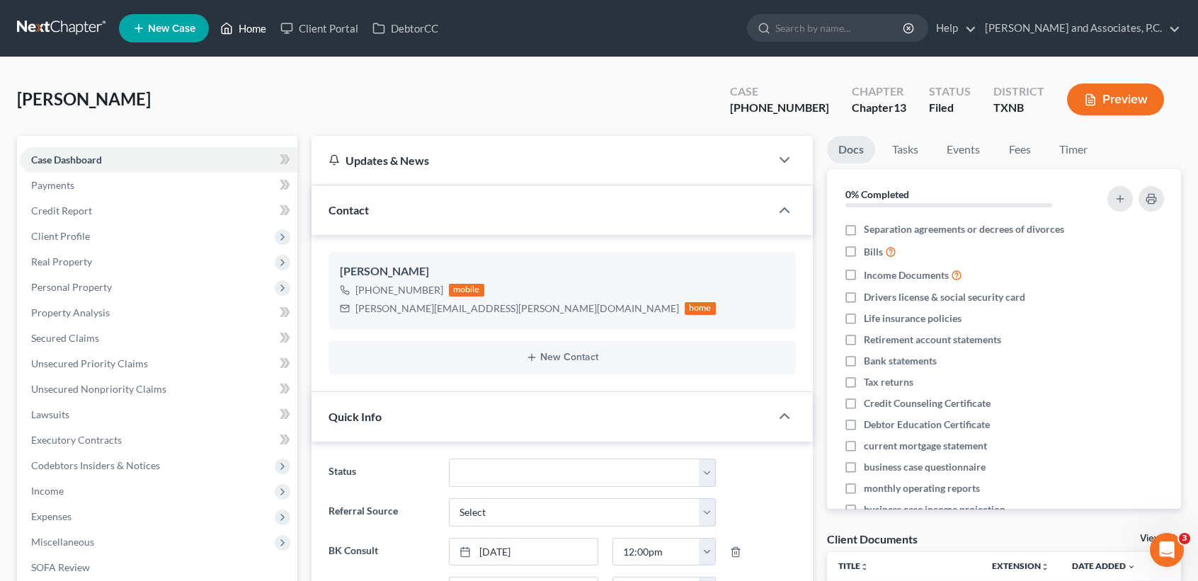
click at [247, 28] on link "Home" at bounding box center [243, 28] width 60 height 25
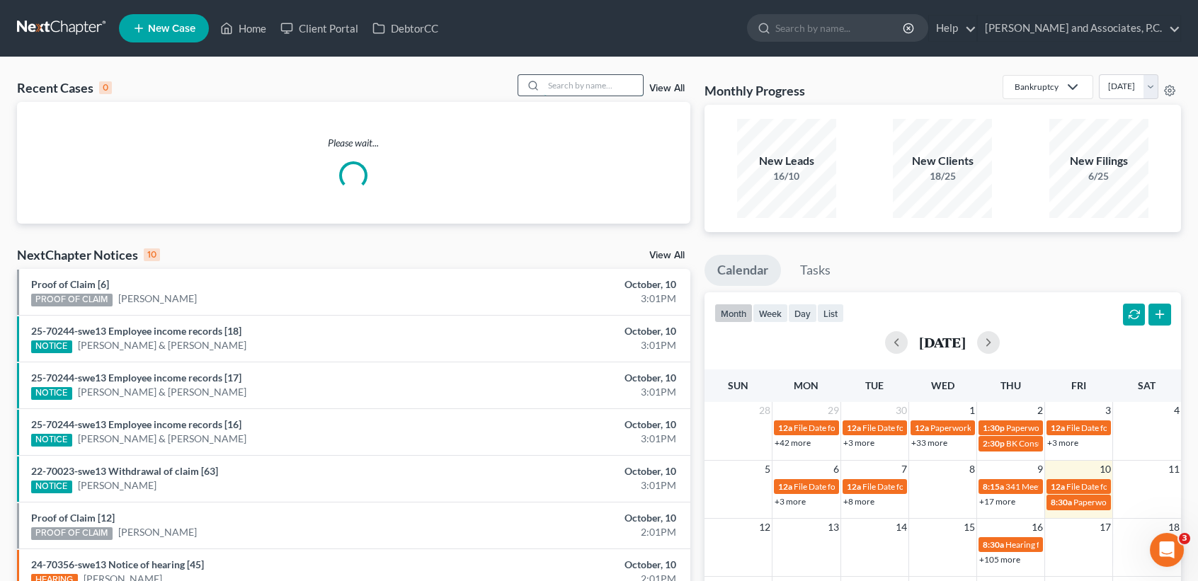
click at [612, 83] on input "search" at bounding box center [593, 85] width 99 height 21
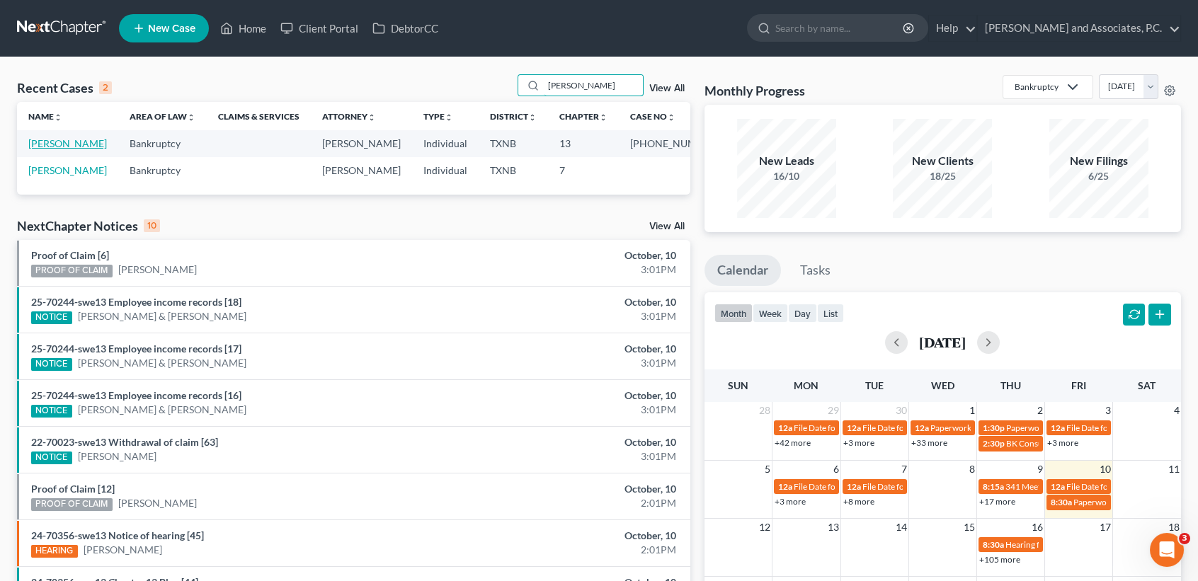
type input "puryear"
click at [72, 147] on link "Puryear, Janice" at bounding box center [67, 143] width 79 height 12
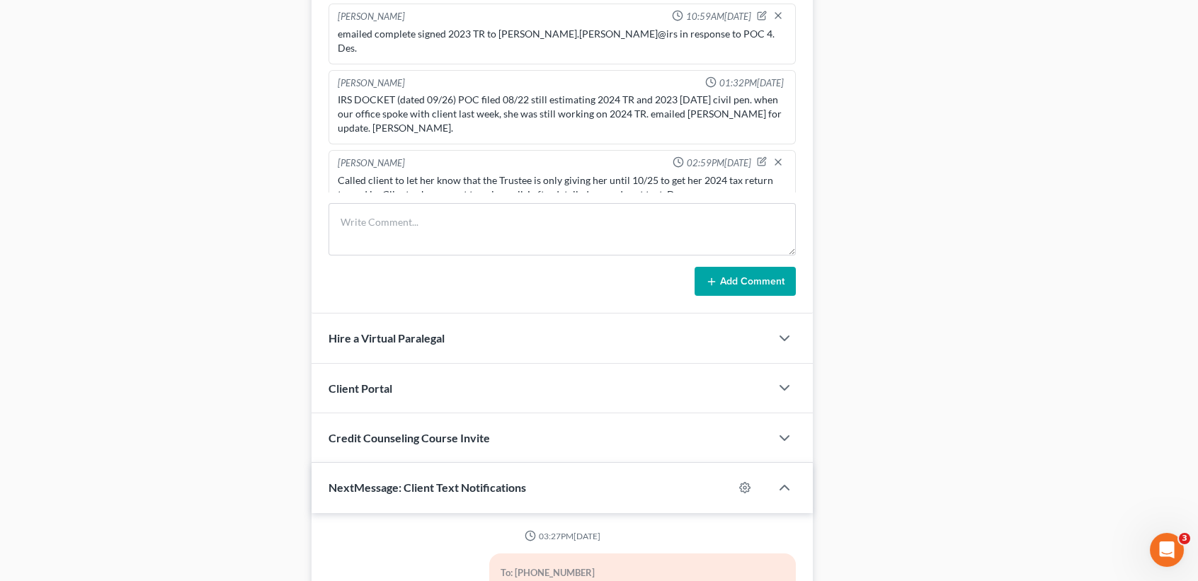
scroll to position [717, 0]
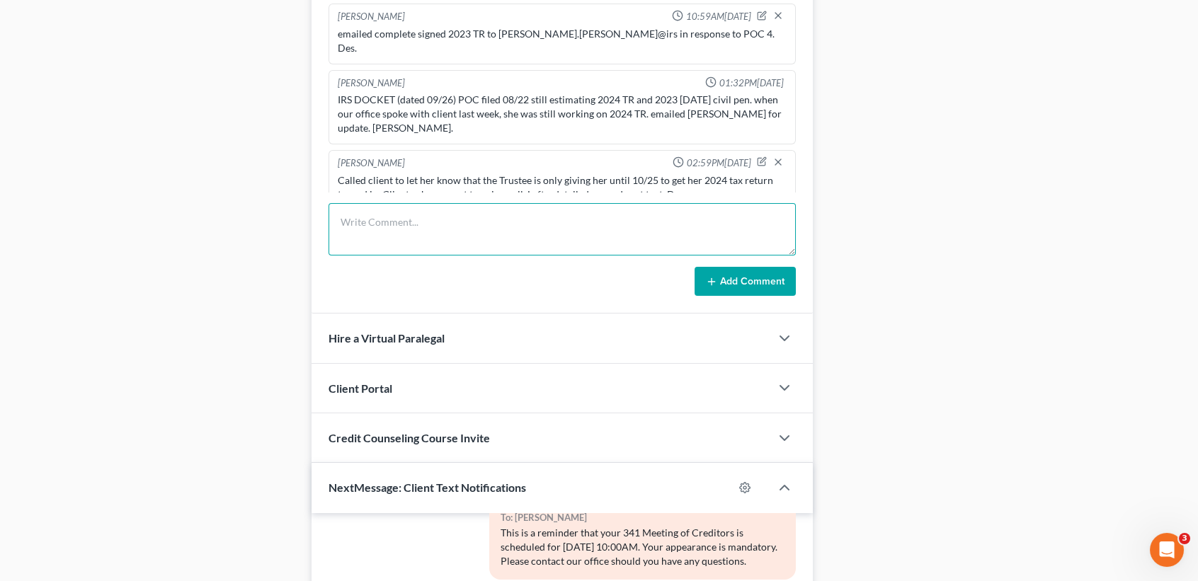
click at [515, 234] on textarea at bounding box center [562, 229] width 467 height 52
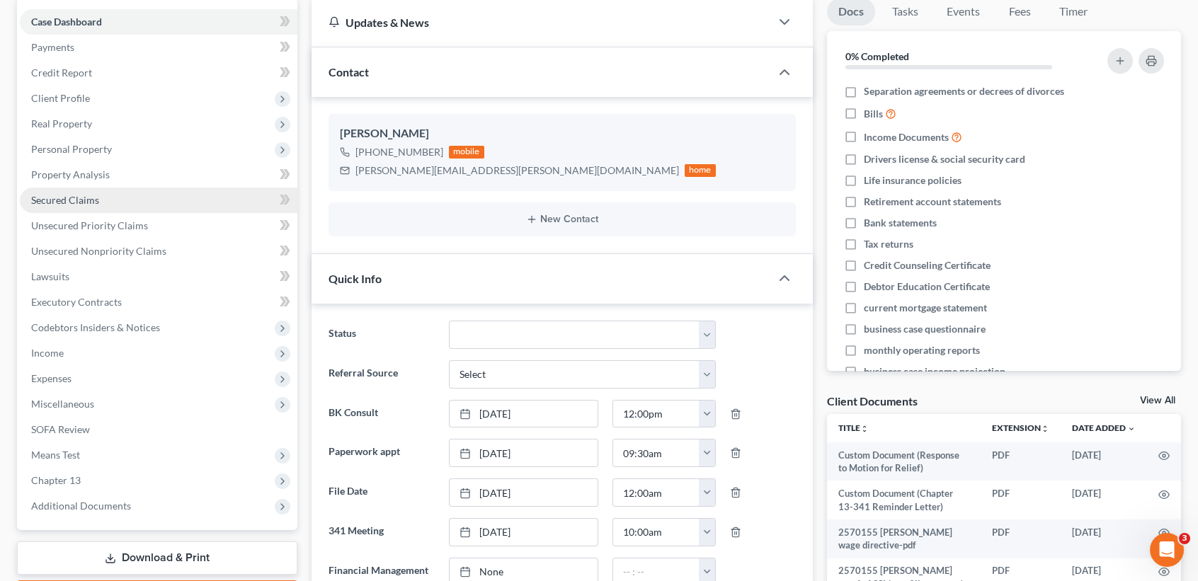
scroll to position [0, 0]
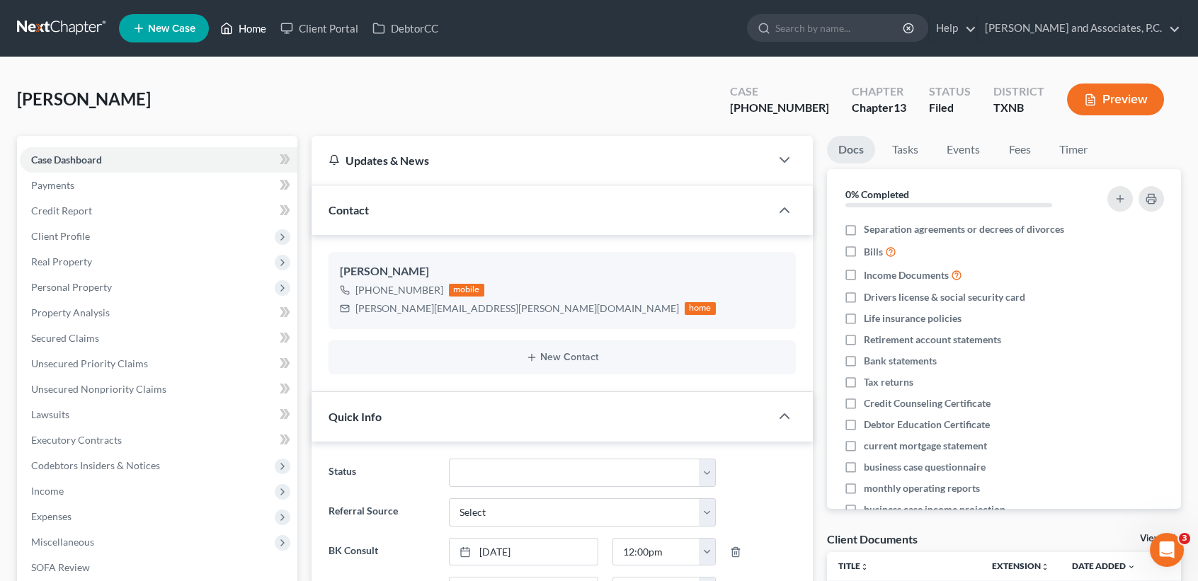
click at [241, 33] on link "Home" at bounding box center [243, 28] width 60 height 25
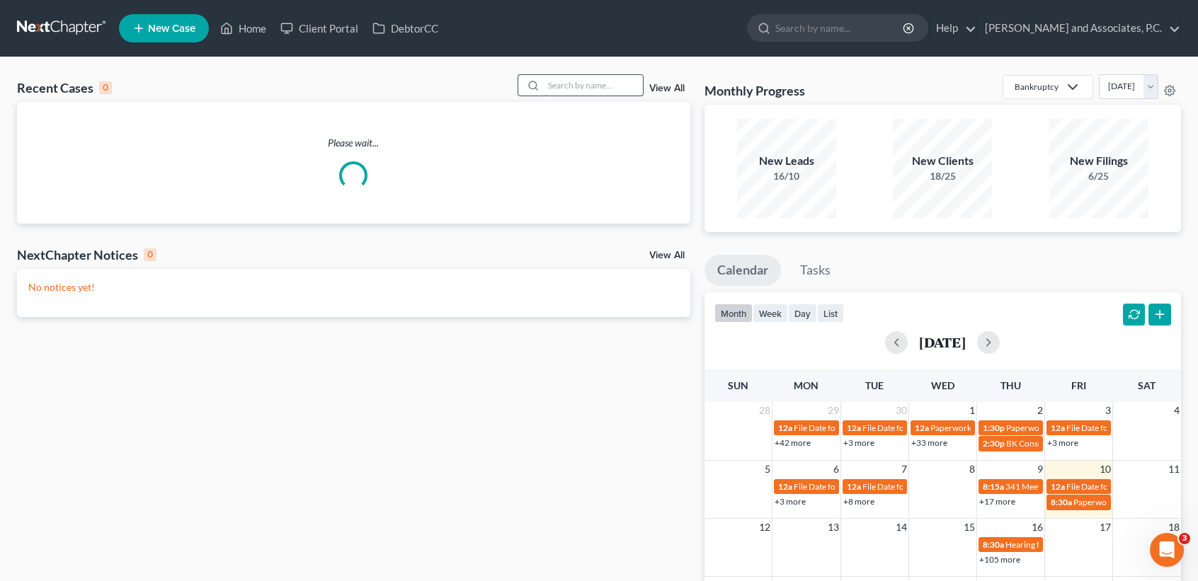
drag, startPoint x: 594, startPoint y: 86, endPoint x: 606, endPoint y: 86, distance: 12.1
click at [595, 86] on input "search" at bounding box center [593, 85] width 99 height 21
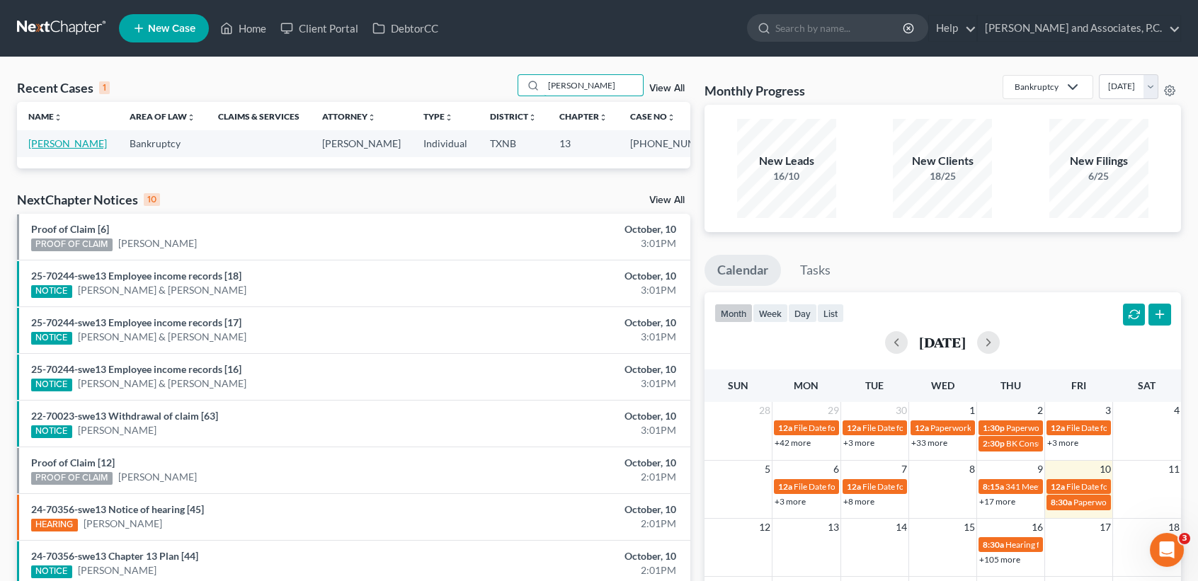
type input "mcnew"
click at [48, 149] on link "McNew, Wendlyn" at bounding box center [67, 143] width 79 height 12
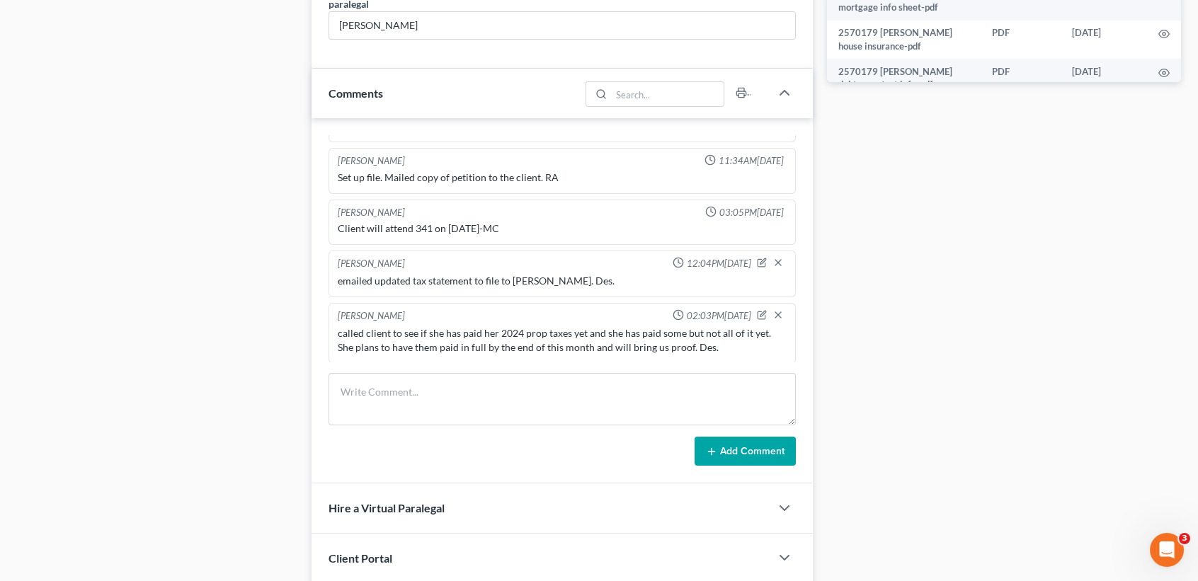
scroll to position [755, 0]
click at [506, 386] on textarea at bounding box center [562, 398] width 467 height 52
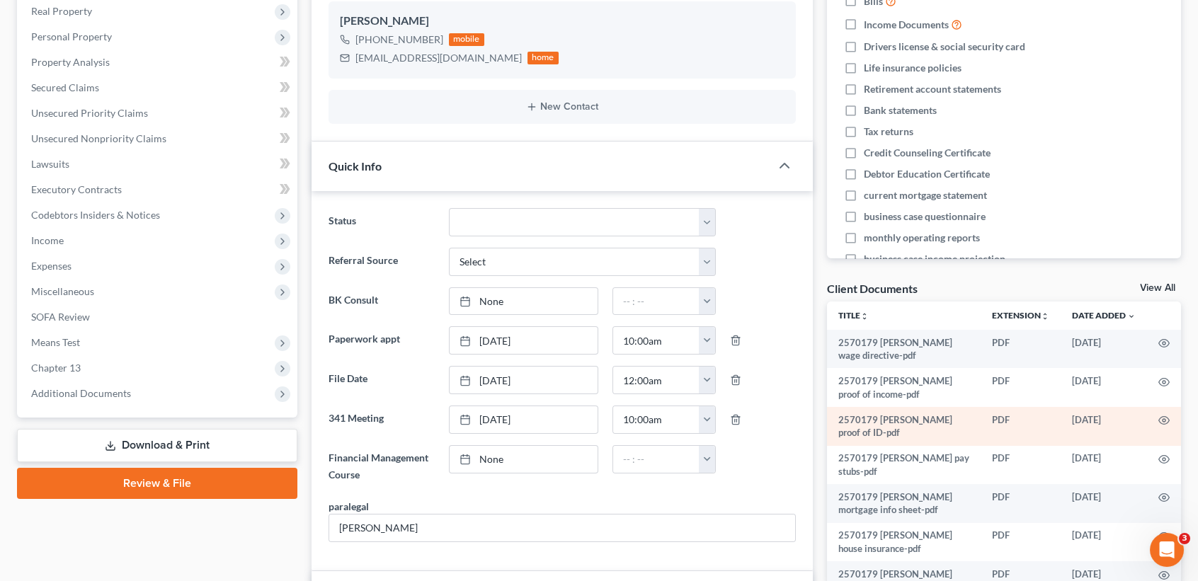
scroll to position [581, 0]
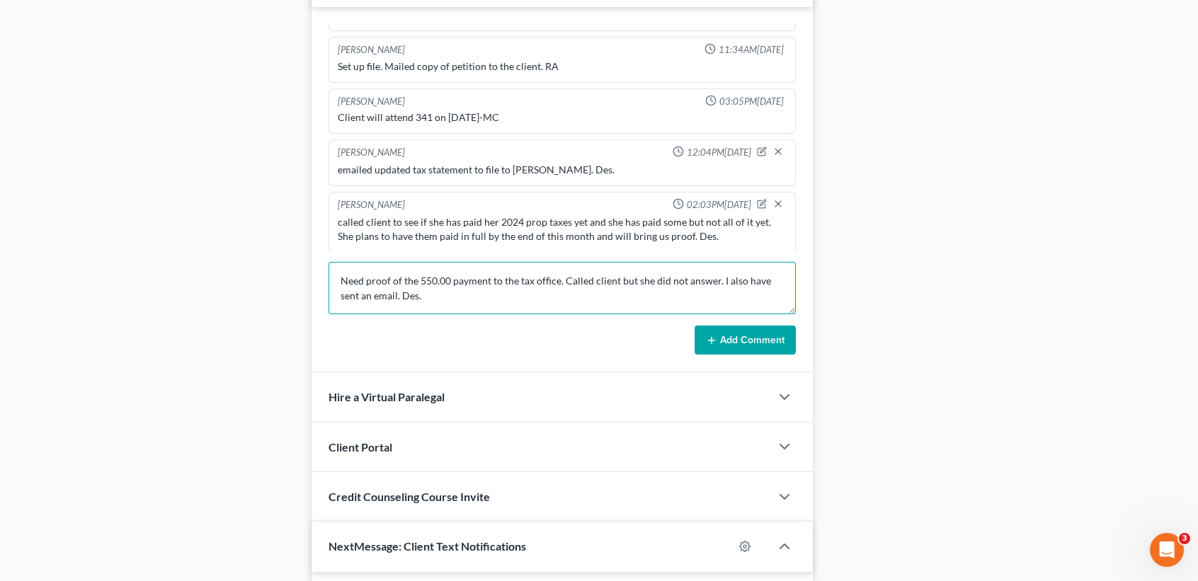
type textarea "Need proof of the 550.00 payment to the tax office. Called client but she did n…"
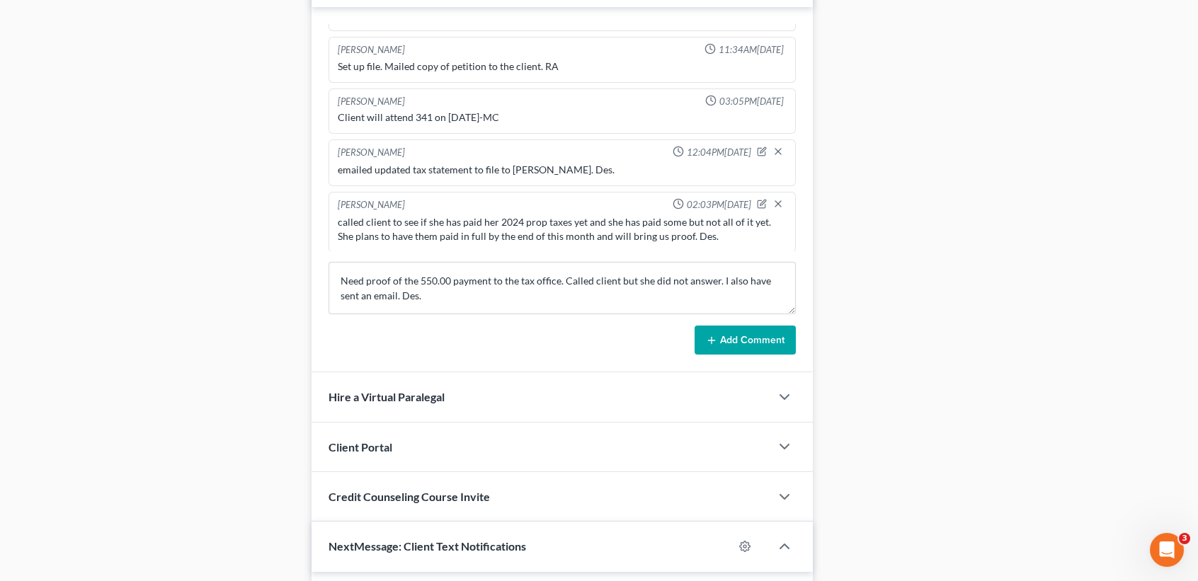
click at [755, 348] on button "Add Comment" at bounding box center [745, 341] width 101 height 30
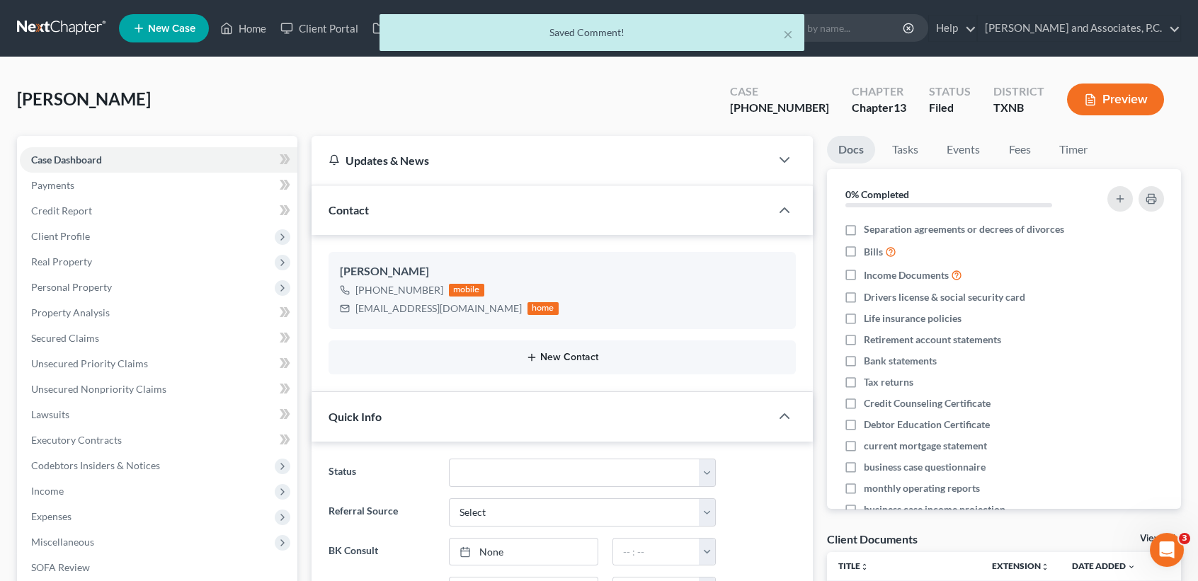
scroll to position [416, 0]
click at [252, 26] on div "× Saved Comment!" at bounding box center [592, 36] width 1198 height 44
click at [259, 28] on div "× Saved Comment!" at bounding box center [592, 36] width 1198 height 44
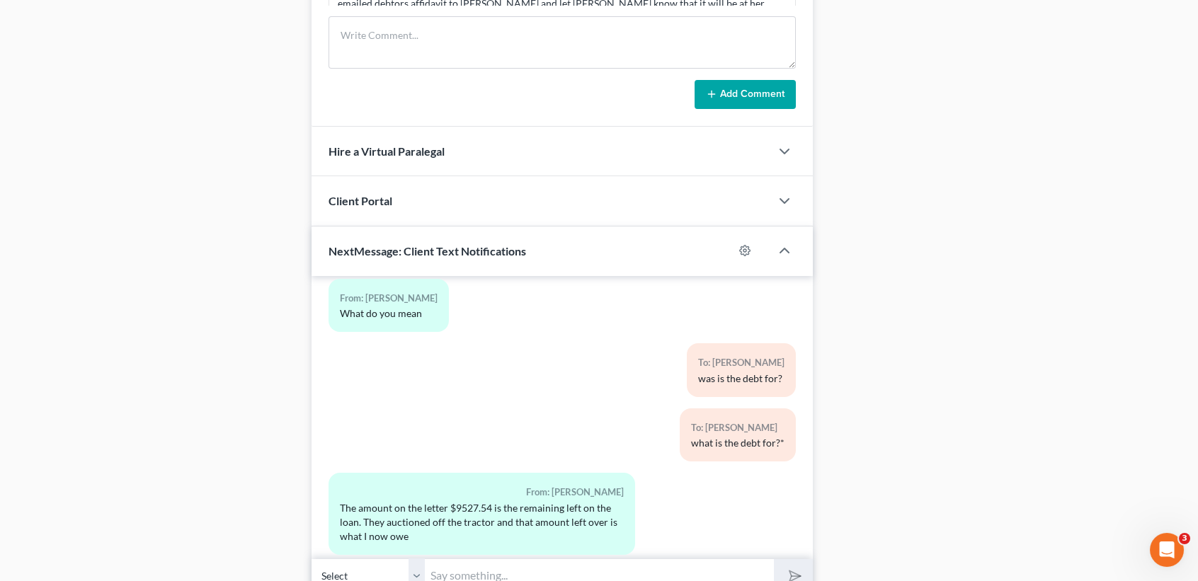
scroll to position [1123, 0]
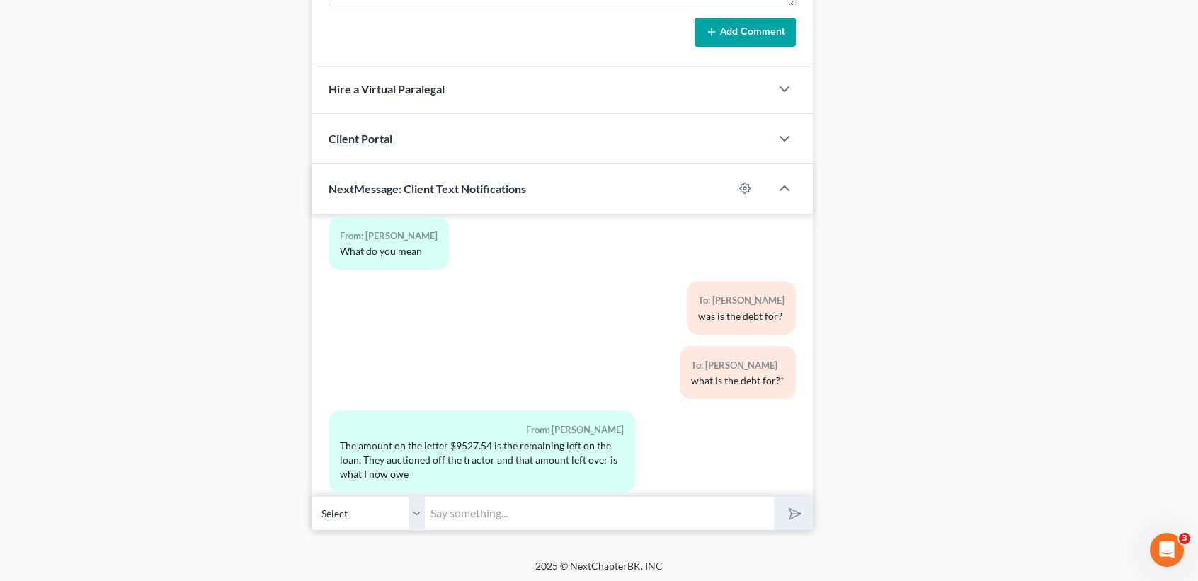
click at [583, 505] on input "text" at bounding box center [599, 513] width 349 height 35
type input "T"
type input "Perfect. Thank you."
click at [774, 497] on button "submit" at bounding box center [793, 513] width 39 height 33
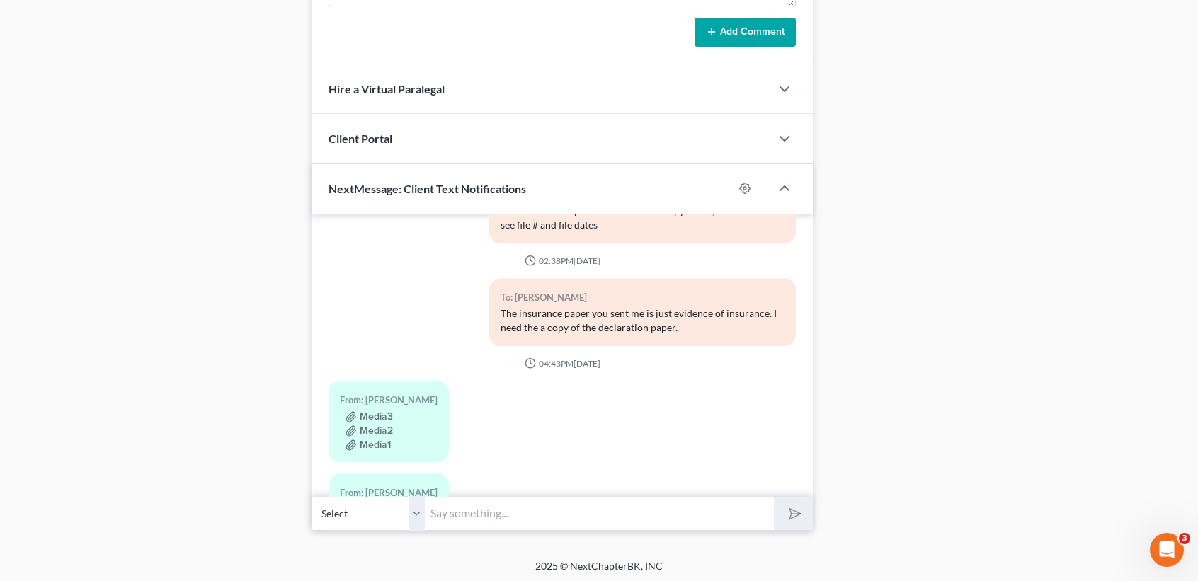
scroll to position [8562, 0]
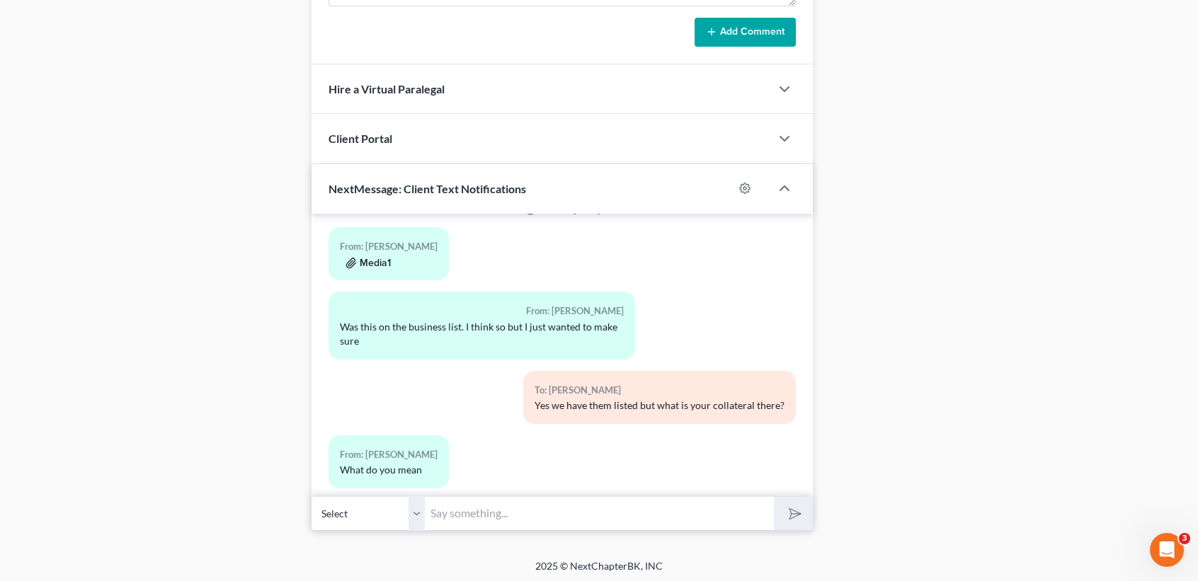
click at [360, 258] on button "Media1" at bounding box center [368, 263] width 45 height 11
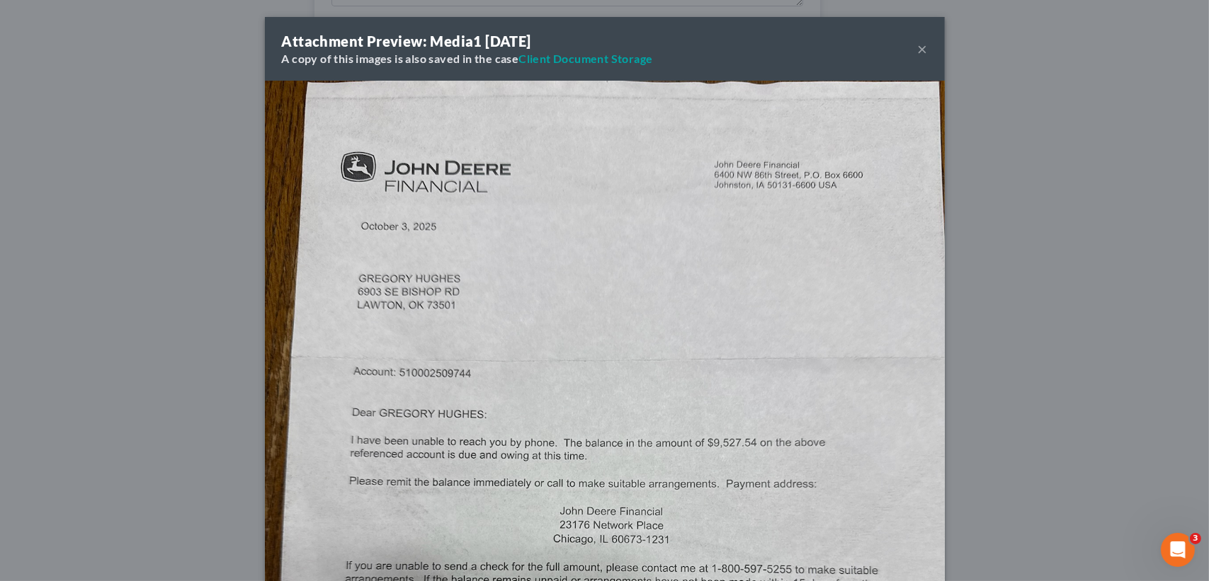
click at [918, 44] on button "×" at bounding box center [923, 48] width 10 height 17
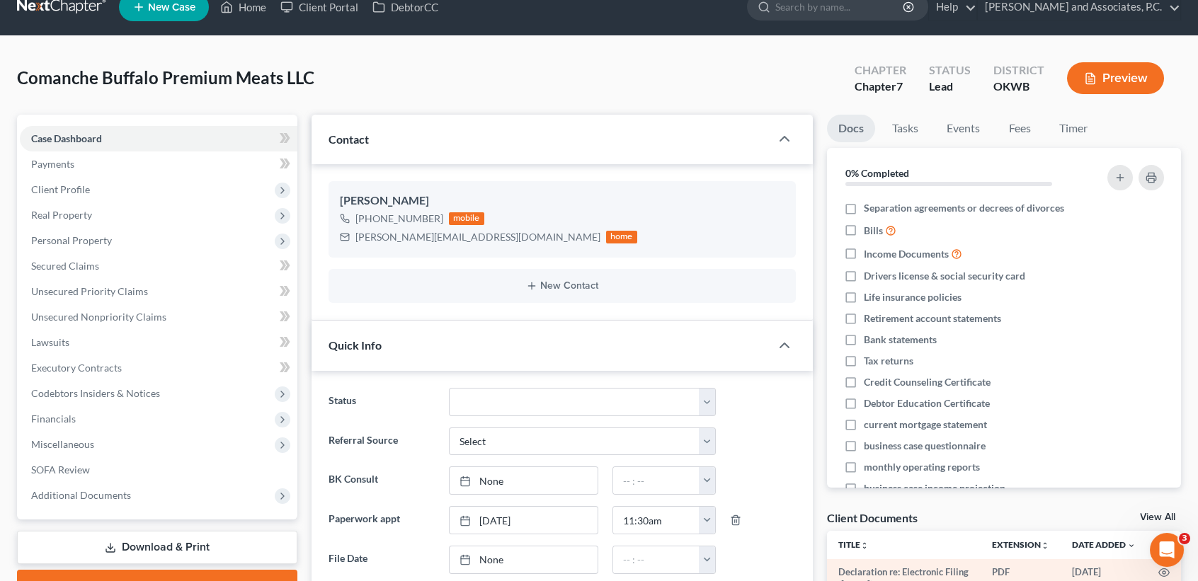
scroll to position [0, 0]
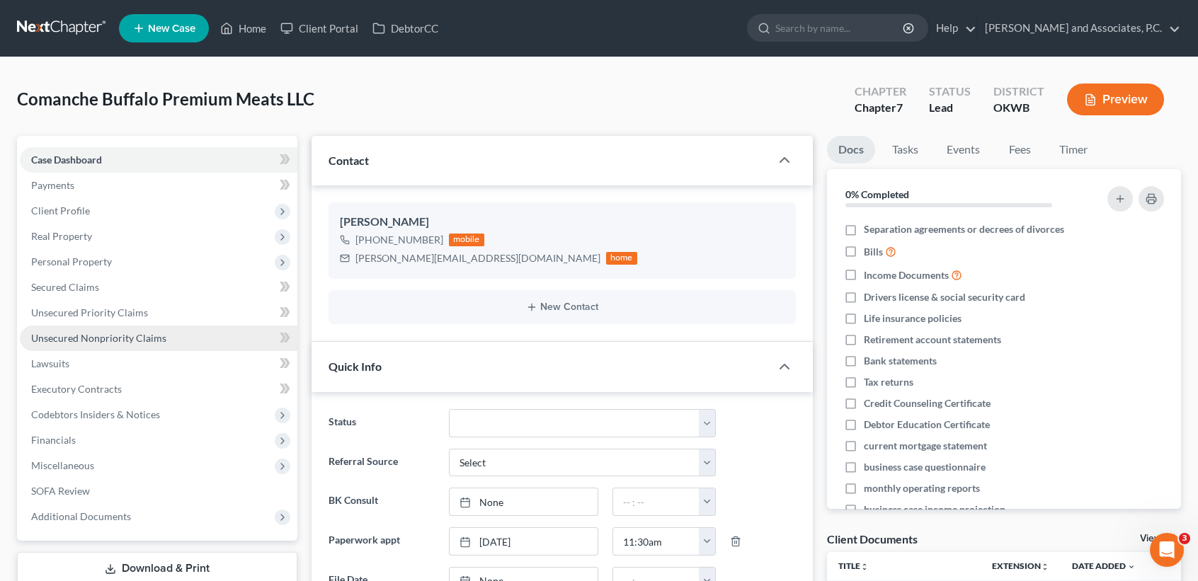
click at [107, 340] on span "Unsecured Nonpriority Claims" at bounding box center [98, 338] width 135 height 12
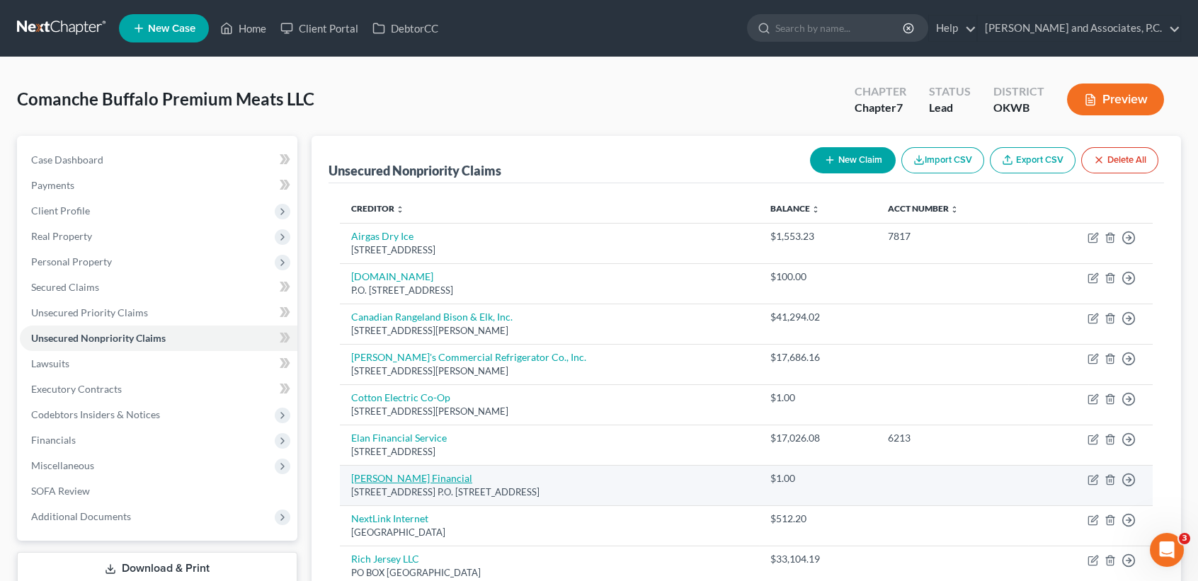
click at [438, 482] on link "[PERSON_NAME] Financial" at bounding box center [411, 478] width 121 height 12
select select "16"
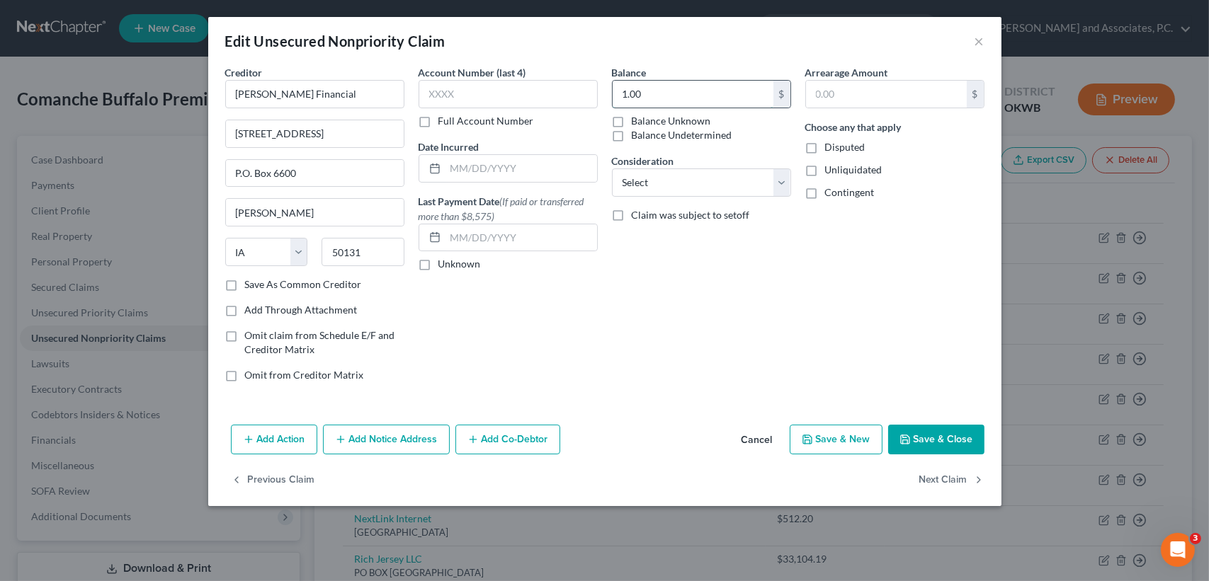
drag, startPoint x: 719, startPoint y: 93, endPoint x: 734, endPoint y: 89, distance: 16.3
click at [721, 93] on input "1.00" at bounding box center [692, 94] width 161 height 27
type input "9,527.54"
click at [951, 427] on button "Save & Close" at bounding box center [936, 440] width 96 height 30
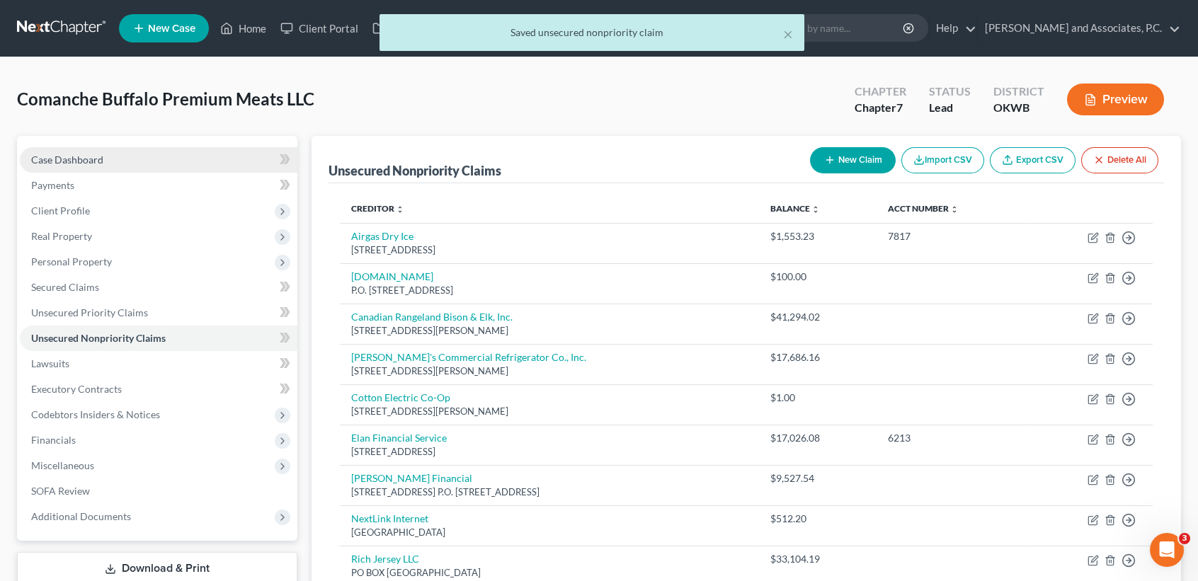
click at [51, 160] on span "Case Dashboard" at bounding box center [67, 160] width 72 height 12
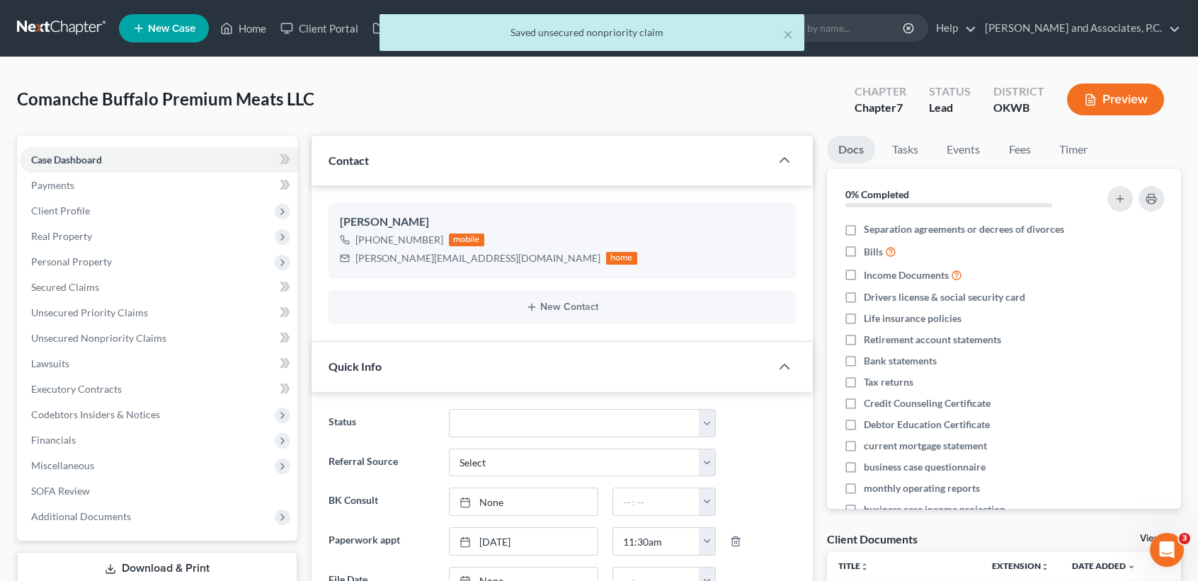
scroll to position [8845, 0]
click at [251, 33] on div "× Saved unsecured nonpriority claim" at bounding box center [592, 36] width 1198 height 44
click at [791, 33] on button "×" at bounding box center [788, 33] width 10 height 17
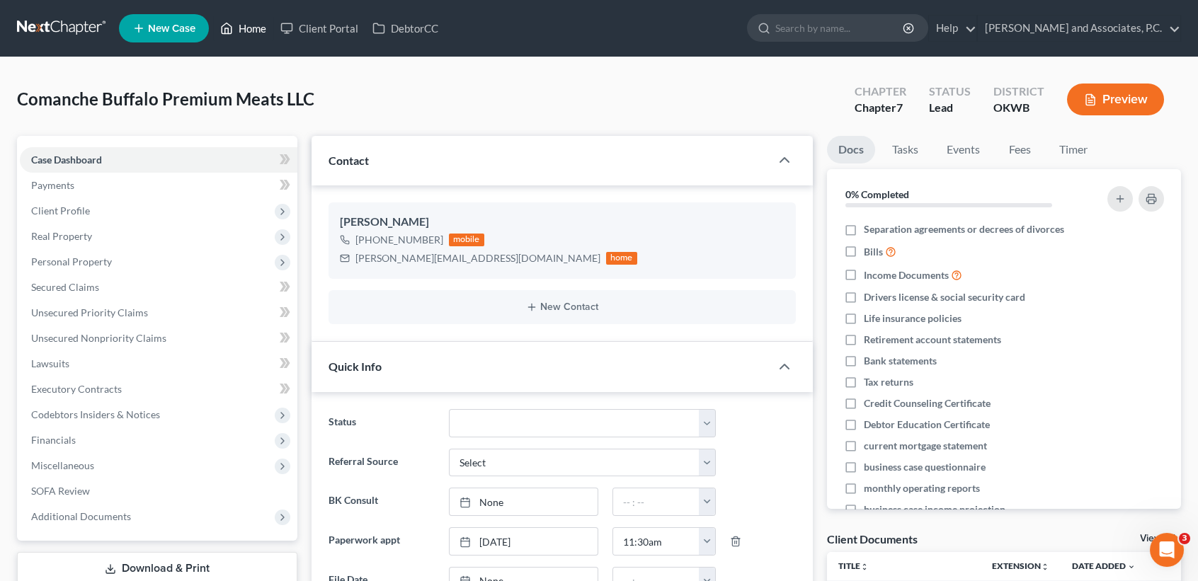
click at [255, 24] on link "Home" at bounding box center [243, 28] width 60 height 25
